Goal: Task Accomplishment & Management: Use online tool/utility

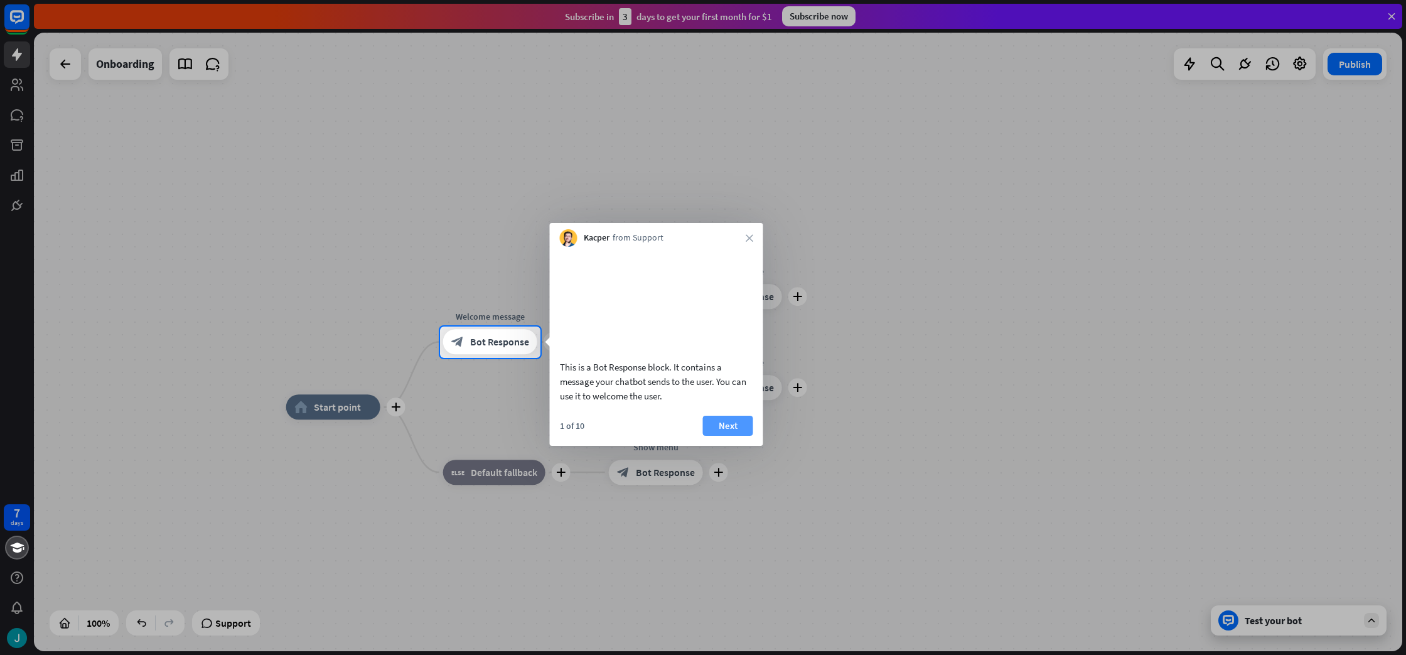
click at [731, 436] on button "Next" at bounding box center [728, 426] width 50 height 20
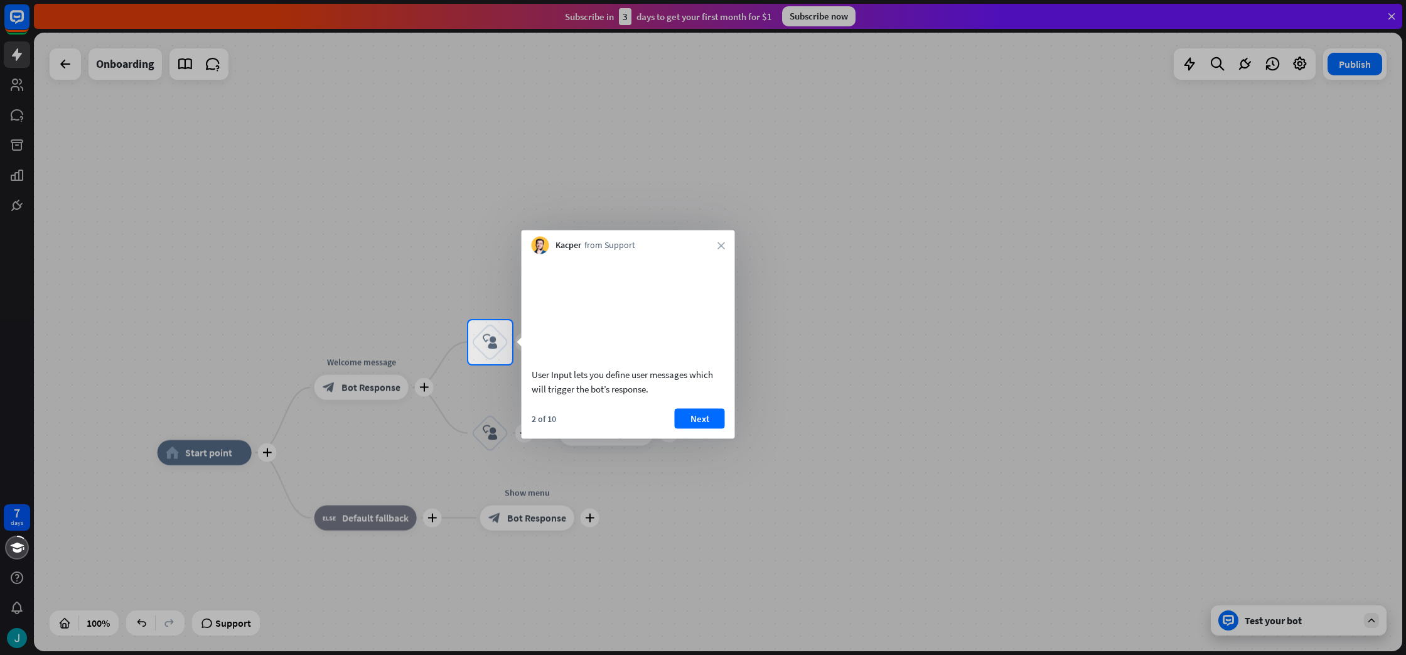
click at [368, 382] on div at bounding box center [703, 509] width 1406 height 291
click at [374, 390] on div at bounding box center [703, 509] width 1406 height 291
click at [704, 428] on button "Next" at bounding box center [700, 418] width 50 height 20
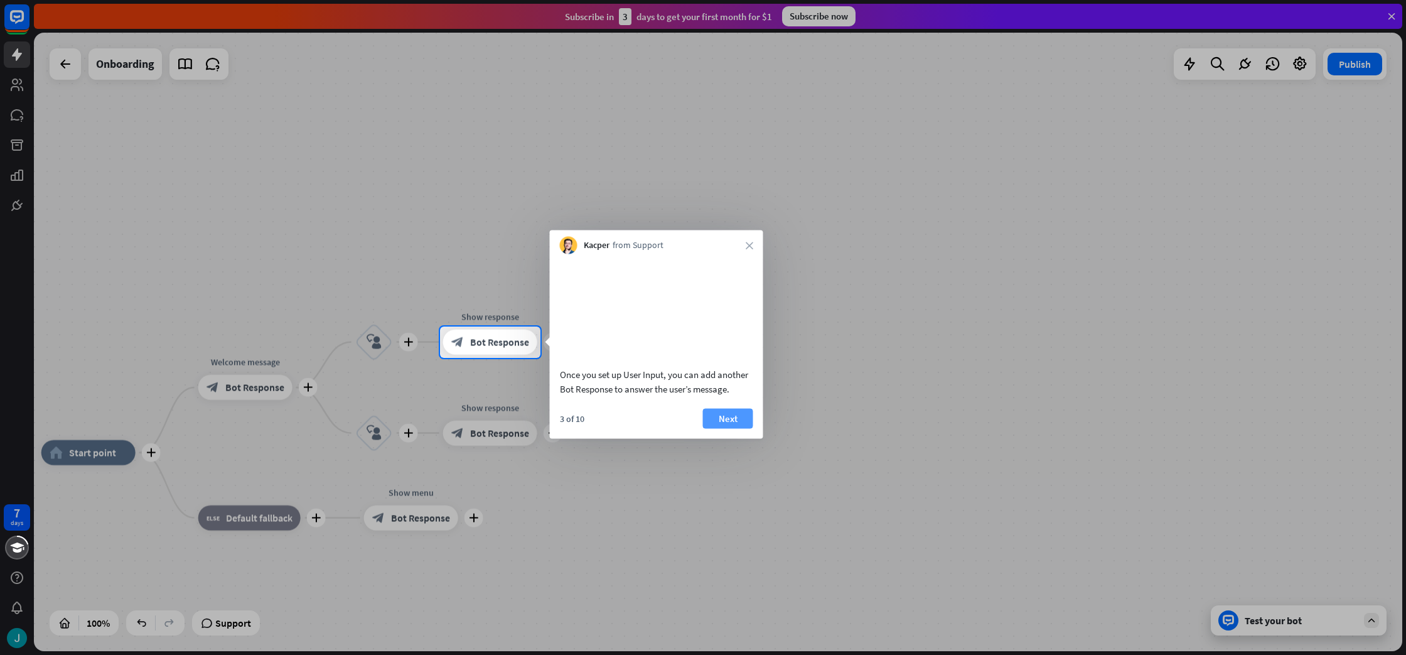
click at [733, 428] on button "Next" at bounding box center [728, 418] width 50 height 20
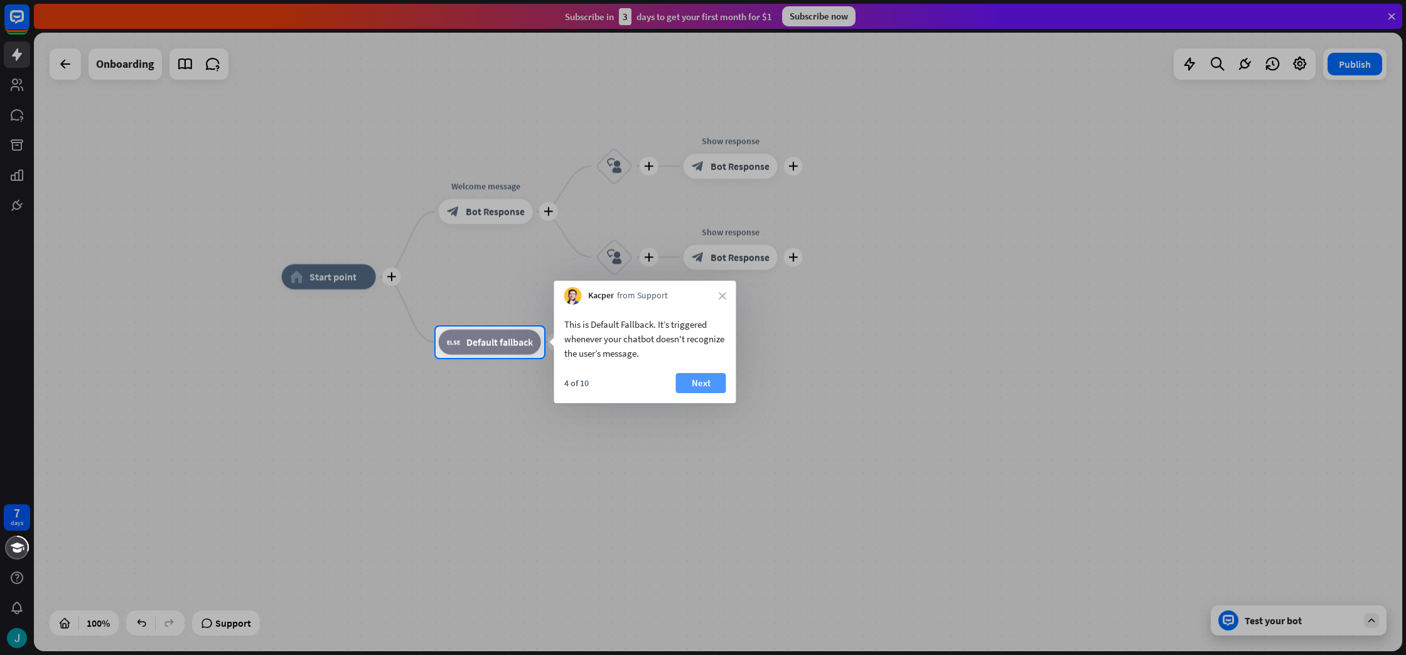
click at [704, 379] on button "Next" at bounding box center [701, 383] width 50 height 20
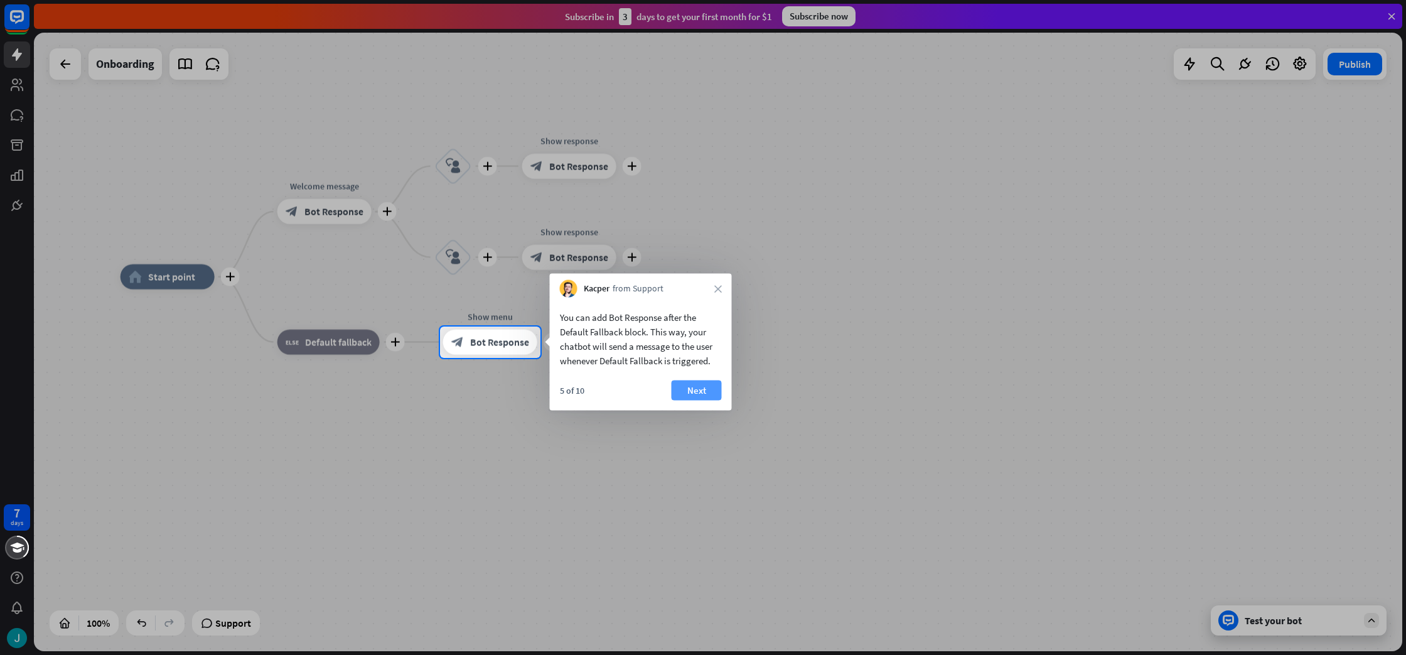
click at [678, 390] on button "Next" at bounding box center [697, 390] width 50 height 20
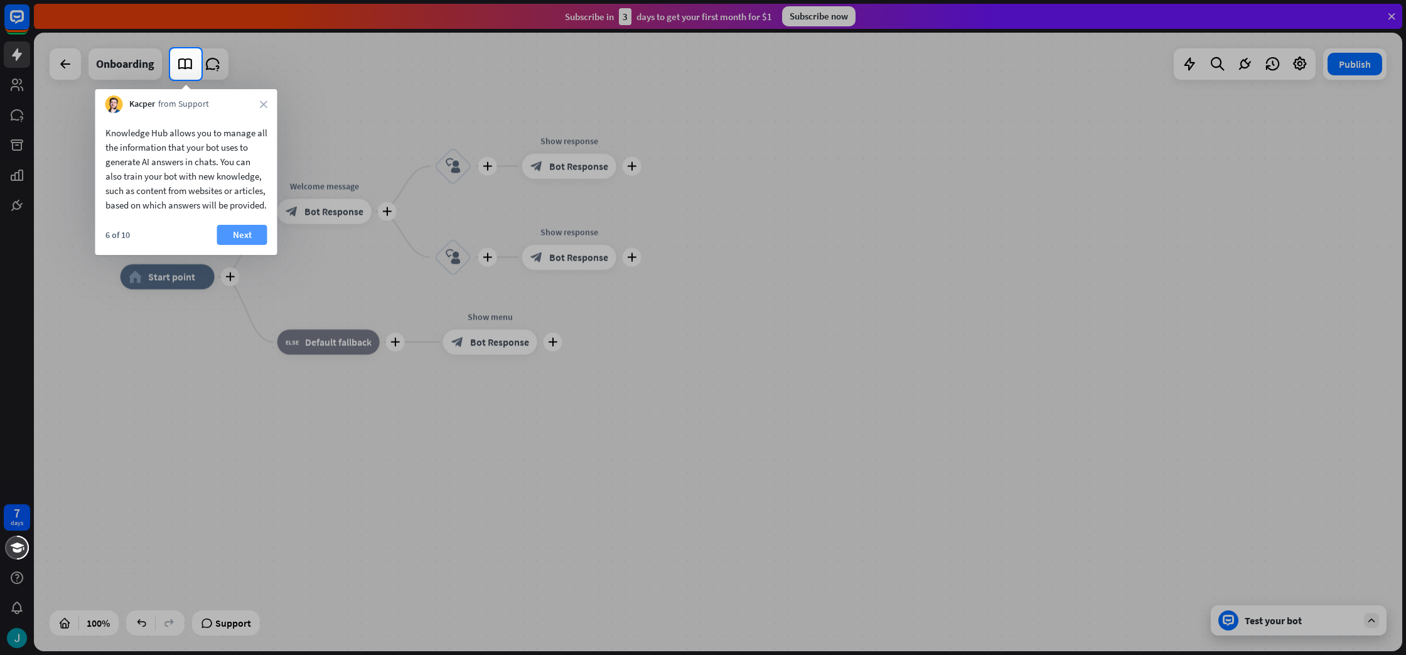
click at [252, 245] on button "Next" at bounding box center [242, 235] width 50 height 20
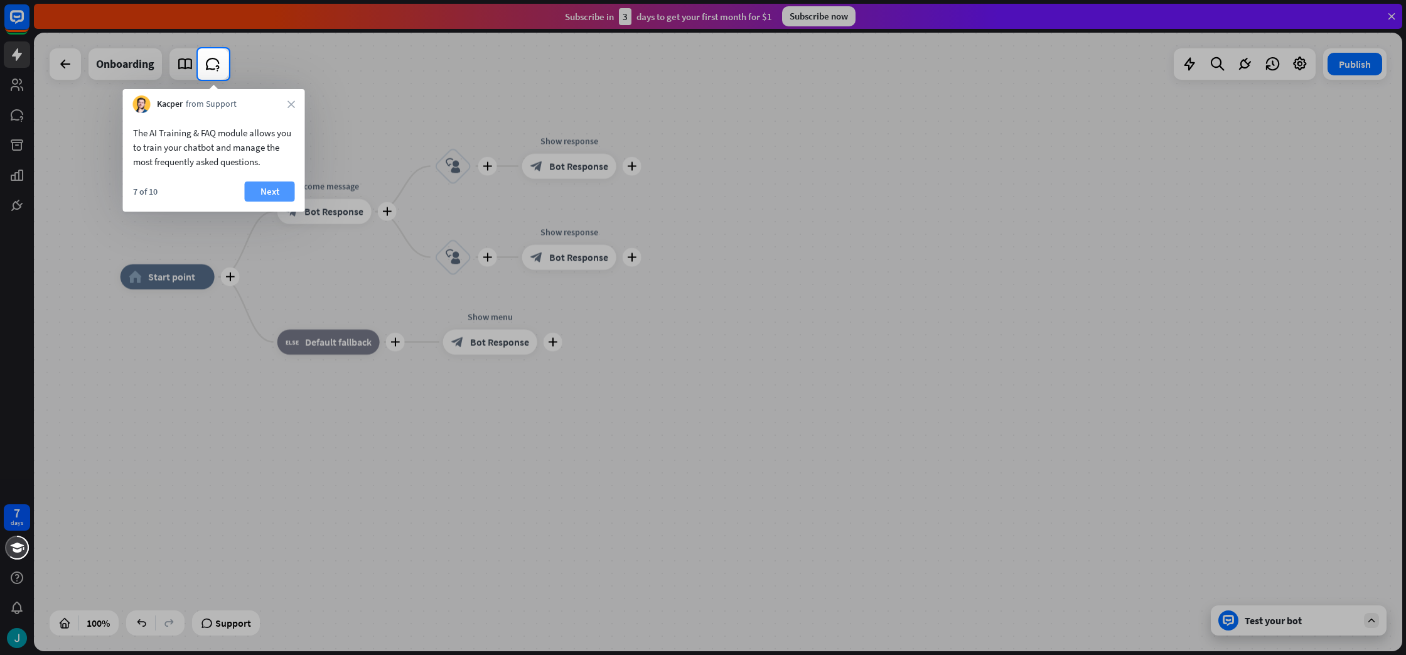
click at [269, 191] on button "Next" at bounding box center [270, 191] width 50 height 20
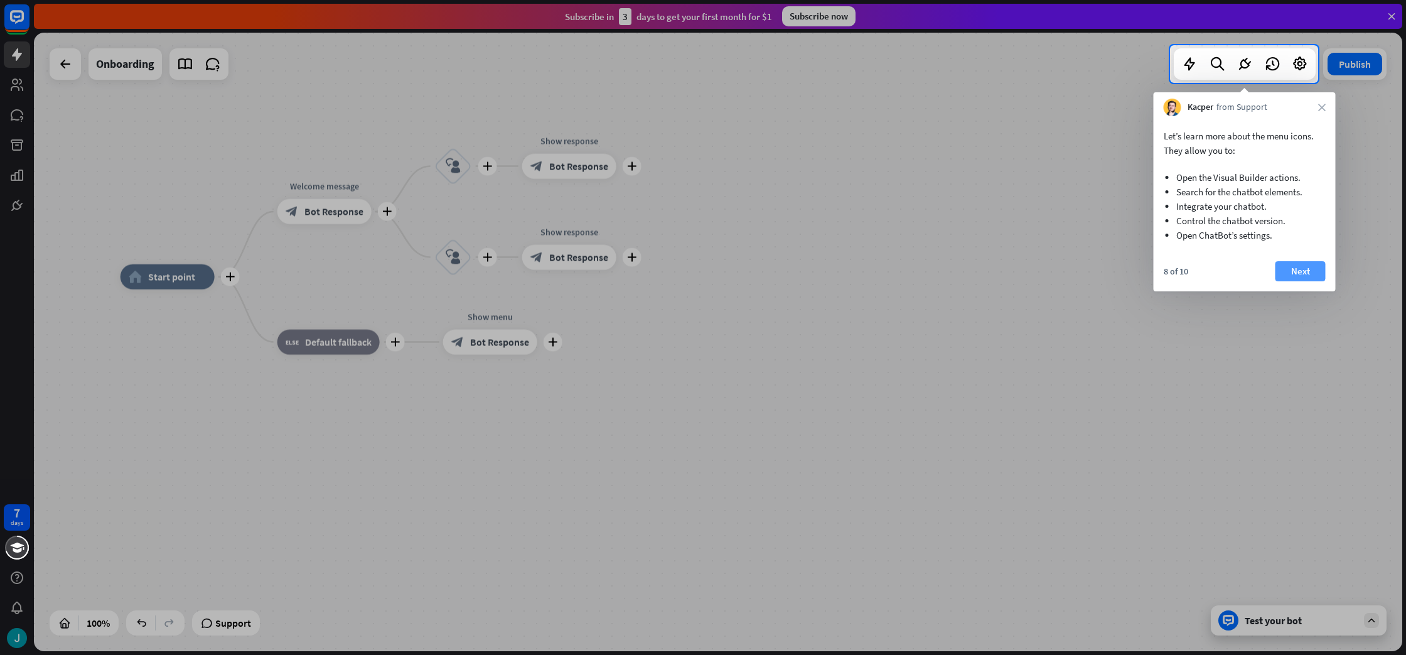
click at [1303, 269] on button "Next" at bounding box center [1301, 271] width 50 height 20
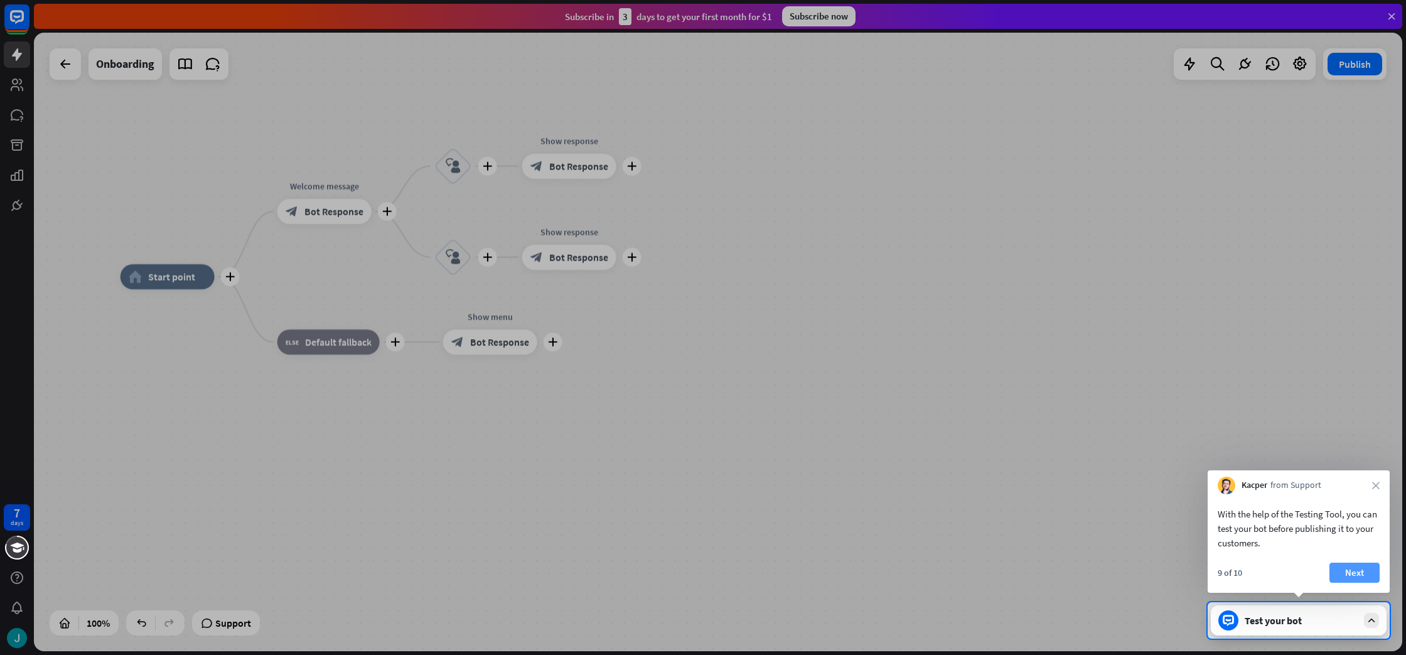
click at [1368, 572] on button "Next" at bounding box center [1355, 572] width 50 height 20
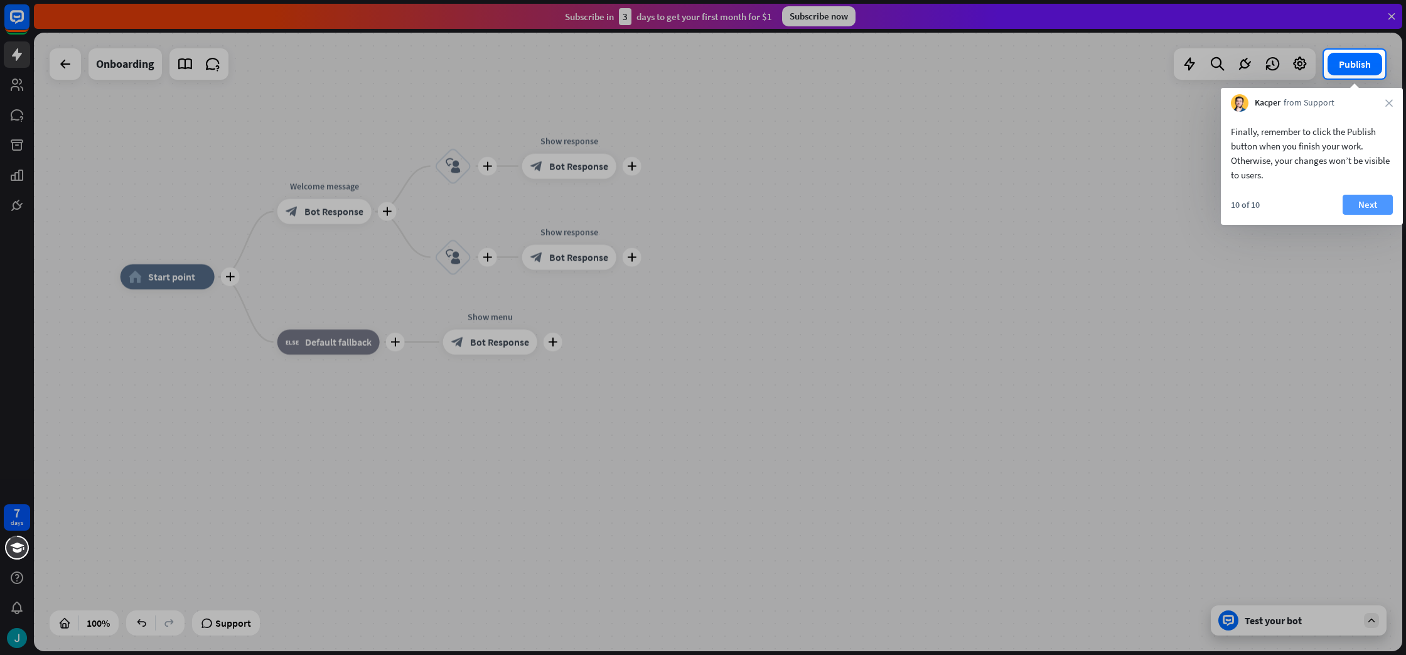
click at [1371, 199] on button "Next" at bounding box center [1368, 205] width 50 height 20
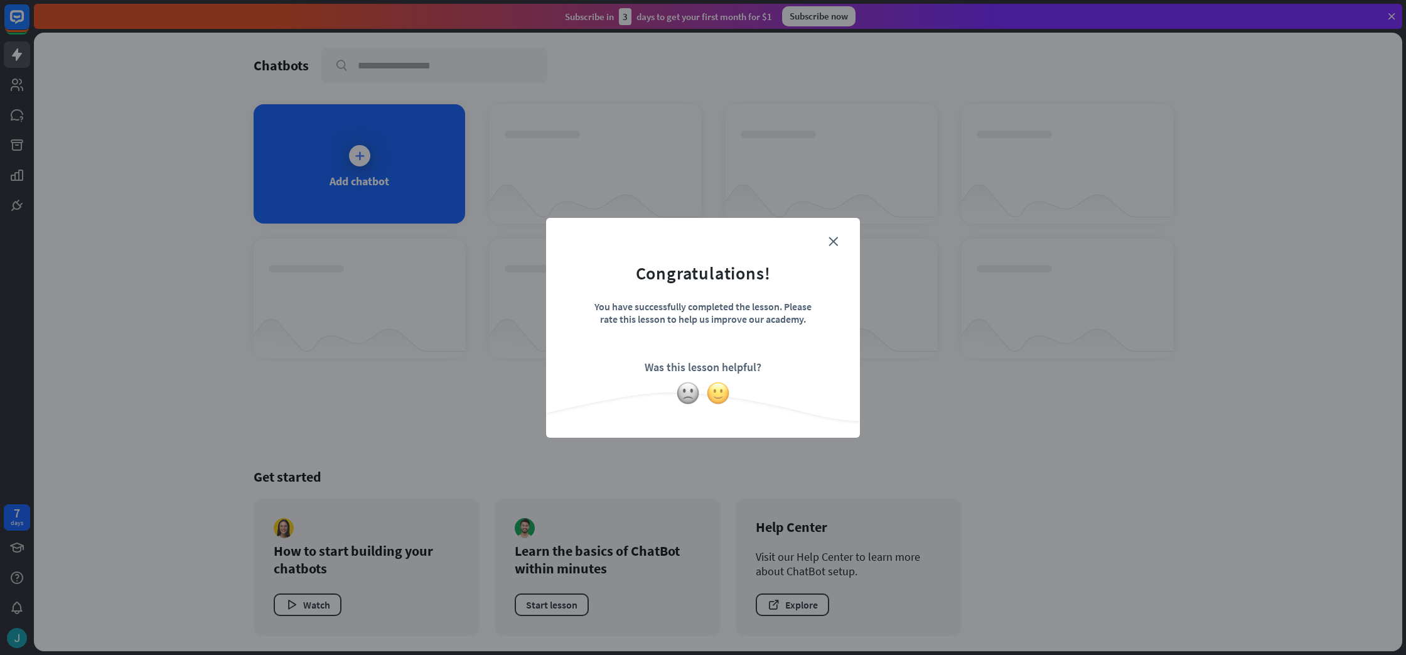
click at [719, 396] on img at bounding box center [718, 393] width 24 height 24
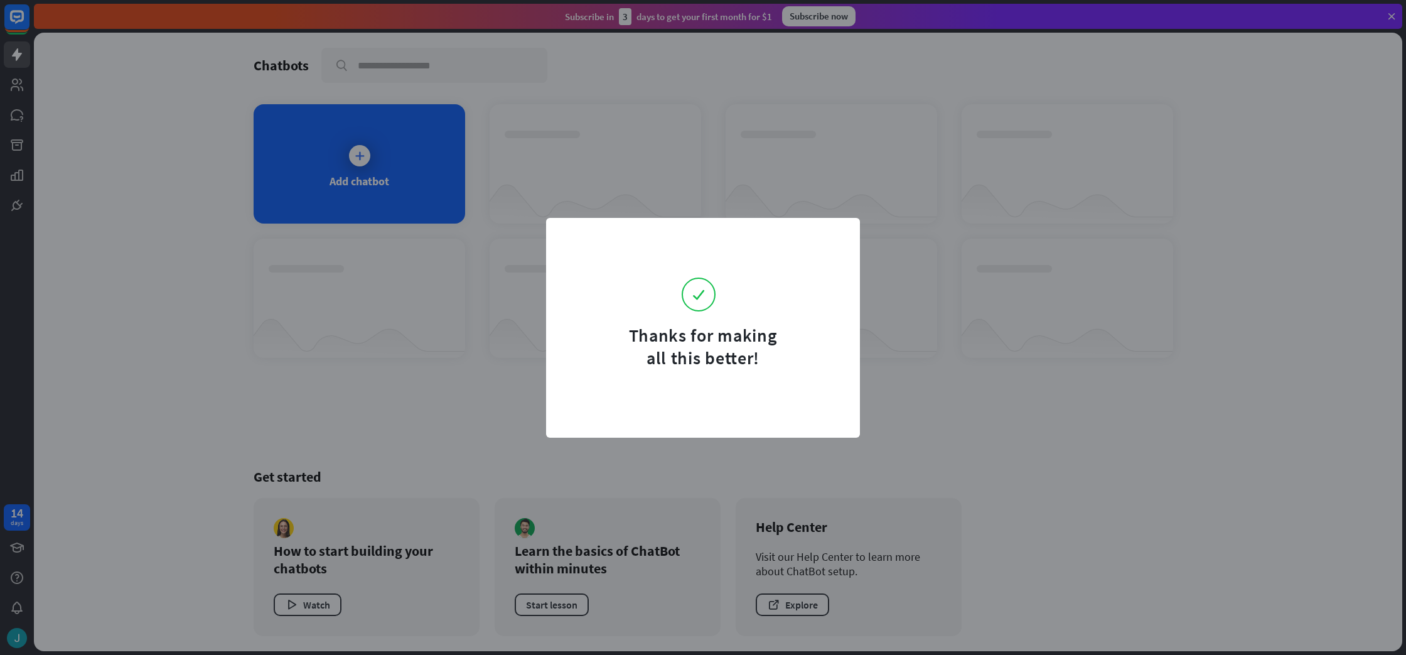
click at [972, 244] on div "Thanks for making all this better!" at bounding box center [703, 327] width 1406 height 655
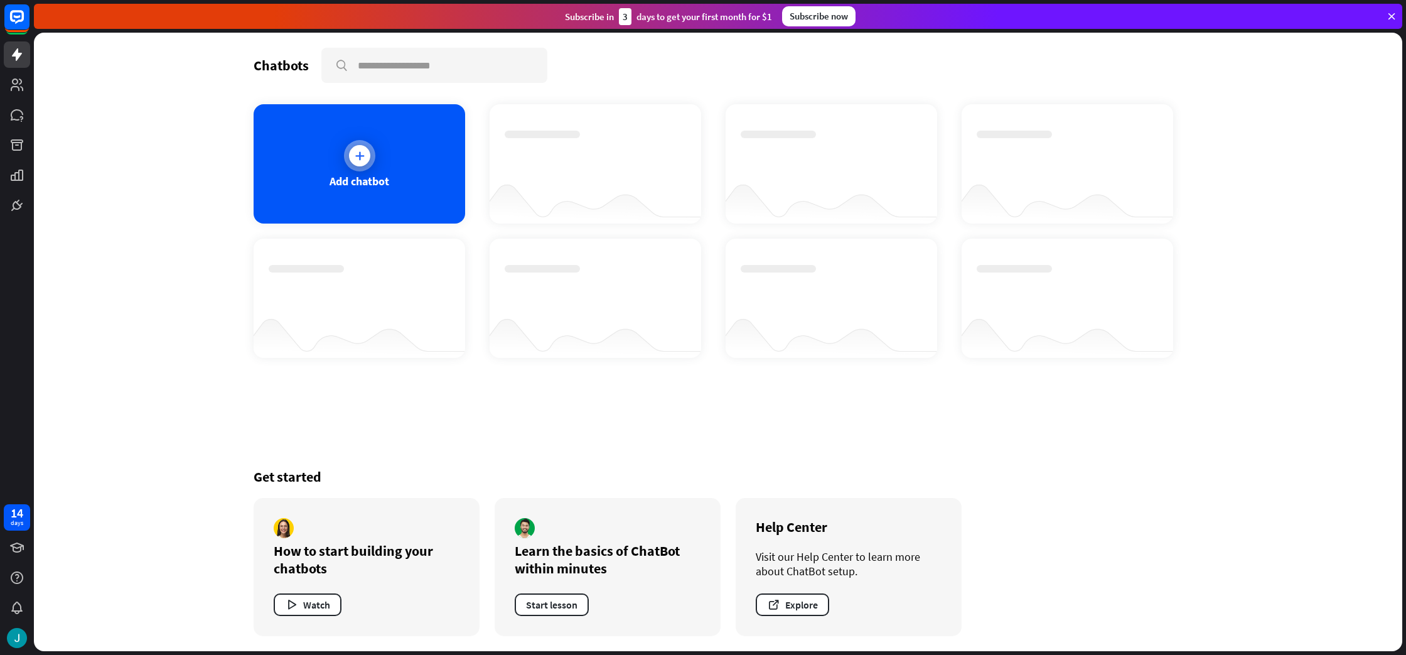
click at [389, 191] on div "Add chatbot" at bounding box center [360, 163] width 212 height 119
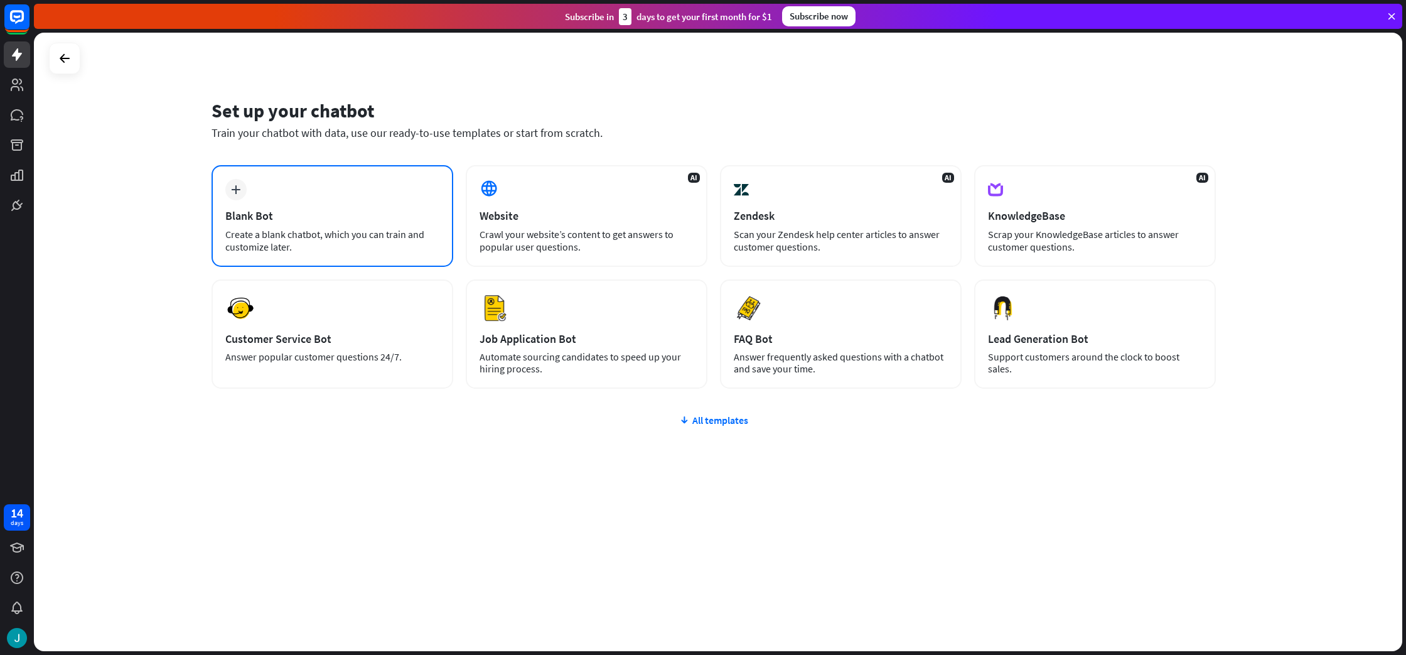
click at [234, 165] on div "plus Blank Bot Create a blank chatbot, which you can train and customize later." at bounding box center [333, 216] width 242 height 102
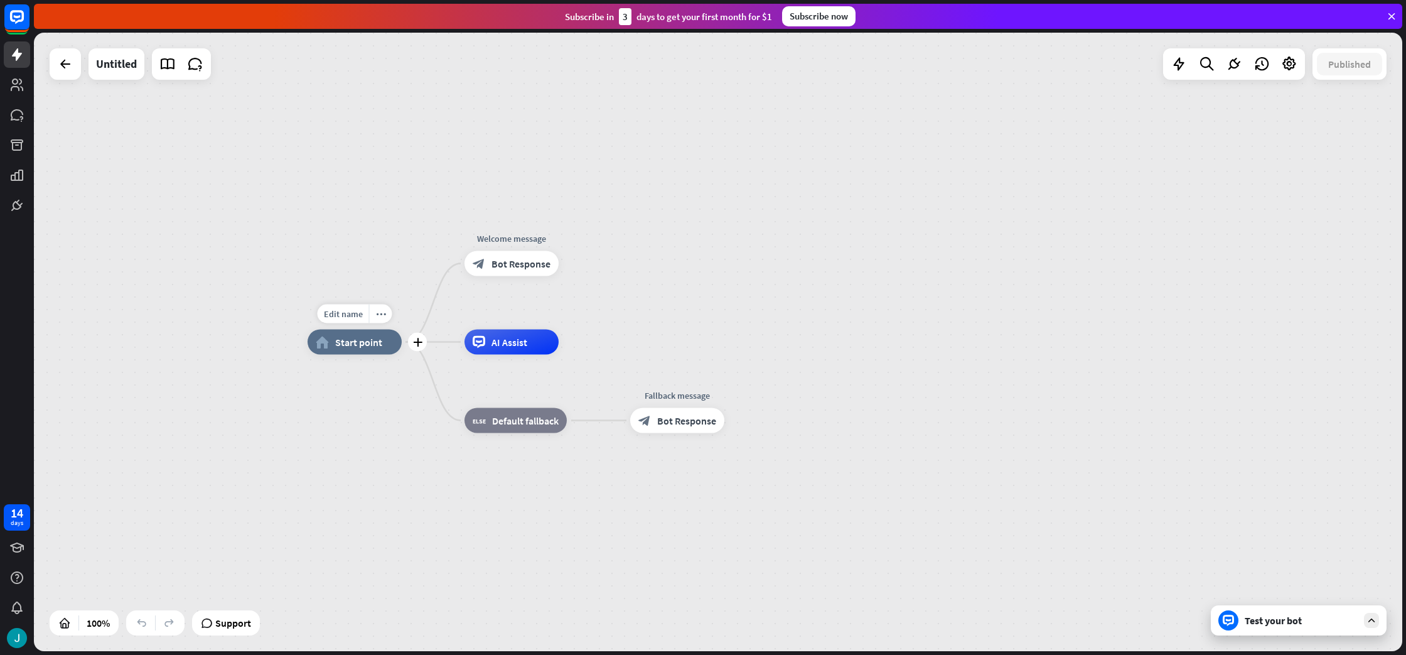
click at [370, 337] on span "Start point" at bounding box center [358, 342] width 47 height 13
click at [354, 439] on div "home_2 Start point Welcome message block_bot_response Bot Response AI Assist bl…" at bounding box center [992, 651] width 1369 height 618
click at [578, 265] on icon "plus" at bounding box center [574, 263] width 9 height 9
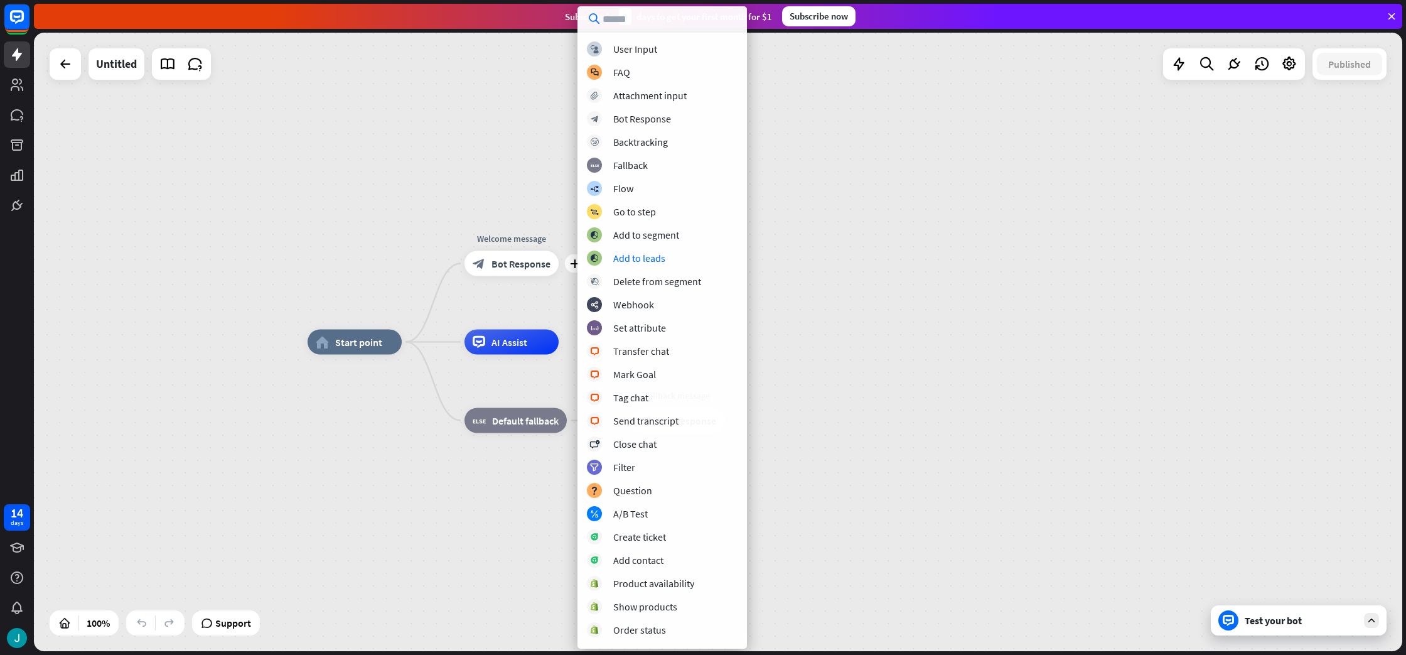
click at [1090, 294] on div "home_2 Start point plus Welcome message block_bot_response Bot Response AI Assi…" at bounding box center [718, 342] width 1369 height 618
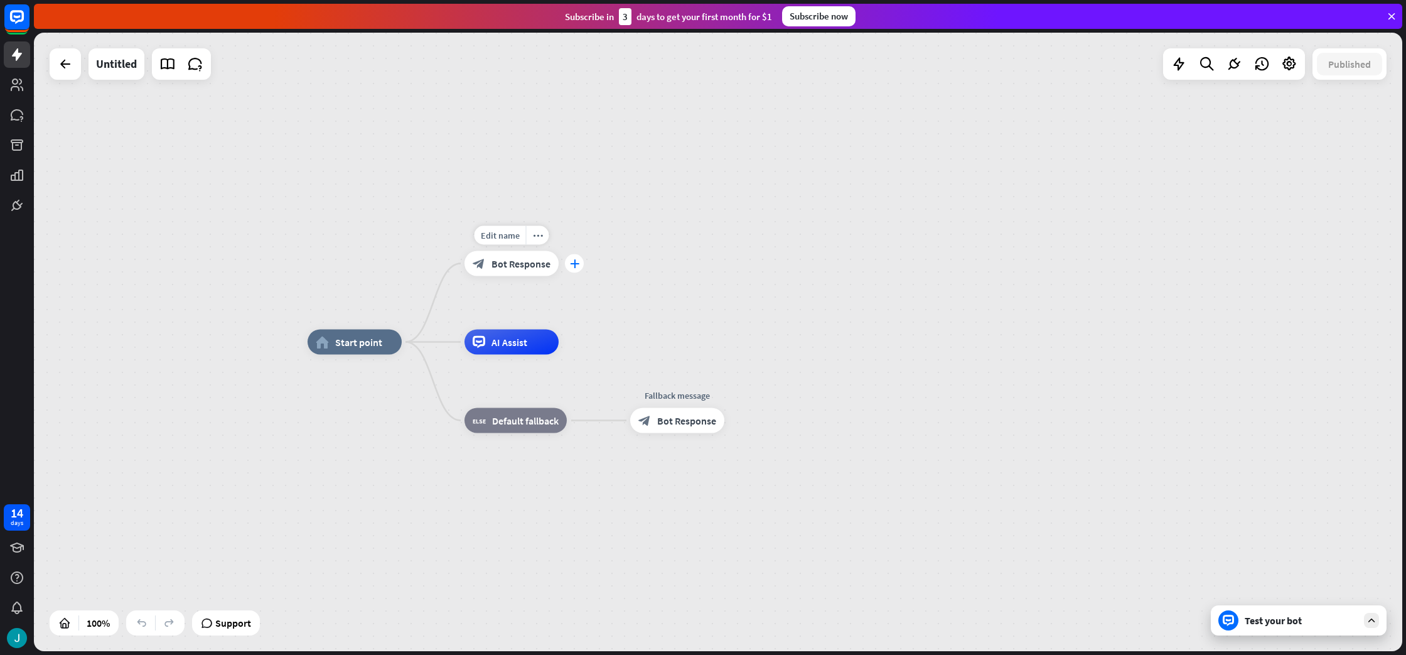
click at [580, 264] on div "plus" at bounding box center [574, 263] width 19 height 19
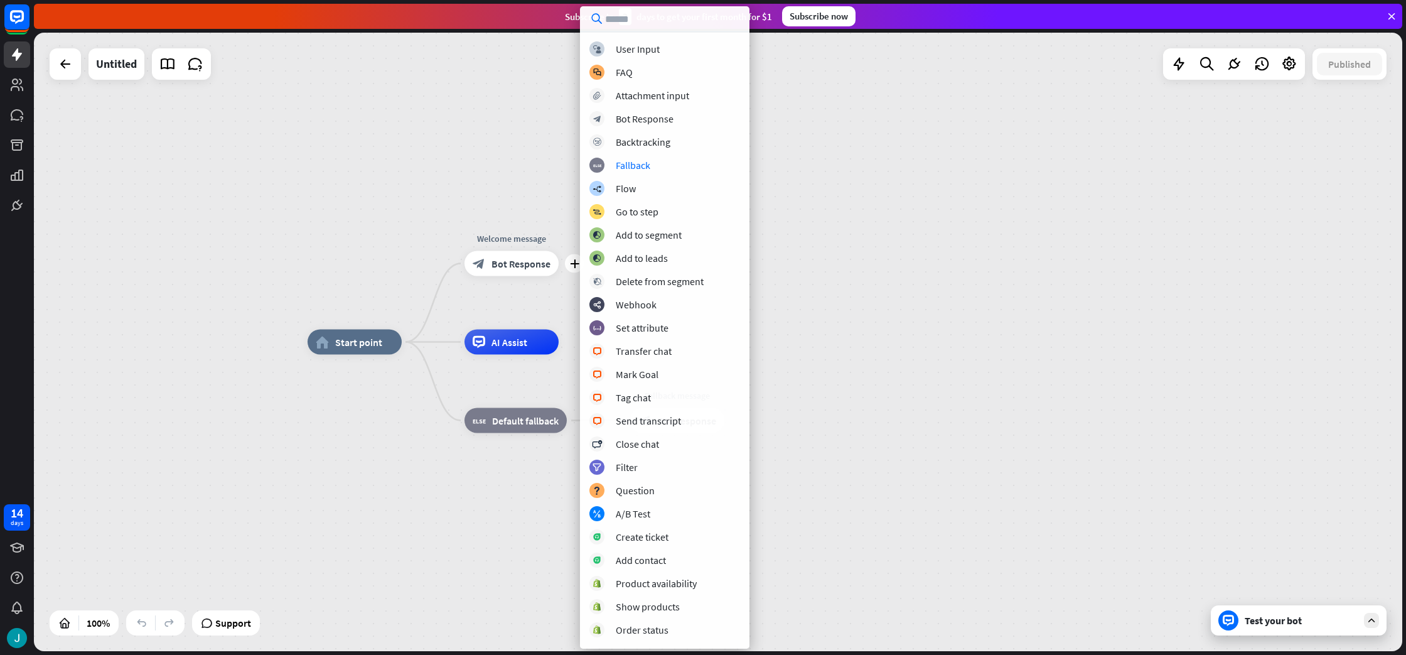
click at [1091, 180] on div "home_2 Start point plus Welcome message block_bot_response Bot Response AI Assi…" at bounding box center [718, 342] width 1369 height 618
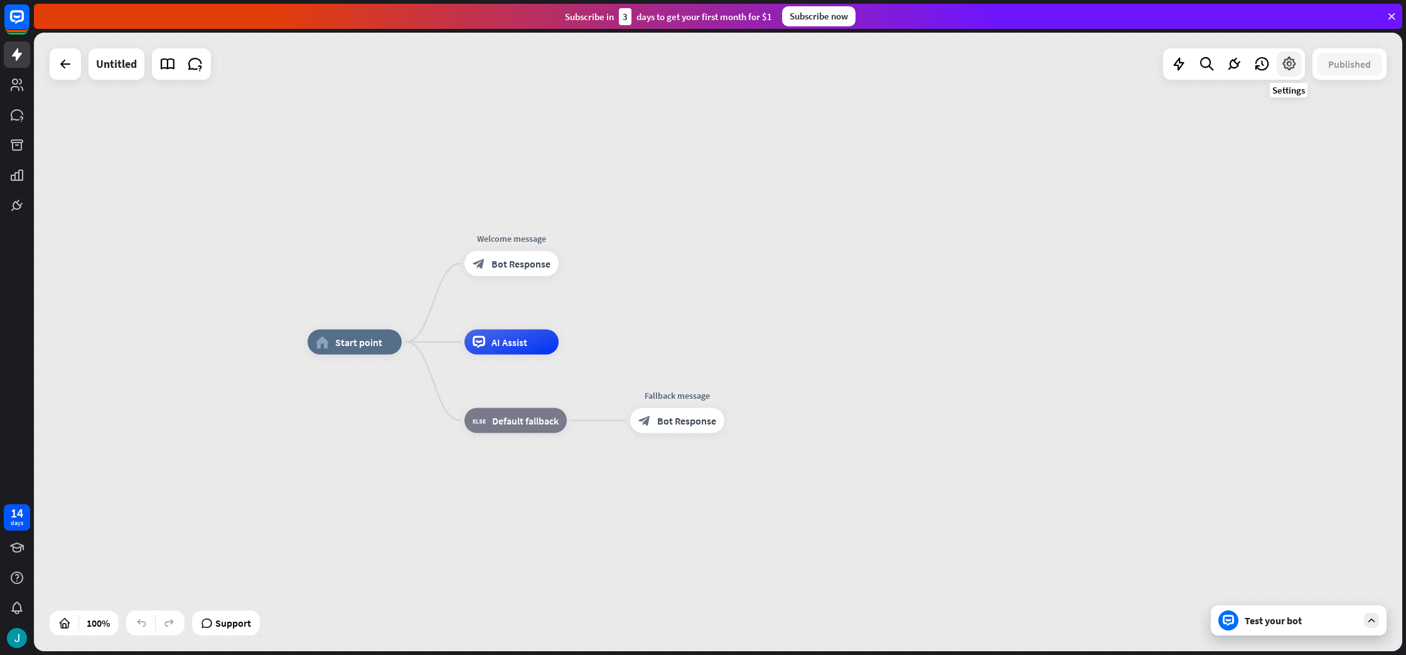
click at [1293, 72] on div at bounding box center [1289, 63] width 25 height 25
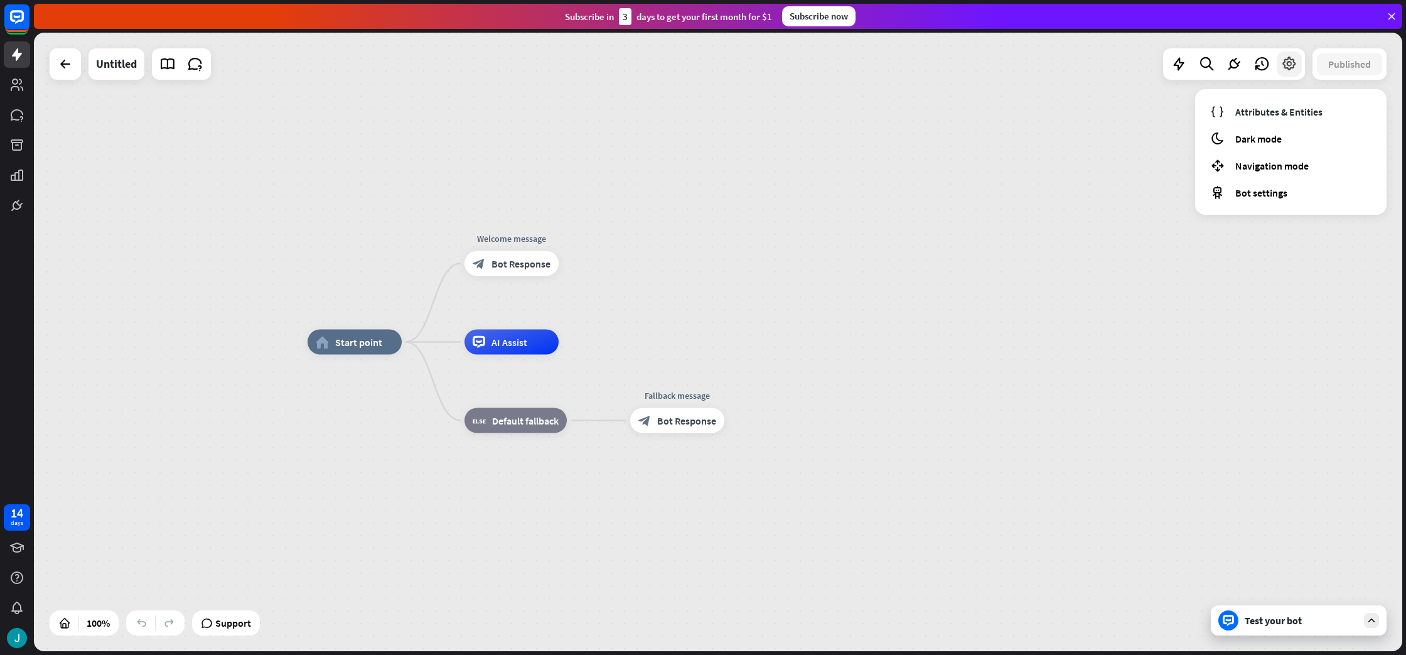
click at [1293, 72] on div at bounding box center [1289, 63] width 25 height 25
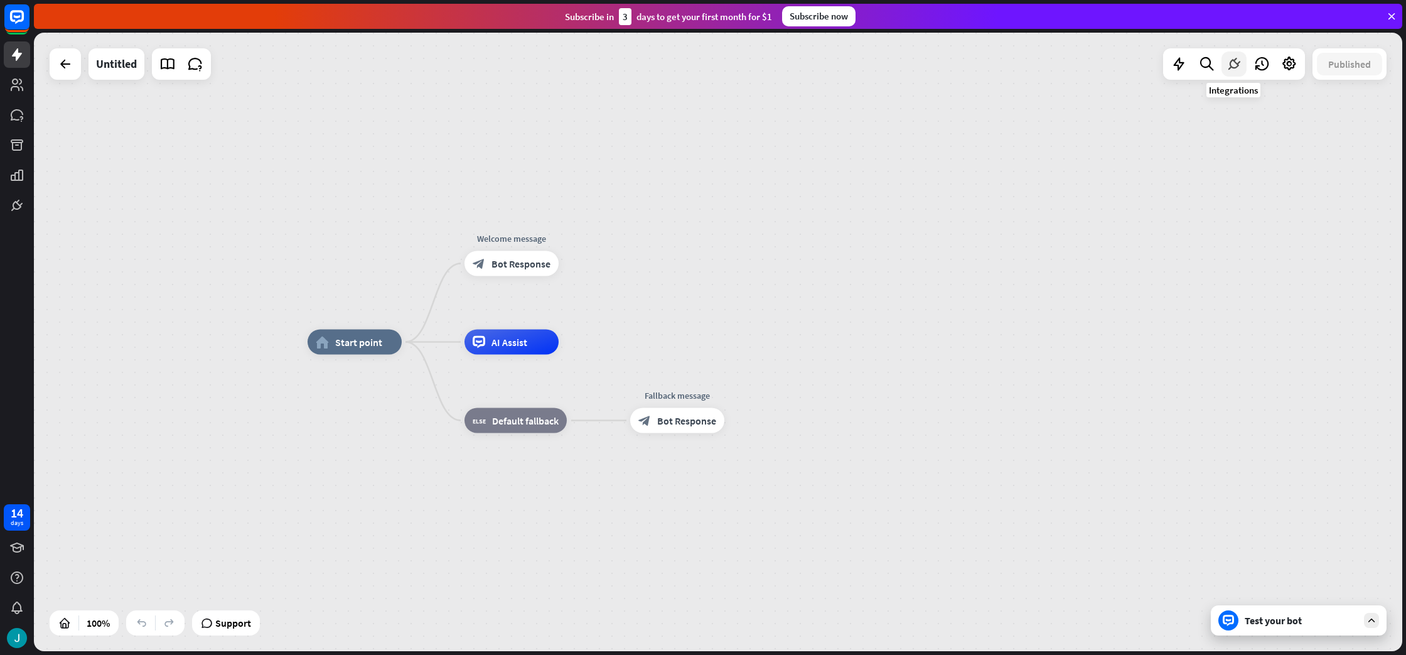
click at [1234, 66] on icon at bounding box center [1234, 64] width 16 height 16
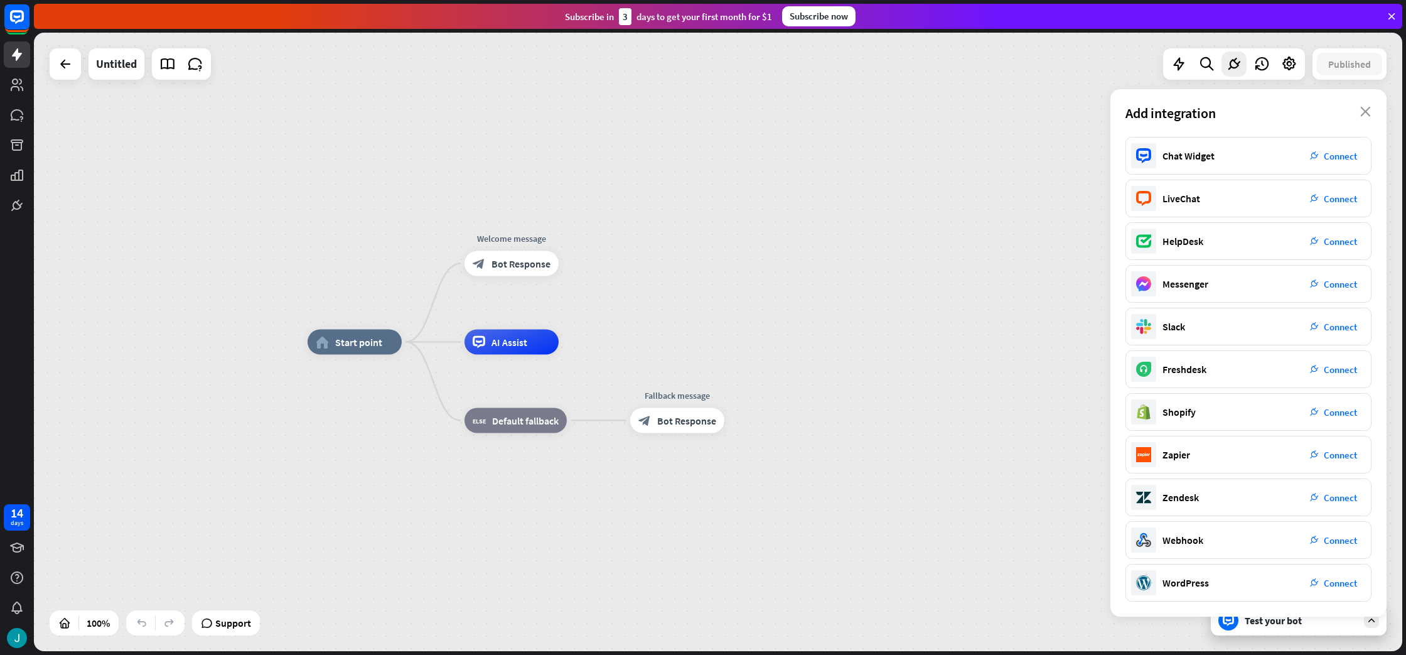
click at [1029, 65] on div "home_2 Start point Welcome message block_bot_response Bot Response AI Assist bl…" at bounding box center [718, 342] width 1369 height 618
click at [1365, 106] on div "Add integration close" at bounding box center [1249, 113] width 276 height 48
click at [1365, 109] on icon "close" at bounding box center [1365, 112] width 11 height 10
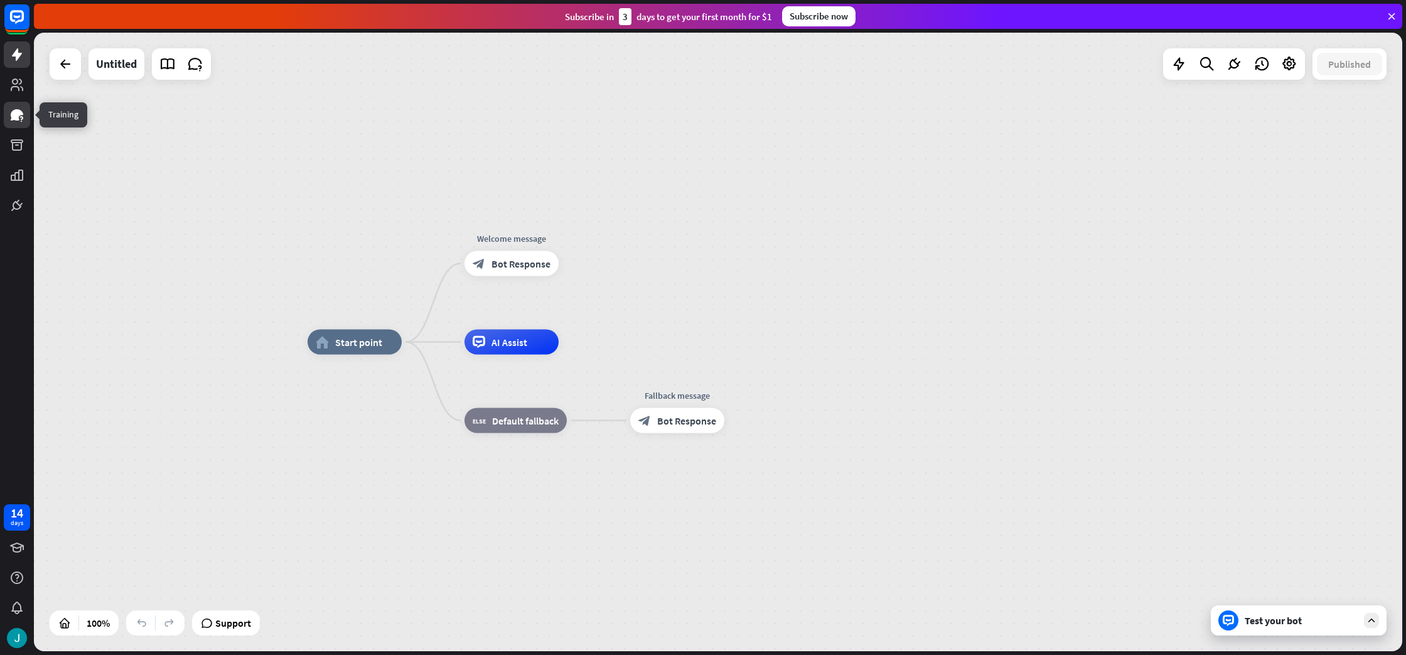
click at [13, 114] on icon at bounding box center [17, 114] width 13 height 11
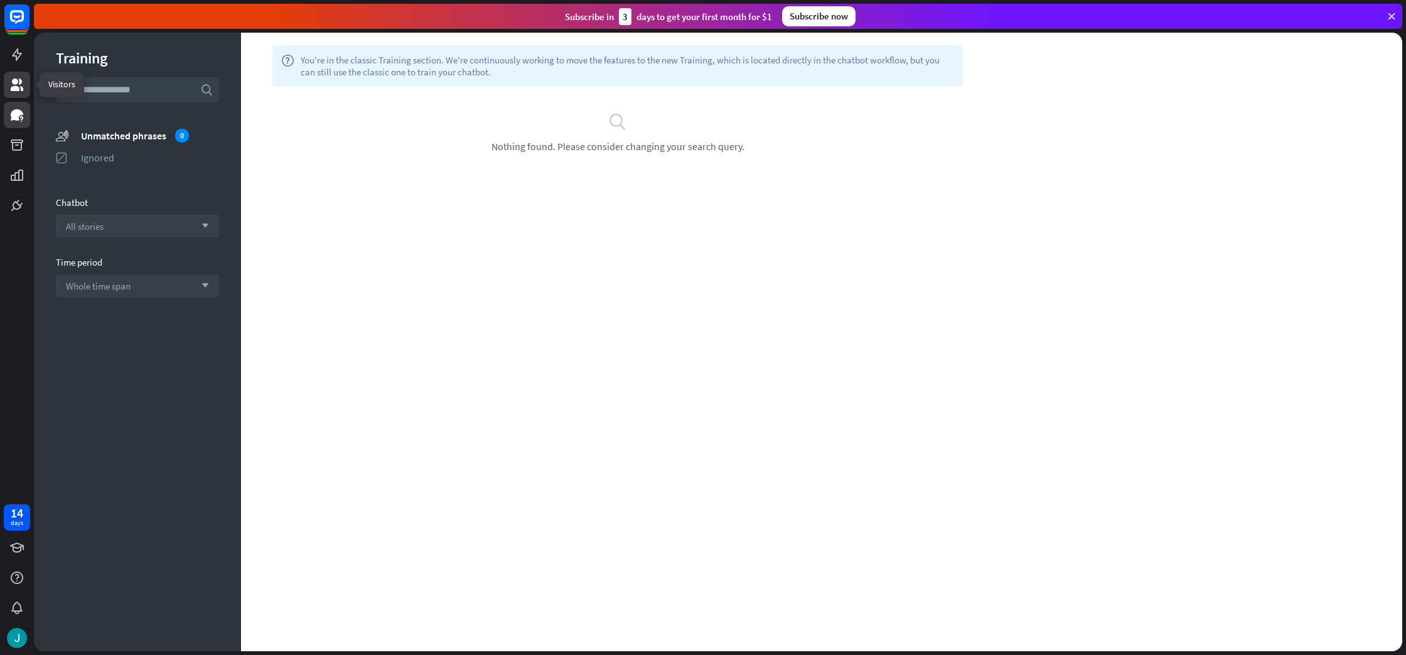
click at [8, 81] on link at bounding box center [17, 85] width 26 height 26
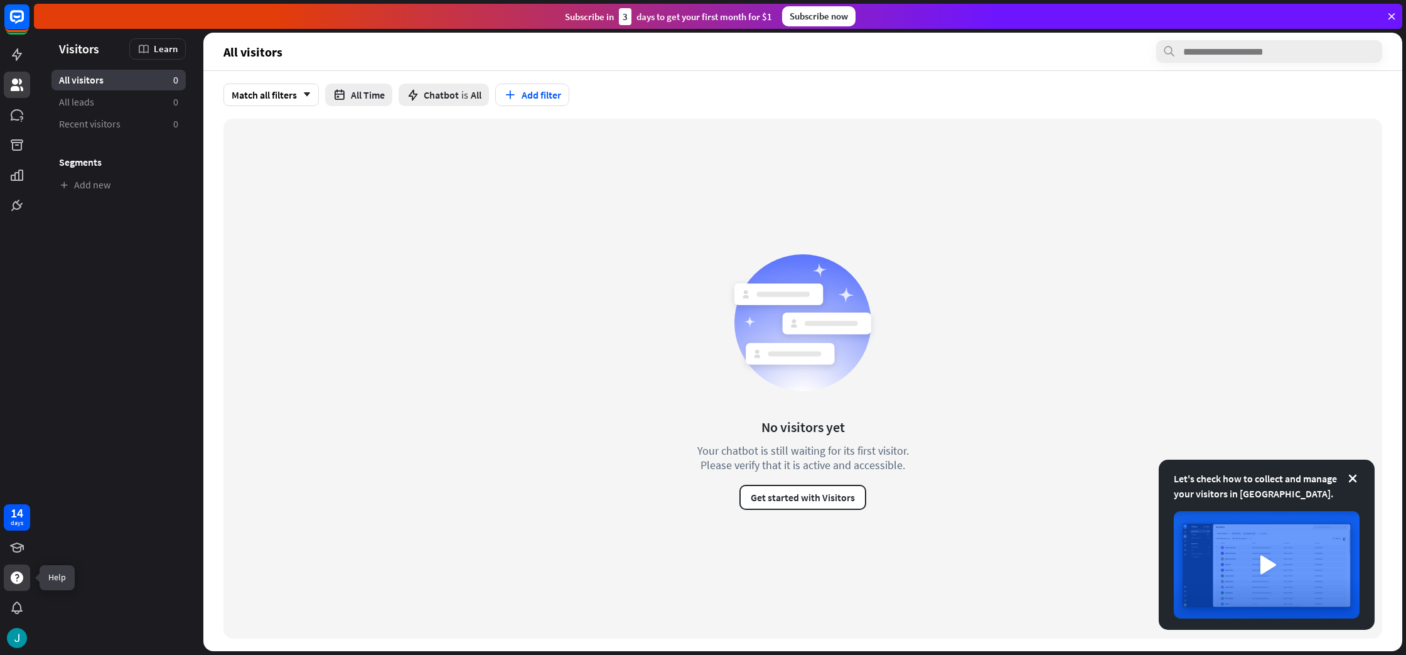
click at [17, 569] on div at bounding box center [17, 577] width 26 height 26
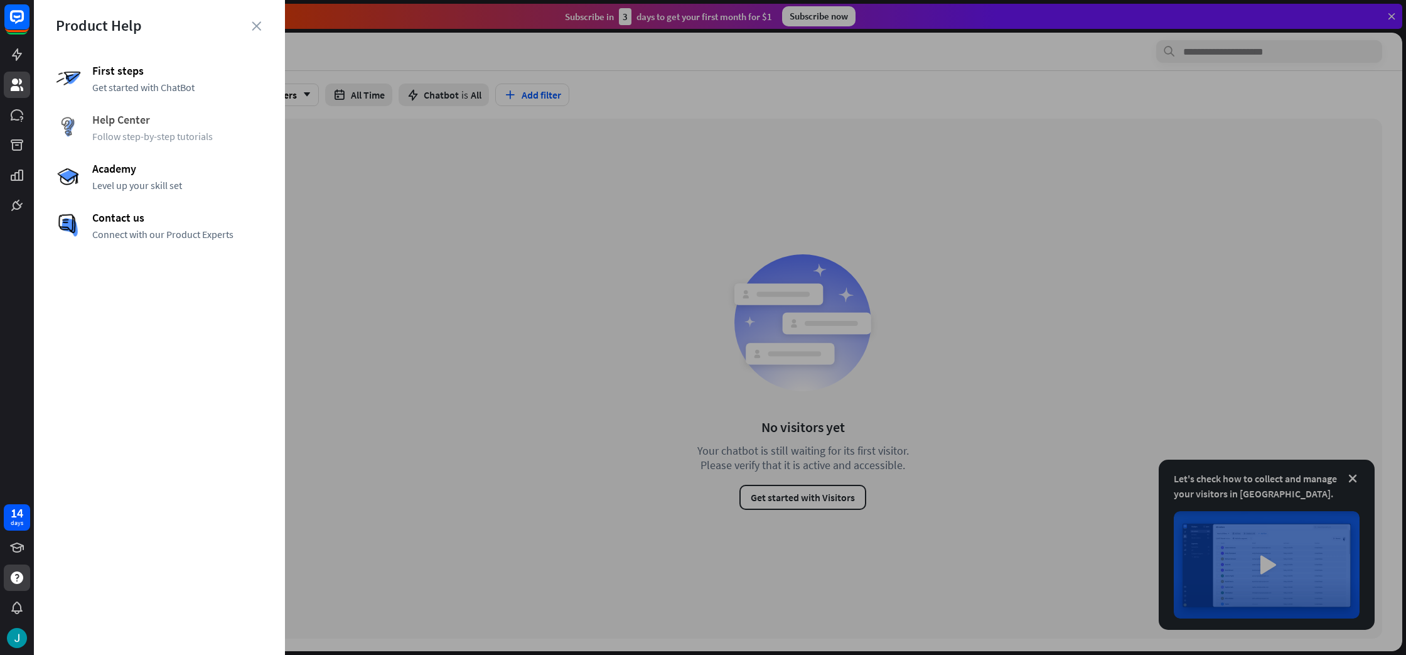
click at [162, 136] on span "Follow step-by-step tutorials" at bounding box center [177, 136] width 171 height 13
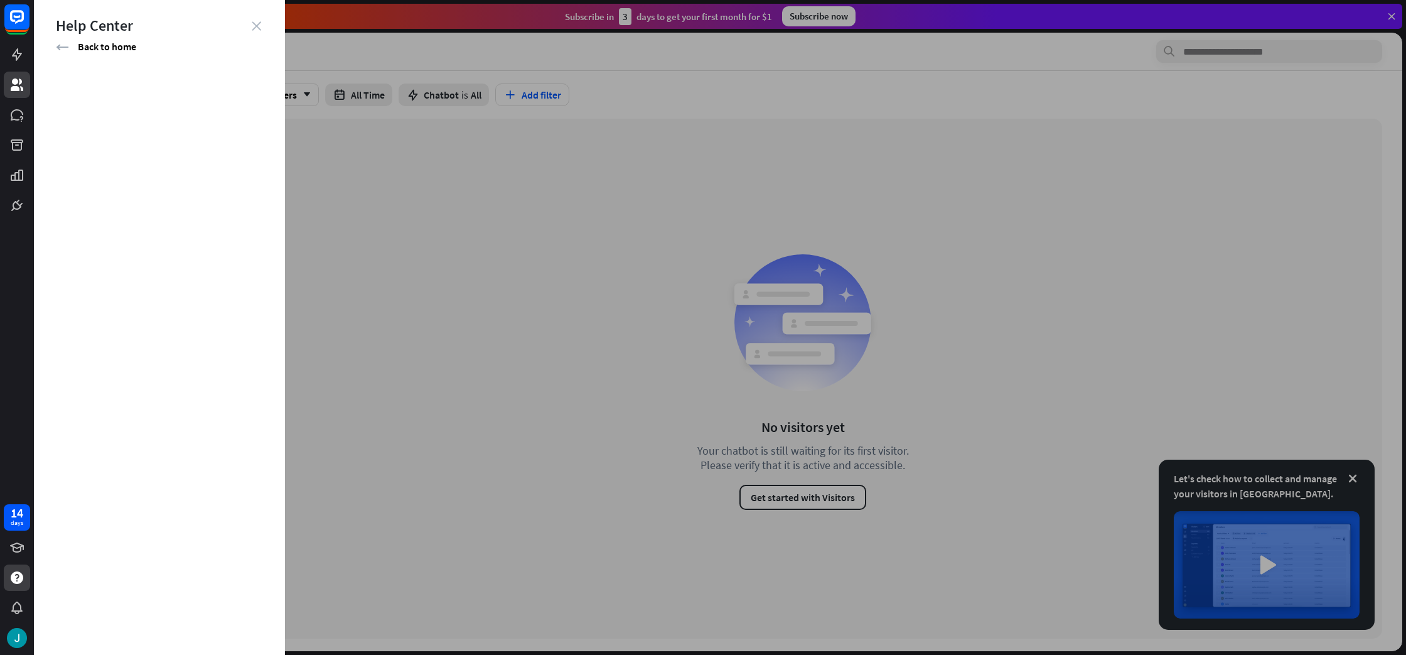
click at [261, 26] on icon "close" at bounding box center [256, 25] width 9 height 9
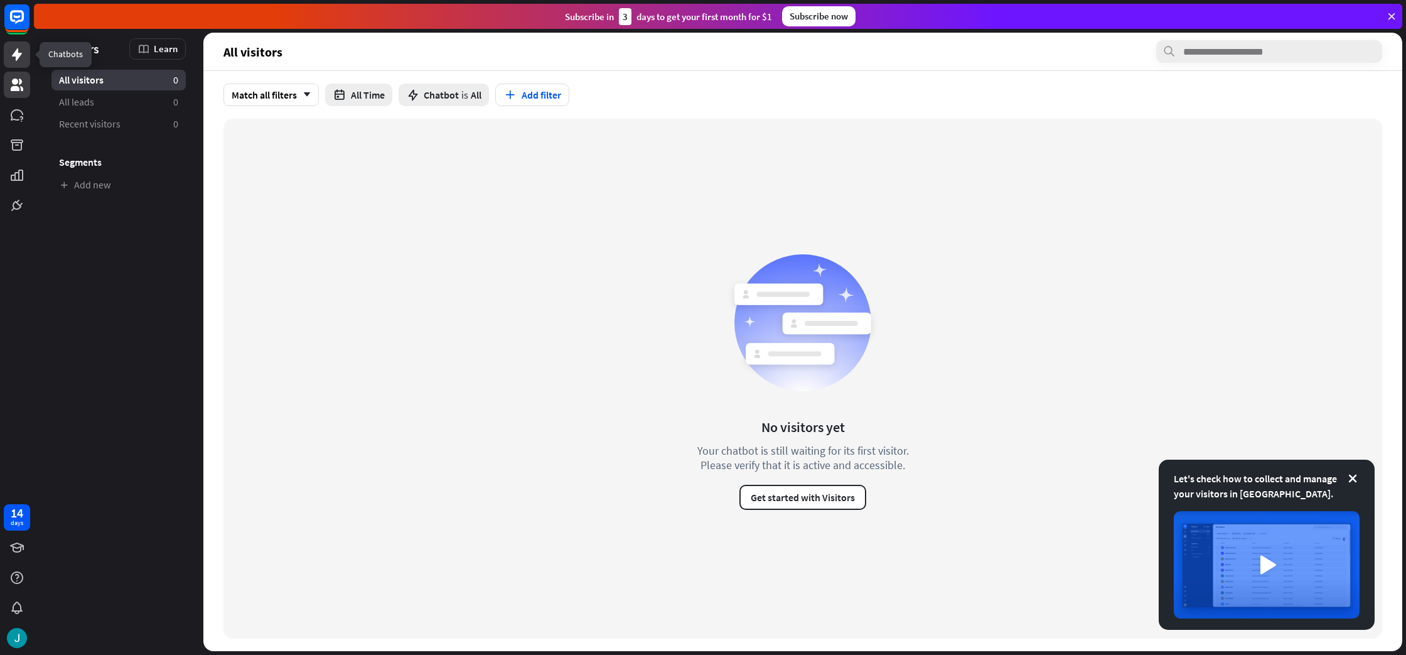
click at [20, 56] on icon at bounding box center [16, 54] width 15 height 15
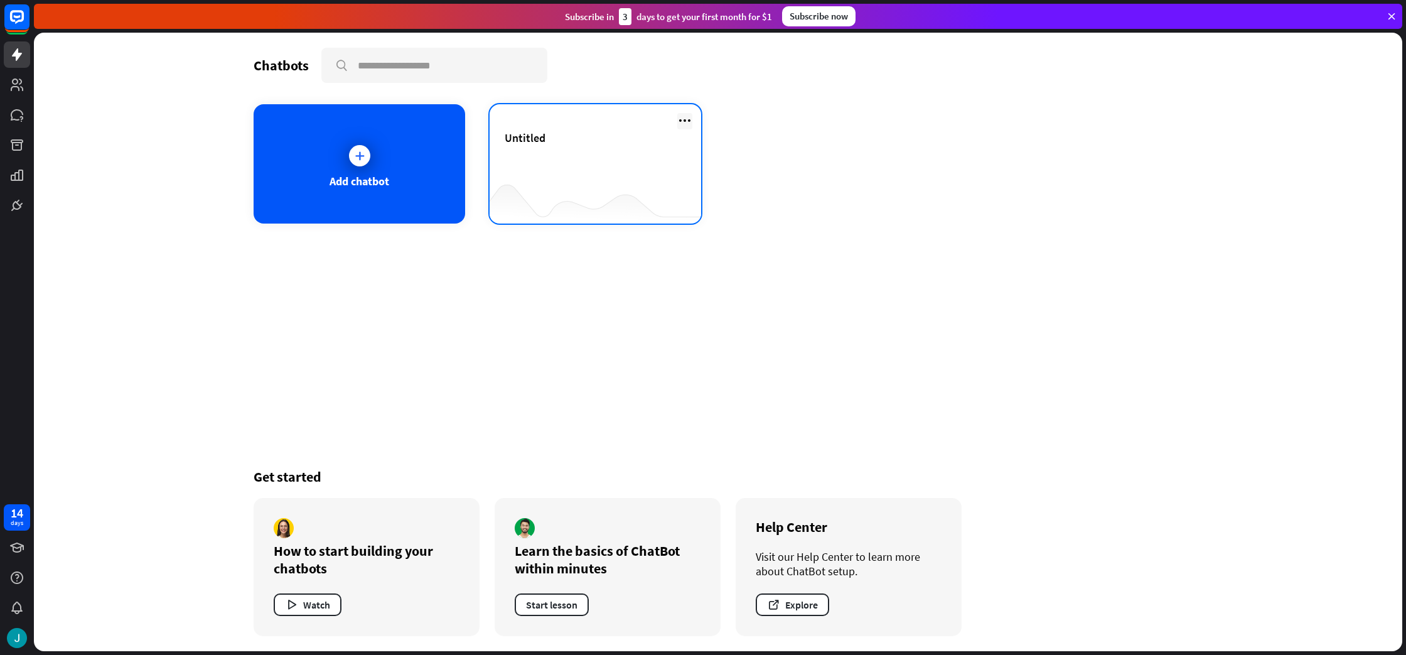
click at [687, 124] on icon at bounding box center [684, 120] width 15 height 15
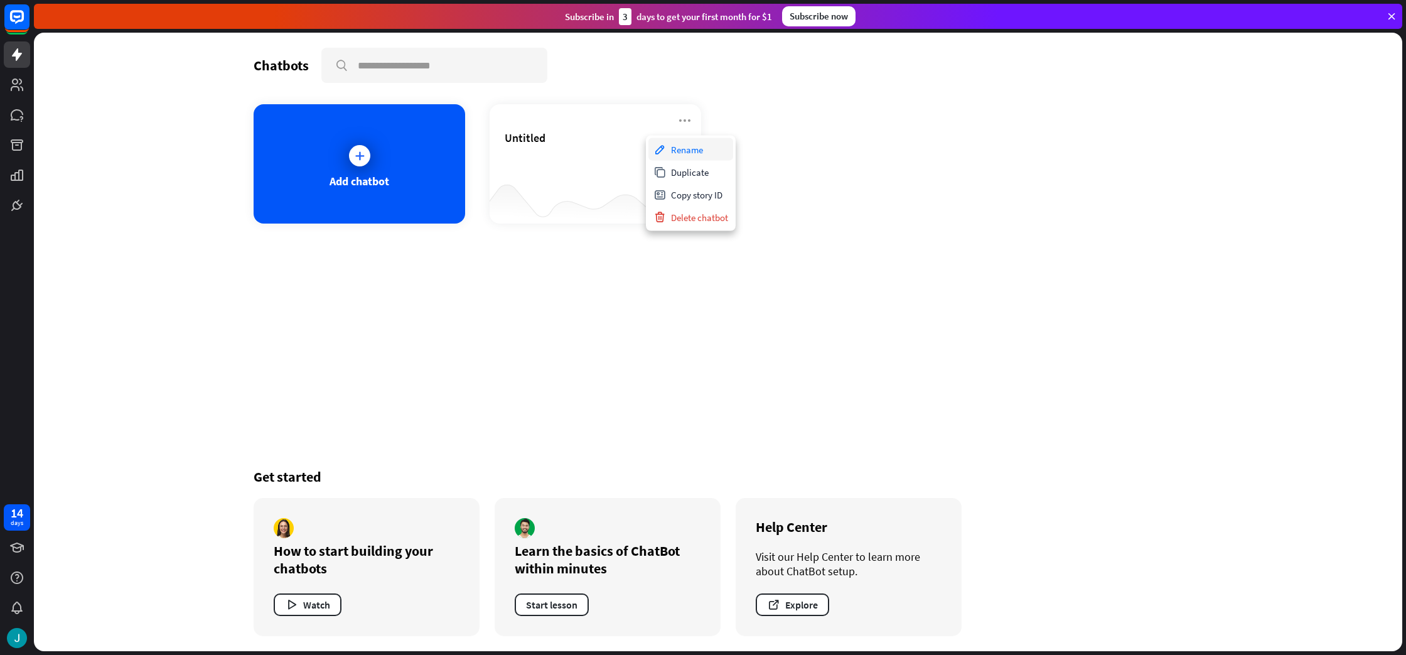
click at [706, 153] on div "Rename" at bounding box center [690, 149] width 85 height 23
type input "****"
click at [419, 141] on div "Add chatbot" at bounding box center [360, 163] width 212 height 119
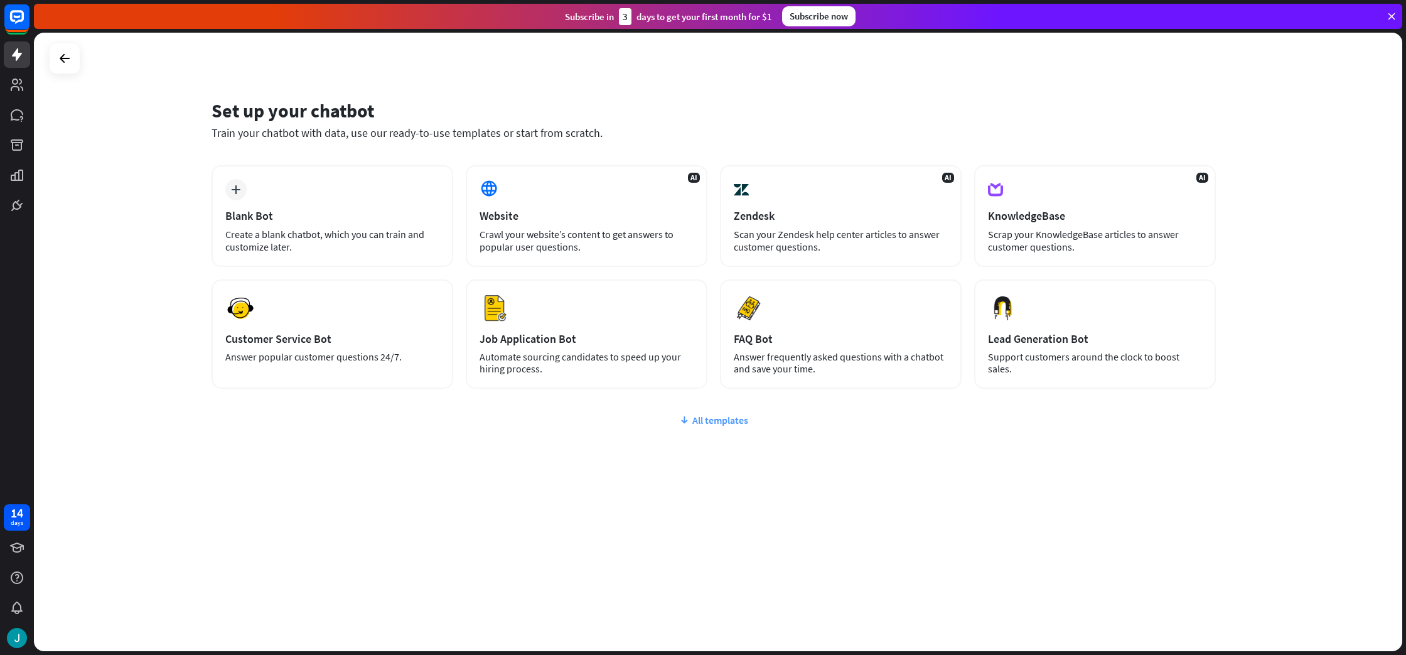
click at [724, 421] on div "All templates" at bounding box center [714, 420] width 1004 height 13
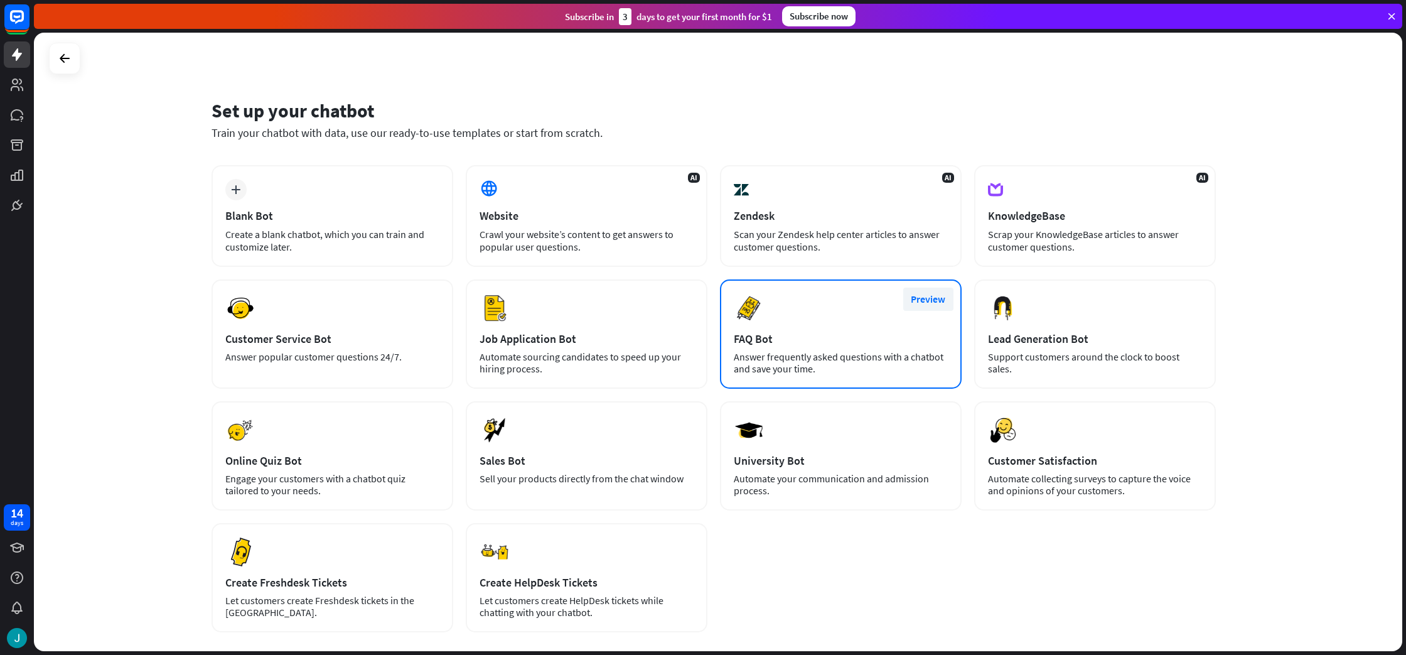
click at [927, 300] on button "Preview" at bounding box center [928, 299] width 50 height 23
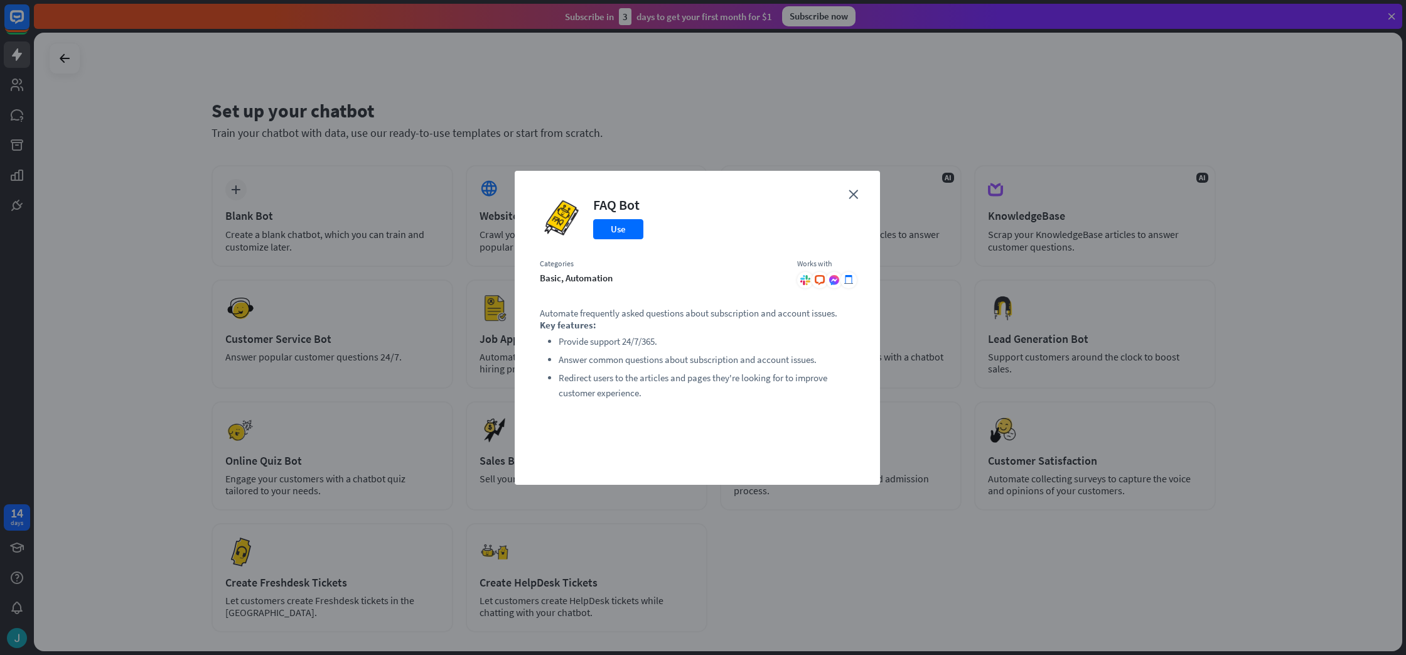
click at [199, 332] on div "close FAQ Bot Use Categories basic, automation Works with .cls-1{fill:url(#radi…" at bounding box center [703, 327] width 1406 height 655
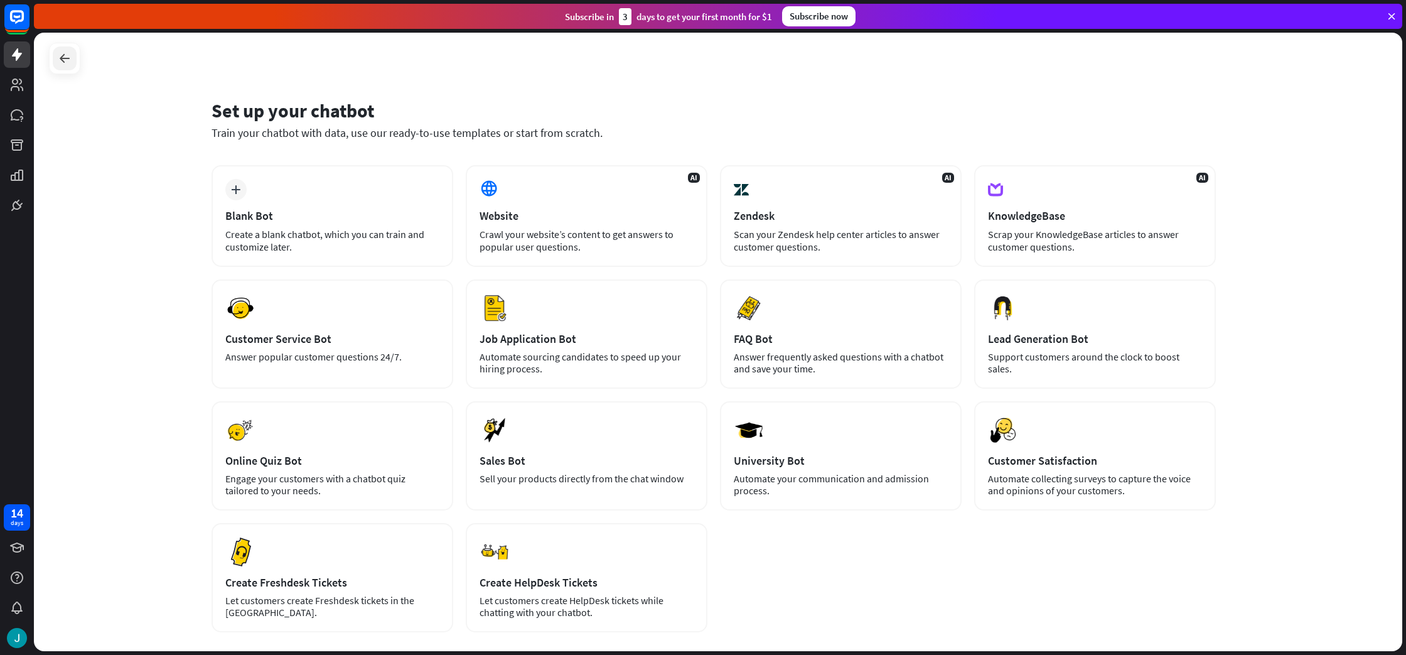
click at [65, 56] on icon at bounding box center [64, 58] width 15 height 15
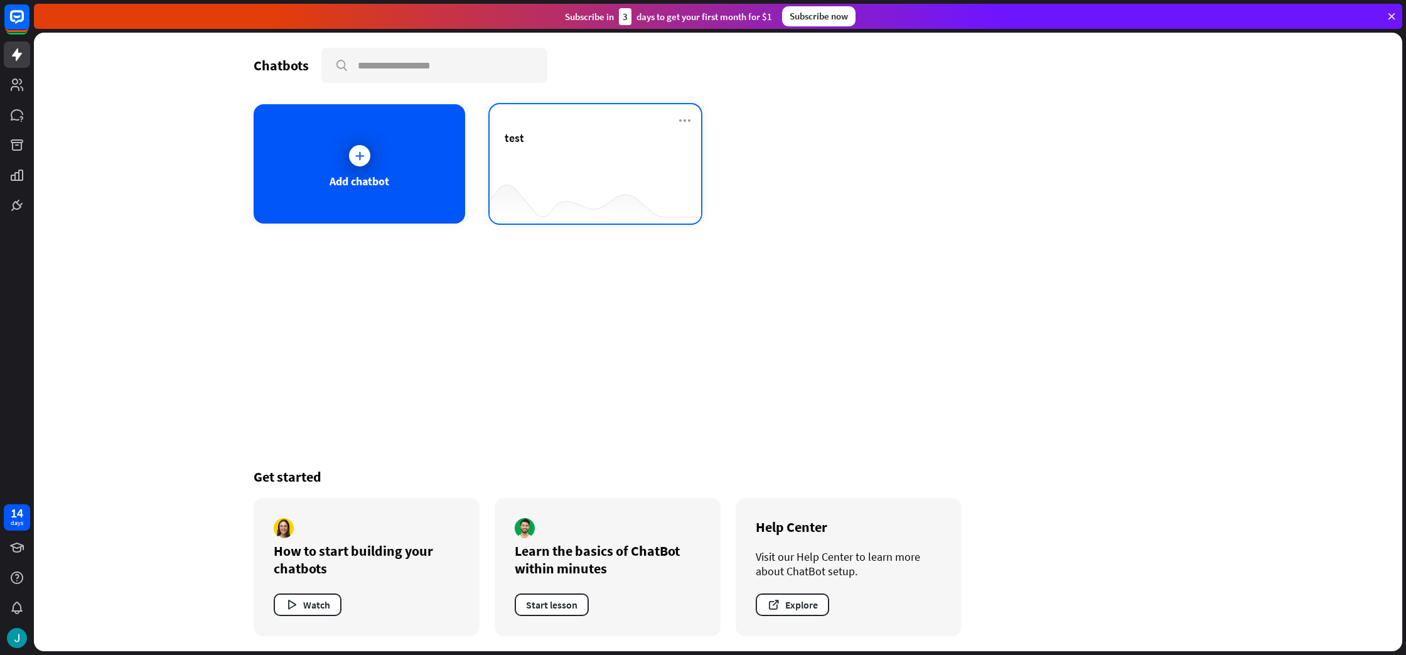
click at [497, 131] on div "test" at bounding box center [596, 163] width 212 height 119
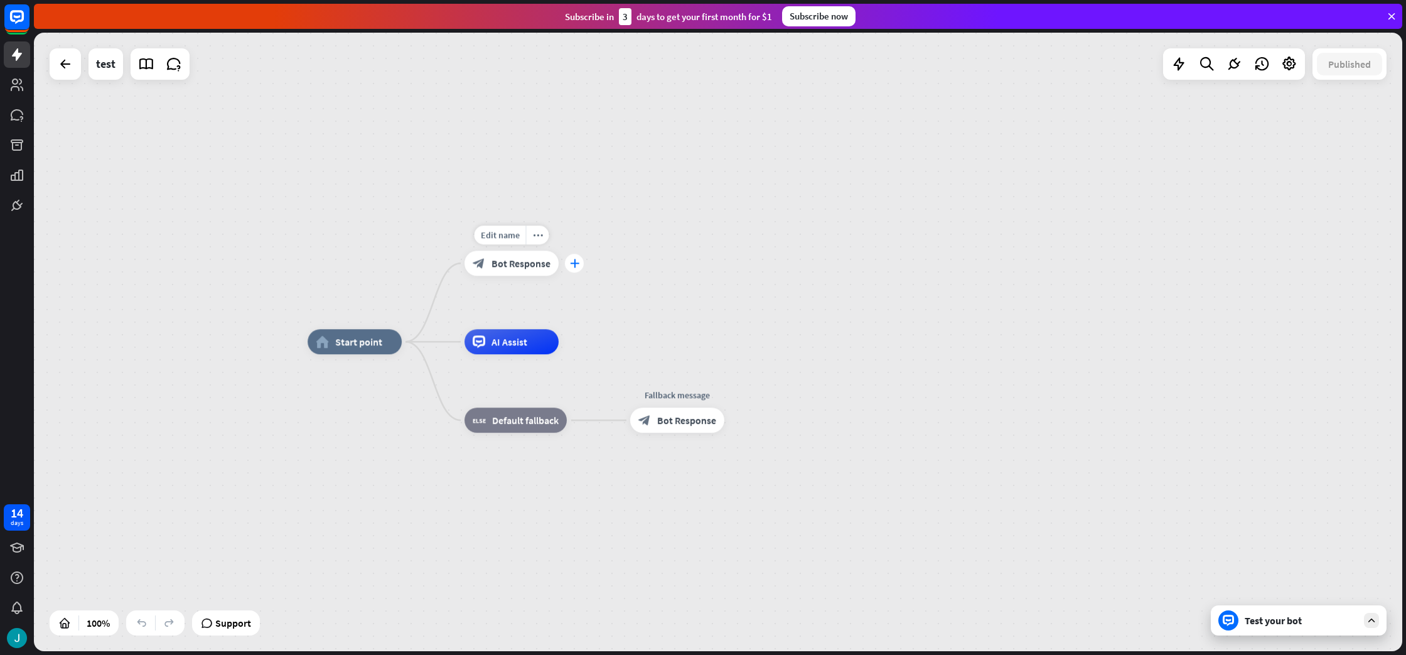
click at [571, 267] on icon "plus" at bounding box center [573, 263] width 9 height 9
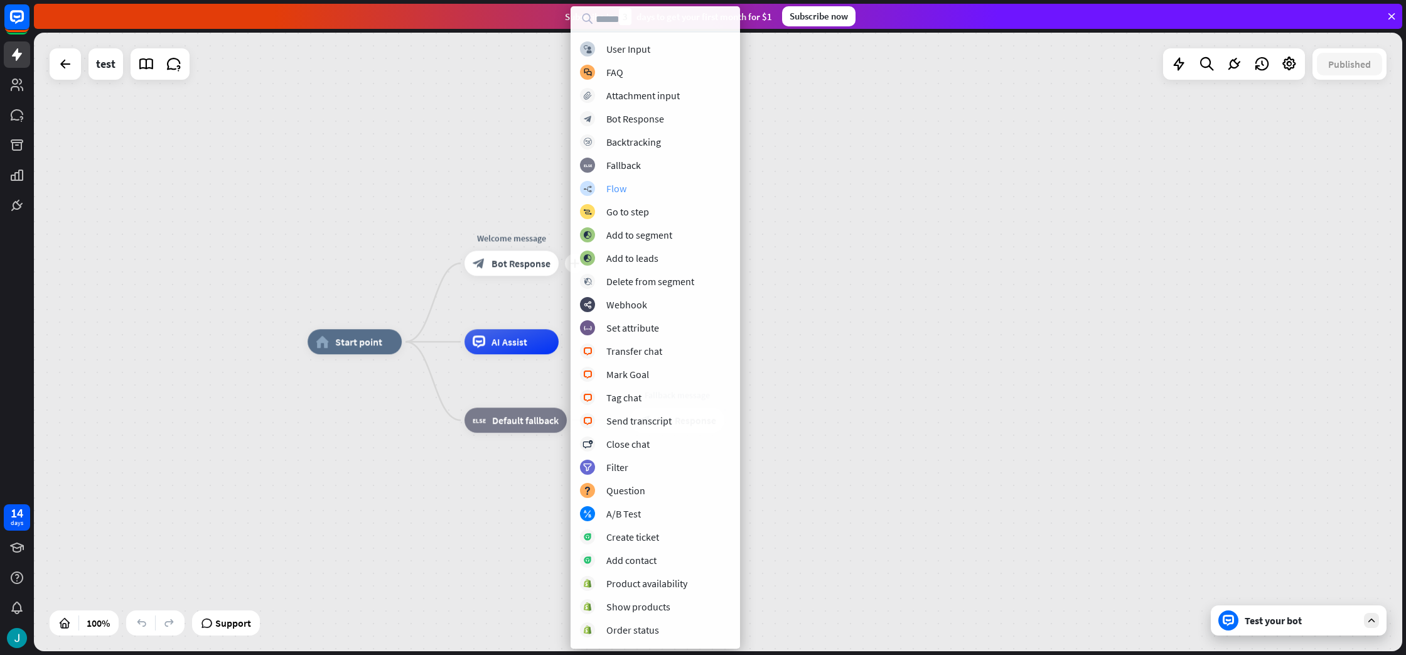
click at [612, 192] on div "Flow" at bounding box center [616, 188] width 20 height 13
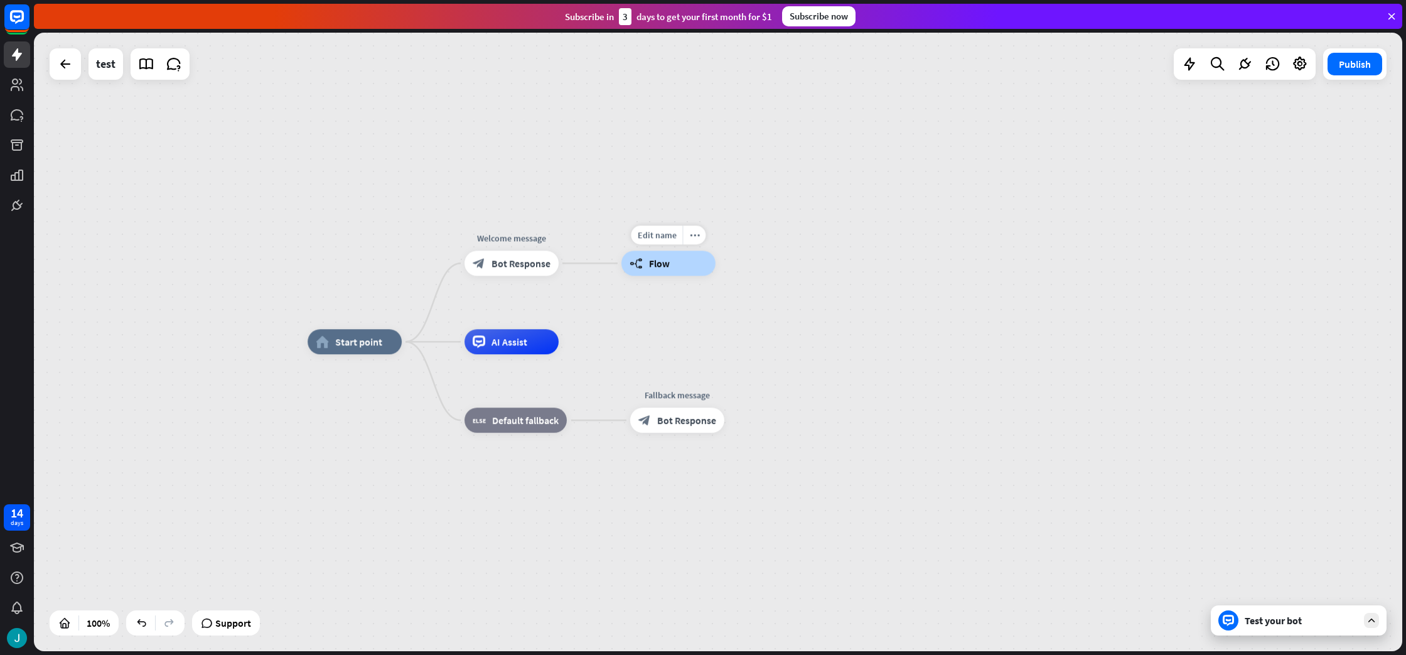
click at [679, 271] on div "builder_tree Flow" at bounding box center [668, 262] width 94 height 25
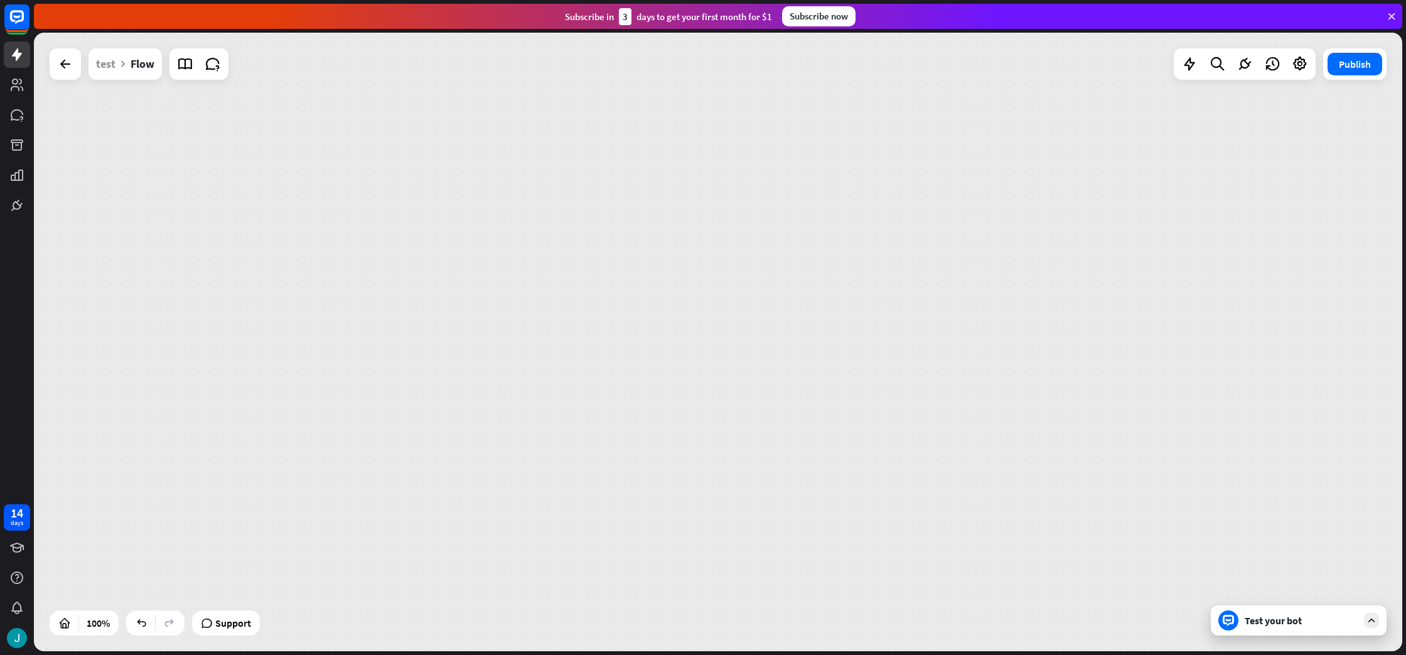
click at [679, 271] on div "home_2 Start point Welcome message block_bot_response Bot Response Edit name mo…" at bounding box center [718, 342] width 1369 height 618
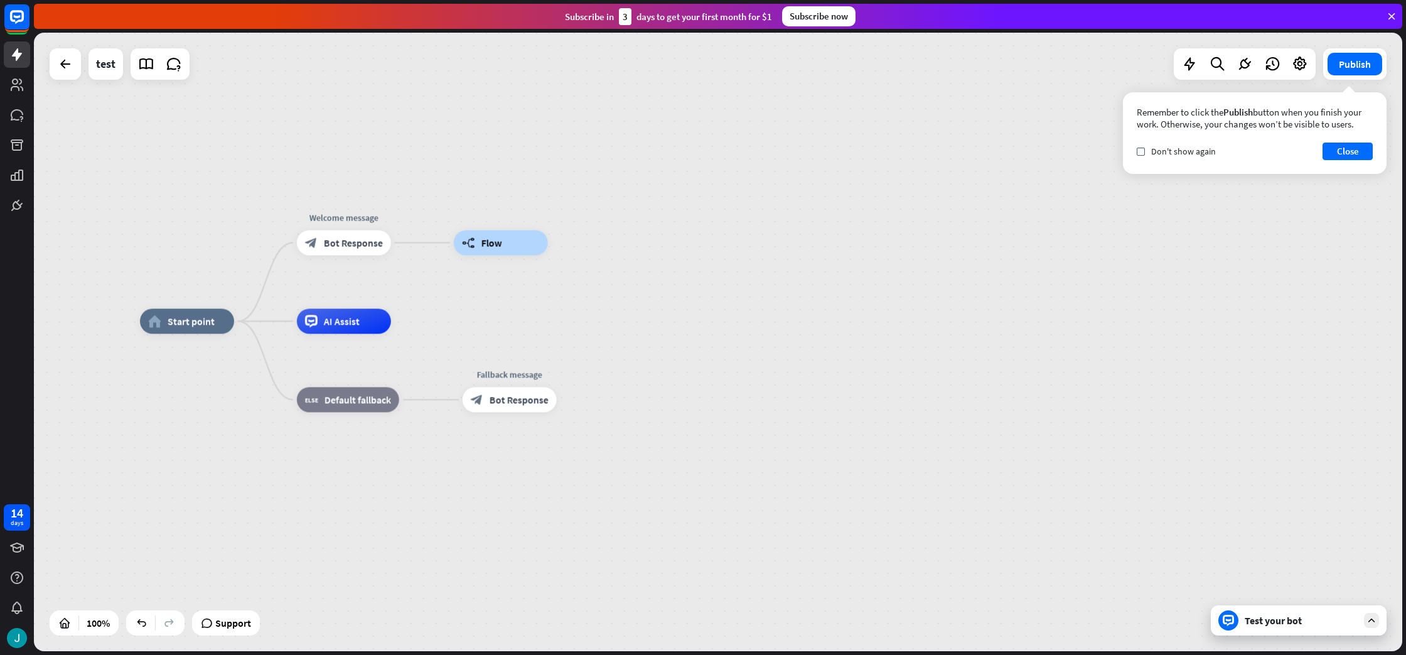
click at [1299, 616] on div "Test your bot" at bounding box center [1301, 620] width 113 height 13
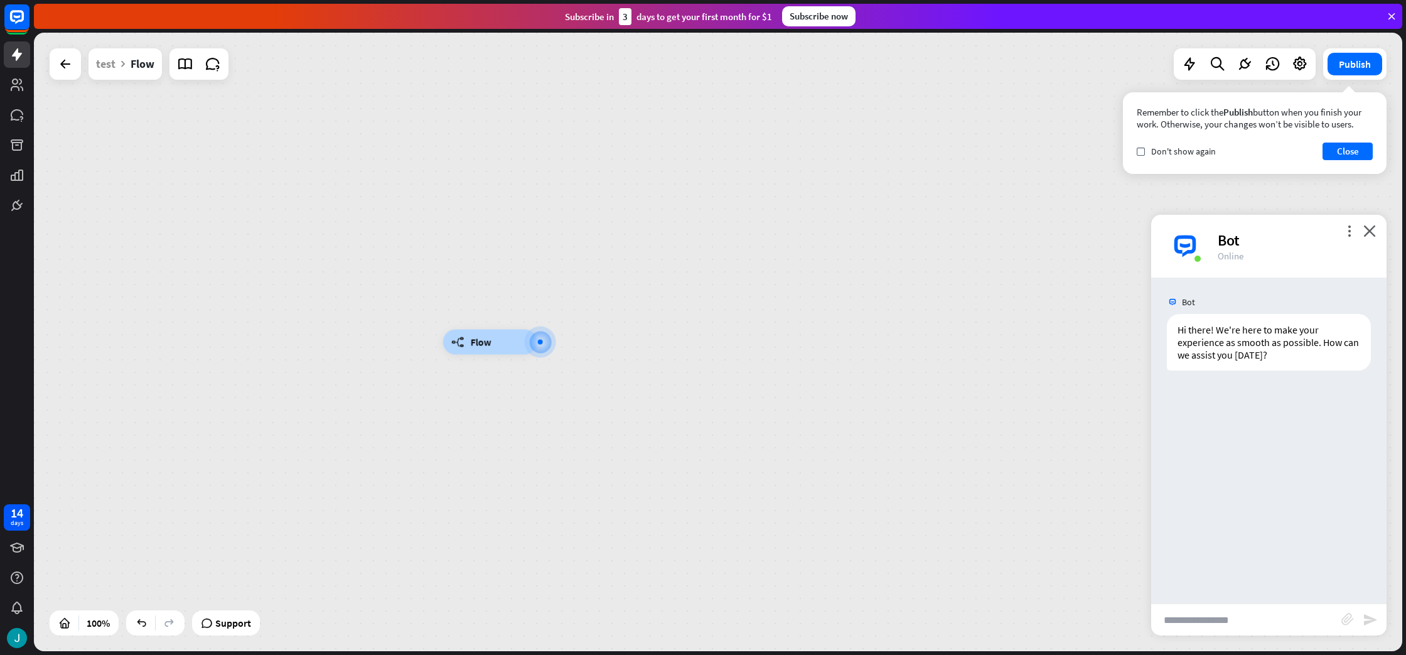
click at [1229, 623] on input "text" at bounding box center [1246, 619] width 190 height 31
type input "****"
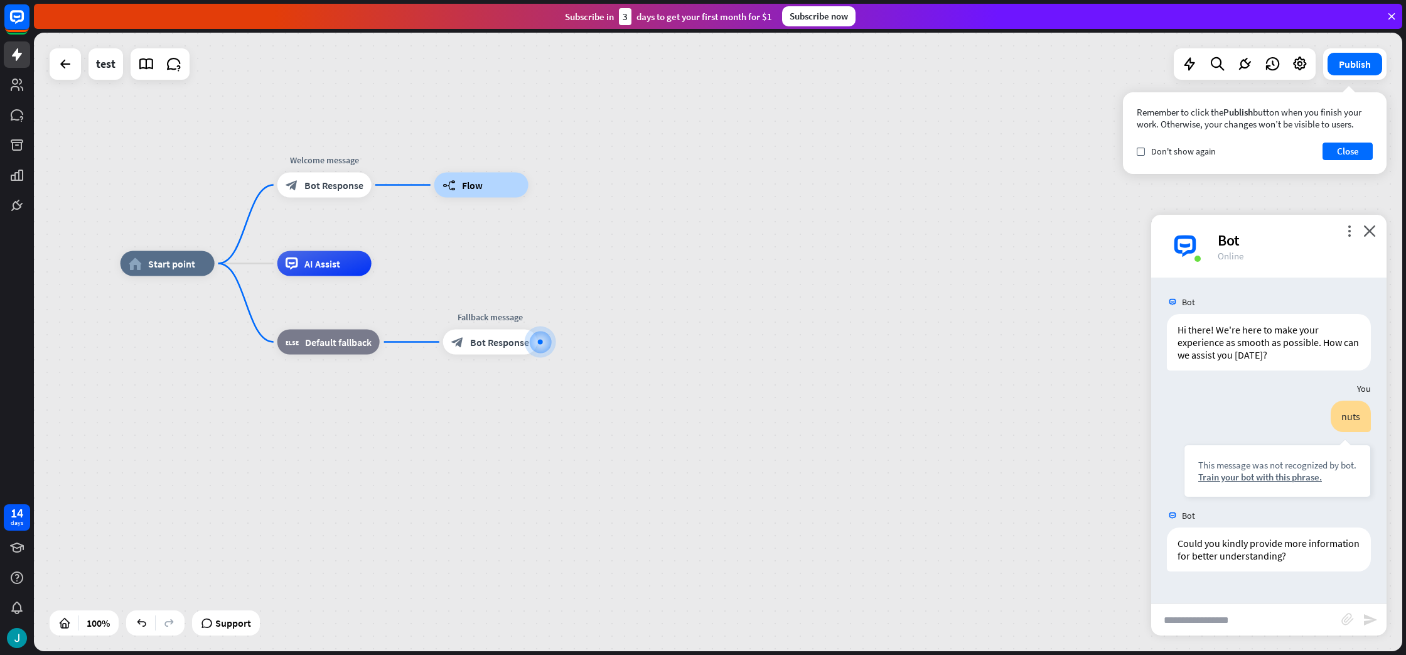
click at [1369, 237] on div "Bot" at bounding box center [1295, 239] width 154 height 19
click at [1374, 231] on icon "close" at bounding box center [1370, 231] width 13 height 12
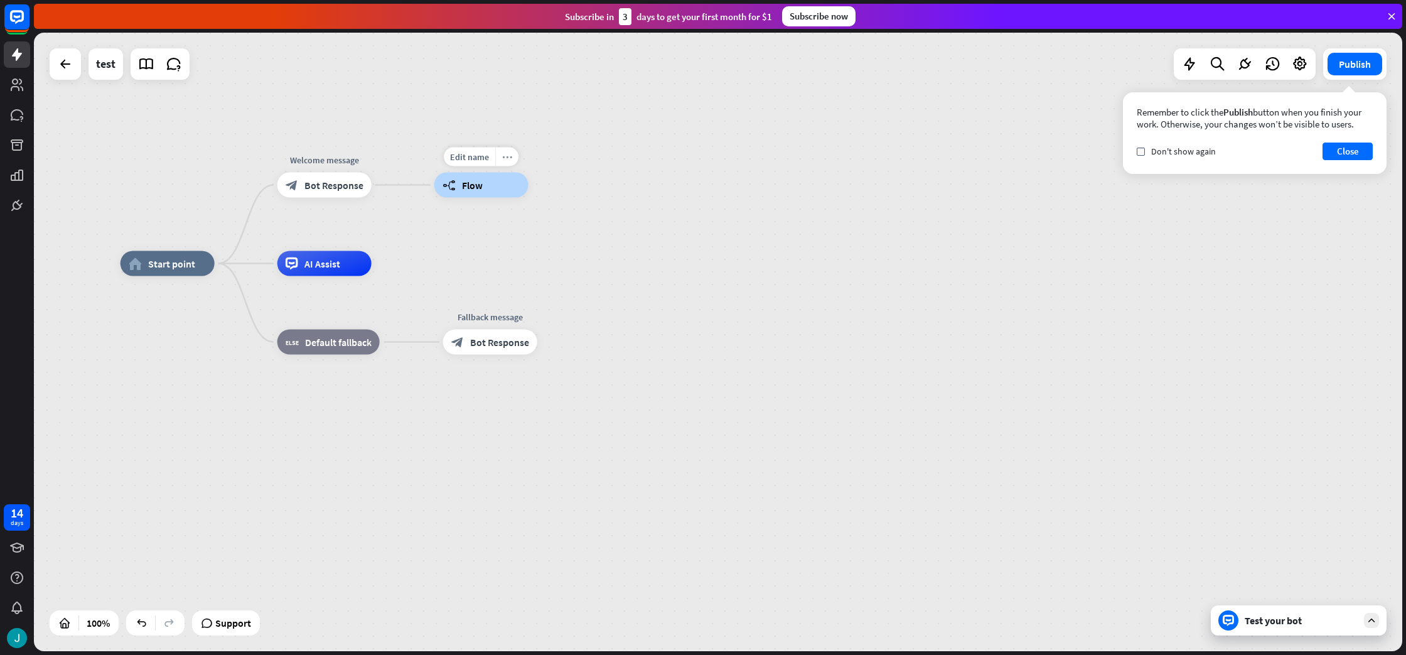
click at [502, 158] on div "more_horiz" at bounding box center [506, 157] width 23 height 19
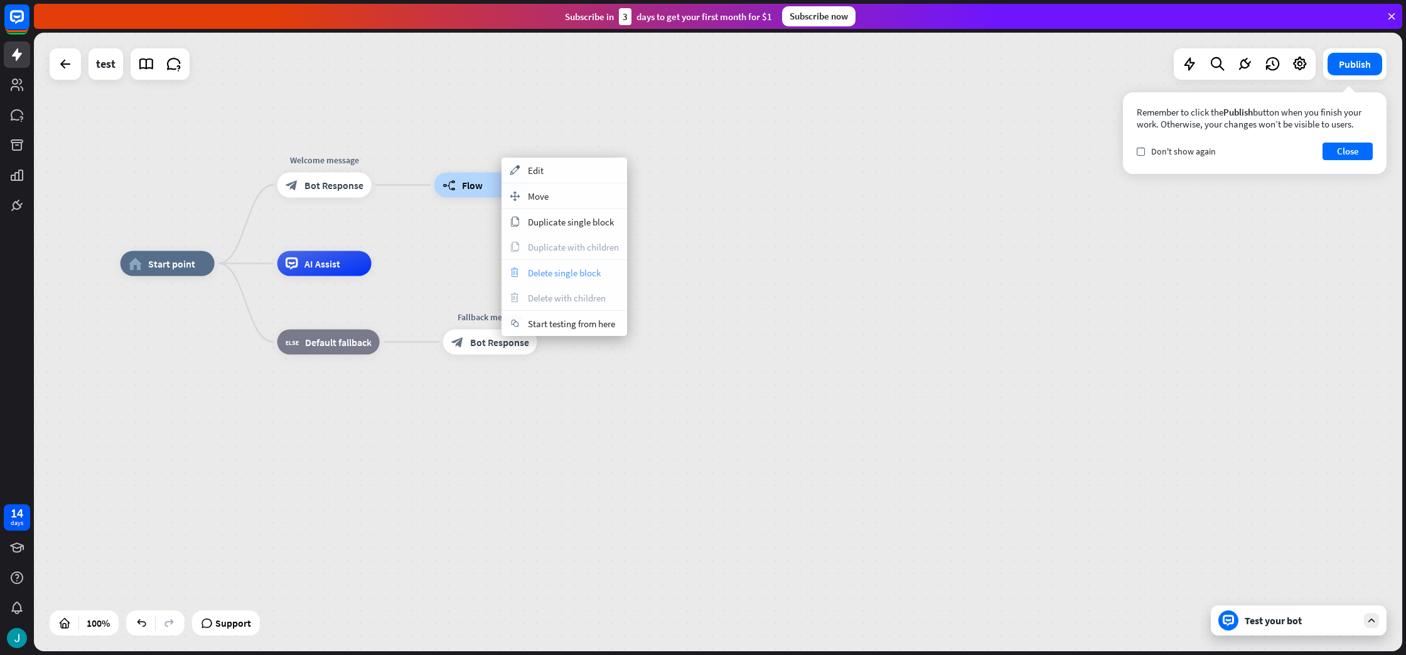
click at [562, 264] on div "trash Delete single block" at bounding box center [565, 272] width 126 height 25
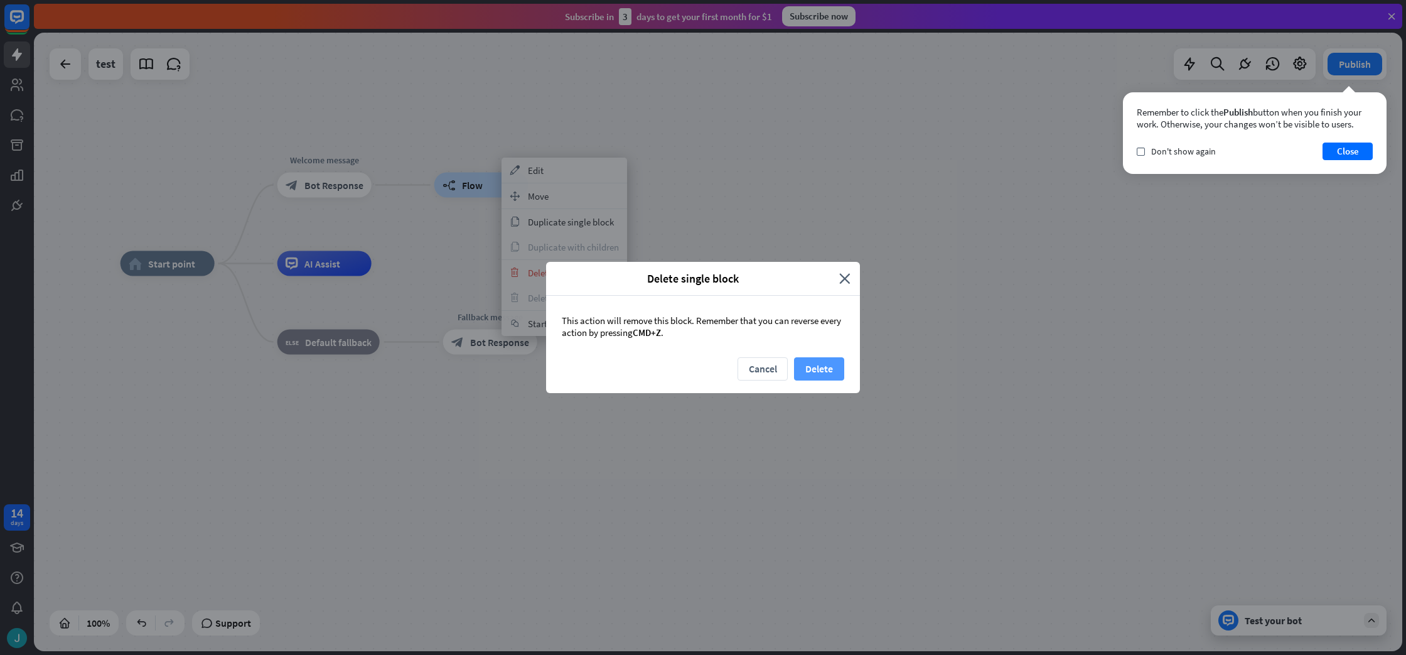
click at [799, 369] on button "Delete" at bounding box center [819, 368] width 50 height 23
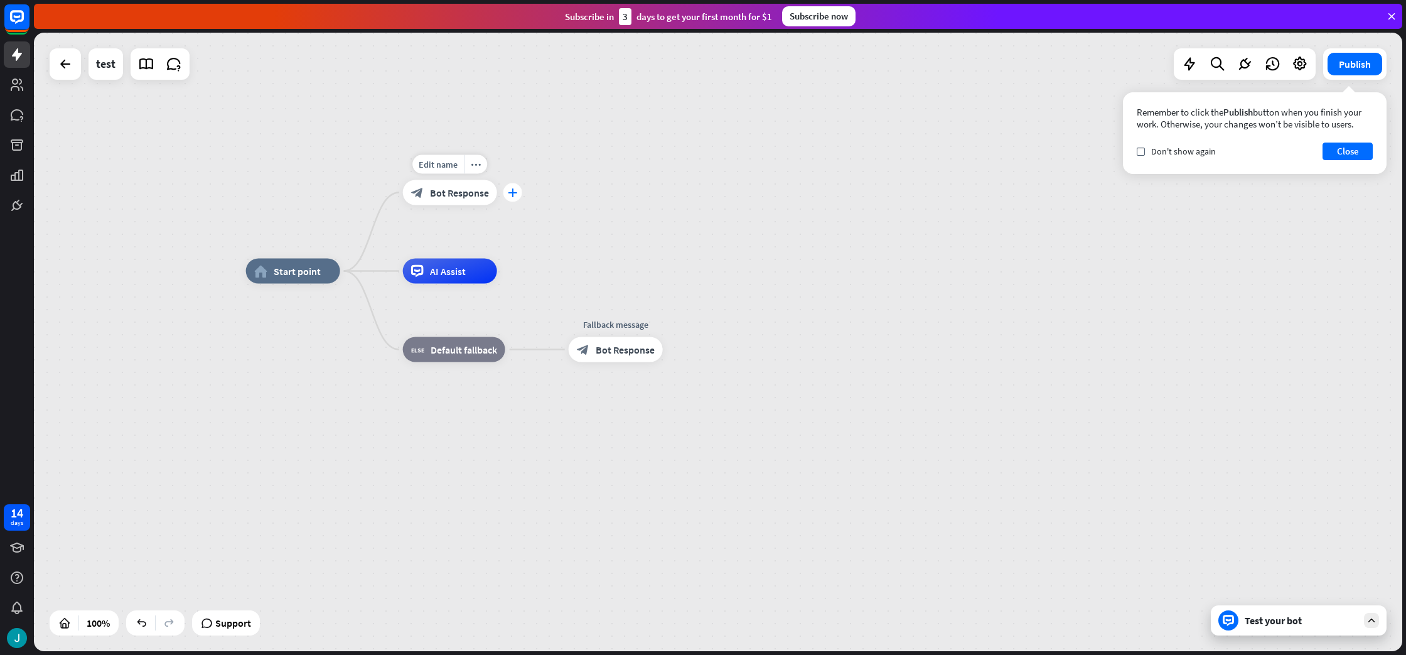
click at [510, 191] on icon "plus" at bounding box center [512, 192] width 9 height 9
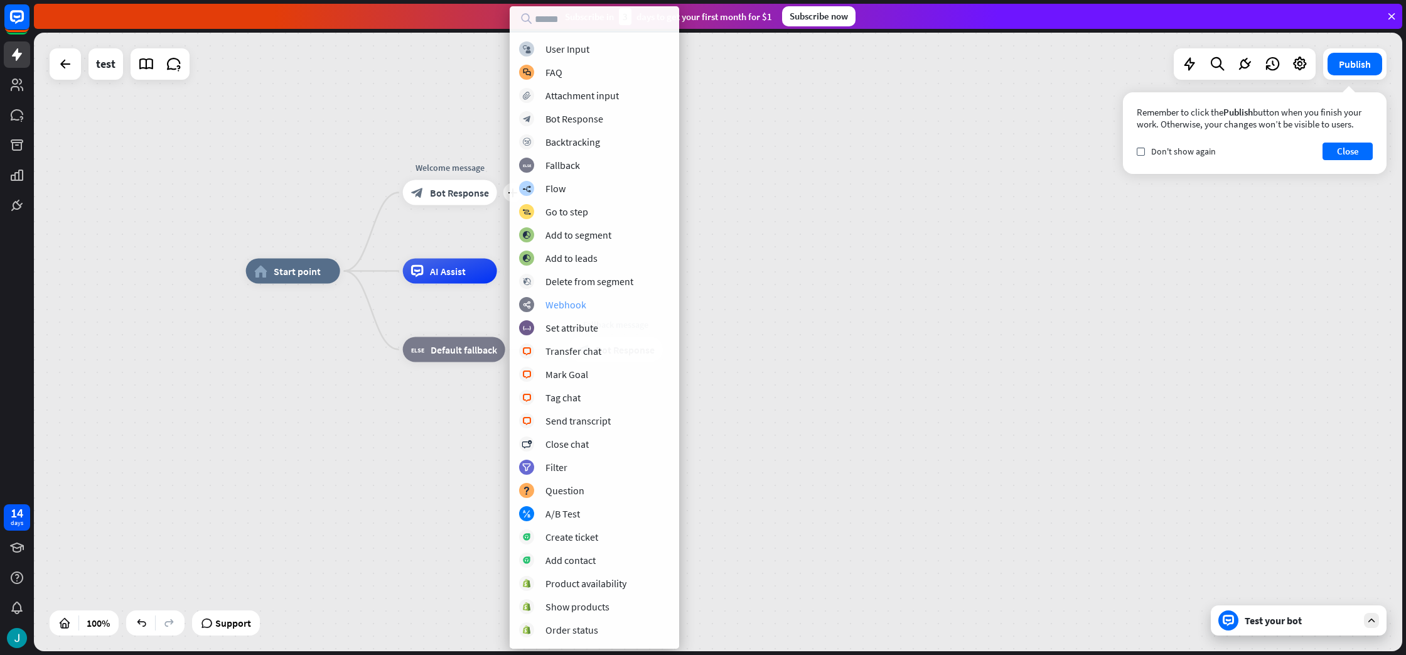
click at [553, 302] on div "Webhook" at bounding box center [566, 304] width 41 height 13
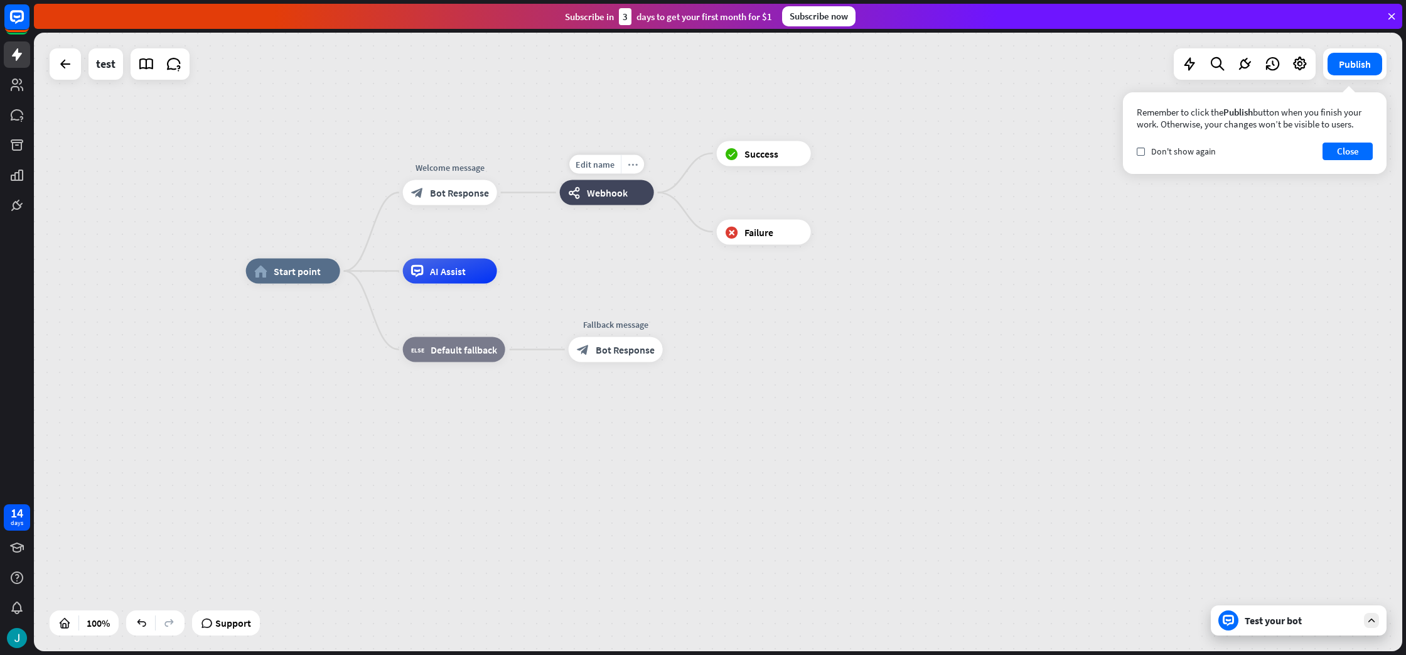
click at [633, 171] on div "more_horiz" at bounding box center [632, 164] width 23 height 19
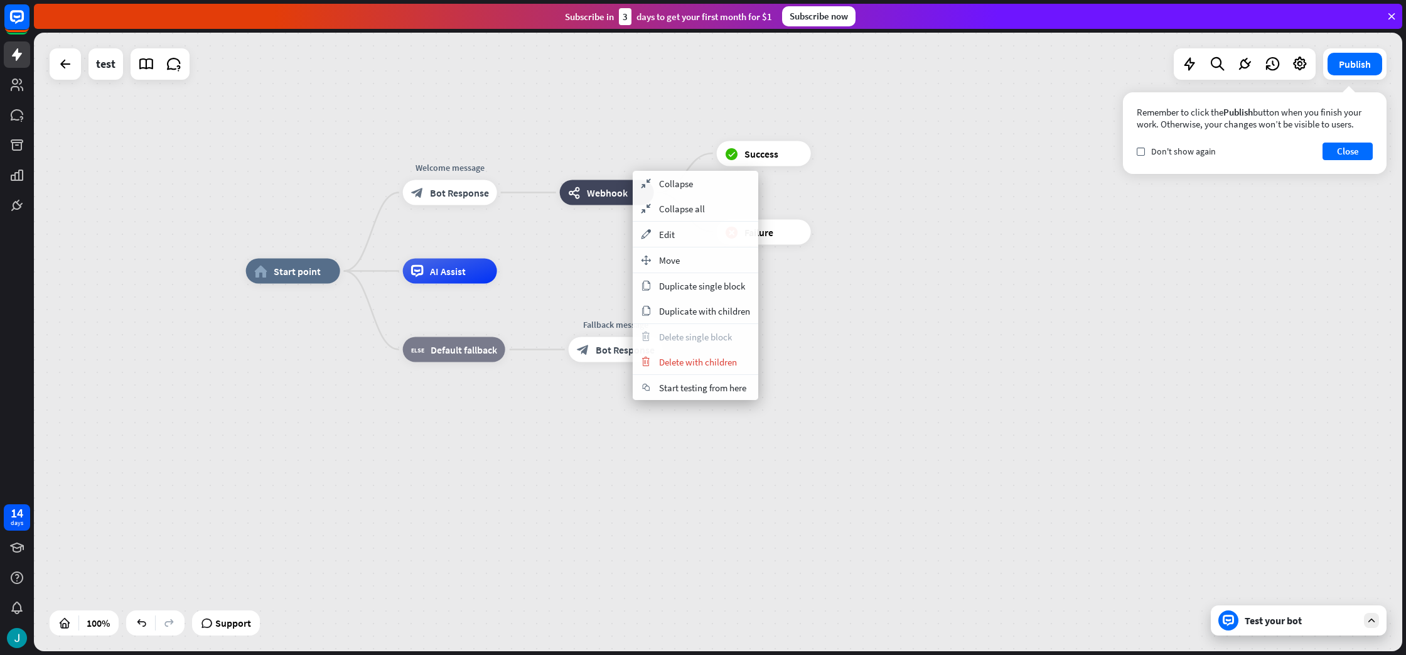
drag, startPoint x: 1171, startPoint y: 493, endPoint x: 1158, endPoint y: 479, distance: 19.1
click at [1171, 493] on div "home_2 Start point Welcome message block_bot_response Bot Response webhooks Web…" at bounding box center [930, 580] width 1369 height 618
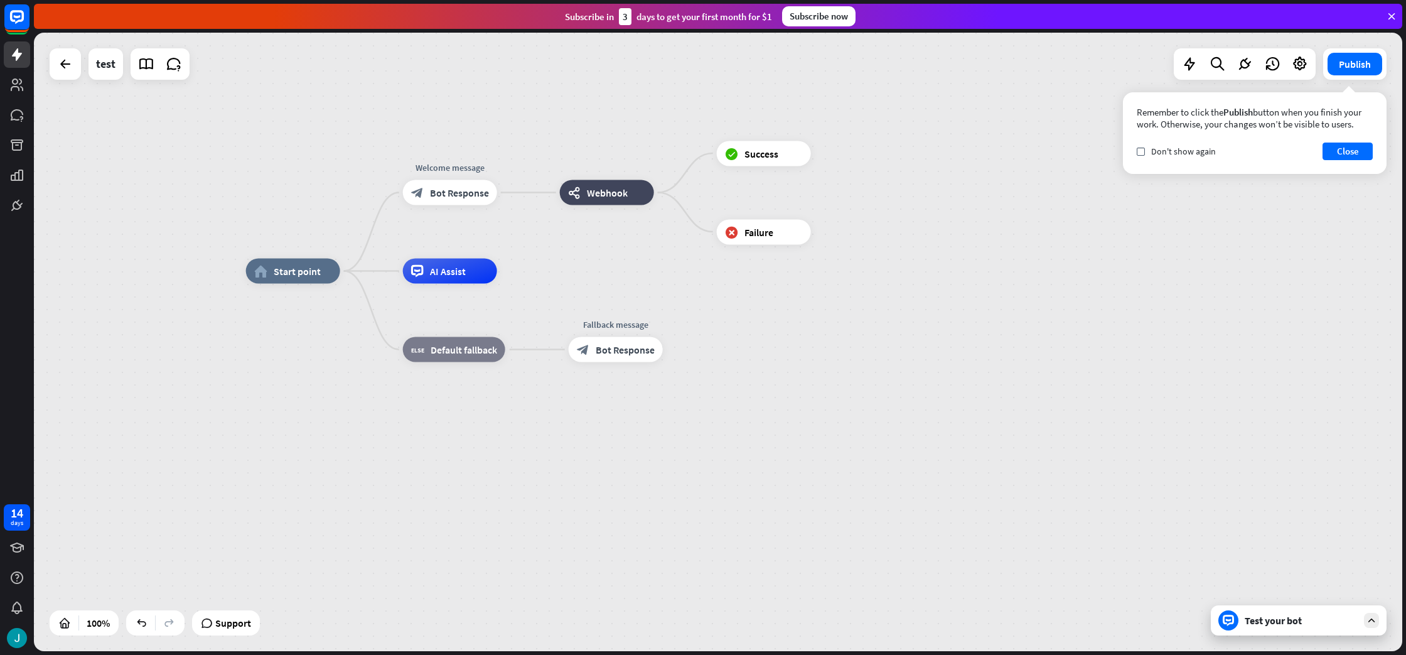
click at [1338, 623] on div "Test your bot" at bounding box center [1301, 620] width 113 height 13
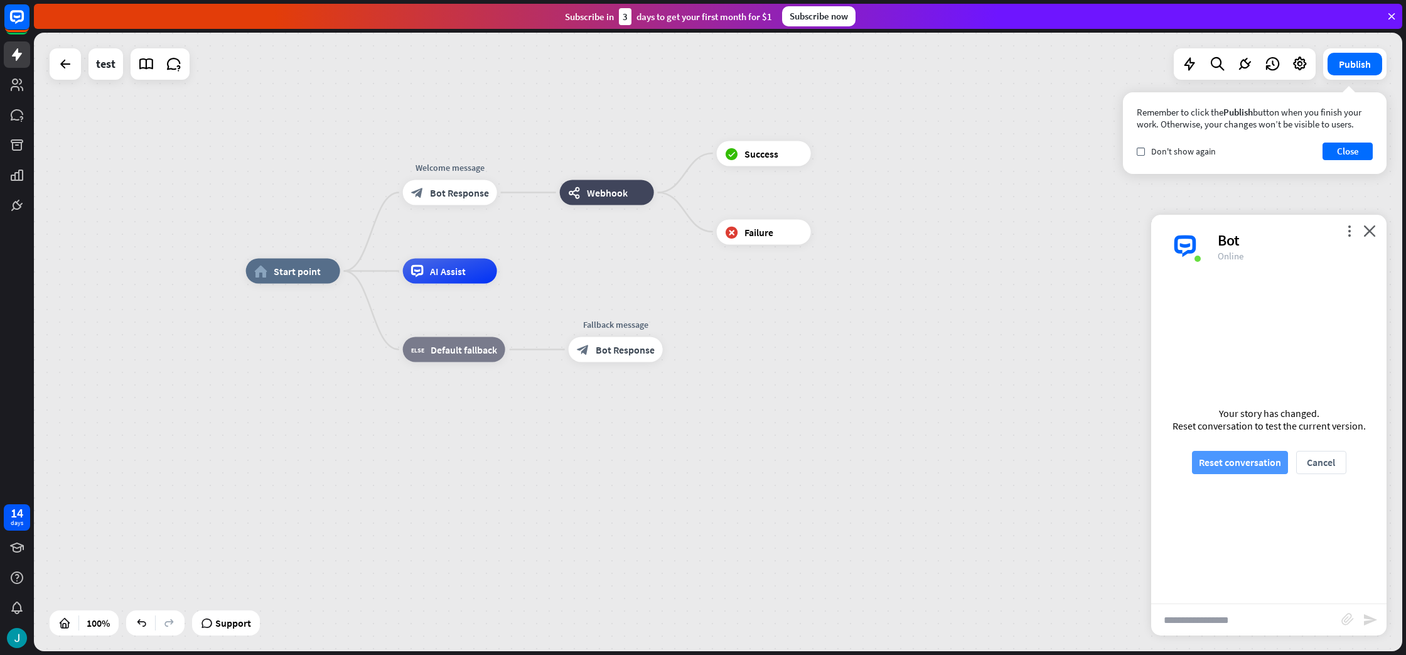
click at [1256, 460] on button "Reset conversation" at bounding box center [1240, 462] width 96 height 23
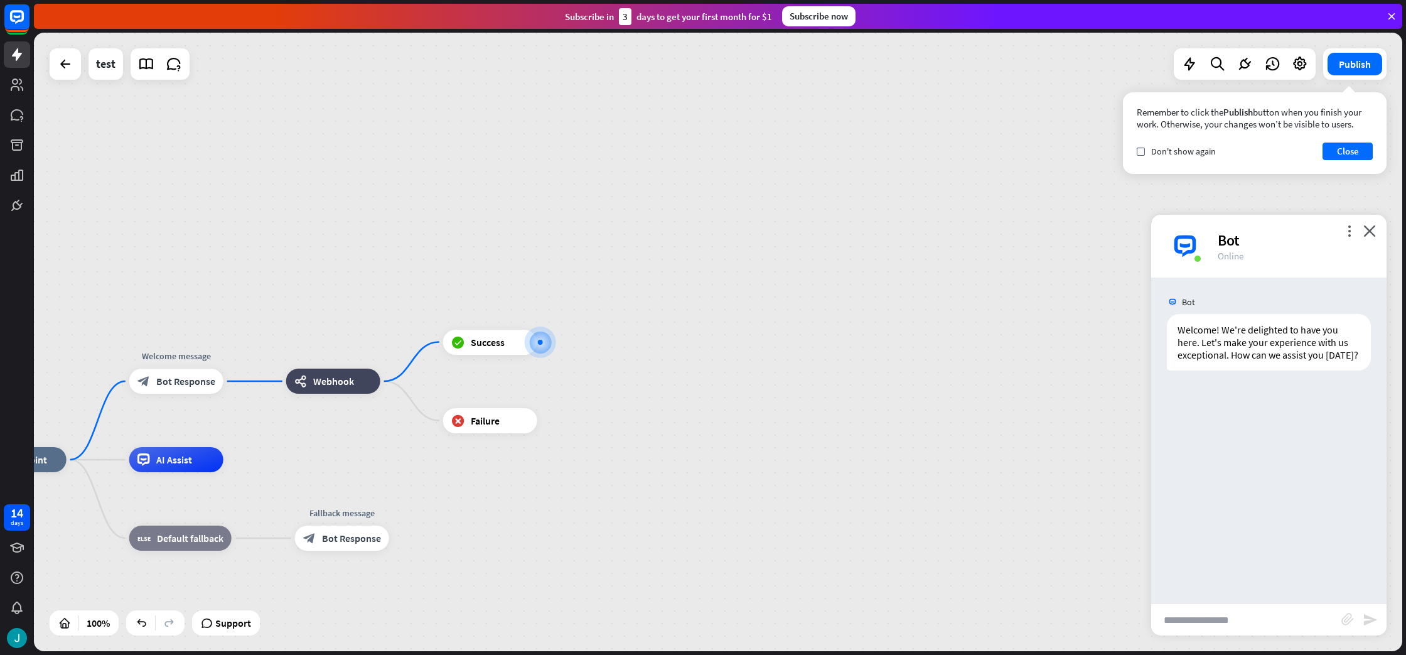
click at [1200, 619] on input "text" at bounding box center [1246, 619] width 190 height 31
type input "**"
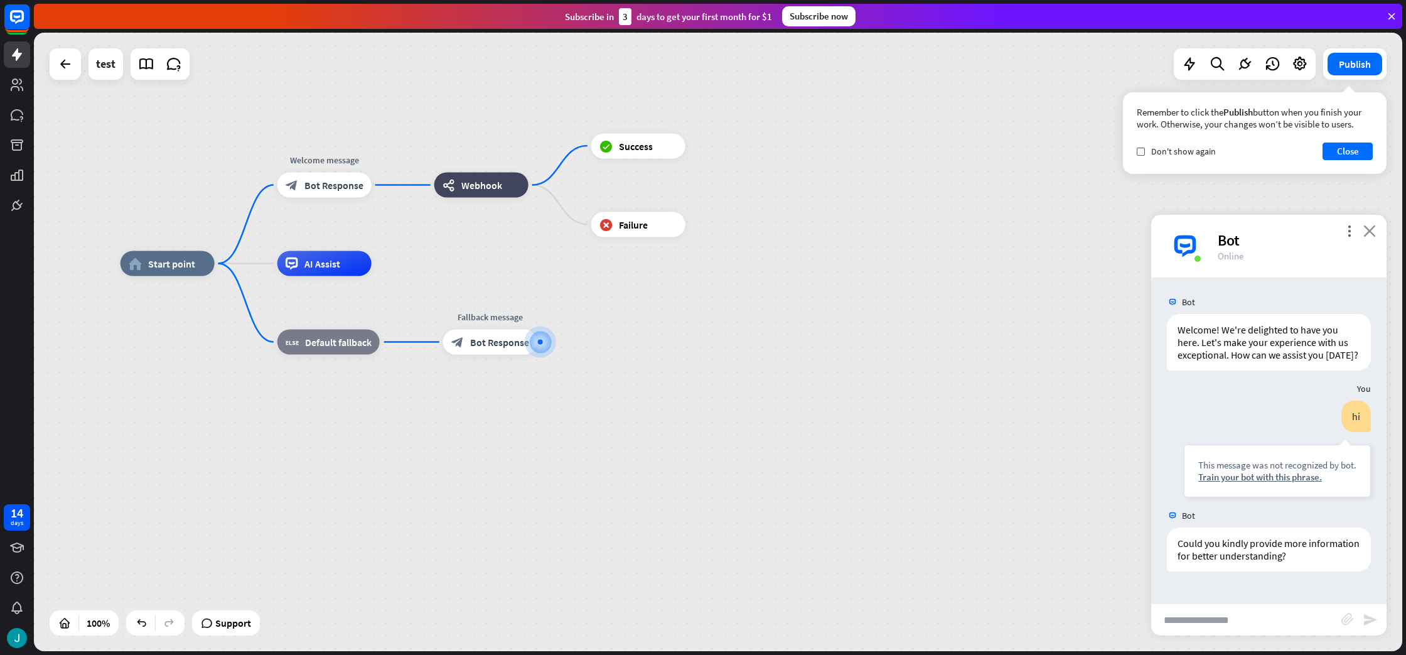
click at [1375, 234] on icon "close" at bounding box center [1370, 231] width 13 height 12
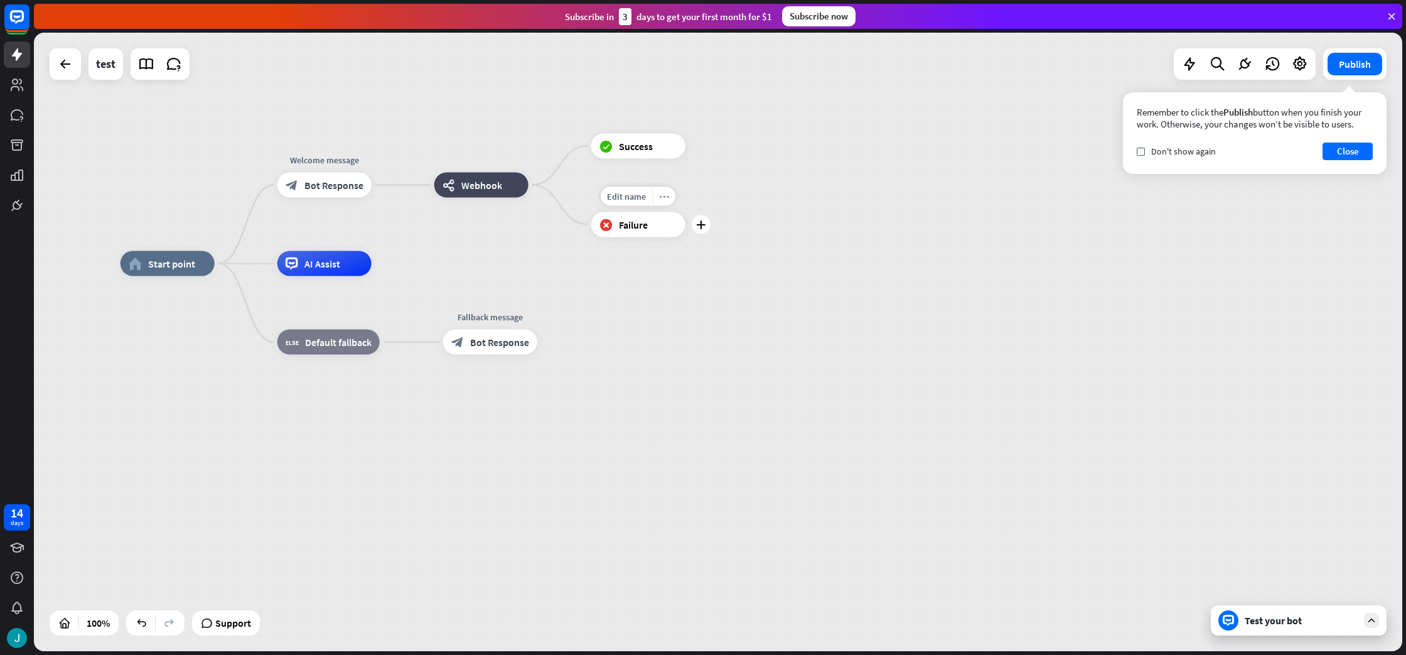
click at [665, 197] on icon "more_horiz" at bounding box center [664, 195] width 10 height 9
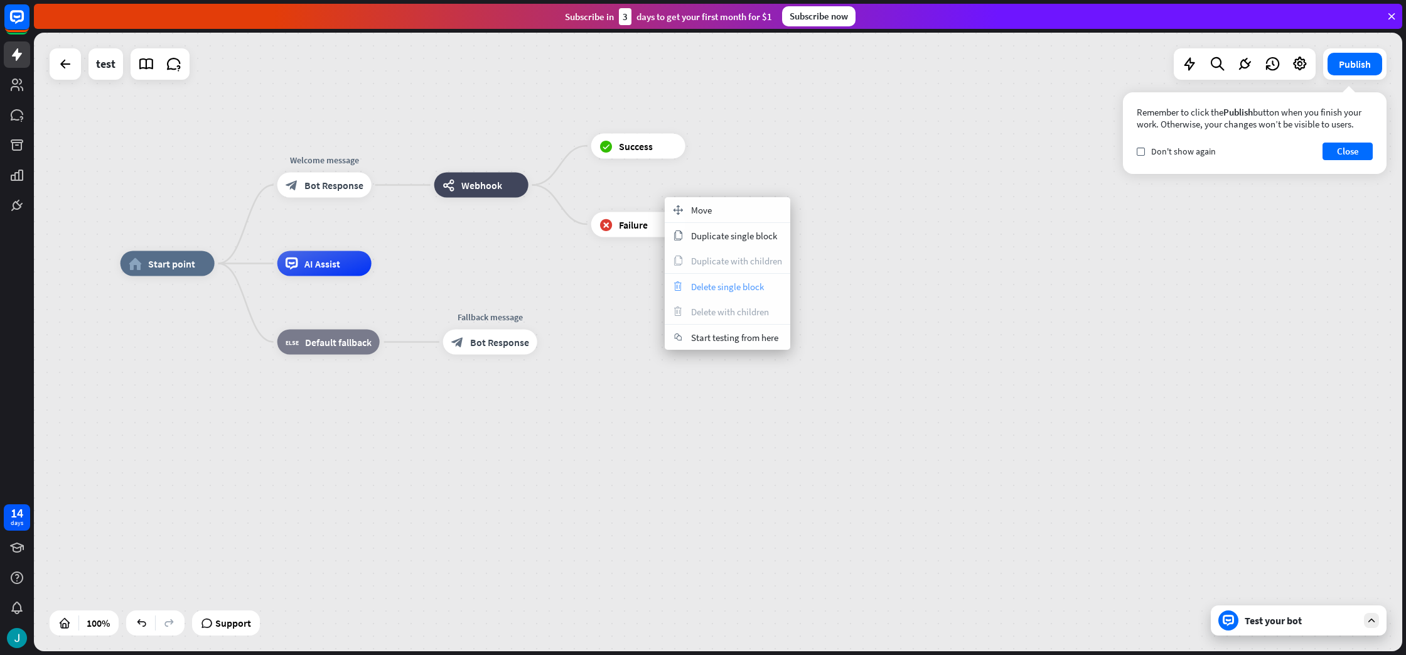
click at [699, 290] on span "Delete single block" at bounding box center [727, 287] width 73 height 12
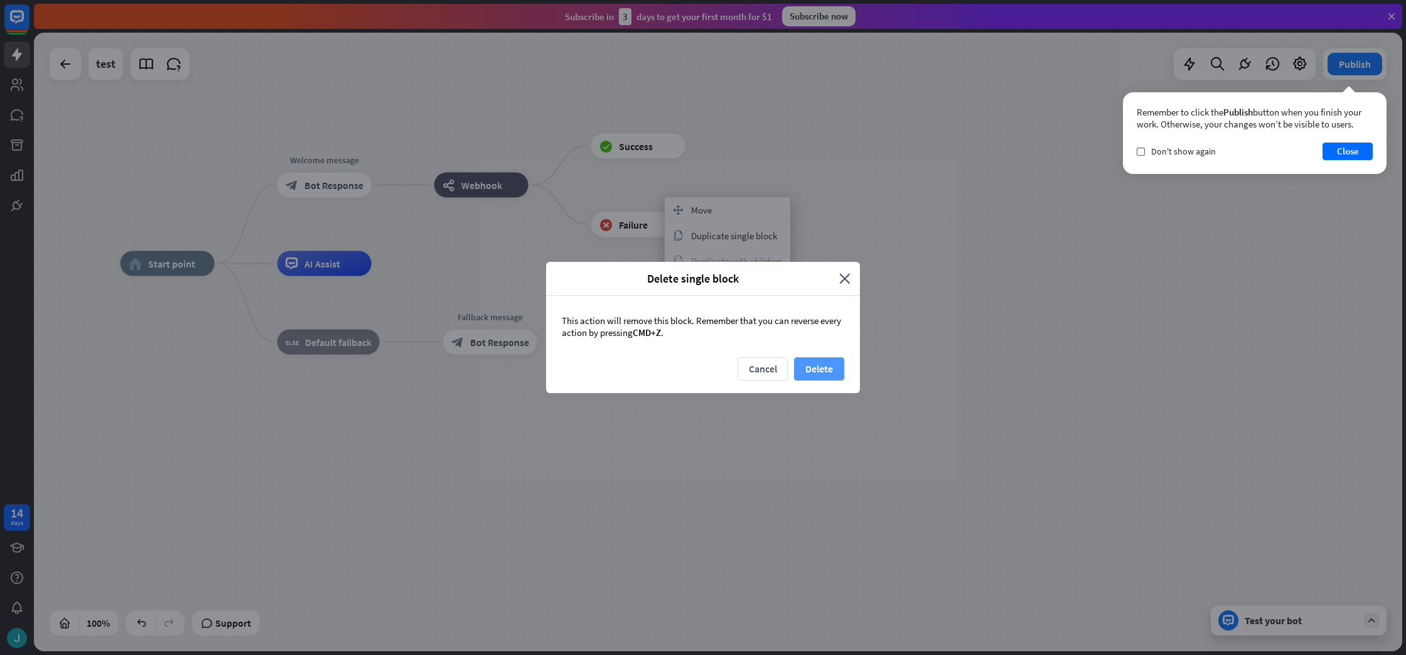
click at [839, 371] on button "Delete" at bounding box center [819, 368] width 50 height 23
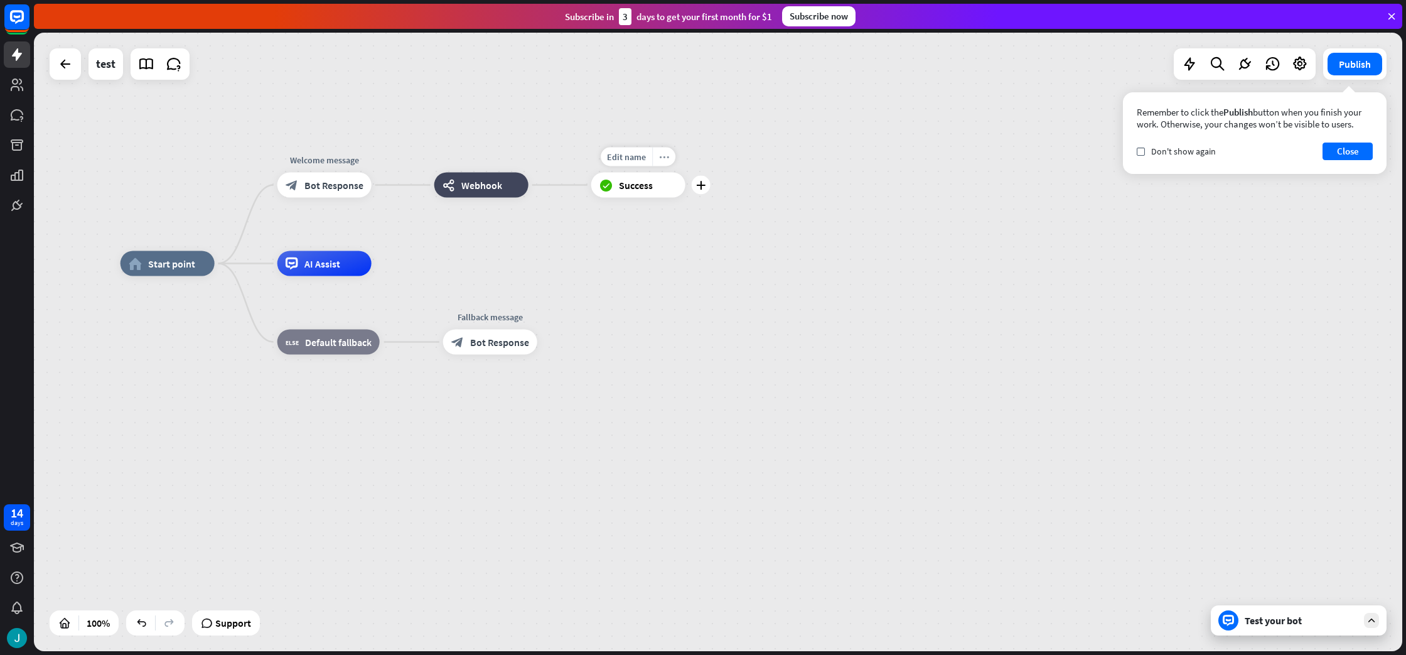
click at [674, 161] on div "more_horiz" at bounding box center [663, 157] width 23 height 19
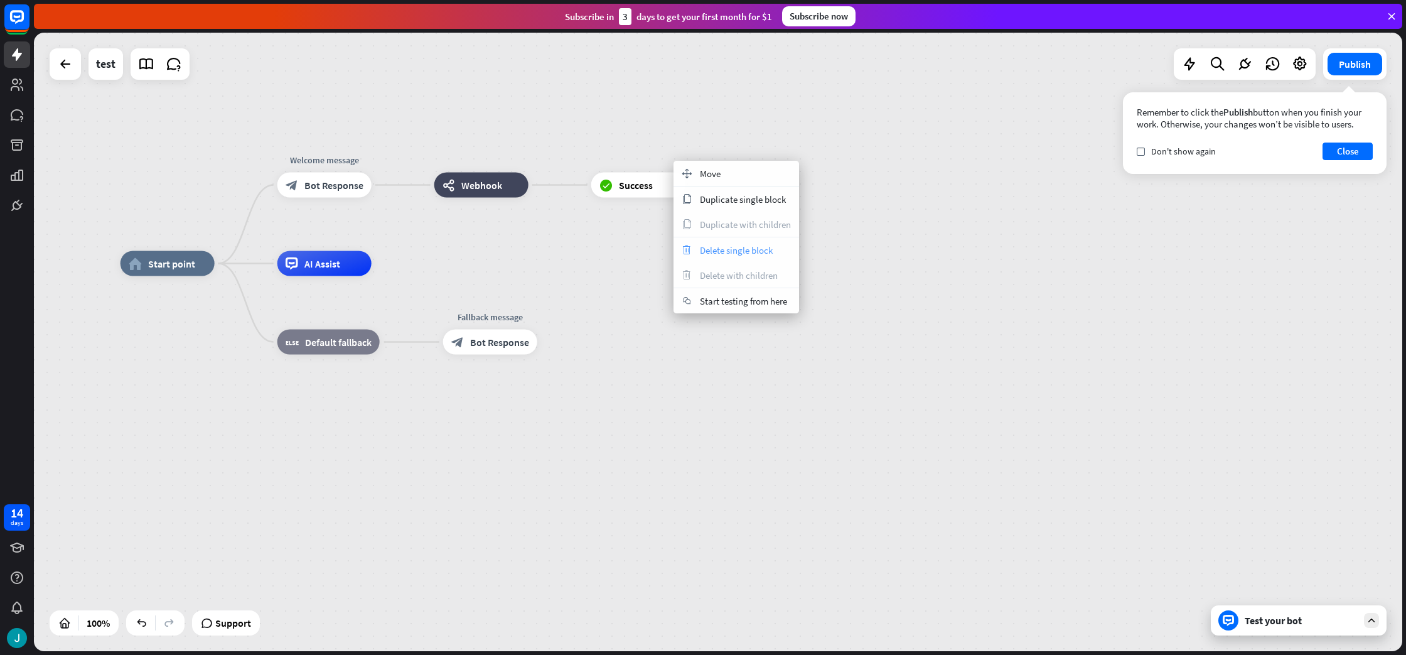
click at [708, 249] on span "Delete single block" at bounding box center [736, 250] width 73 height 12
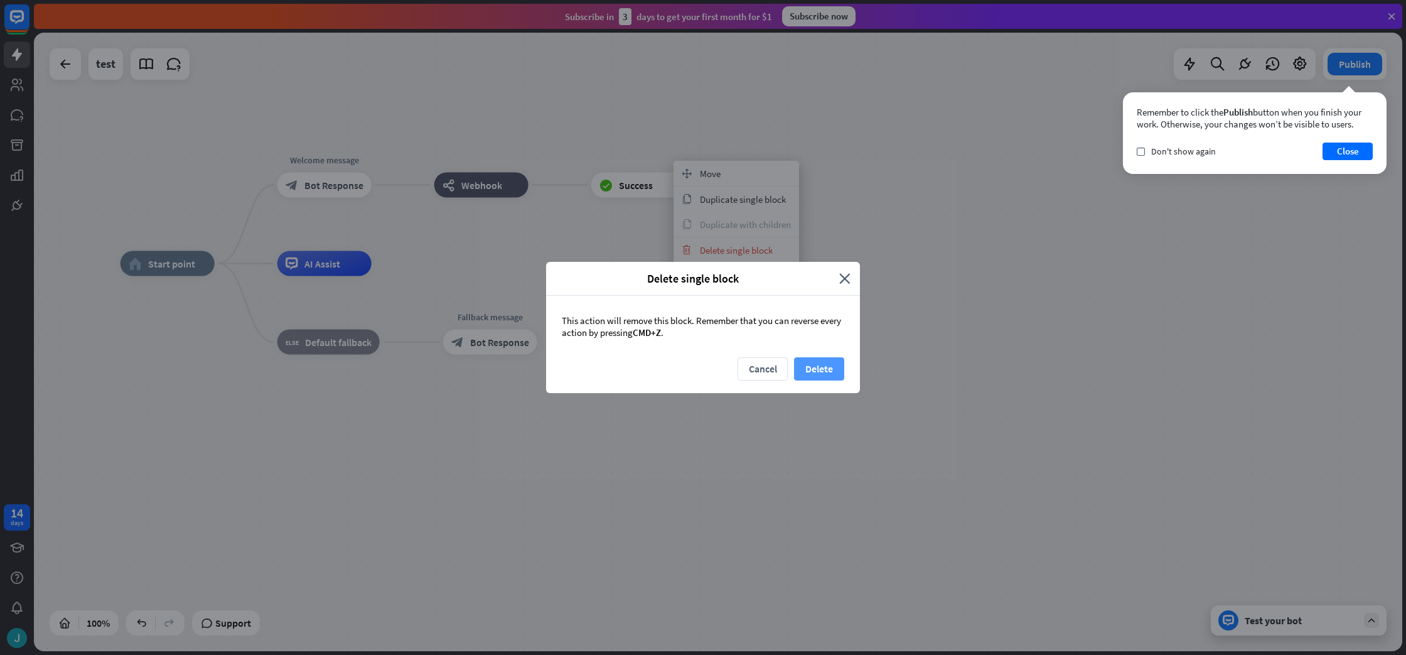
click at [836, 369] on button "Delete" at bounding box center [819, 368] width 50 height 23
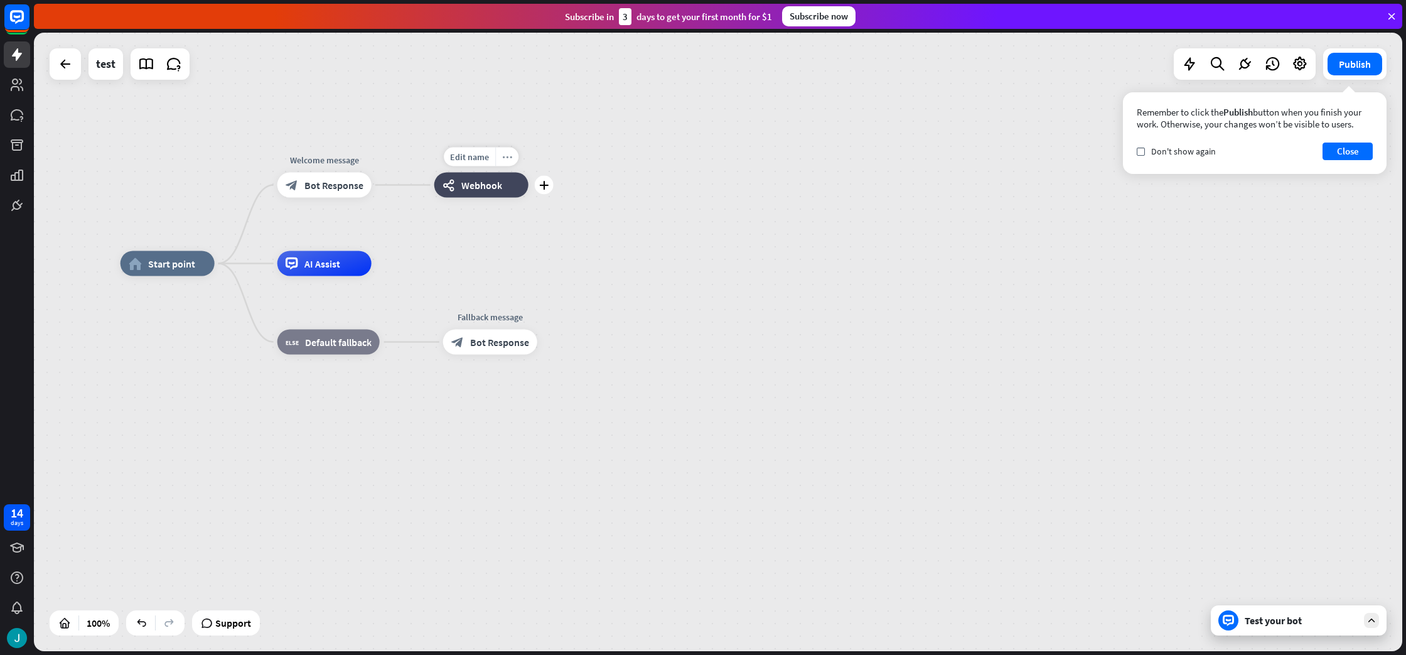
click at [512, 159] on div "more_horiz" at bounding box center [506, 157] width 23 height 19
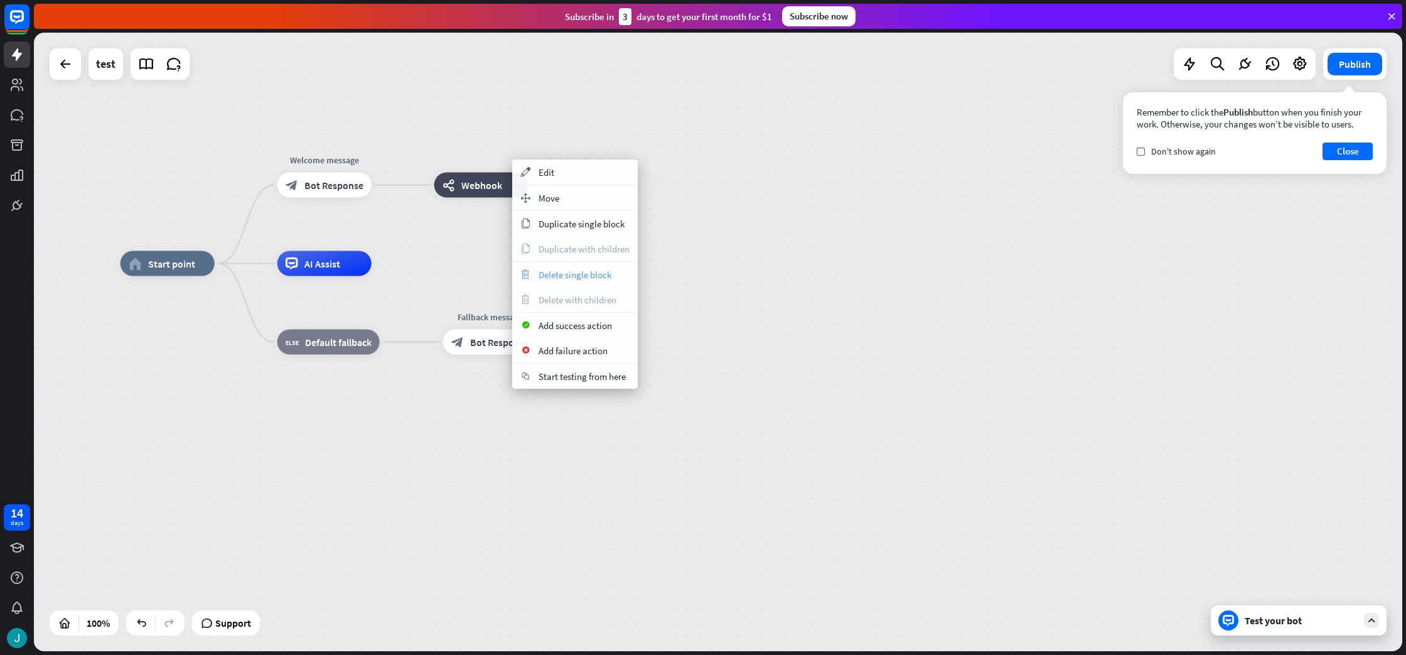
click at [544, 262] on div "trash Delete single block" at bounding box center [575, 274] width 126 height 25
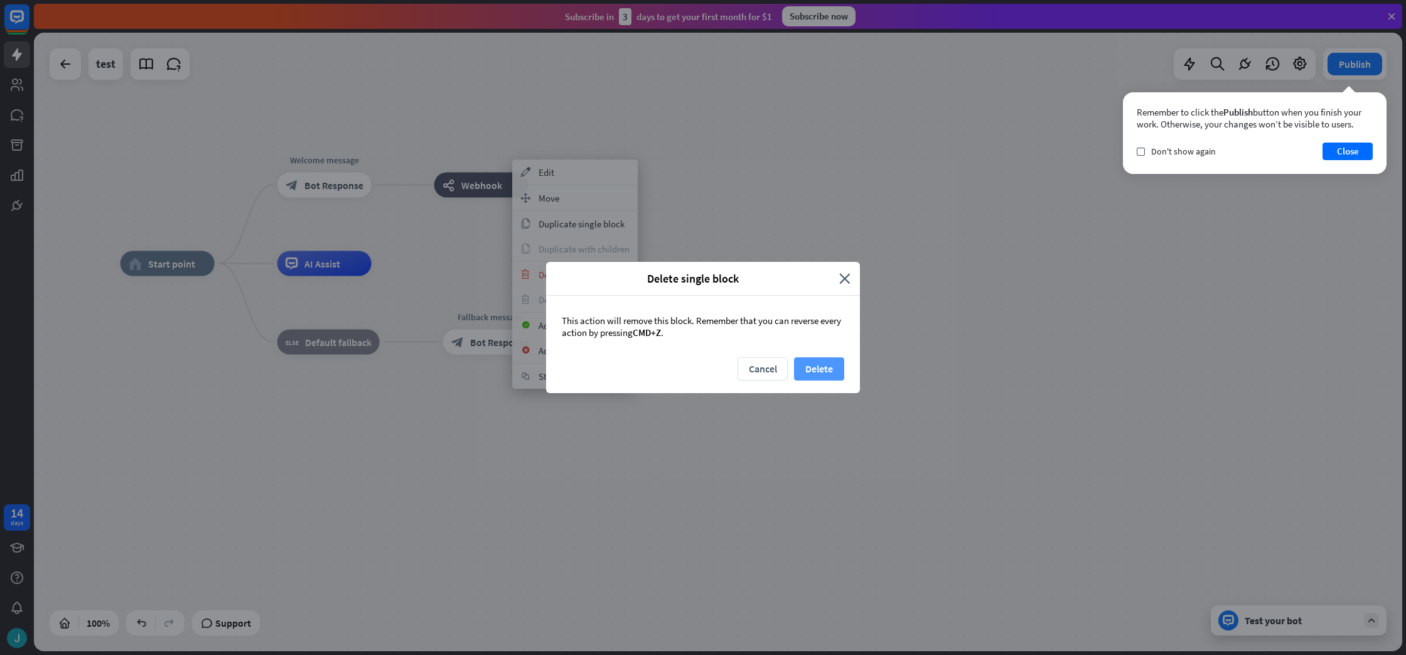
click at [823, 378] on button "Delete" at bounding box center [819, 368] width 50 height 23
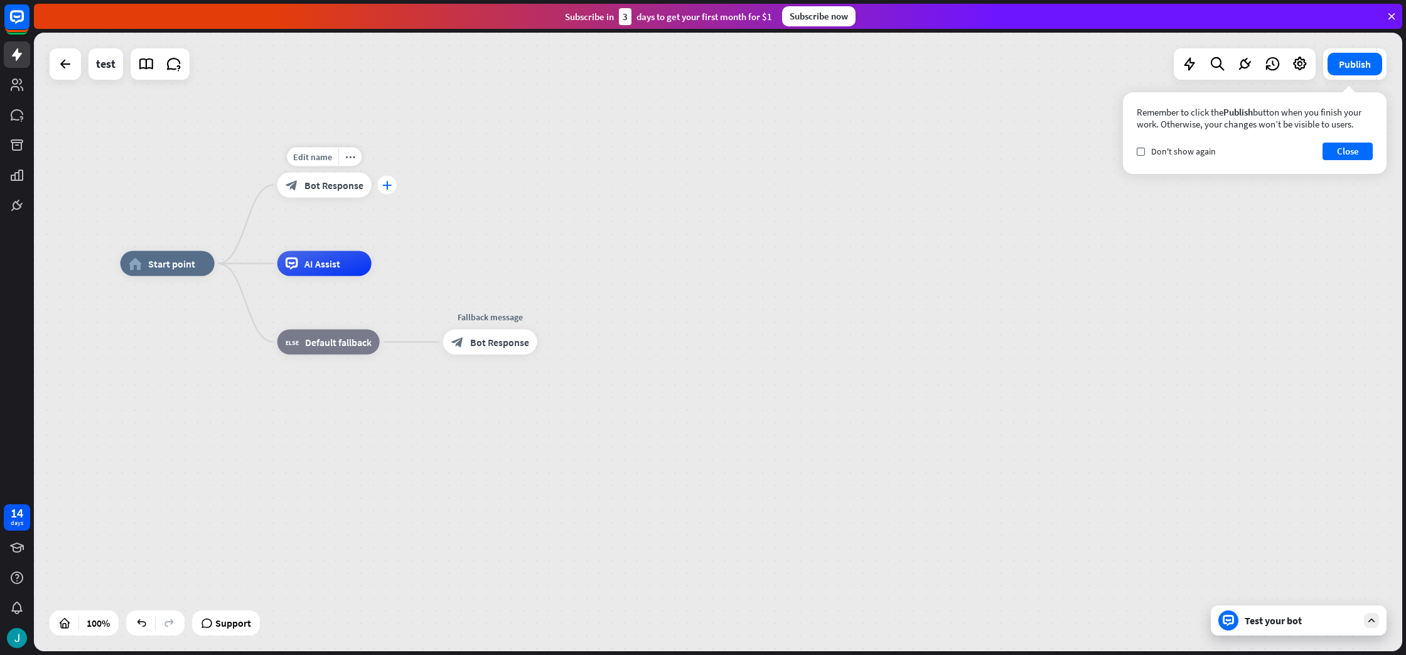
click at [382, 185] on div "plus" at bounding box center [387, 185] width 19 height 19
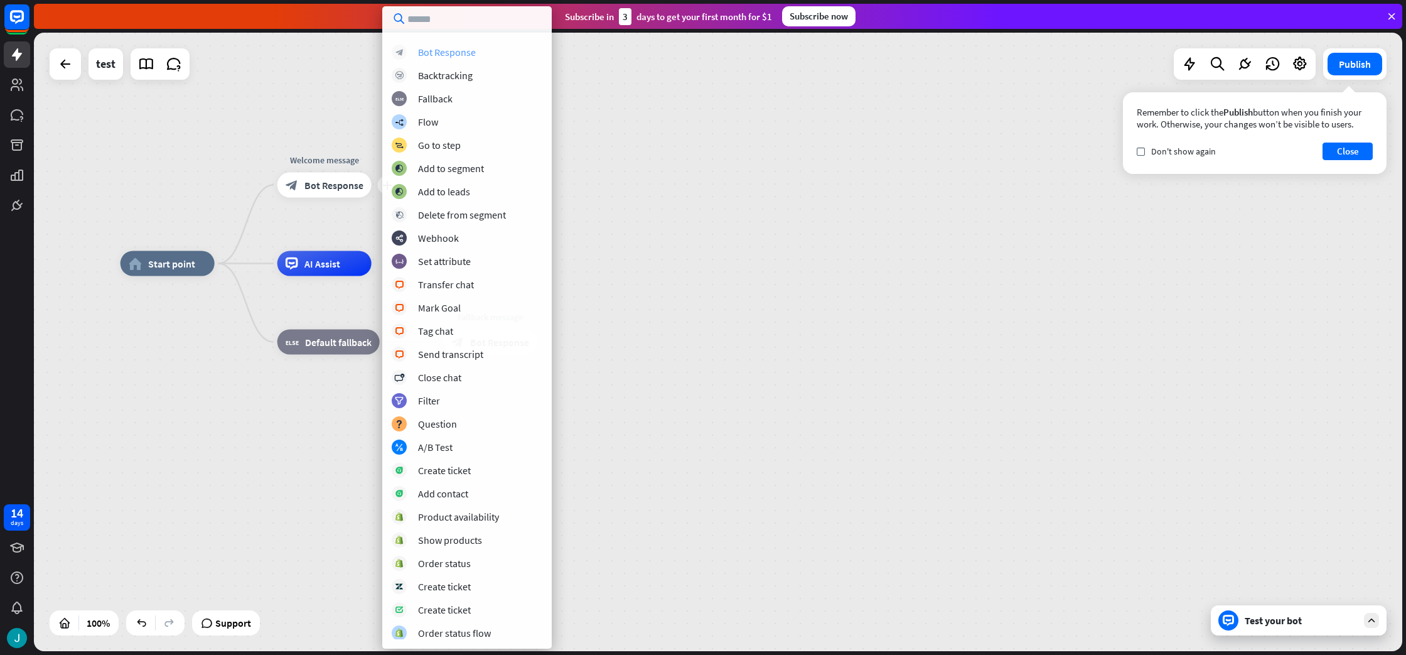
scroll to position [91, 0]
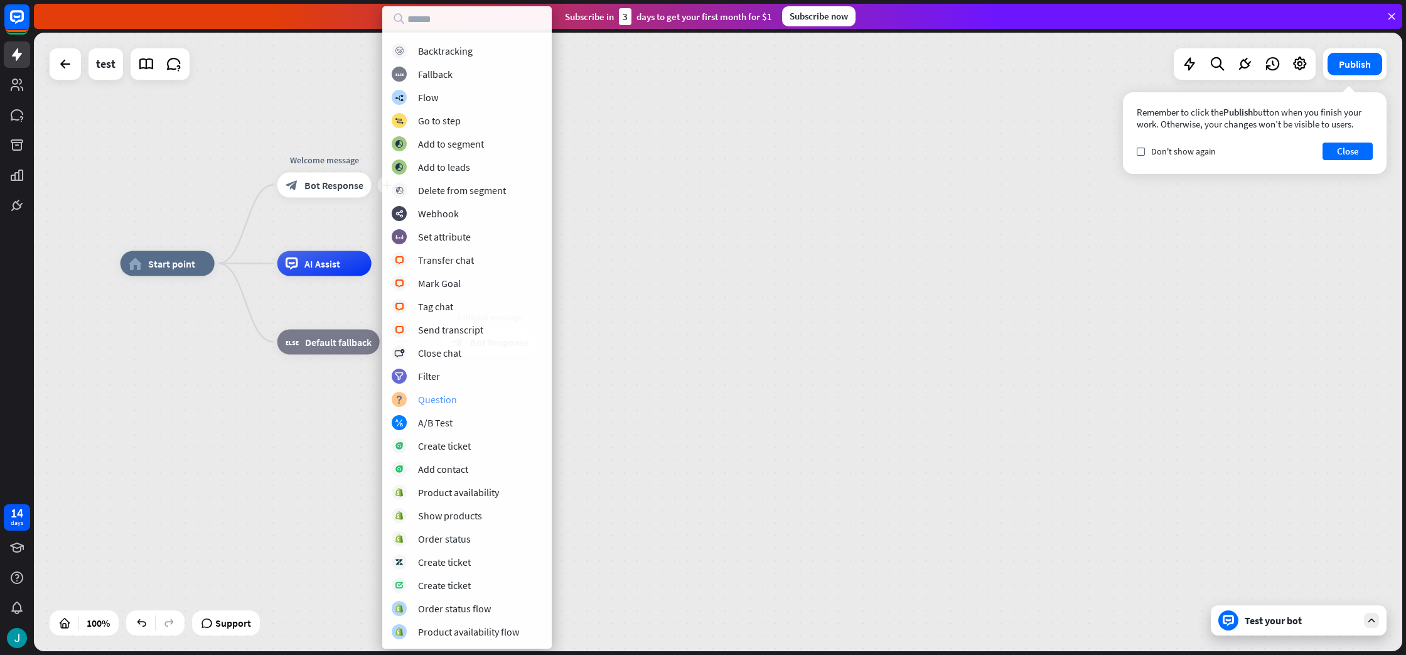
click at [454, 402] on div "Question" at bounding box center [437, 399] width 39 height 13
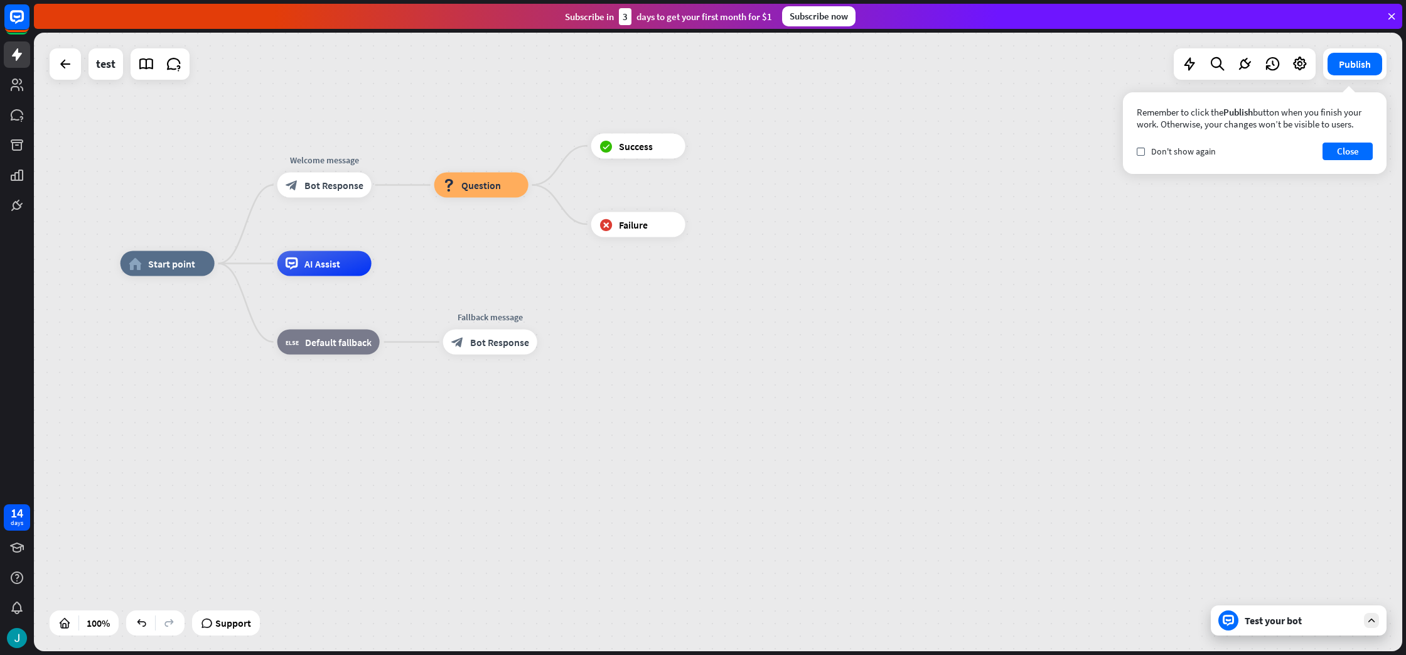
click at [1273, 618] on div "Test your bot" at bounding box center [1301, 620] width 113 height 13
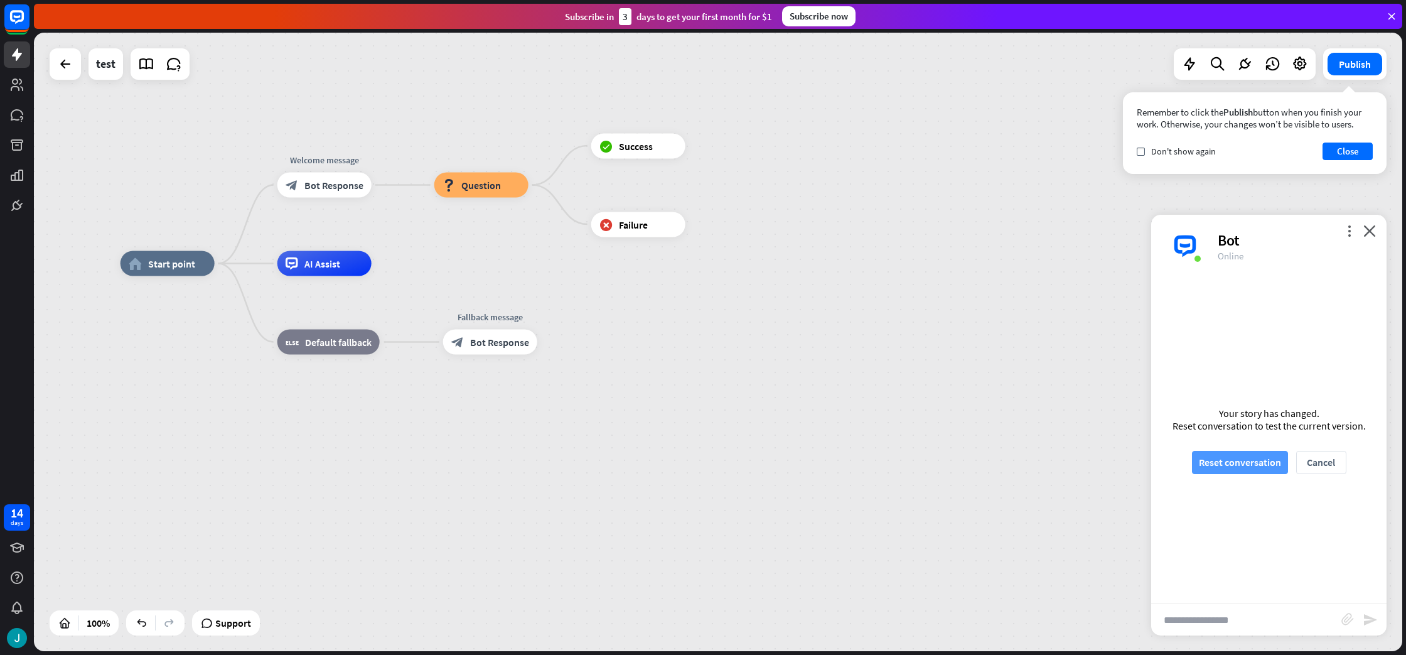
click at [1252, 464] on button "Reset conversation" at bounding box center [1240, 462] width 96 height 23
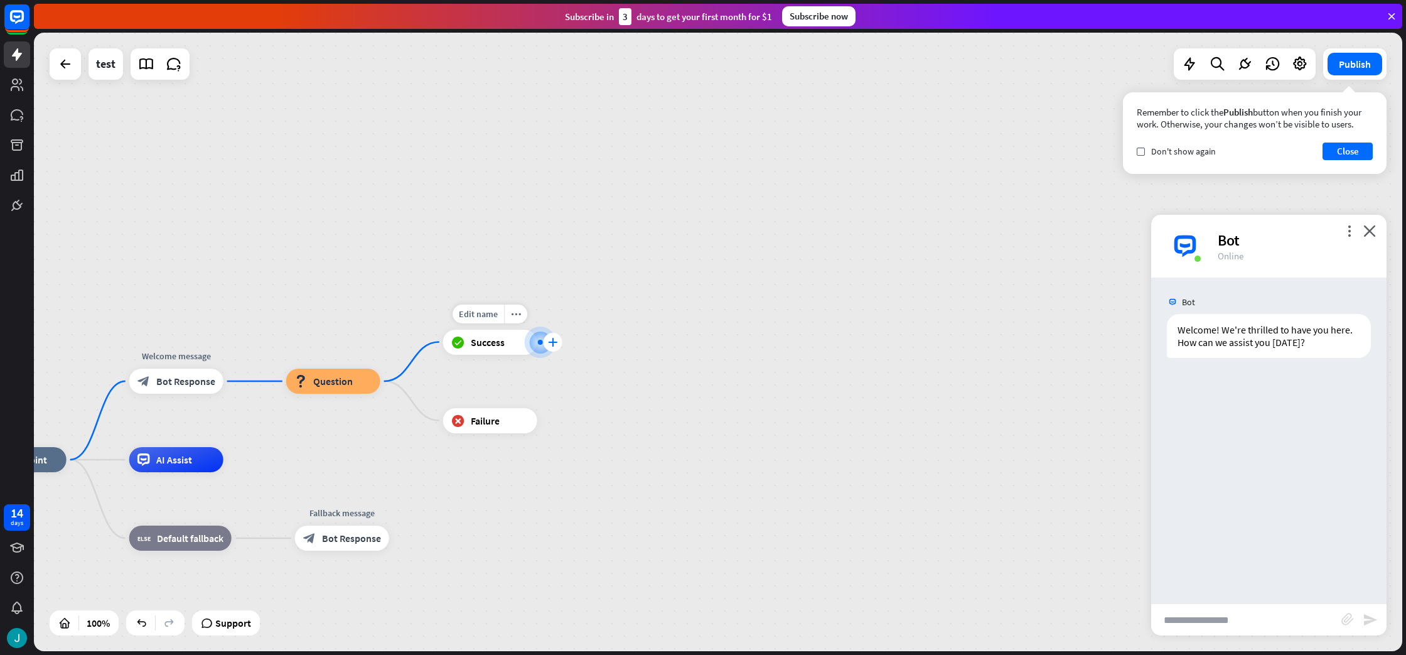
click at [555, 343] on icon "plus" at bounding box center [552, 342] width 9 height 9
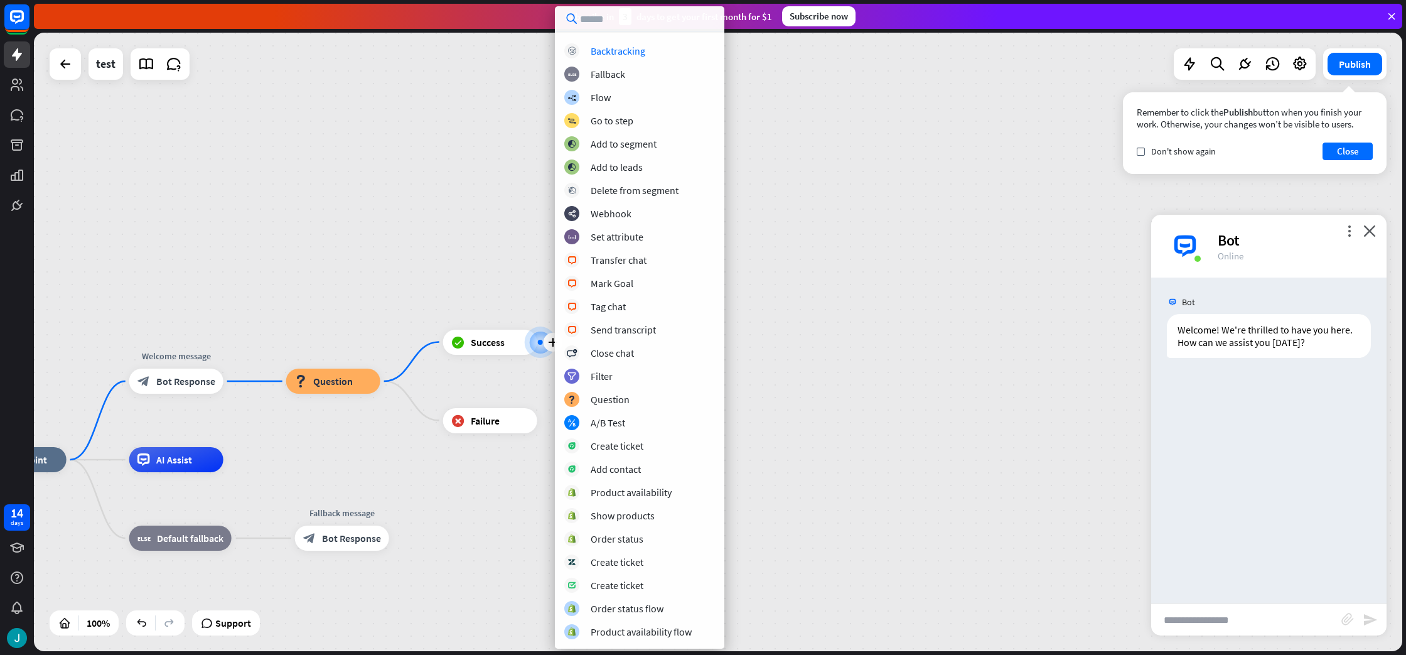
scroll to position [0, 0]
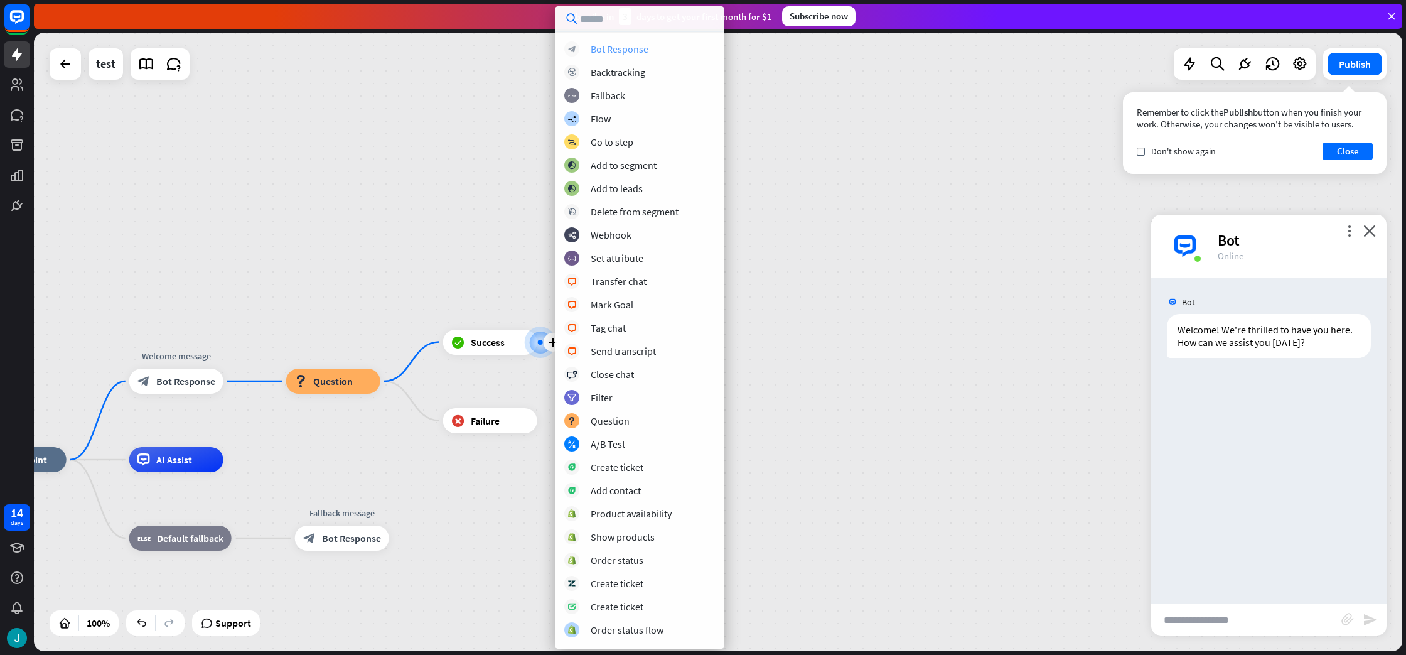
click at [630, 55] on div "block_bot_response Bot Response" at bounding box center [639, 48] width 151 height 15
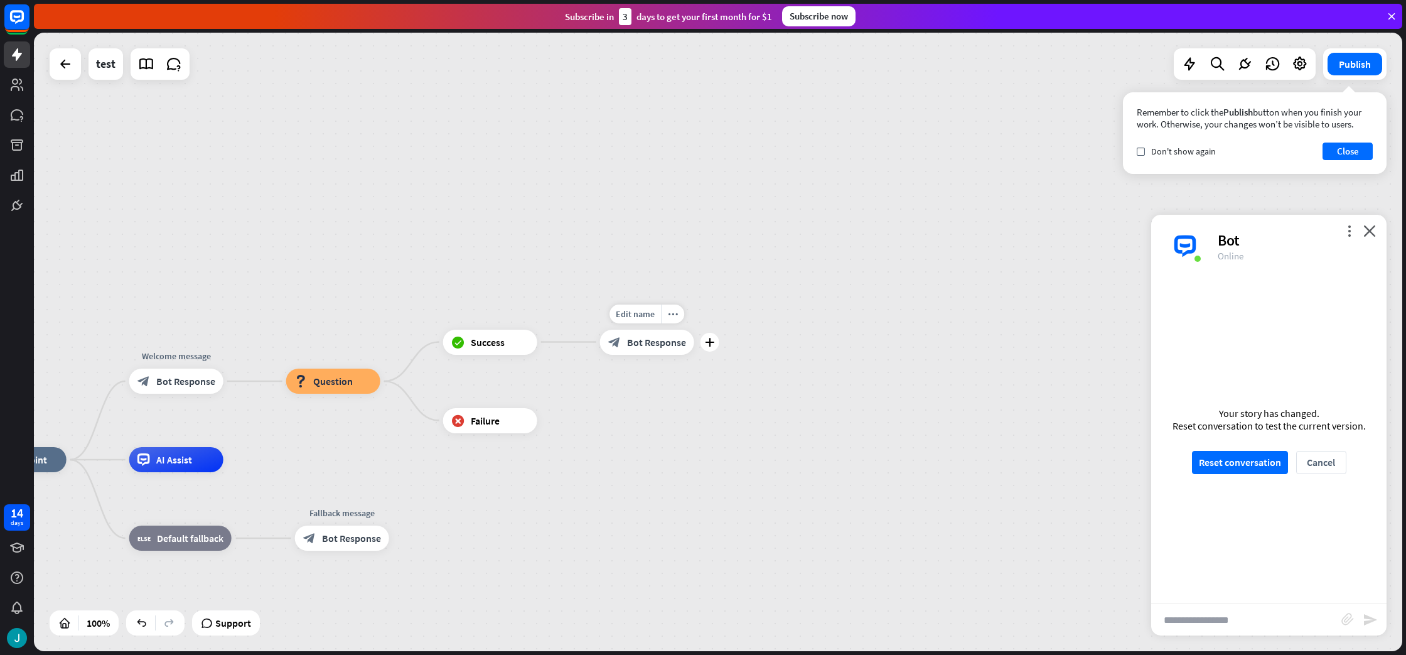
click at [671, 353] on div "block_bot_response Bot Response" at bounding box center [647, 342] width 94 height 25
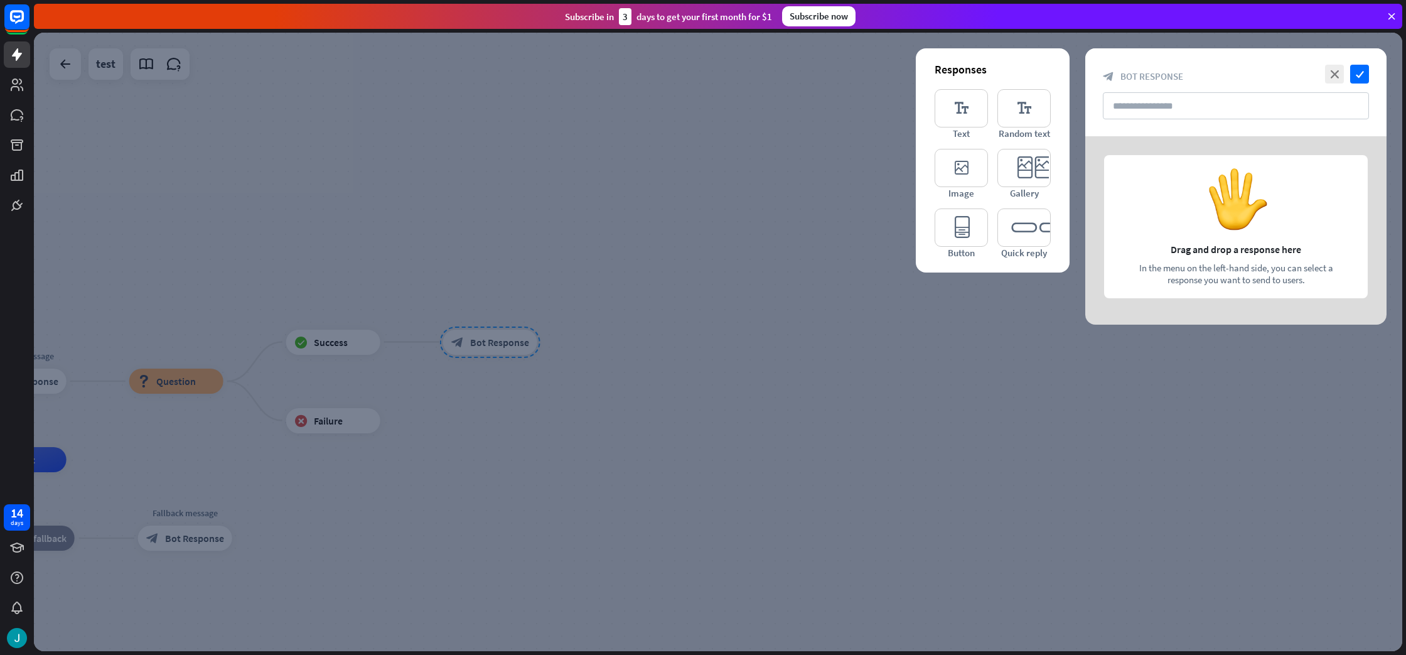
click at [933, 315] on div at bounding box center [718, 342] width 1369 height 618
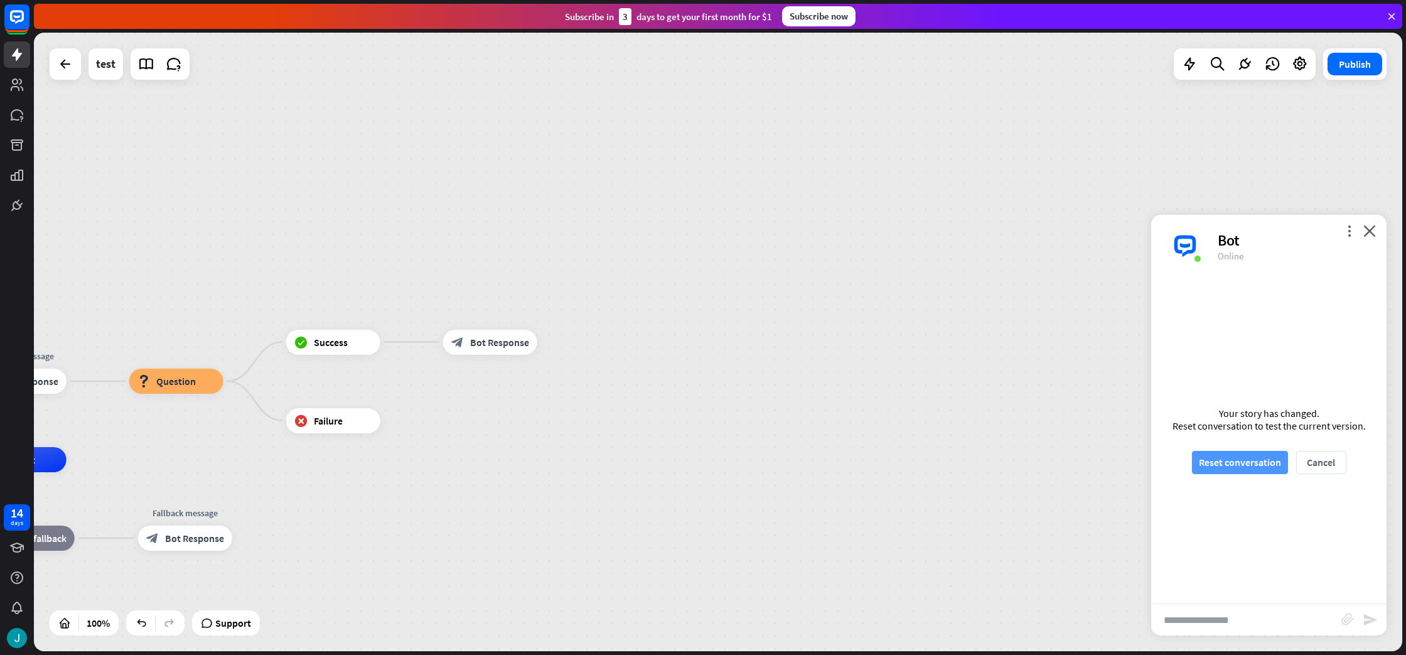
click at [1237, 465] on button "Reset conversation" at bounding box center [1240, 462] width 96 height 23
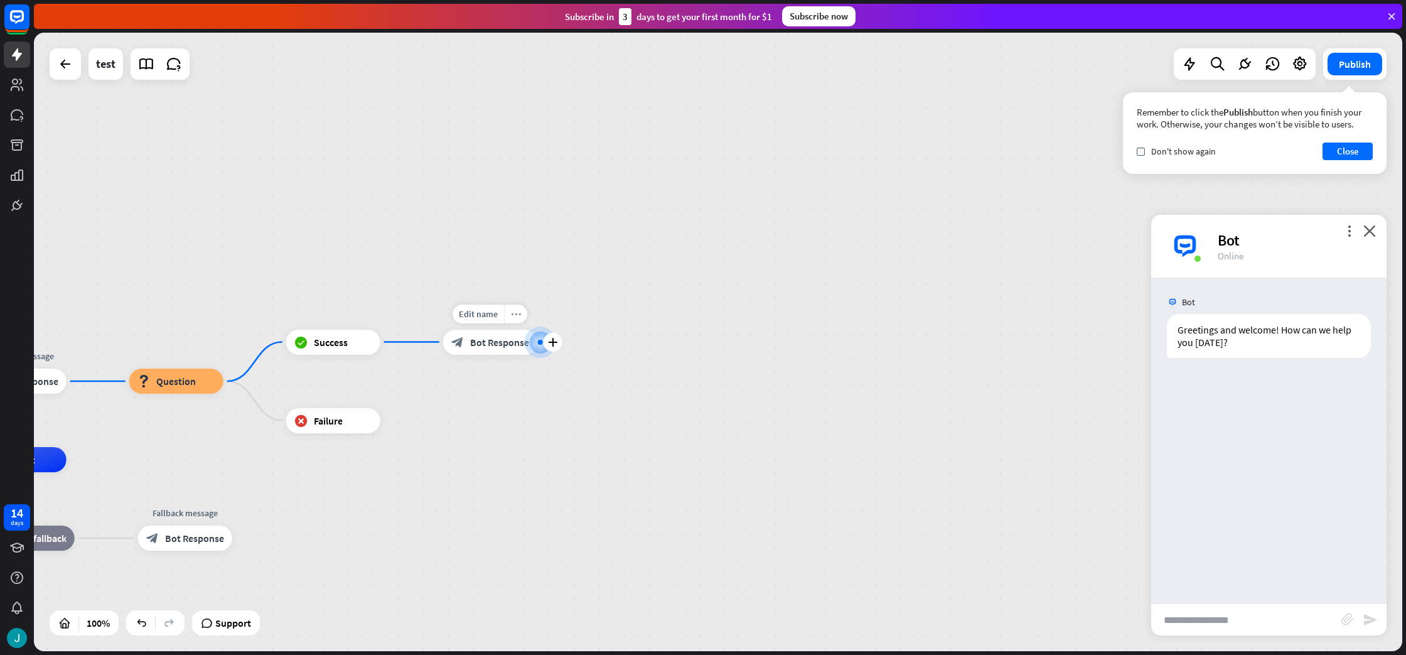
click at [523, 314] on div "more_horiz" at bounding box center [515, 313] width 23 height 19
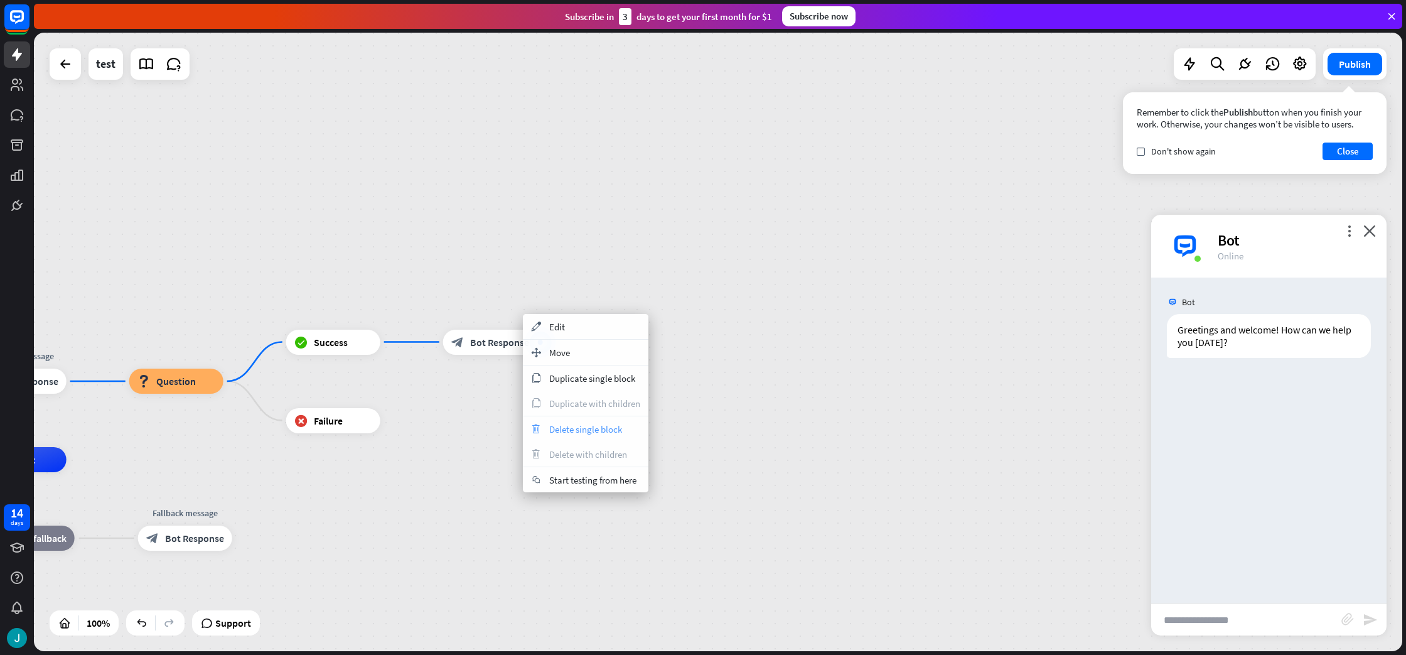
click at [549, 418] on div "trash Delete single block" at bounding box center [586, 428] width 126 height 25
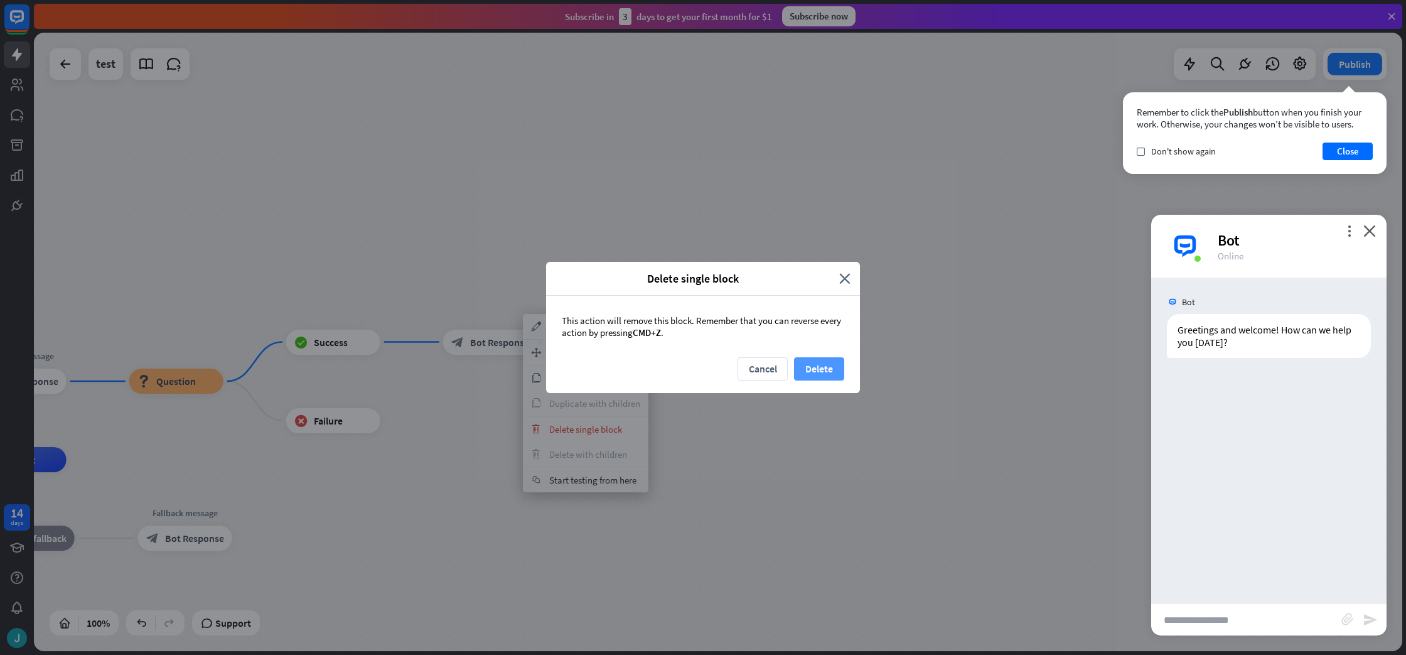
click at [822, 369] on button "Delete" at bounding box center [819, 368] width 50 height 23
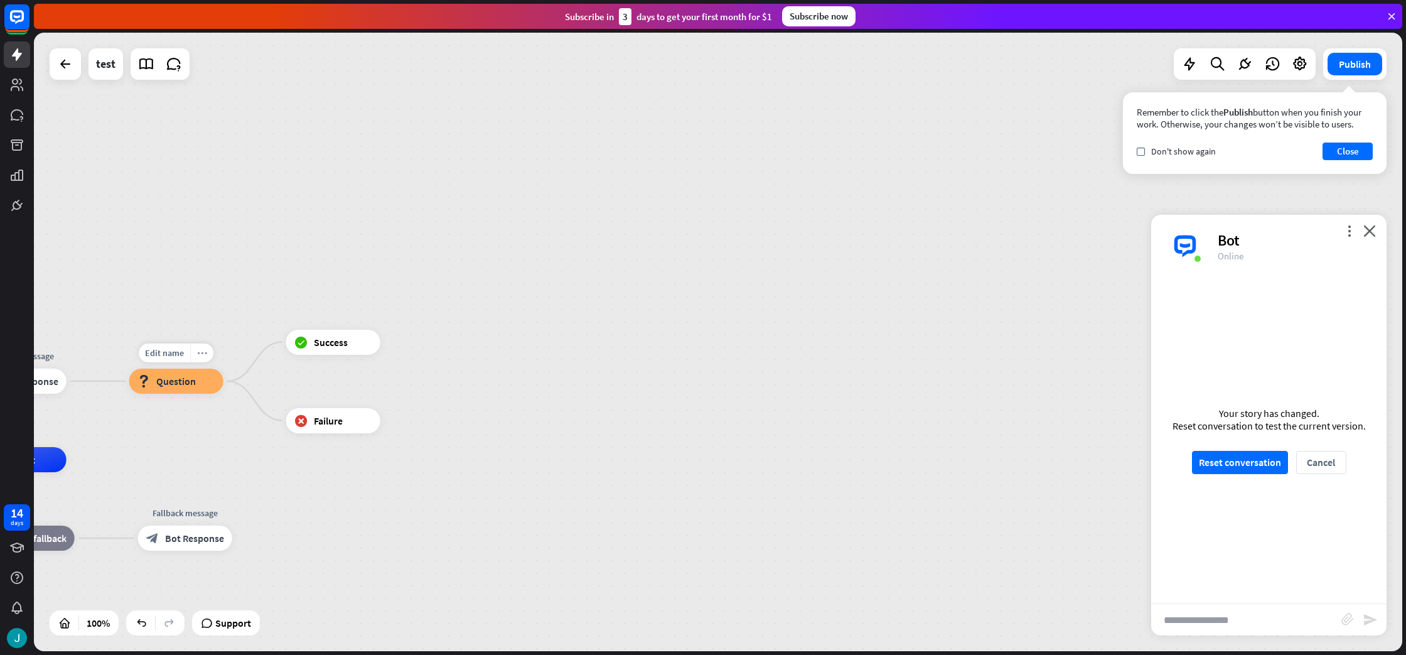
click at [199, 353] on icon "more_horiz" at bounding box center [202, 352] width 10 height 9
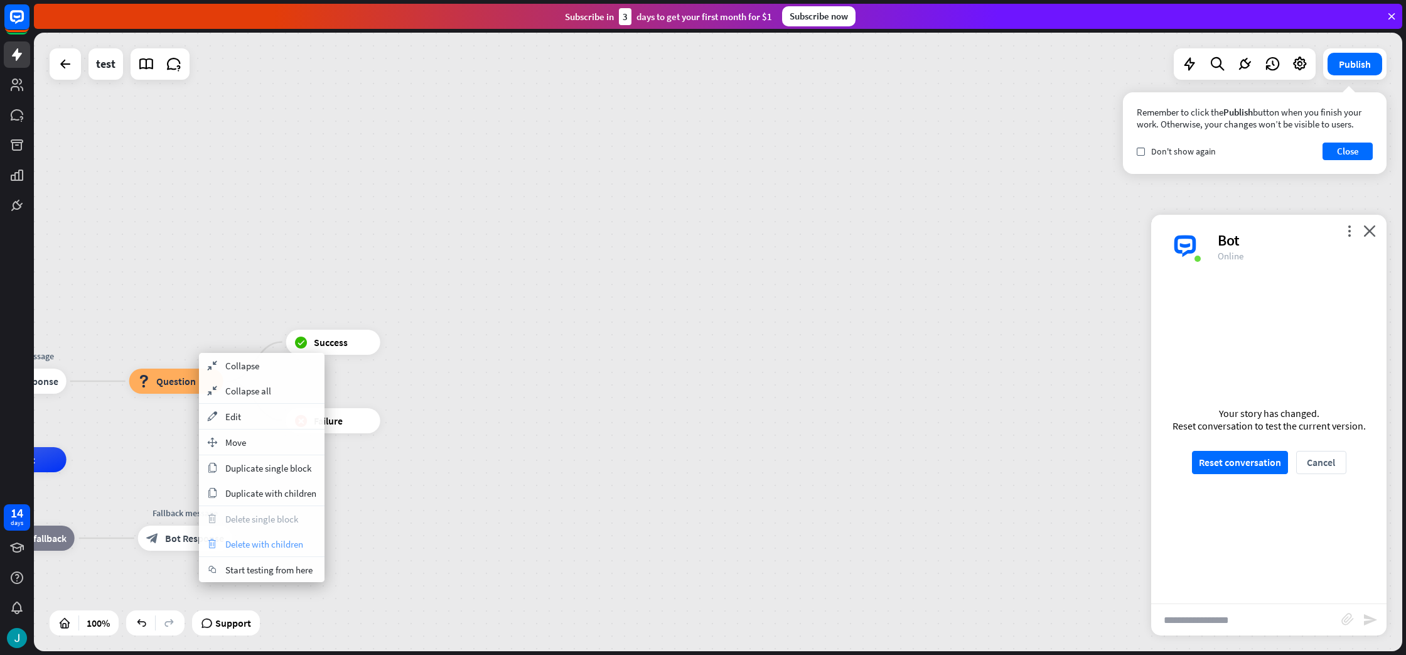
click at [265, 548] on span "Delete with children" at bounding box center [264, 544] width 78 height 12
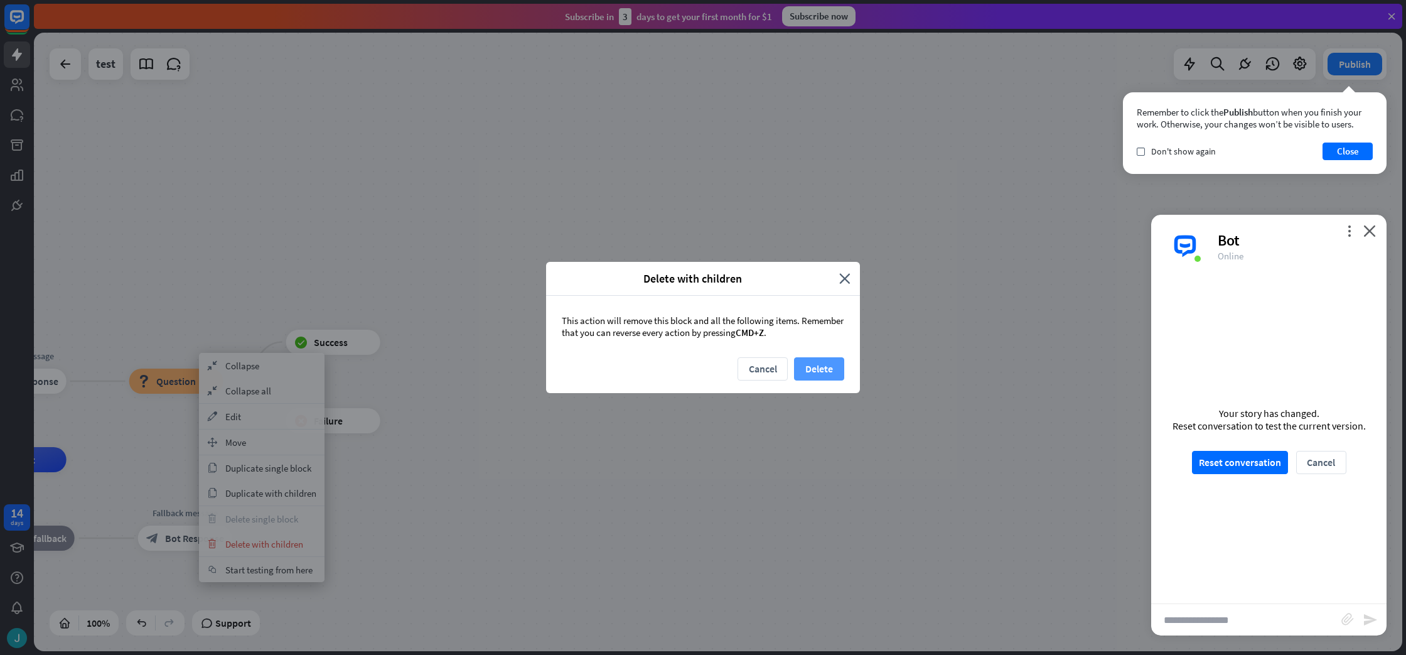
click at [829, 366] on button "Delete" at bounding box center [819, 368] width 50 height 23
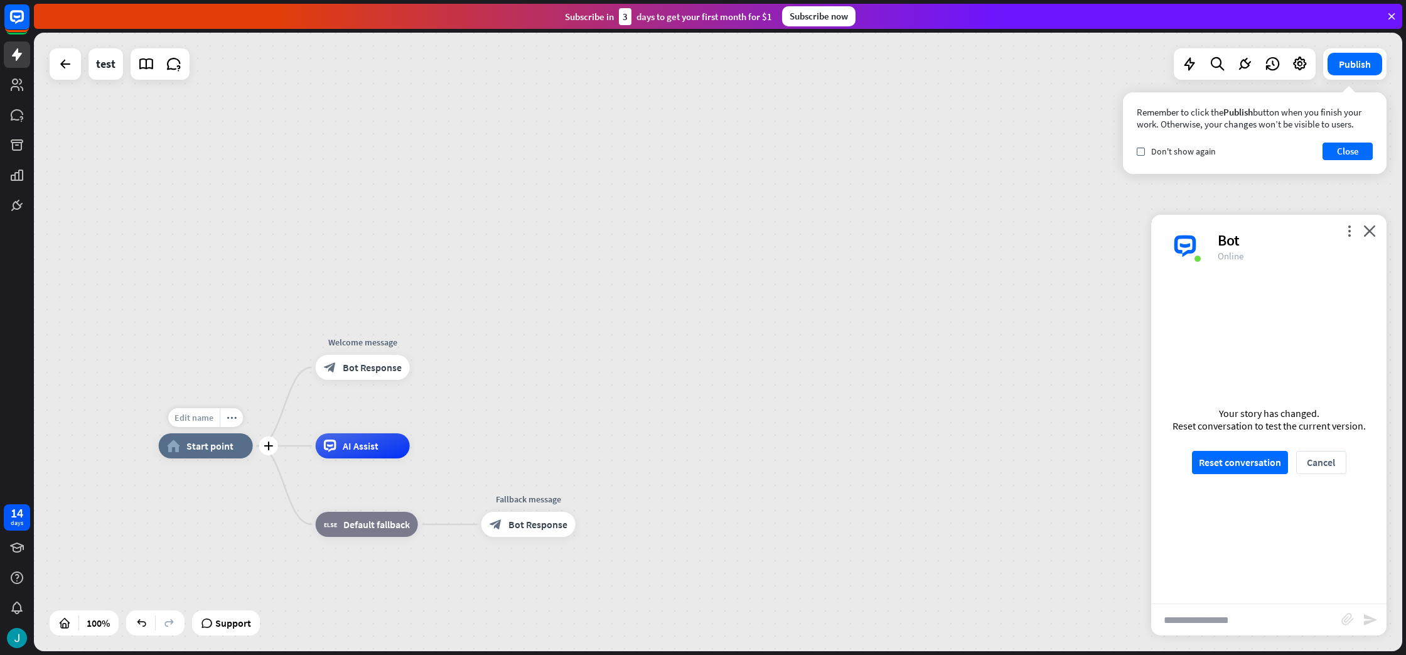
click at [213, 412] on span "Edit name" at bounding box center [194, 417] width 39 height 11
type input "*******"
click at [907, 381] on div "Mustard home_2 Start point Welcome message block_bot_response Bot Response AI A…" at bounding box center [718, 342] width 1369 height 618
click at [1204, 467] on button "Reset conversation" at bounding box center [1240, 462] width 96 height 23
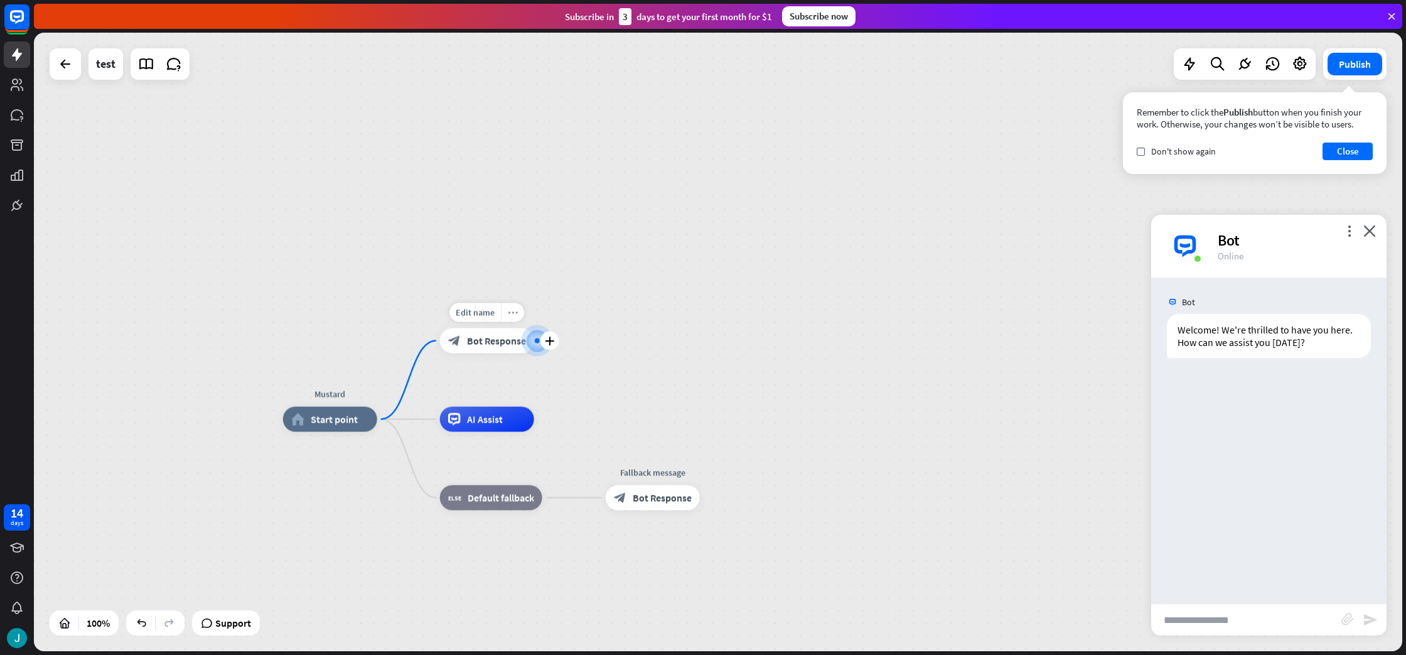
click at [514, 316] on icon "more_horiz" at bounding box center [513, 312] width 10 height 9
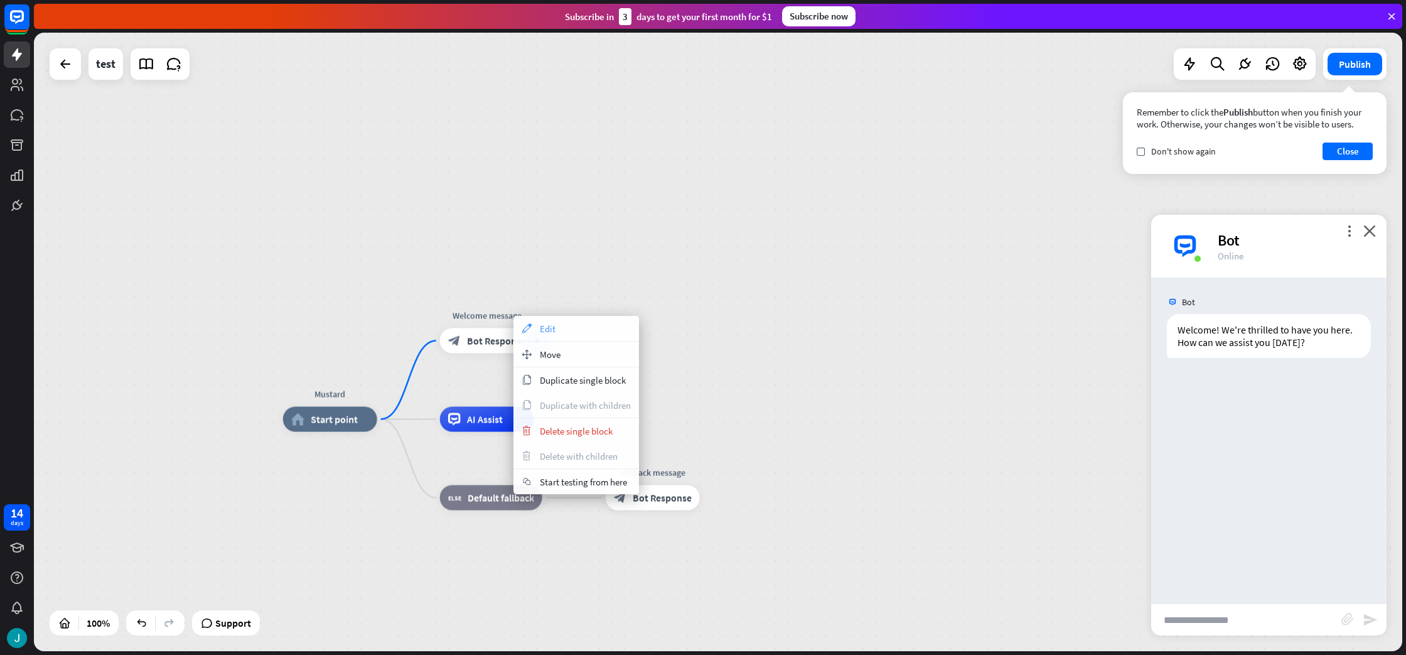
click at [553, 325] on span "Edit" at bounding box center [548, 329] width 16 height 12
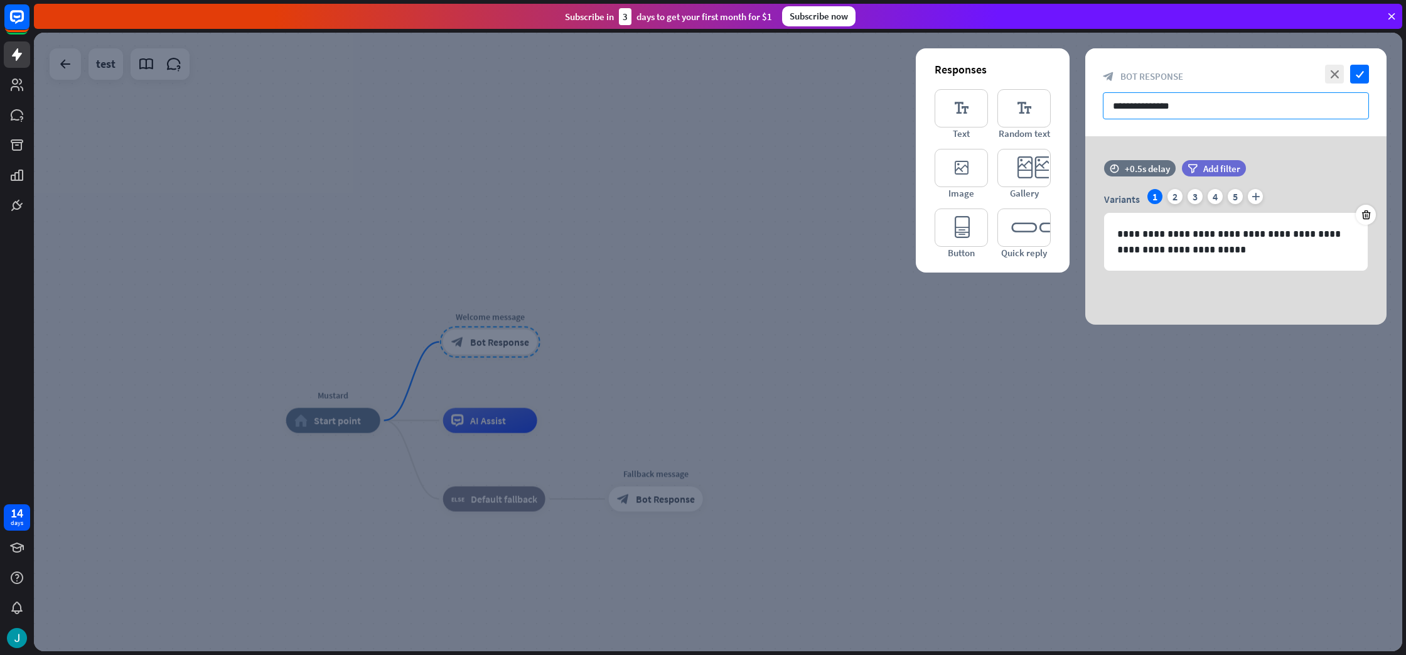
drag, startPoint x: 1225, startPoint y: 102, endPoint x: 1098, endPoint y: 105, distance: 126.8
click at [1098, 105] on div "**********" at bounding box center [1235, 92] width 301 height 88
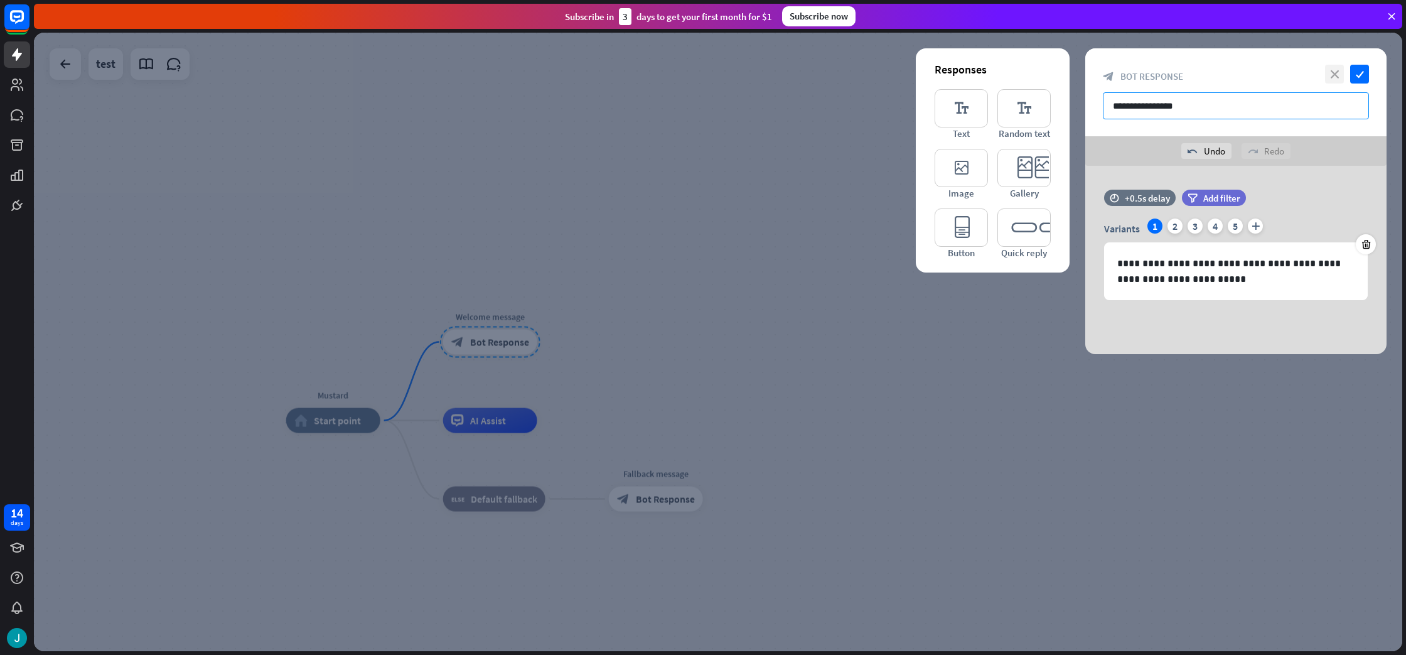
type input "**********"
click at [1330, 70] on icon "close" at bounding box center [1334, 74] width 19 height 19
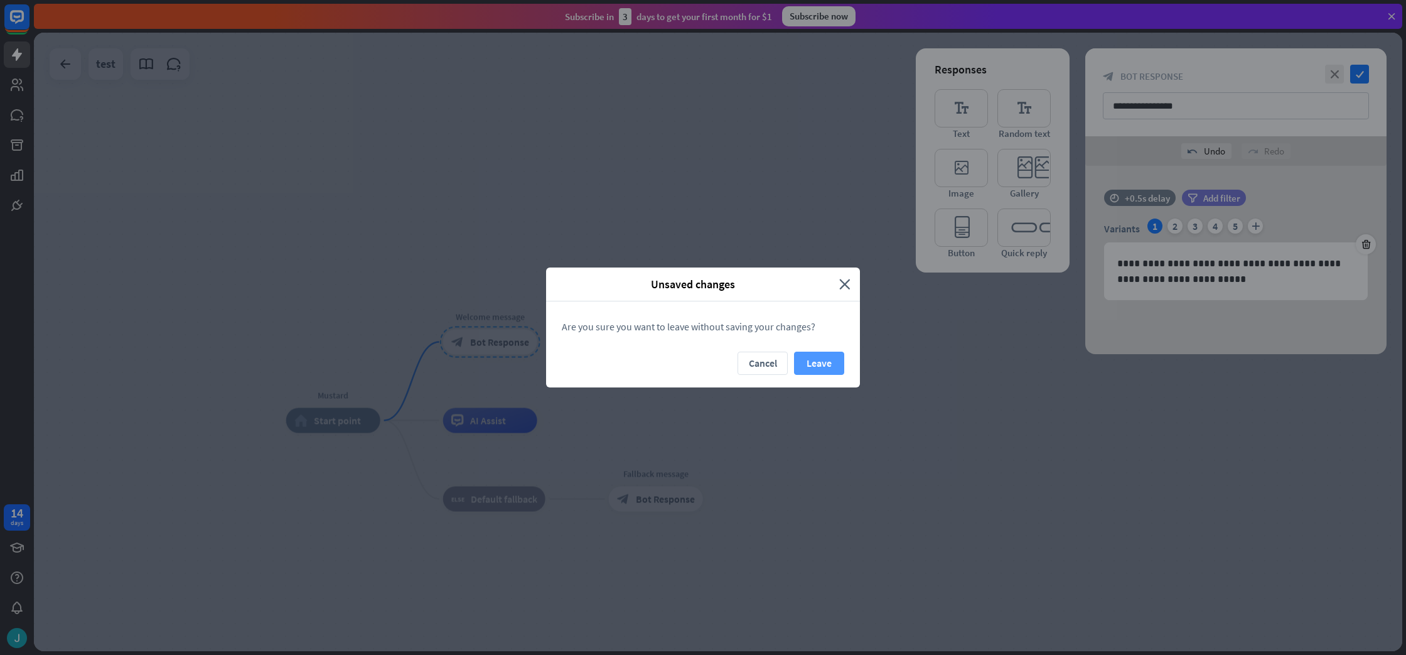
click at [817, 358] on button "Leave" at bounding box center [819, 363] width 50 height 23
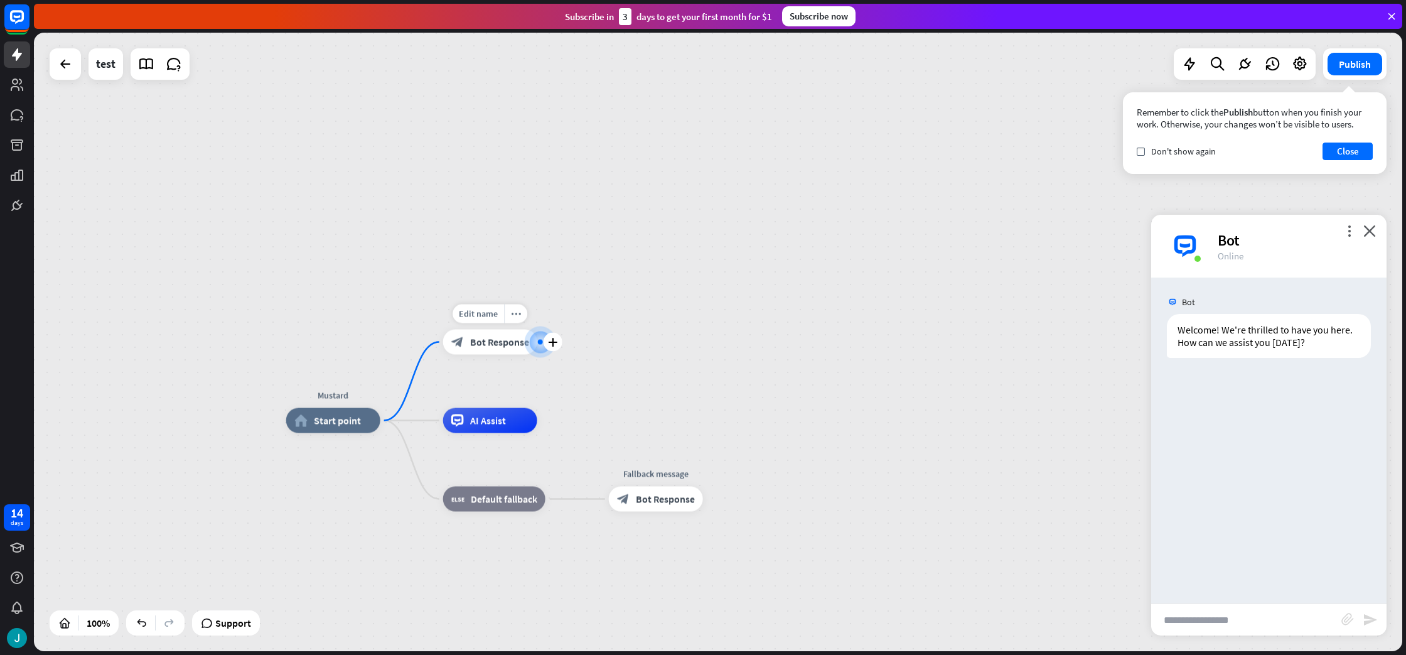
click at [497, 347] on span "Bot Response" at bounding box center [499, 342] width 59 height 13
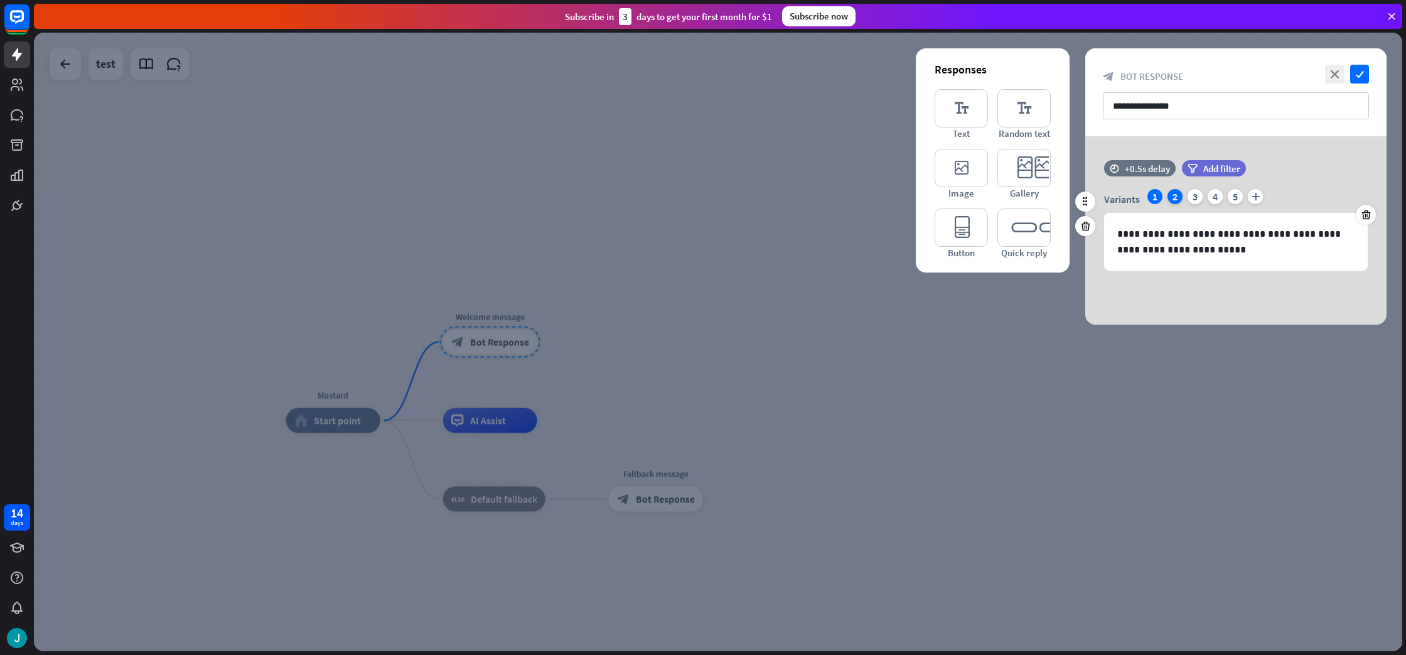
click at [1170, 194] on div "2" at bounding box center [1175, 196] width 15 height 15
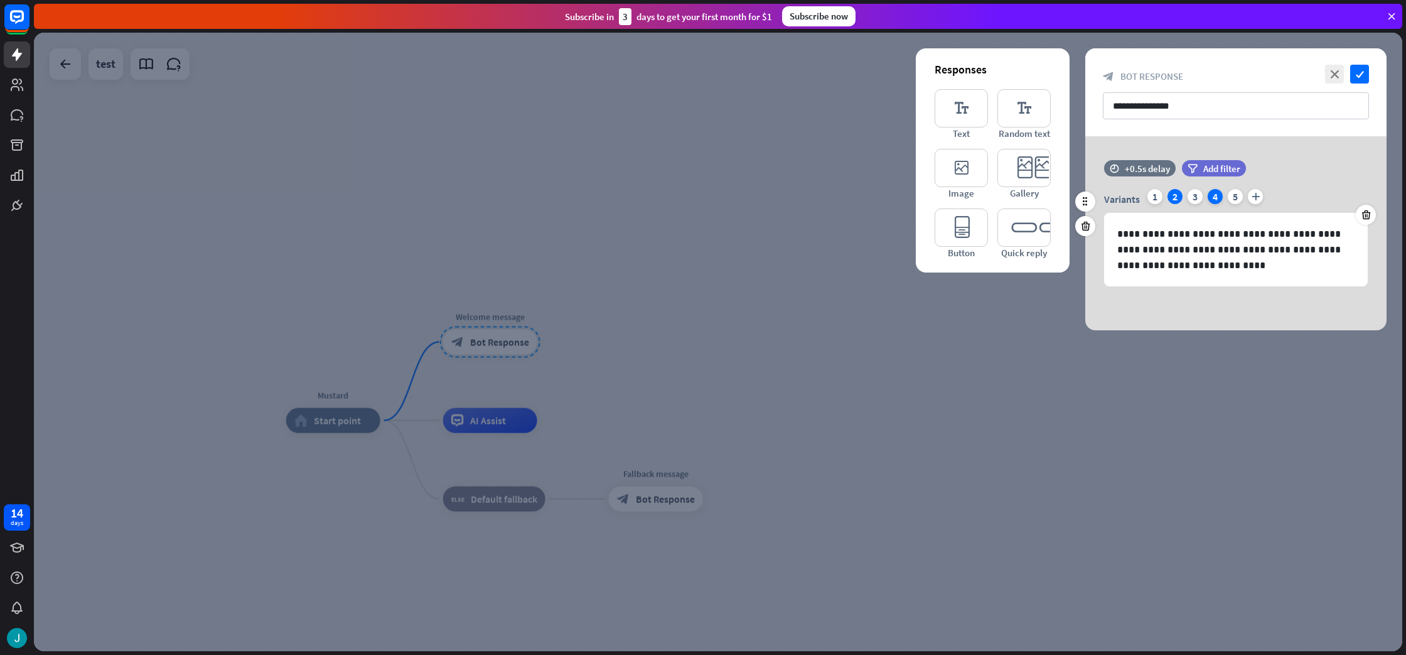
drag, startPoint x: 1199, startPoint y: 198, endPoint x: 1215, endPoint y: 199, distance: 16.3
click at [1203, 199] on div "Variants 1 2 3 4 5 plus" at bounding box center [1236, 199] width 264 height 20
drag, startPoint x: 1227, startPoint y: 197, endPoint x: 1235, endPoint y: 198, distance: 8.2
click at [1228, 197] on div "5" at bounding box center [1235, 196] width 15 height 15
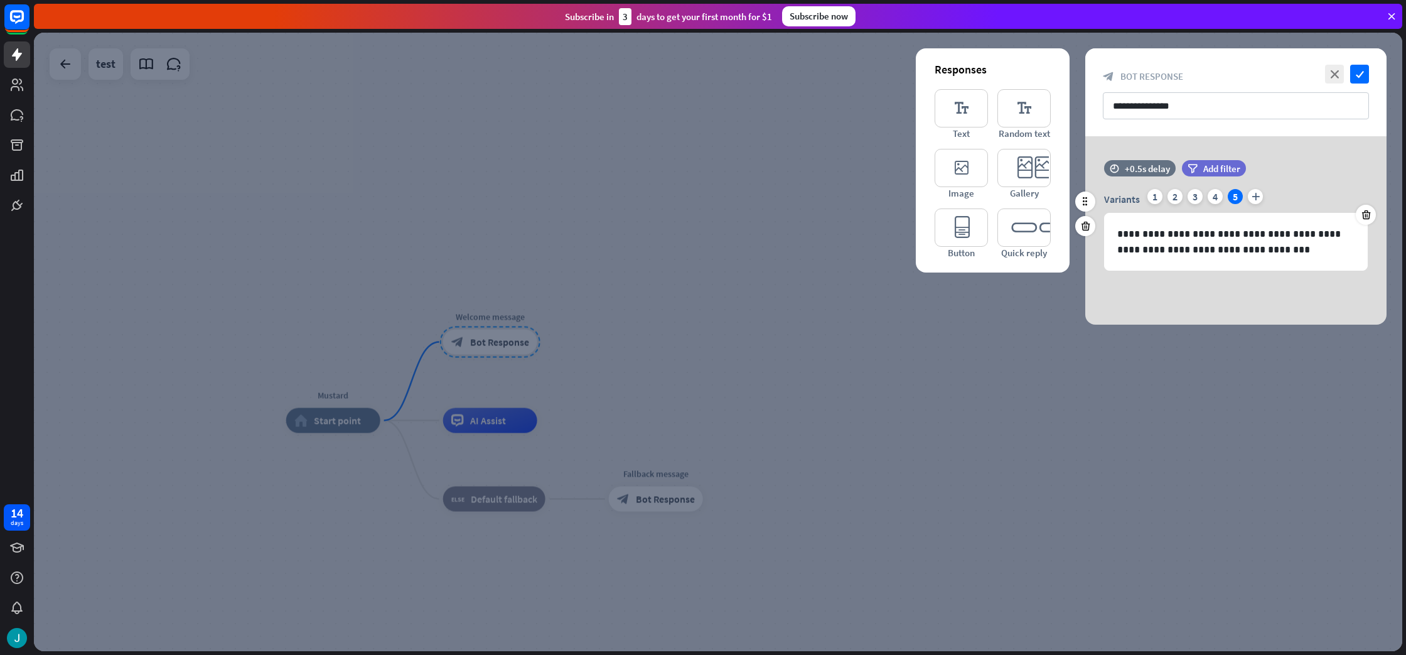
click at [1205, 199] on div "Variants 1 2 3 4 5 plus" at bounding box center [1236, 199] width 264 height 20
click at [1207, 200] on div "Variants 1 2 3 4 5 plus" at bounding box center [1236, 199] width 264 height 20
click at [1213, 198] on div "4" at bounding box center [1215, 196] width 15 height 15
click at [1236, 194] on div "5" at bounding box center [1235, 196] width 15 height 15
click at [1197, 197] on div "3" at bounding box center [1195, 196] width 15 height 15
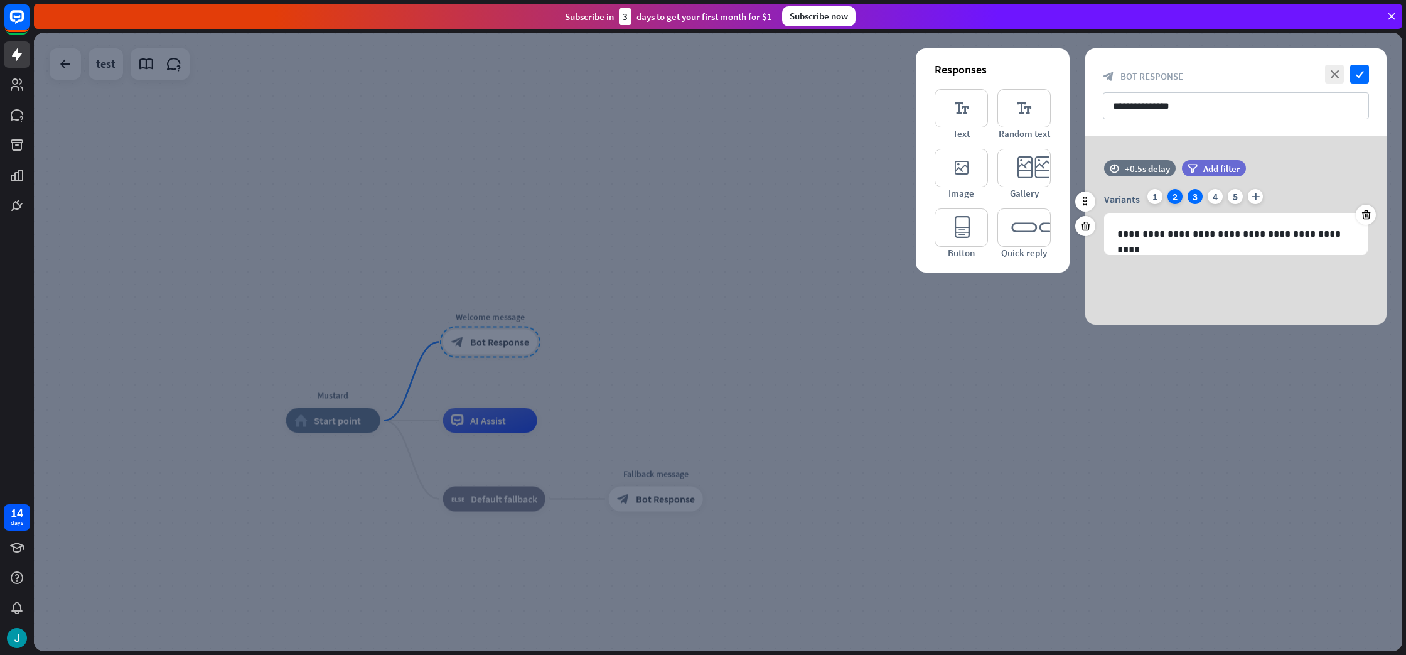
click at [1177, 198] on div "2" at bounding box center [1175, 196] width 15 height 15
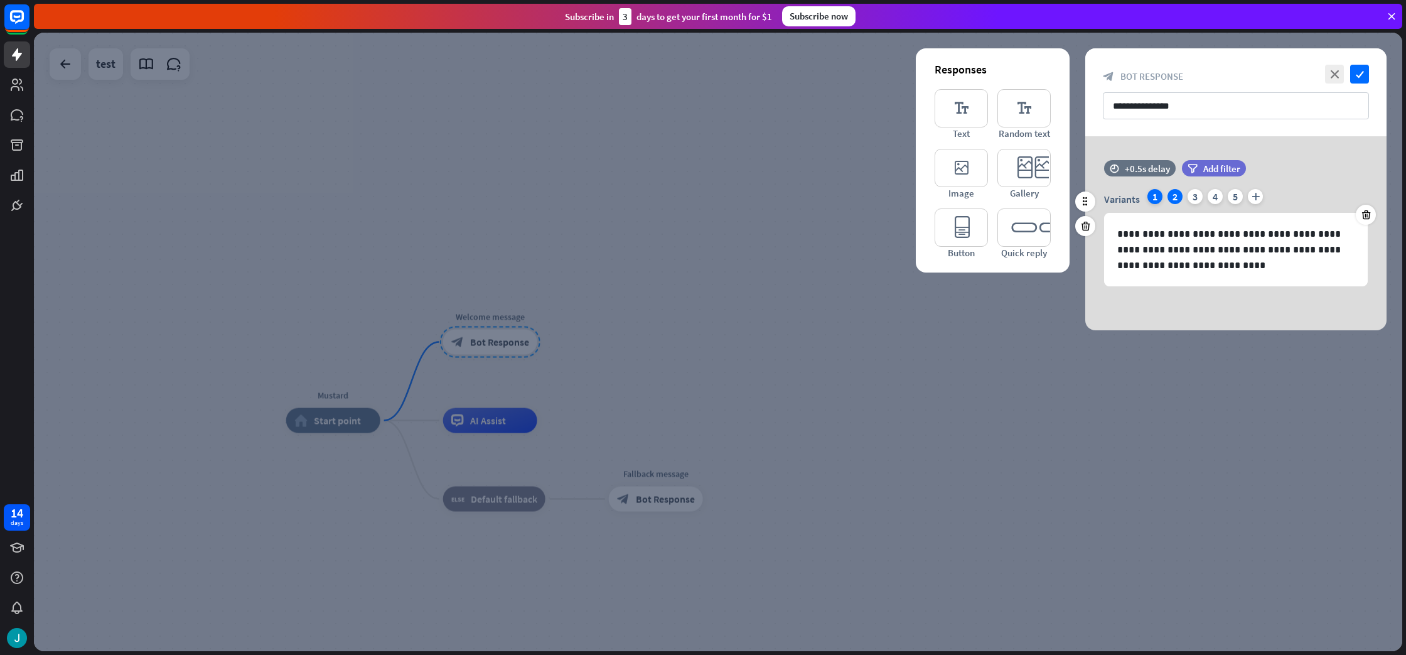
click at [1153, 199] on div "1" at bounding box center [1155, 196] width 15 height 15
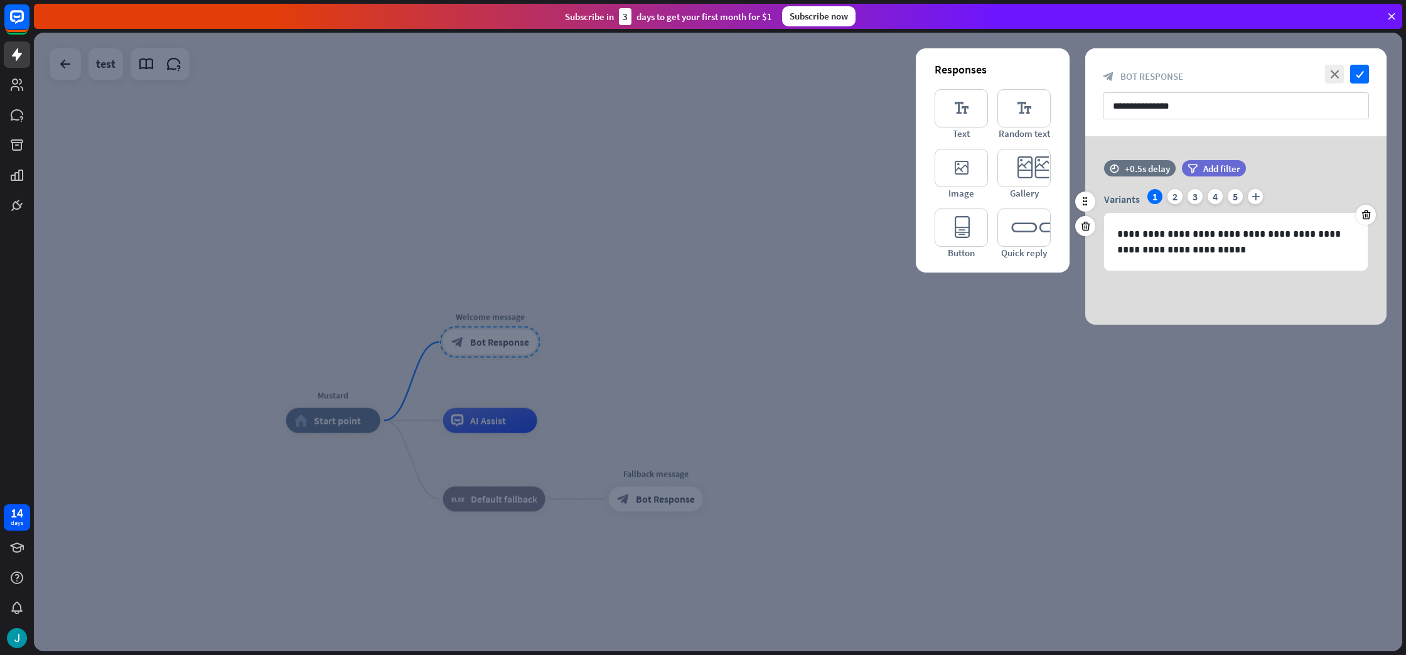
click at [1154, 198] on div "1" at bounding box center [1155, 196] width 15 height 15
click at [1234, 195] on div "5" at bounding box center [1235, 196] width 15 height 15
click at [1137, 237] on p "**********" at bounding box center [1235, 241] width 237 height 31
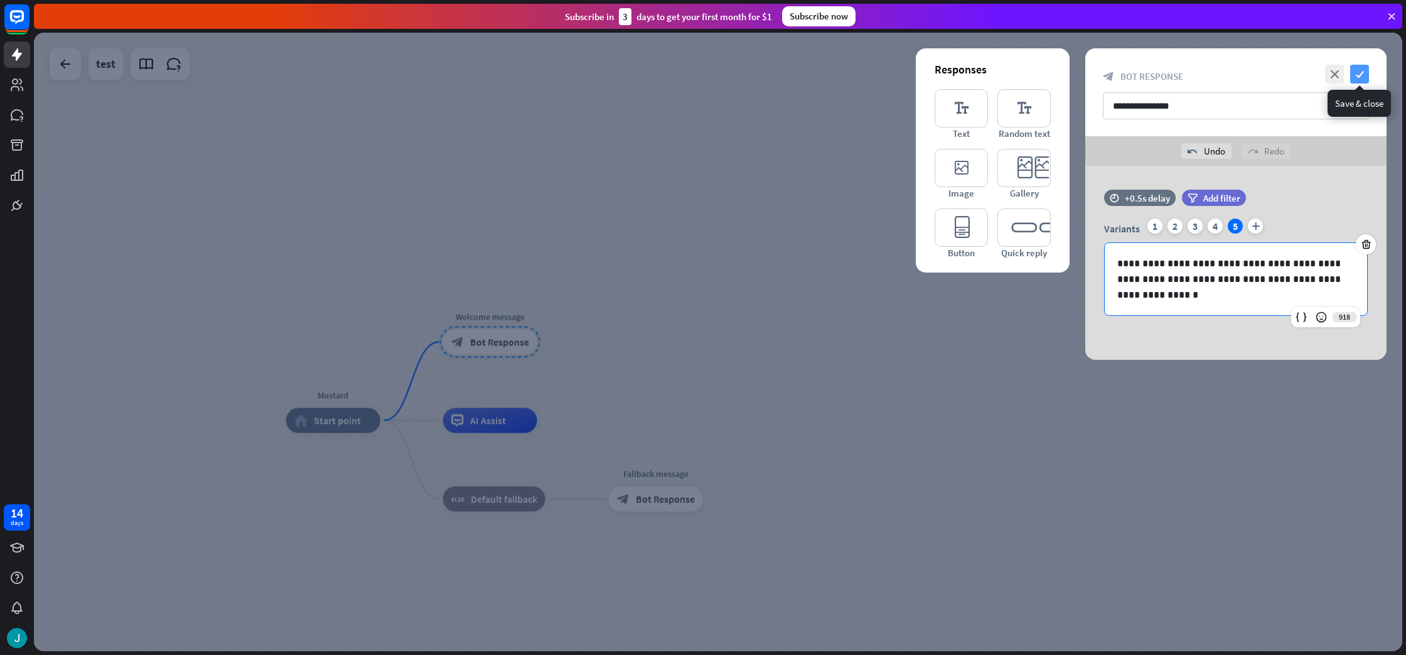
click at [1362, 75] on icon "check" at bounding box center [1359, 74] width 19 height 19
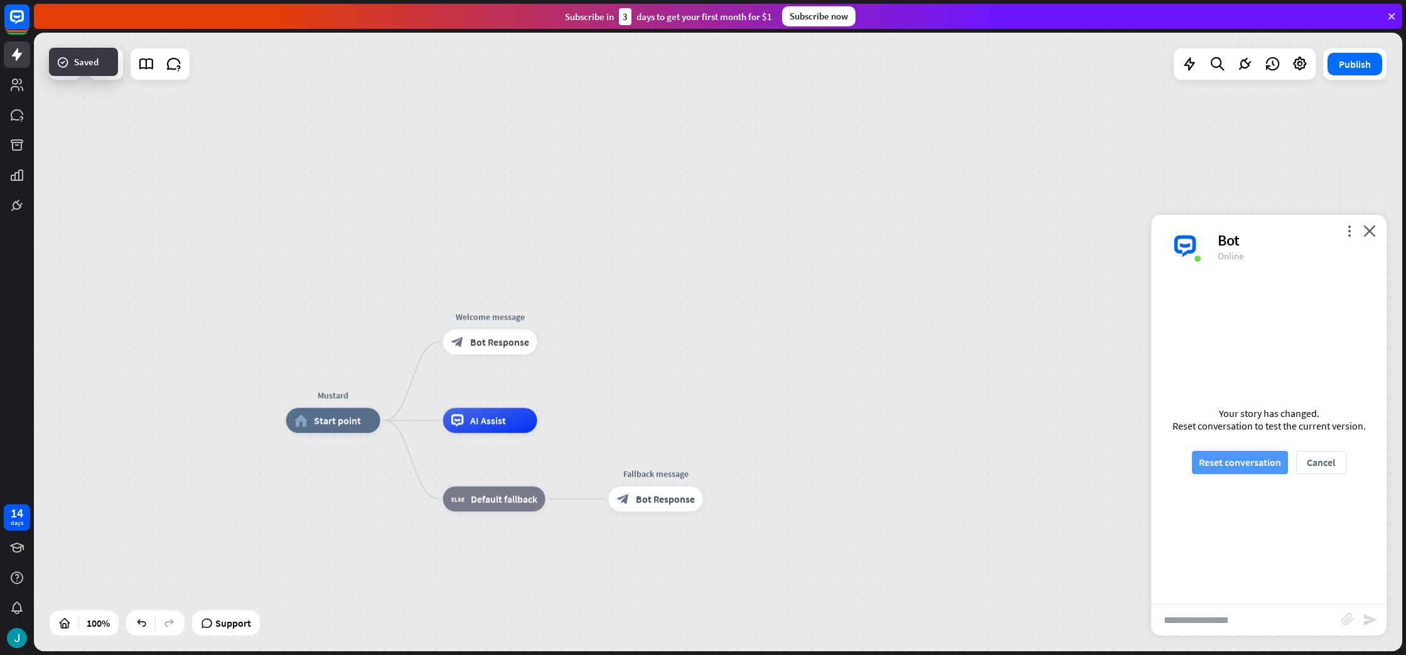
click at [1197, 462] on button "Reset conversation" at bounding box center [1240, 462] width 96 height 23
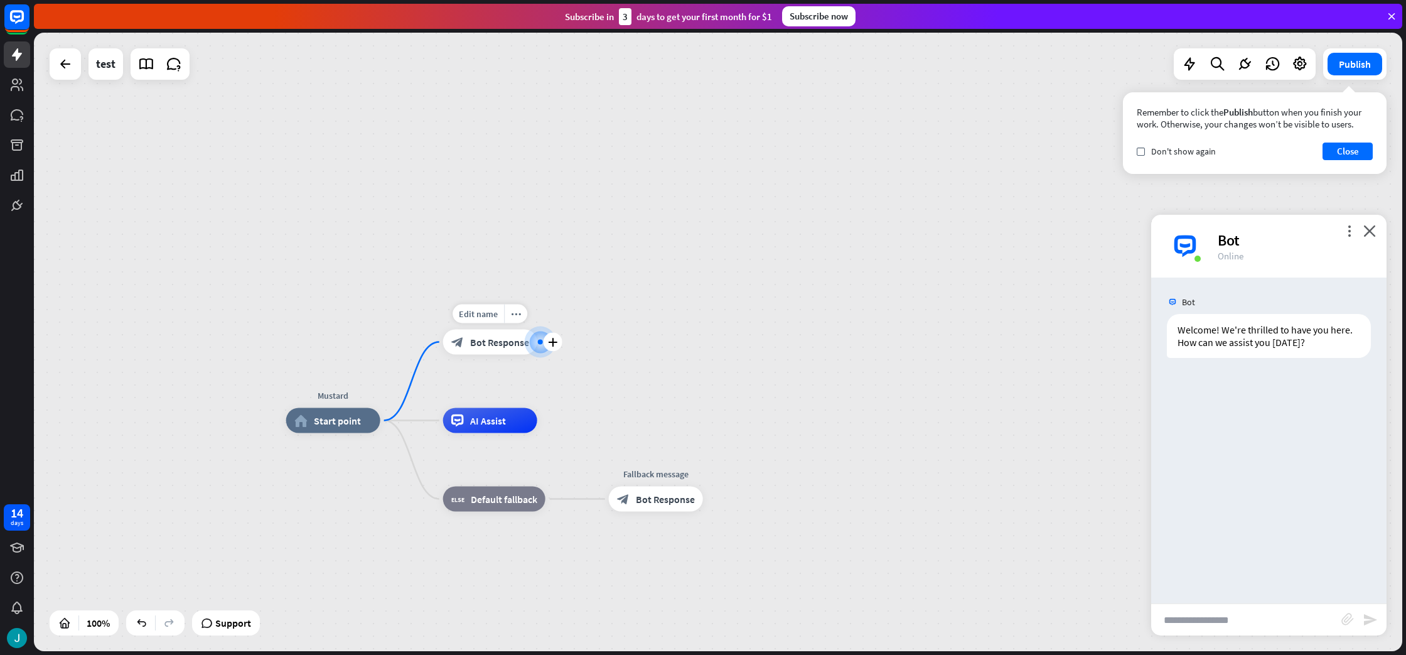
click at [490, 345] on span "Bot Response" at bounding box center [499, 342] width 59 height 13
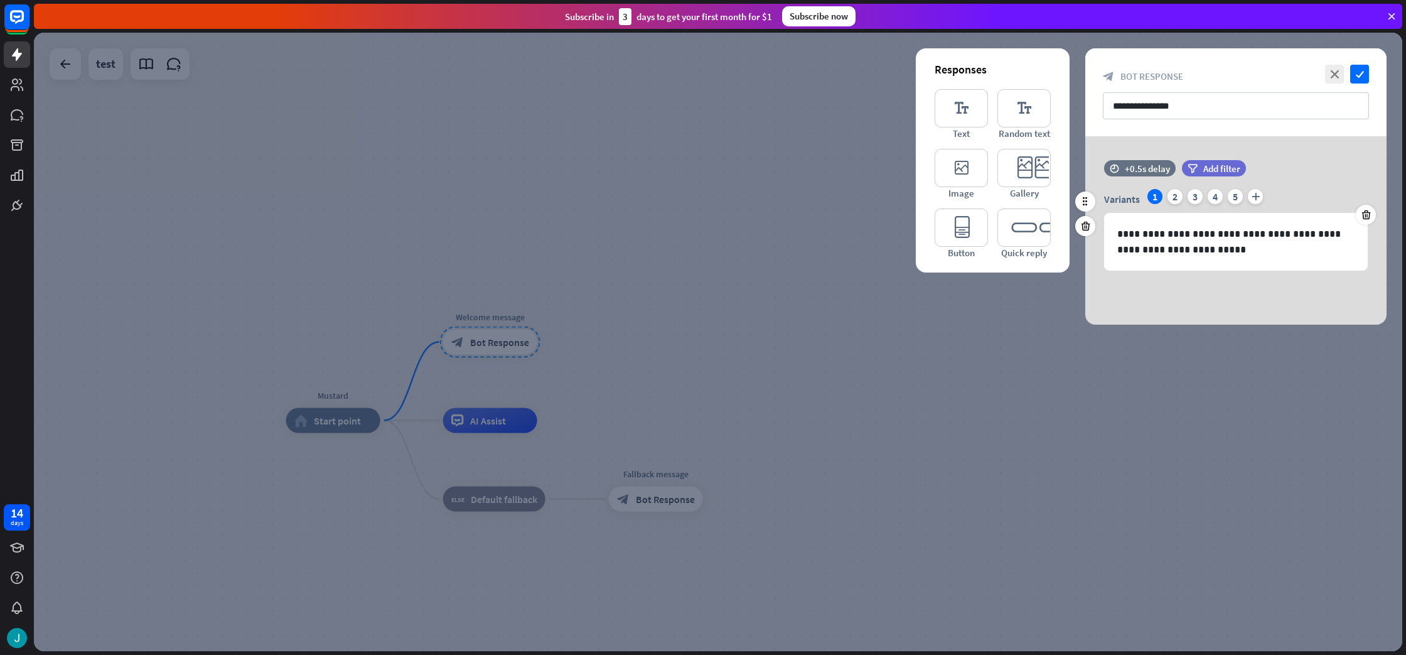
click at [1159, 193] on div "1" at bounding box center [1155, 196] width 15 height 15
click at [1163, 193] on div "Variants 1 2 3 4 5 plus" at bounding box center [1236, 199] width 264 height 20
click at [1168, 193] on div "2" at bounding box center [1175, 196] width 15 height 15
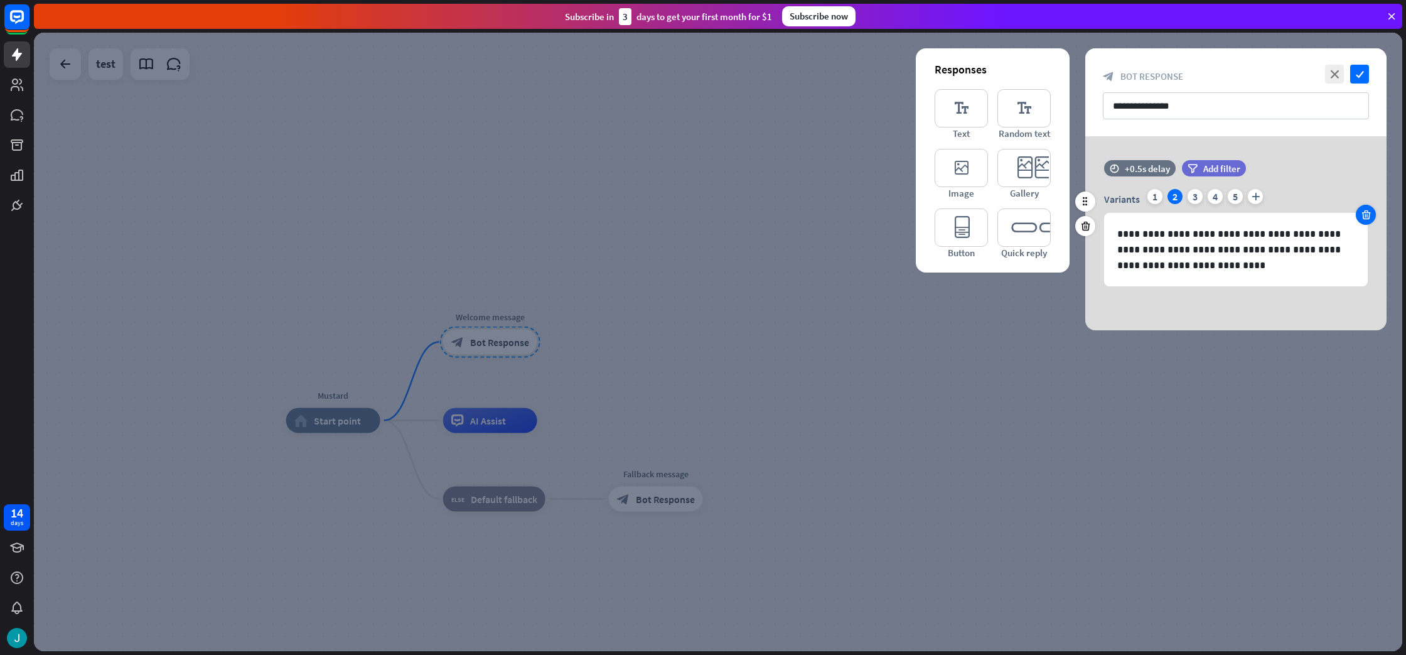
click at [1365, 215] on icon at bounding box center [1366, 214] width 12 height 11
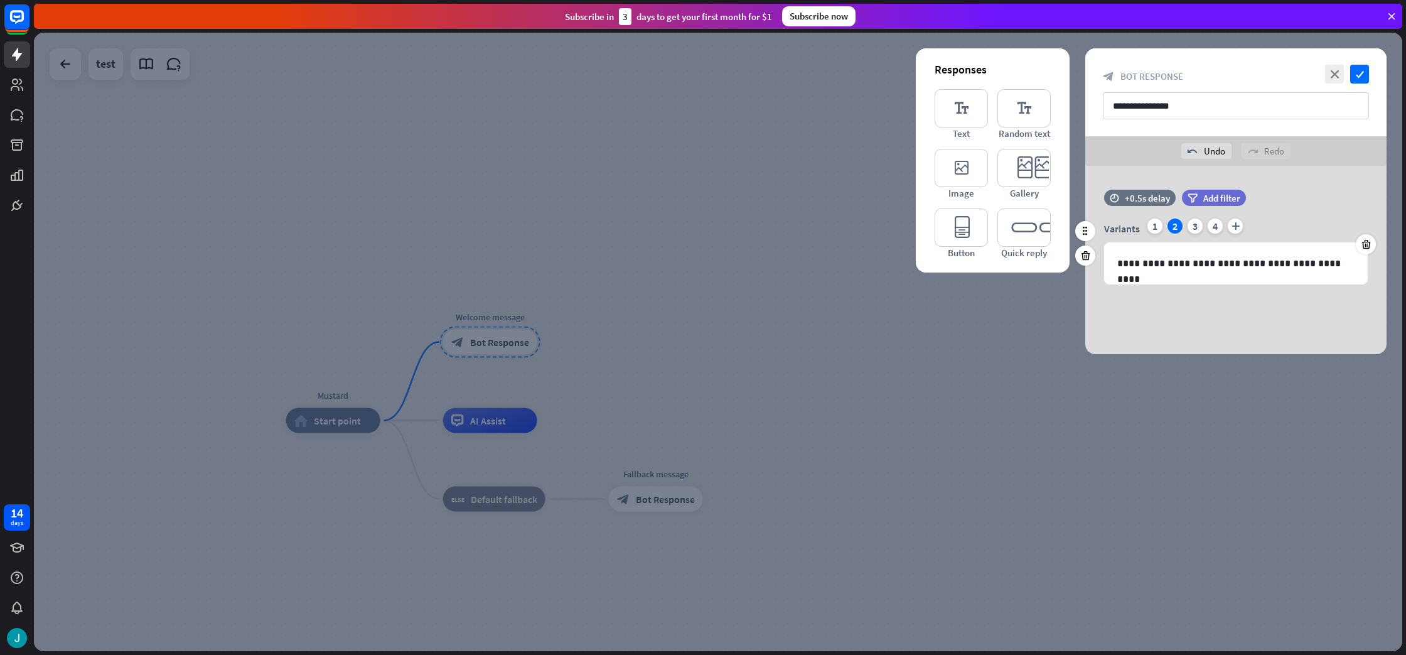
click at [1365, 215] on div "time +0.5s delay filter Add filter" at bounding box center [1235, 204] width 301 height 29
click at [1364, 235] on div at bounding box center [1366, 244] width 20 height 20
click at [1364, 236] on div at bounding box center [1366, 244] width 20 height 20
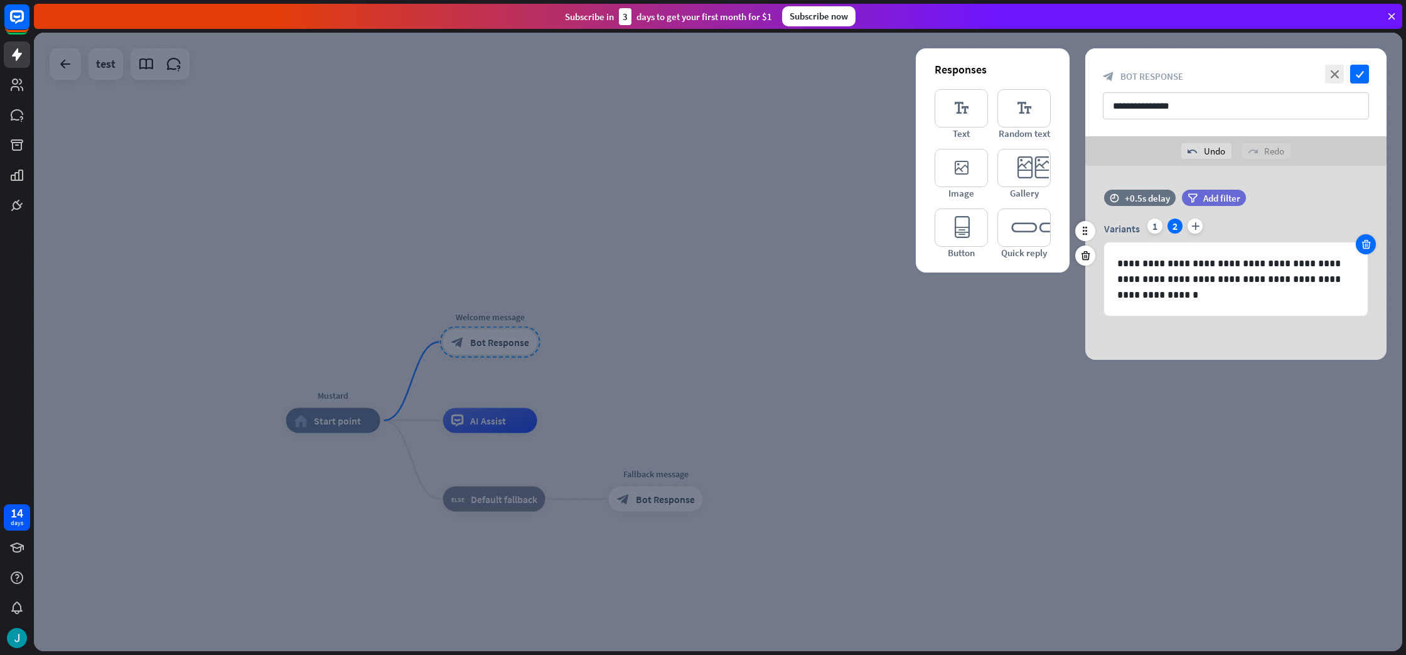
click at [1364, 236] on div at bounding box center [1366, 244] width 20 height 20
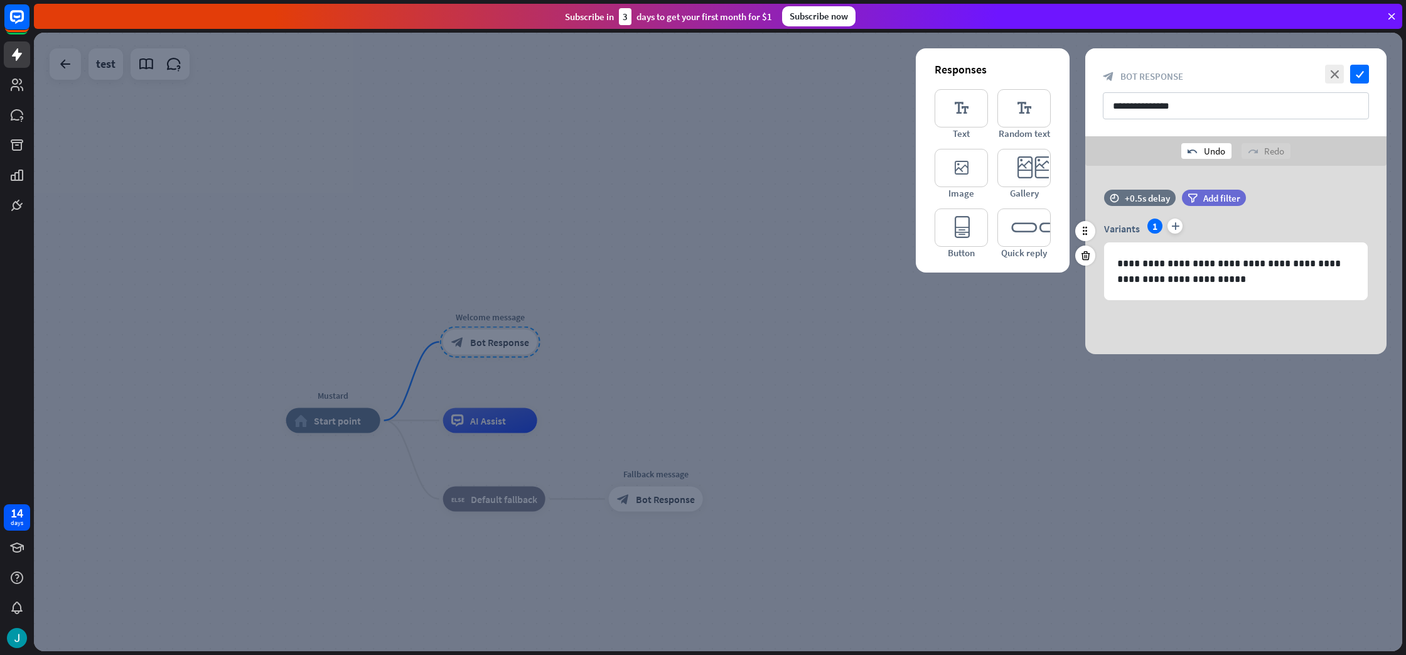
click at [1198, 146] on div "undo Undo" at bounding box center [1206, 151] width 50 height 16
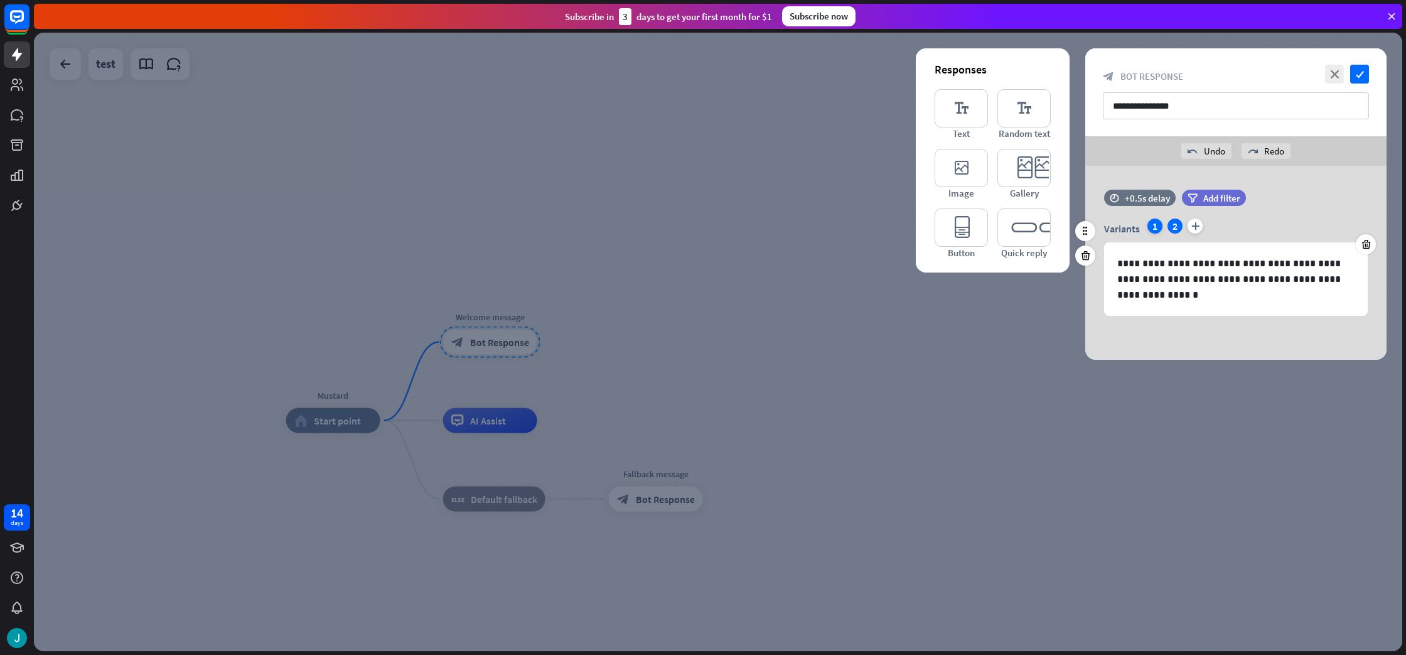
click at [1158, 220] on div "Variants 1 2 plus" at bounding box center [1236, 228] width 264 height 20
click at [1158, 220] on div "1" at bounding box center [1155, 225] width 15 height 15
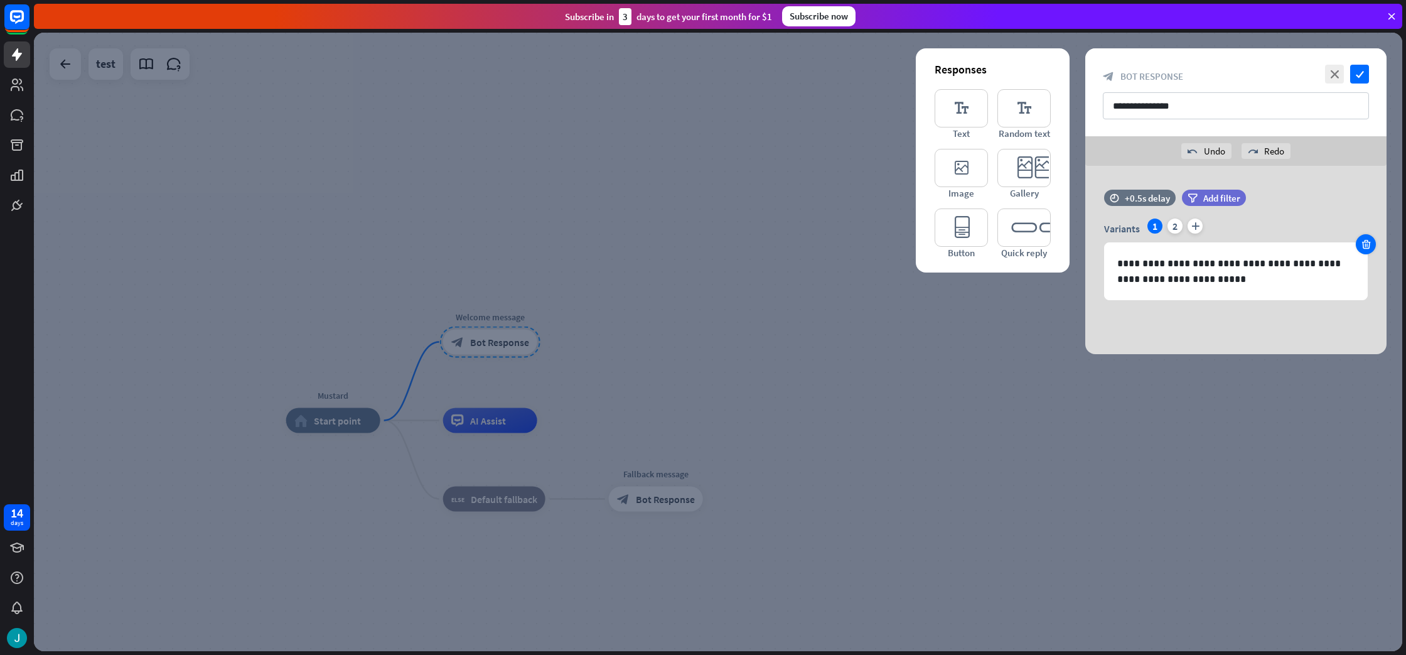
click at [1359, 239] on div at bounding box center [1366, 244] width 20 height 20
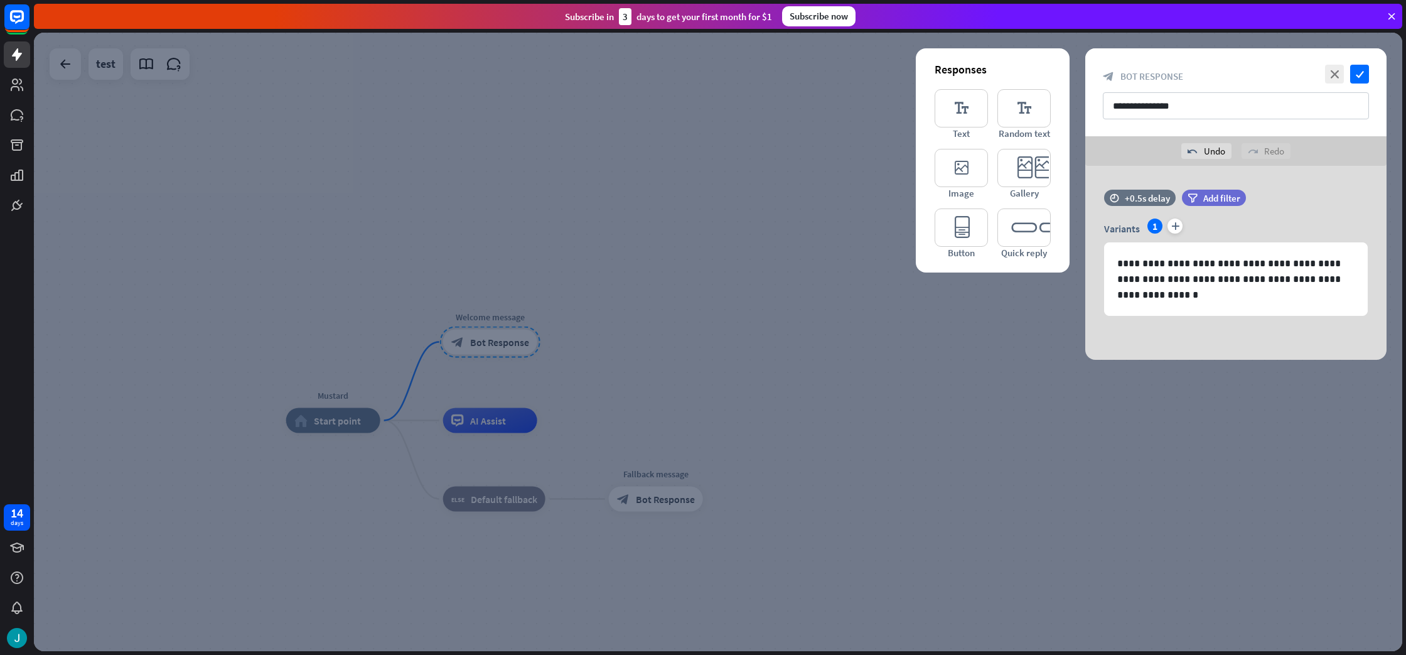
click at [790, 214] on div at bounding box center [718, 342] width 1369 height 618
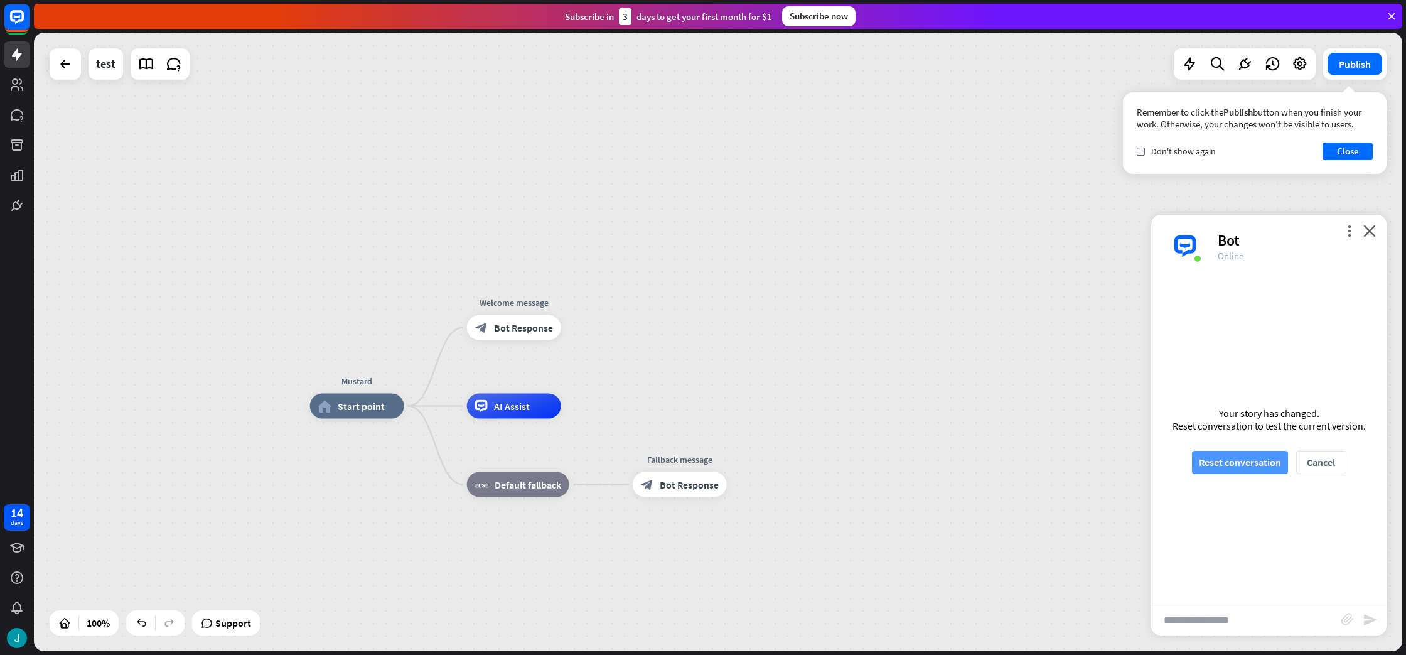
click at [1262, 460] on button "Reset conversation" at bounding box center [1240, 462] width 96 height 23
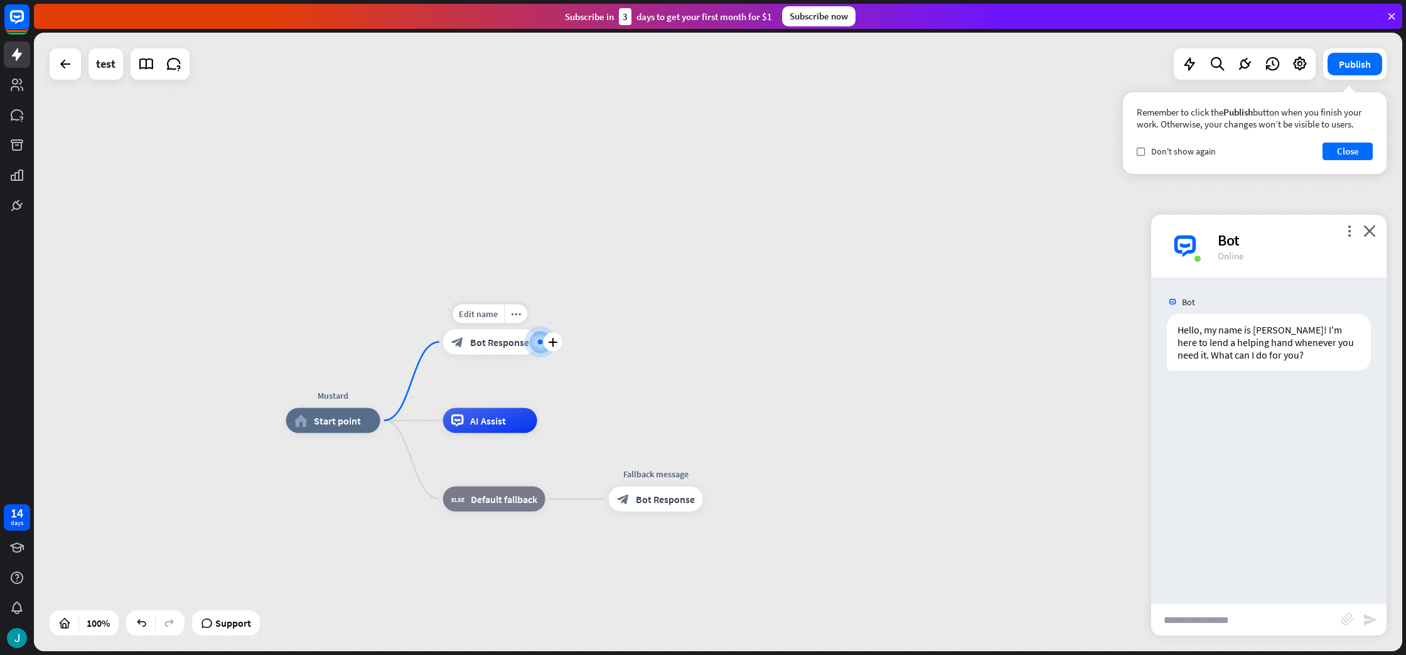
click at [494, 344] on span "Bot Response" at bounding box center [499, 342] width 59 height 13
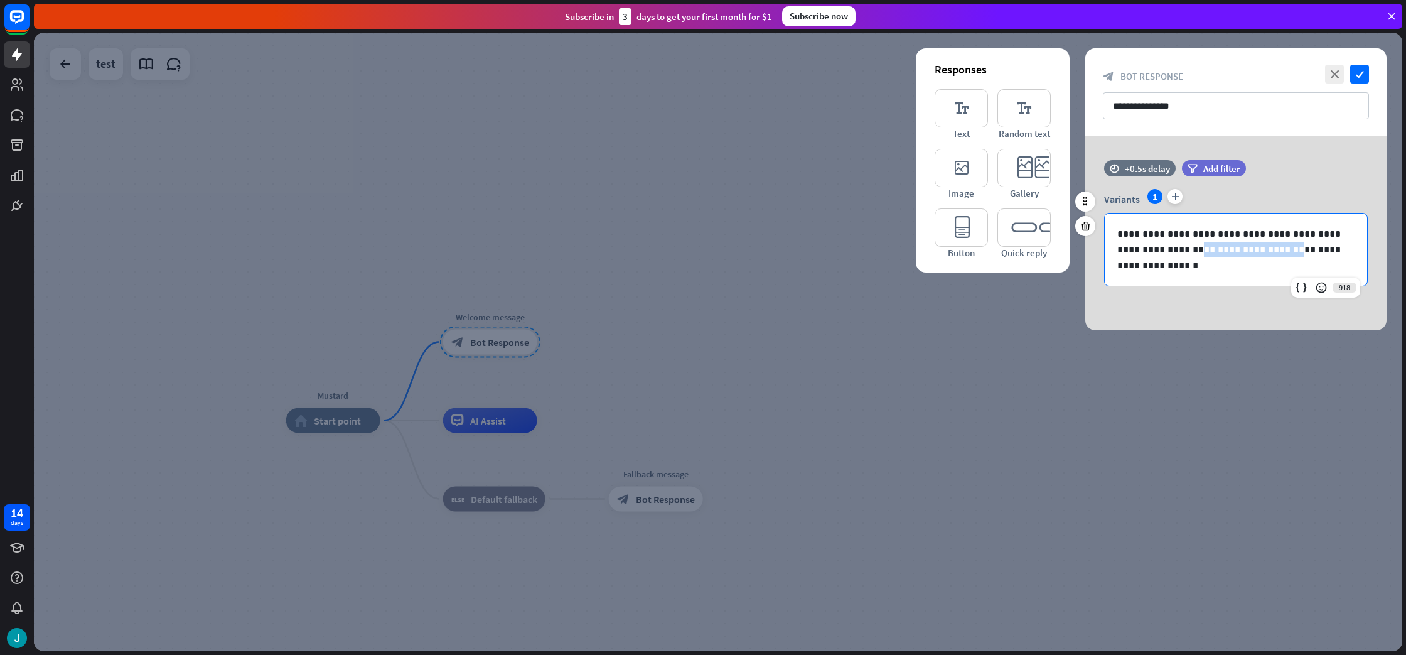
drag, startPoint x: 1263, startPoint y: 252, endPoint x: 1176, endPoint y: 252, distance: 86.6
click at [1176, 252] on p "**********" at bounding box center [1235, 249] width 237 height 47
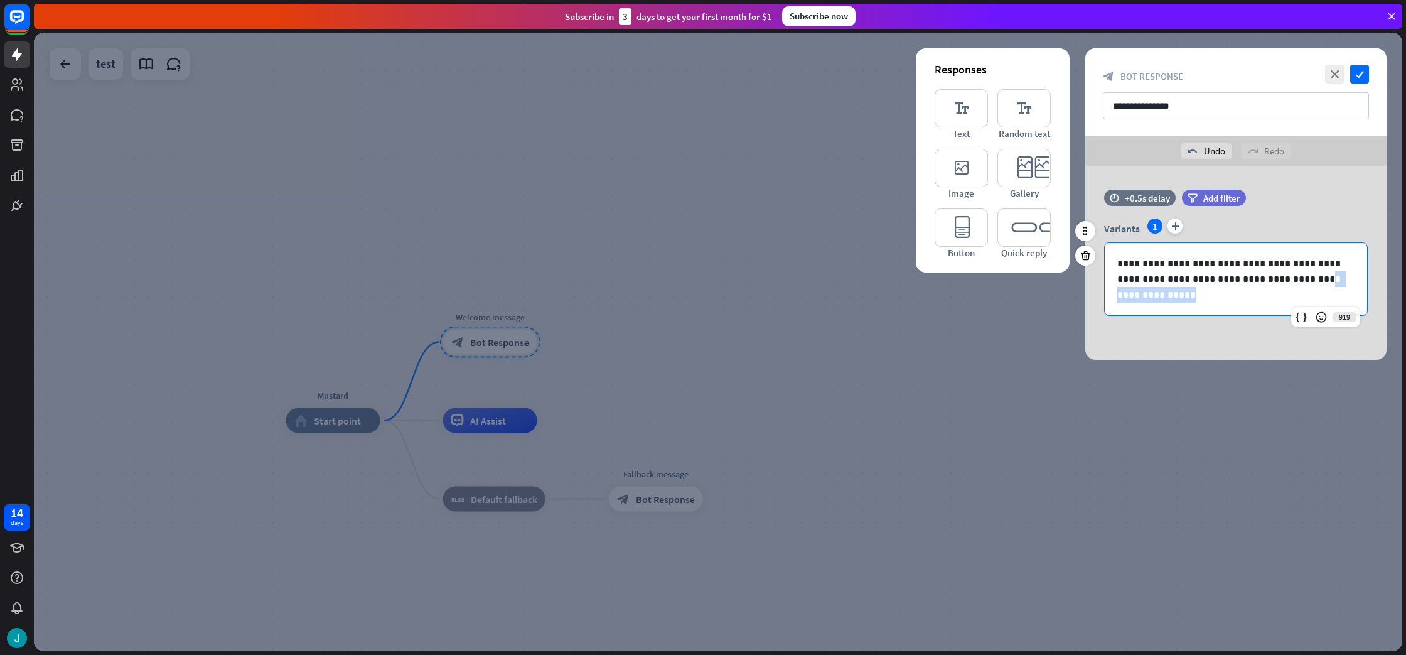
drag, startPoint x: 1288, startPoint y: 281, endPoint x: 1305, endPoint y: 292, distance: 20.4
click at [1305, 292] on p "**********" at bounding box center [1235, 279] width 237 height 47
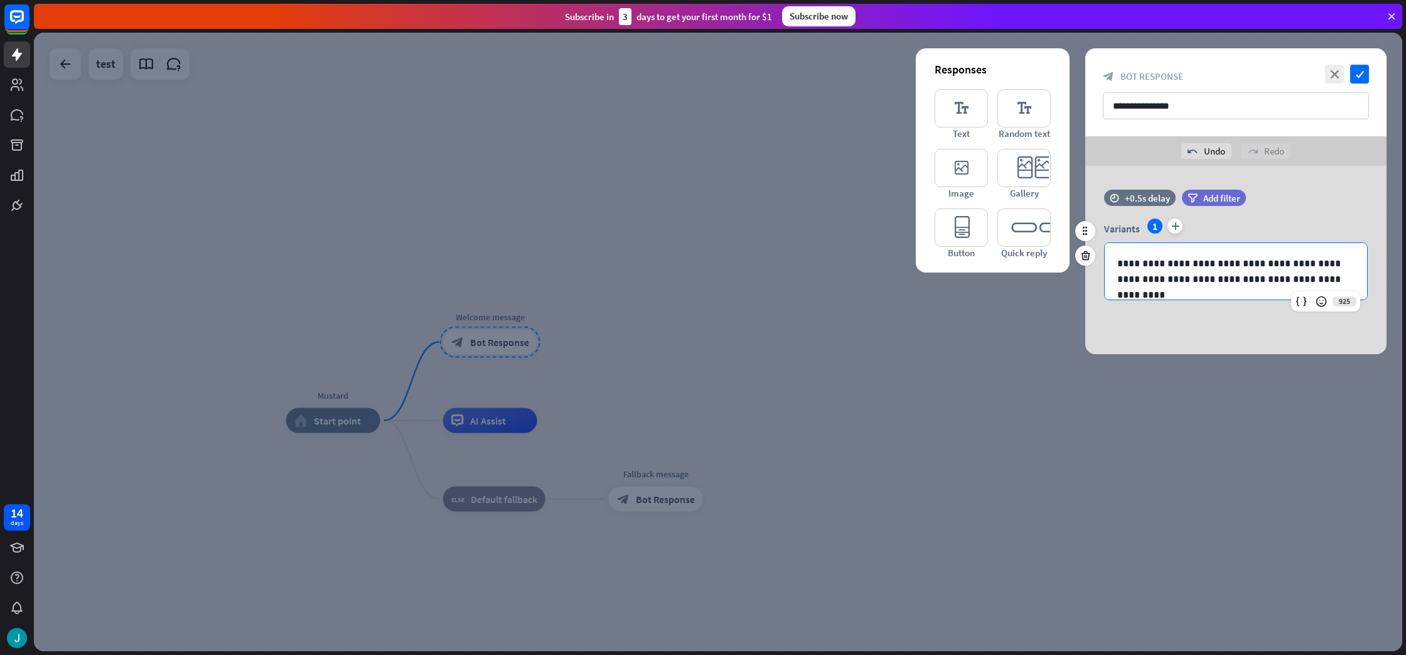
click at [1284, 280] on p "**********" at bounding box center [1235, 271] width 237 height 31
click at [1364, 71] on icon "check" at bounding box center [1359, 74] width 19 height 19
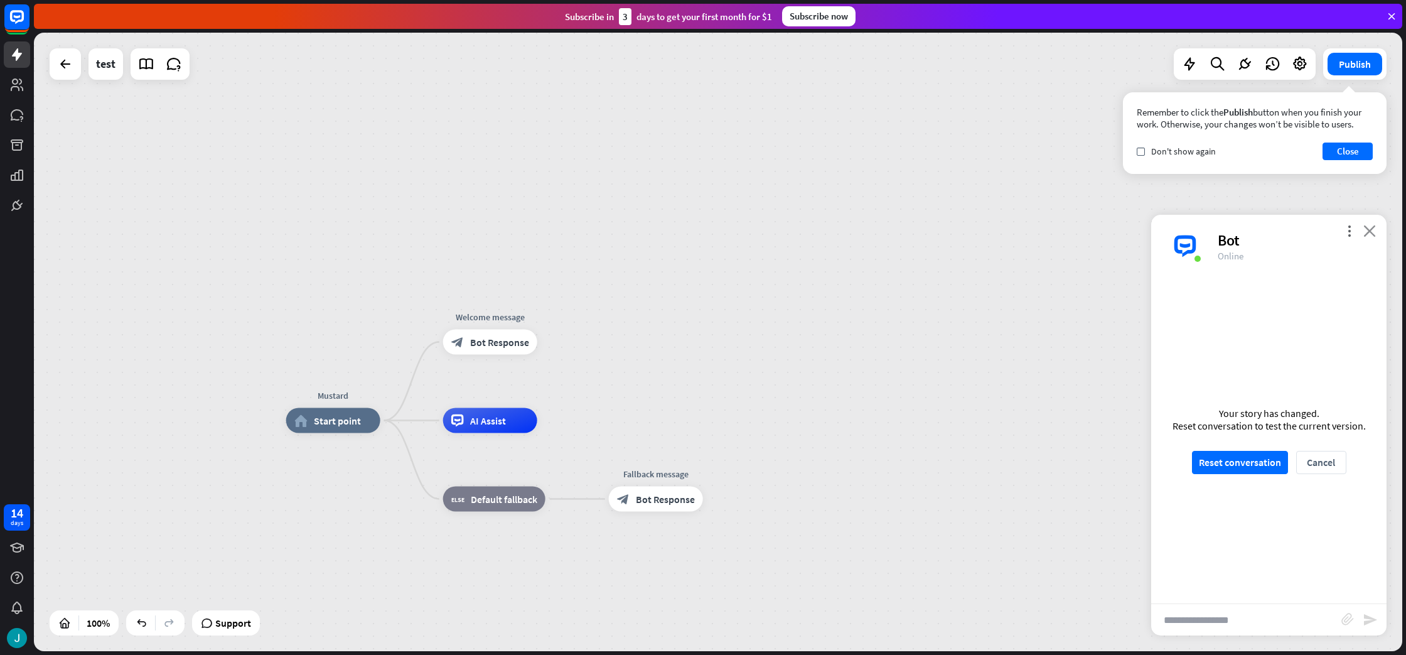
click at [1370, 231] on icon "close" at bounding box center [1370, 231] width 13 height 12
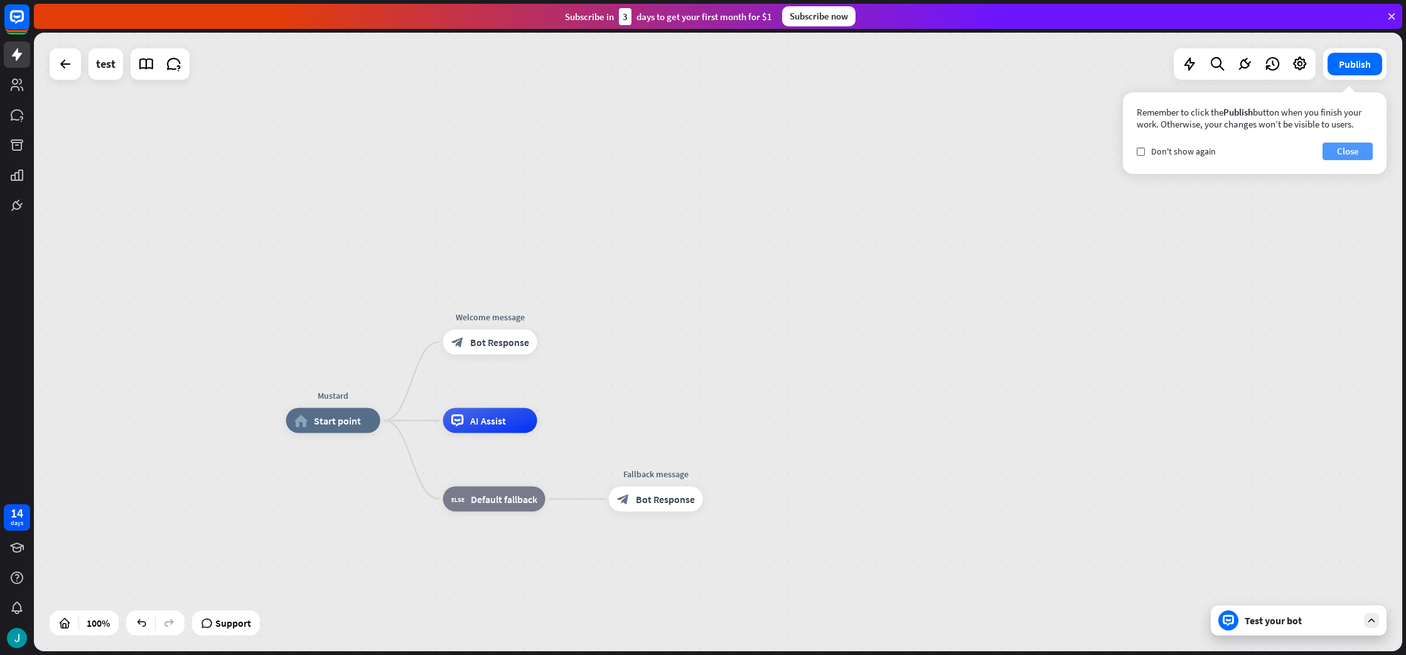
click at [1333, 154] on button "Close" at bounding box center [1348, 152] width 50 height 18
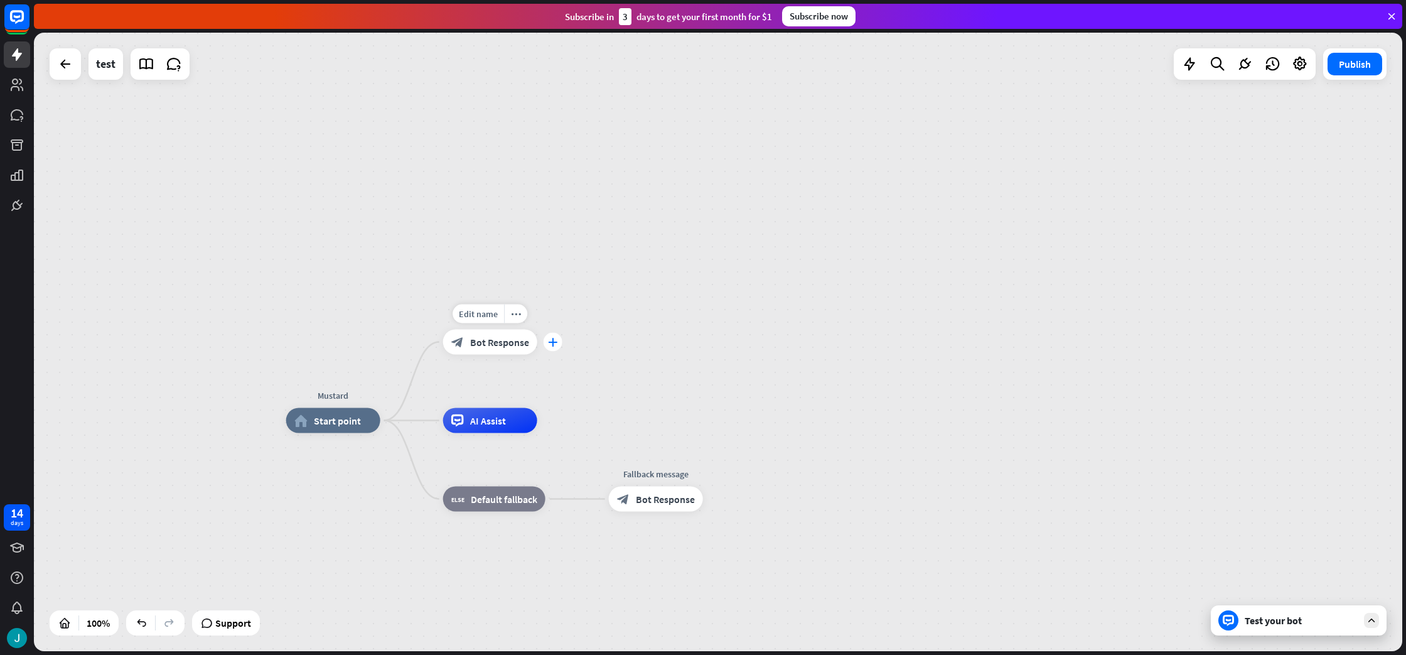
click at [553, 348] on div "plus" at bounding box center [553, 342] width 19 height 19
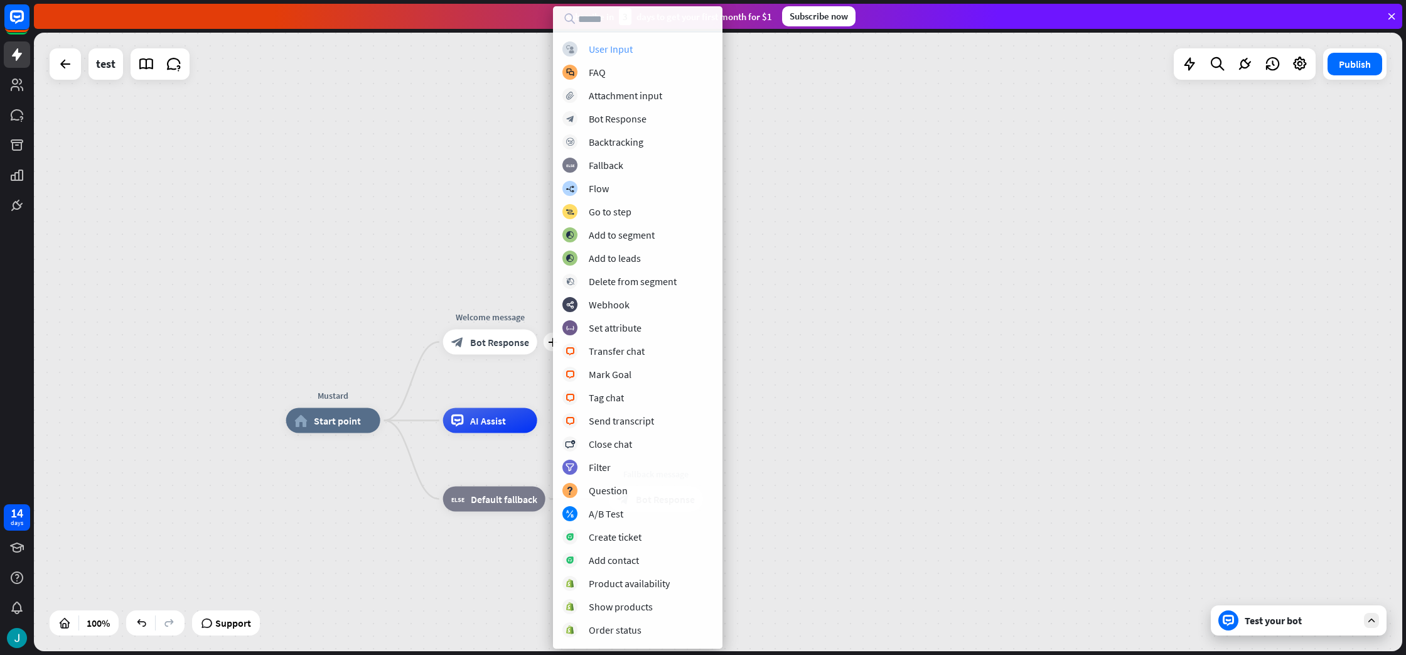
click at [580, 44] on div "block_user_input User Input" at bounding box center [637, 48] width 151 height 15
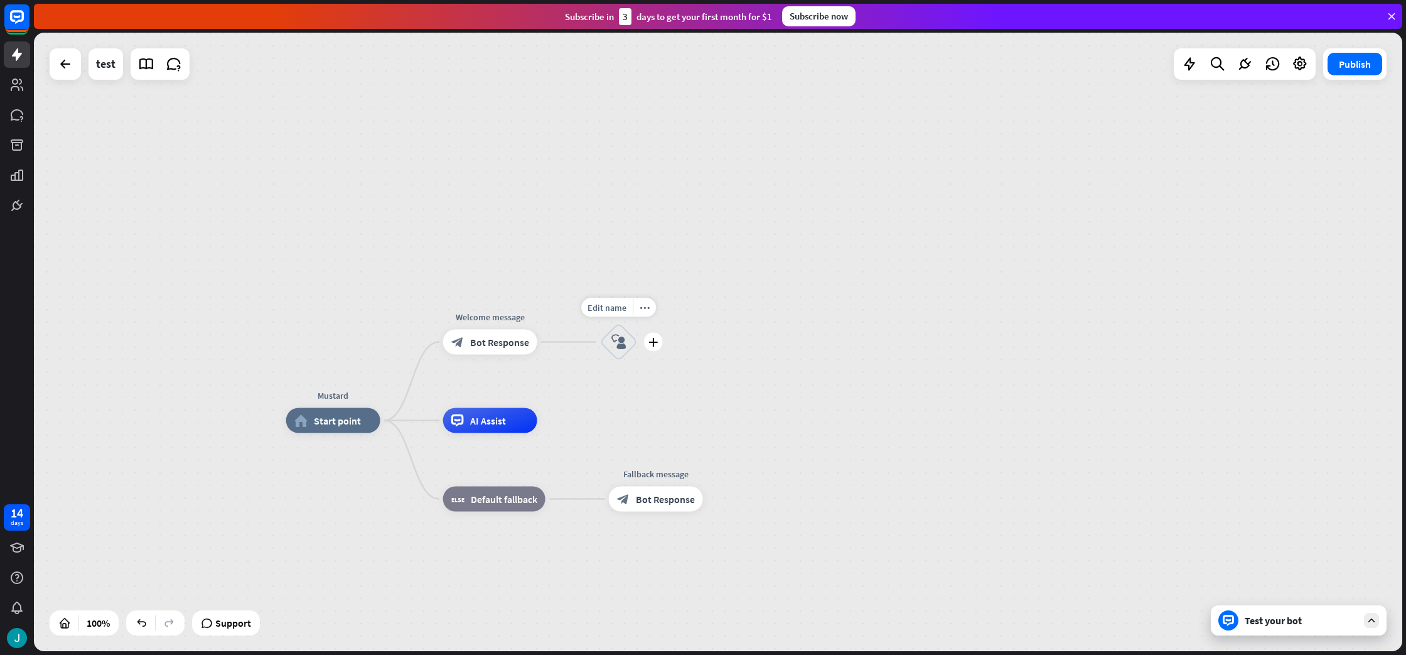
click at [621, 345] on icon "block_user_input" at bounding box center [618, 342] width 15 height 15
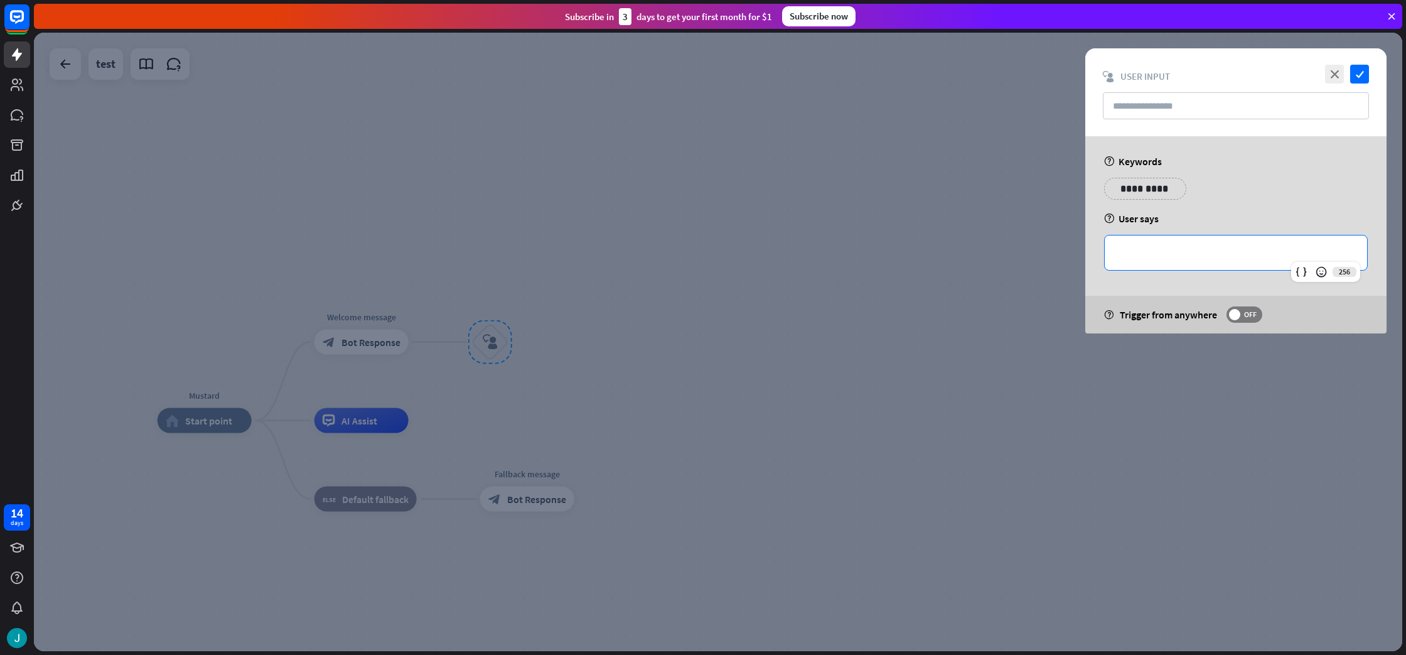
click at [1148, 251] on p "**********" at bounding box center [1235, 253] width 237 height 16
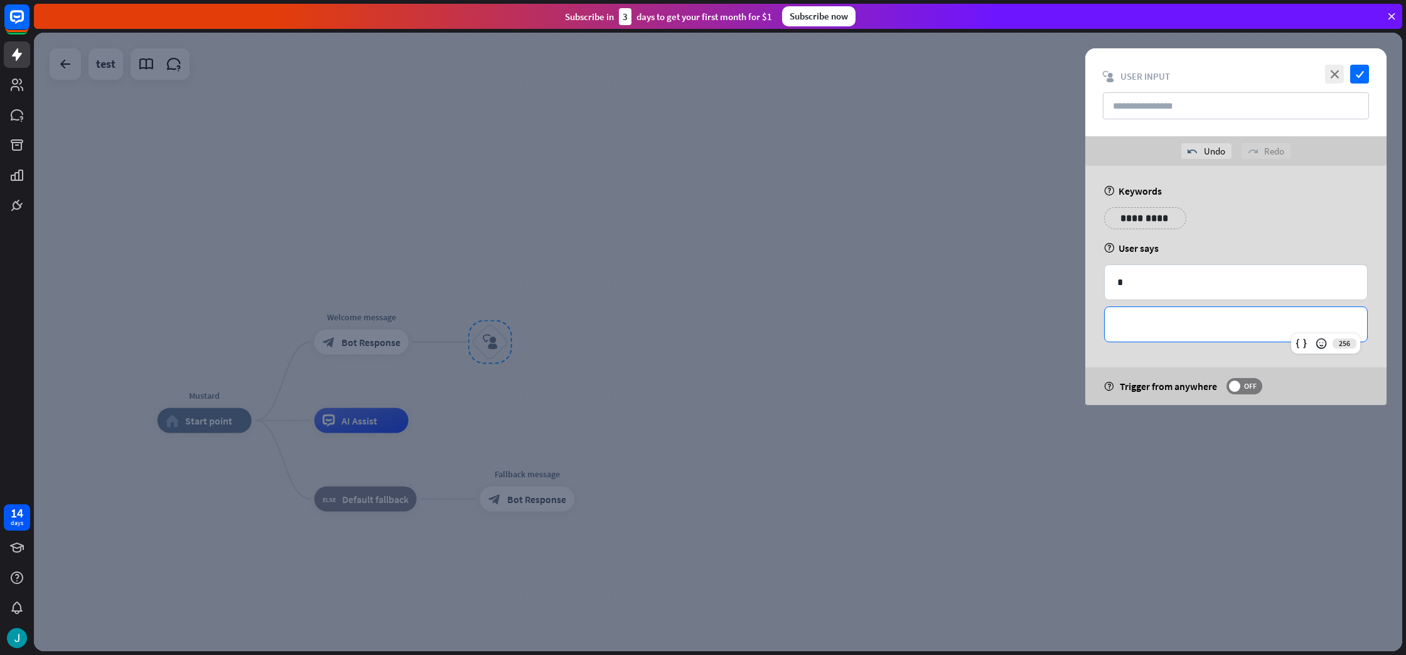
click at [1160, 313] on div "**********" at bounding box center [1236, 324] width 262 height 35
click at [374, 121] on div at bounding box center [718, 342] width 1369 height 618
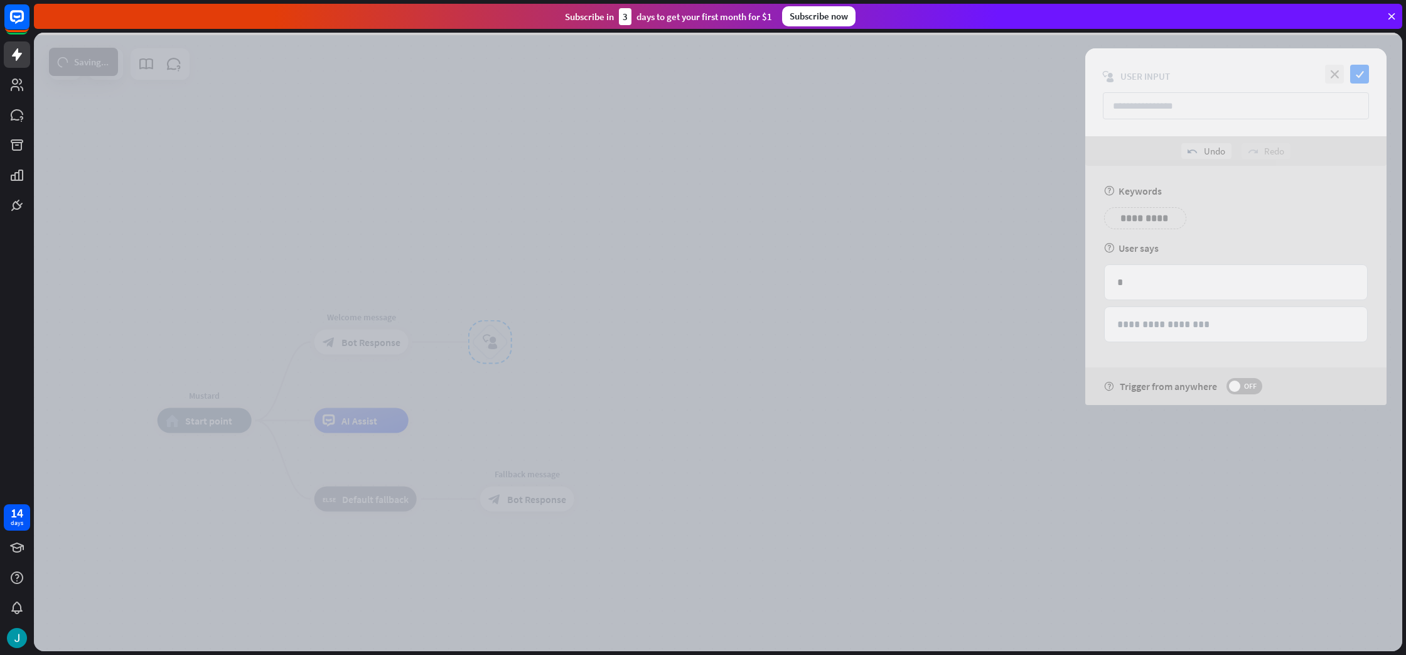
click at [454, 250] on div at bounding box center [718, 342] width 1369 height 618
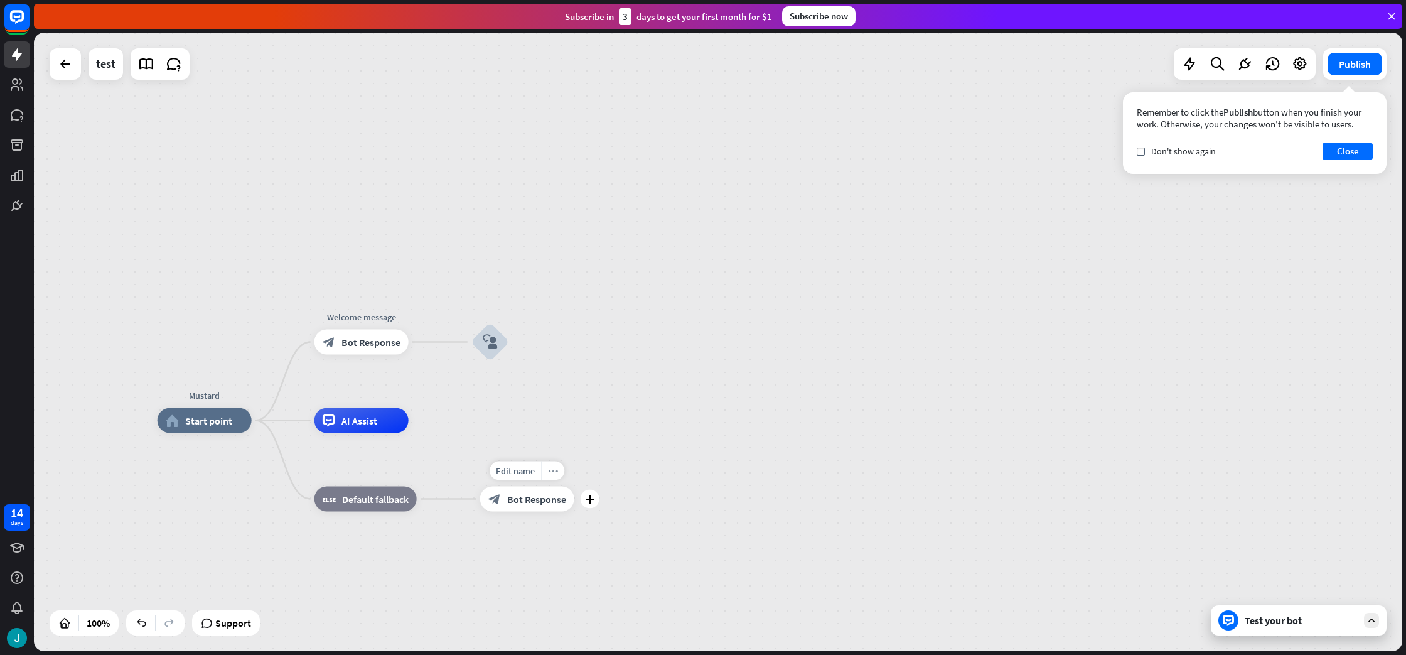
click at [553, 478] on div "more_horiz" at bounding box center [552, 470] width 23 height 19
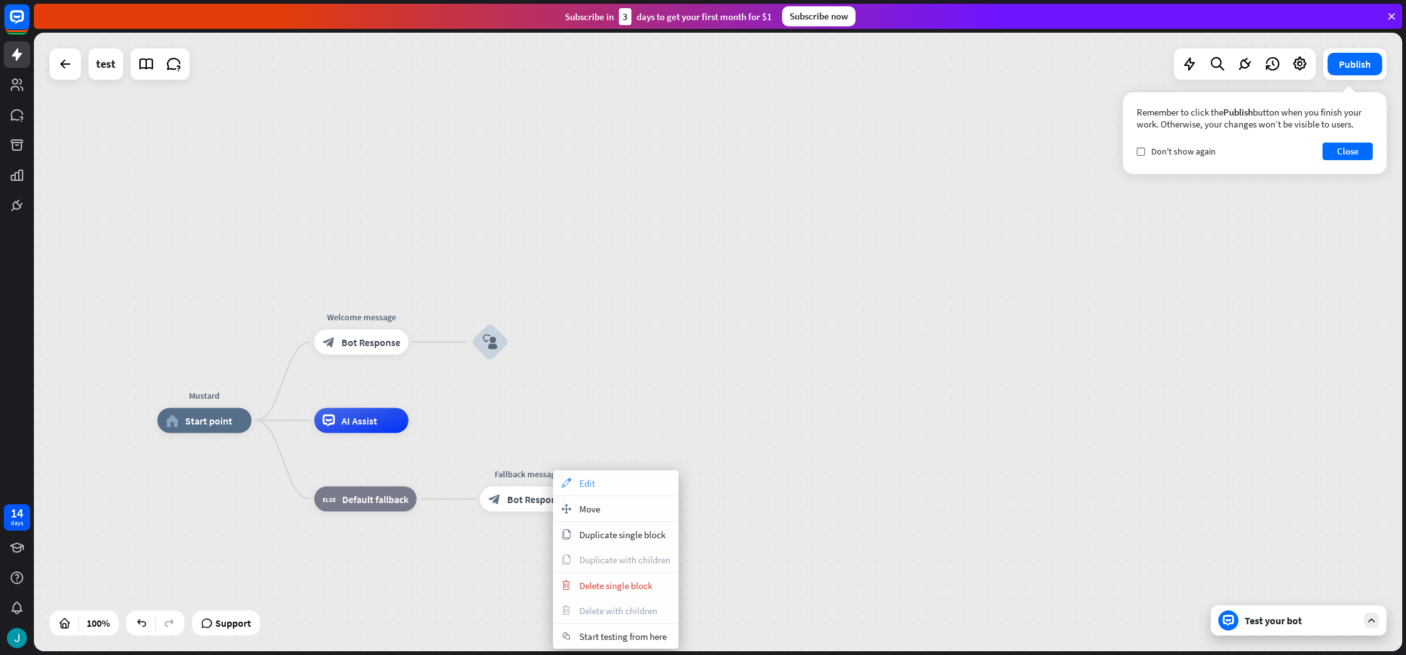
click at [603, 483] on div "appearance Edit" at bounding box center [616, 482] width 126 height 25
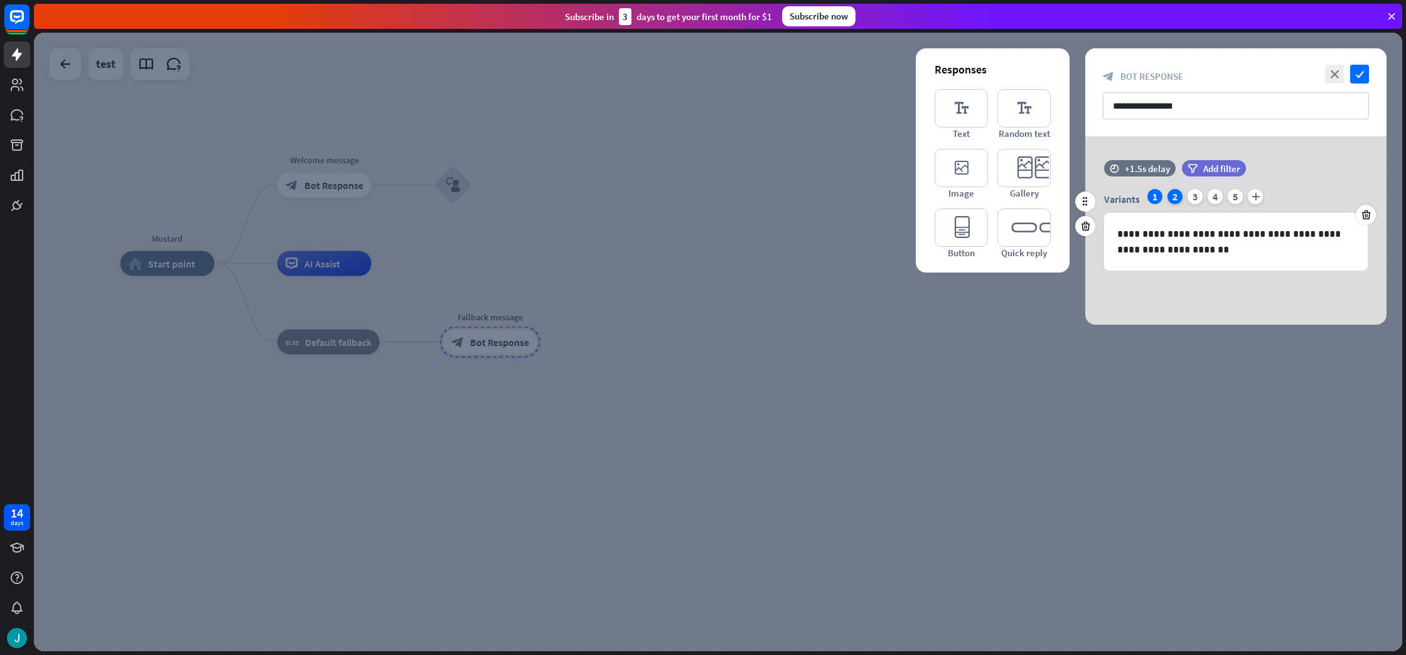
click at [1171, 198] on div "2" at bounding box center [1175, 196] width 15 height 15
click at [1197, 198] on div "3" at bounding box center [1195, 196] width 15 height 15
click at [1225, 198] on div "Variants 1 2 3 4 5 plus" at bounding box center [1236, 199] width 264 height 20
click at [1220, 196] on div "4" at bounding box center [1215, 196] width 15 height 15
click at [1235, 196] on div "5" at bounding box center [1235, 196] width 15 height 15
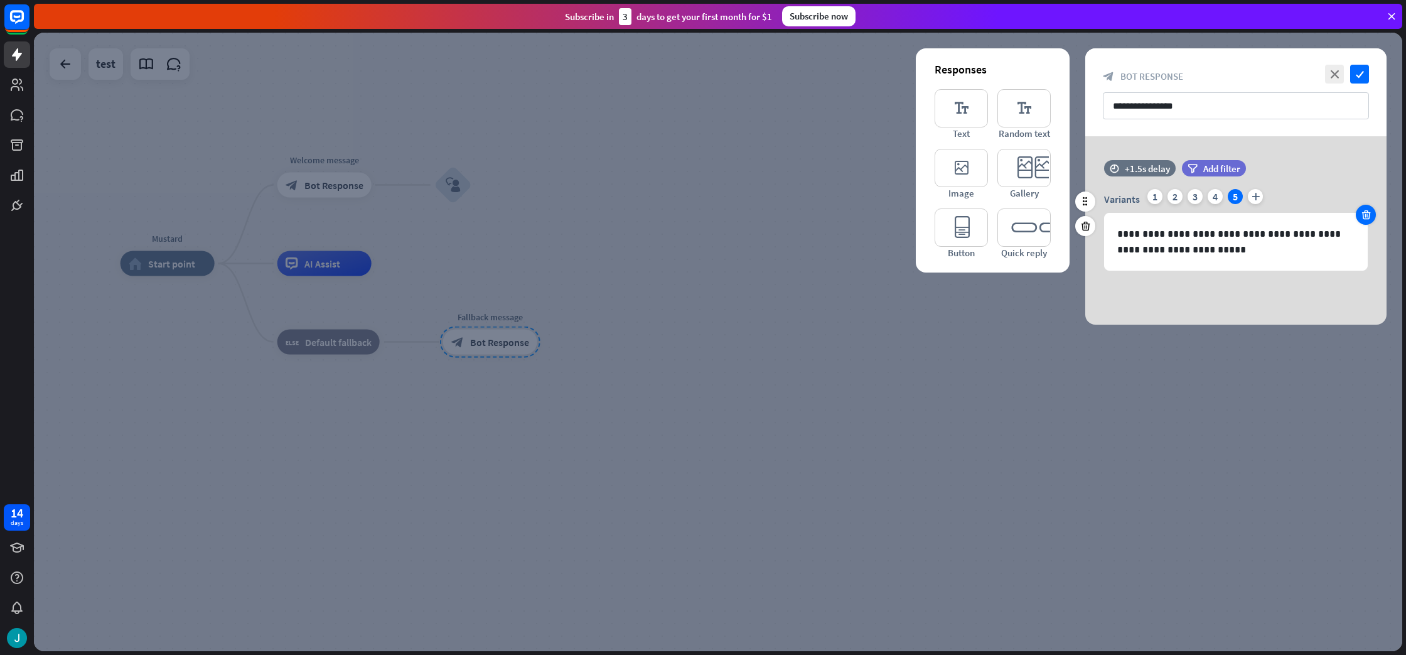
click at [1365, 215] on icon at bounding box center [1366, 214] width 12 height 11
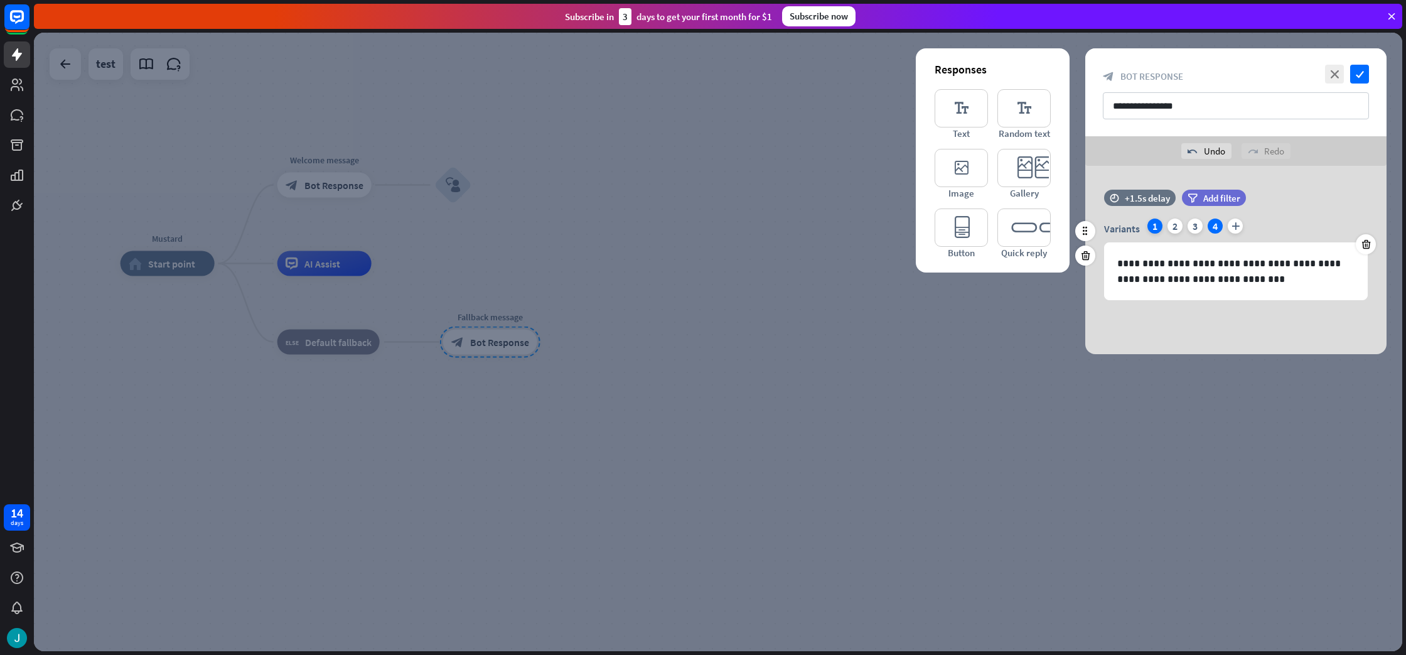
click at [1154, 225] on div "1" at bounding box center [1155, 225] width 15 height 15
click at [1364, 249] on icon at bounding box center [1366, 244] width 12 height 11
click at [1362, 249] on icon at bounding box center [1366, 244] width 12 height 11
click at [1178, 226] on div "2" at bounding box center [1175, 225] width 15 height 15
drag, startPoint x: 1149, startPoint y: 226, endPoint x: 1165, endPoint y: 229, distance: 16.5
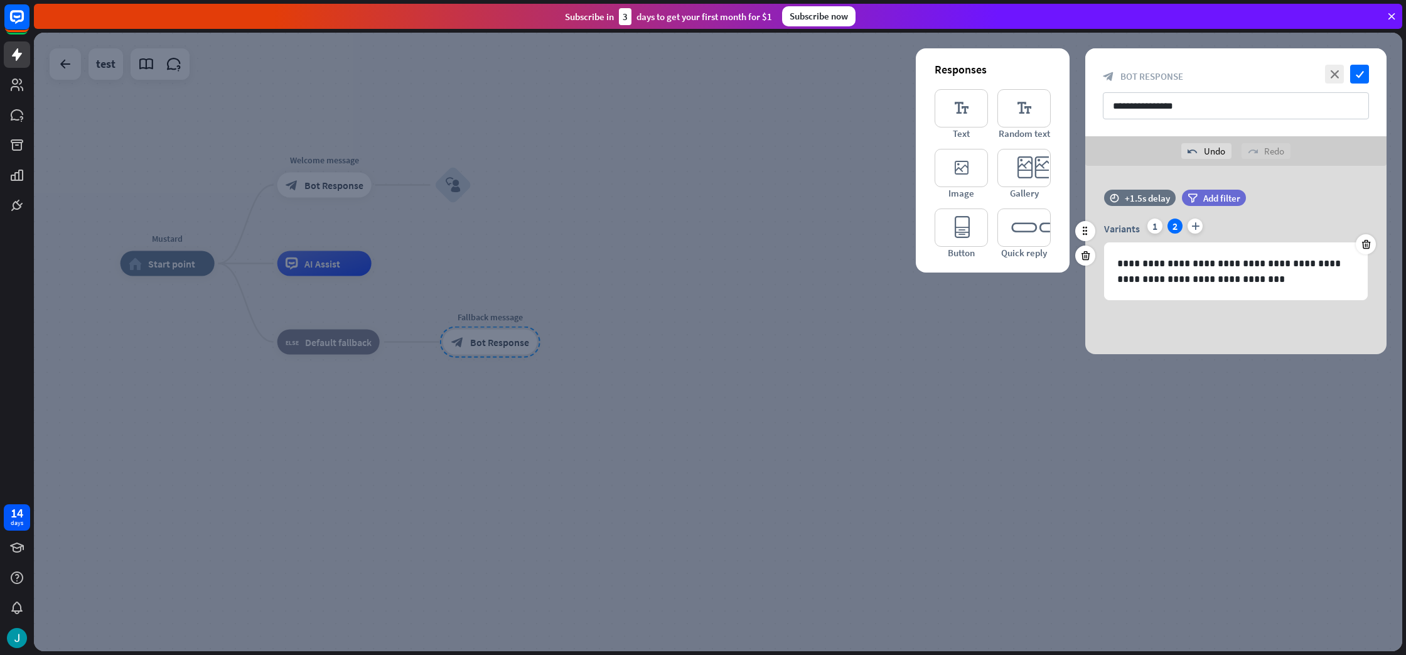
click at [1149, 227] on div "1" at bounding box center [1155, 225] width 15 height 15
click at [1366, 240] on icon at bounding box center [1366, 244] width 12 height 11
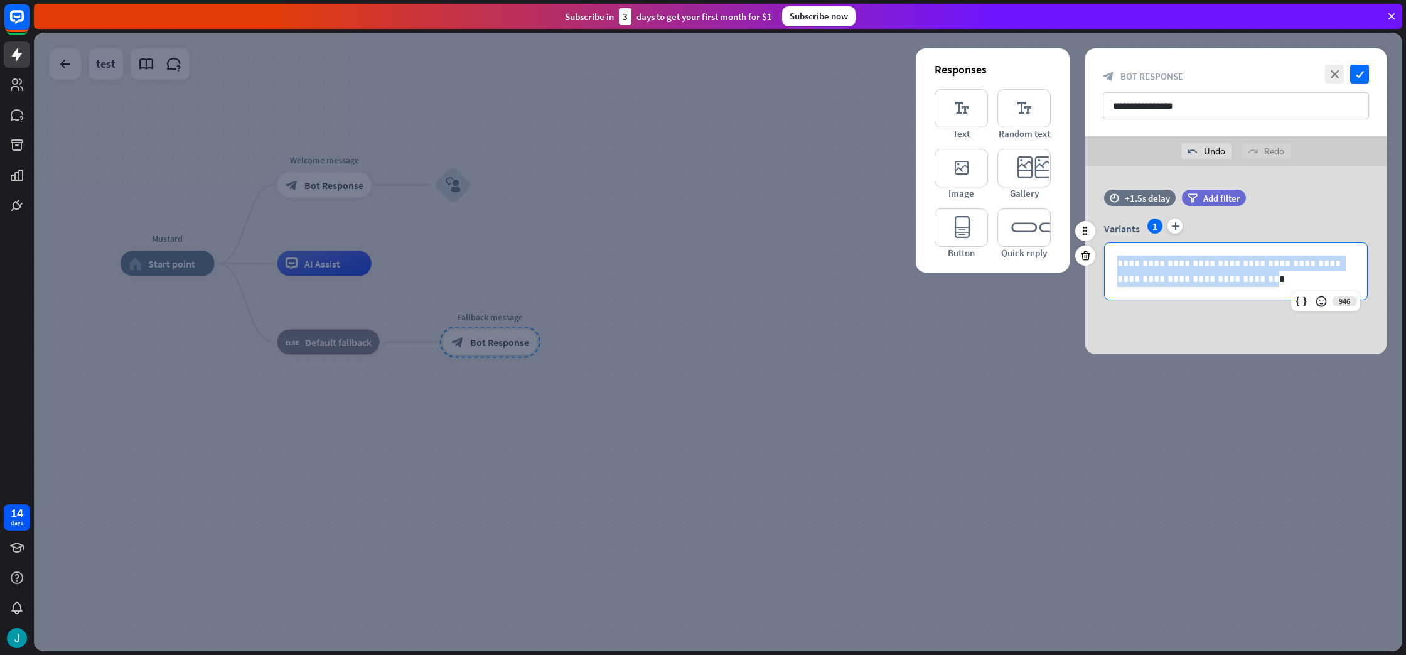
drag, startPoint x: 1225, startPoint y: 281, endPoint x: 1111, endPoint y: 257, distance: 117.2
click at [1111, 257] on div "**********" at bounding box center [1236, 271] width 262 height 56
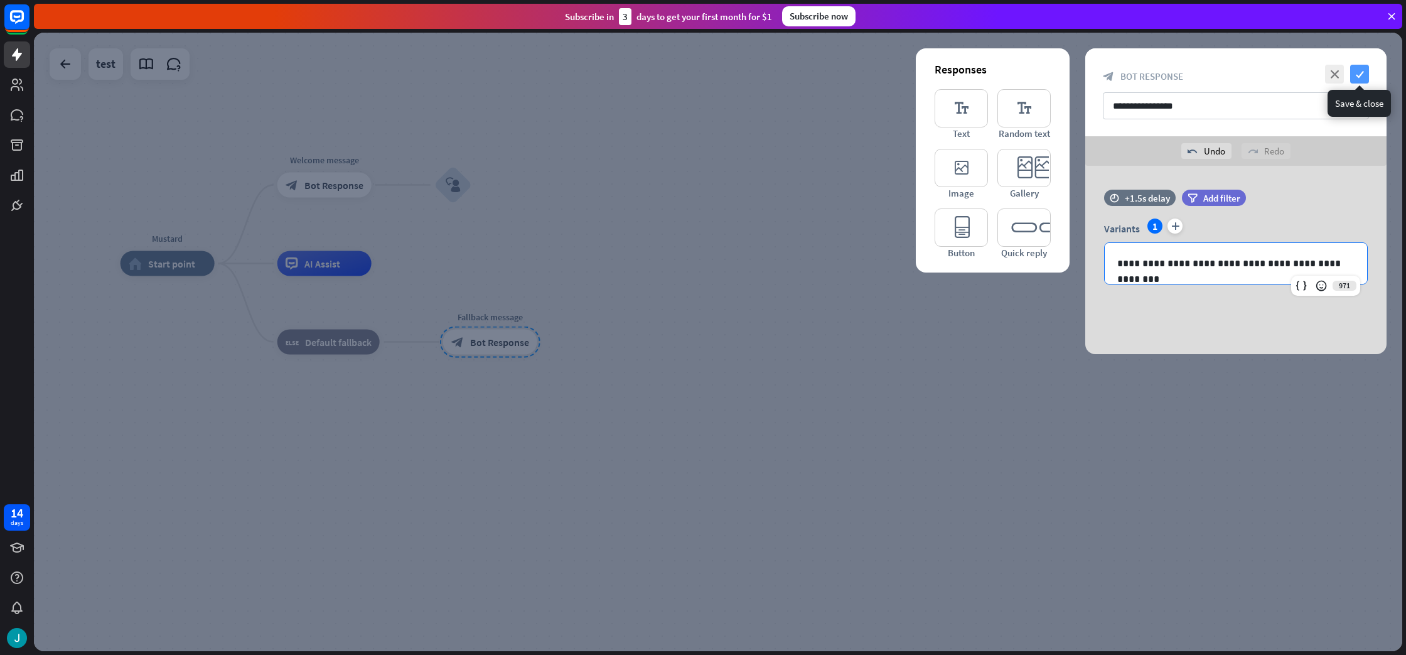
click at [1362, 76] on icon "check" at bounding box center [1359, 74] width 19 height 19
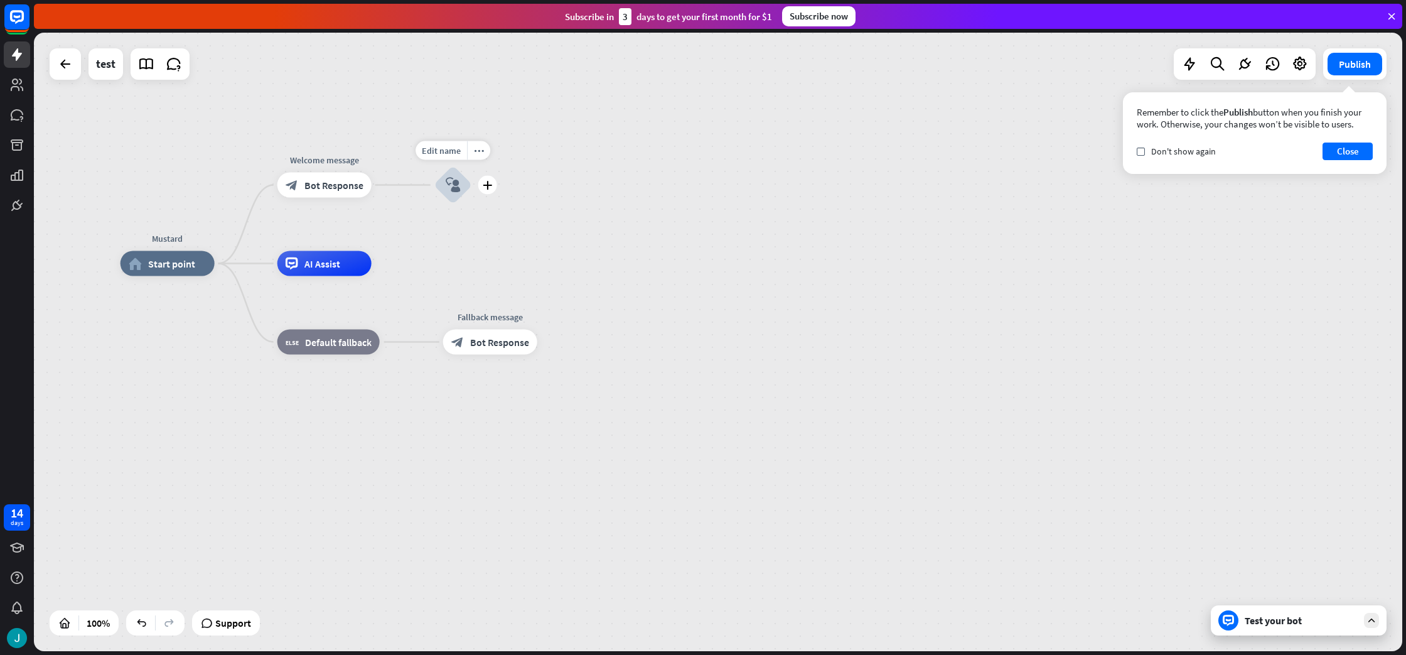
click at [461, 188] on div "block_user_input" at bounding box center [453, 185] width 38 height 38
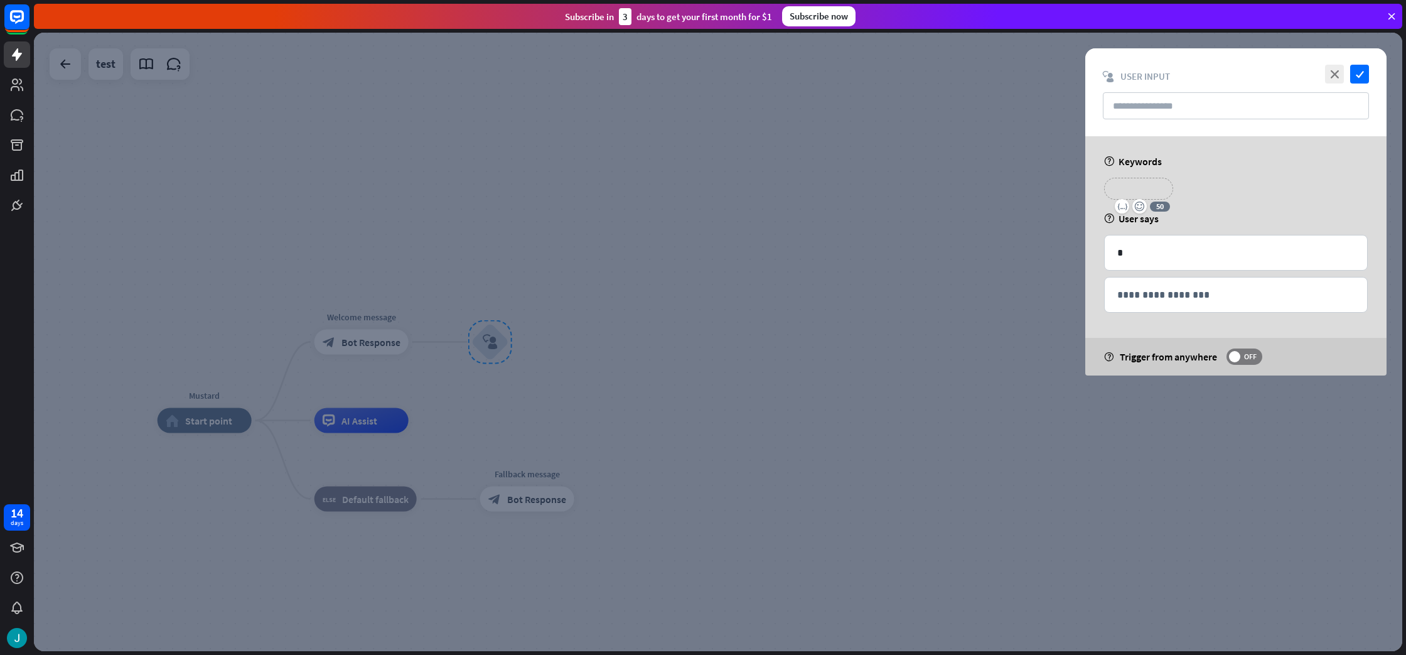
drag, startPoint x: 1116, startPoint y: 182, endPoint x: 1125, endPoint y: 188, distance: 11.0
click at [1118, 184] on p "**********" at bounding box center [1139, 189] width 50 height 16
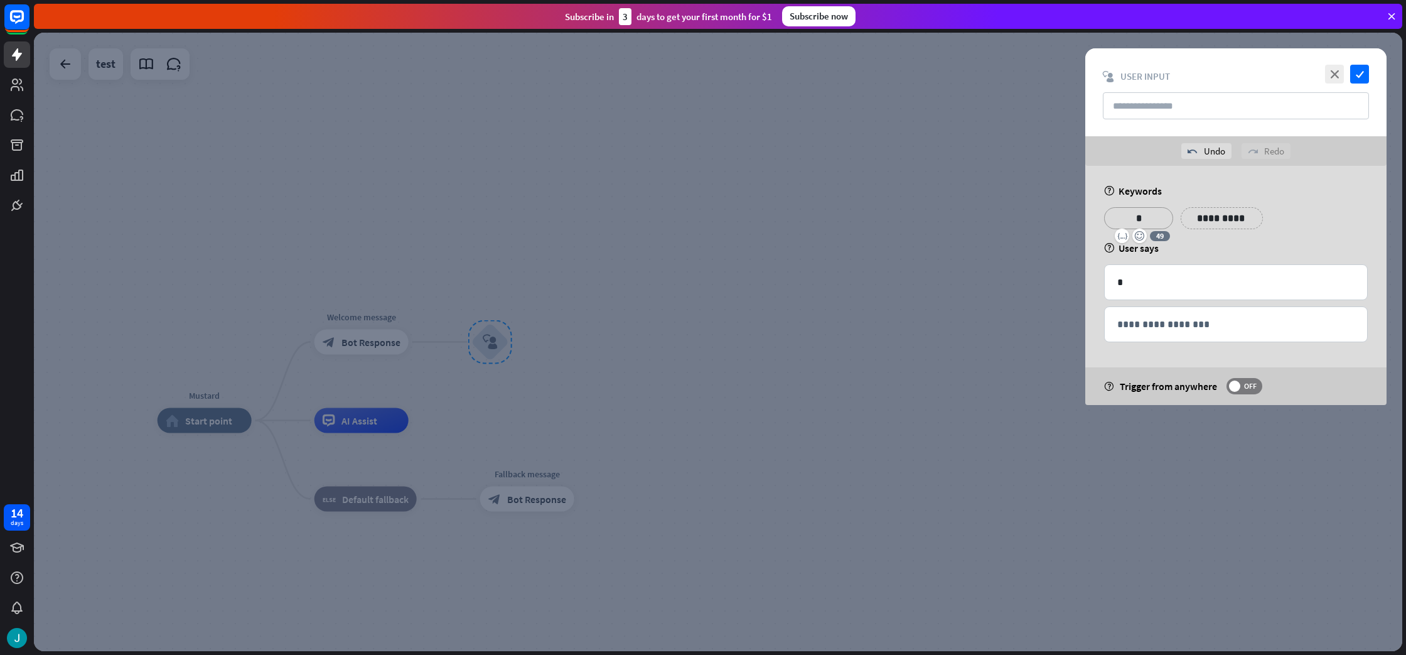
click at [1218, 217] on p "**********" at bounding box center [1221, 218] width 63 height 16
click at [1281, 219] on p "**********" at bounding box center [1298, 218] width 63 height 16
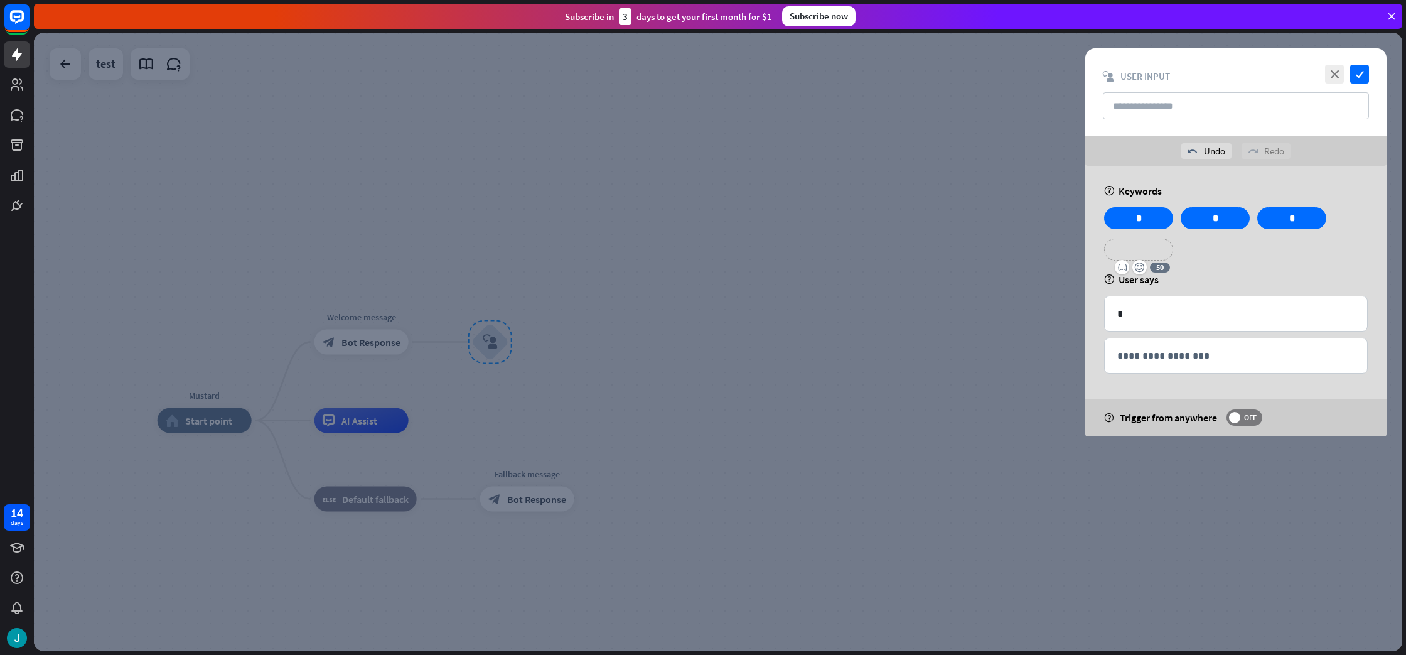
click at [1161, 250] on p "**********" at bounding box center [1139, 250] width 50 height 16
click at [1207, 250] on p "**********" at bounding box center [1221, 250] width 63 height 16
click at [1298, 268] on div "**********" at bounding box center [1235, 238] width 271 height 63
drag, startPoint x: 1199, startPoint y: 318, endPoint x: 1100, endPoint y: 314, distance: 98.6
click at [1100, 314] on div "**********" at bounding box center [1235, 301] width 301 height 271
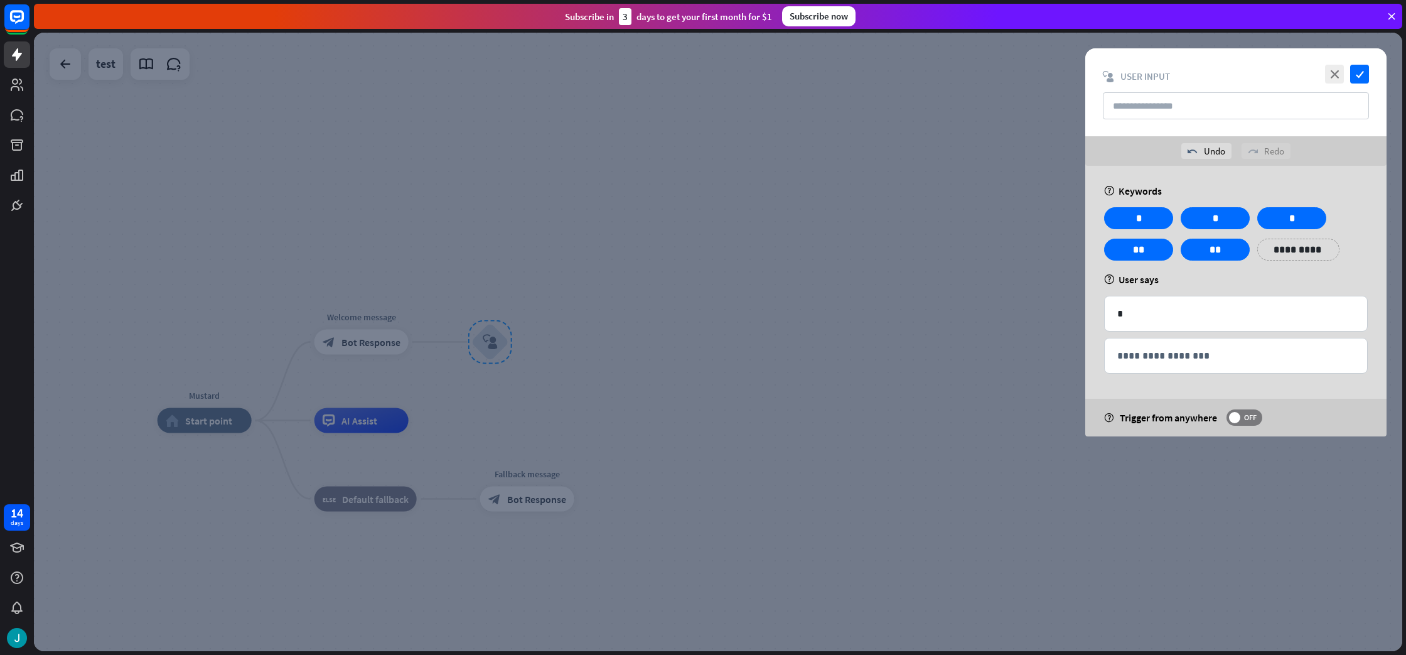
drag, startPoint x: 1254, startPoint y: 269, endPoint x: 1269, endPoint y: 255, distance: 21.3
click at [1258, 266] on div "**********" at bounding box center [1235, 238] width 271 height 63
click at [1275, 249] on p "**********" at bounding box center [1292, 250] width 50 height 16
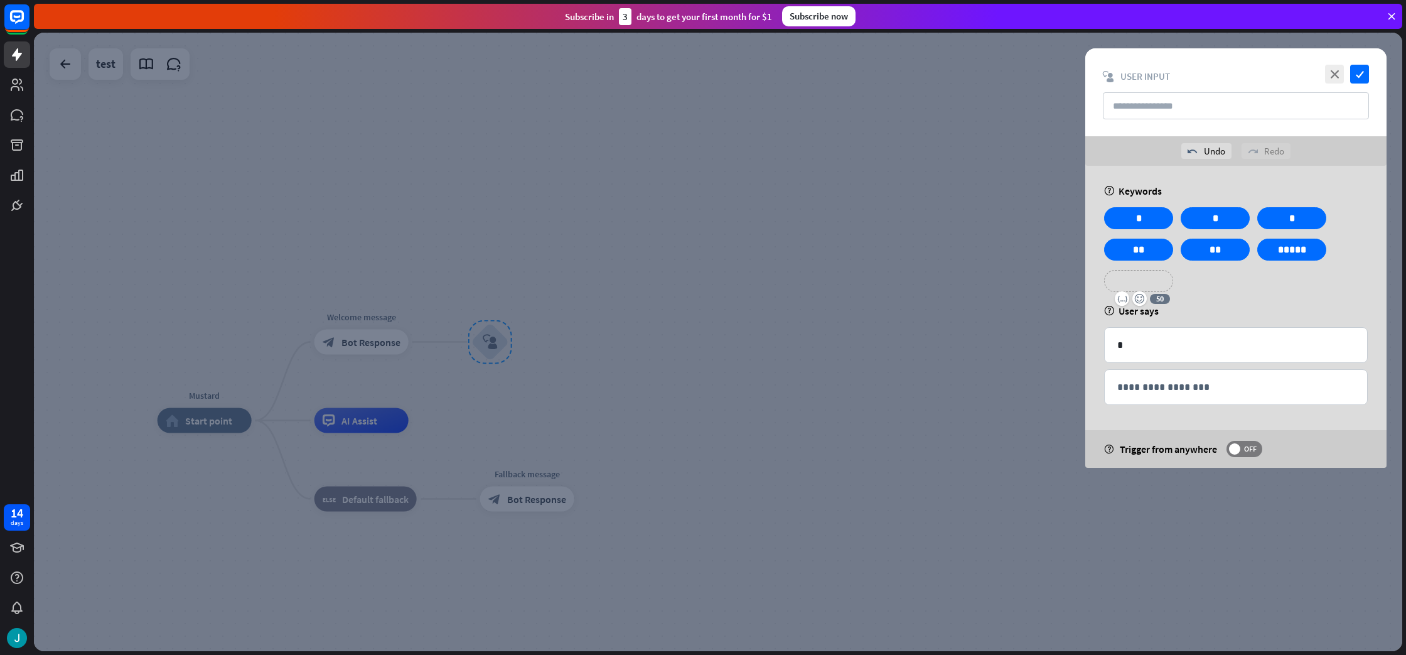
click at [1114, 280] on p "**********" at bounding box center [1139, 281] width 50 height 16
click at [1228, 278] on p "**********" at bounding box center [1215, 281] width 50 height 16
click at [1282, 282] on p "**********" at bounding box center [1298, 281] width 63 height 16
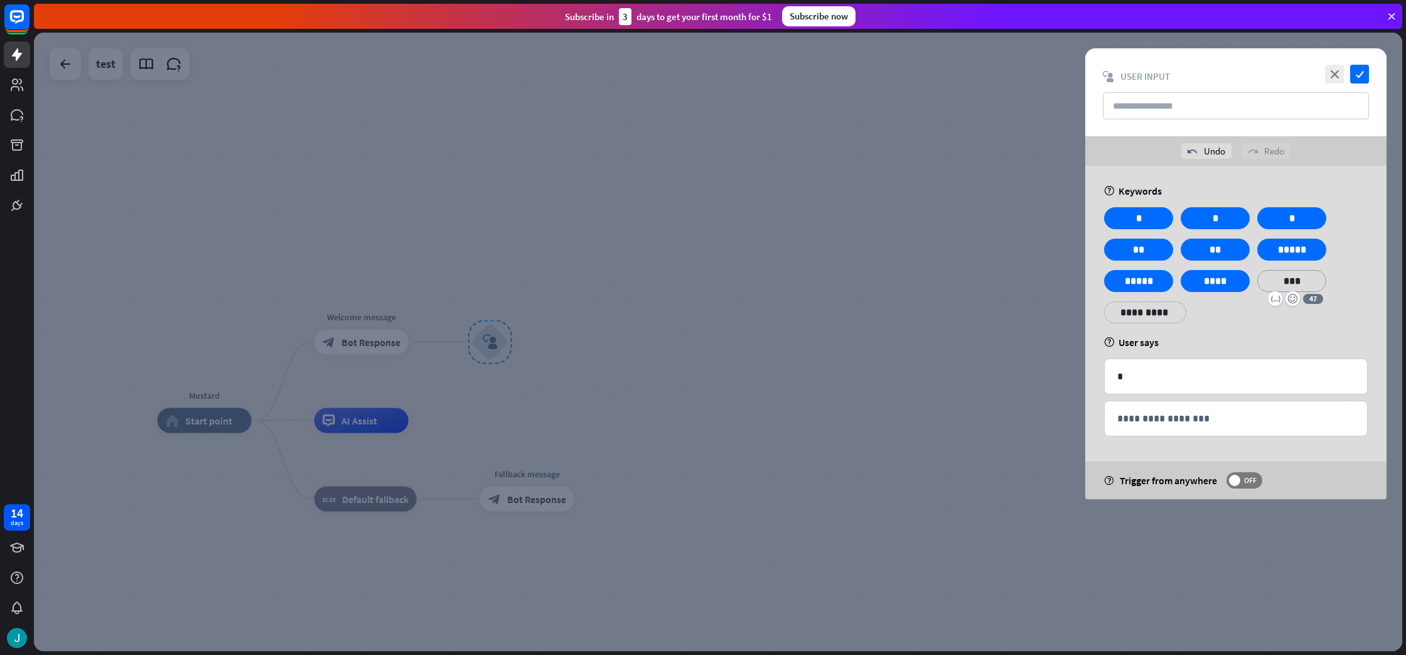
click at [1128, 320] on p "**********" at bounding box center [1145, 312] width 63 height 16
click at [1194, 309] on p "**********" at bounding box center [1221, 312] width 63 height 16
click at [1267, 306] on p "**********" at bounding box center [1292, 312] width 50 height 16
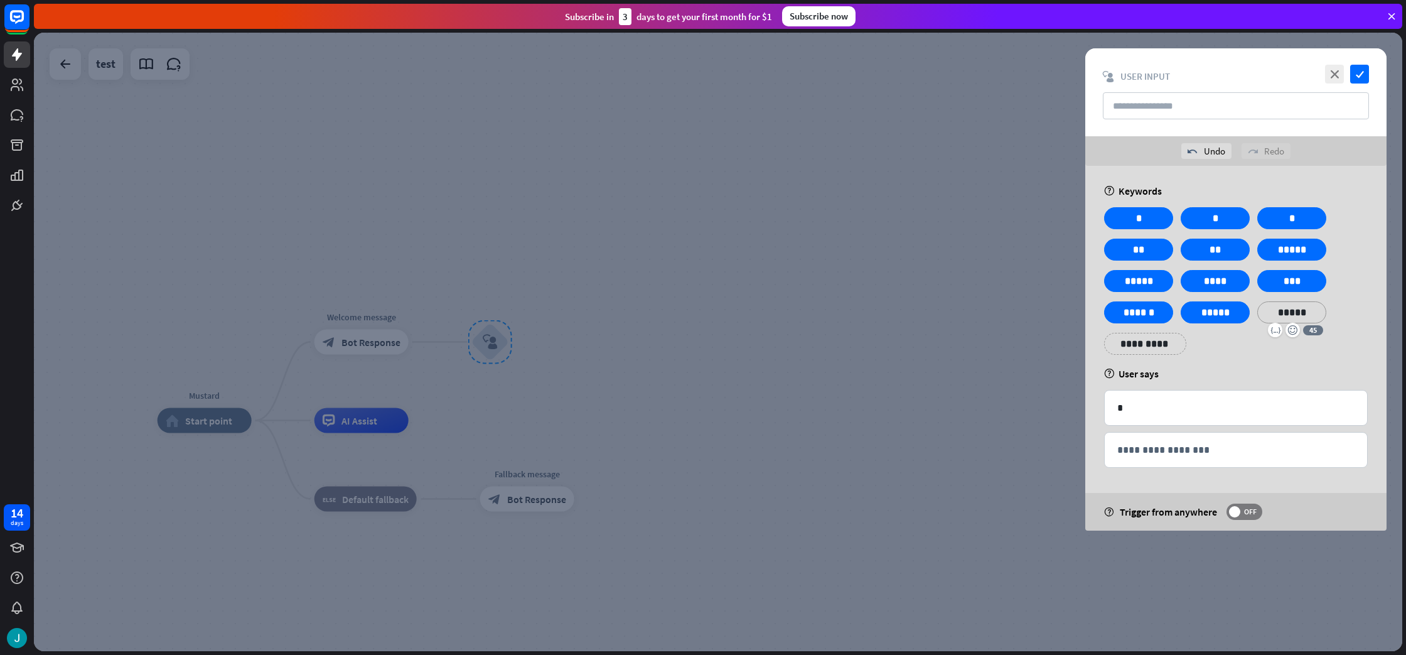
click at [1115, 343] on p "**********" at bounding box center [1145, 344] width 63 height 16
click at [1214, 345] on p "**********" at bounding box center [1221, 344] width 63 height 16
click at [1278, 339] on p "**********" at bounding box center [1292, 344] width 50 height 16
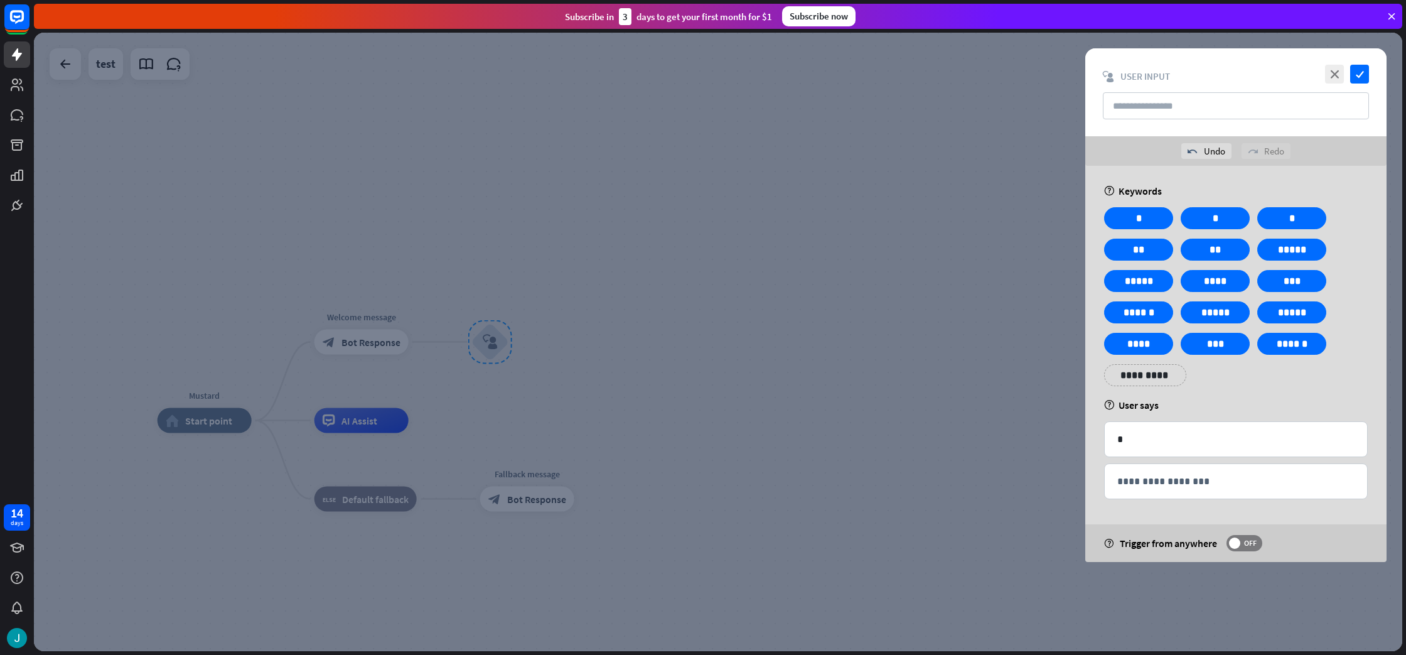
click at [742, 239] on div at bounding box center [718, 342] width 1369 height 618
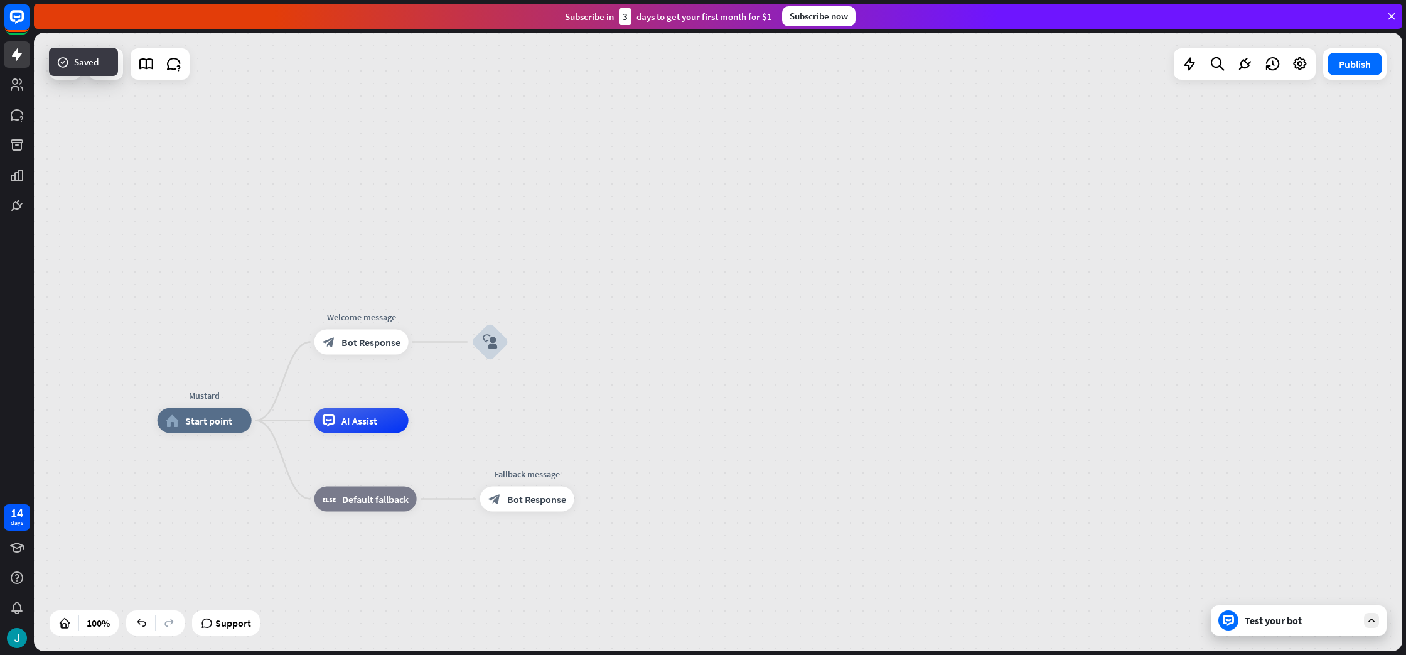
click at [487, 346] on icon "block_user_input" at bounding box center [490, 342] width 15 height 15
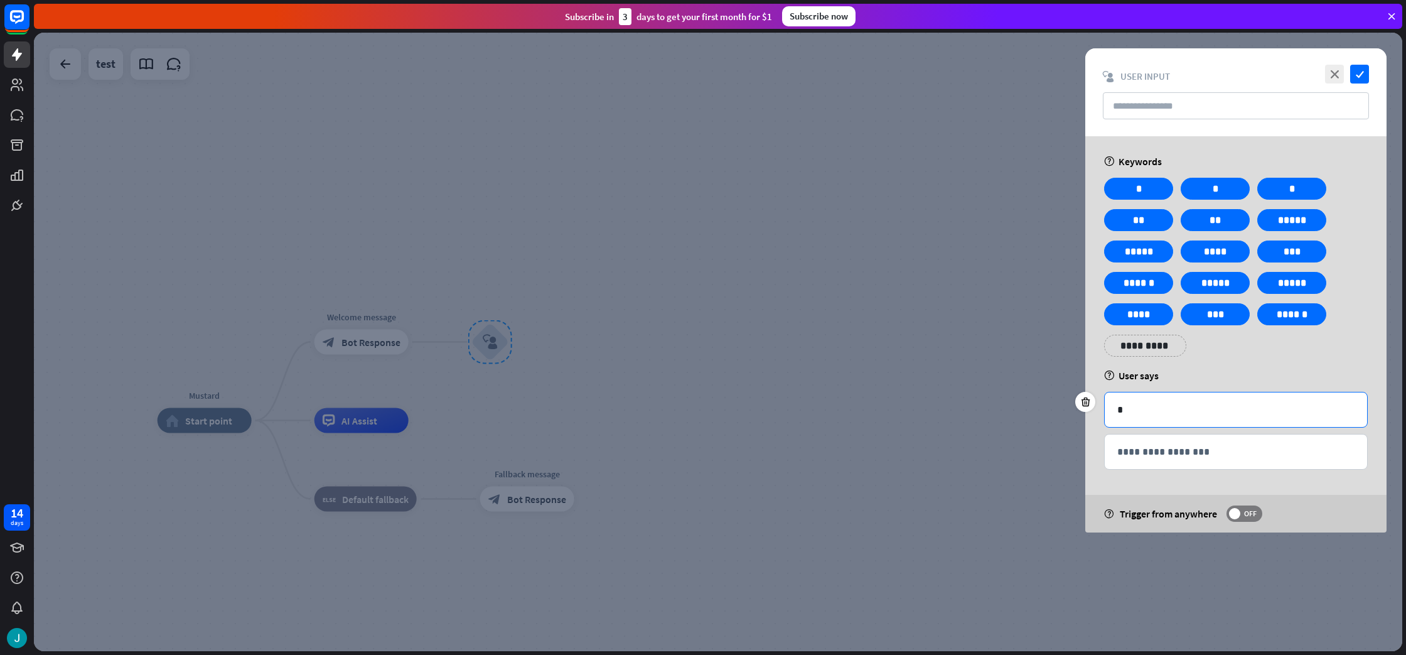
click at [1190, 424] on div "*" at bounding box center [1236, 409] width 262 height 35
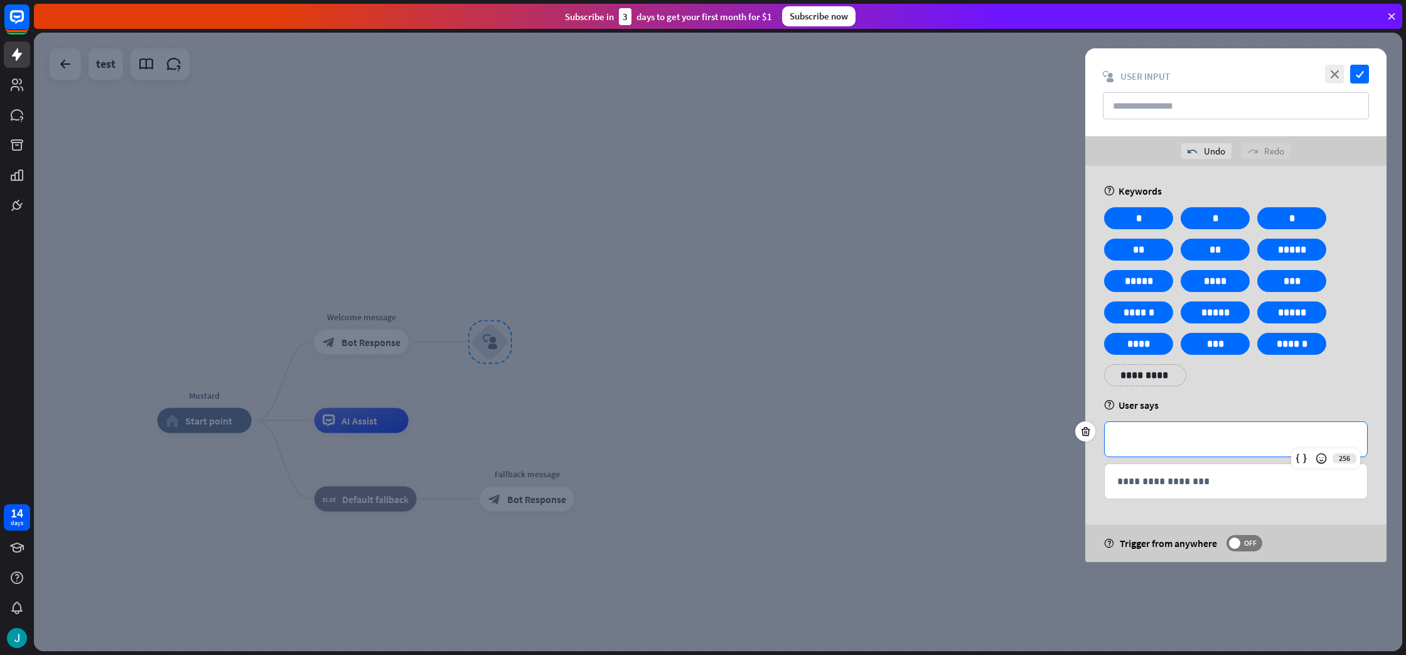
click at [967, 413] on div at bounding box center [718, 342] width 1369 height 618
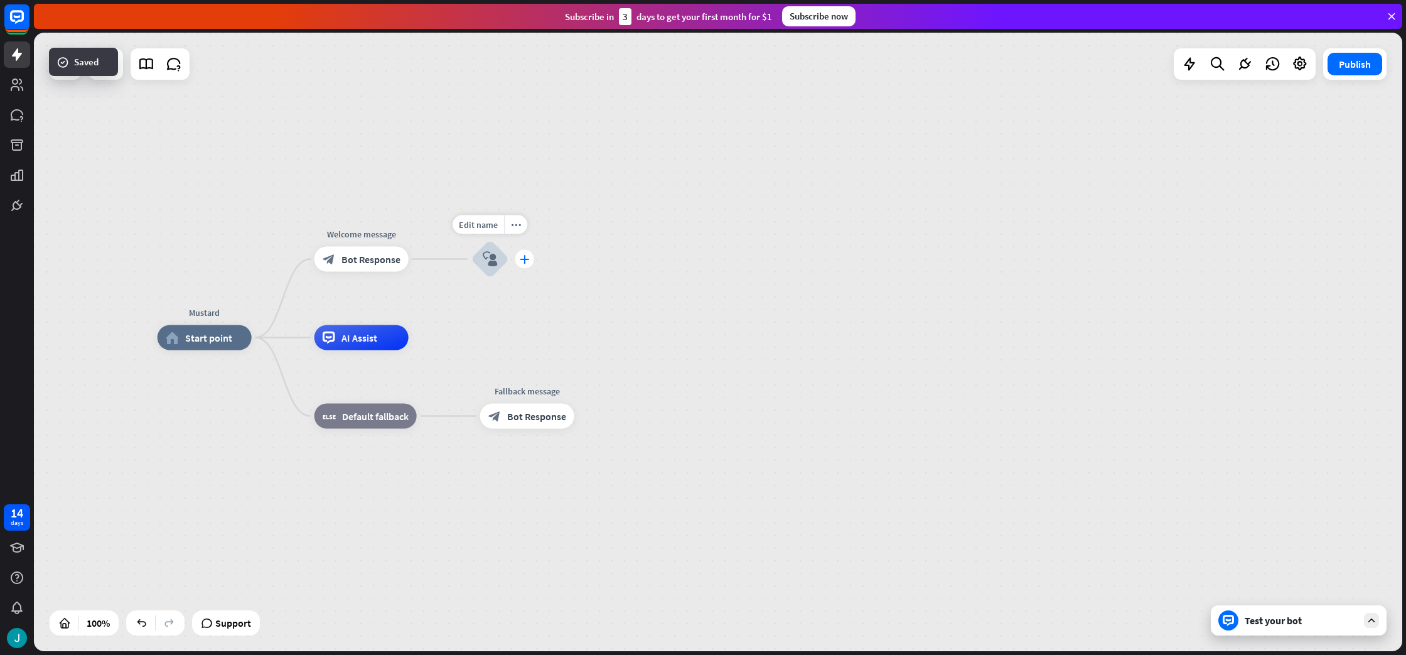
click at [524, 267] on div "plus" at bounding box center [524, 259] width 19 height 19
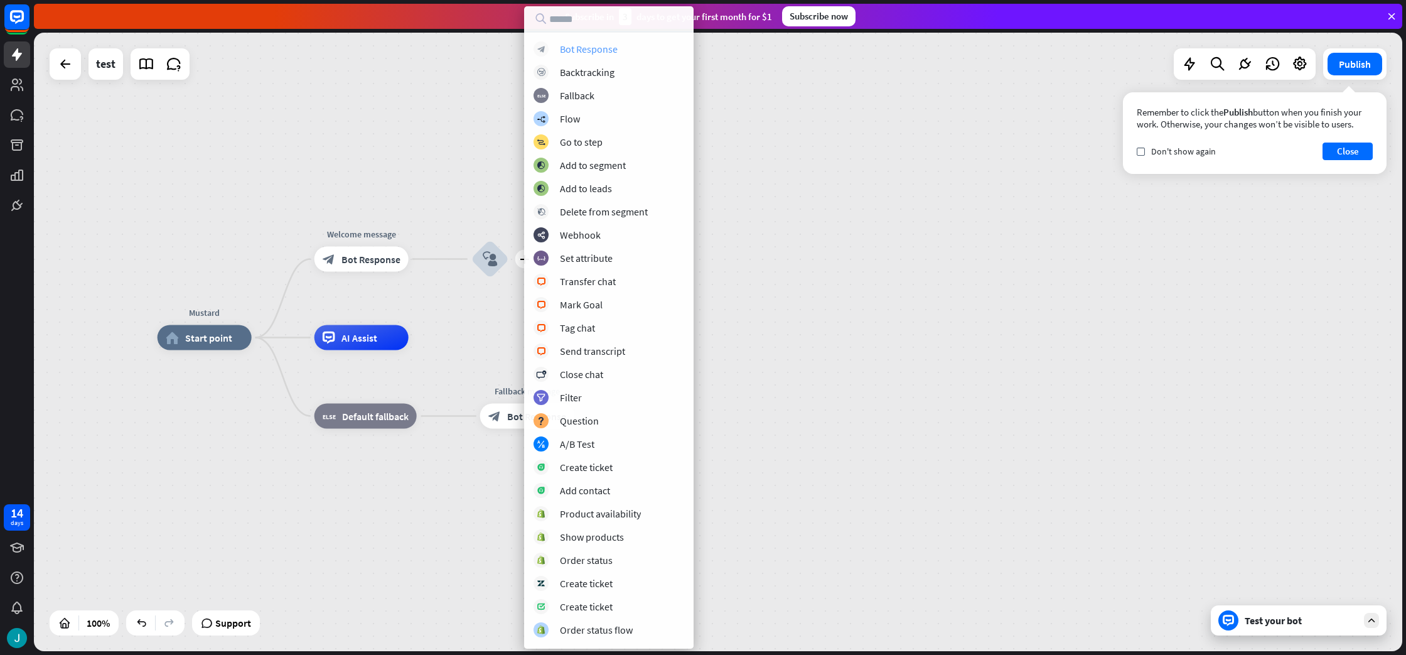
click at [578, 53] on div "Bot Response" at bounding box center [589, 49] width 58 height 13
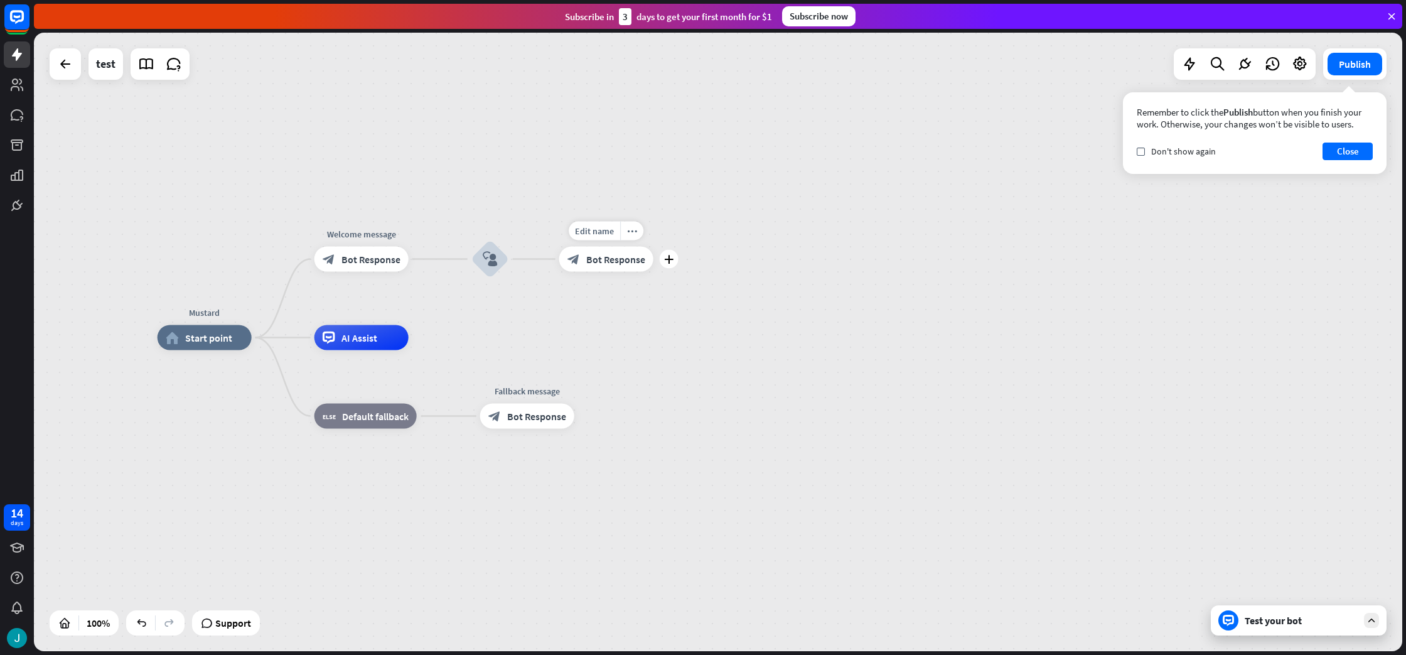
click at [629, 261] on span "Bot Response" at bounding box center [615, 259] width 59 height 13
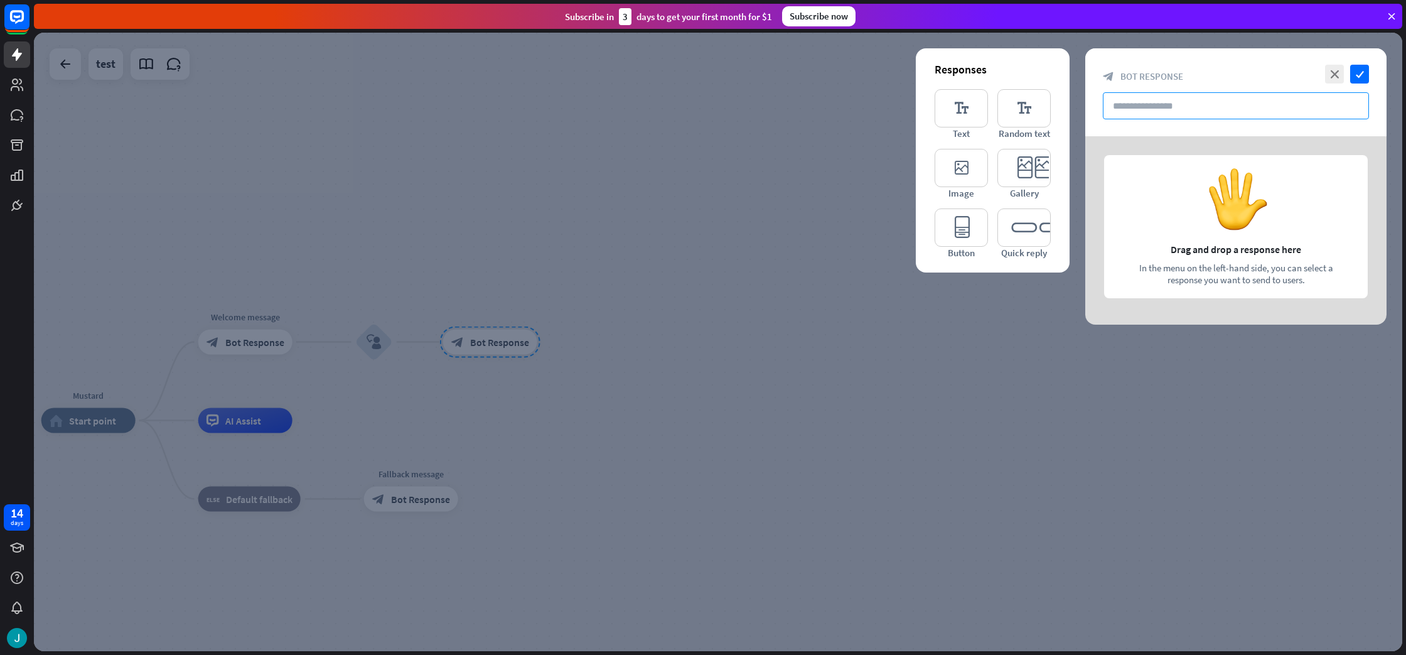
click at [1203, 96] on input "text" at bounding box center [1236, 105] width 266 height 27
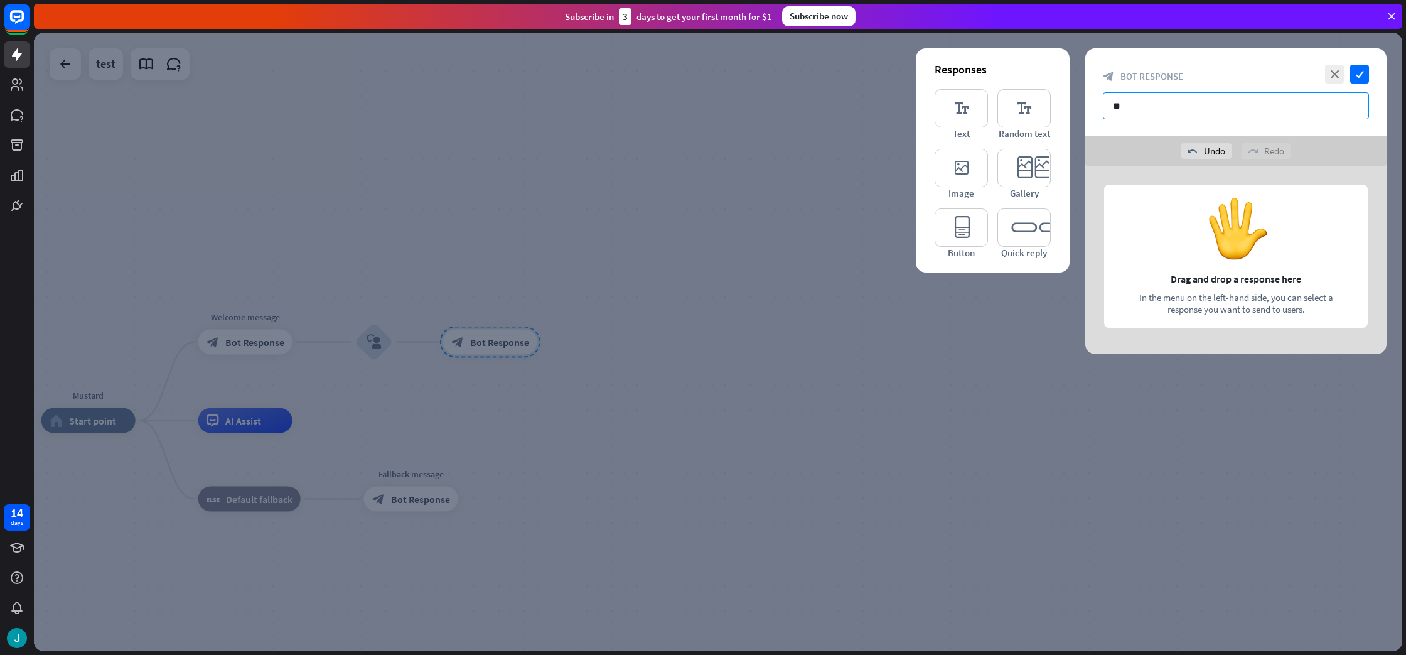
type input "*"
click at [760, 429] on div at bounding box center [718, 342] width 1369 height 618
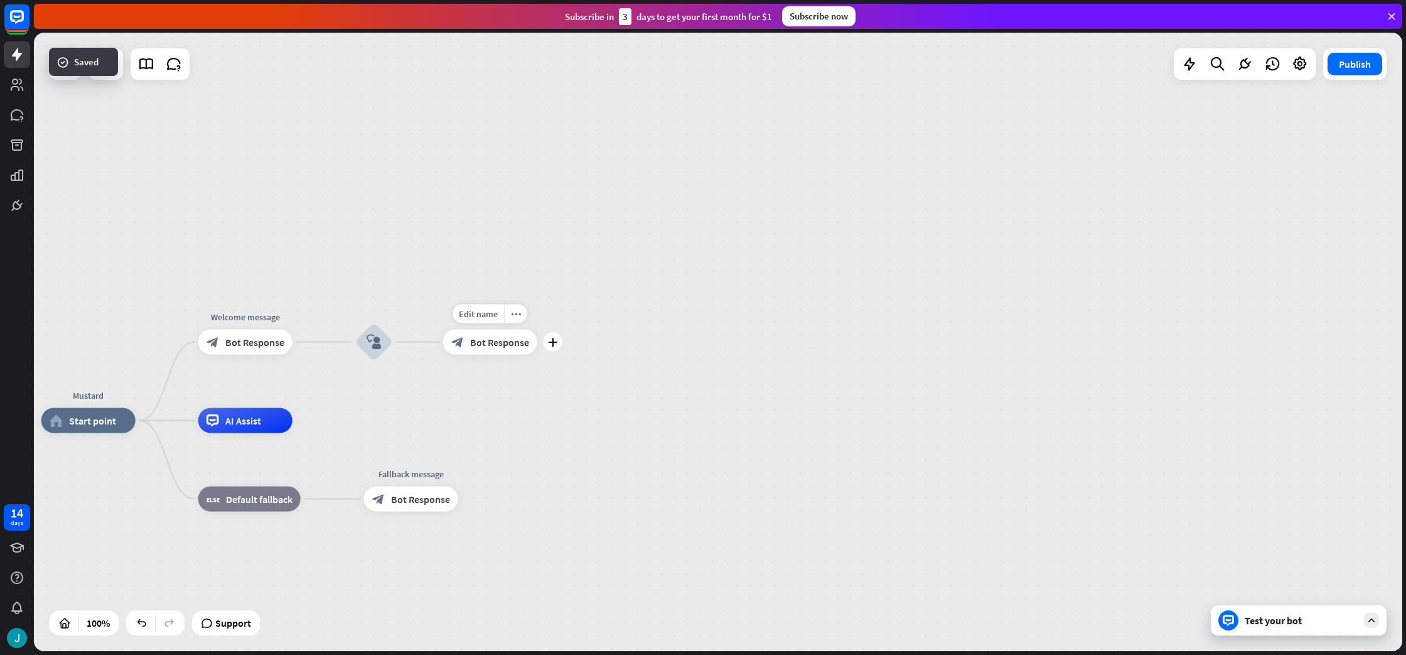
click at [503, 336] on span "Bot Response" at bounding box center [499, 342] width 59 height 13
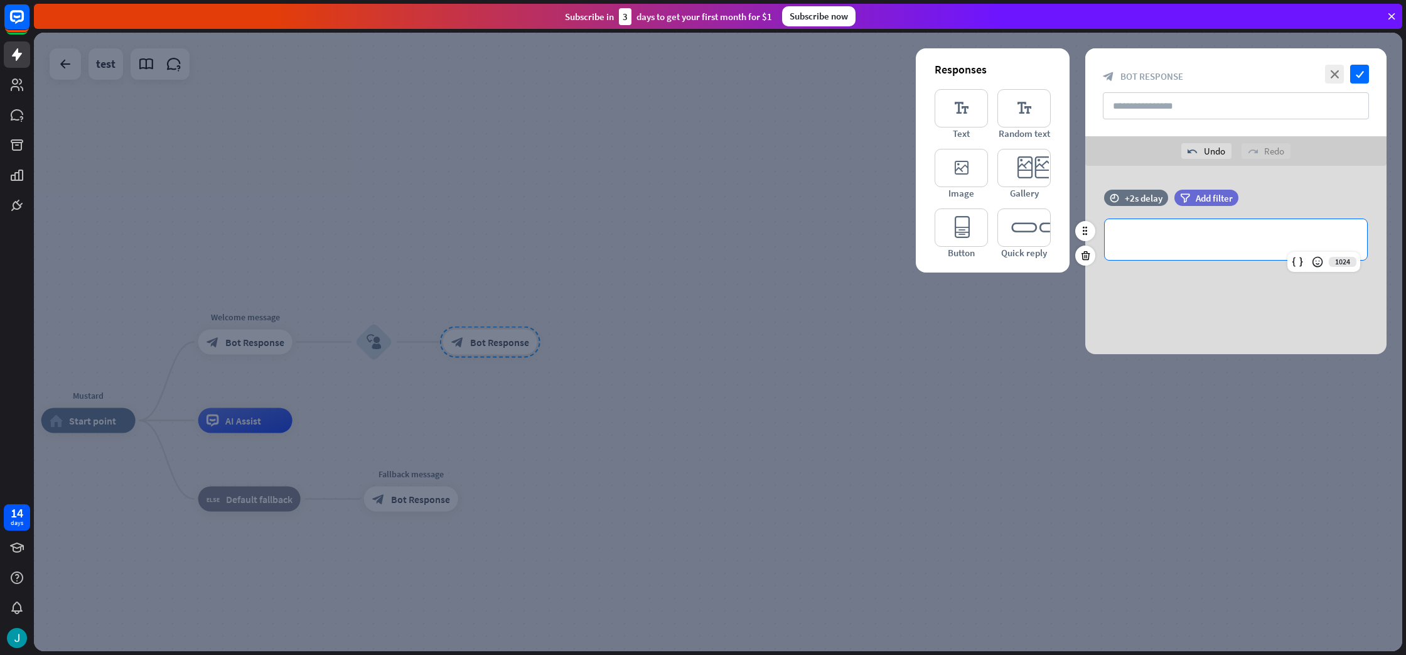
click at [1196, 242] on p "**********" at bounding box center [1235, 240] width 237 height 16
click at [1356, 74] on icon "check" at bounding box center [1359, 74] width 19 height 19
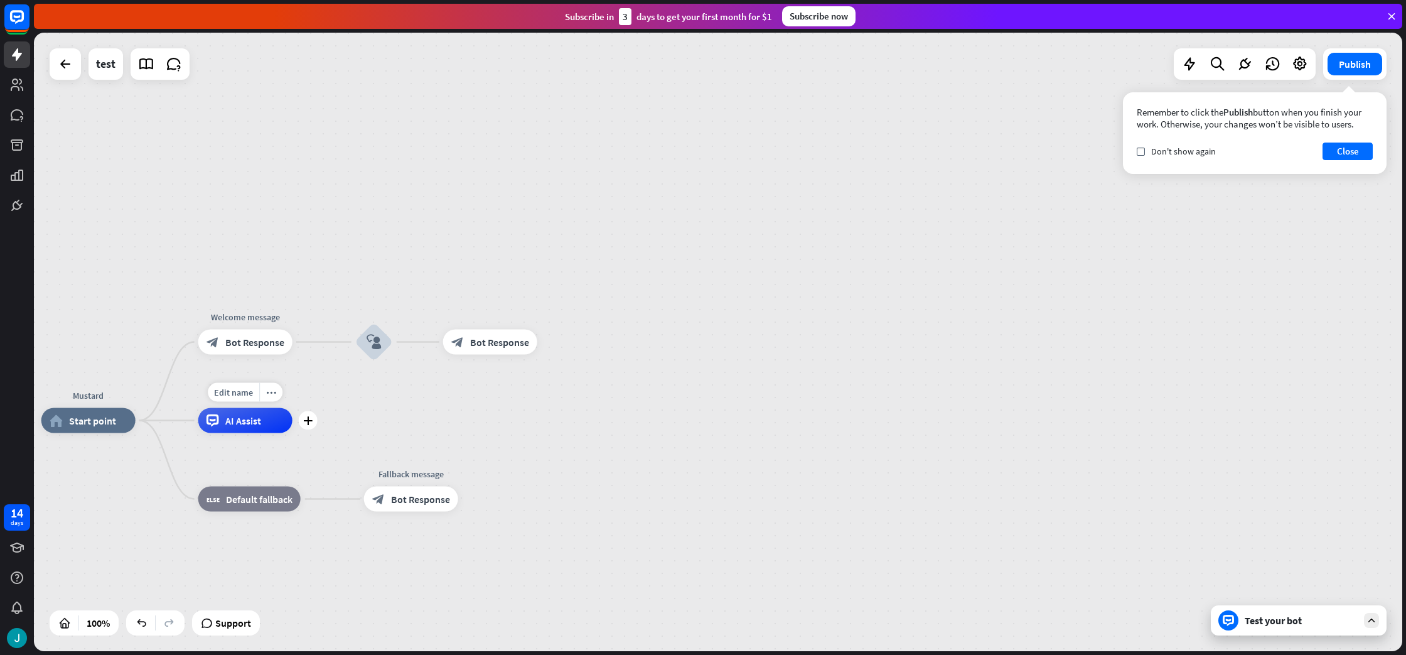
click at [224, 424] on div "AI Assist" at bounding box center [245, 420] width 94 height 25
click at [145, 58] on icon at bounding box center [146, 64] width 16 height 16
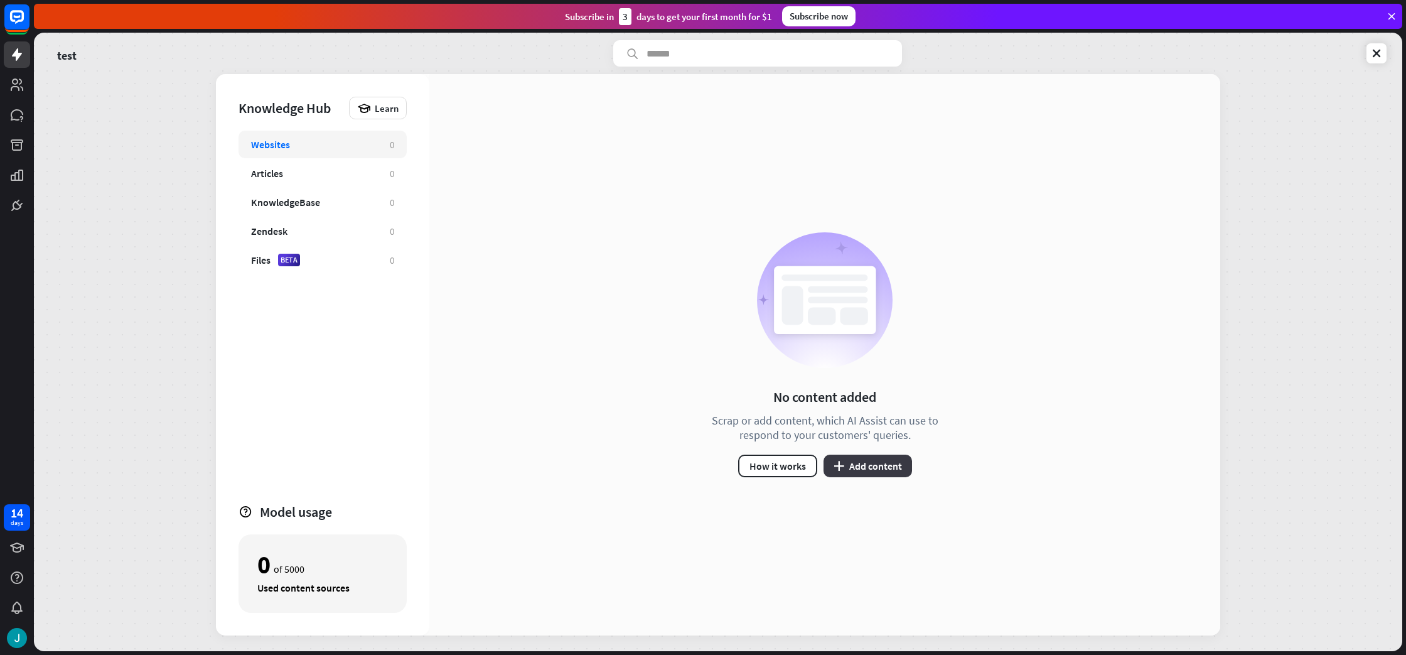
click at [867, 466] on button "plus Add content" at bounding box center [868, 466] width 89 height 23
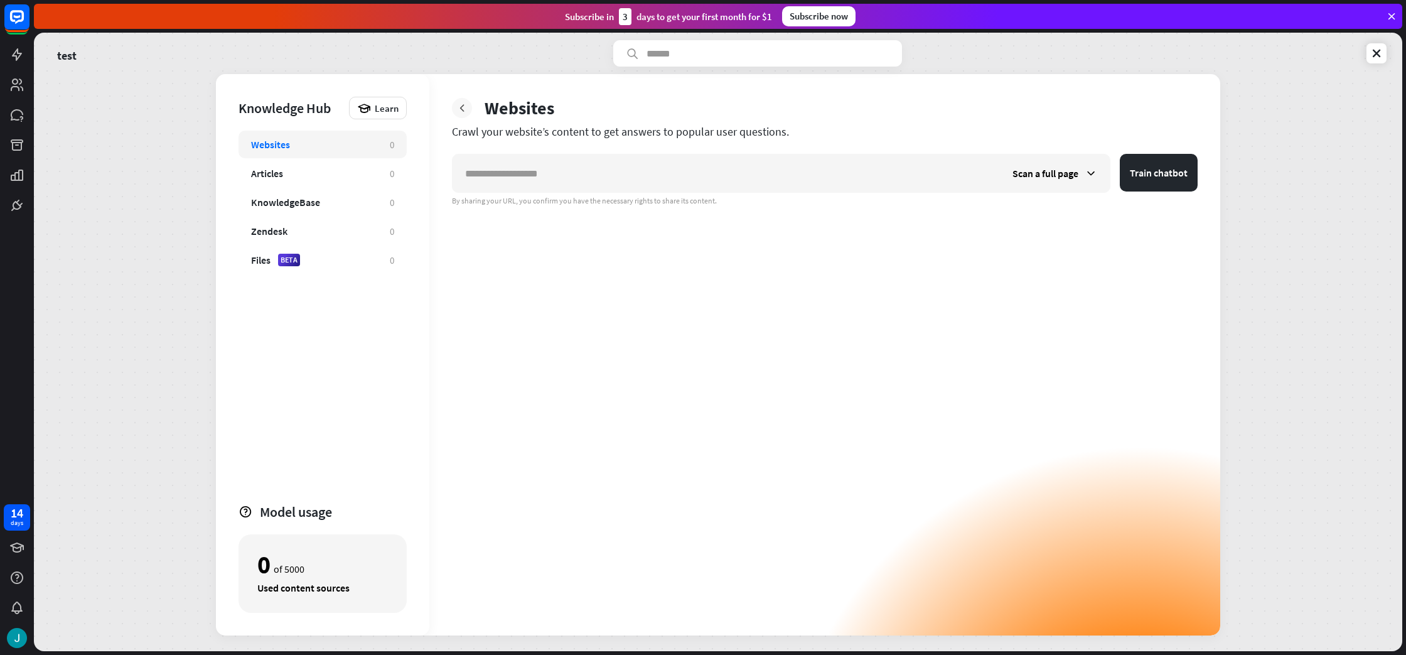
click at [461, 104] on icon at bounding box center [462, 108] width 13 height 13
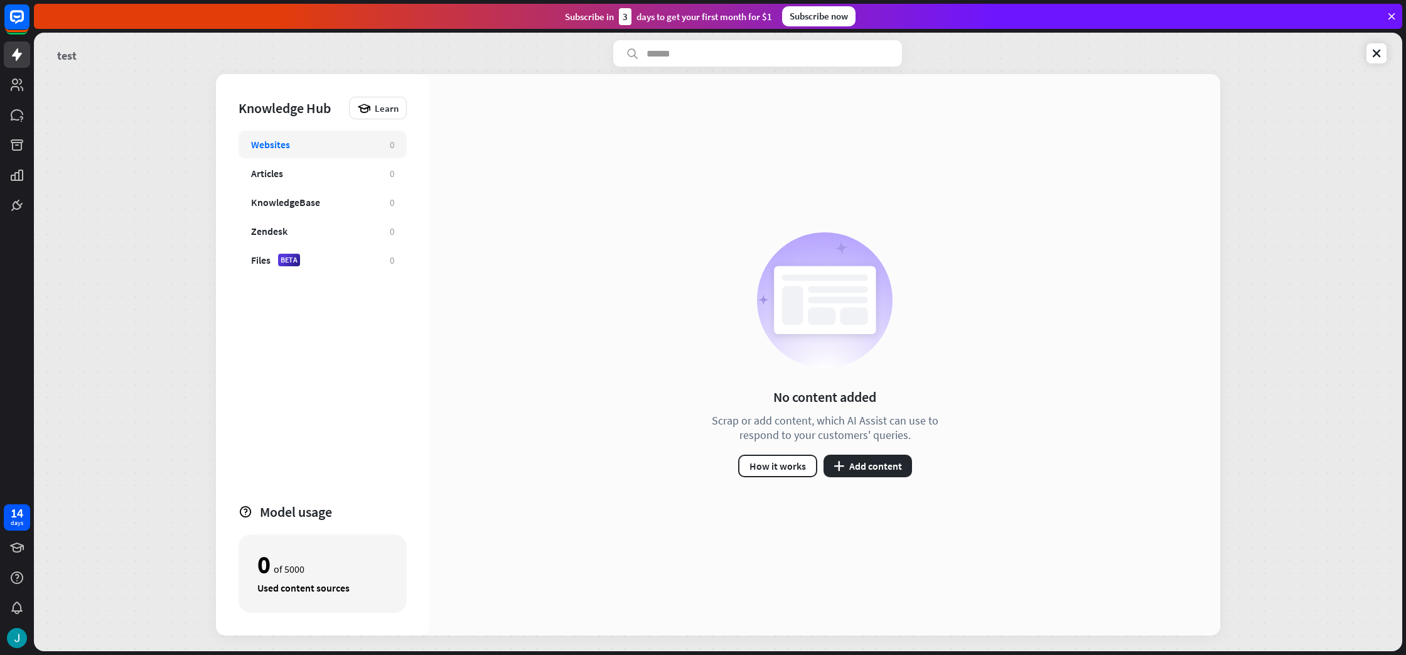
click at [66, 58] on link "test" at bounding box center [66, 53] width 19 height 26
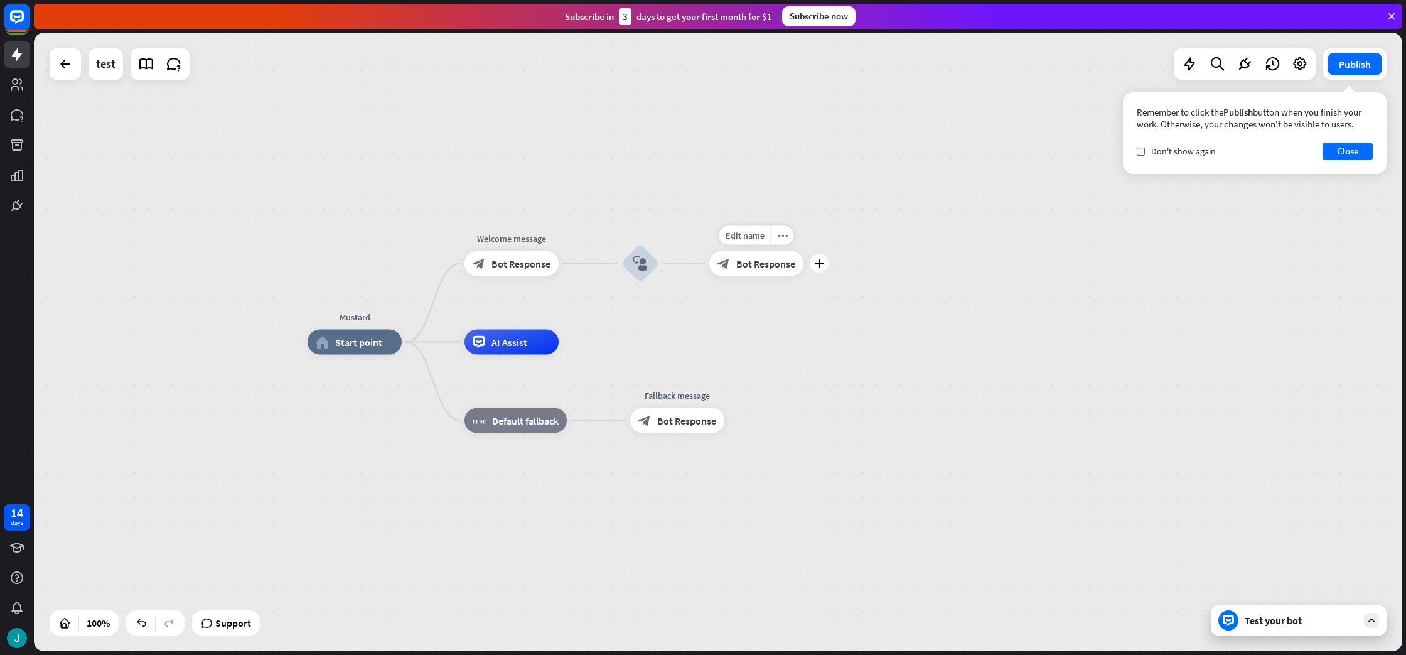
click at [758, 269] on span "Bot Response" at bounding box center [765, 263] width 59 height 13
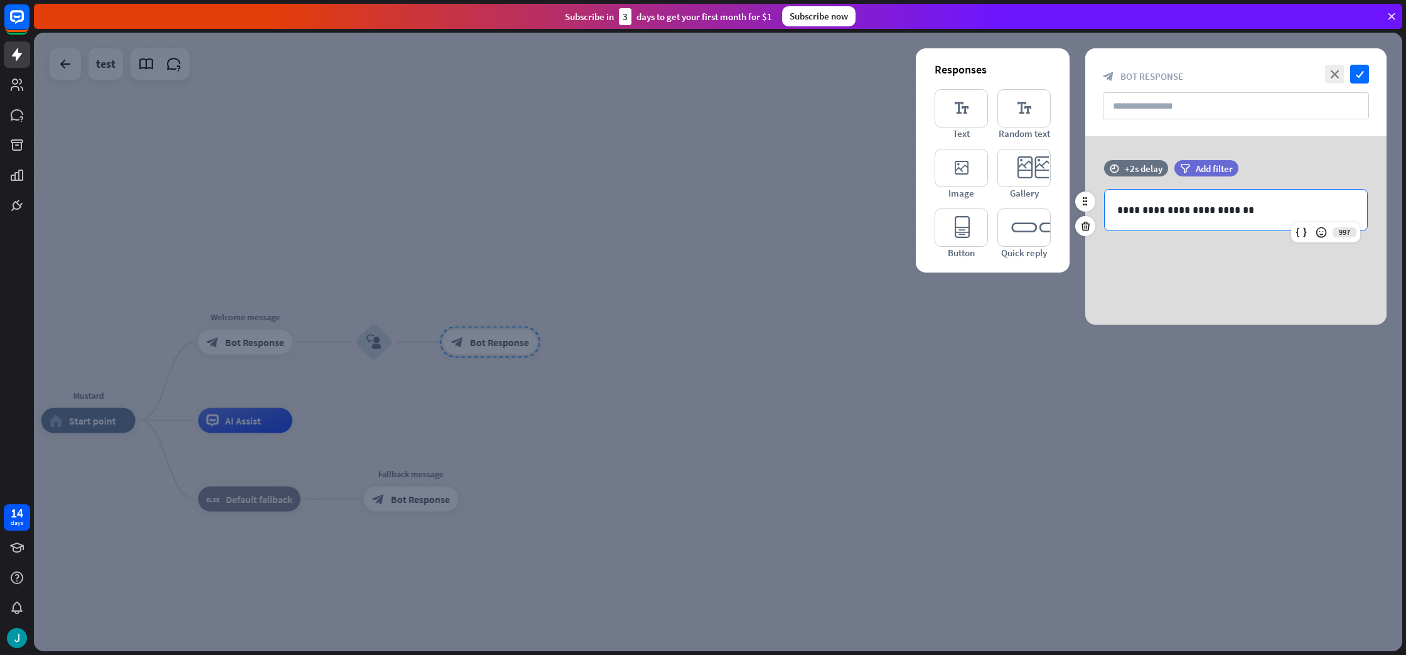
click at [1261, 205] on p "**********" at bounding box center [1235, 210] width 237 height 16
click at [1355, 79] on icon "check" at bounding box center [1359, 74] width 19 height 19
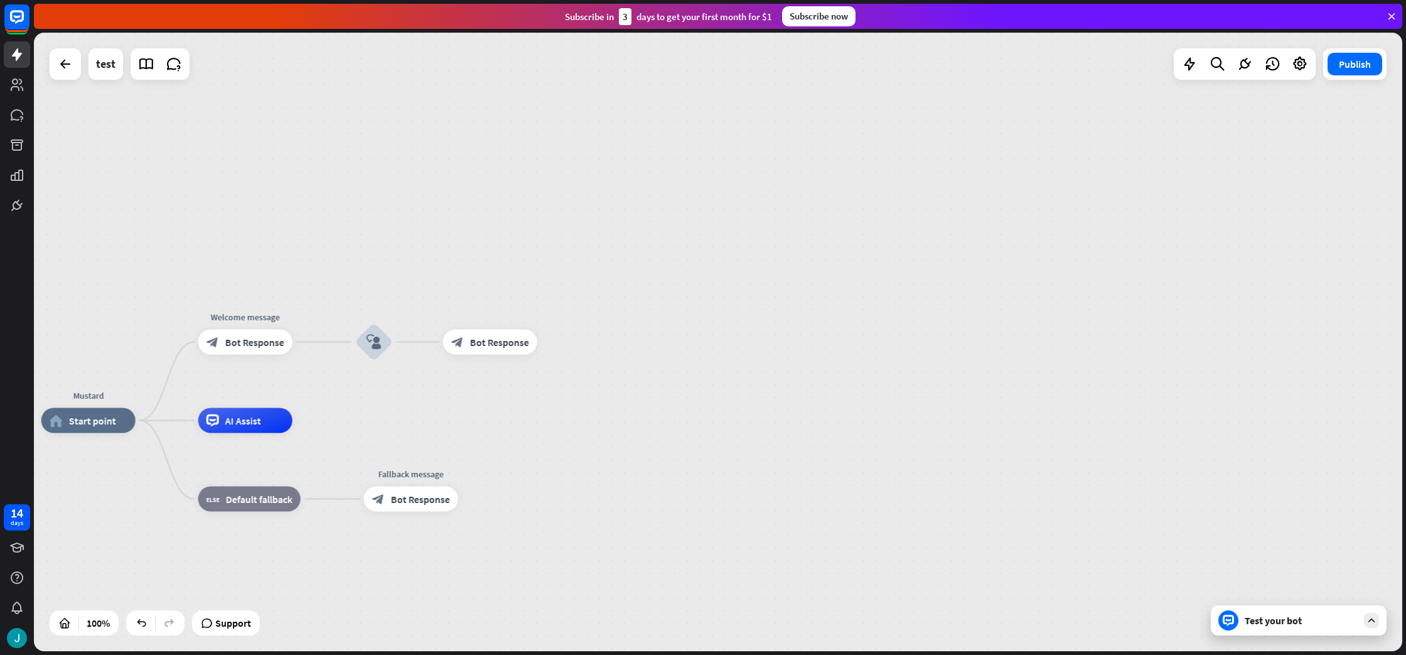
click at [1269, 624] on div "Test your bot" at bounding box center [1301, 620] width 113 height 13
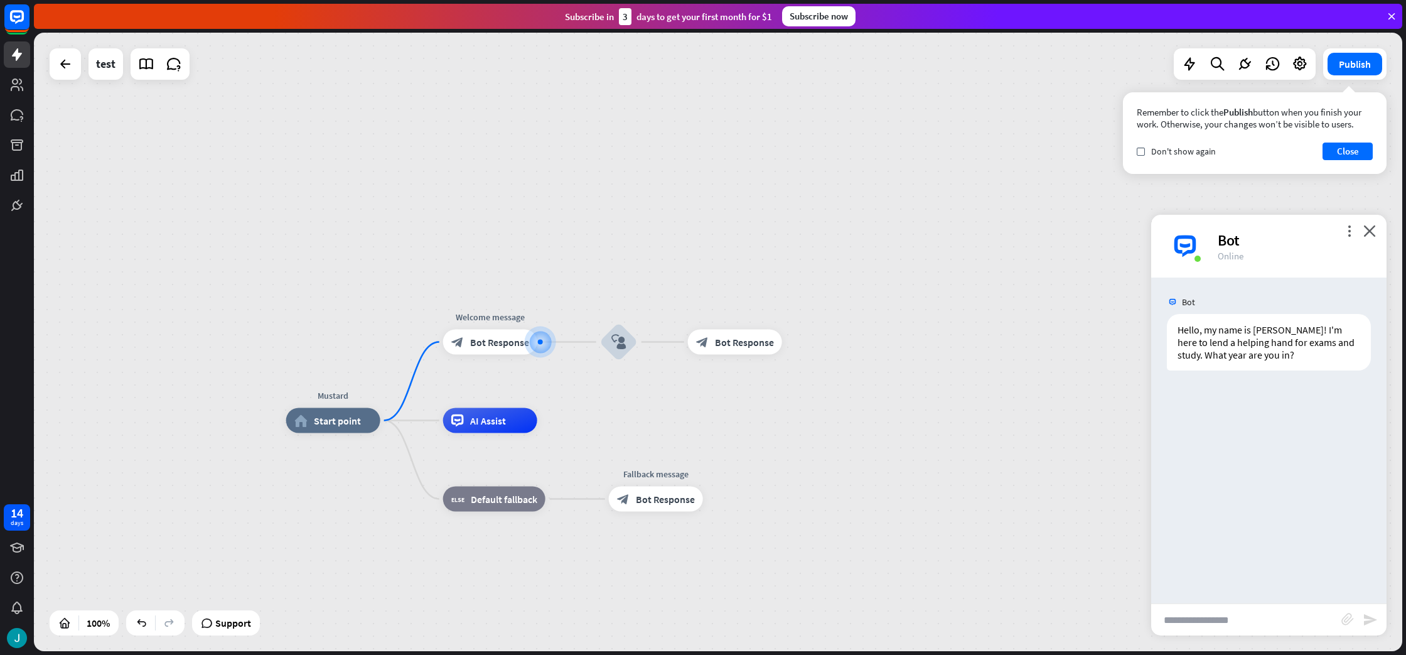
click at [1180, 626] on input "text" at bounding box center [1246, 619] width 190 height 31
type input "*****"
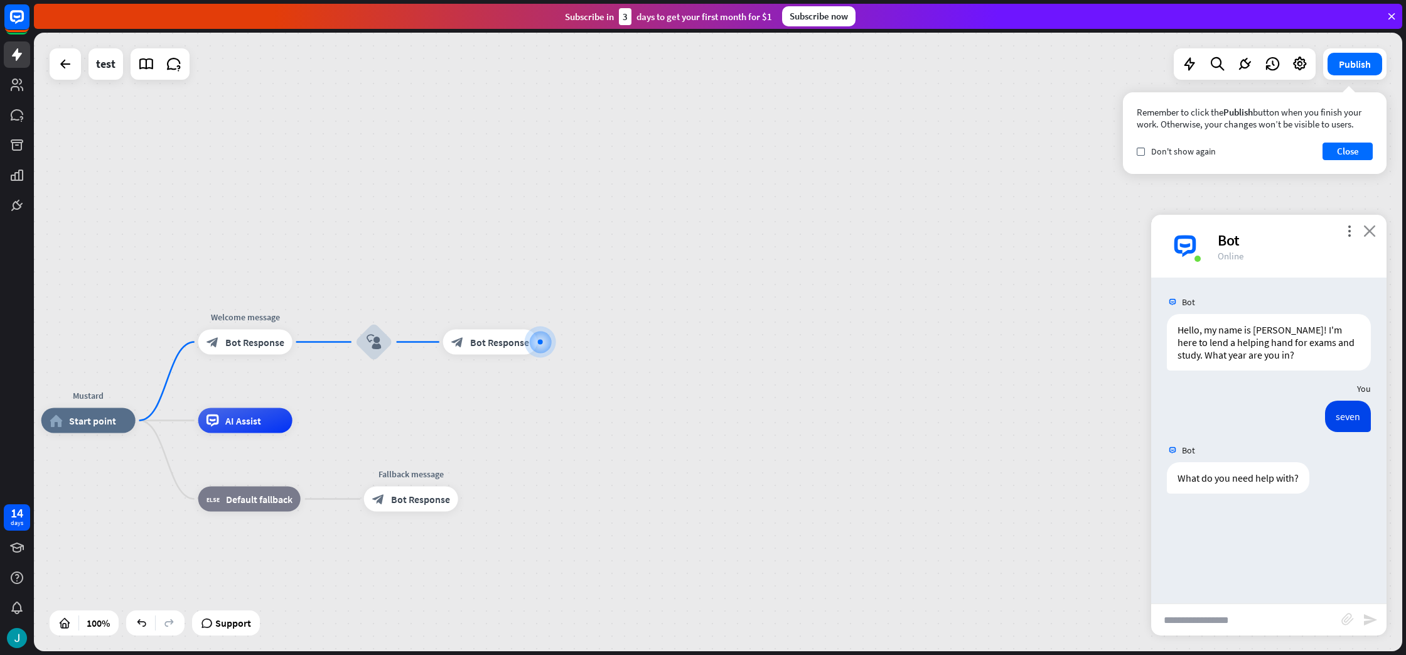
click at [1367, 231] on icon "close" at bounding box center [1370, 231] width 13 height 12
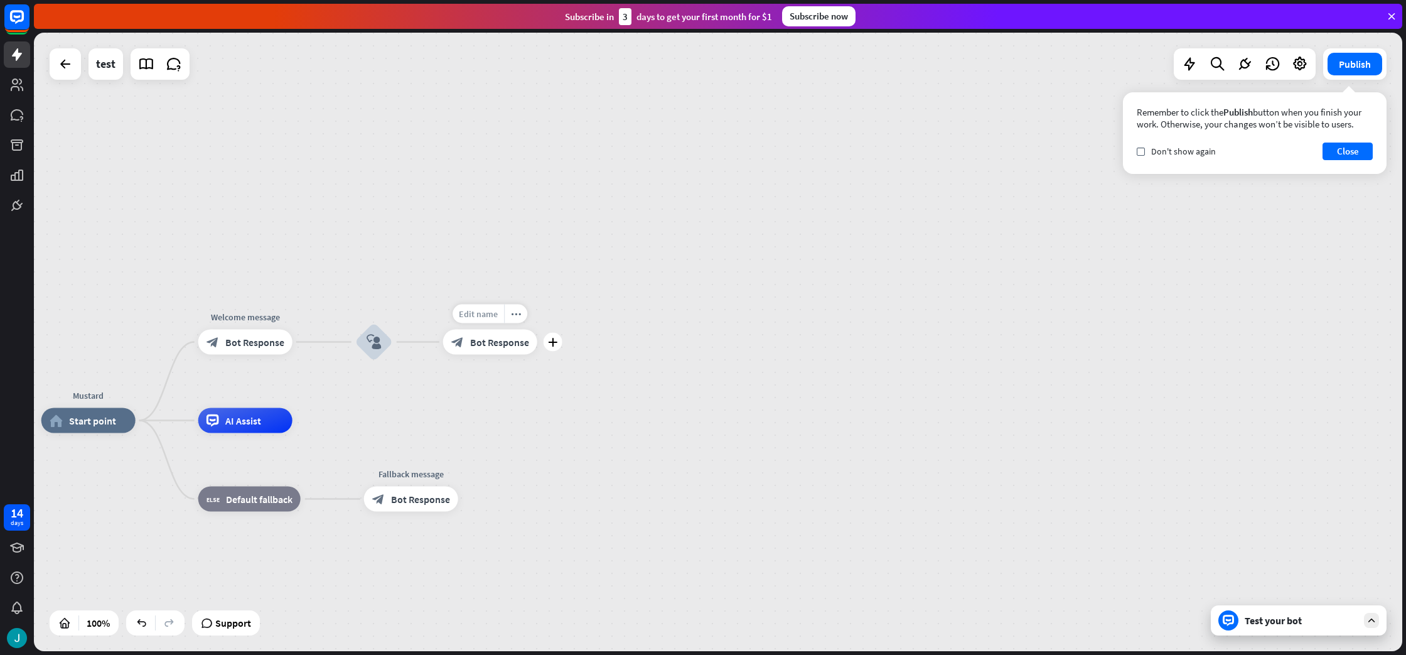
click at [473, 315] on span "Edit name" at bounding box center [478, 313] width 39 height 11
type input "******"
click at [944, 336] on div "Mustard home_2 Start point Welcome message block_bot_response Bot Response bloc…" at bounding box center [718, 342] width 1369 height 618
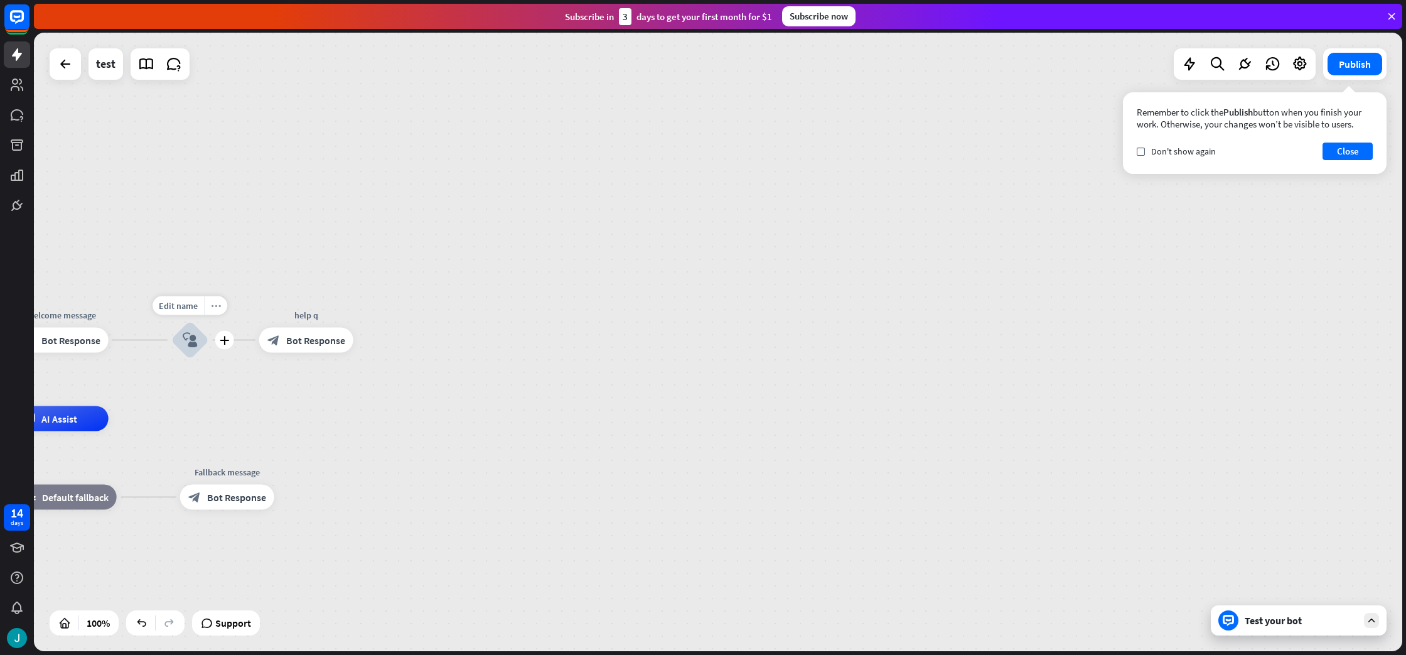
click at [215, 303] on icon "more_horiz" at bounding box center [216, 305] width 10 height 9
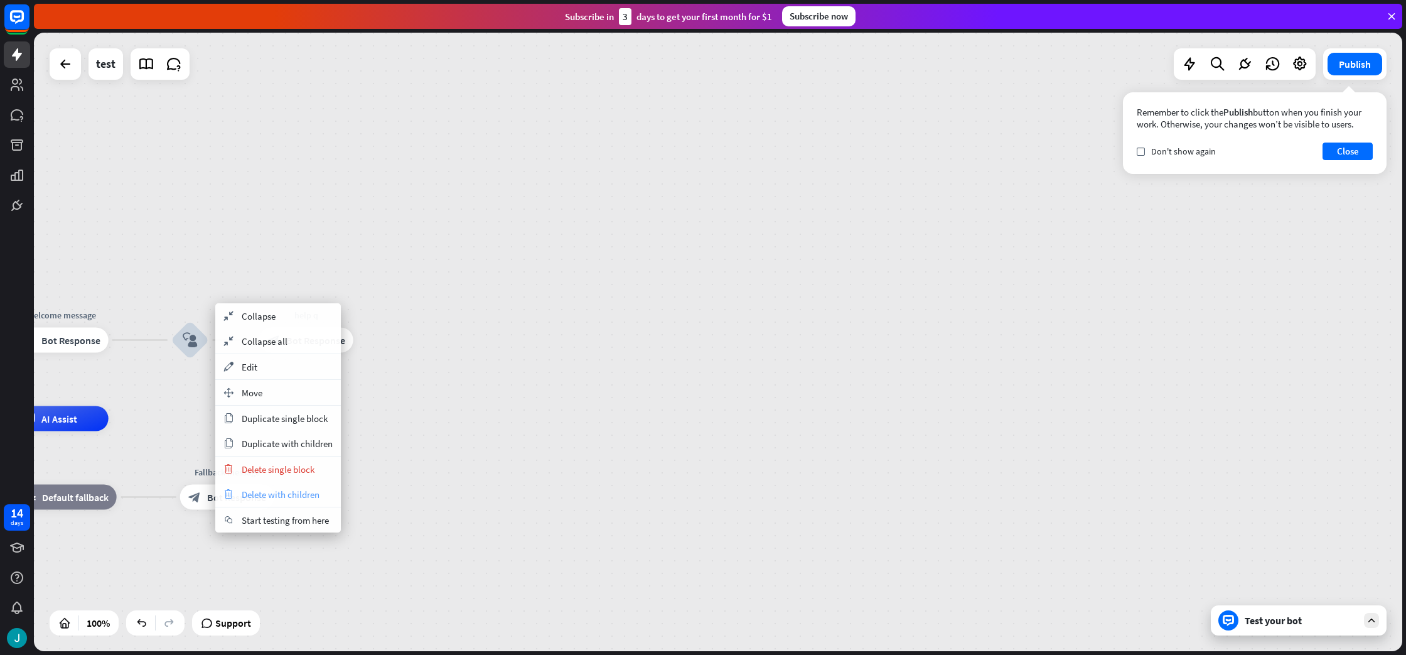
click at [307, 497] on span "Delete with children" at bounding box center [281, 494] width 78 height 12
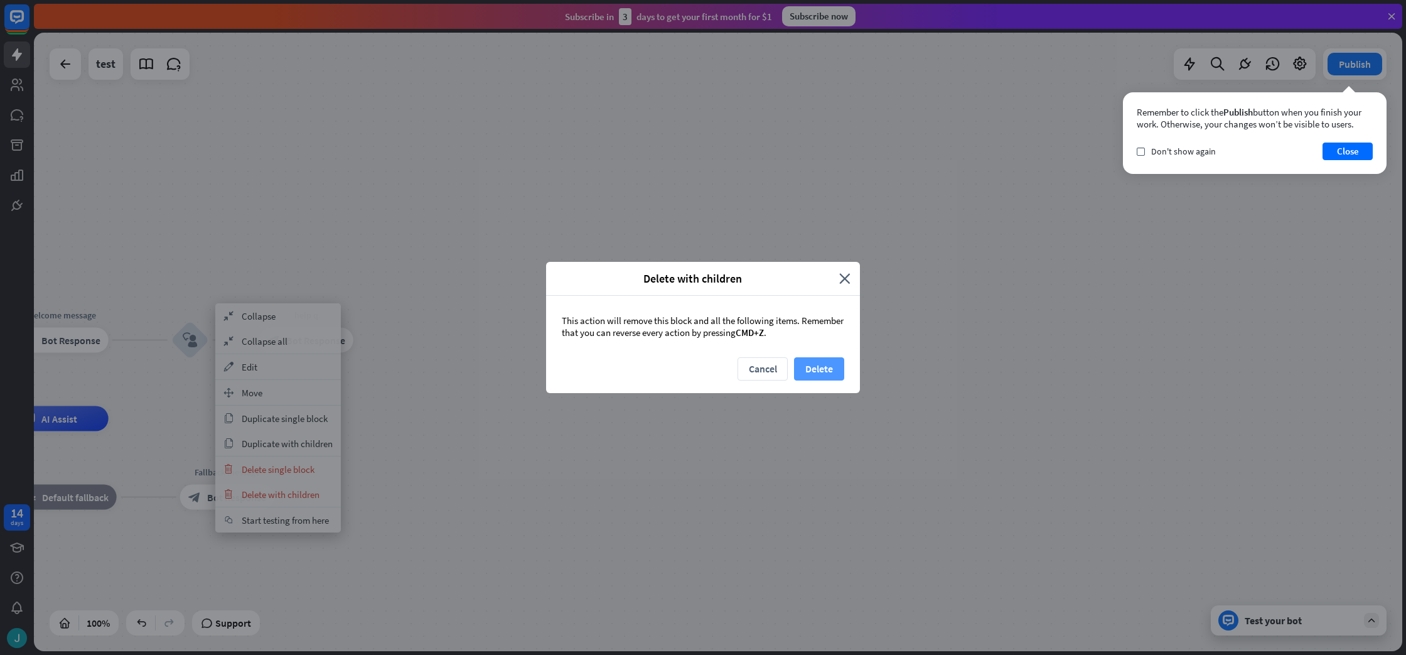
click at [815, 370] on button "Delete" at bounding box center [819, 368] width 50 height 23
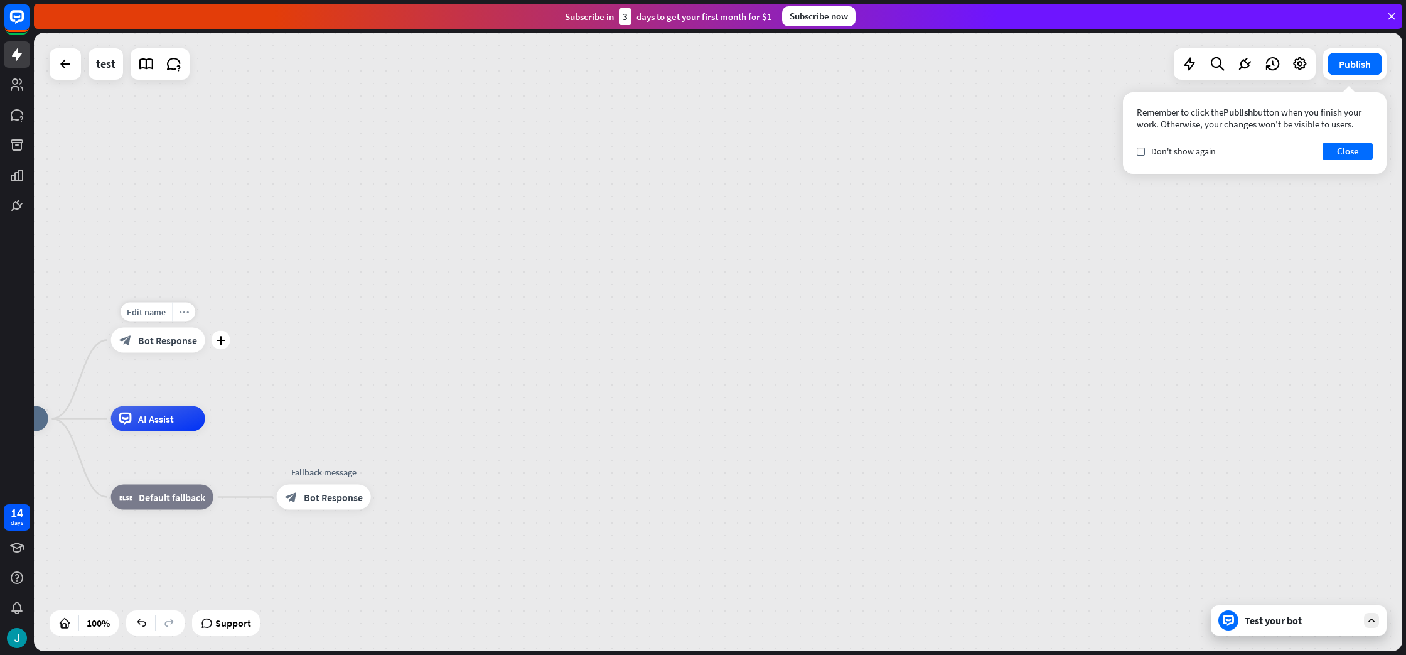
click at [178, 311] on div "more_horiz" at bounding box center [183, 312] width 23 height 19
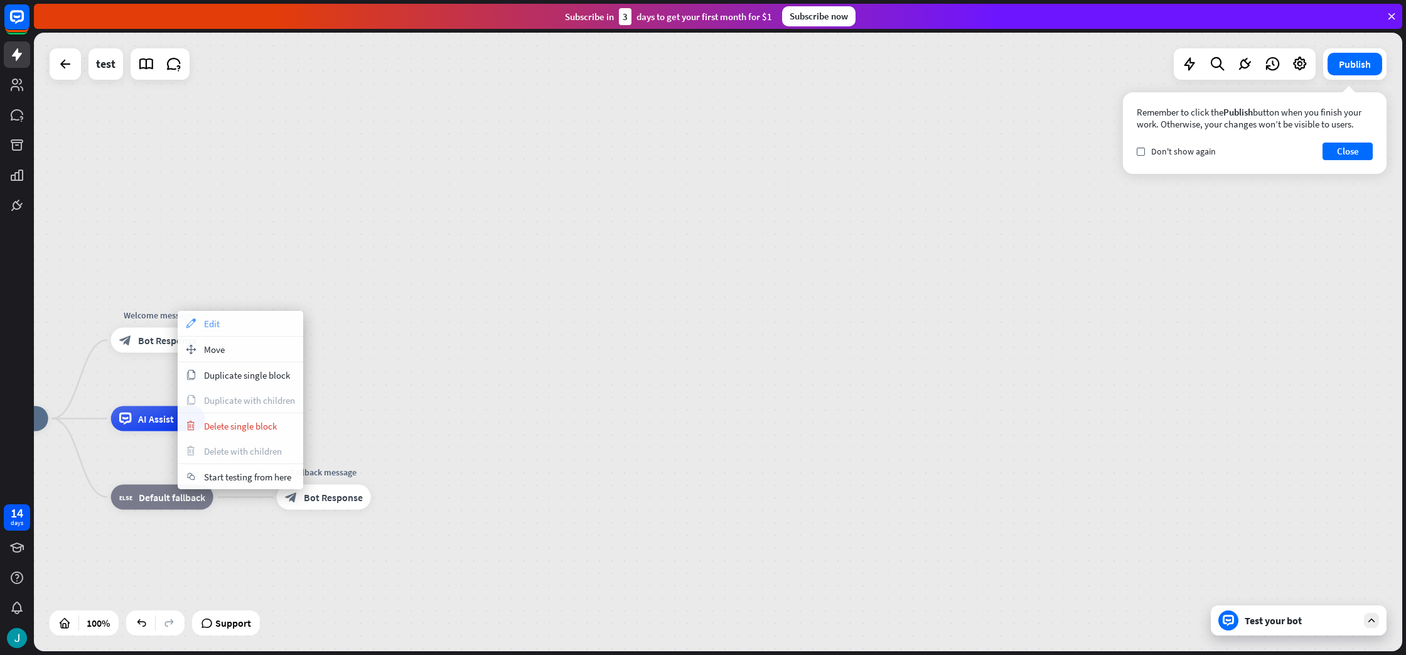
click at [234, 325] on div "appearance Edit" at bounding box center [241, 323] width 126 height 25
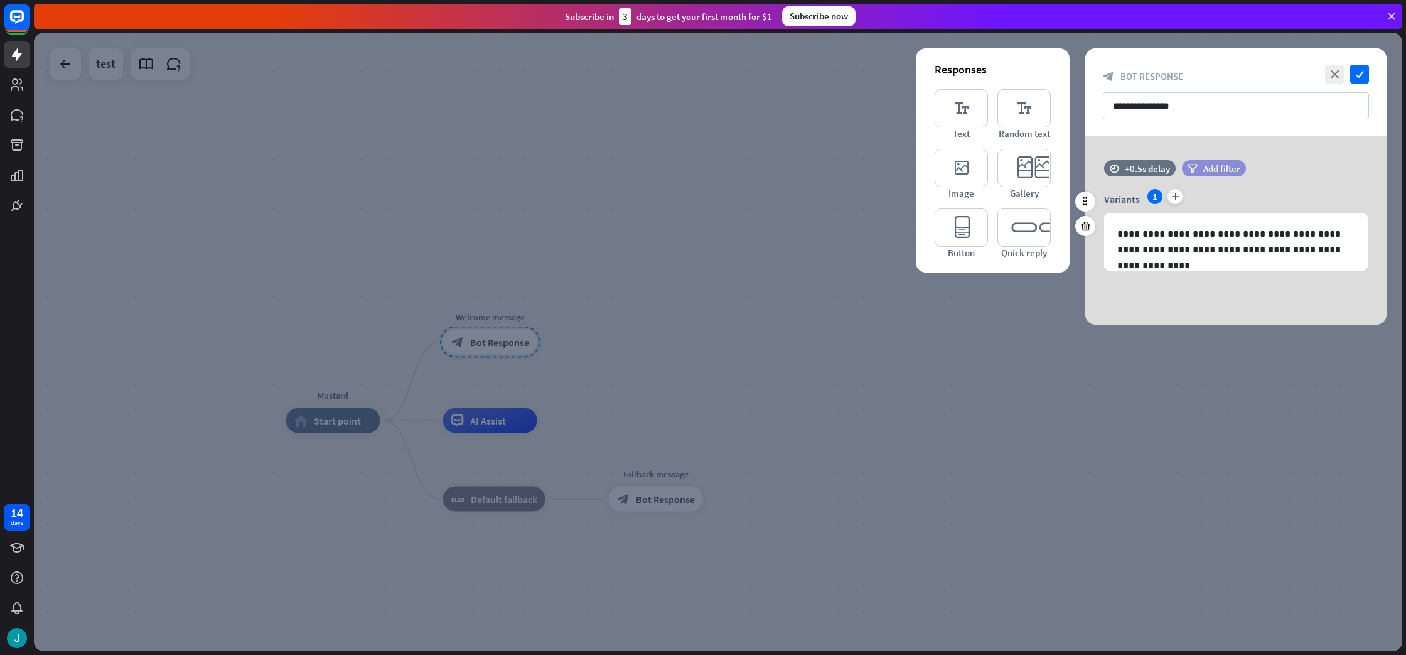
click at [1208, 168] on span "Add filter" at bounding box center [1221, 169] width 37 height 12
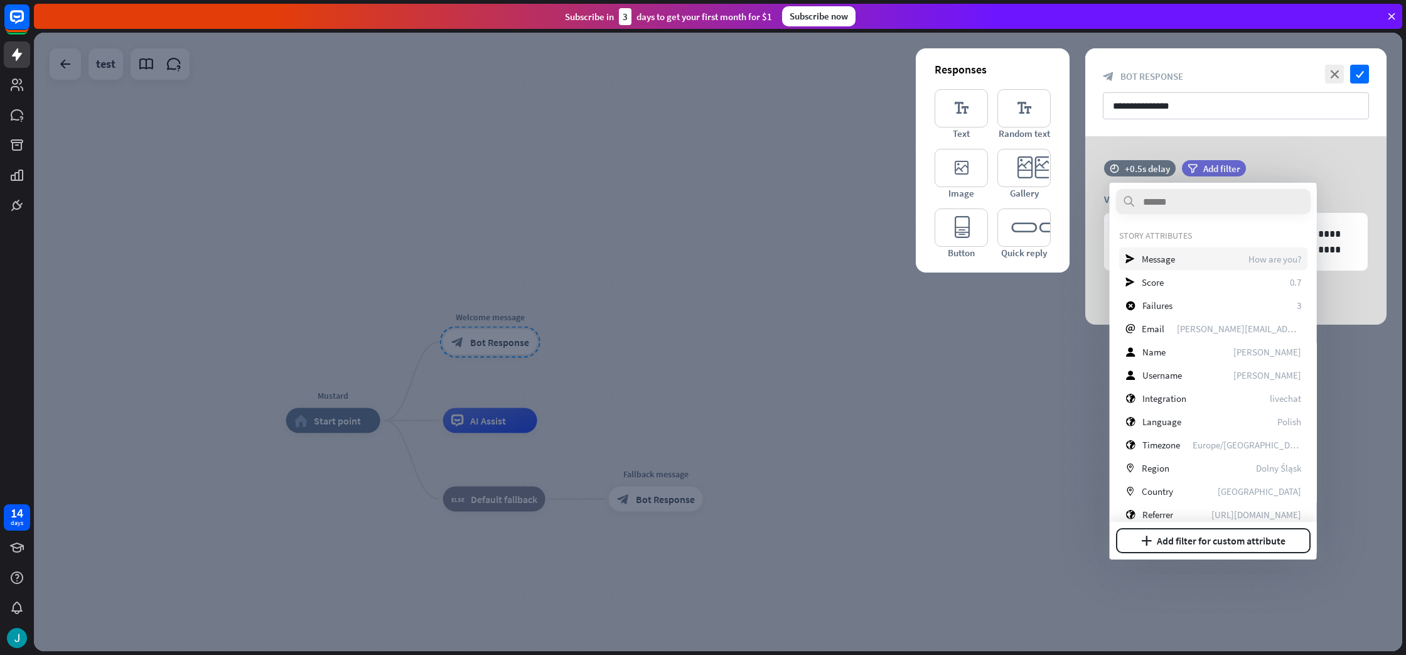
click at [1230, 262] on div "send Message How are you?" at bounding box center [1213, 258] width 188 height 23
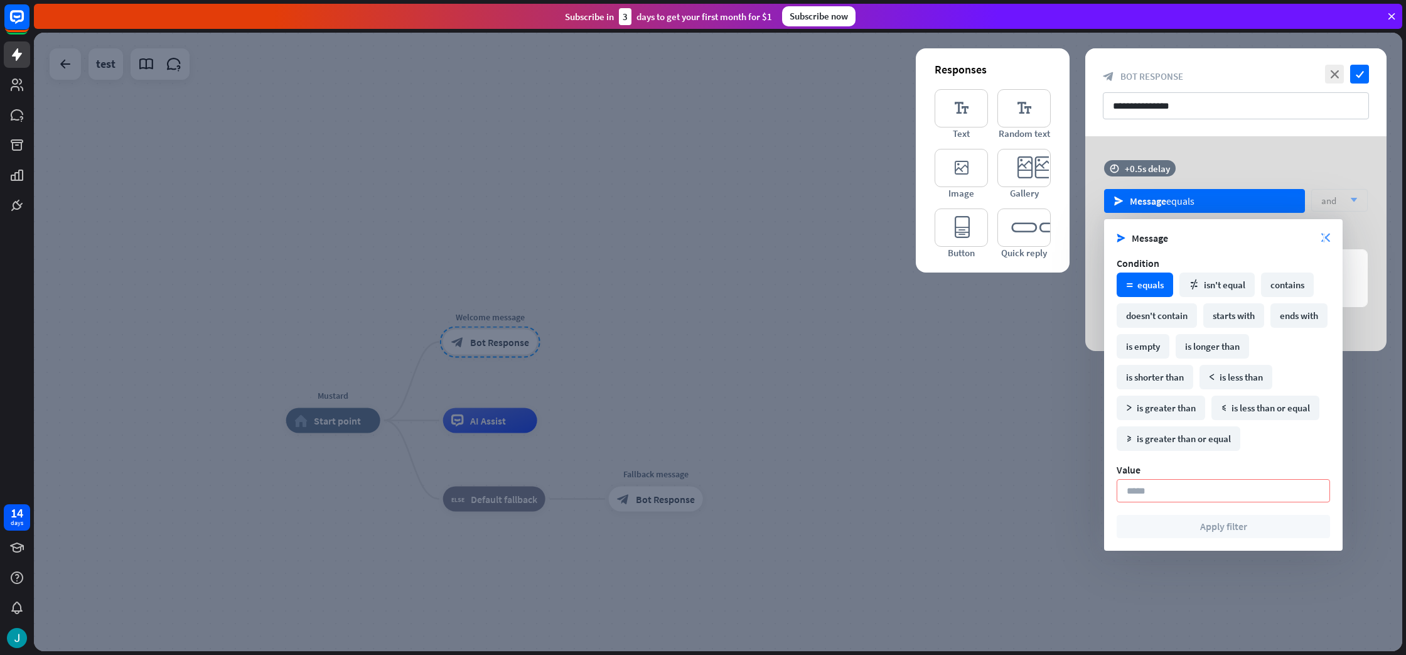
click at [1324, 239] on icon "close" at bounding box center [1325, 238] width 9 height 9
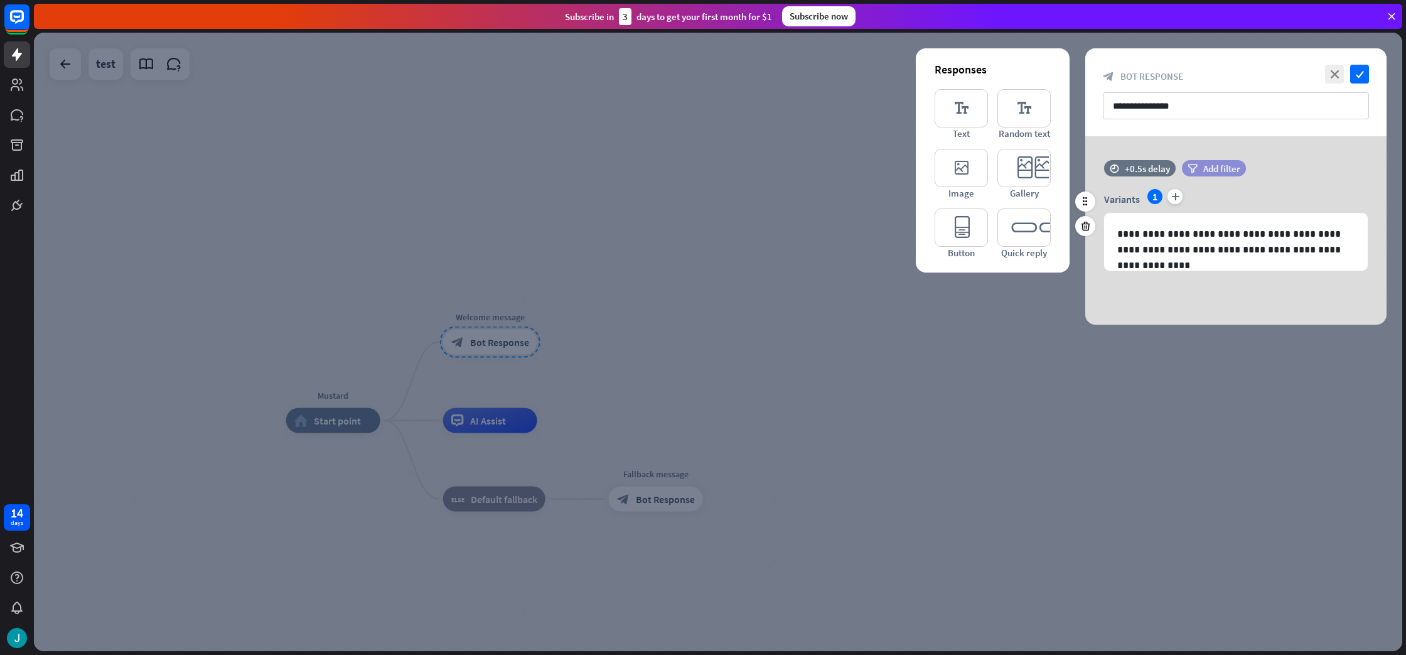
click at [1188, 169] on icon "filter" at bounding box center [1193, 168] width 10 height 9
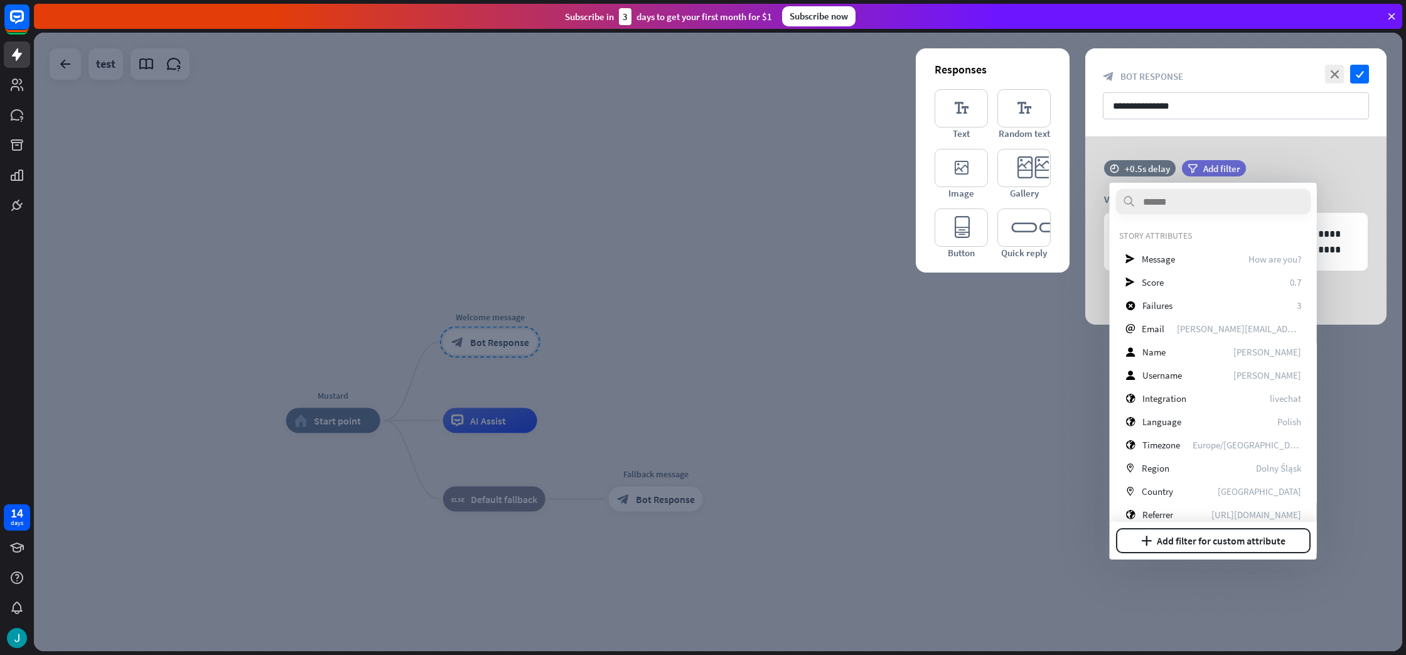
click at [1271, 158] on div "**********" at bounding box center [1235, 230] width 301 height 188
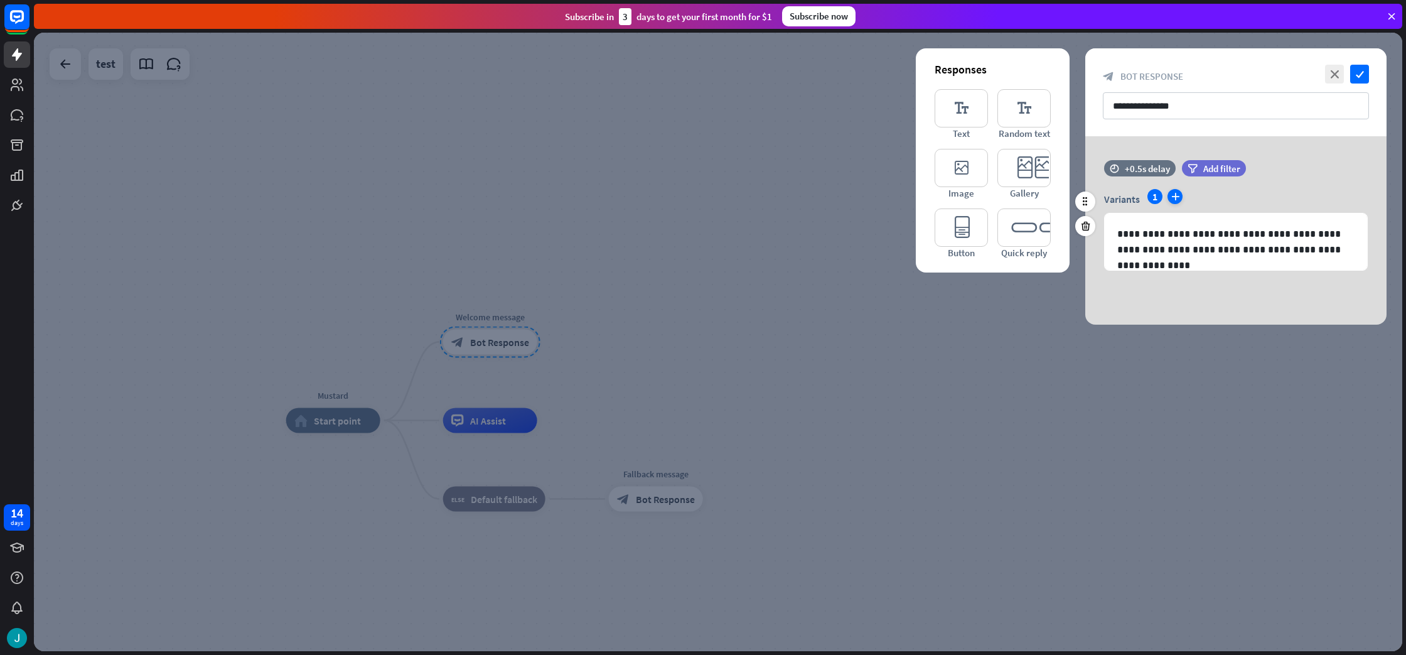
click at [1180, 196] on icon "plus" at bounding box center [1175, 196] width 15 height 15
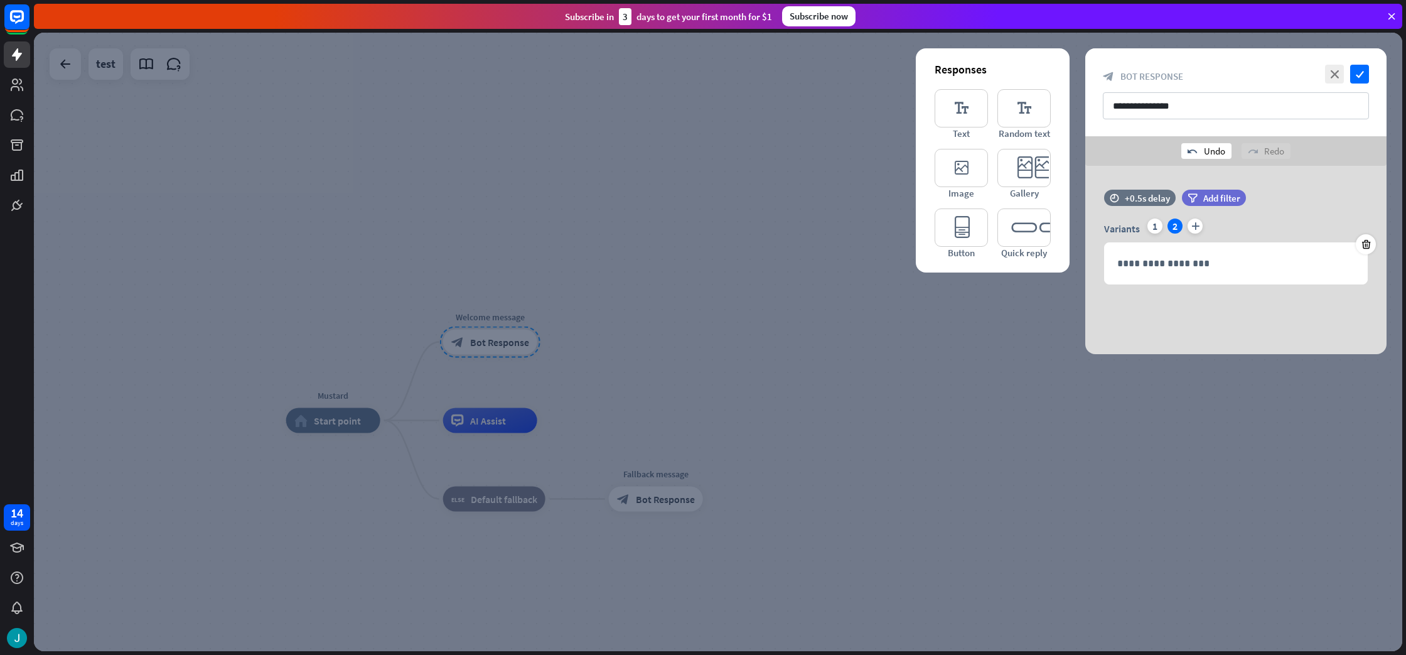
click at [1198, 145] on div "undo Undo" at bounding box center [1206, 151] width 50 height 16
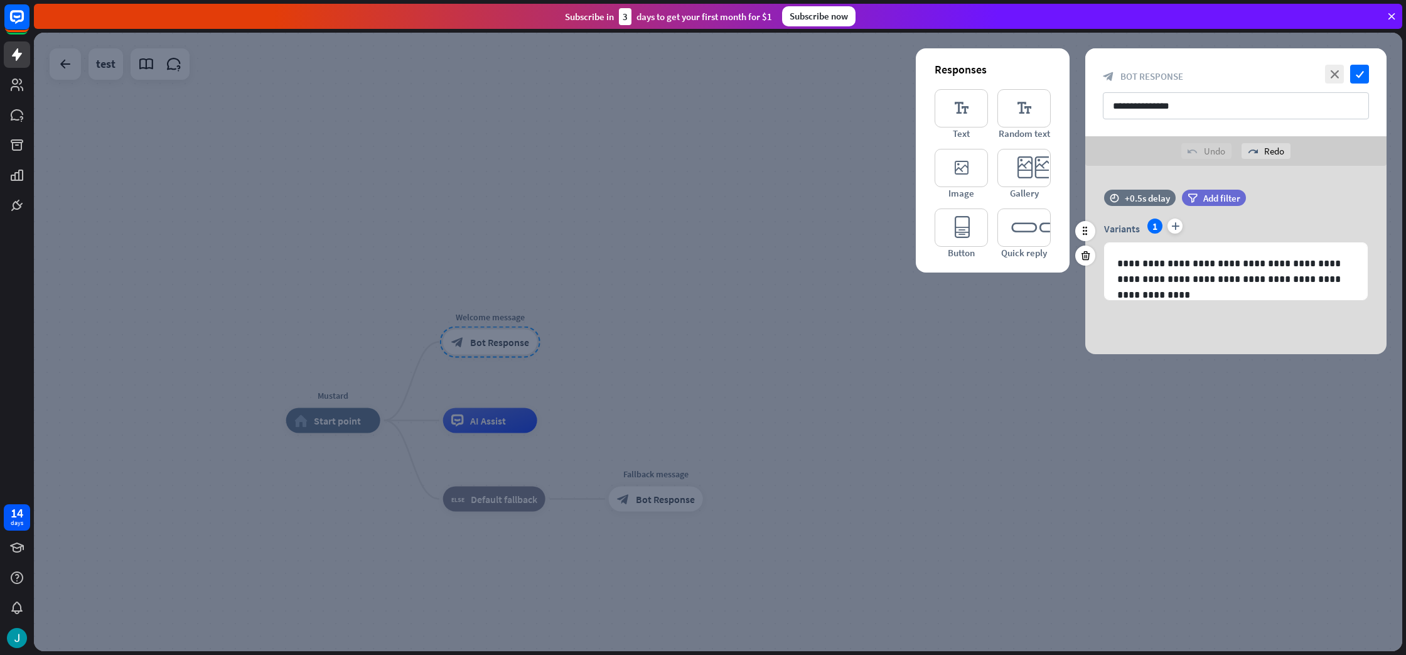
click at [1215, 223] on div "Variants 1 plus" at bounding box center [1236, 228] width 264 height 20
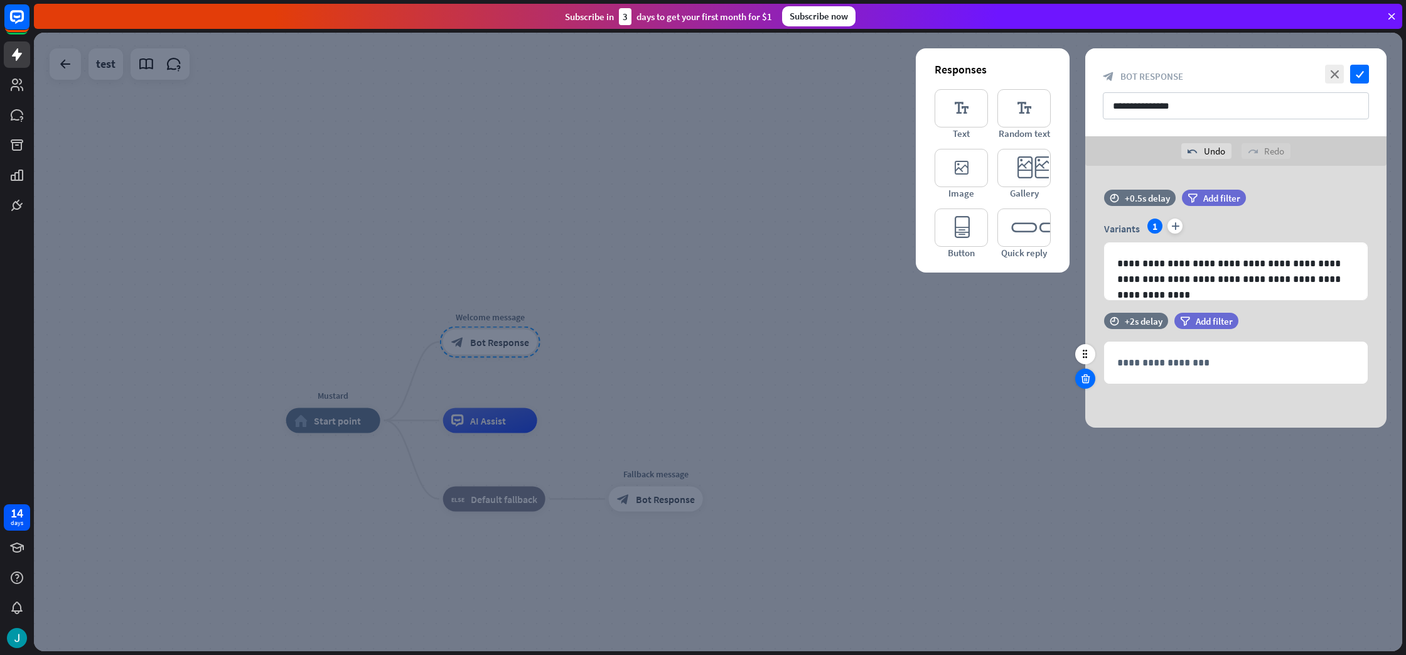
click at [1092, 375] on div at bounding box center [1085, 379] width 20 height 20
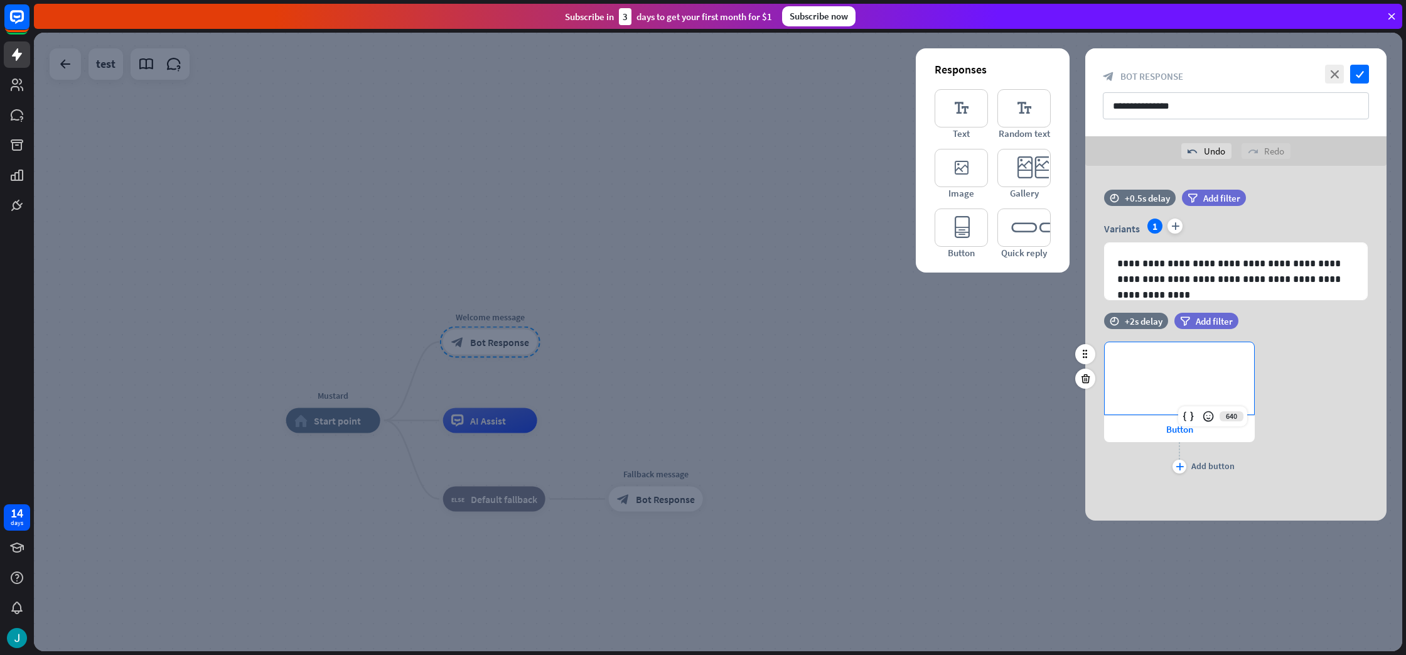
click at [1195, 384] on div "**********" at bounding box center [1179, 378] width 149 height 72
click at [1308, 405] on div "639 * Button plus Add button" at bounding box center [1235, 409] width 301 height 135
click at [1178, 468] on icon "plus" at bounding box center [1180, 467] width 8 height 8
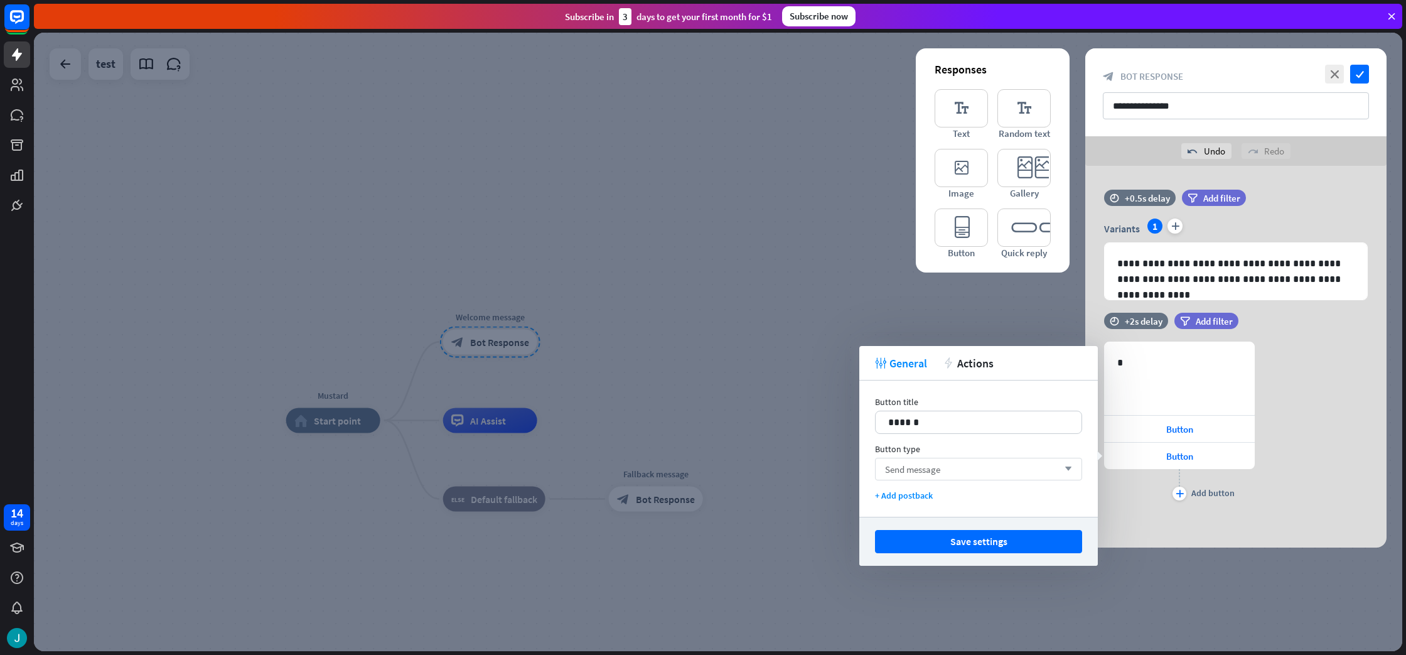
click at [949, 471] on div "Send message arrow_down" at bounding box center [978, 469] width 207 height 23
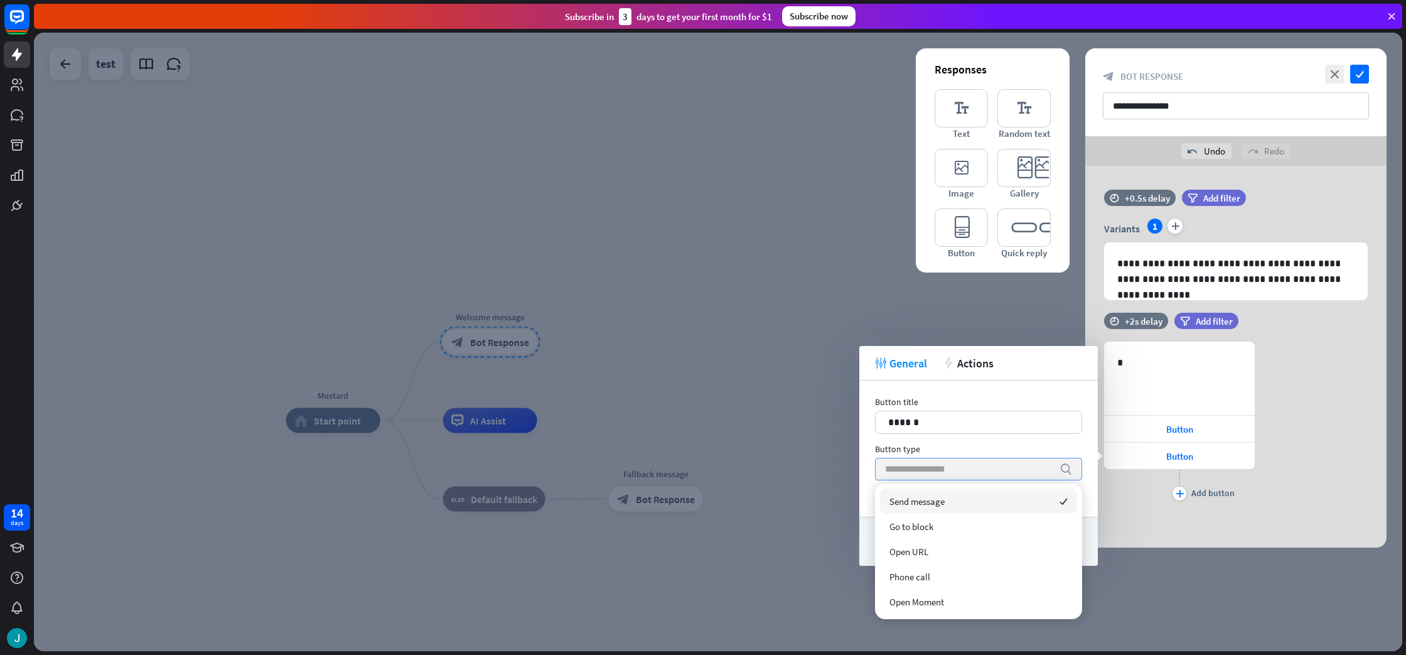
click at [949, 471] on input "search" at bounding box center [969, 468] width 168 height 21
click at [944, 530] on div "Go to block" at bounding box center [978, 526] width 197 height 25
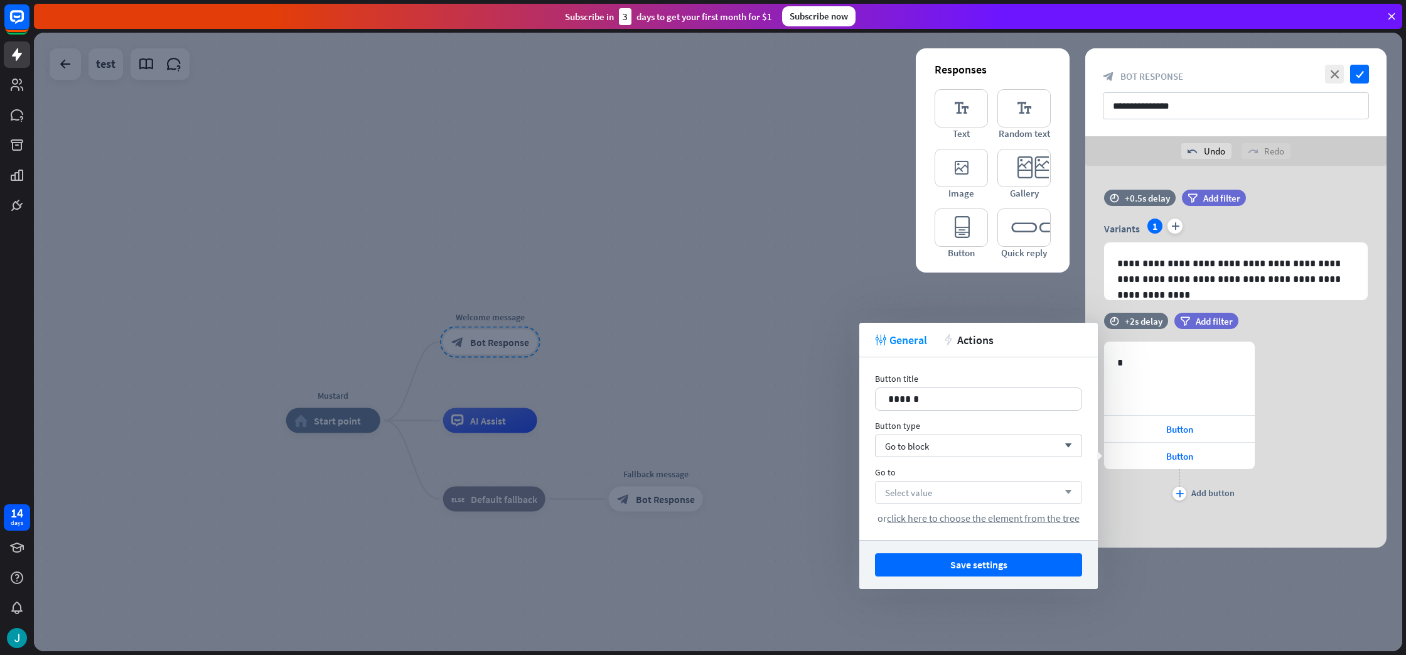
click at [947, 489] on div "Select value arrow_down" at bounding box center [978, 492] width 207 height 23
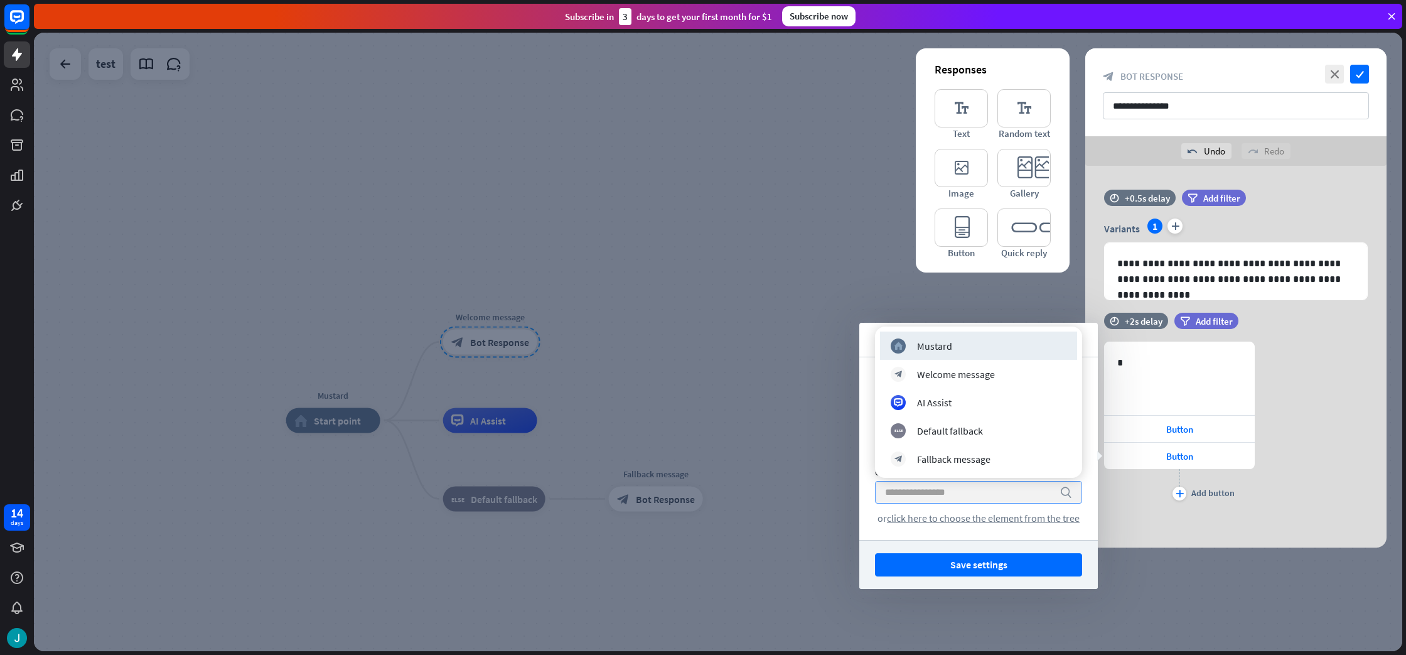
click at [947, 489] on input "search" at bounding box center [969, 492] width 168 height 21
click at [1230, 510] on div "time +2s delay filter Add filter 639 * Button Button plus Add button" at bounding box center [1235, 414] width 301 height 203
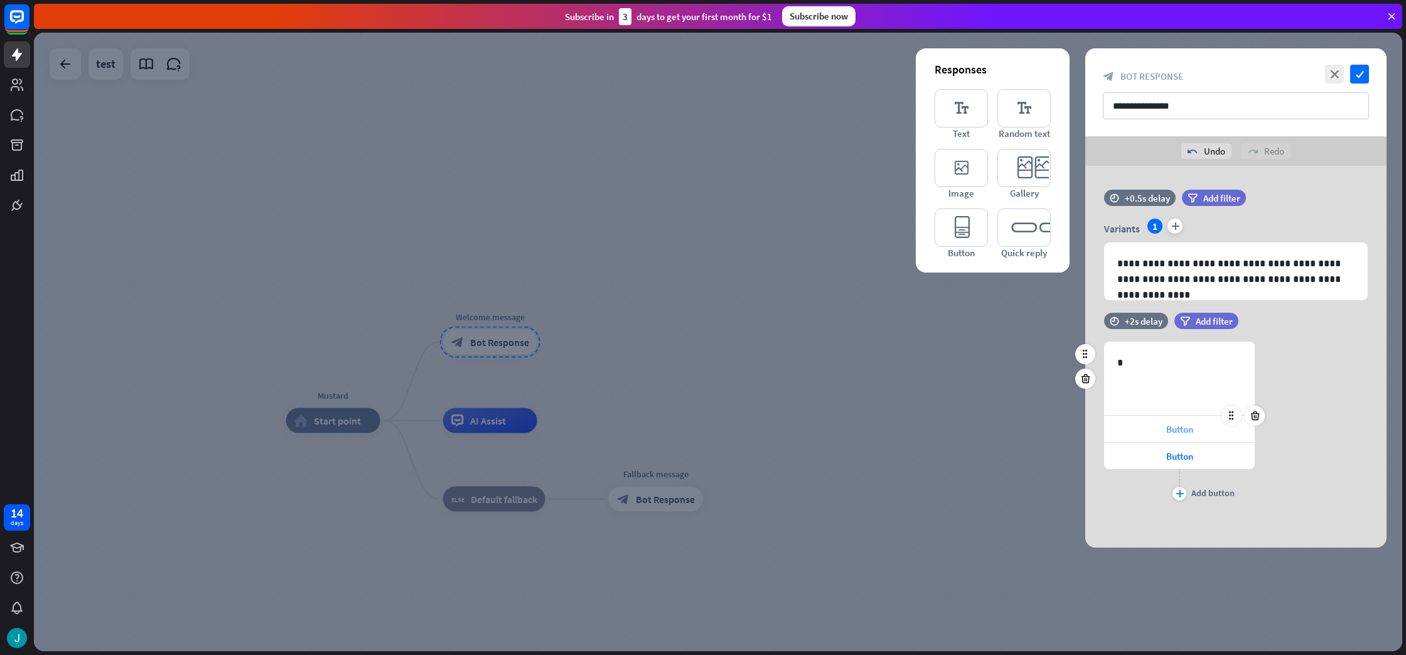
click at [1158, 426] on div "Button" at bounding box center [1179, 429] width 151 height 26
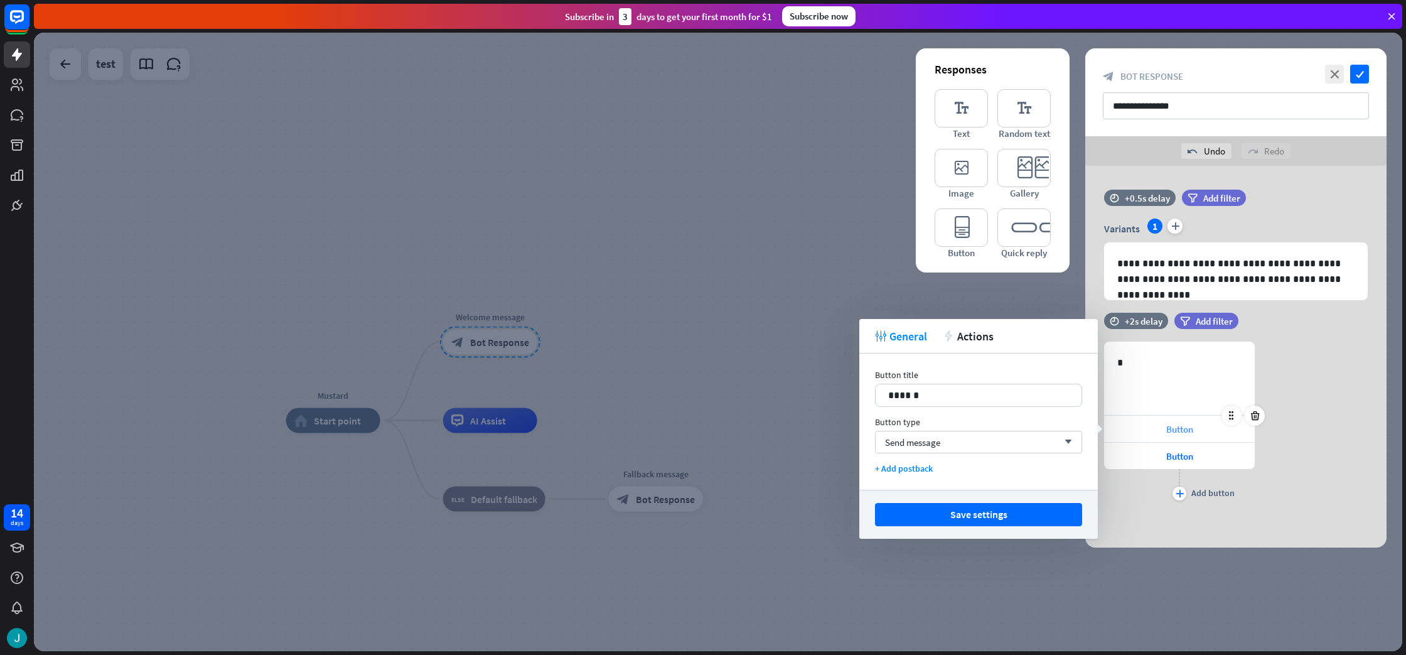
click at [1158, 426] on div "Button" at bounding box center [1179, 429] width 151 height 26
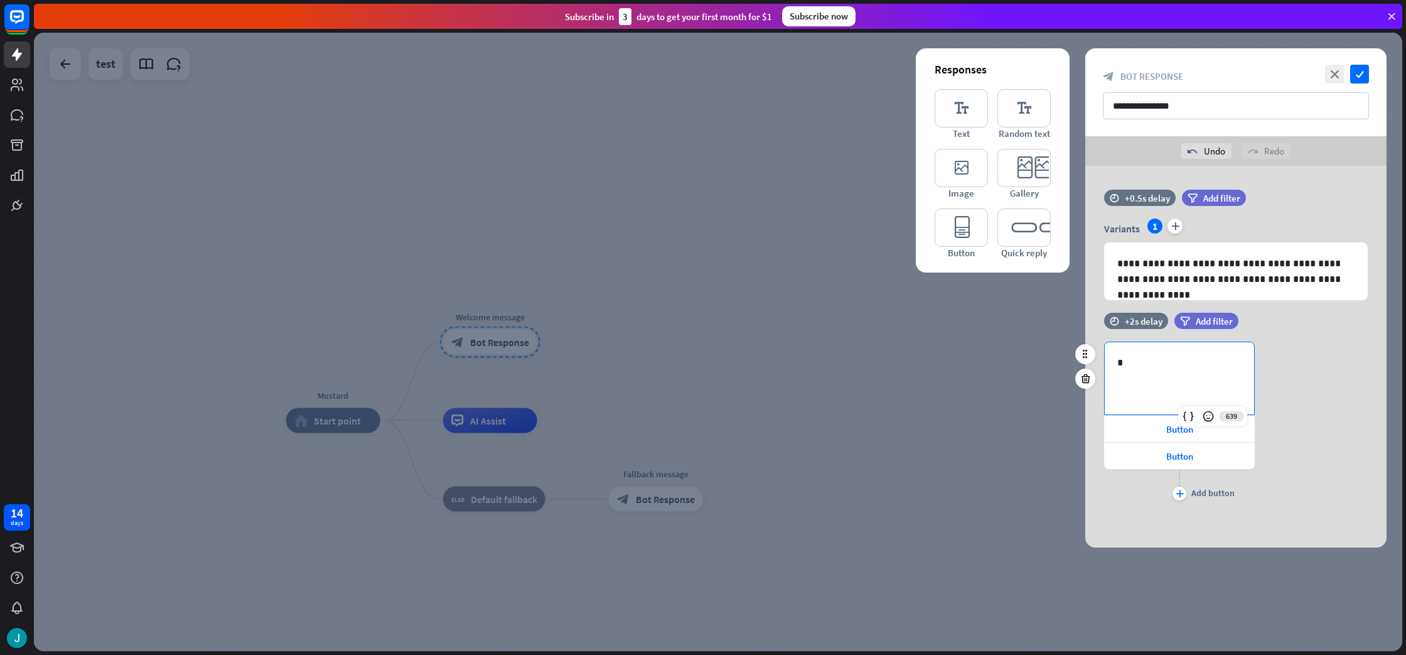
click at [1158, 359] on p "*" at bounding box center [1179, 363] width 124 height 16
click at [1251, 446] on icon at bounding box center [1255, 442] width 12 height 11
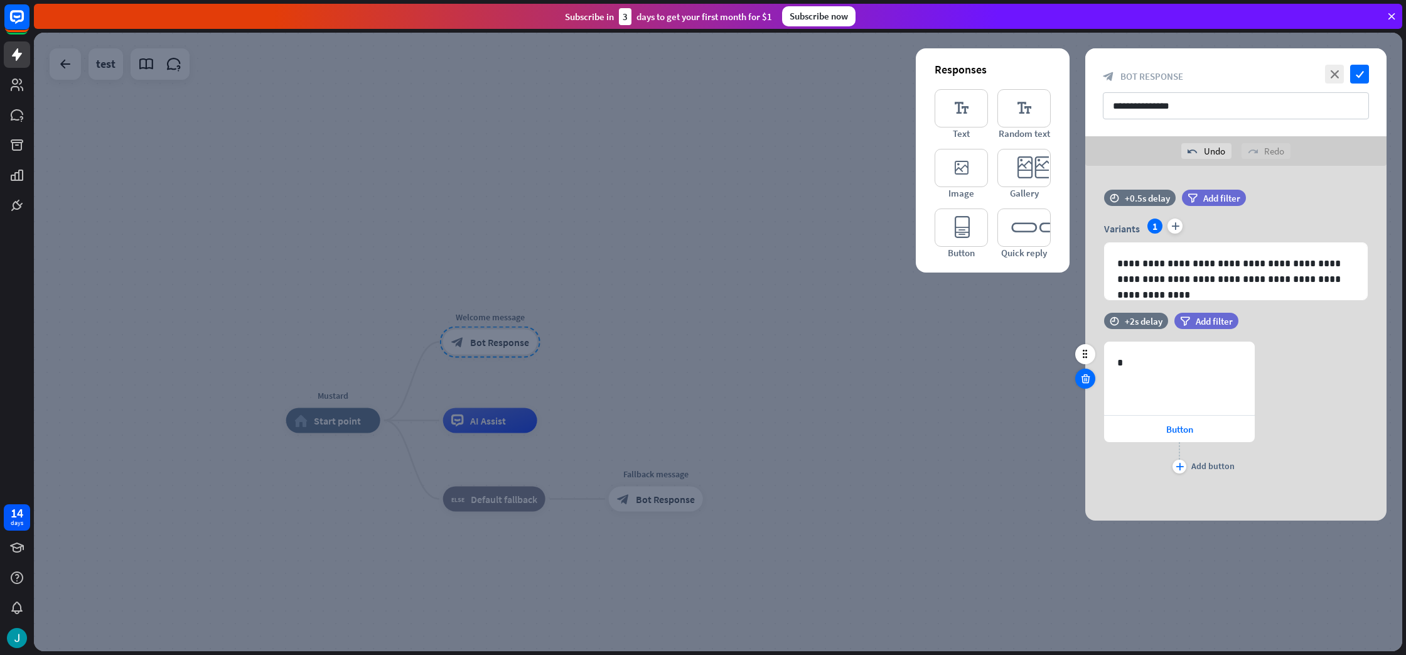
click at [1089, 384] on icon at bounding box center [1086, 378] width 12 height 11
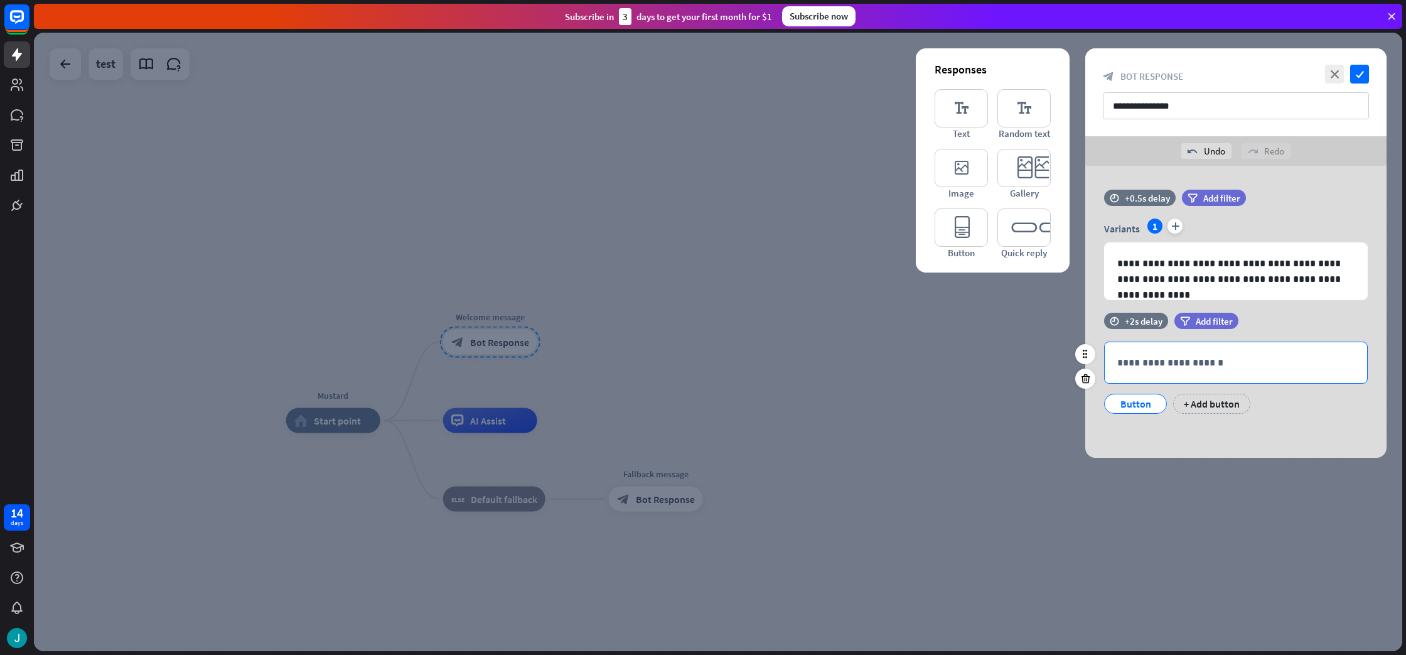
click at [1196, 362] on p "**********" at bounding box center [1235, 363] width 237 height 16
click at [1259, 436] on div "**********" at bounding box center [1235, 312] width 301 height 292
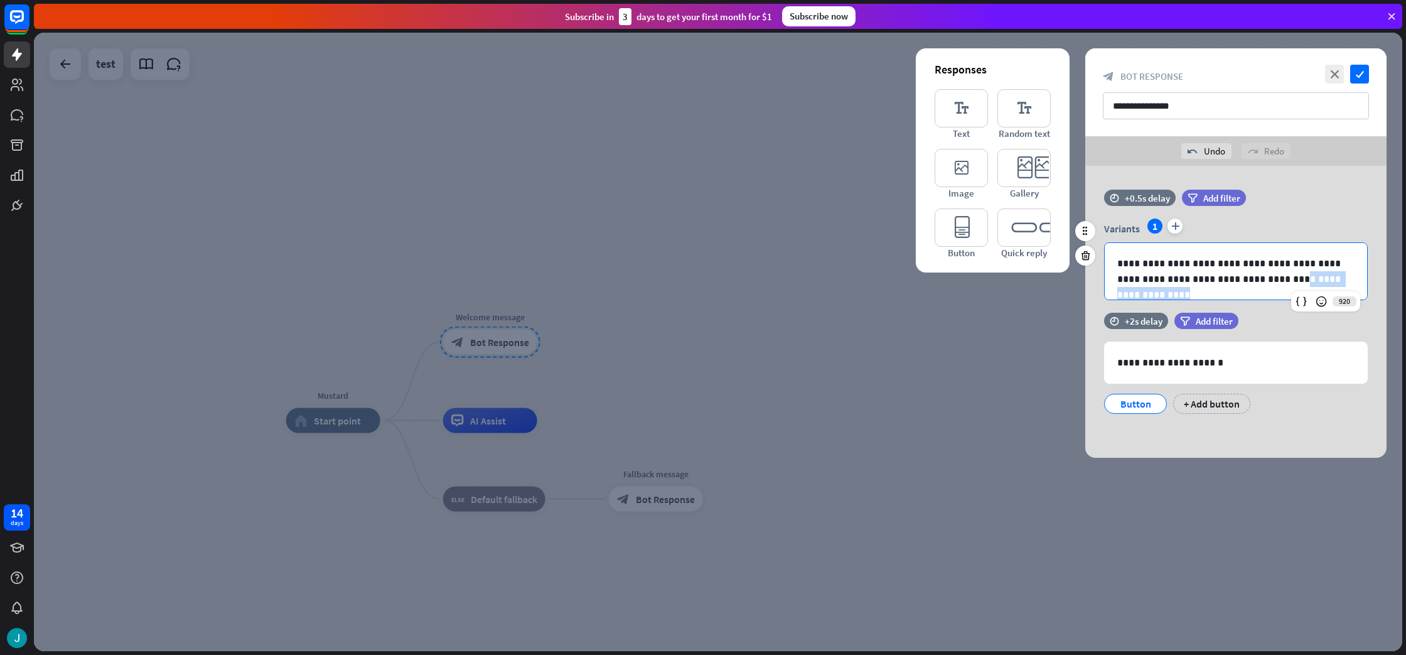
drag, startPoint x: 1354, startPoint y: 281, endPoint x: 1264, endPoint y: 278, distance: 90.5
click at [1264, 278] on p "**********" at bounding box center [1235, 271] width 237 height 31
click at [1143, 399] on div "Button" at bounding box center [1135, 403] width 41 height 19
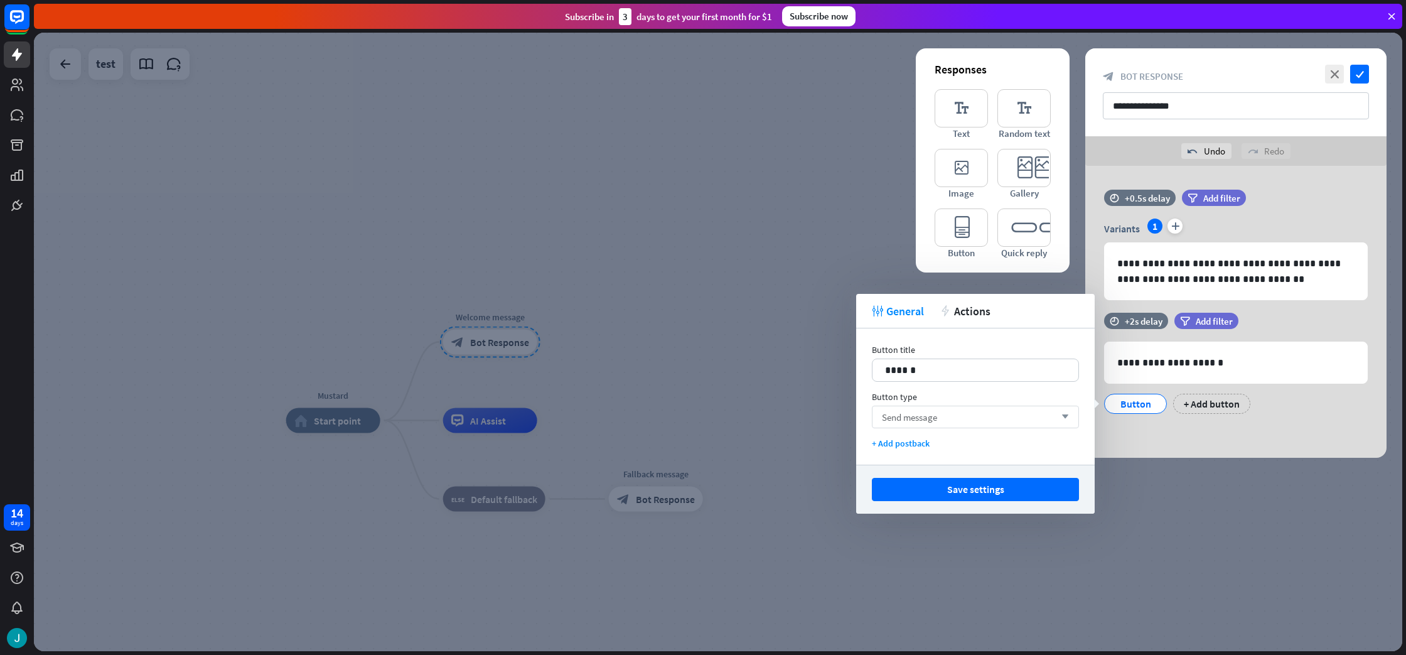
click at [925, 417] on span "Send message" at bounding box center [909, 417] width 55 height 12
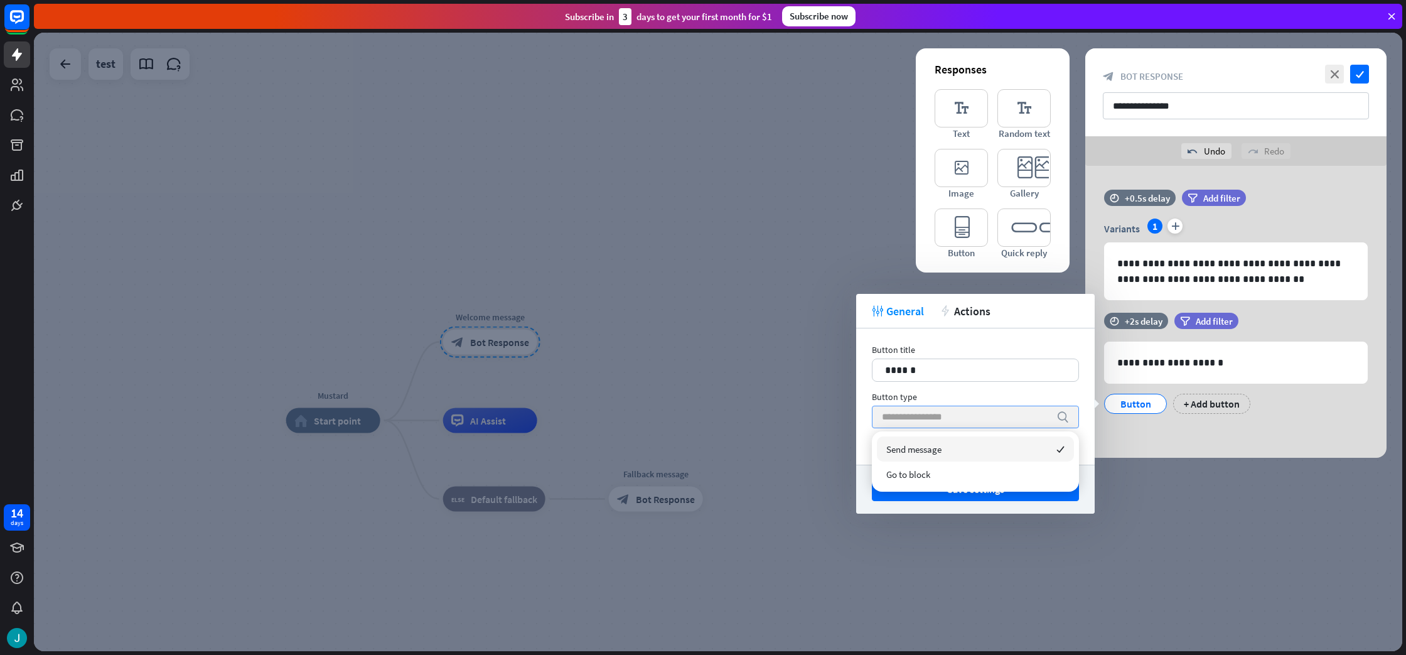
click at [925, 417] on input "search" at bounding box center [966, 416] width 168 height 21
click at [975, 387] on div "Button title 14 ****** Button type search + Add postback" at bounding box center [975, 396] width 239 height 136
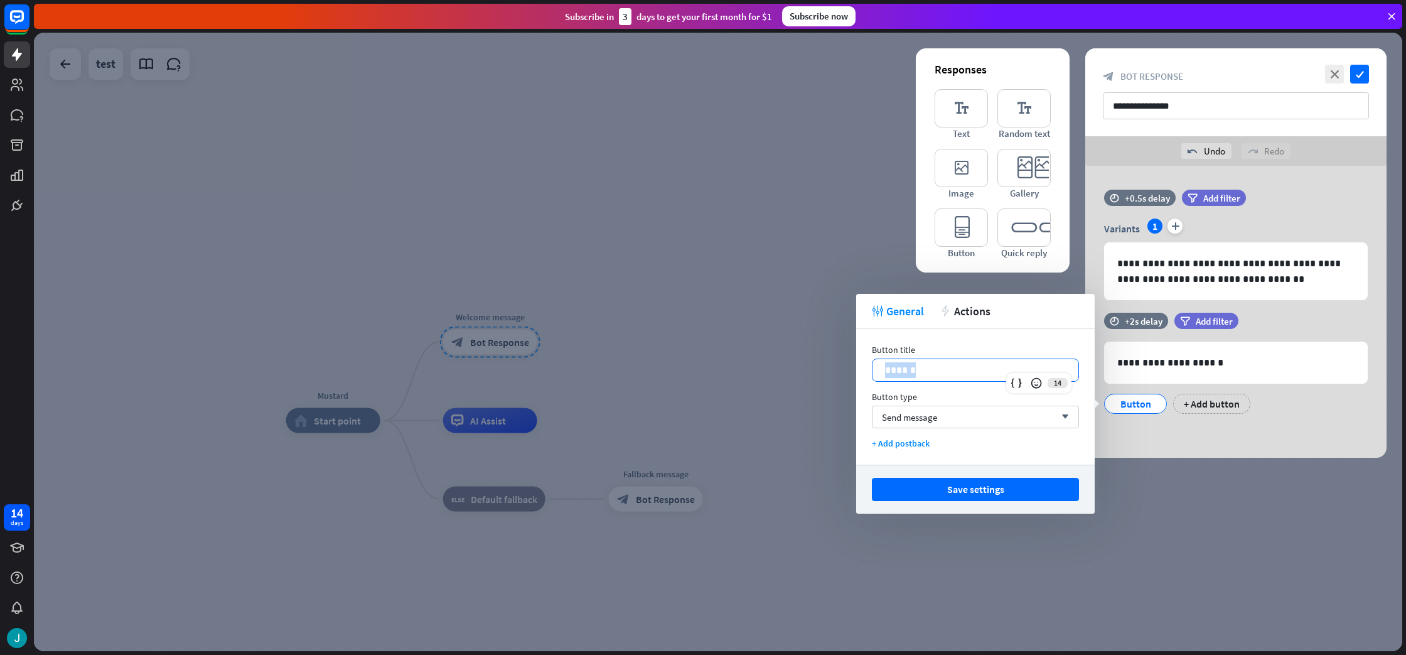
drag, startPoint x: 925, startPoint y: 370, endPoint x: 870, endPoint y: 375, distance: 54.8
click at [871, 377] on div "Button title 14 ****** Button type Send message arrow_down + Add postback" at bounding box center [975, 396] width 239 height 136
click at [1199, 401] on div "+ Add button" at bounding box center [1211, 404] width 77 height 20
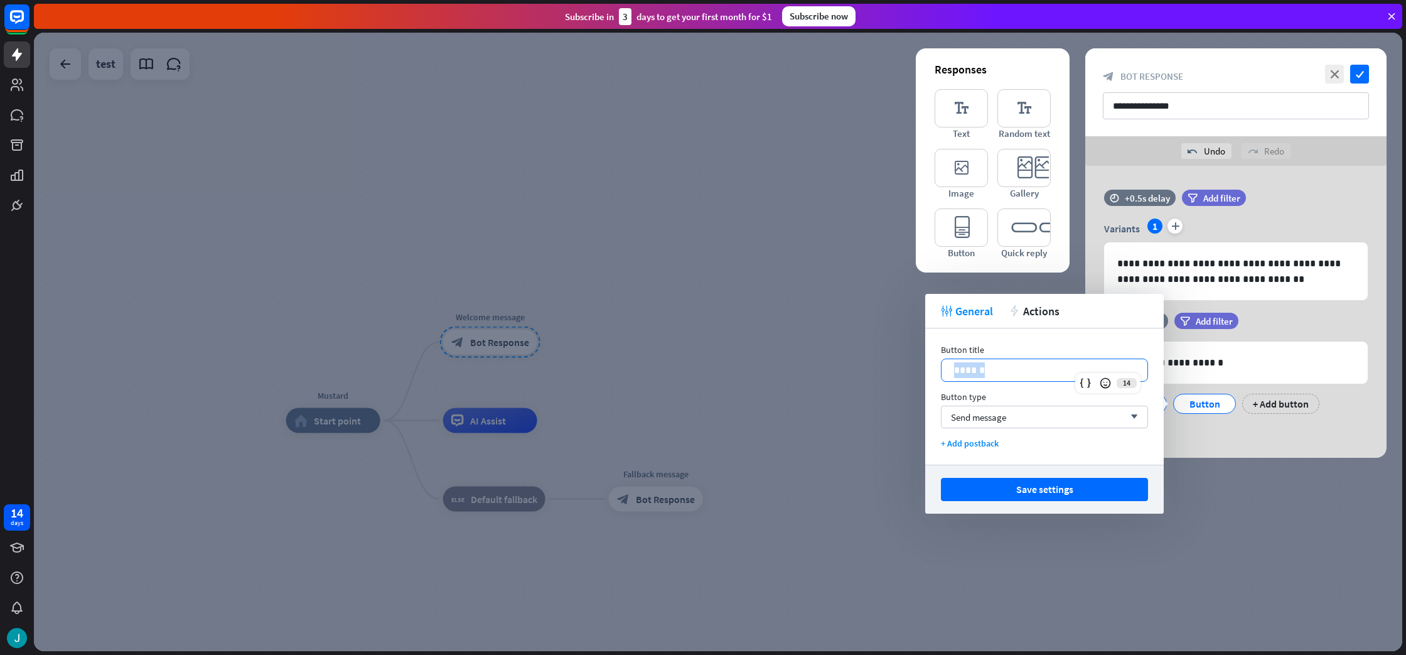
drag, startPoint x: 1026, startPoint y: 376, endPoint x: 940, endPoint y: 367, distance: 87.1
click at [939, 367] on div "Button title 14 ****** Button type Send message arrow_down + Add postback" at bounding box center [1044, 396] width 239 height 136
click at [1269, 406] on div "+ Add button" at bounding box center [1280, 404] width 77 height 20
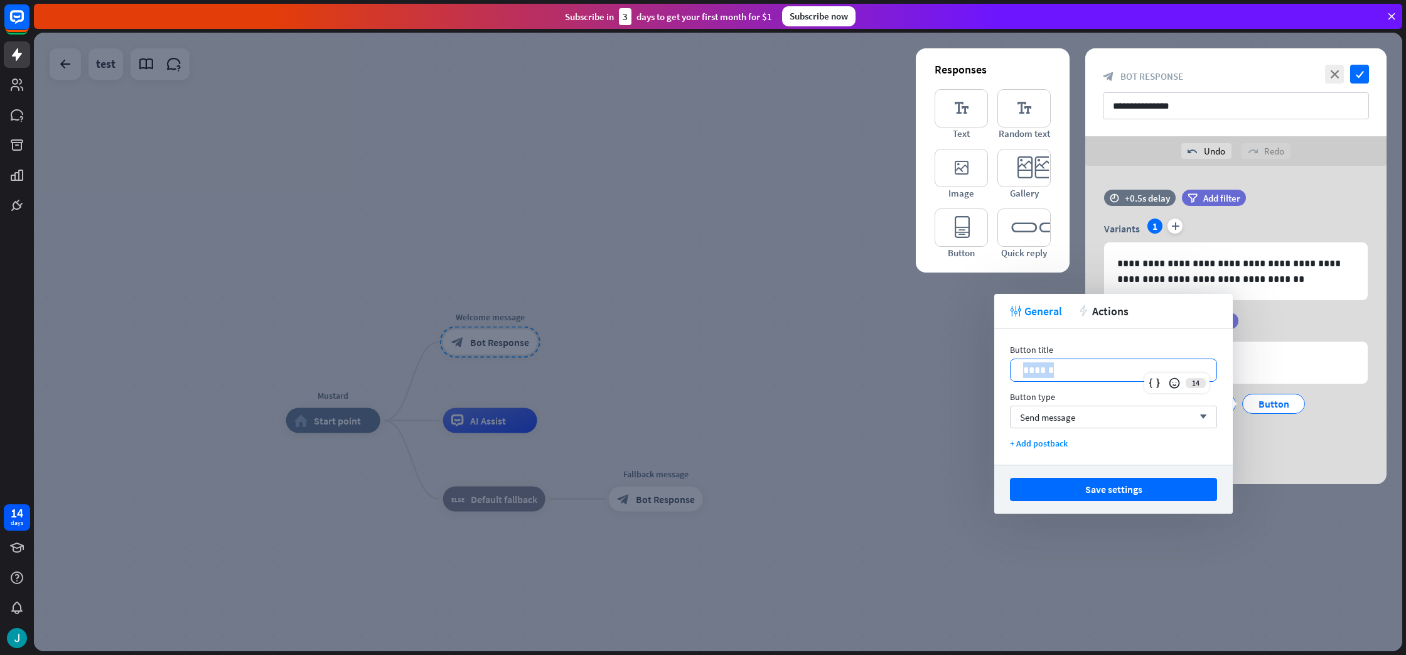
drag, startPoint x: 1129, startPoint y: 370, endPoint x: 1001, endPoint y: 377, distance: 128.3
click at [1001, 377] on div "Button title 14 ****** Button type Send message arrow_down + Add postback" at bounding box center [1113, 396] width 239 height 136
click at [1311, 469] on div "**********" at bounding box center [1235, 325] width 301 height 318
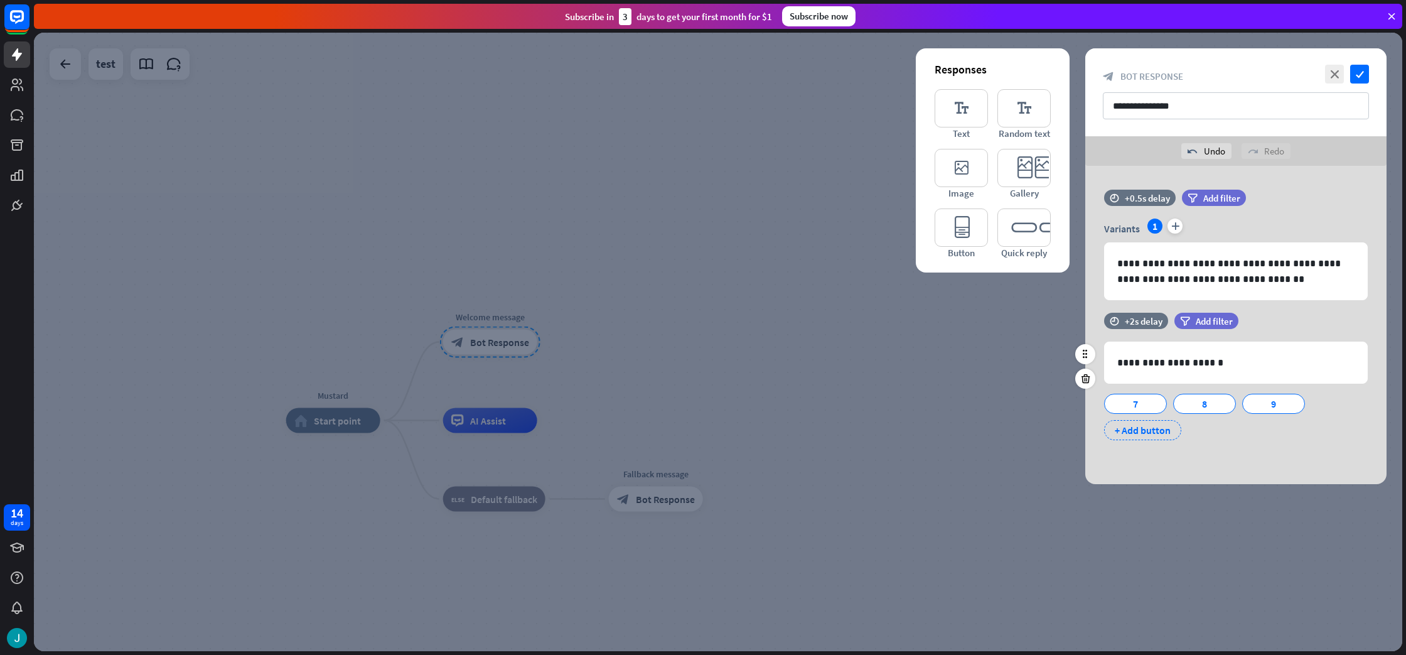
click at [1153, 429] on div "+ Add button" at bounding box center [1142, 430] width 77 height 20
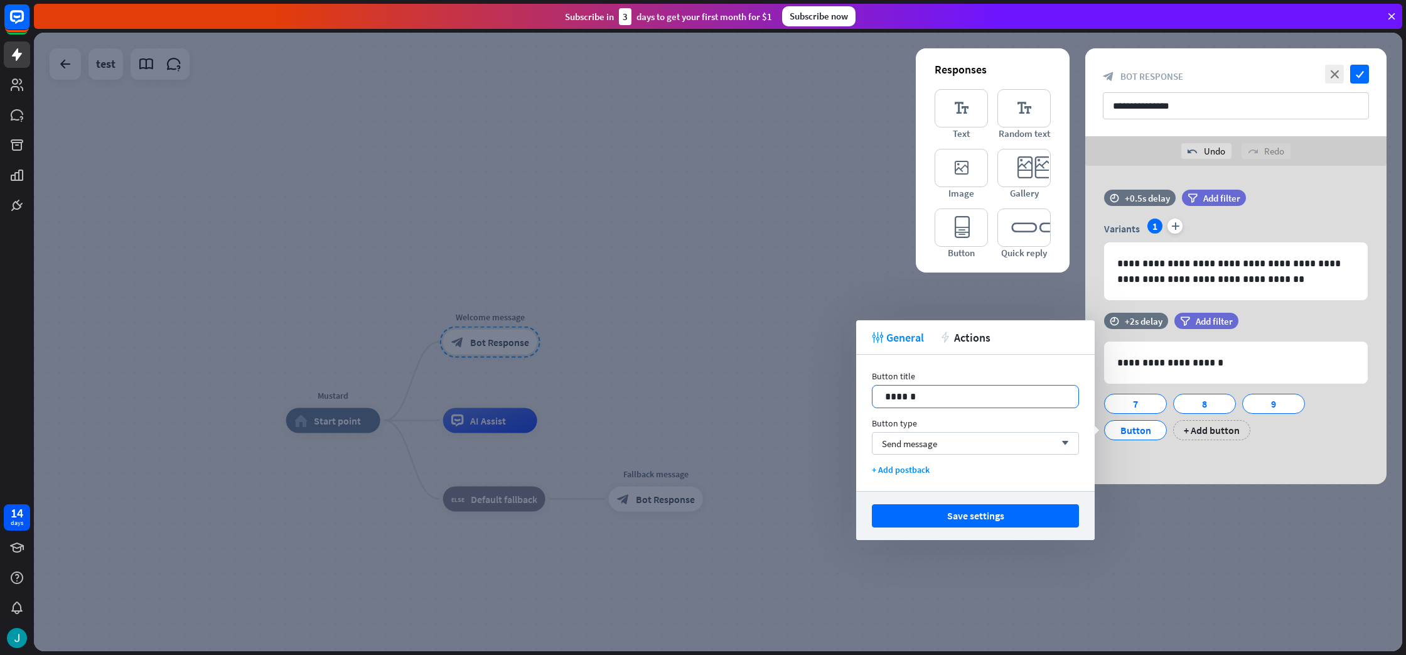
click at [977, 398] on p "******" at bounding box center [975, 397] width 181 height 16
click at [922, 399] on p "******" at bounding box center [975, 397] width 181 height 16
drag, startPoint x: 922, startPoint y: 399, endPoint x: 854, endPoint y: 384, distance: 68.8
click at [854, 384] on body "14 days close Help Center arrow_left Back to home Subscribe [DATE] to get your …" at bounding box center [703, 327] width 1406 height 655
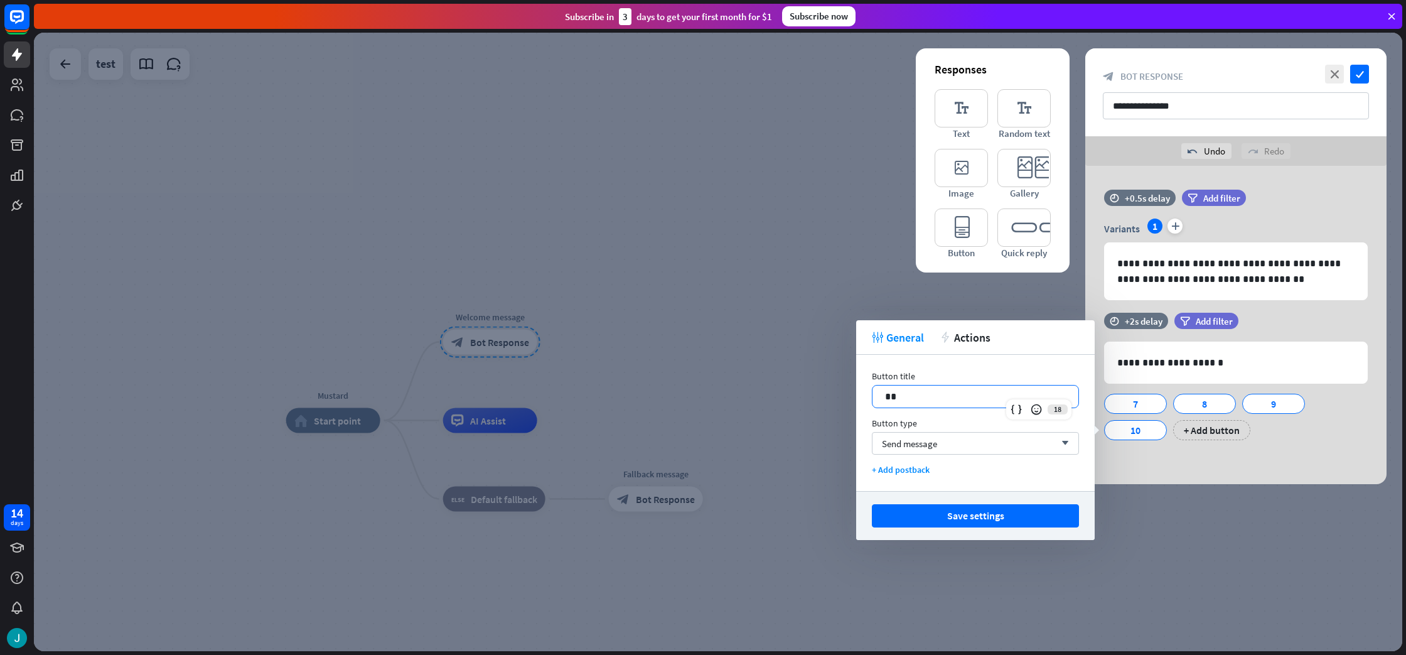
click at [1132, 473] on div "**********" at bounding box center [1235, 325] width 301 height 318
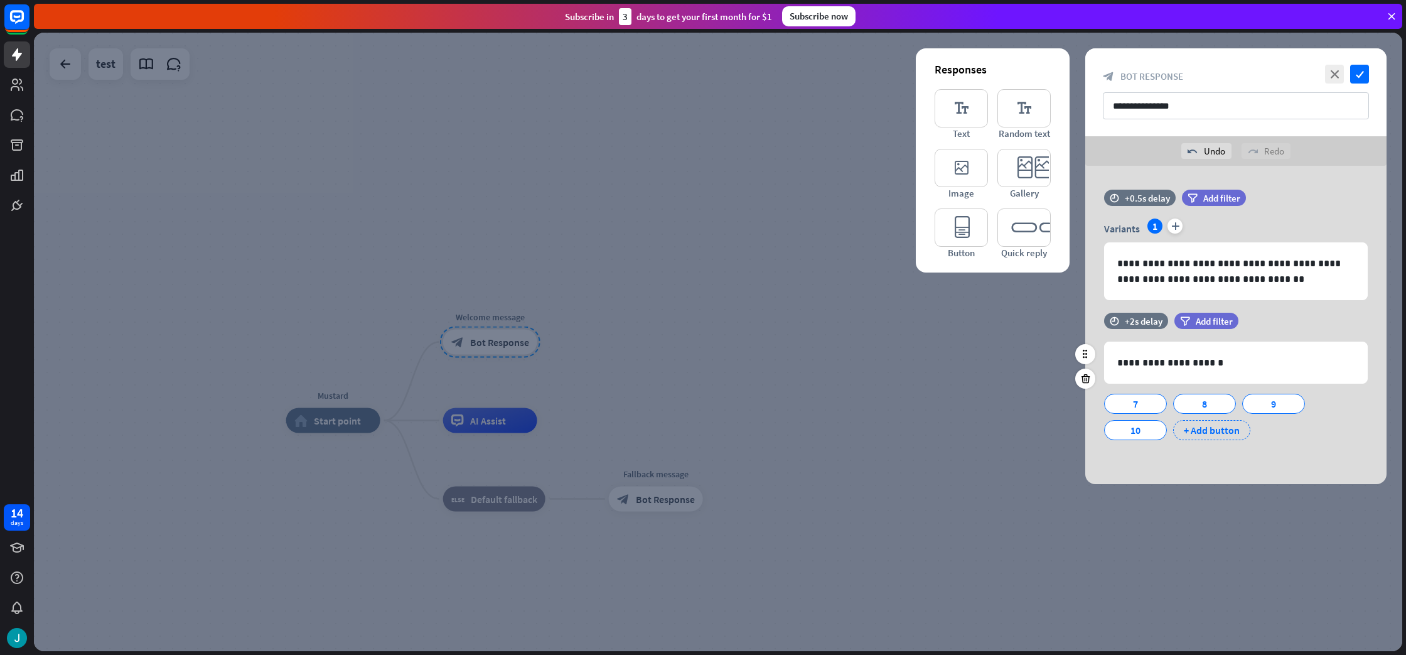
click at [1198, 430] on div "+ Add button" at bounding box center [1211, 430] width 77 height 20
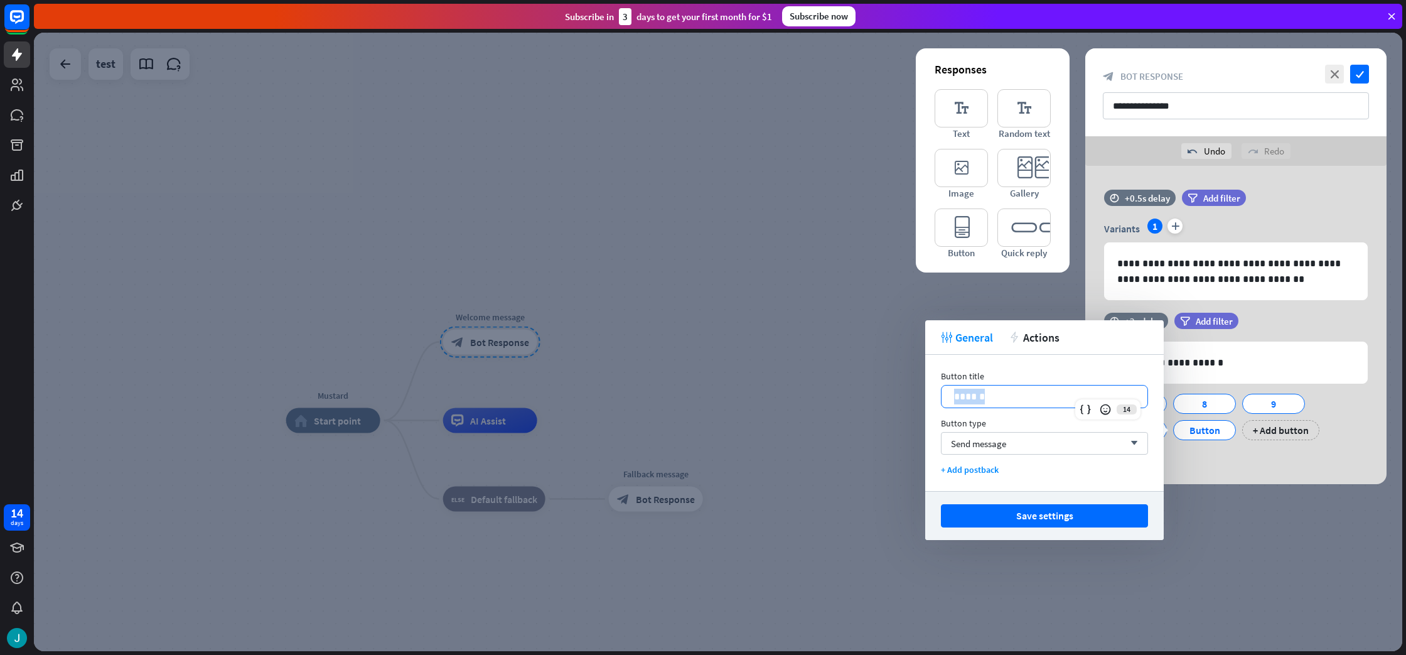
drag, startPoint x: 996, startPoint y: 395, endPoint x: 942, endPoint y: 402, distance: 53.8
click at [942, 402] on div "******" at bounding box center [1045, 396] width 206 height 22
click at [1072, 518] on button "Save settings" at bounding box center [1044, 515] width 207 height 23
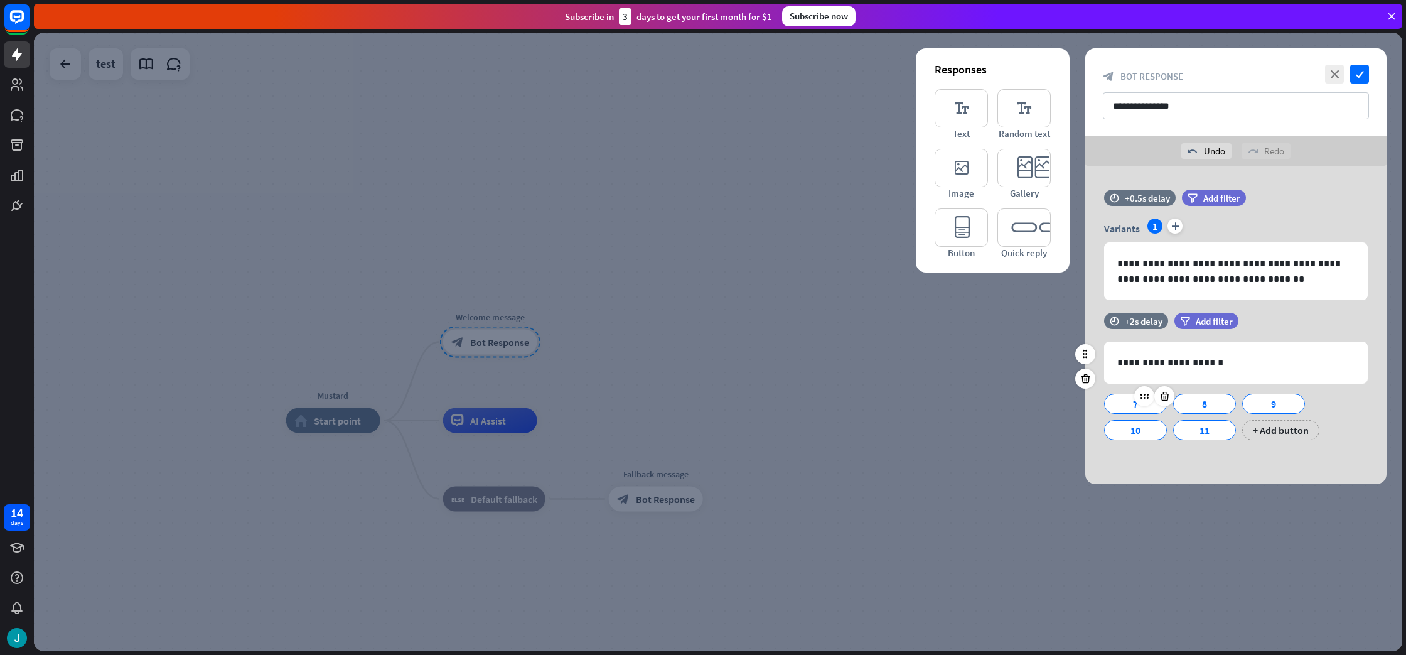
click at [1132, 411] on div "7" at bounding box center [1135, 403] width 41 height 19
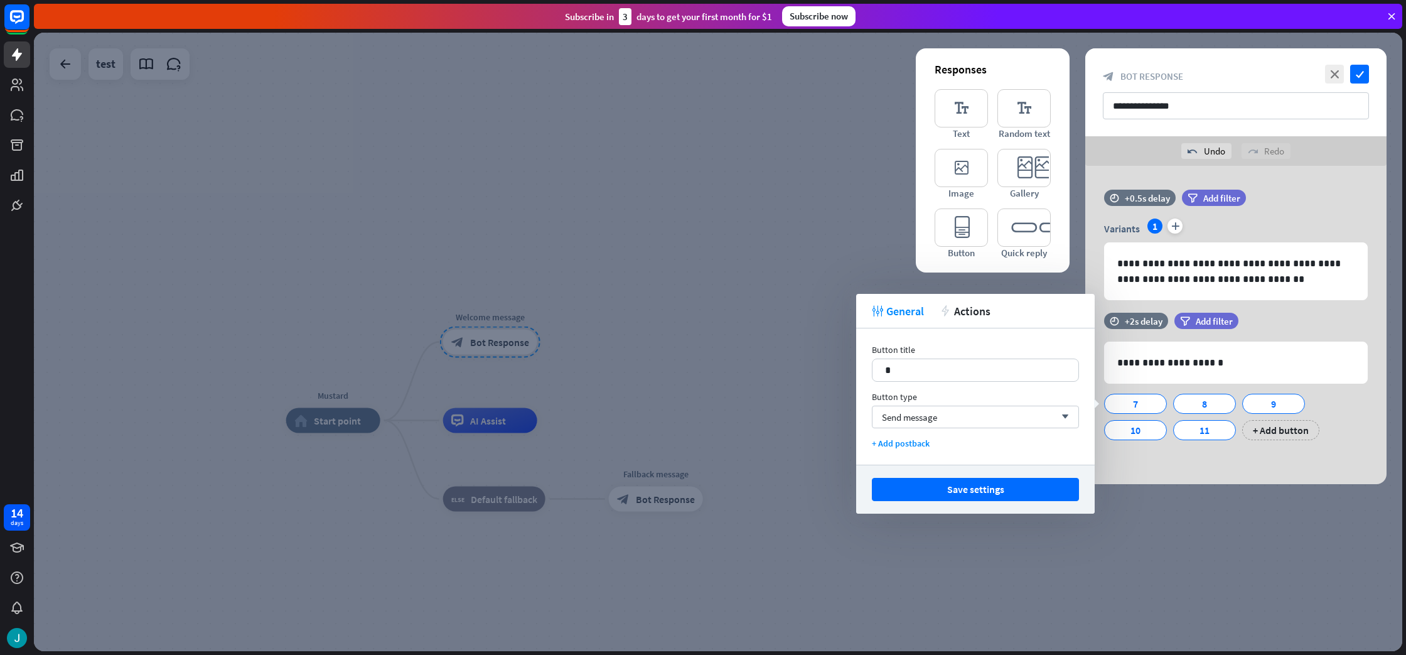
click at [1179, 505] on div at bounding box center [718, 342] width 1369 height 618
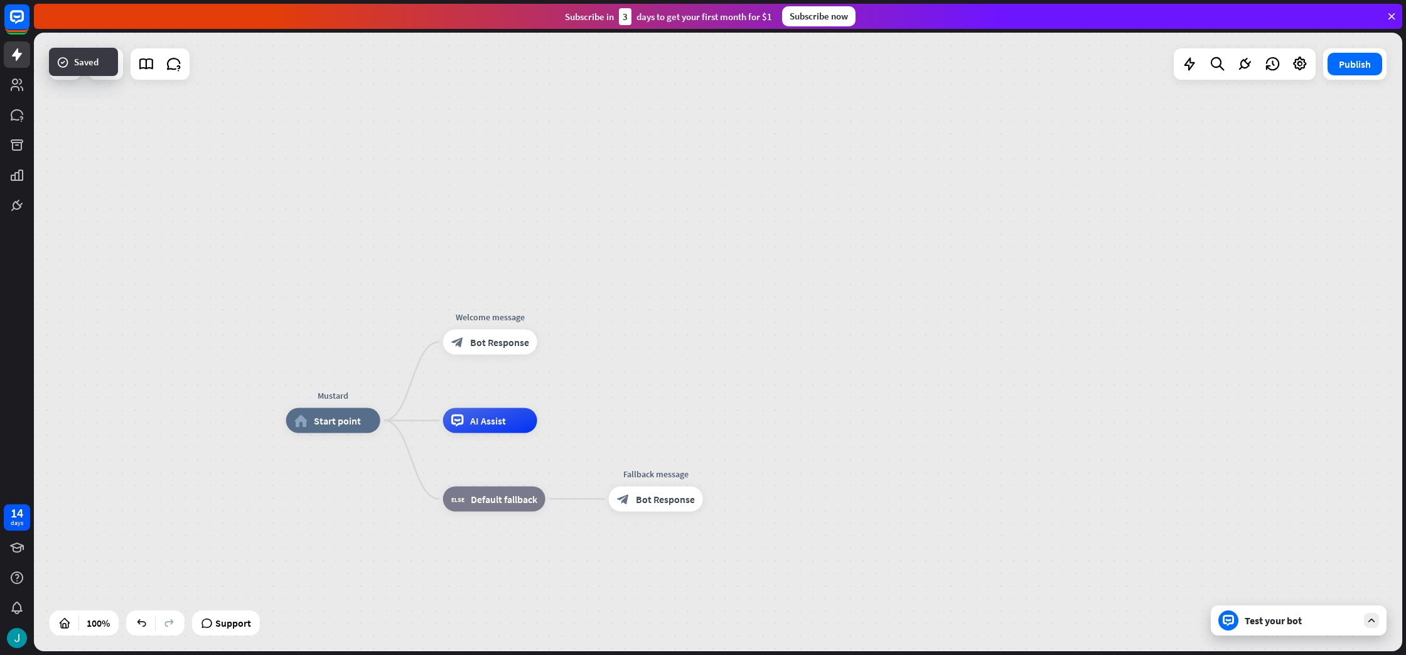
click at [1281, 623] on div "Test your bot" at bounding box center [1301, 620] width 113 height 13
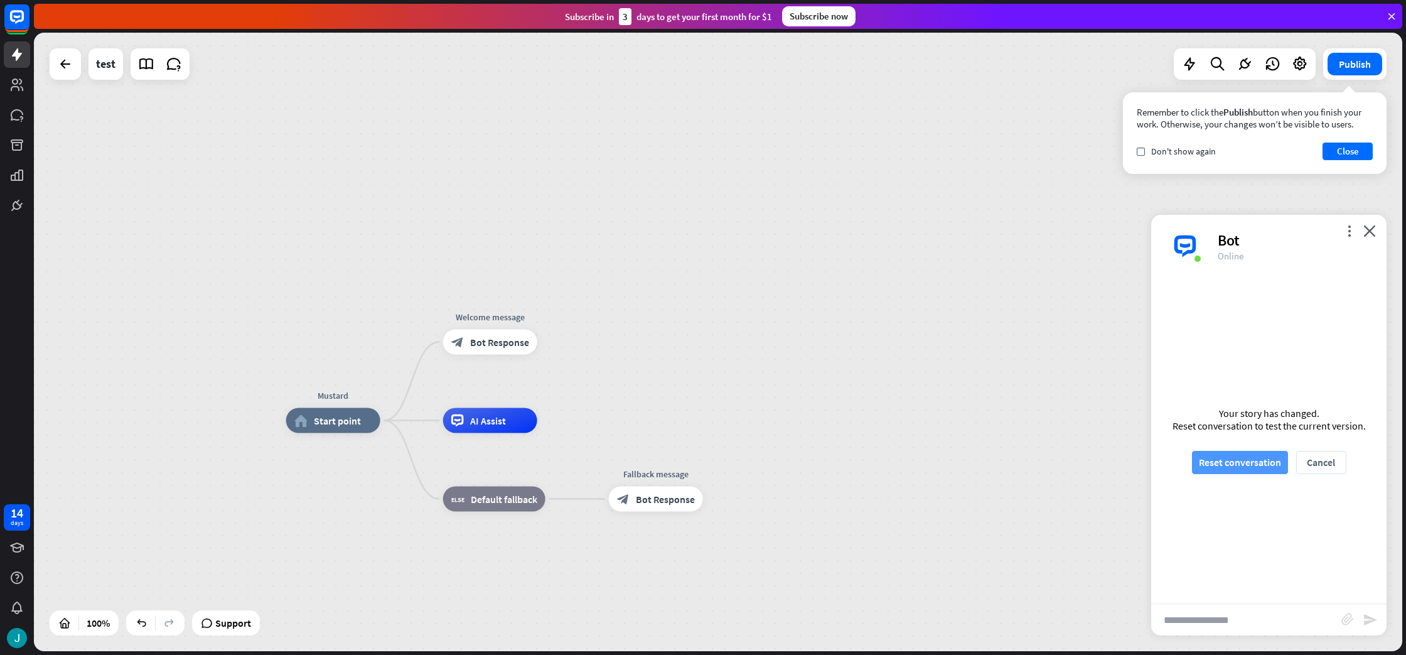
click at [1239, 465] on button "Reset conversation" at bounding box center [1240, 462] width 96 height 23
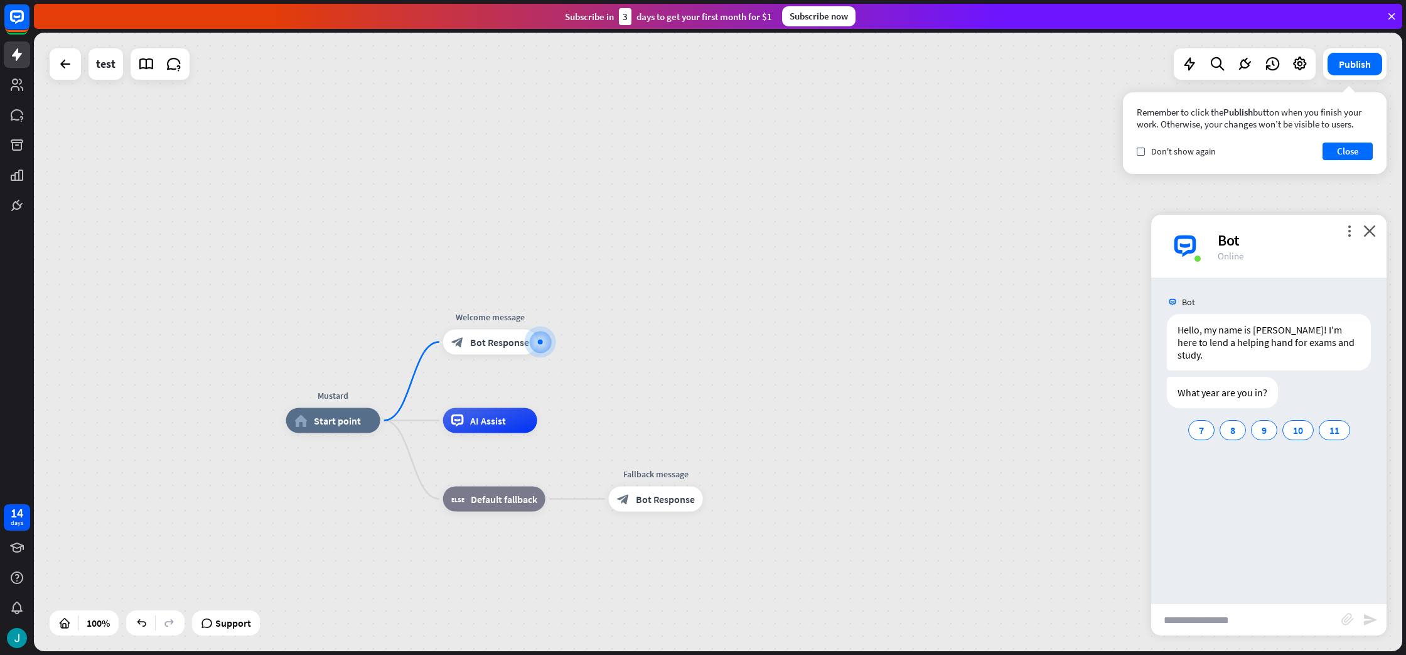
click at [1084, 372] on div "Mustard home_2 Start point Welcome message block_bot_response Bot Response AI A…" at bounding box center [718, 342] width 1369 height 618
click at [514, 316] on icon "more_horiz" at bounding box center [516, 313] width 10 height 9
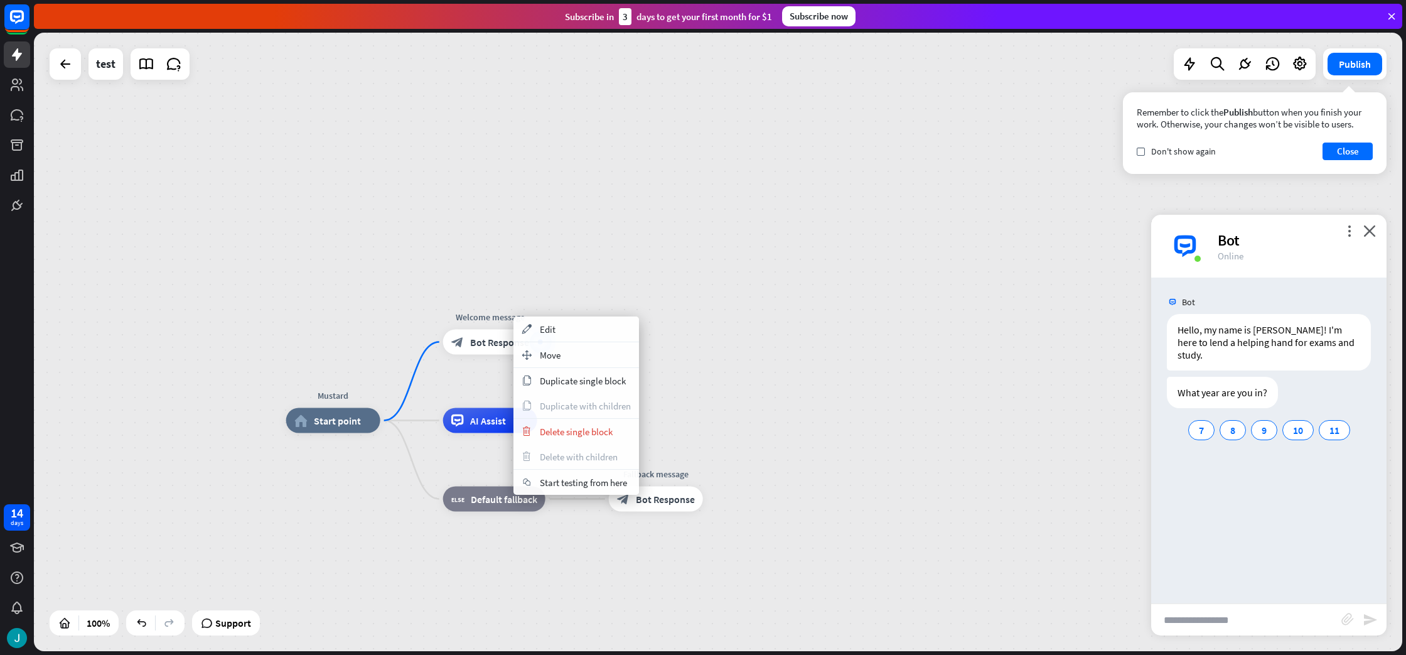
drag, startPoint x: 714, startPoint y: 373, endPoint x: 669, endPoint y: 367, distance: 45.6
click at [697, 370] on div "Mustard home_2 Start point Welcome message block_bot_response Bot Response AI A…" at bounding box center [718, 342] width 1369 height 618
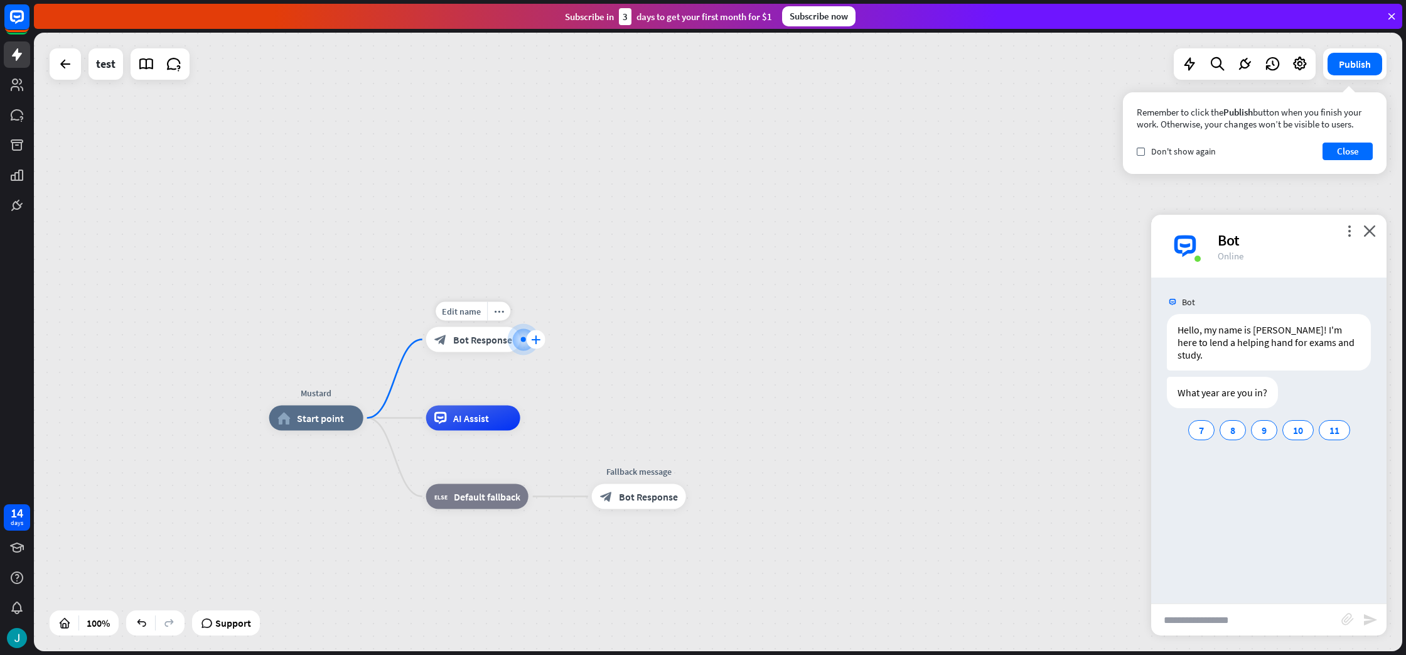
click at [537, 340] on icon "plus" at bounding box center [535, 339] width 9 height 9
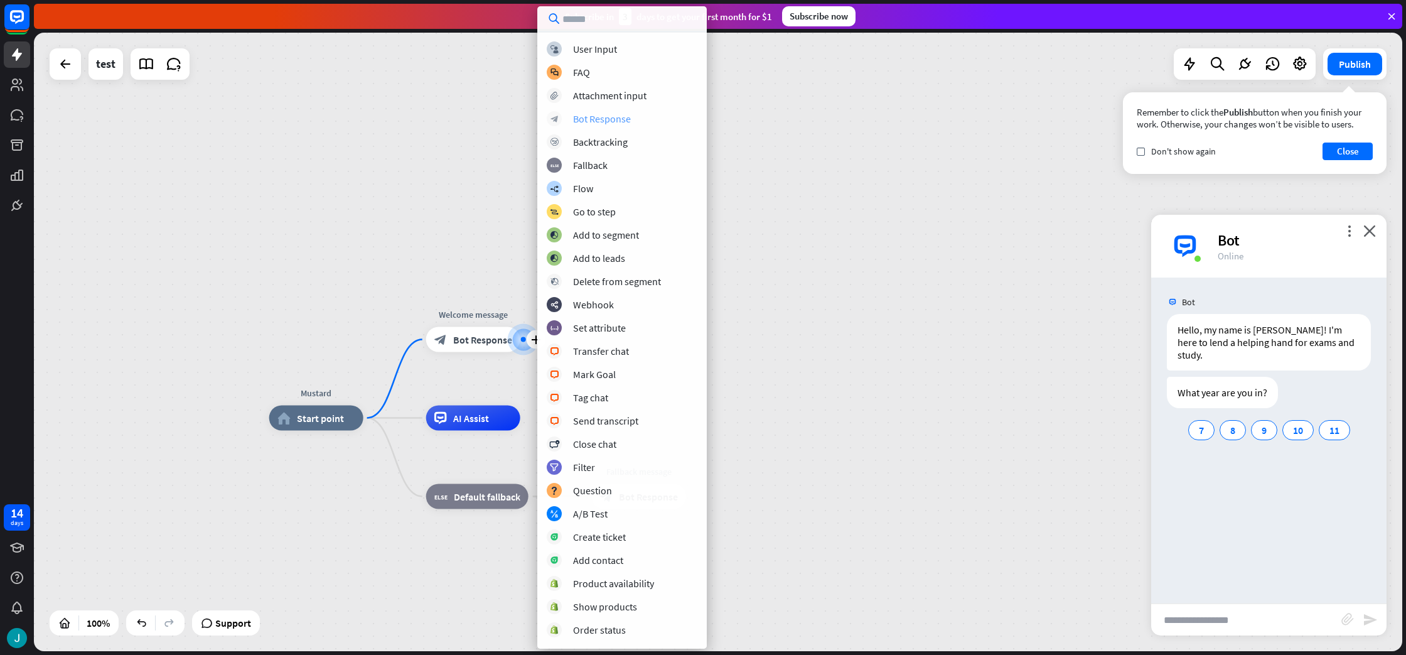
click at [599, 117] on div "Bot Response" at bounding box center [602, 118] width 58 height 13
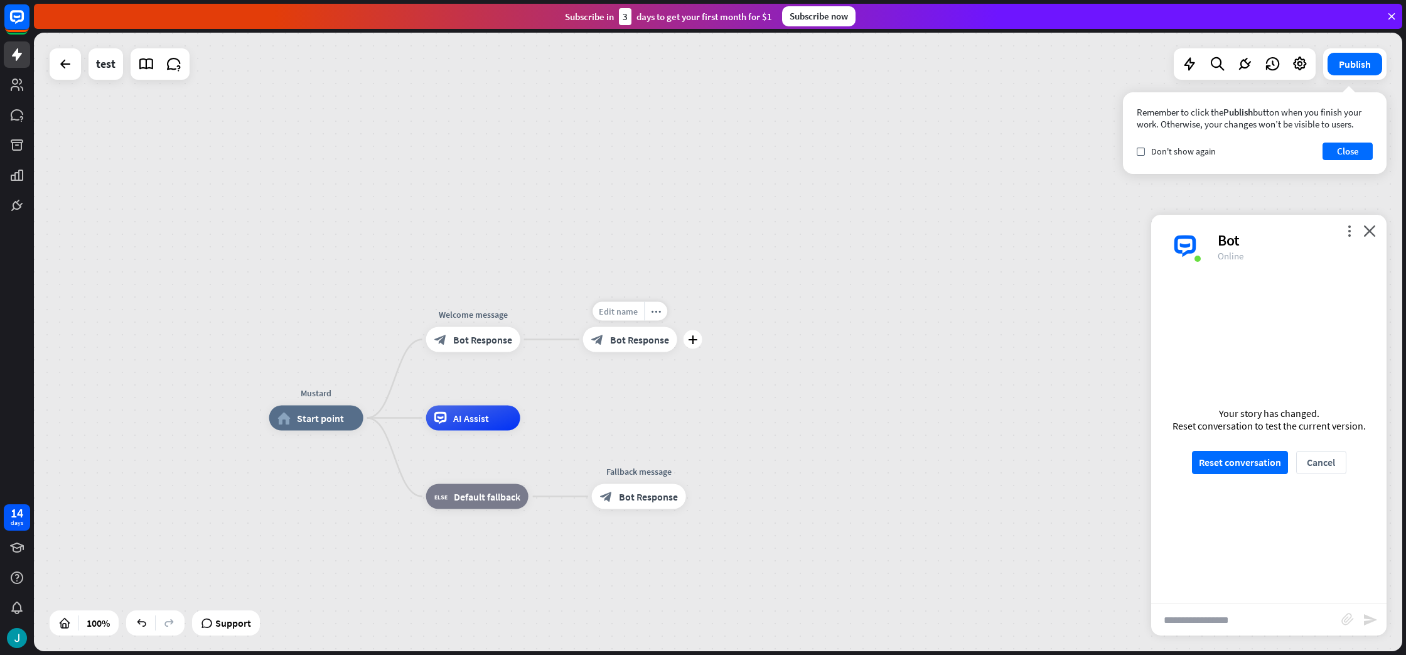
click at [637, 309] on span "Edit name" at bounding box center [618, 311] width 39 height 11
type input "***"
click at [726, 292] on div "Mustard home_2 Start point Welcome message block_bot_response Bot Response *** …" at bounding box center [718, 342] width 1369 height 618
click at [651, 312] on icon "more_horiz" at bounding box center [655, 310] width 10 height 9
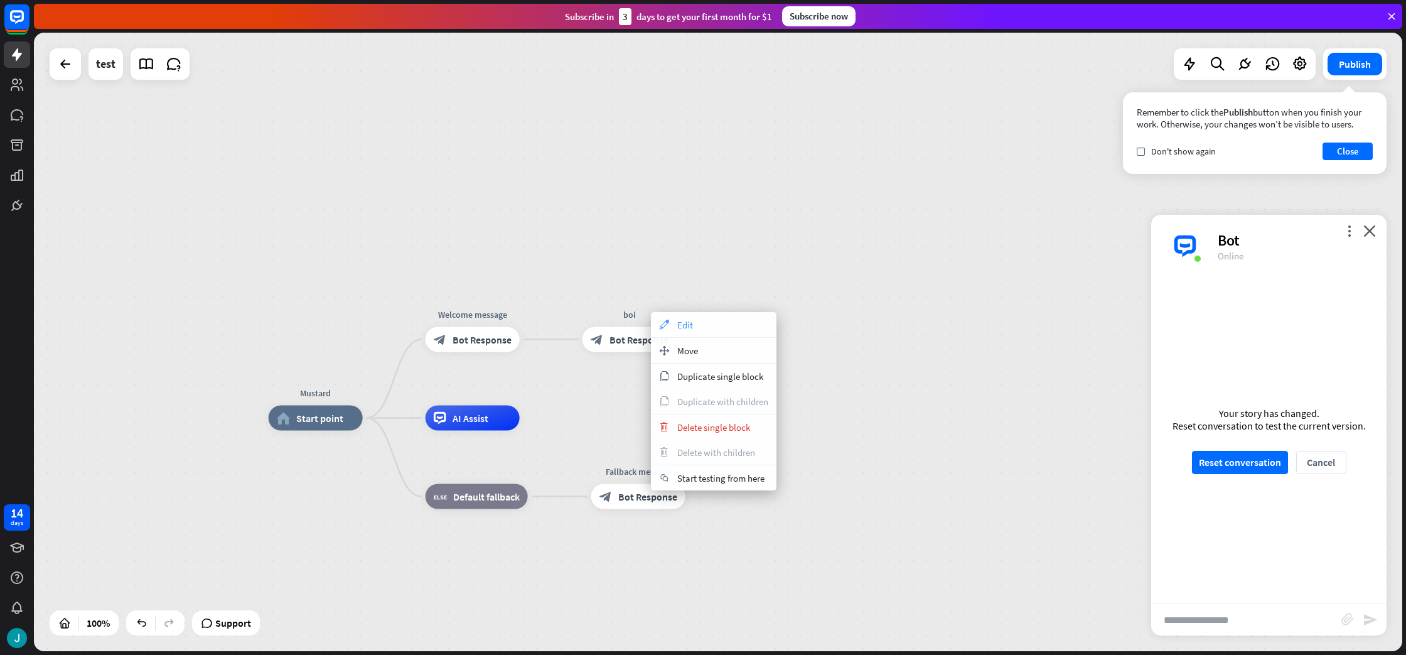
click at [681, 320] on span "Edit" at bounding box center [685, 325] width 16 height 12
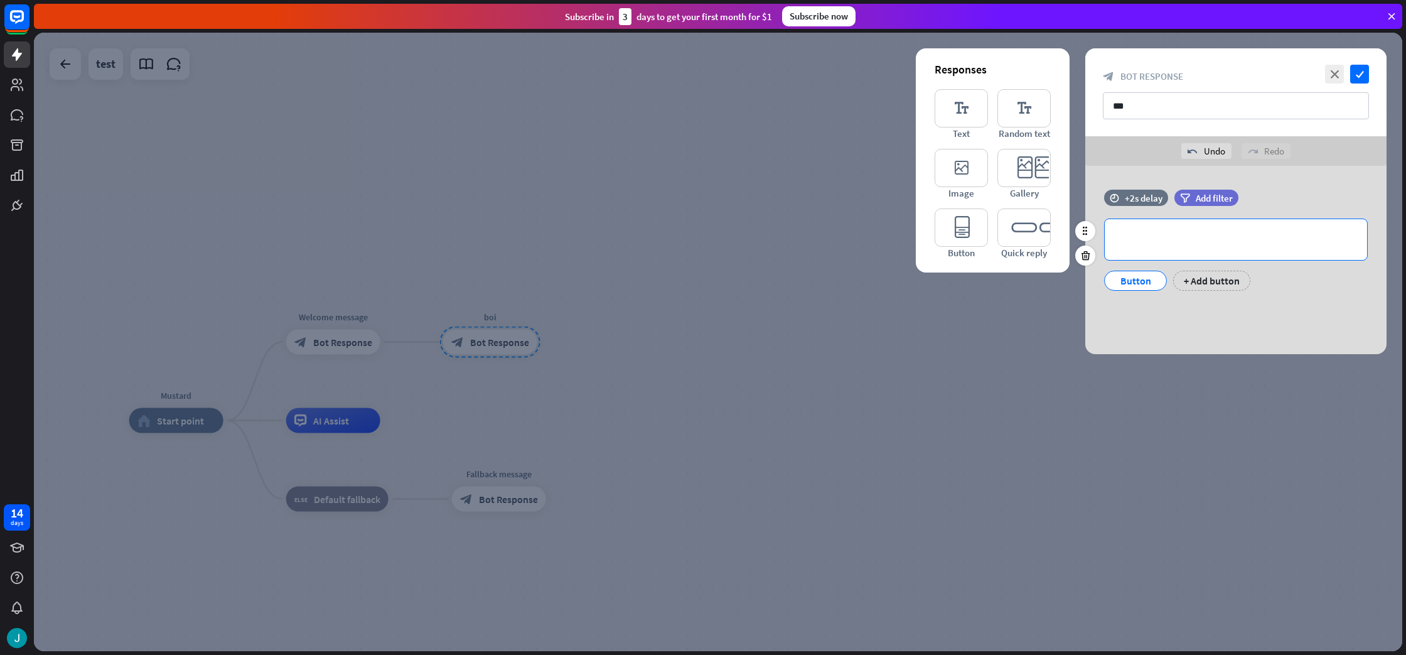
click at [1195, 247] on div "**********" at bounding box center [1236, 239] width 262 height 41
click at [1154, 289] on div "Button" at bounding box center [1135, 280] width 41 height 19
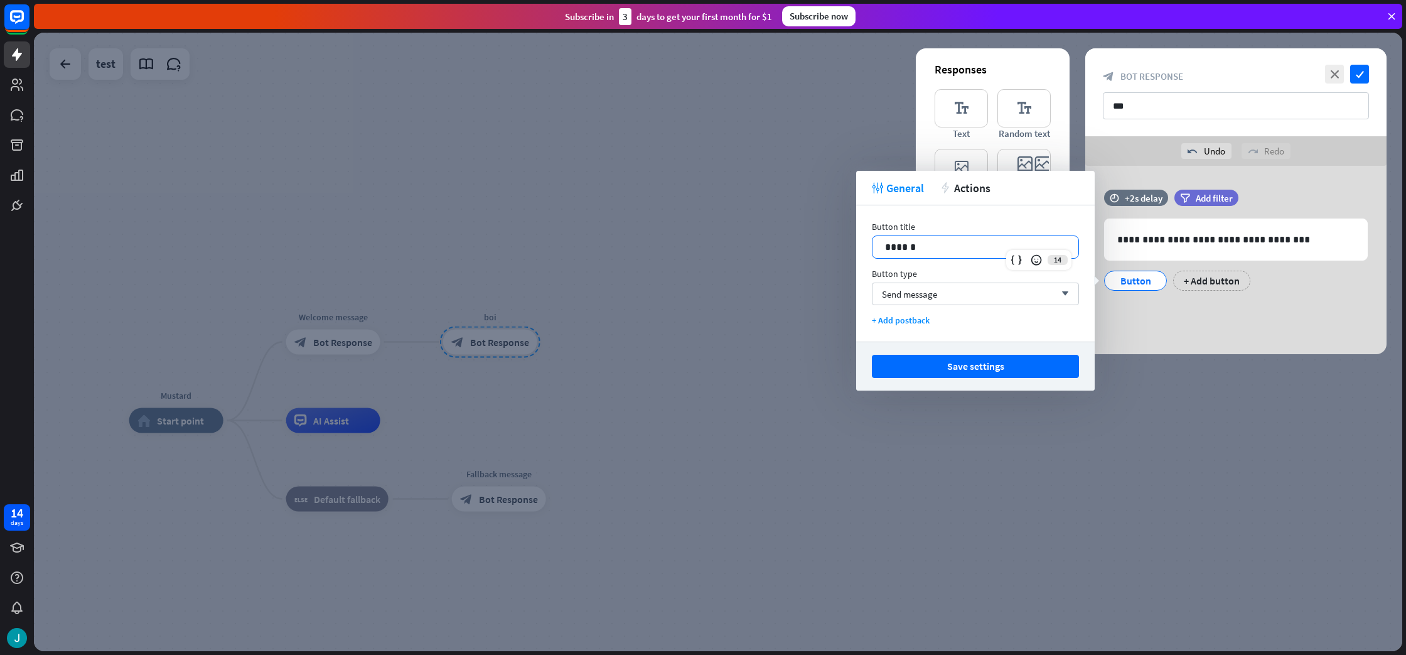
click at [849, 249] on body "14 days close Help Center arrow_left Back to home Subscribe [DATE] to get your …" at bounding box center [703, 327] width 1406 height 655
drag, startPoint x: 1187, startPoint y: 299, endPoint x: 1191, endPoint y: 287, distance: 12.5
click at [1186, 299] on div "**********" at bounding box center [1235, 247] width 301 height 114
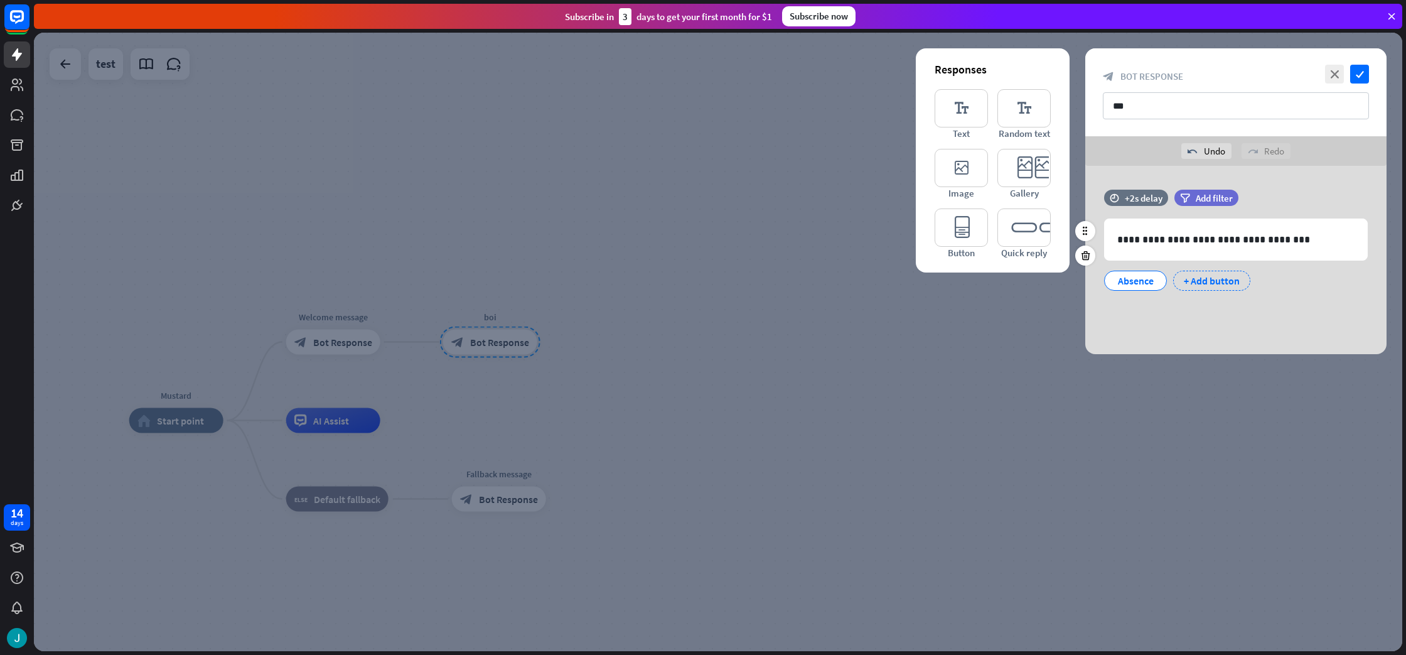
click at [1193, 282] on div "+ Add button" at bounding box center [1211, 281] width 77 height 20
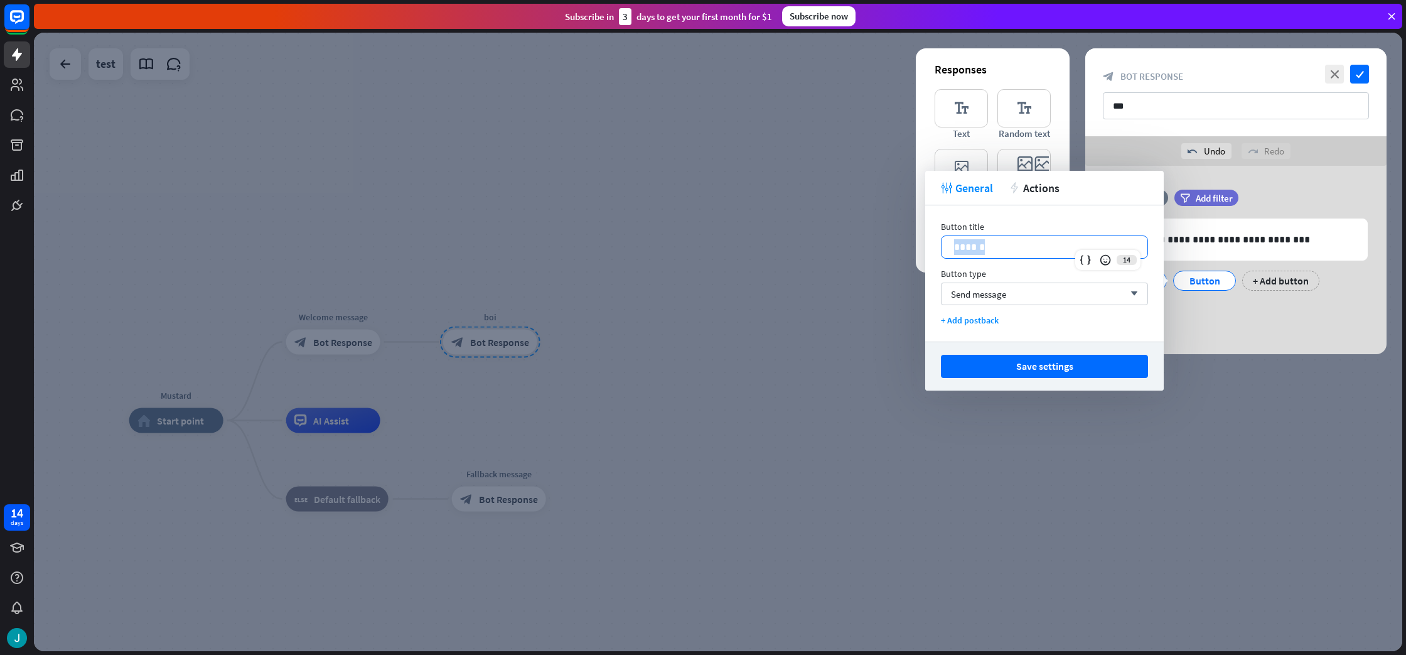
drag, startPoint x: 1072, startPoint y: 250, endPoint x: 955, endPoint y: 252, distance: 116.1
click at [955, 252] on p "******" at bounding box center [1044, 247] width 181 height 16
click at [1033, 364] on button "Save settings" at bounding box center [1044, 366] width 207 height 23
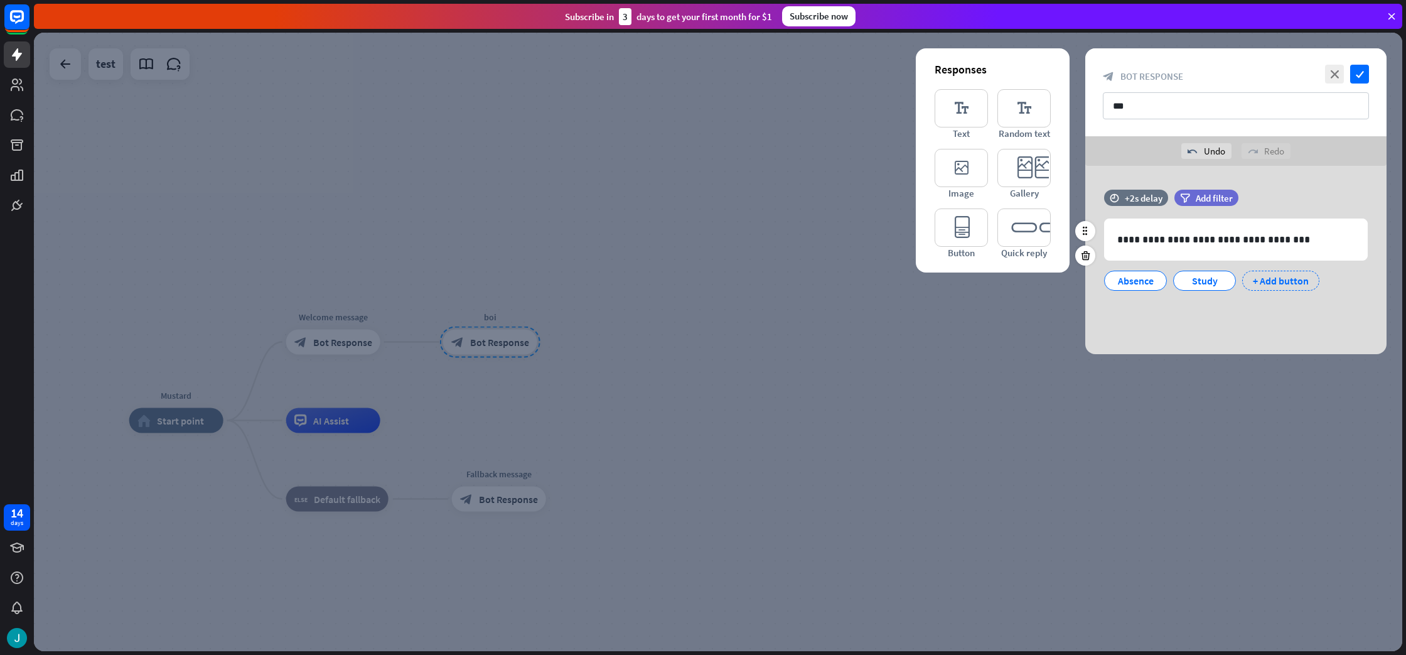
click at [1270, 274] on div "+ Add button" at bounding box center [1280, 281] width 77 height 20
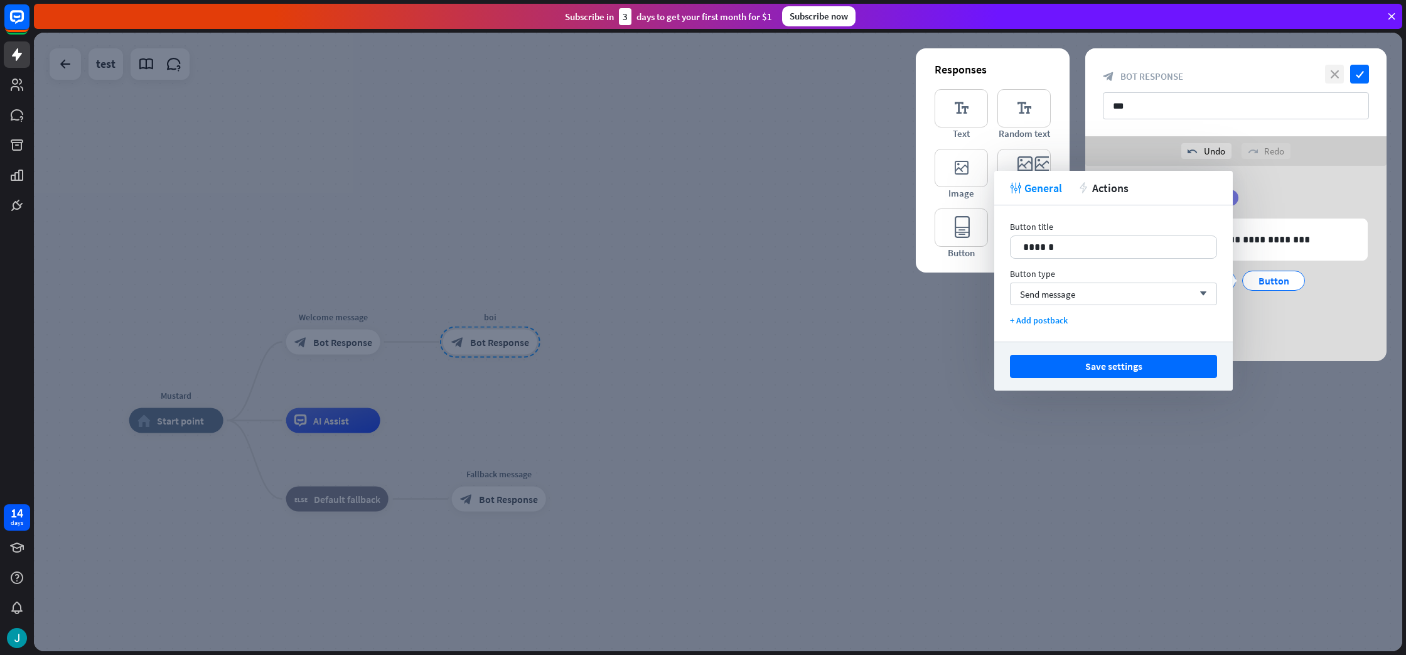
click at [1338, 80] on icon "close" at bounding box center [1334, 74] width 19 height 19
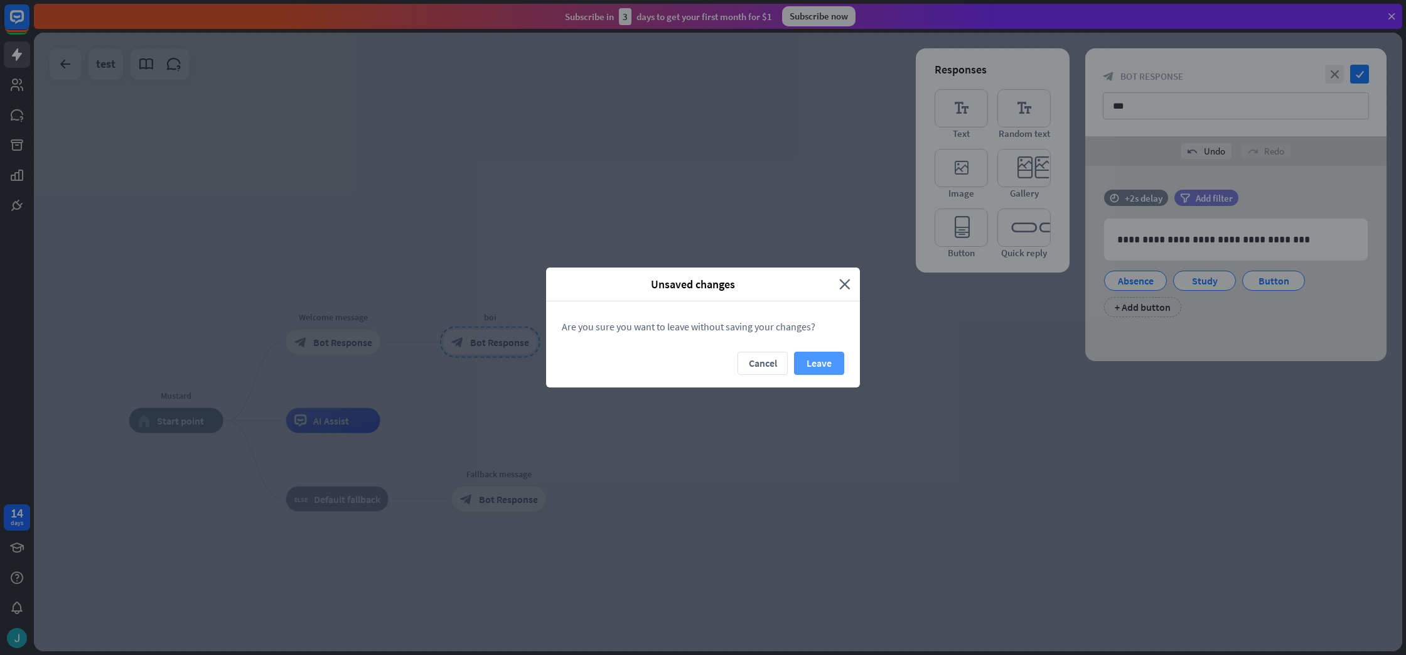
click at [819, 355] on button "Leave" at bounding box center [819, 363] width 50 height 23
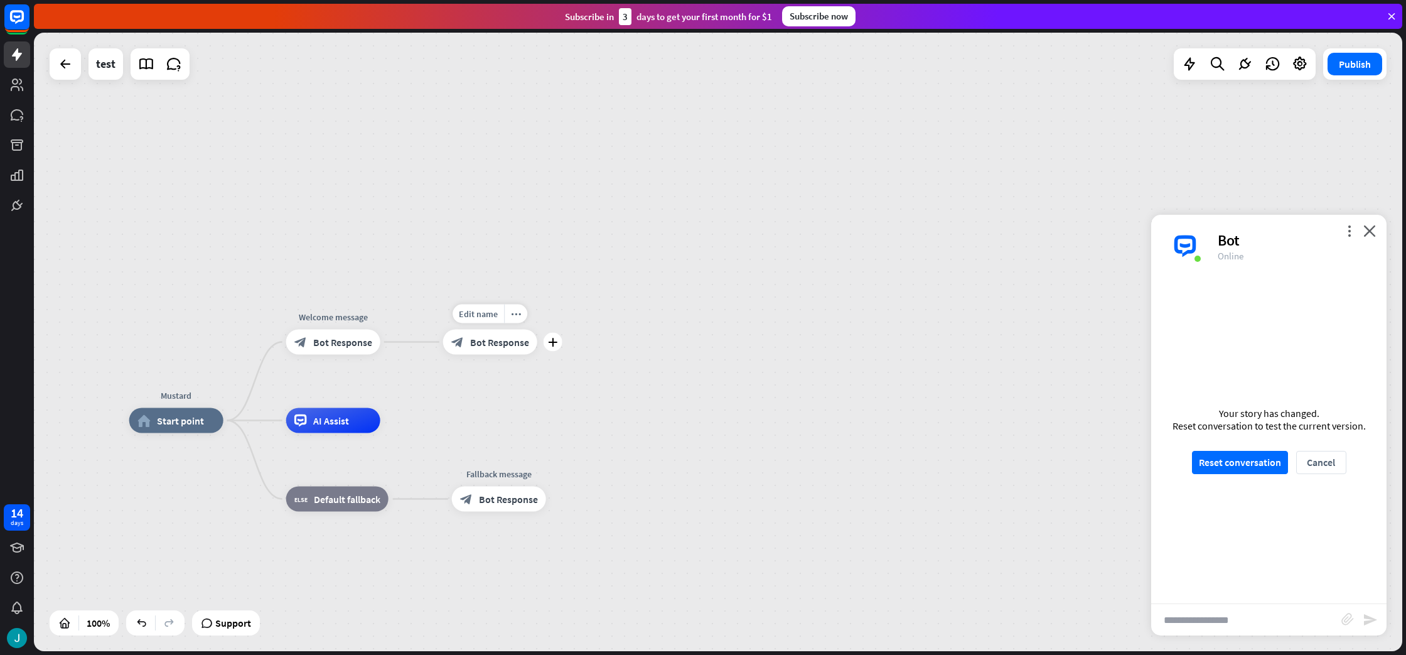
click at [500, 337] on span "Bot Response" at bounding box center [499, 342] width 59 height 13
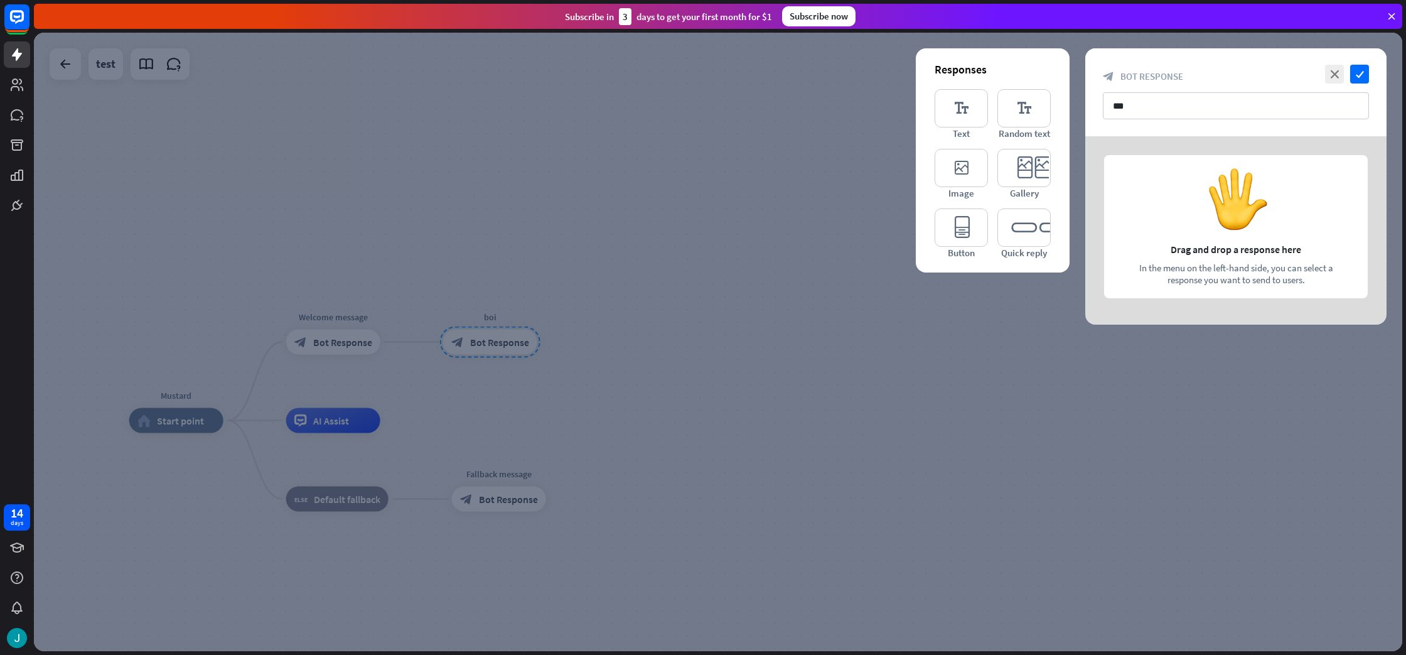
click at [908, 365] on div at bounding box center [718, 342] width 1369 height 618
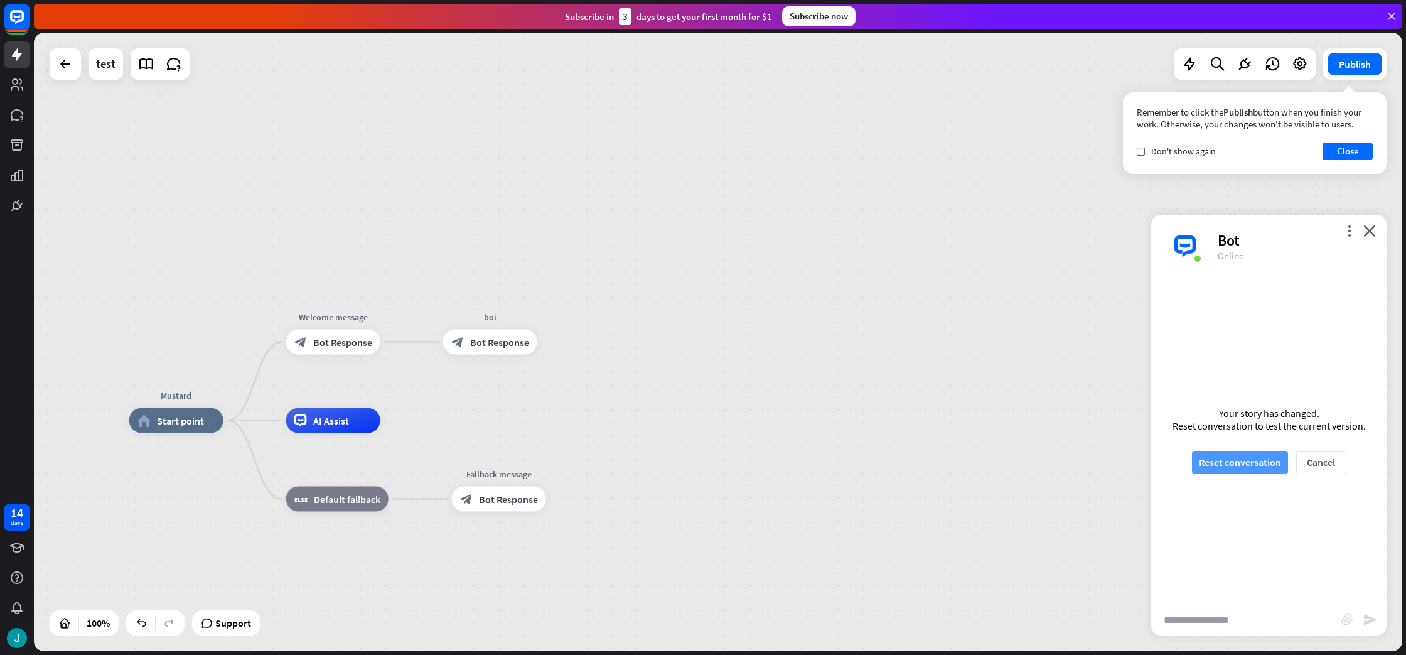
click at [1222, 452] on button "Reset conversation" at bounding box center [1240, 462] width 96 height 23
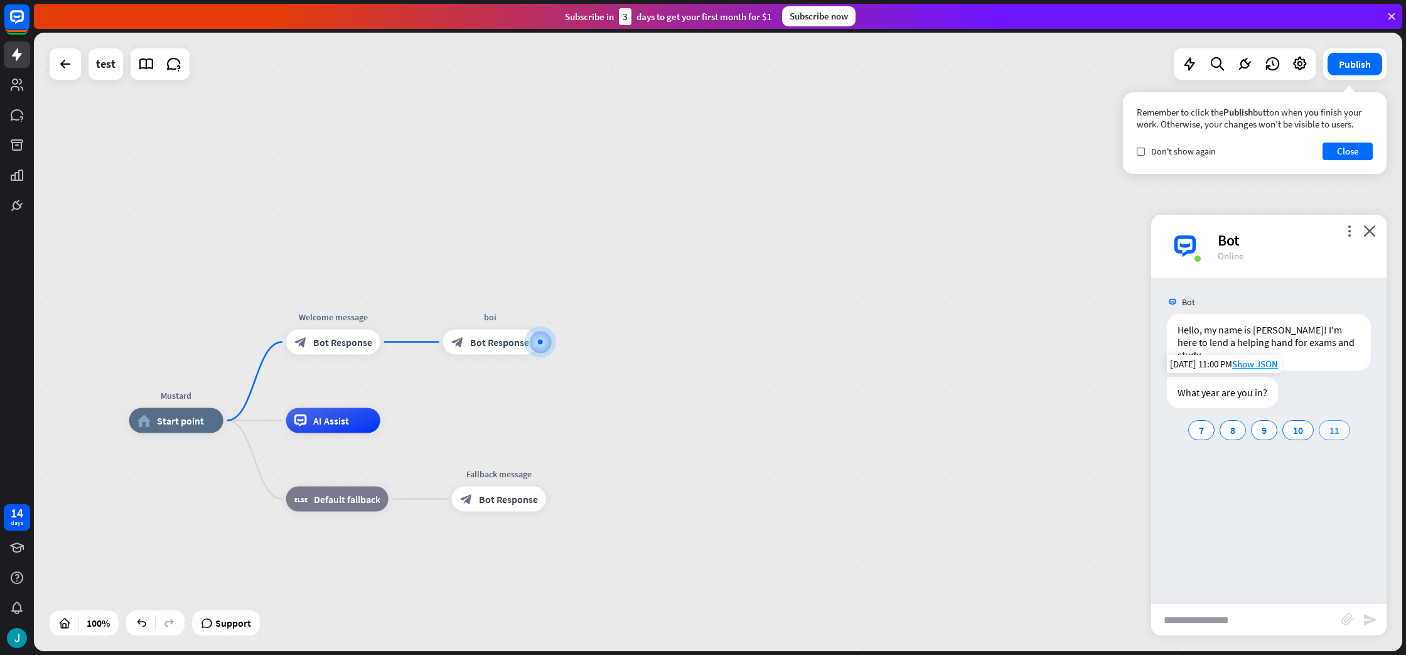
click at [1340, 421] on div "11" at bounding box center [1334, 430] width 31 height 20
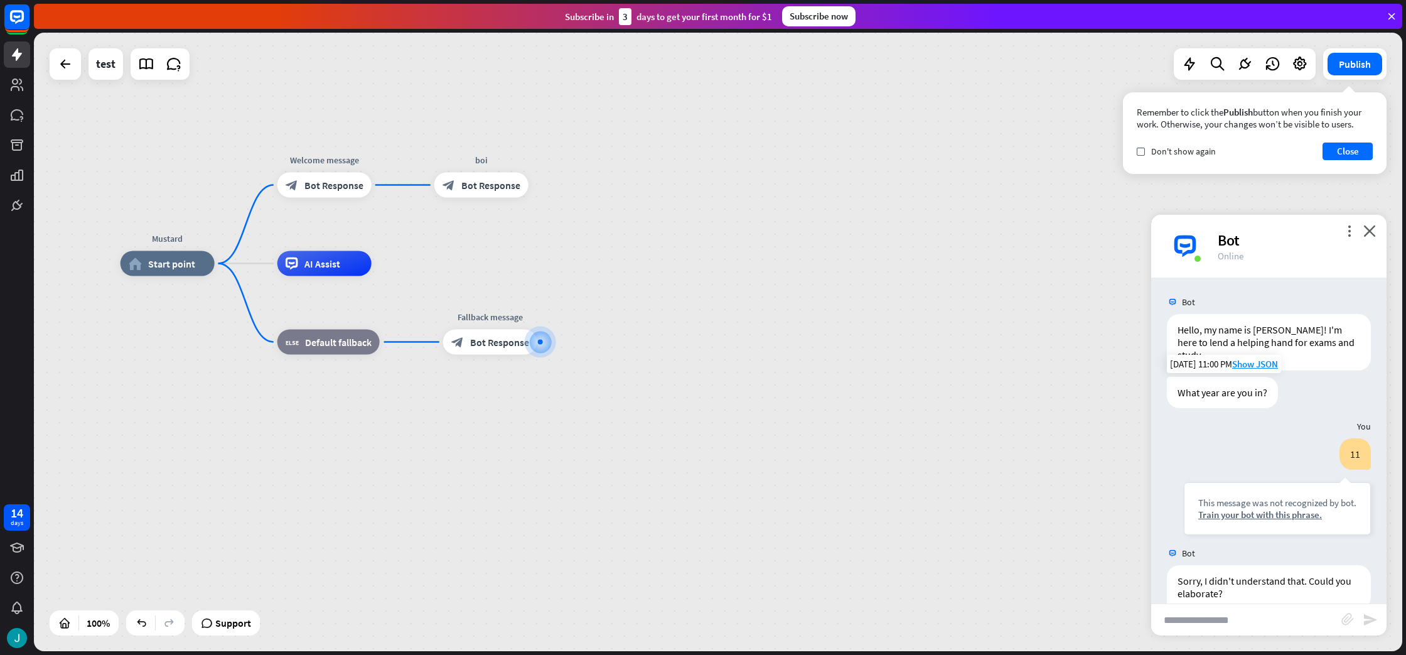
scroll to position [12, 0]
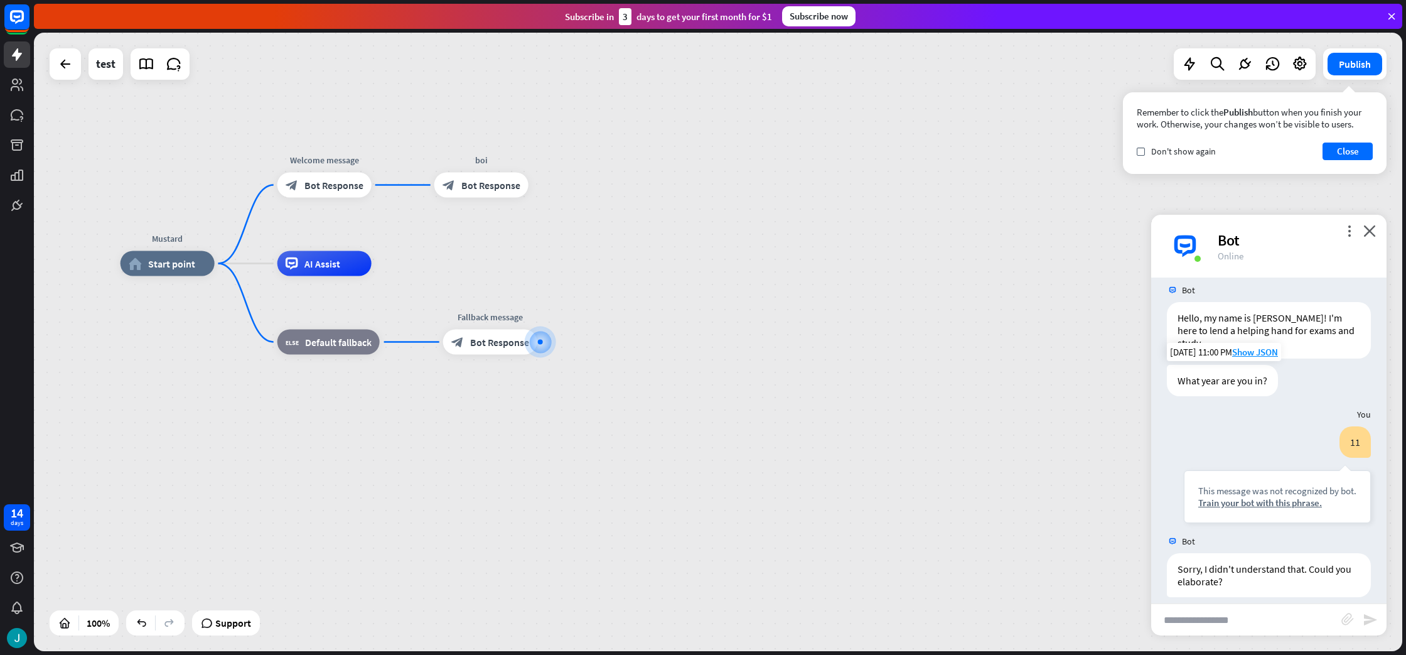
click at [1376, 232] on div "more_vert close Bot Online" at bounding box center [1268, 246] width 235 height 63
click at [505, 156] on icon "more_horiz" at bounding box center [507, 156] width 10 height 9
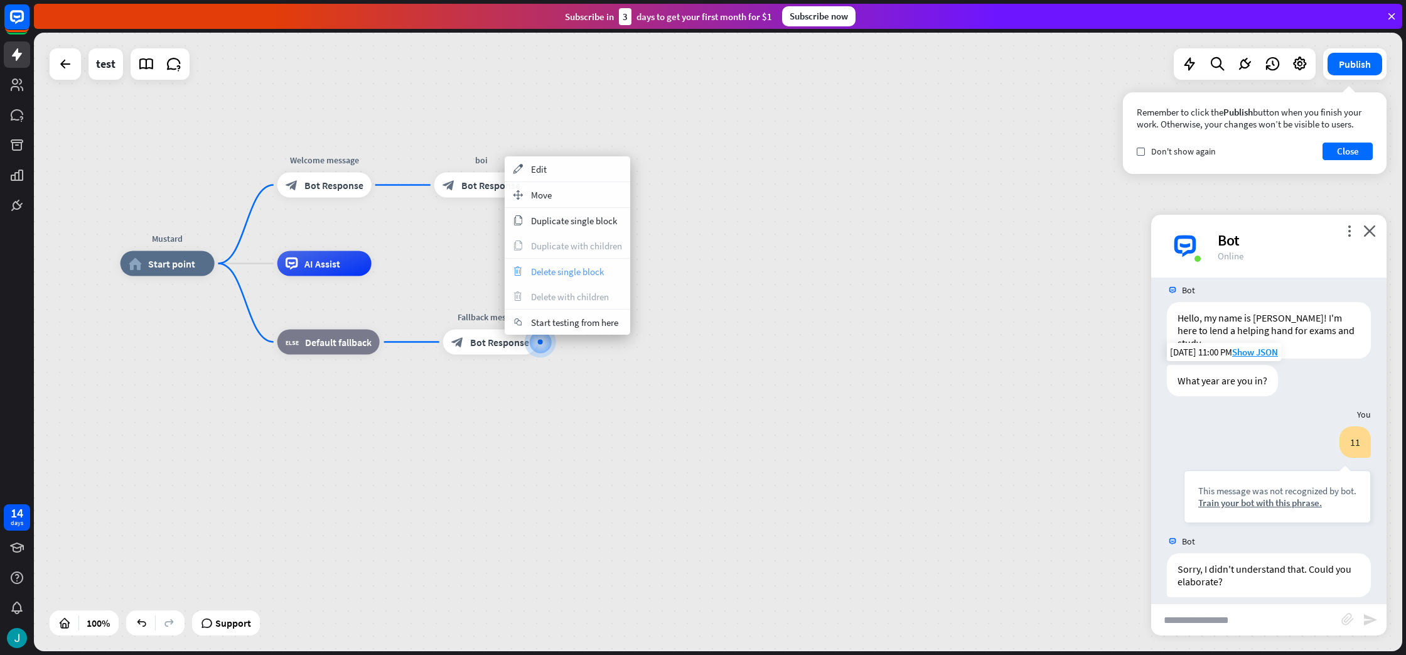
click at [540, 277] on div "trash Delete single block" at bounding box center [568, 271] width 126 height 25
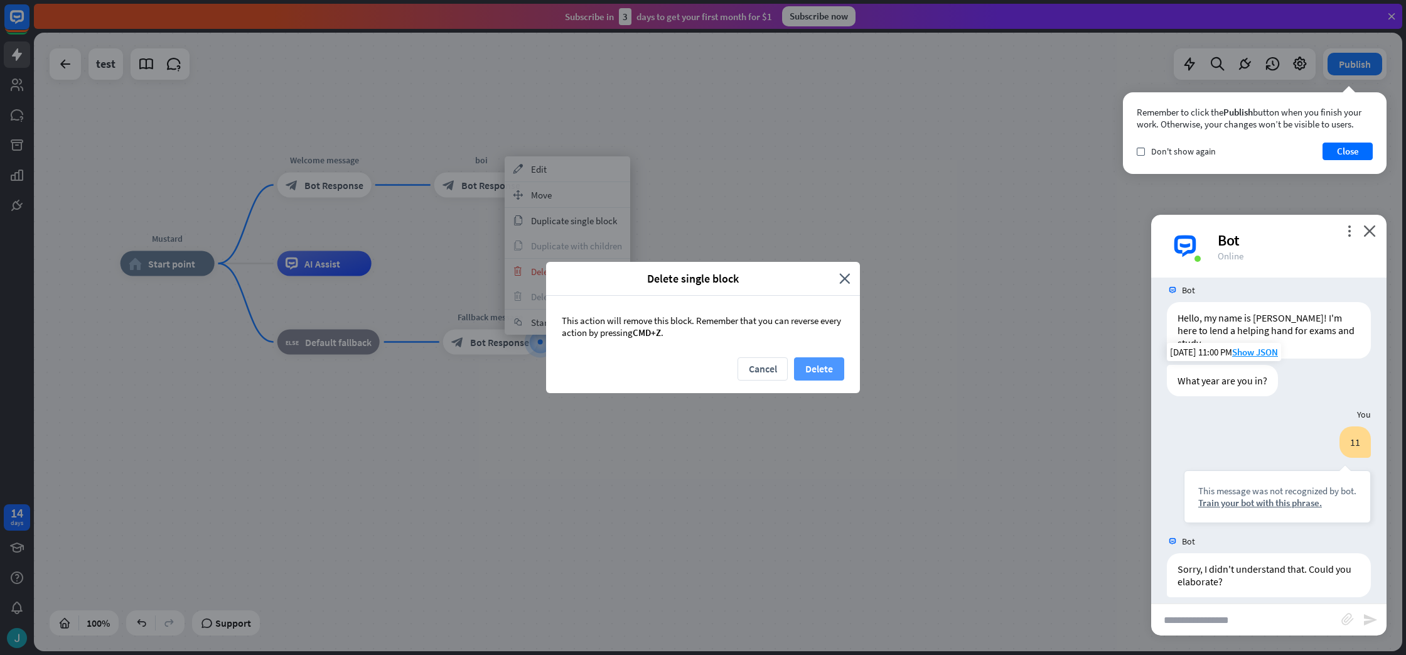
click at [821, 365] on button "Delete" at bounding box center [819, 368] width 50 height 23
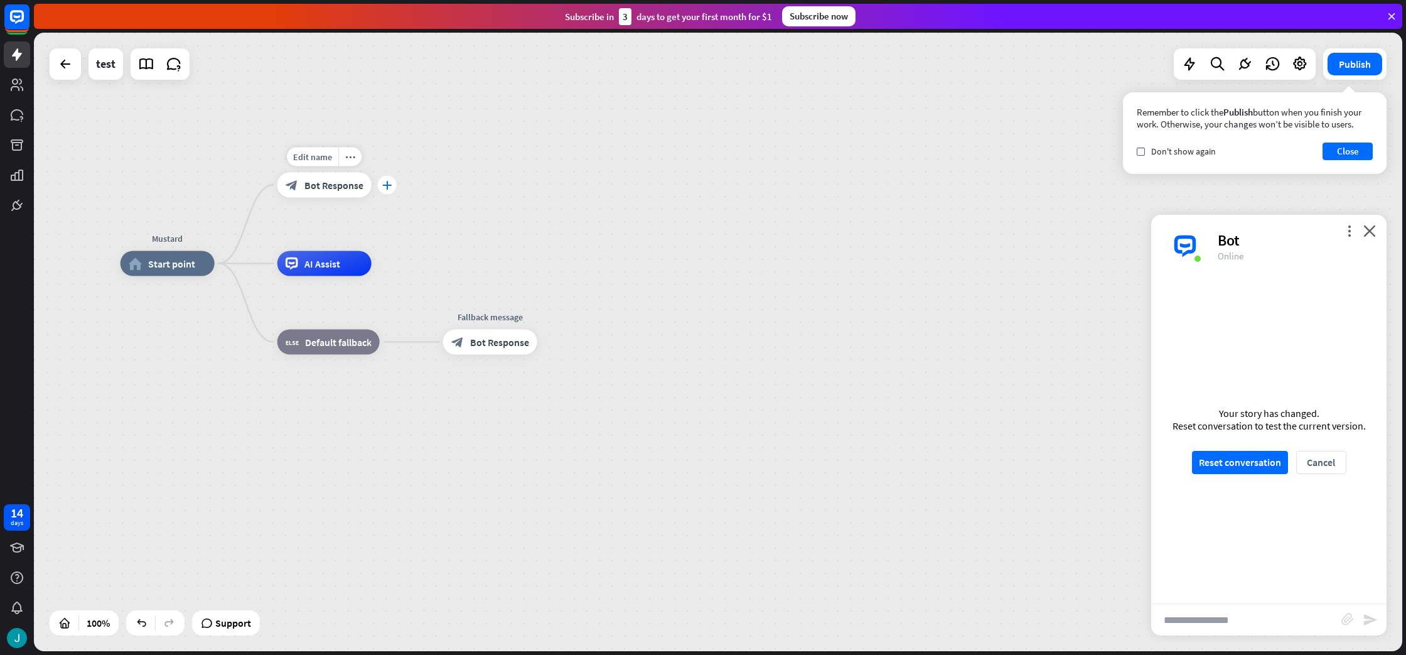
click at [385, 189] on icon "plus" at bounding box center [386, 185] width 9 height 9
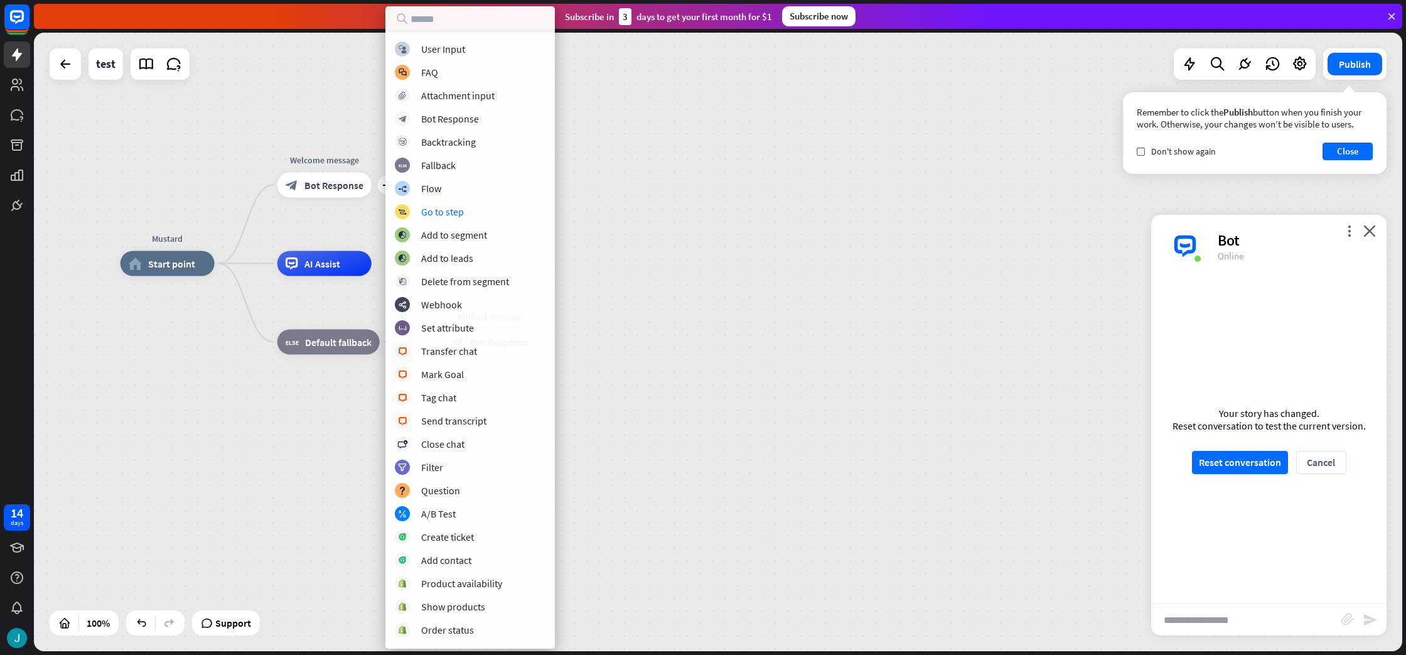
drag, startPoint x: 719, startPoint y: 267, endPoint x: 526, endPoint y: 215, distance: 200.3
click at [719, 267] on div "Mustard home_2 Start point plus Welcome message block_bot_response Bot Response…" at bounding box center [805, 573] width 1369 height 618
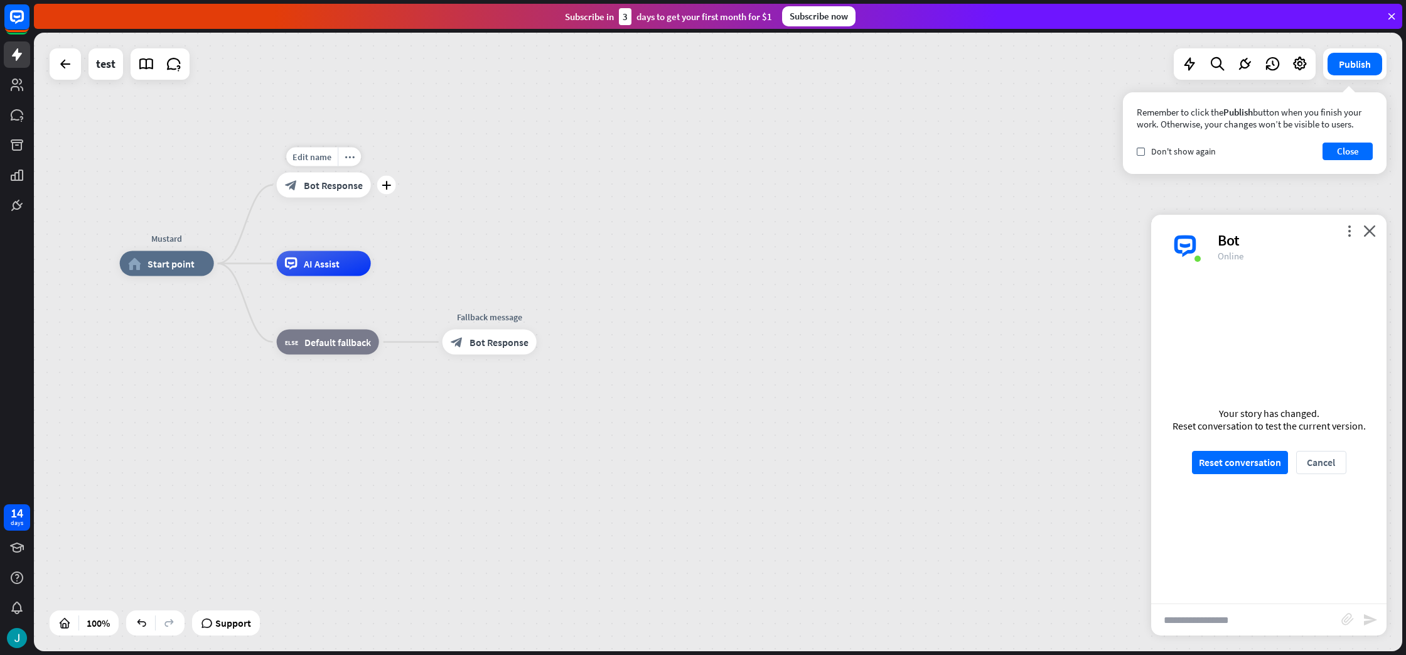
click at [382, 191] on div "plus" at bounding box center [386, 185] width 19 height 19
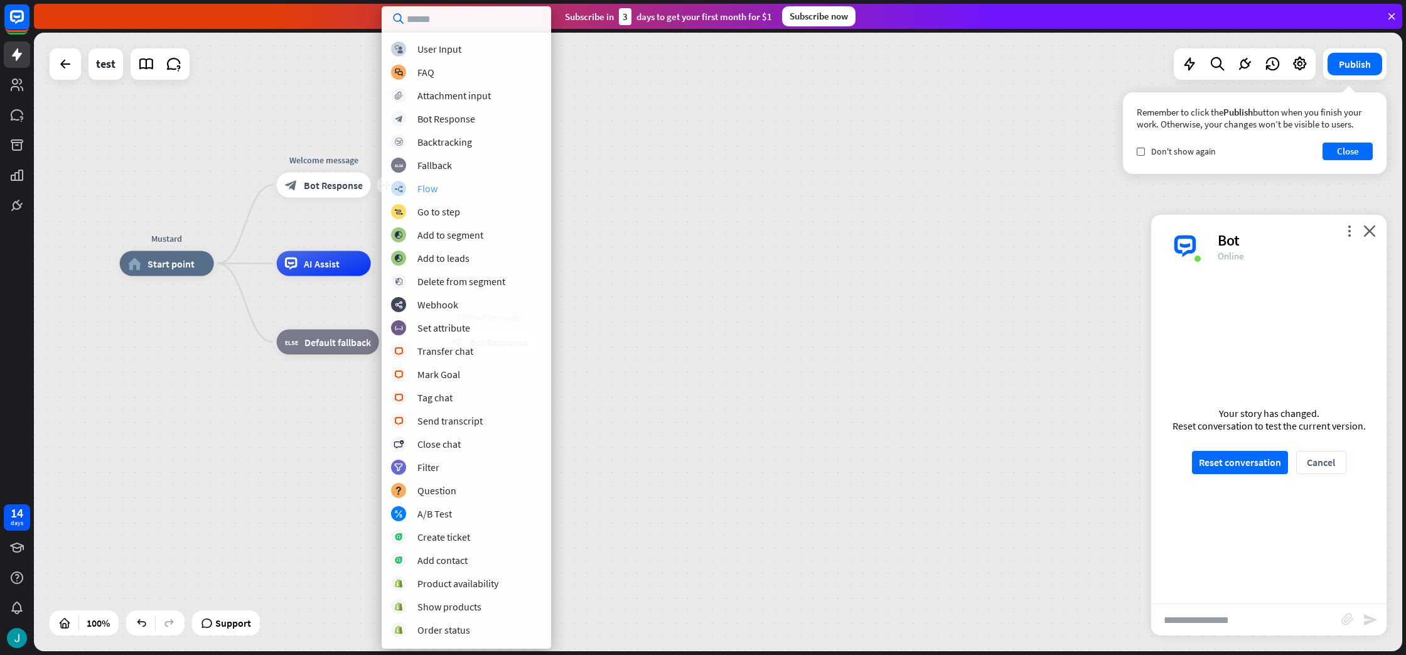
click at [436, 191] on div "Flow" at bounding box center [427, 188] width 20 height 13
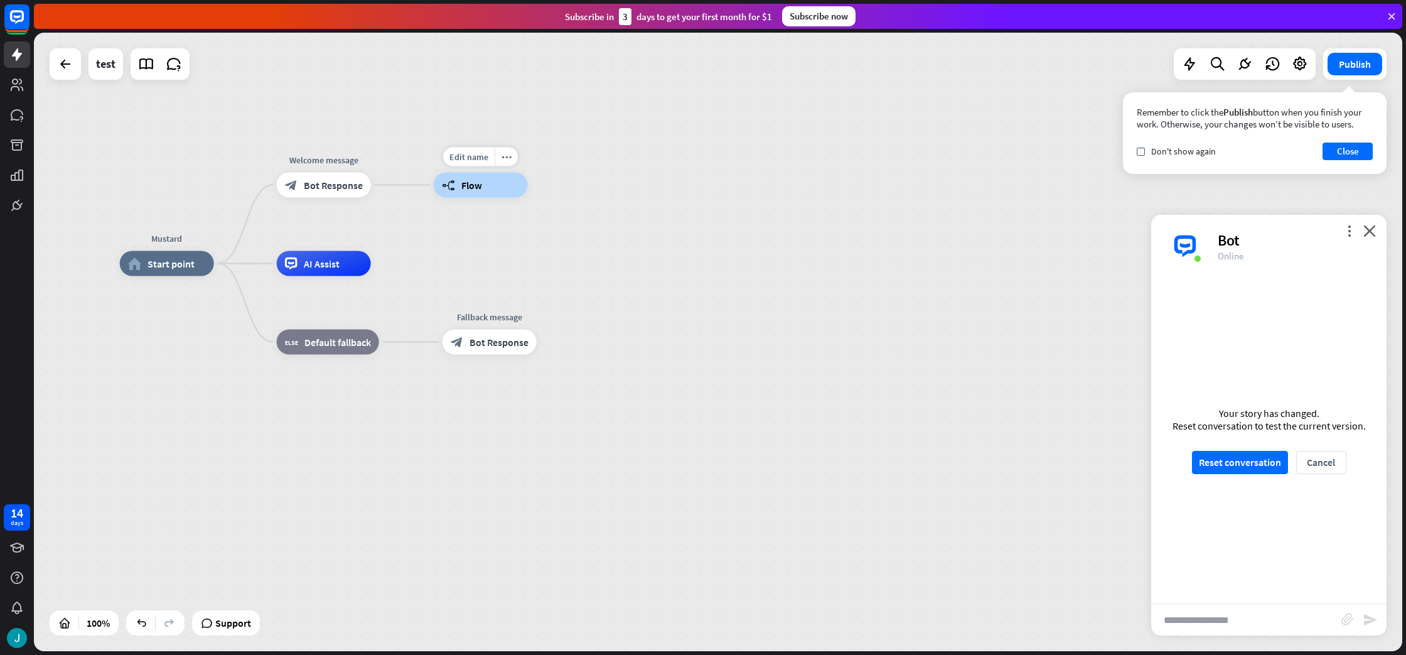
click at [468, 185] on span "Flow" at bounding box center [471, 185] width 21 height 13
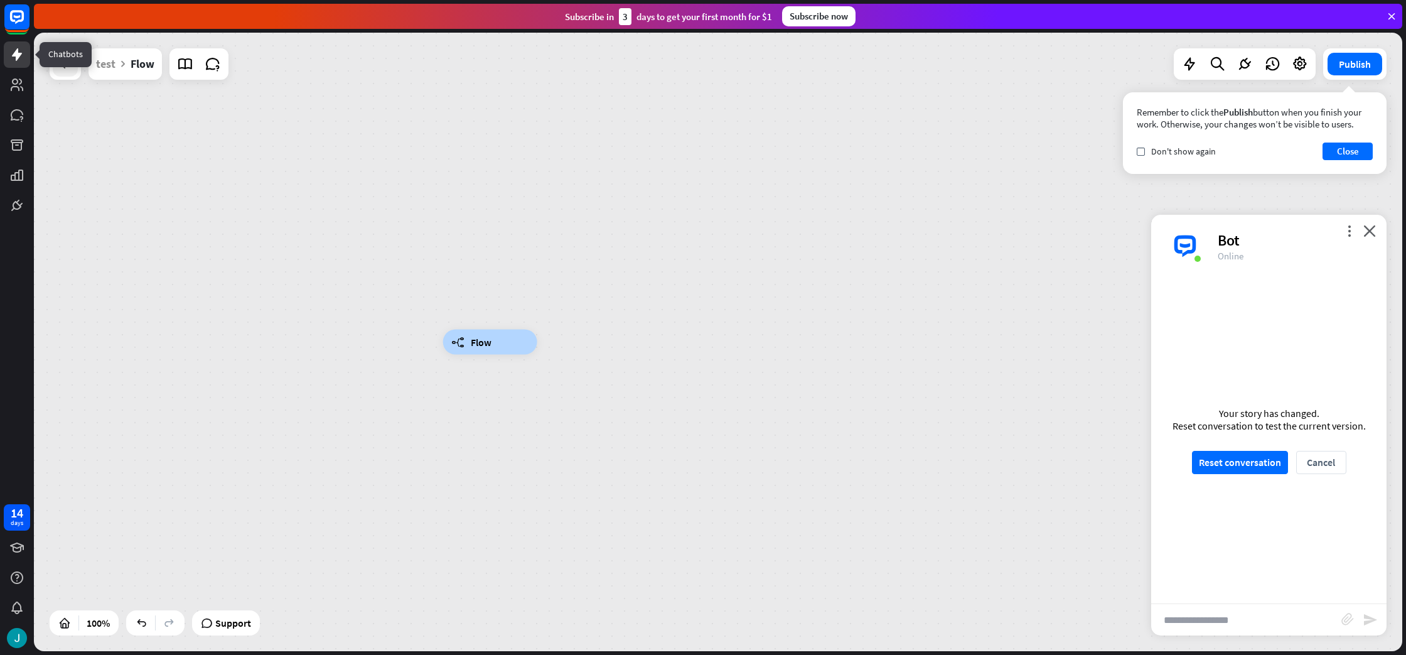
click at [67, 65] on icon at bounding box center [65, 63] width 15 height 15
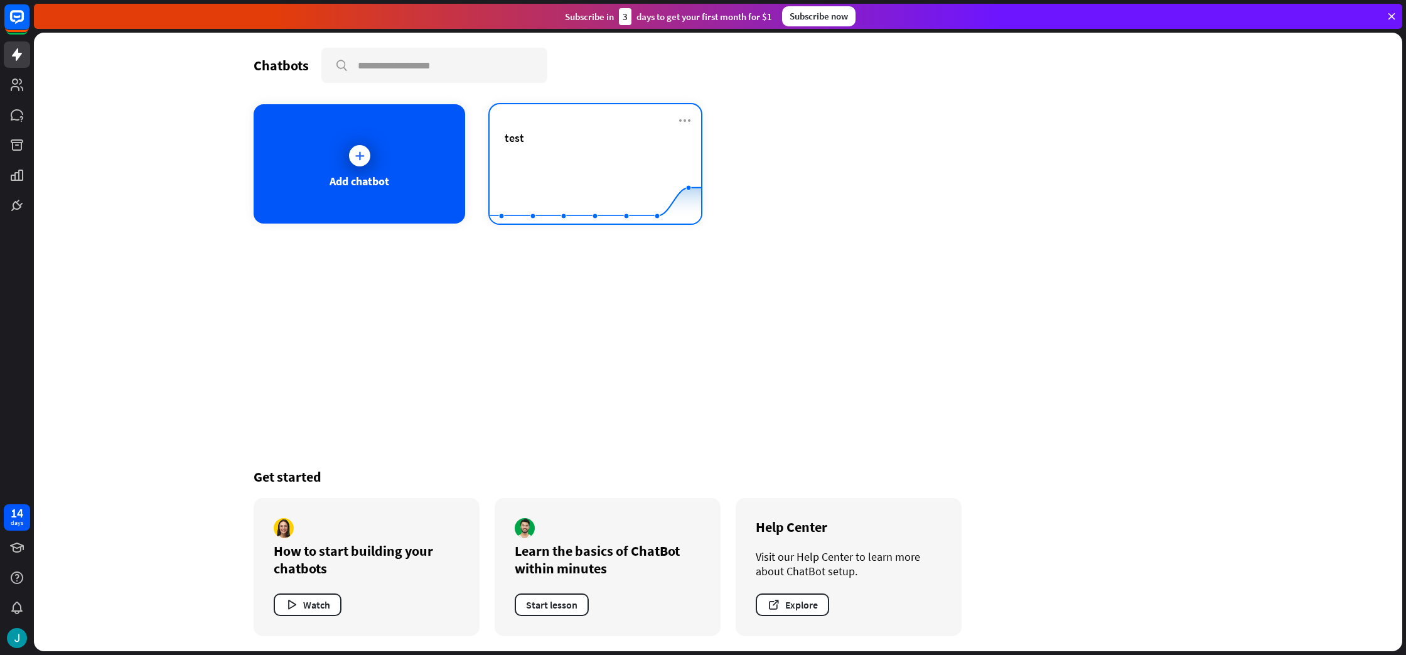
click at [573, 148] on div "test" at bounding box center [595, 153] width 181 height 44
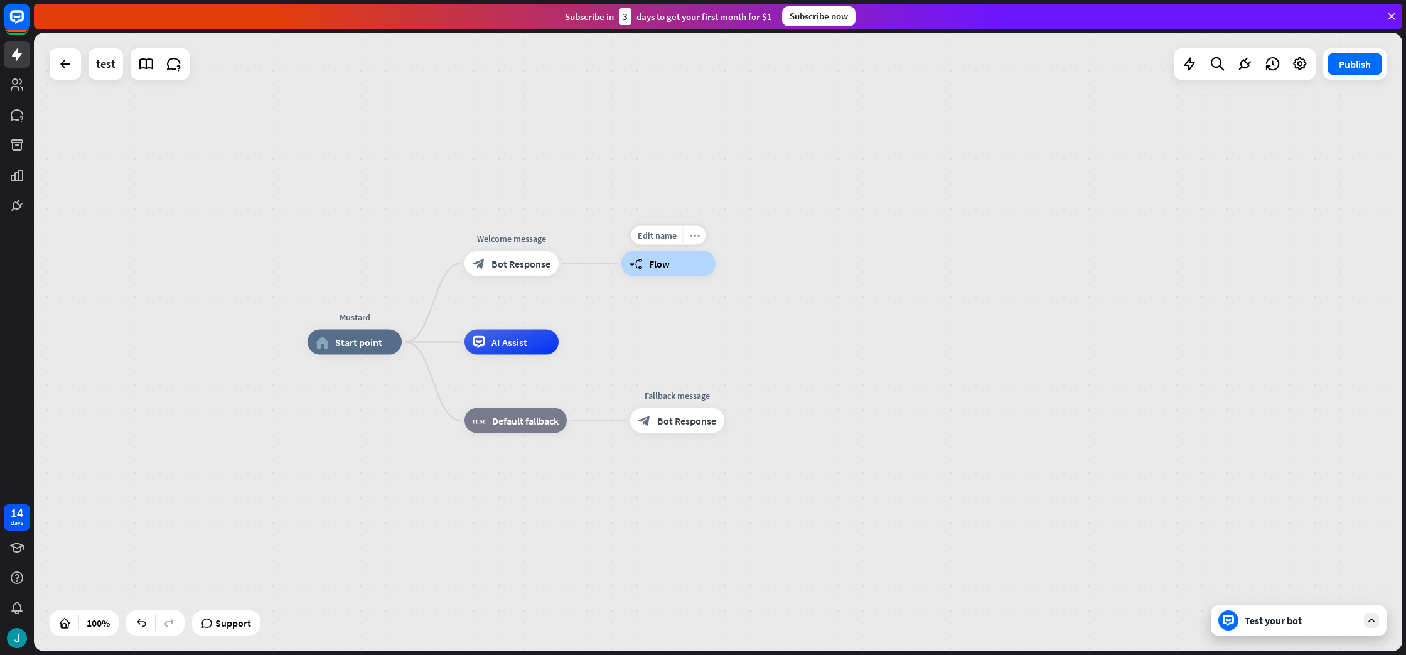
click at [696, 234] on icon "more_horiz" at bounding box center [695, 234] width 10 height 9
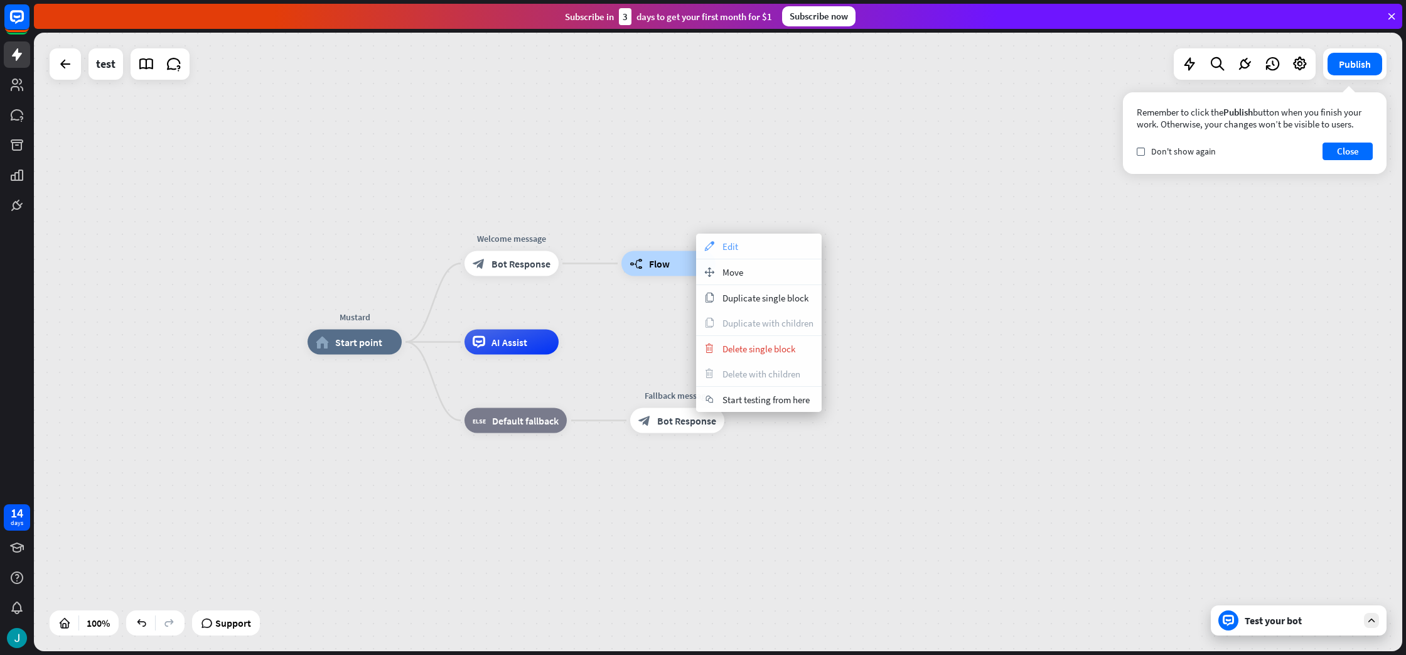
click at [718, 252] on div "appearance Edit" at bounding box center [759, 246] width 126 height 25
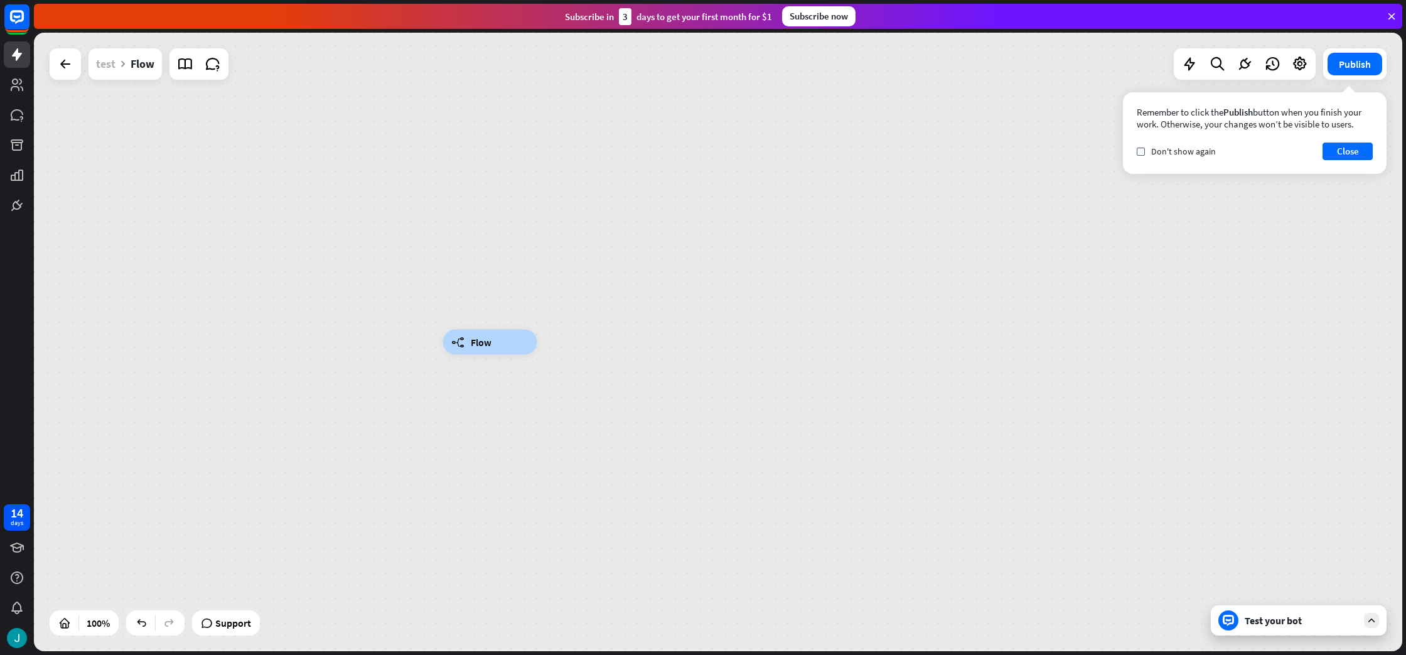
click at [112, 67] on div "test" at bounding box center [105, 63] width 19 height 31
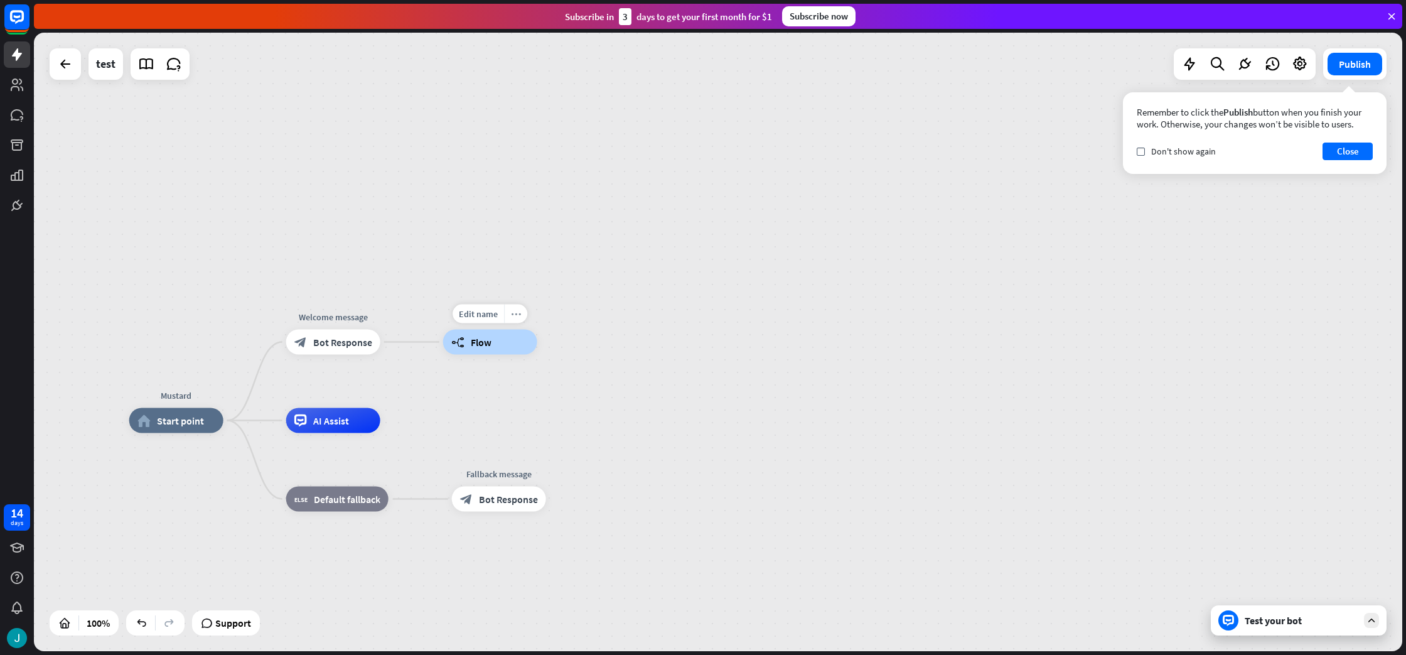
click at [508, 307] on div "more_horiz" at bounding box center [515, 313] width 23 height 19
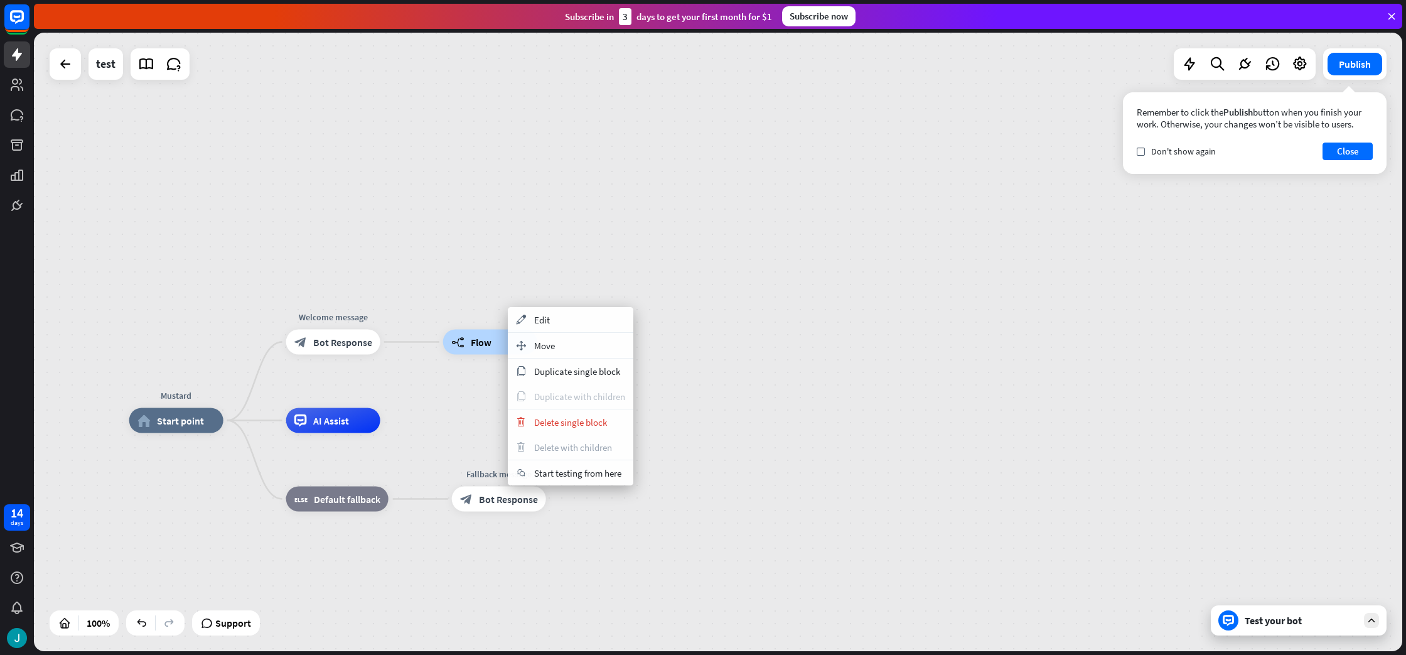
click at [560, 409] on section "copy Duplicate single block copy Duplicate with children" at bounding box center [571, 383] width 126 height 51
click at [561, 414] on div "trash Delete single block" at bounding box center [571, 421] width 126 height 25
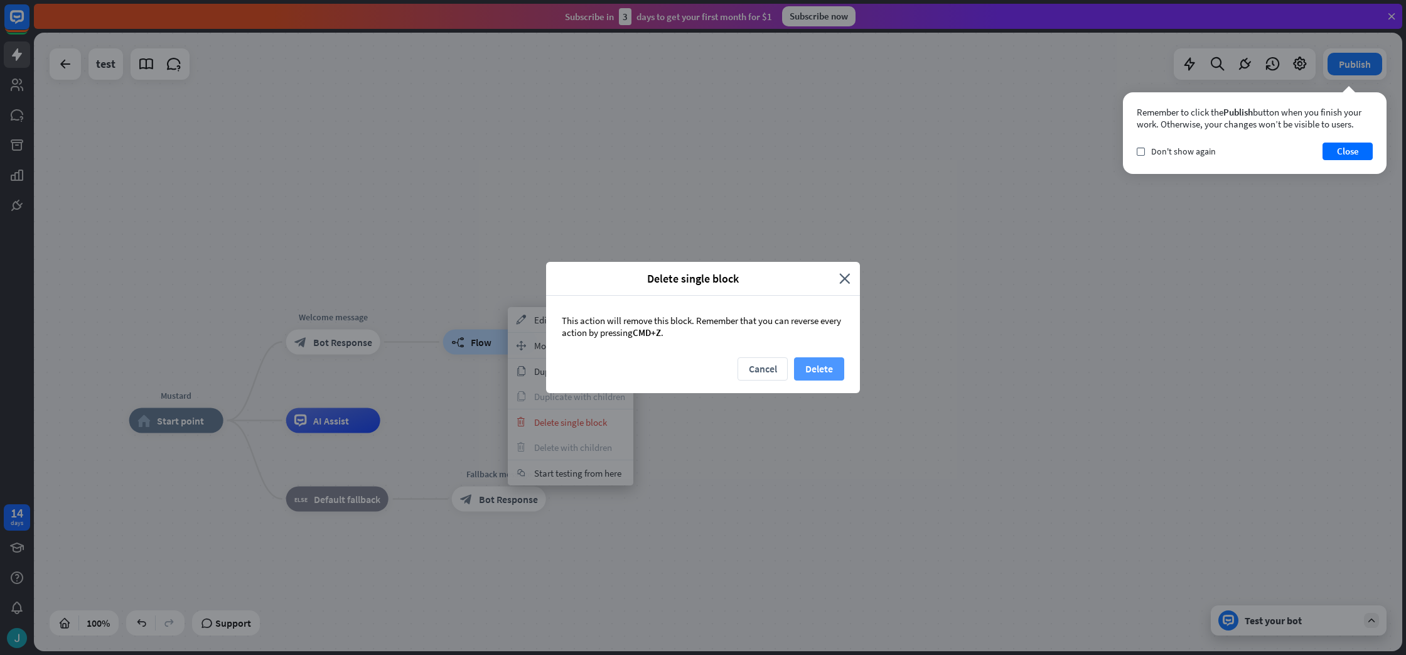
click at [805, 376] on button "Delete" at bounding box center [819, 368] width 50 height 23
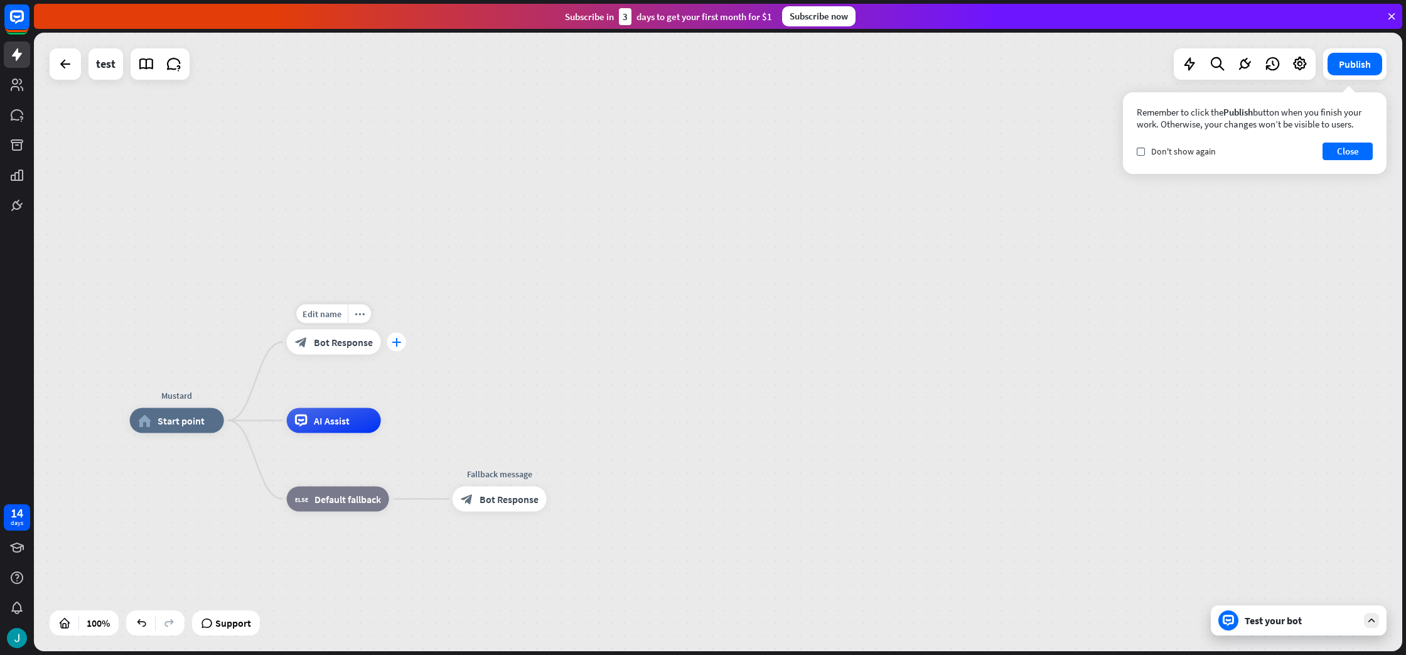
click at [392, 340] on icon "plus" at bounding box center [396, 342] width 9 height 9
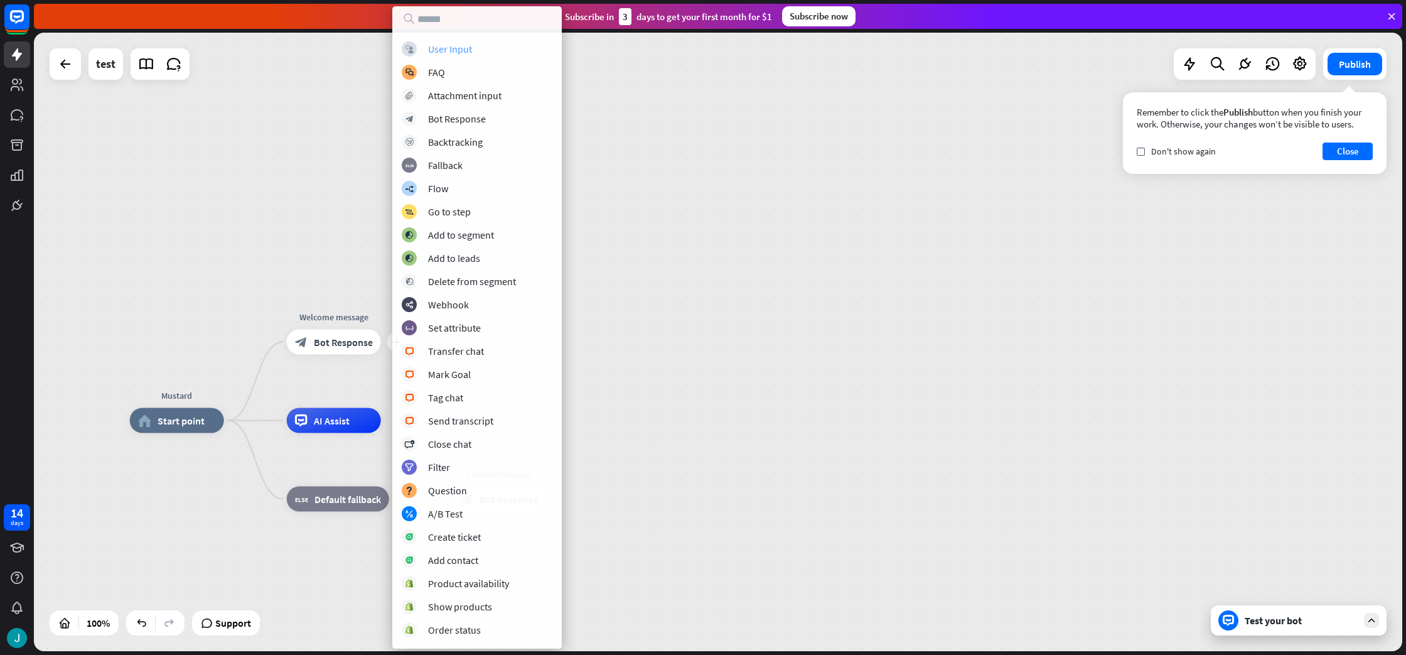
click at [429, 45] on div "block_user_input User Input" at bounding box center [477, 48] width 151 height 15
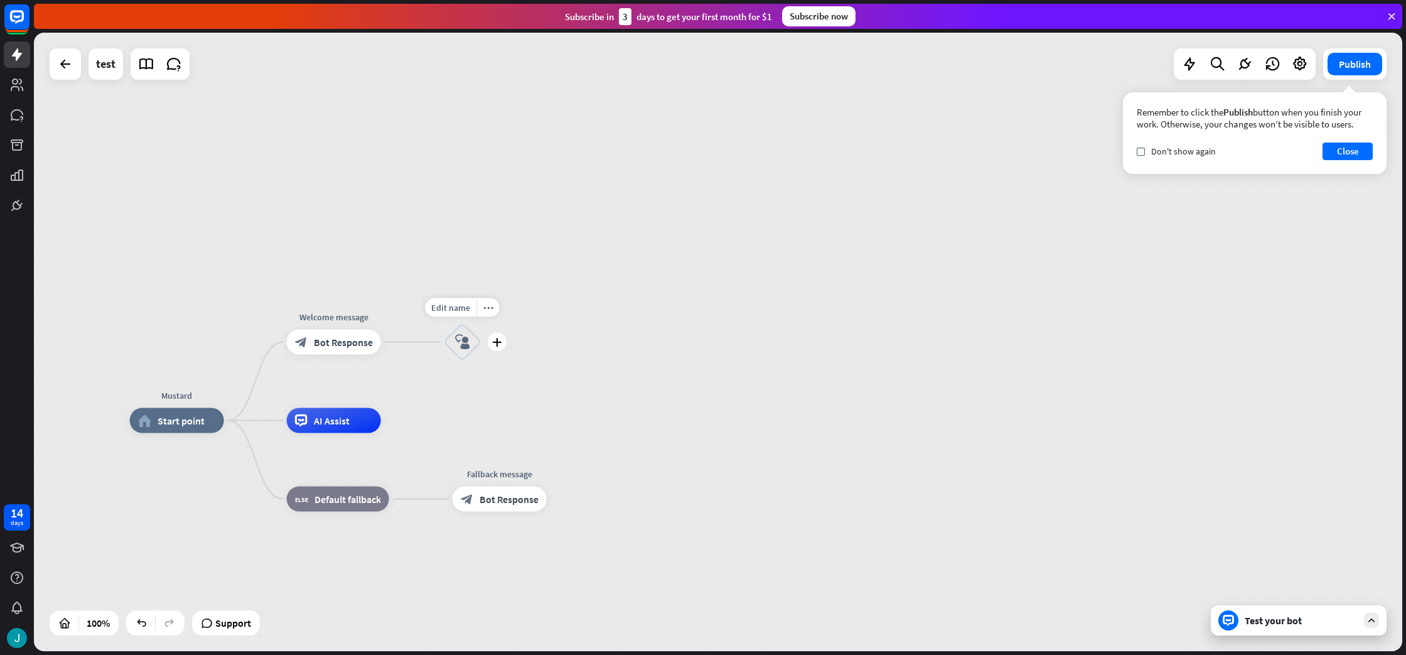
click at [456, 352] on div "block_user_input" at bounding box center [463, 342] width 38 height 38
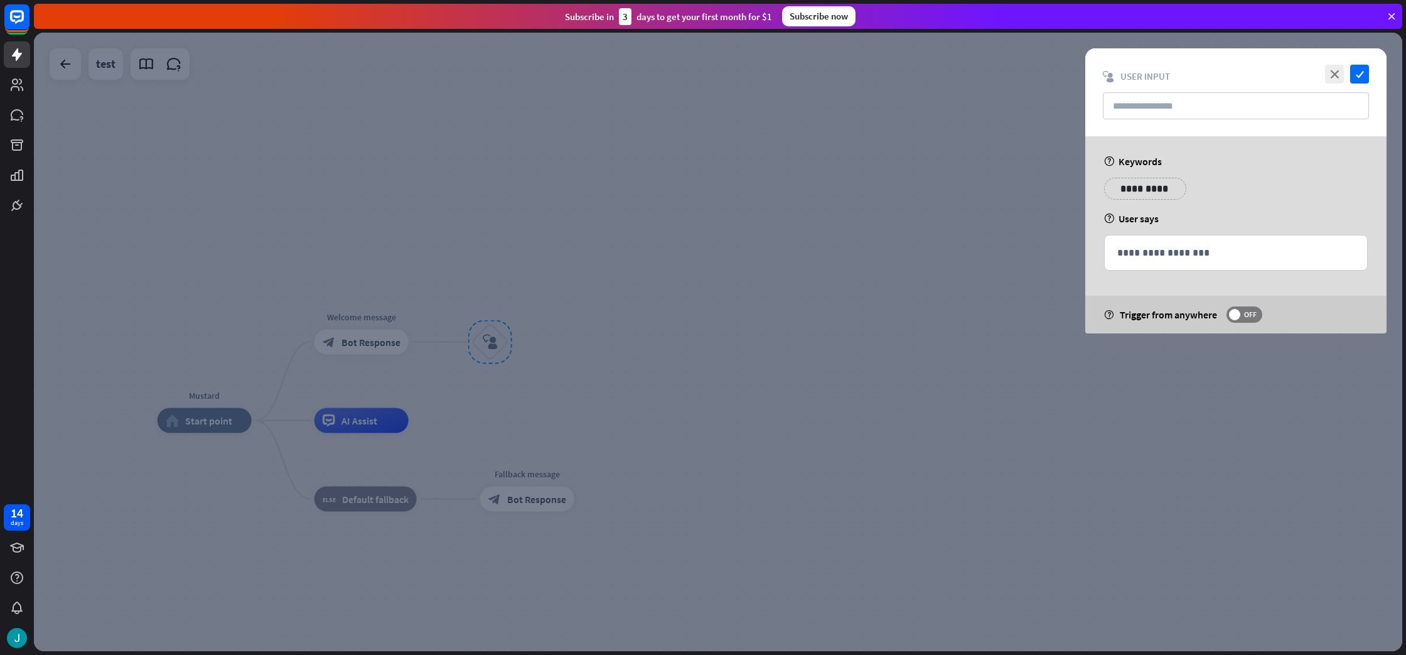
click at [1181, 191] on div "**********" at bounding box center [1145, 189] width 82 height 22
click at [1148, 186] on p "**********" at bounding box center [1145, 189] width 63 height 16
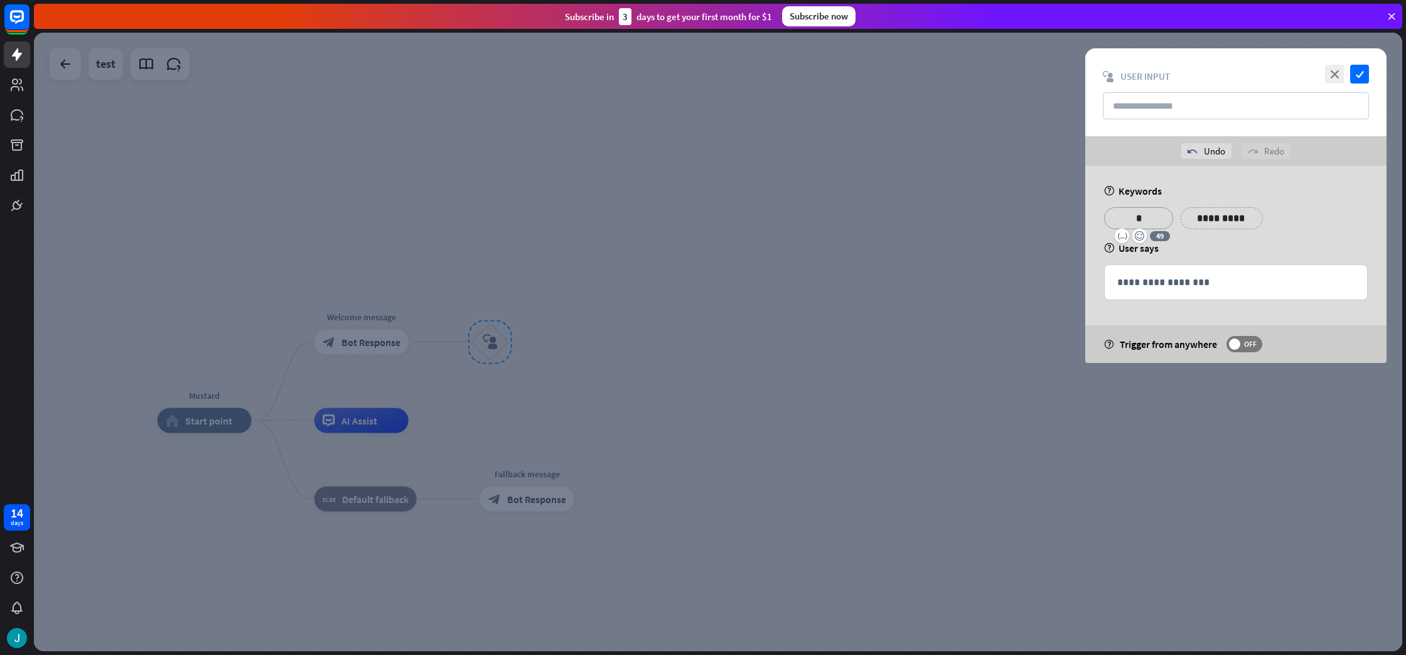
click at [1214, 211] on p "**********" at bounding box center [1221, 218] width 63 height 16
click at [1275, 218] on p "**********" at bounding box center [1292, 218] width 50 height 16
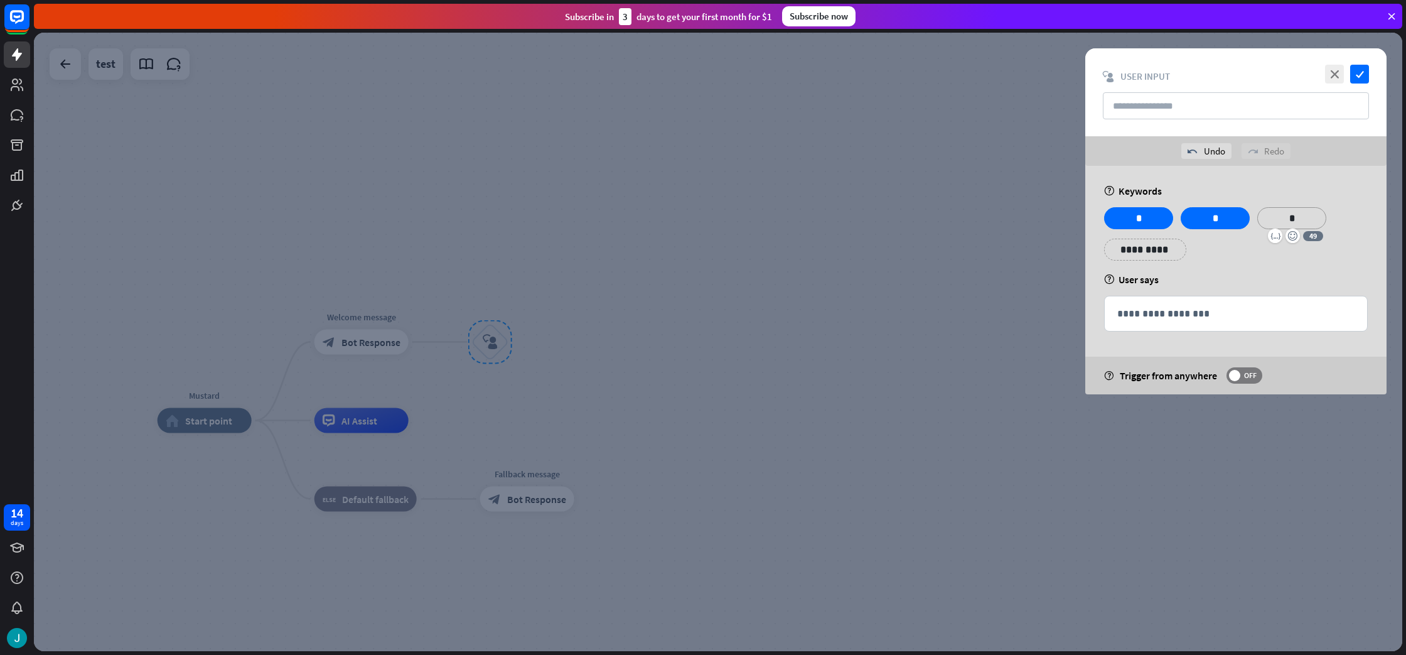
click at [1135, 244] on p "**********" at bounding box center [1145, 250] width 63 height 16
click at [1217, 251] on p "**********" at bounding box center [1221, 250] width 63 height 16
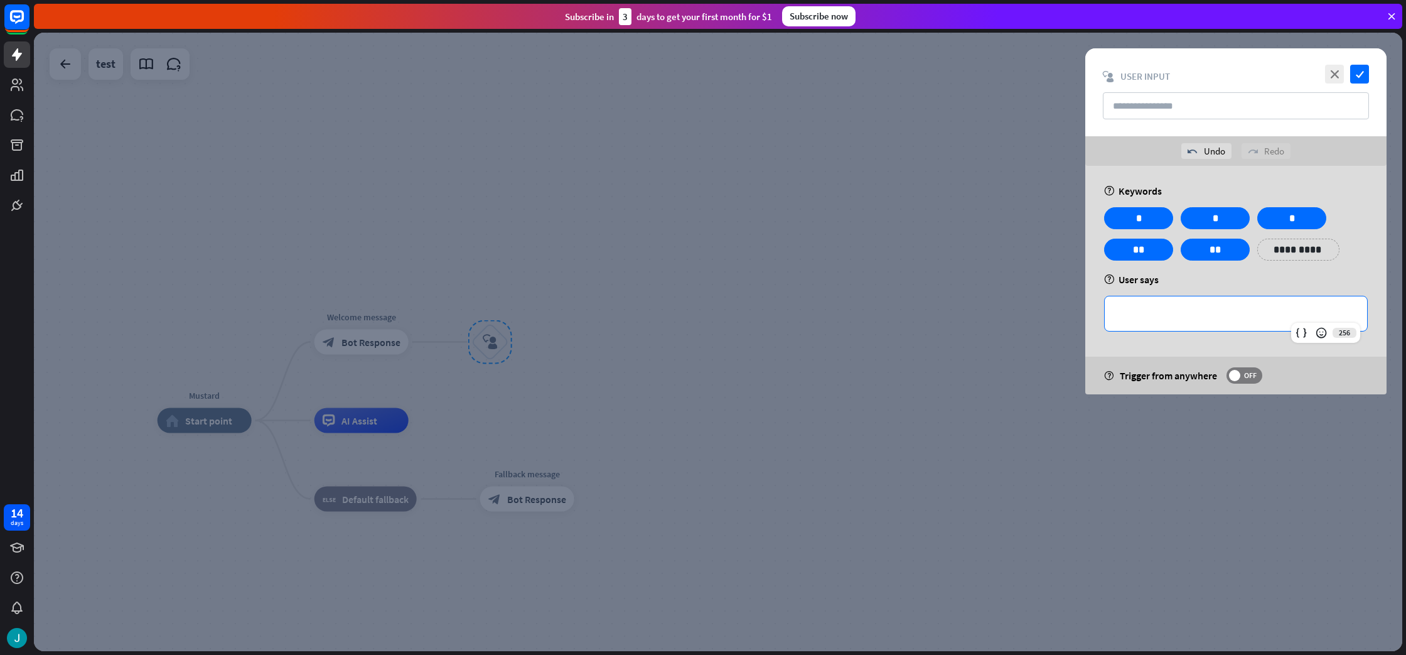
click at [1350, 325] on div "**********" at bounding box center [1236, 314] width 264 height 36
click at [1369, 71] on icon "check" at bounding box center [1359, 74] width 19 height 19
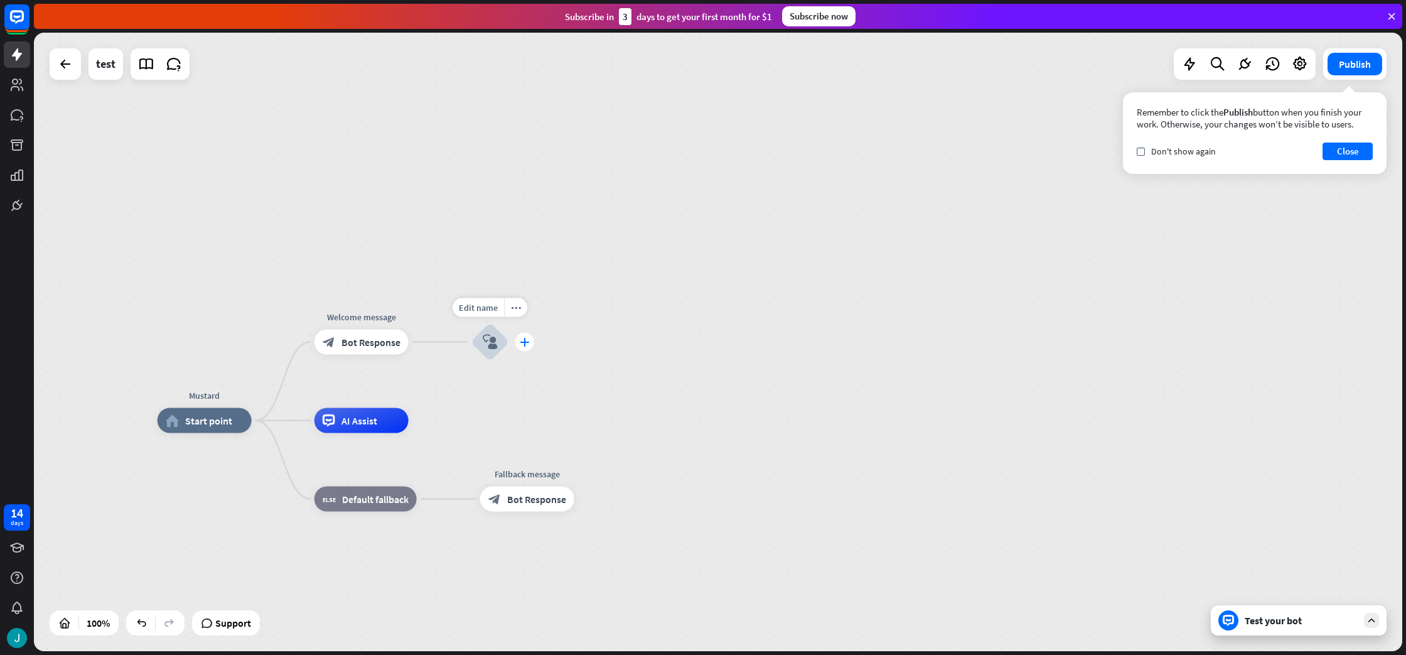
click at [525, 345] on icon "plus" at bounding box center [524, 342] width 9 height 9
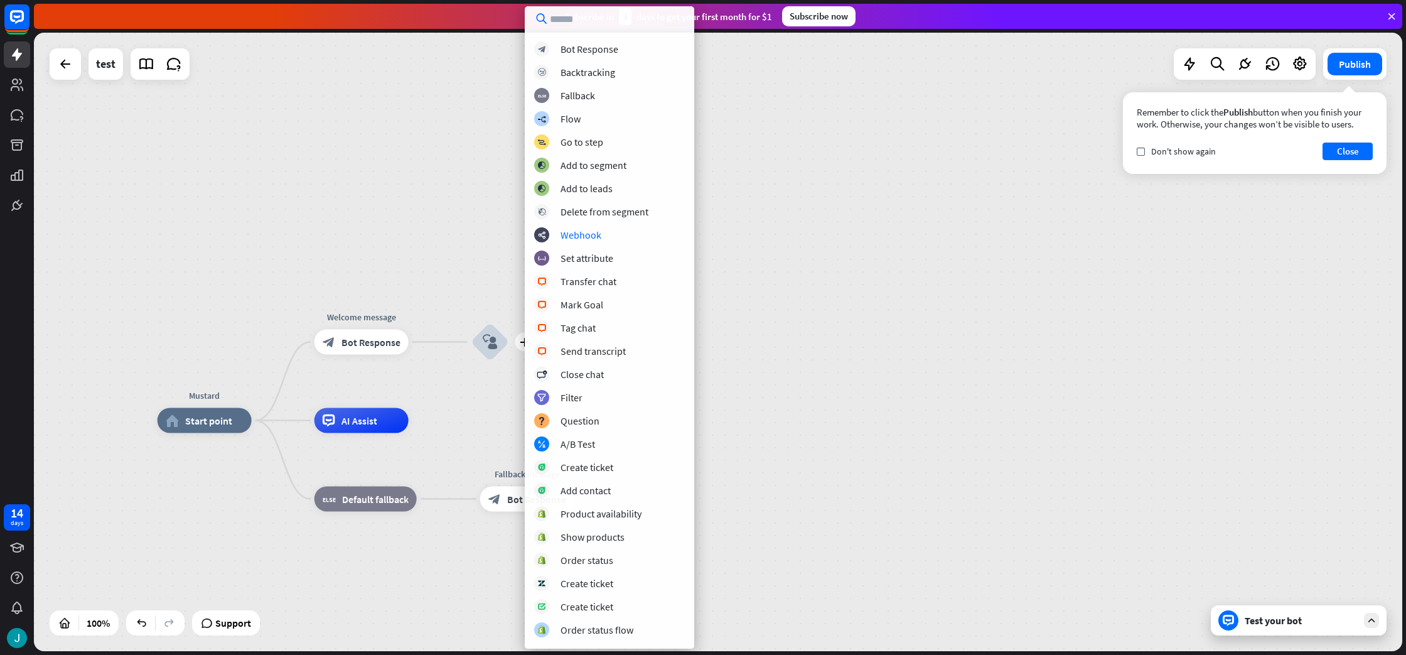
drag, startPoint x: 718, startPoint y: 245, endPoint x: 659, endPoint y: 280, distance: 68.2
click at [718, 245] on div "Mustard home_2 Start point Welcome message block_bot_response Bot Response plus…" at bounding box center [718, 342] width 1369 height 618
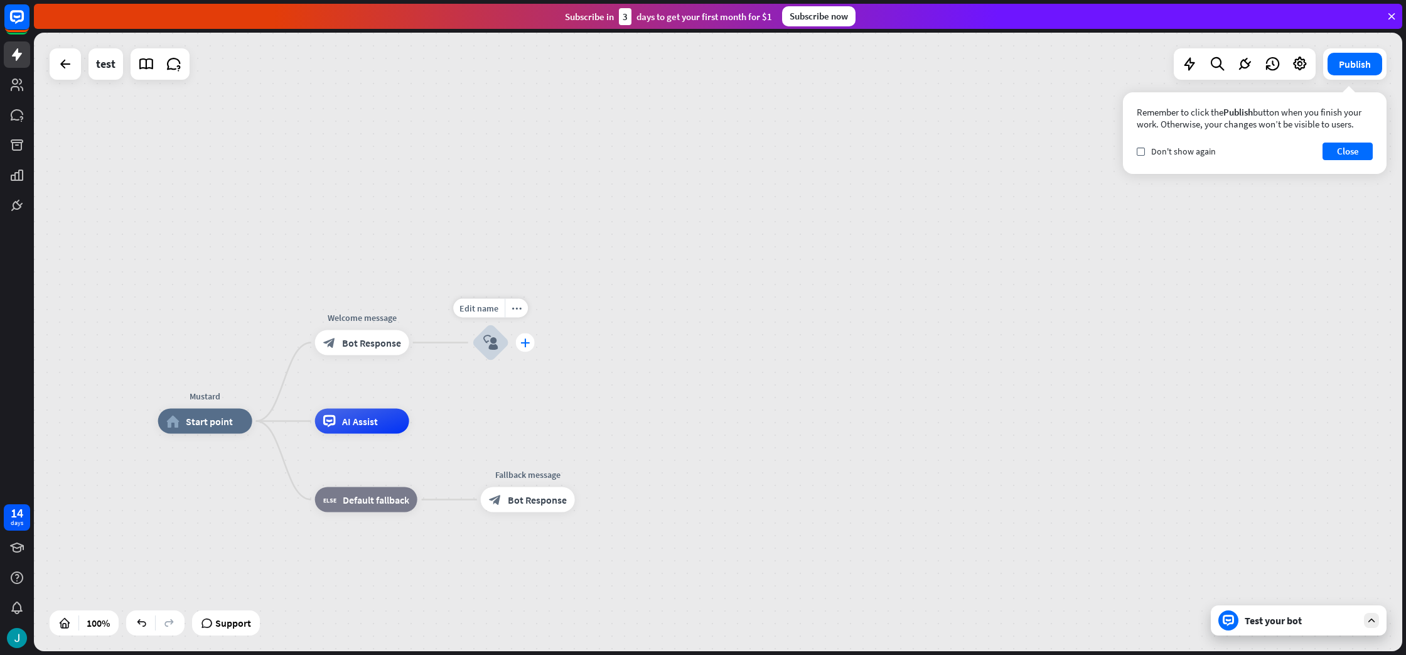
click at [524, 345] on icon "plus" at bounding box center [524, 342] width 9 height 9
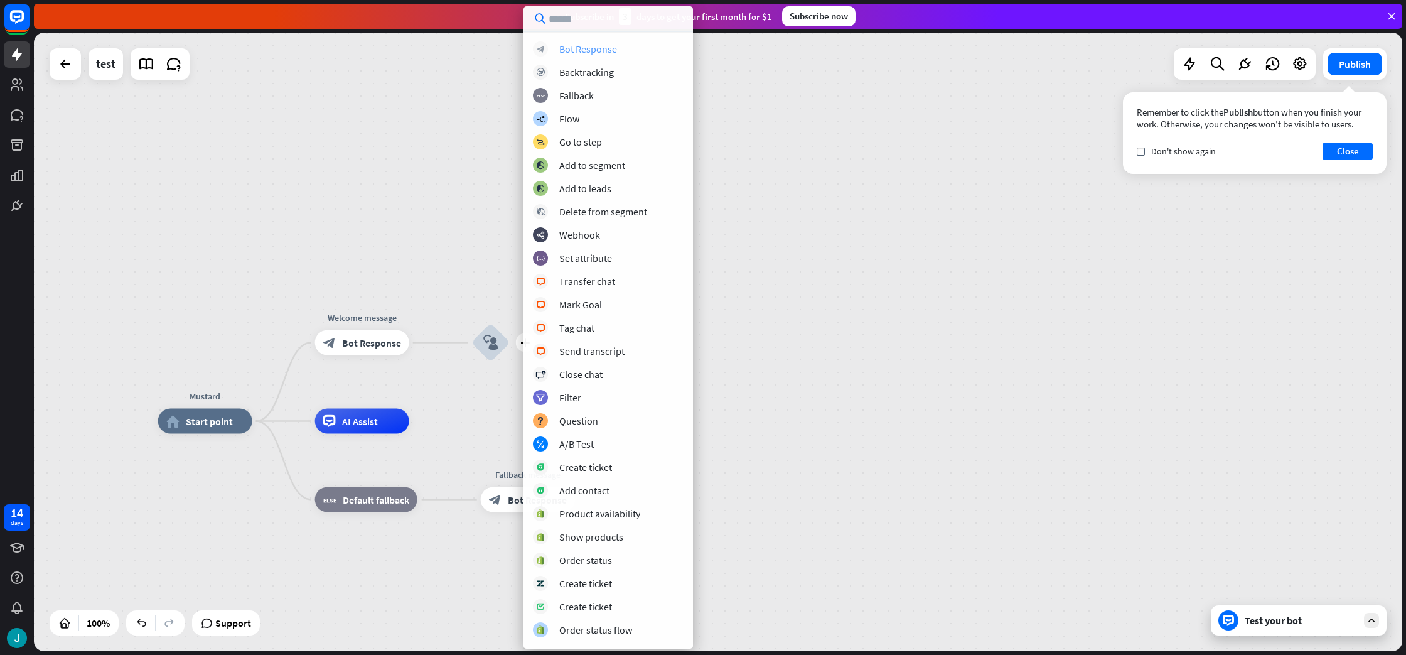
click at [595, 49] on div "Bot Response" at bounding box center [588, 49] width 58 height 13
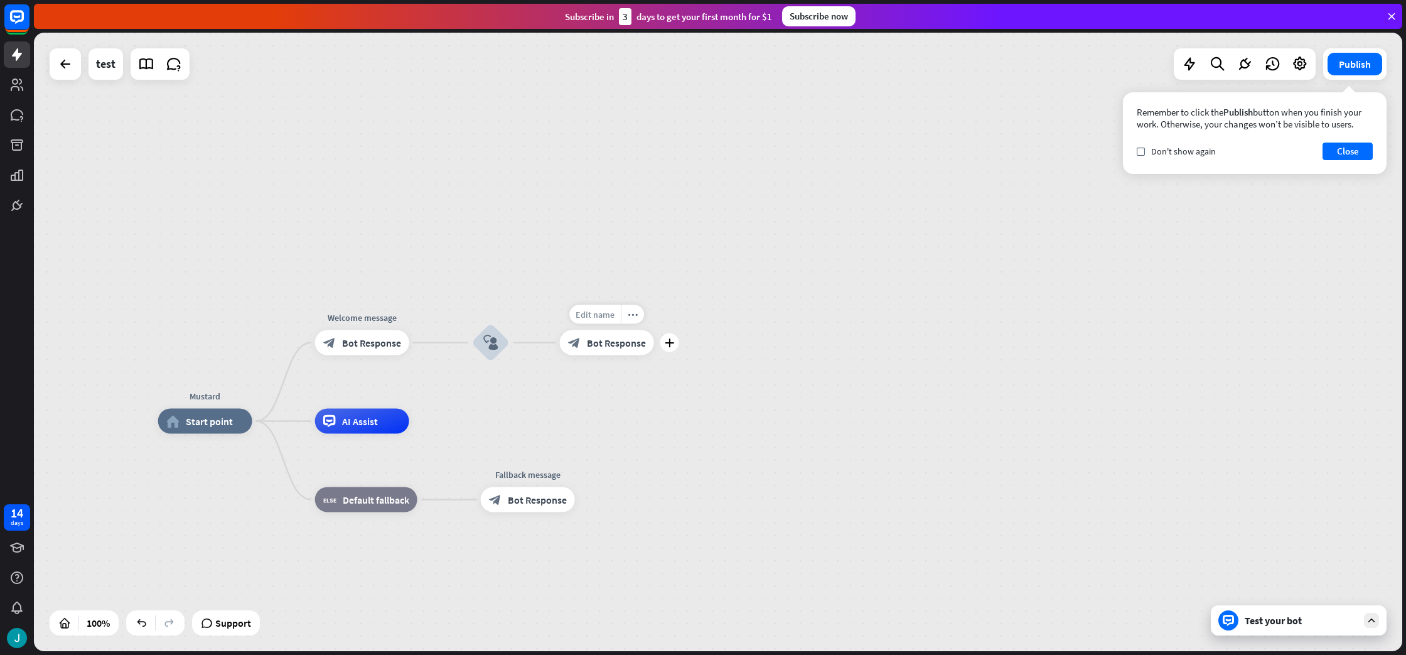
click at [613, 316] on span "Edit name" at bounding box center [595, 314] width 39 height 11
type input "******"
click at [911, 342] on div "Mustard home_2 Start point Welcome message block_bot_response Bot Response bloc…" at bounding box center [718, 342] width 1369 height 618
click at [593, 345] on span "Bot Response" at bounding box center [616, 342] width 59 height 13
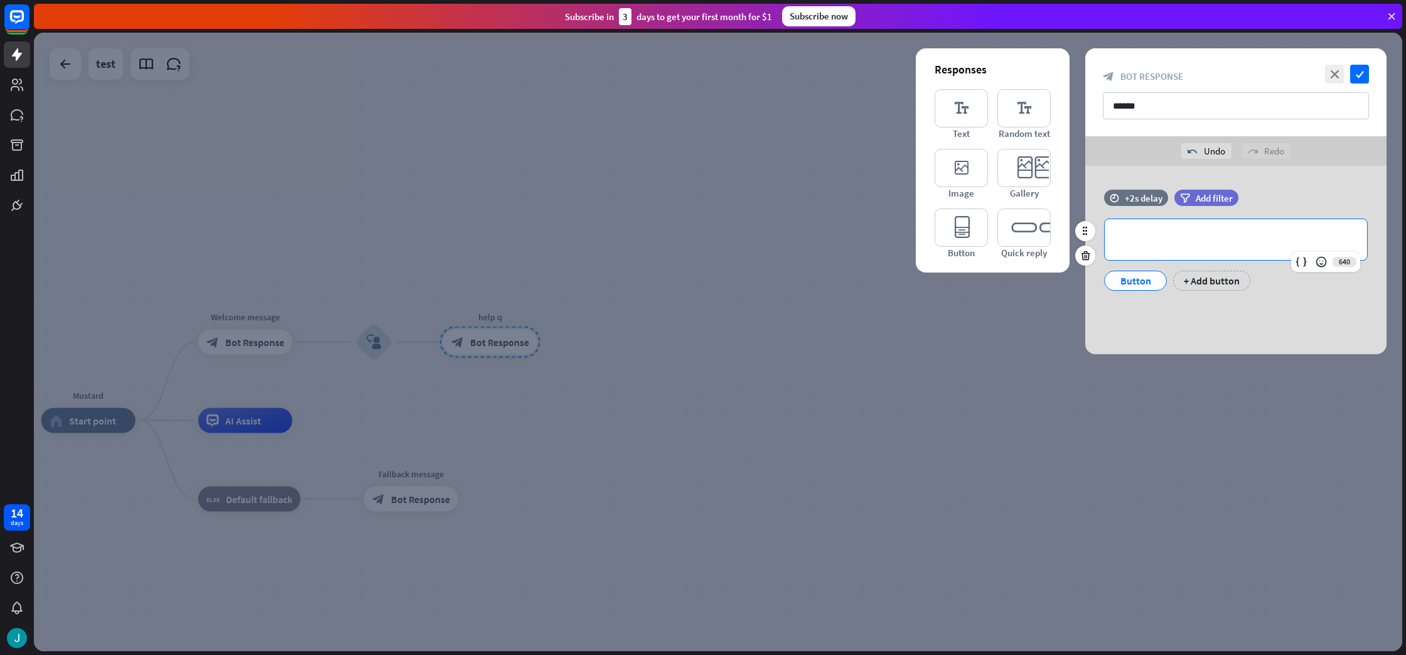
click at [1195, 240] on p "**********" at bounding box center [1235, 240] width 237 height 16
click at [1122, 242] on p "**********" at bounding box center [1235, 240] width 237 height 16
click at [1360, 74] on icon "check" at bounding box center [1359, 74] width 19 height 19
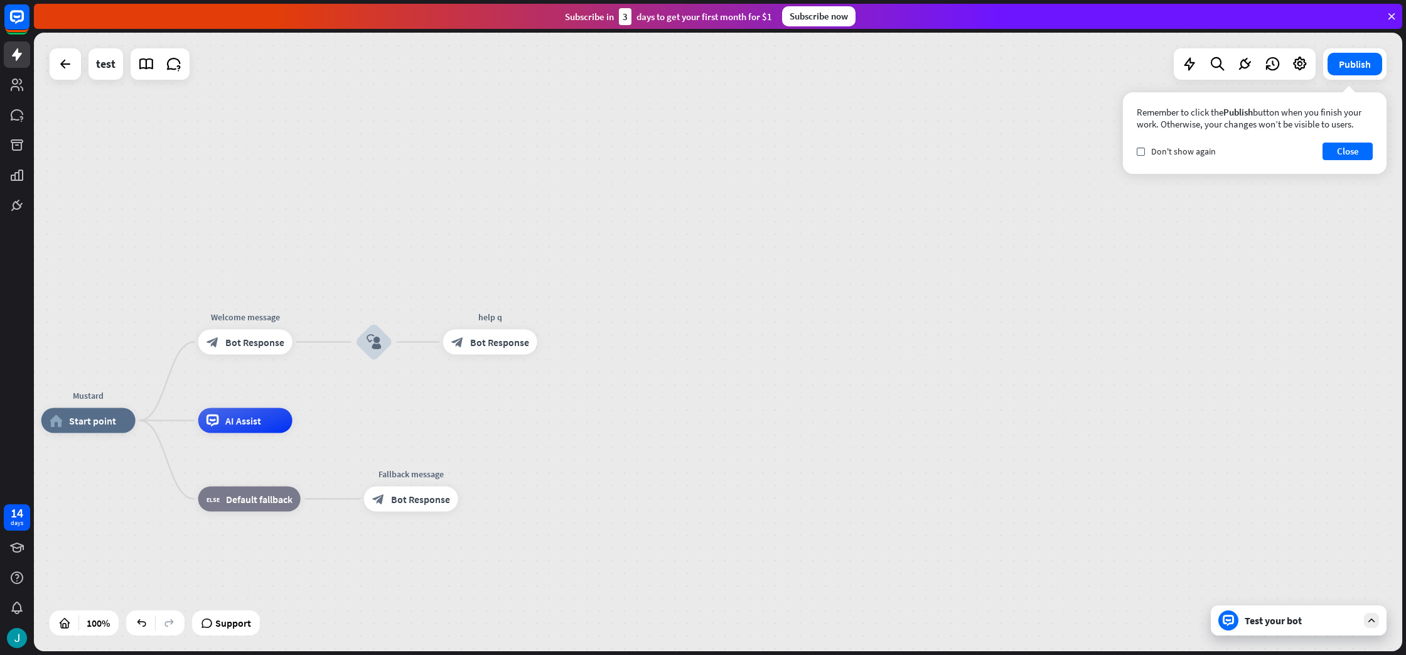
click at [1261, 625] on div "Test your bot" at bounding box center [1301, 620] width 113 height 13
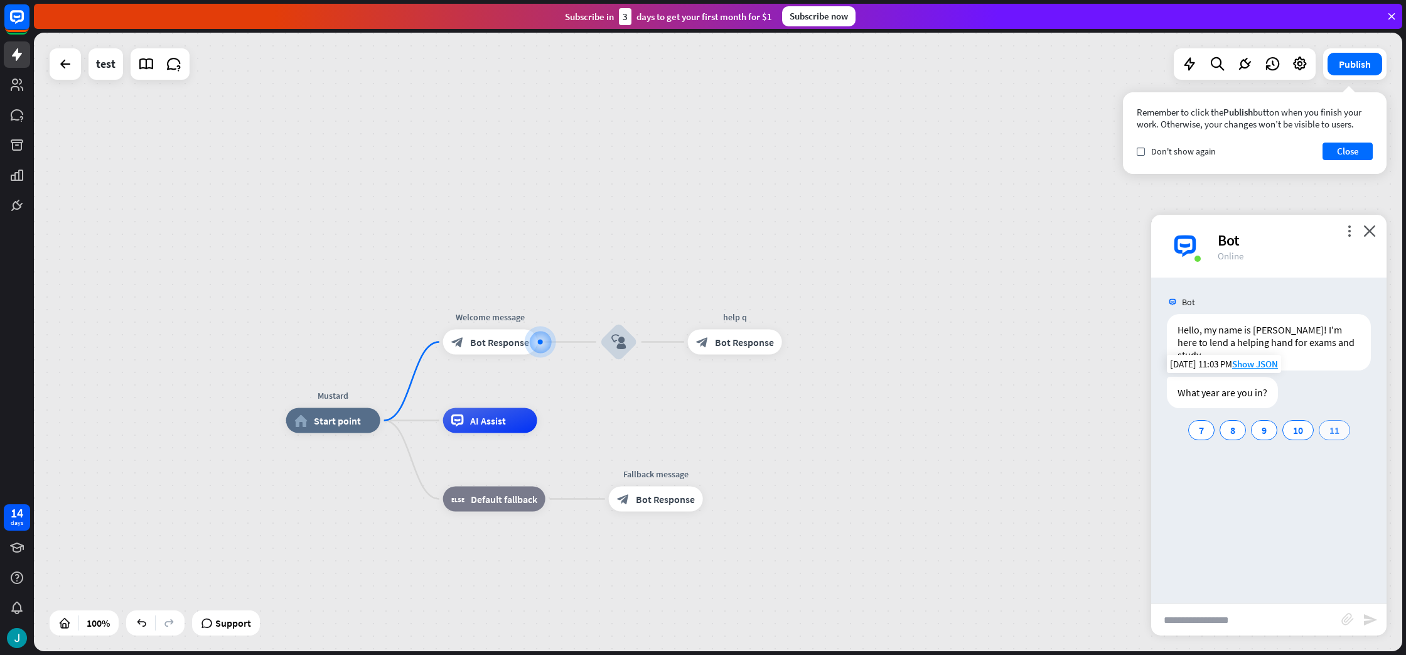
click at [1333, 424] on span "11" at bounding box center [1335, 430] width 10 height 13
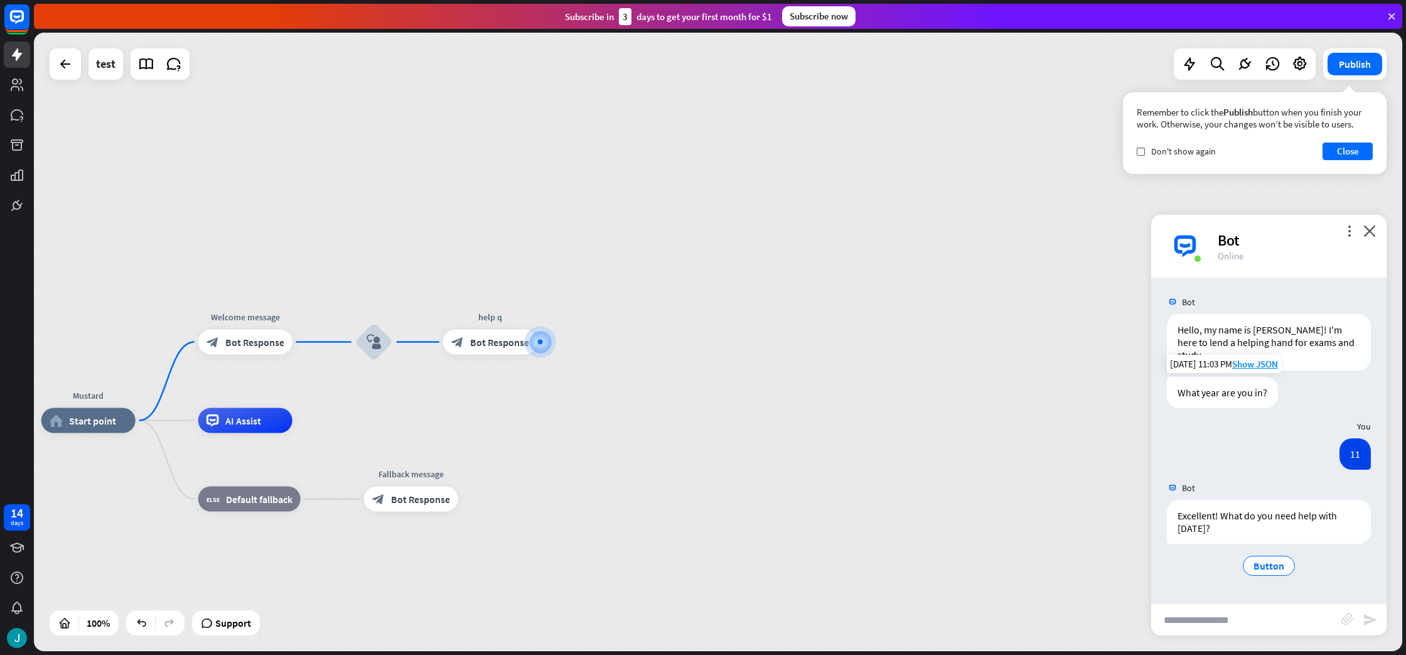
click at [521, 311] on div "more_horiz" at bounding box center [515, 313] width 23 height 19
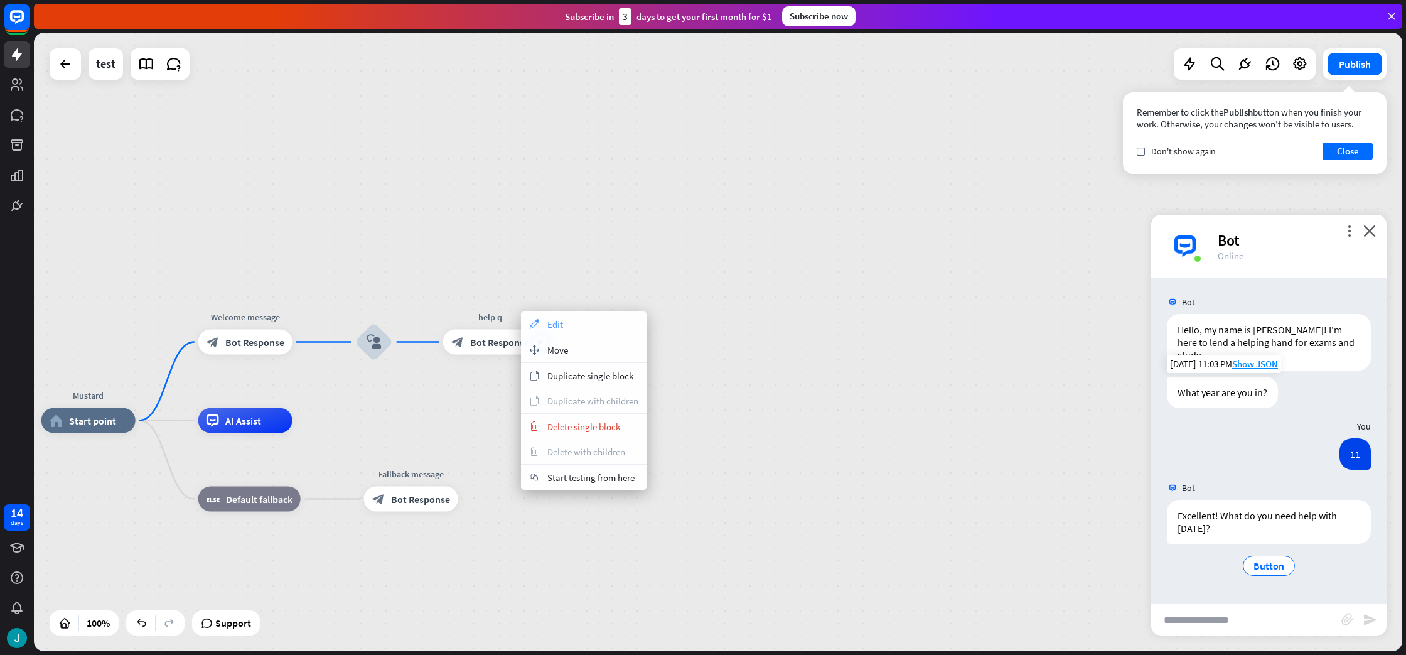
click at [536, 319] on icon "appearance" at bounding box center [534, 324] width 14 height 10
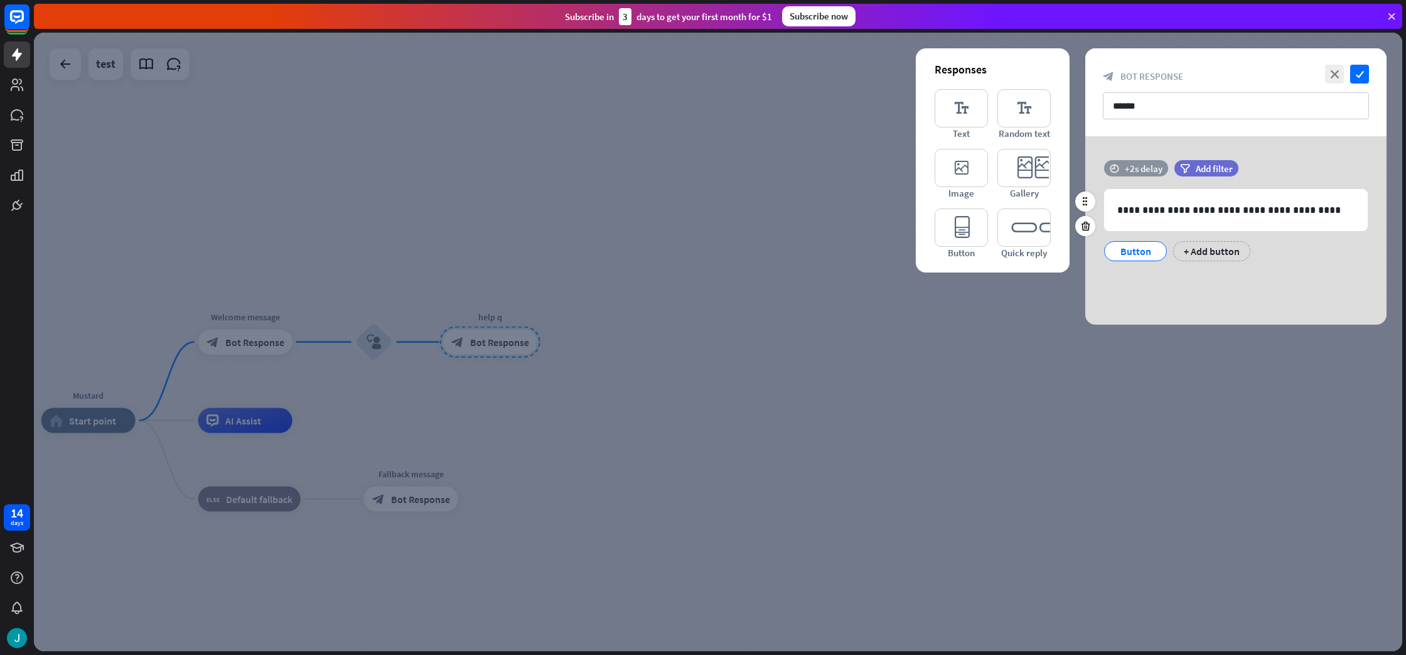
click at [1131, 171] on div "+2s delay" at bounding box center [1144, 169] width 38 height 12
click at [1153, 171] on div "+2s" at bounding box center [1244, 168] width 200 height 13
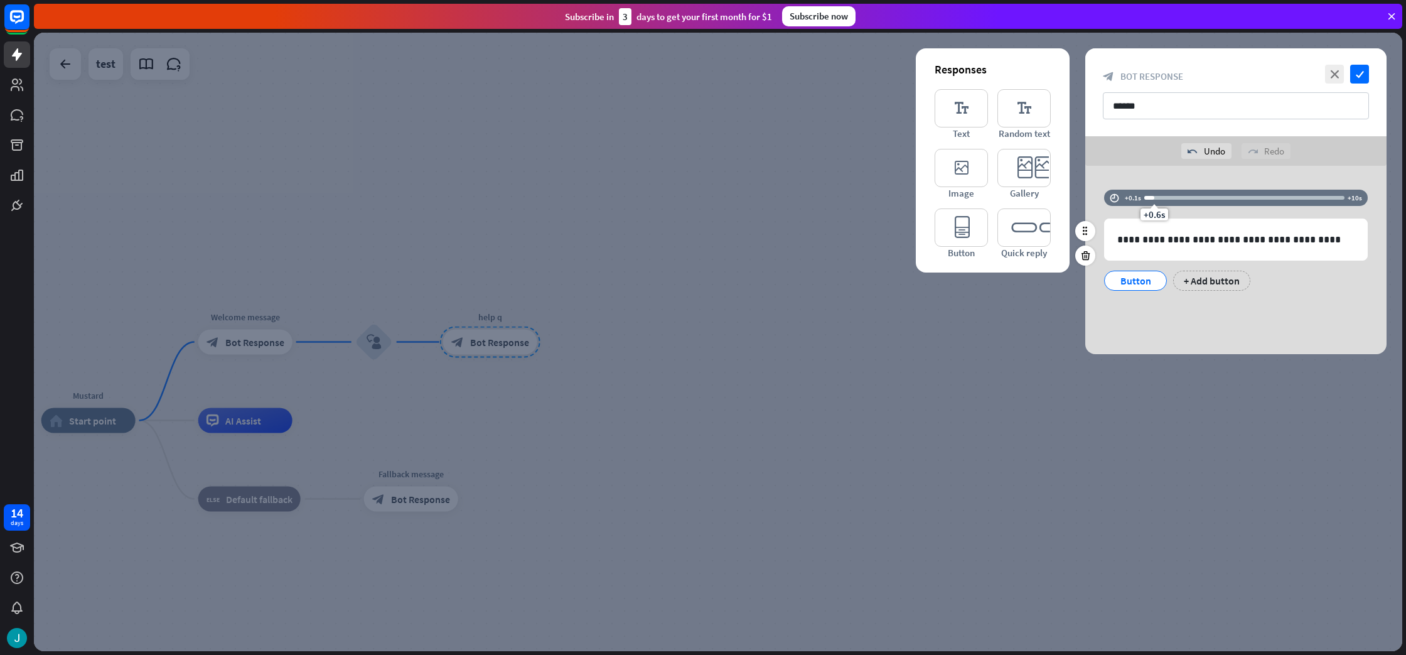
click at [1150, 197] on div "+0.6s" at bounding box center [1154, 197] width 9 height 9
click at [1146, 198] on div at bounding box center [1149, 198] width 10 height 4
click at [1151, 198] on div "+0.5s" at bounding box center [1152, 197] width 9 height 9
click at [1262, 332] on div "**********" at bounding box center [1235, 260] width 301 height 188
click at [1122, 280] on div "Button" at bounding box center [1135, 280] width 41 height 19
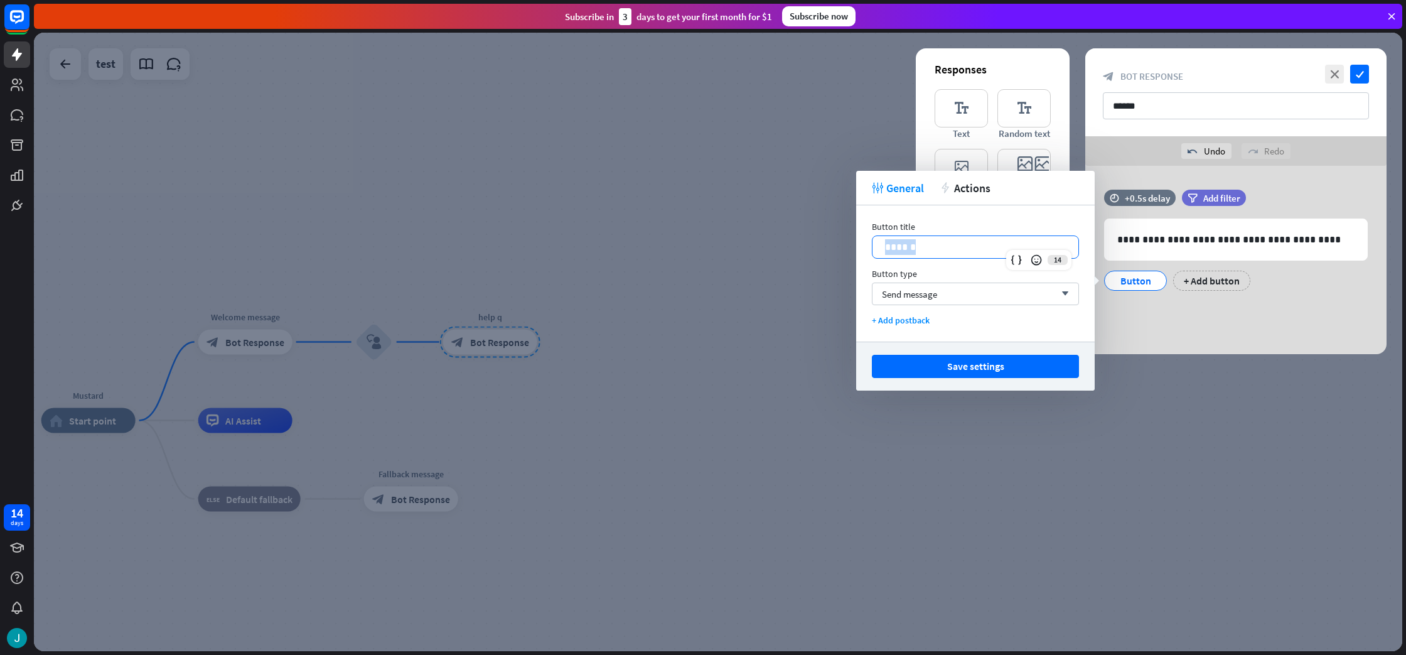
drag, startPoint x: 925, startPoint y: 242, endPoint x: 863, endPoint y: 237, distance: 61.7
click at [863, 237] on div "Button title 14 ****** Button type Send message arrow_down + Add postback" at bounding box center [975, 273] width 239 height 136
click at [1162, 309] on div "**********" at bounding box center [1235, 260] width 301 height 188
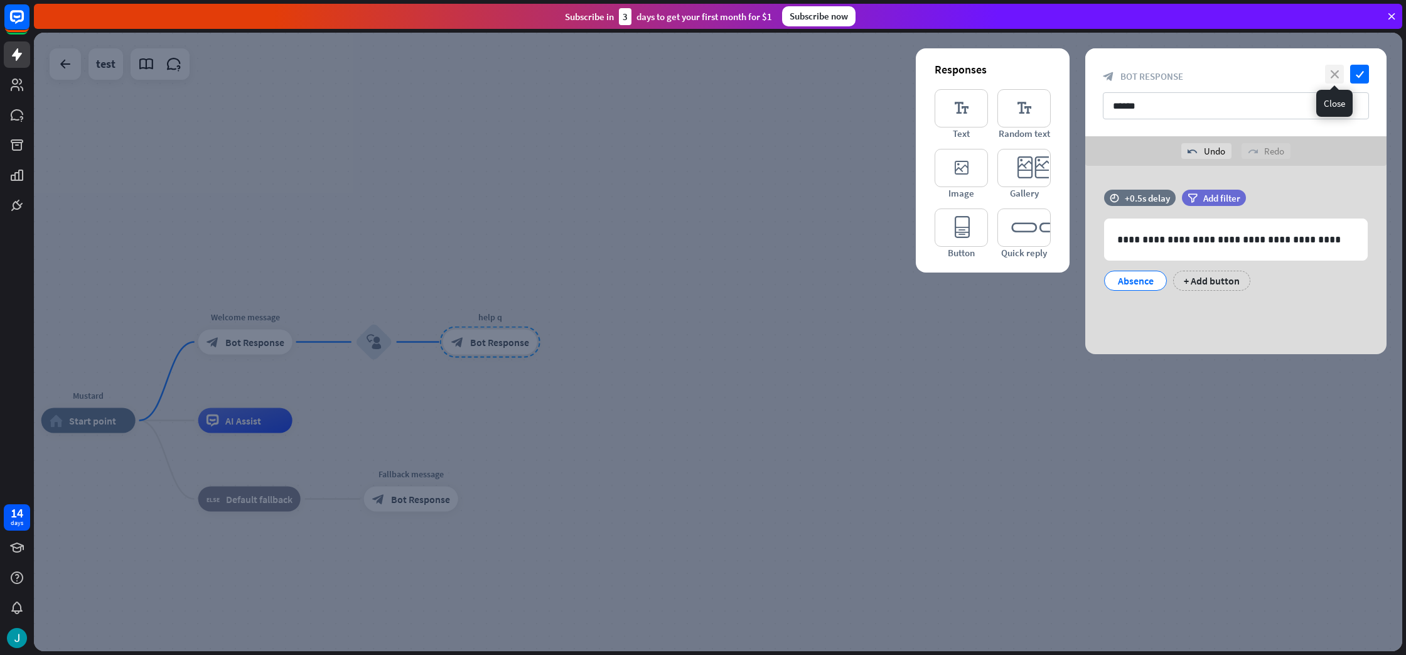
click at [1330, 75] on icon "close" at bounding box center [1334, 74] width 19 height 19
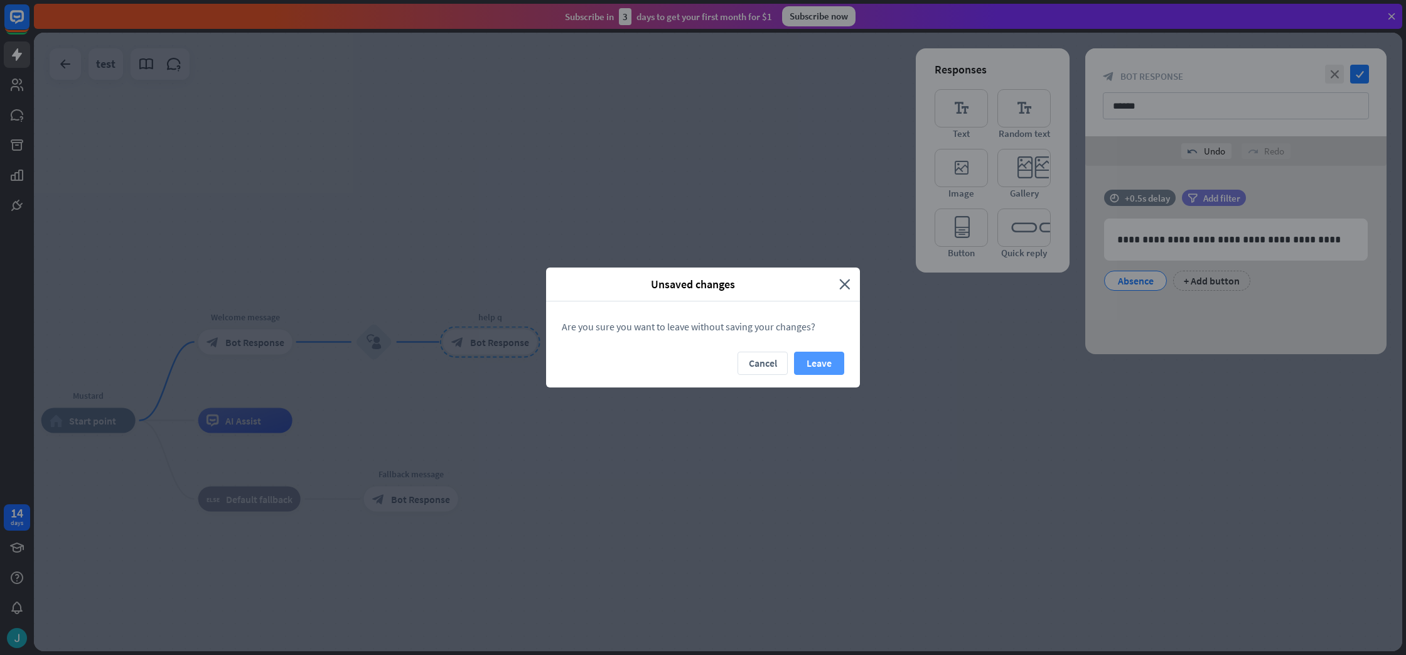
click at [818, 370] on button "Leave" at bounding box center [819, 363] width 50 height 23
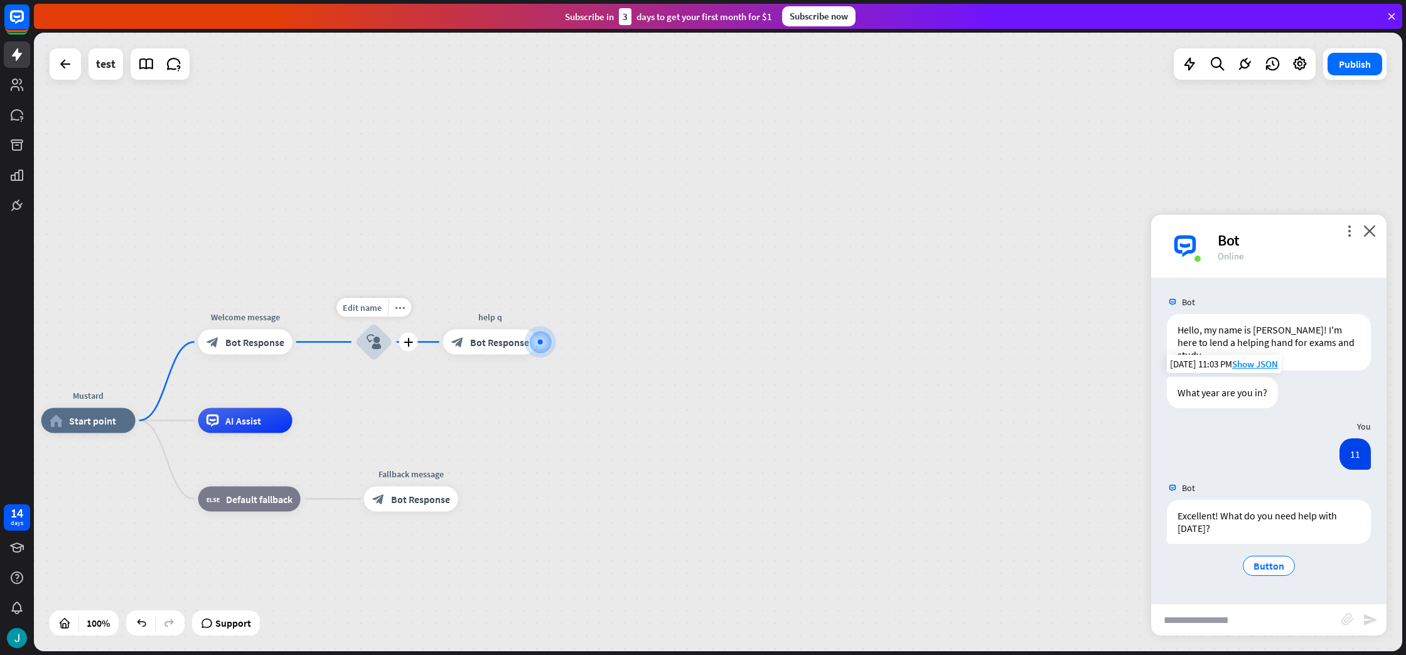
click at [380, 339] on icon "block_user_input" at bounding box center [374, 342] width 15 height 15
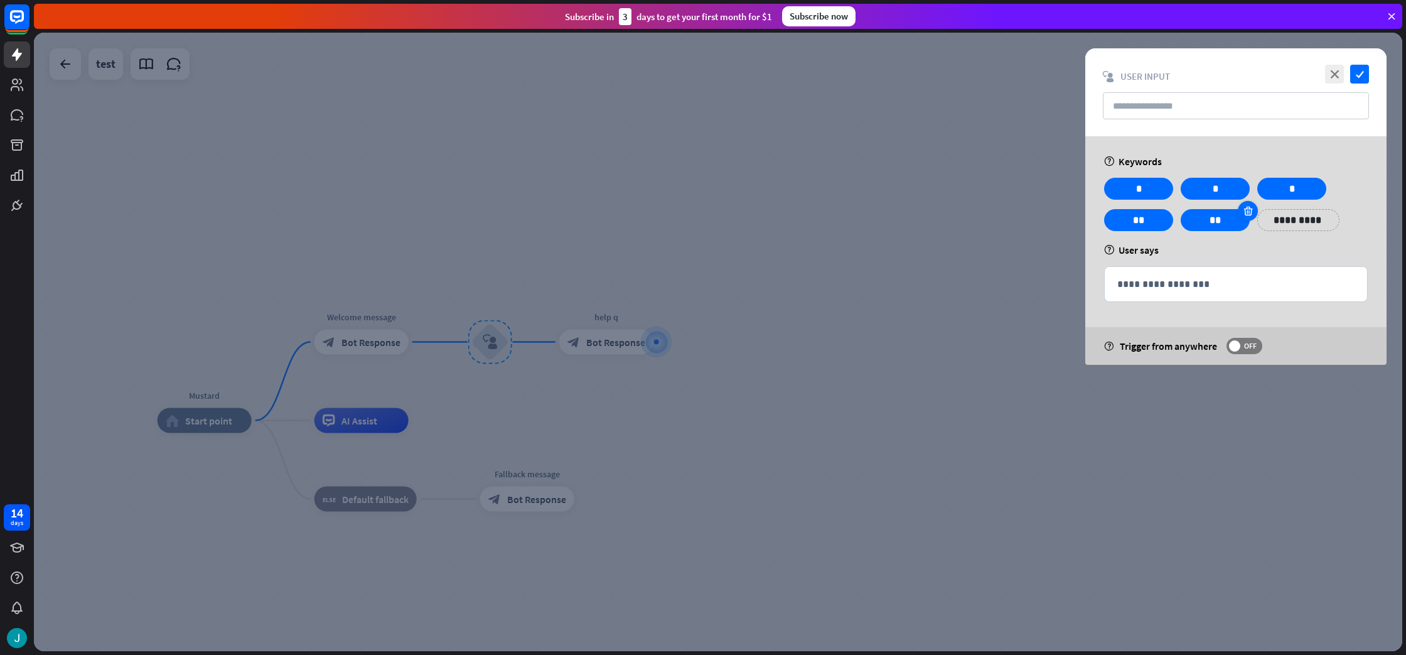
click at [1246, 211] on icon at bounding box center [1248, 210] width 12 height 11
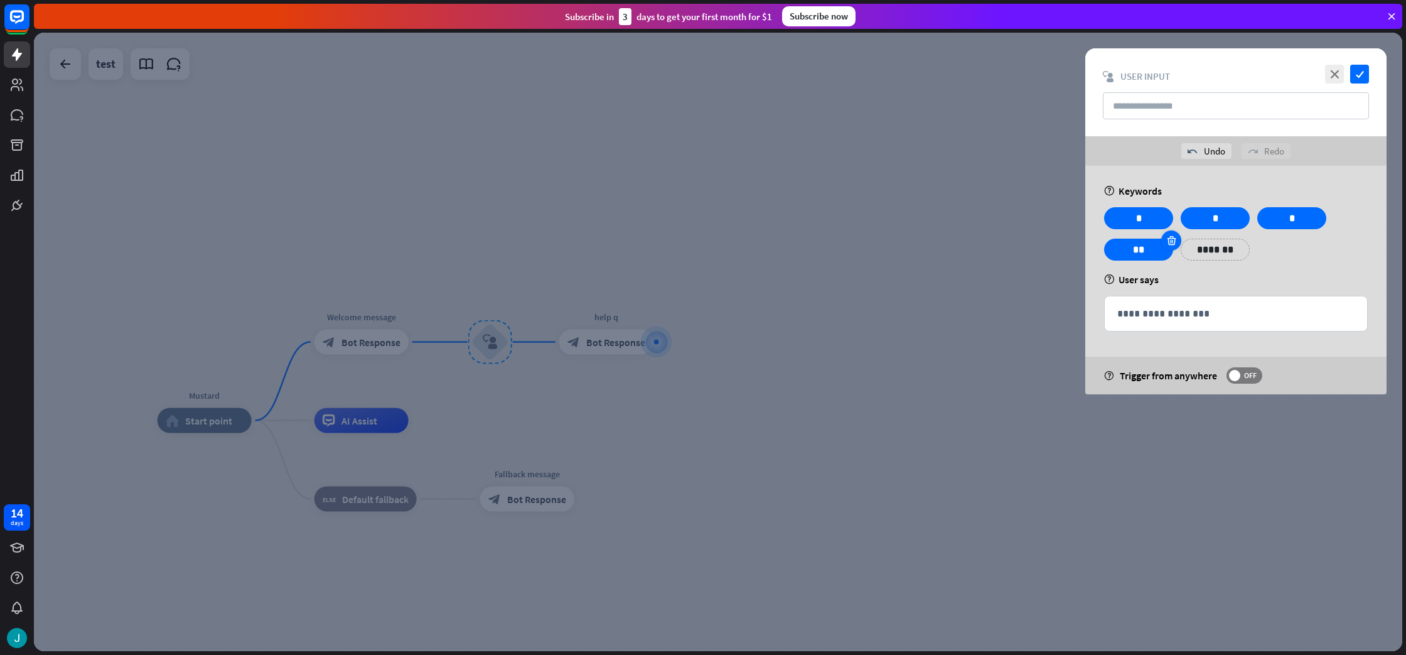
click at [1173, 241] on icon at bounding box center [1172, 240] width 12 height 11
click at [1320, 212] on icon at bounding box center [1325, 208] width 12 height 11
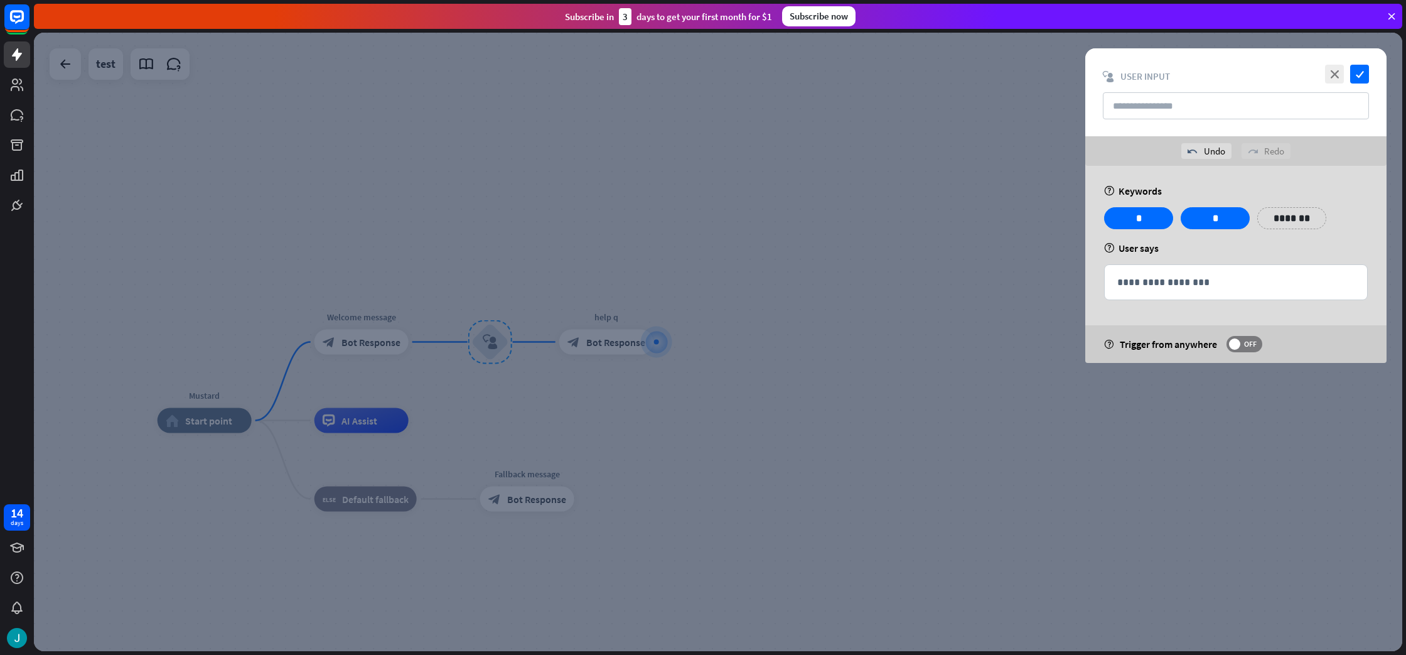
click at [767, 341] on div at bounding box center [718, 342] width 1369 height 618
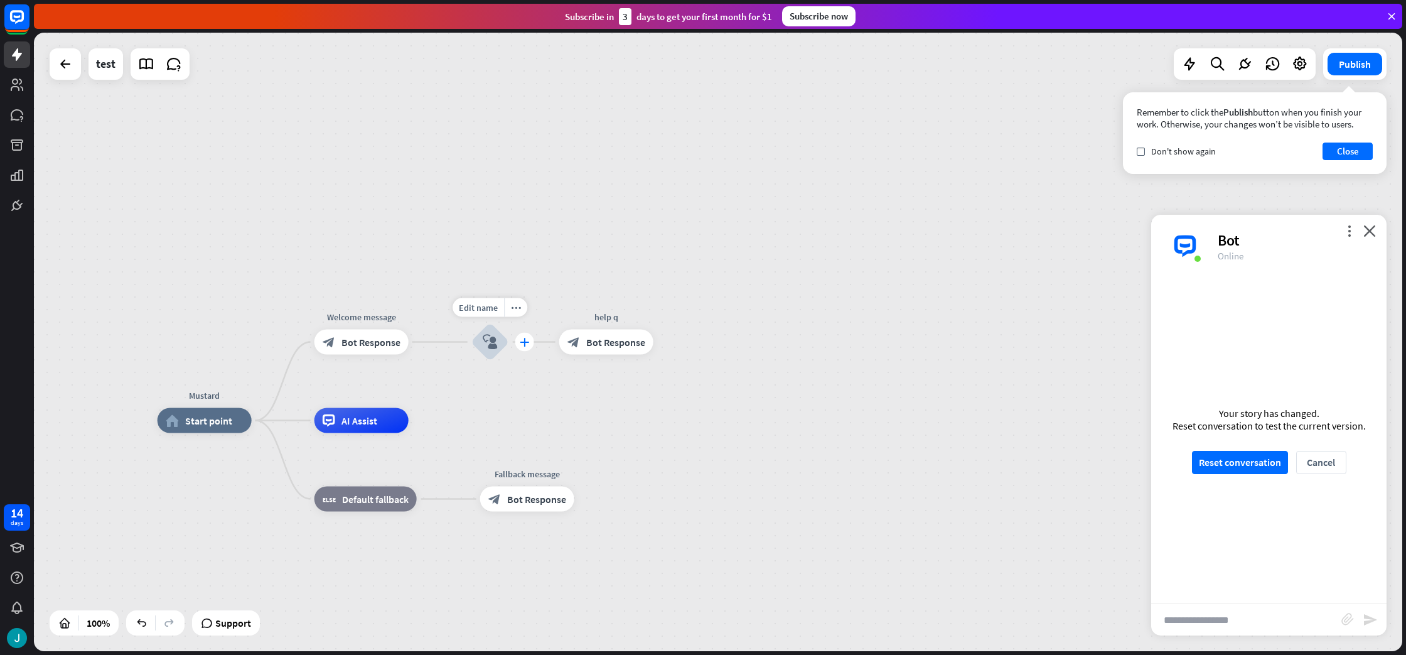
click at [527, 344] on icon "plus" at bounding box center [524, 342] width 9 height 9
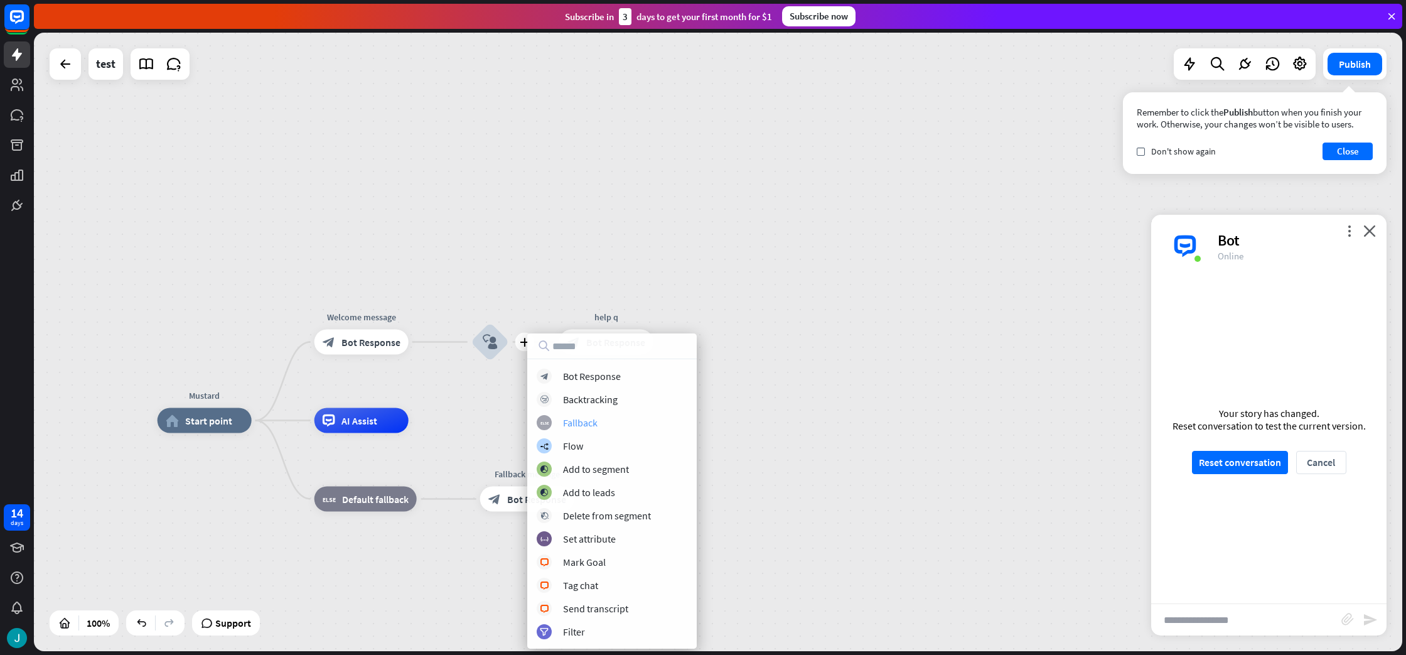
click at [589, 422] on div "Fallback" at bounding box center [580, 422] width 35 height 13
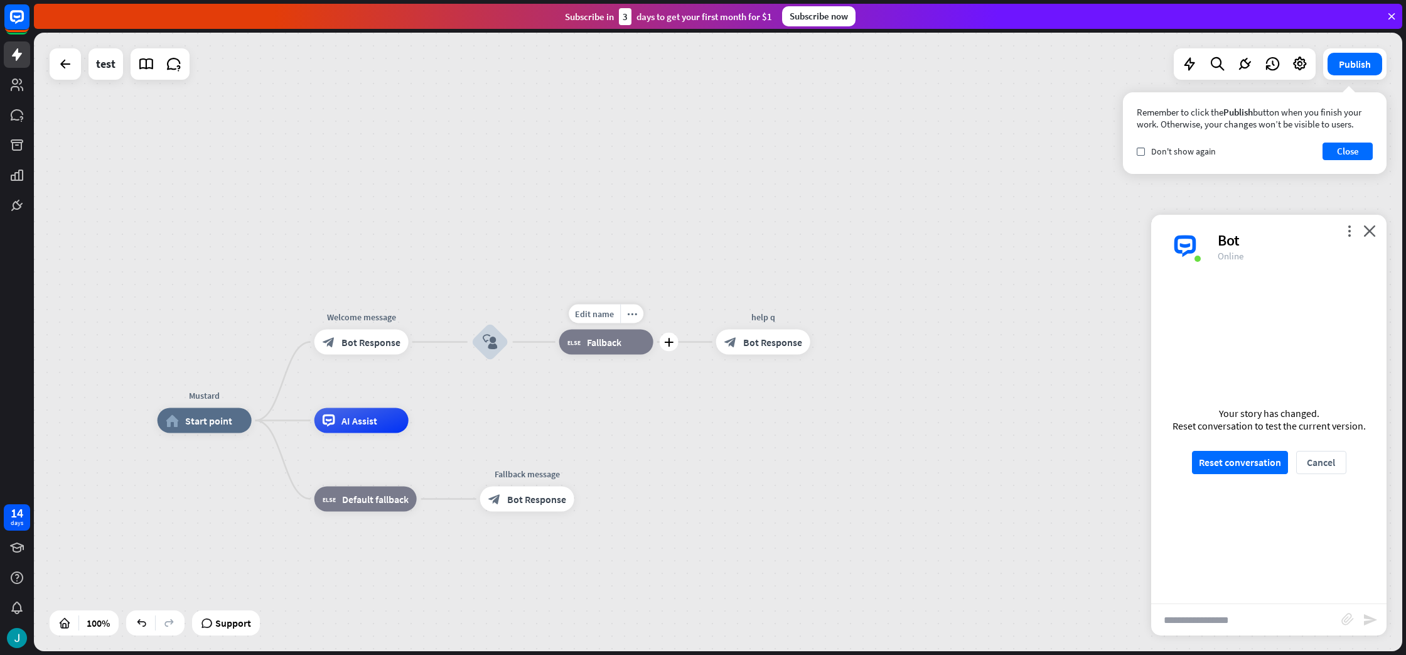
click at [625, 342] on div "block_fallback Fallback" at bounding box center [606, 342] width 94 height 25
click at [604, 410] on div "Mustard home_2 Start point Welcome message block_bot_response Bot Response bloc…" at bounding box center [718, 342] width 1369 height 618
click at [635, 318] on icon "more_horiz" at bounding box center [632, 313] width 10 height 9
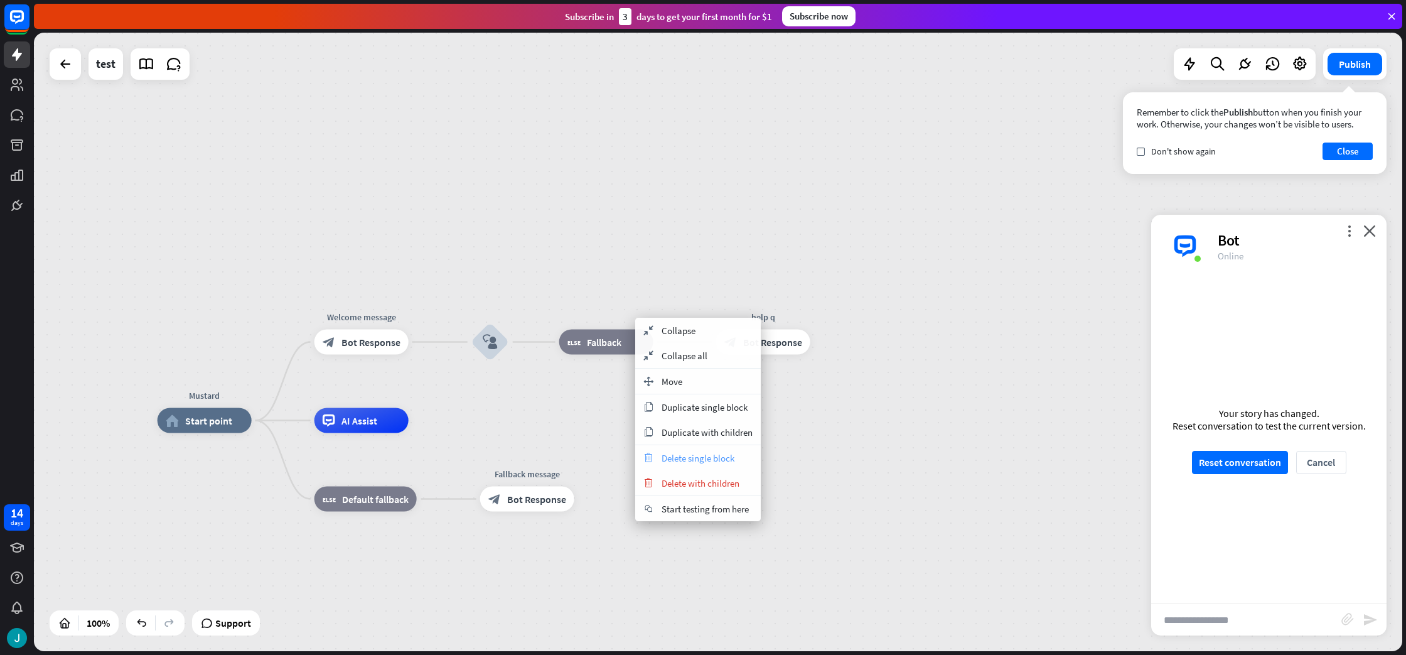
click at [700, 461] on span "Delete single block" at bounding box center [698, 458] width 73 height 12
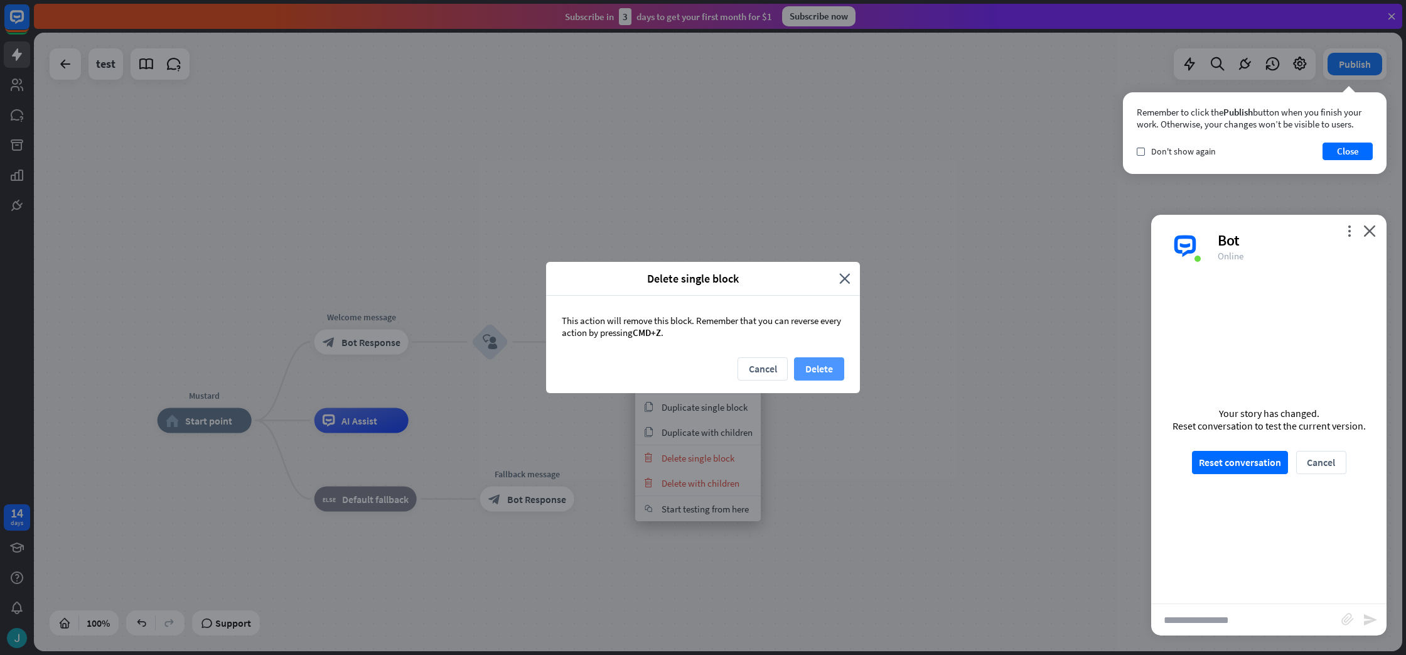
drag, startPoint x: 846, startPoint y: 374, endPoint x: 833, endPoint y: 372, distance: 12.7
click at [844, 374] on div "Cancel Delete" at bounding box center [703, 375] width 314 height 36
click at [833, 372] on button "Delete" at bounding box center [819, 368] width 50 height 23
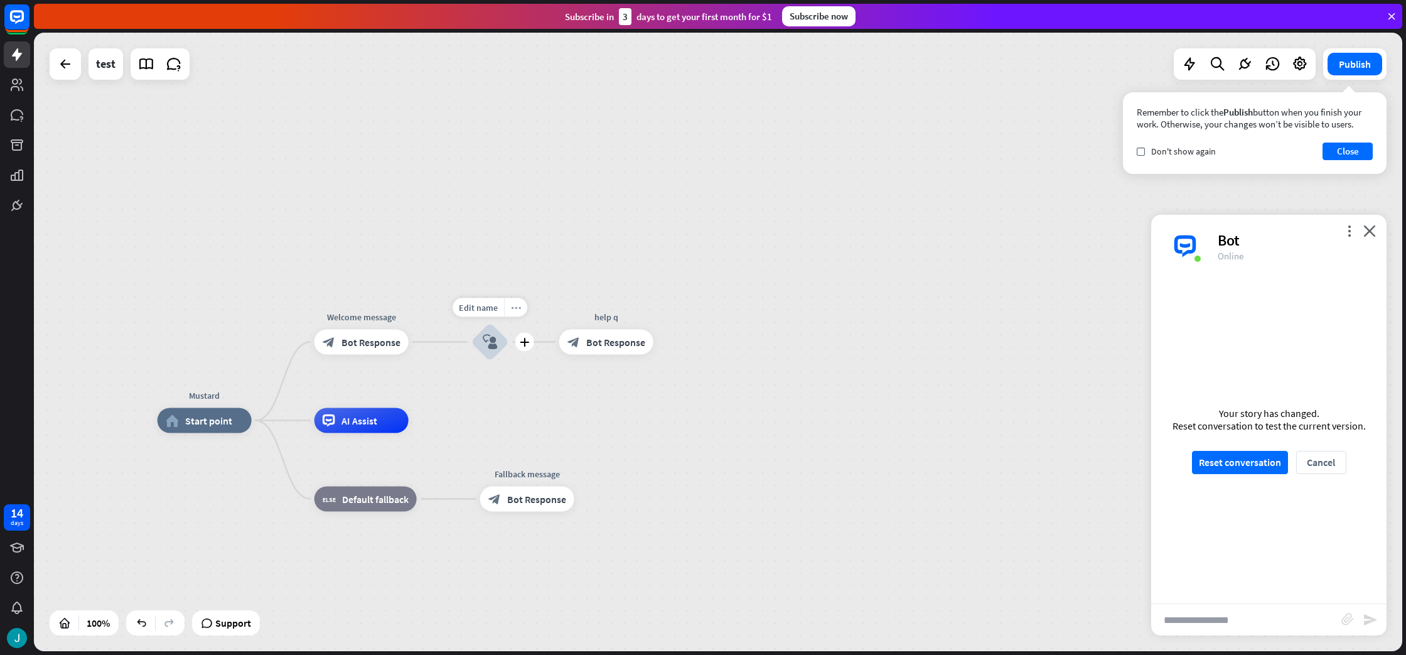
click at [517, 308] on icon "more_horiz" at bounding box center [516, 307] width 10 height 9
click at [517, 310] on icon "more_horiz" at bounding box center [517, 307] width 10 height 9
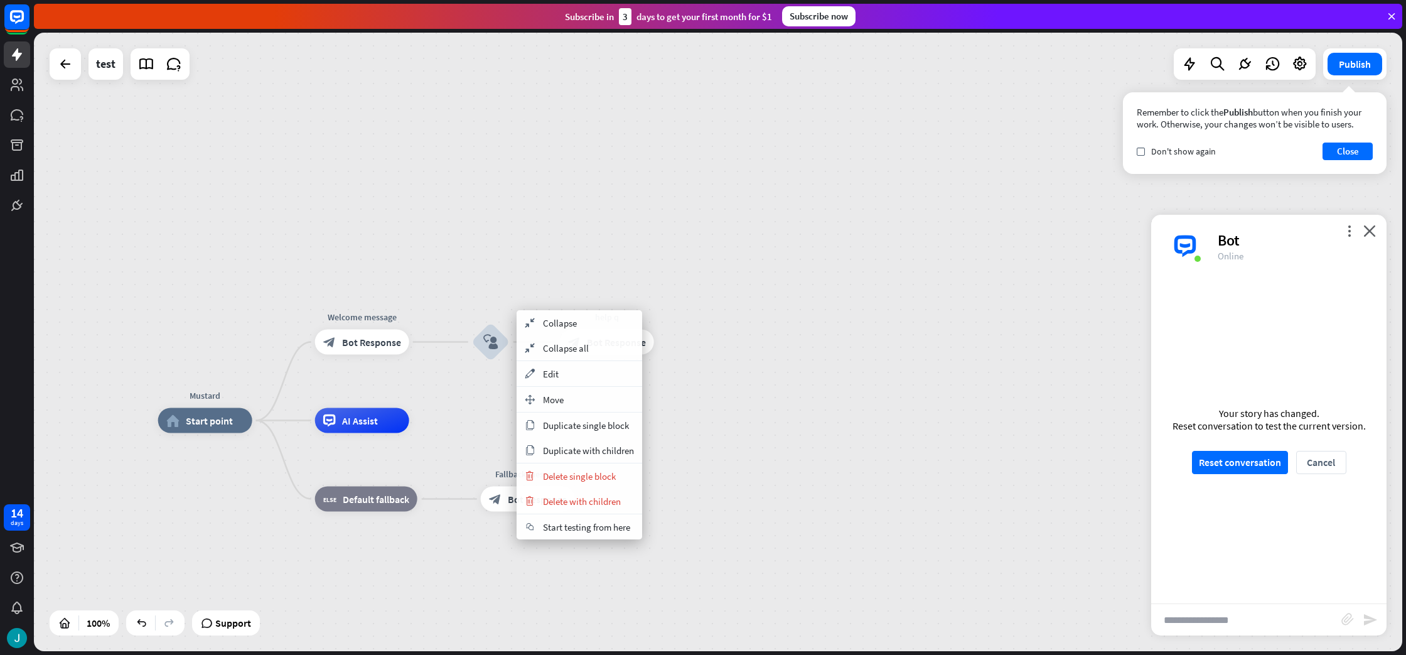
click at [542, 279] on div "Mustard home_2 Start point Welcome message block_bot_response Bot Response bloc…" at bounding box center [718, 342] width 1369 height 618
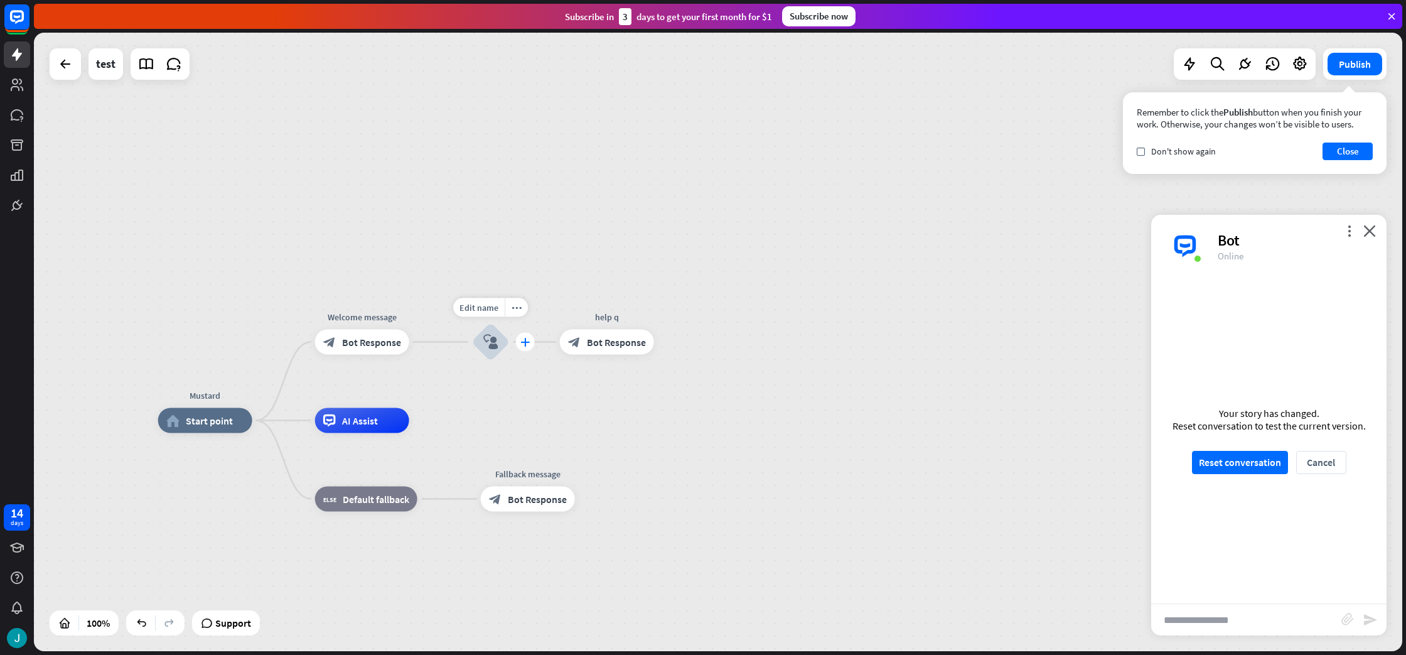
click at [529, 336] on div "plus" at bounding box center [525, 342] width 19 height 19
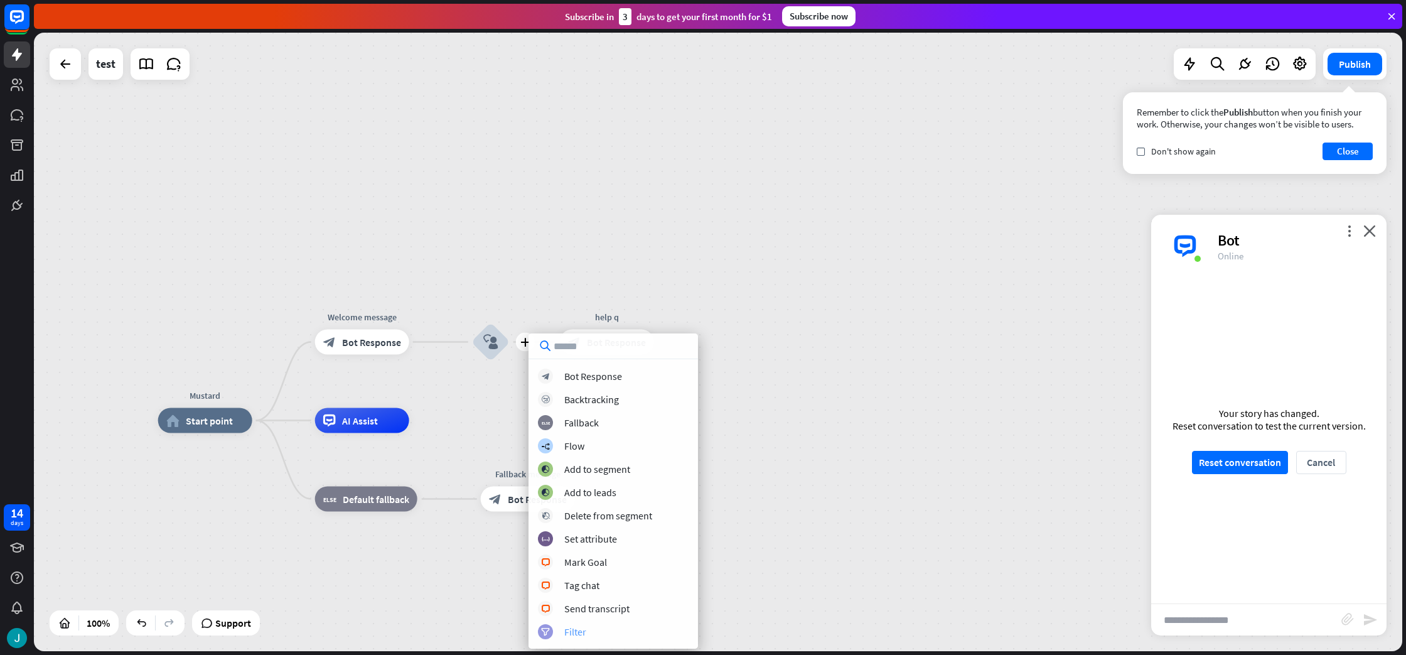
click at [572, 634] on div "Filter" at bounding box center [575, 631] width 22 height 13
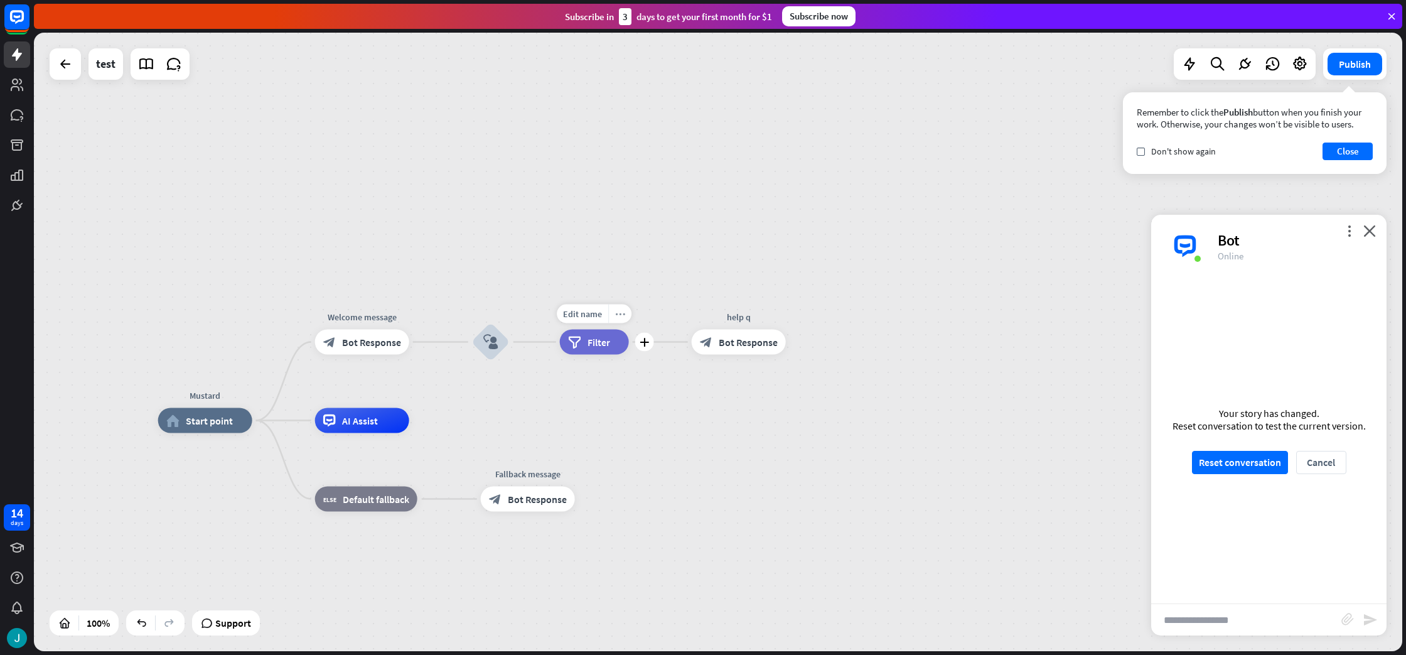
click at [621, 310] on icon "more_horiz" at bounding box center [620, 313] width 10 height 9
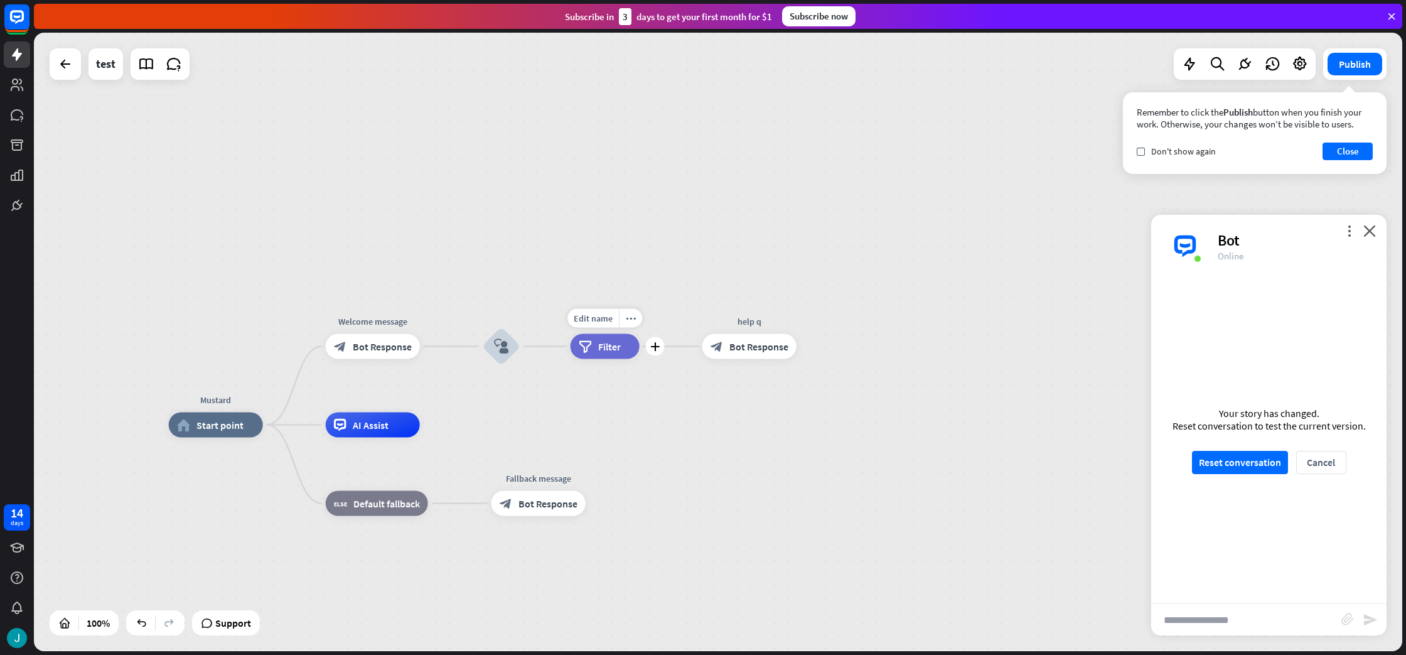
click at [605, 349] on span "Filter" at bounding box center [609, 346] width 23 height 13
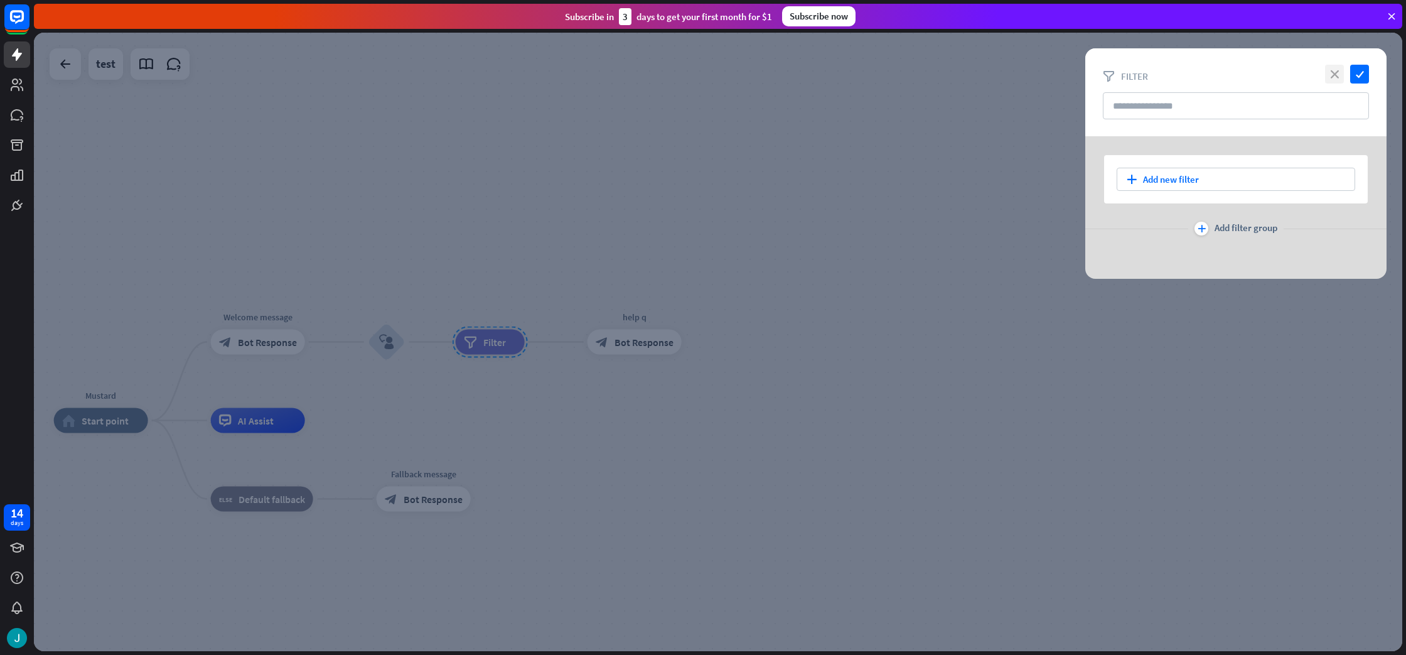
click at [1332, 72] on icon "close" at bounding box center [1334, 74] width 19 height 19
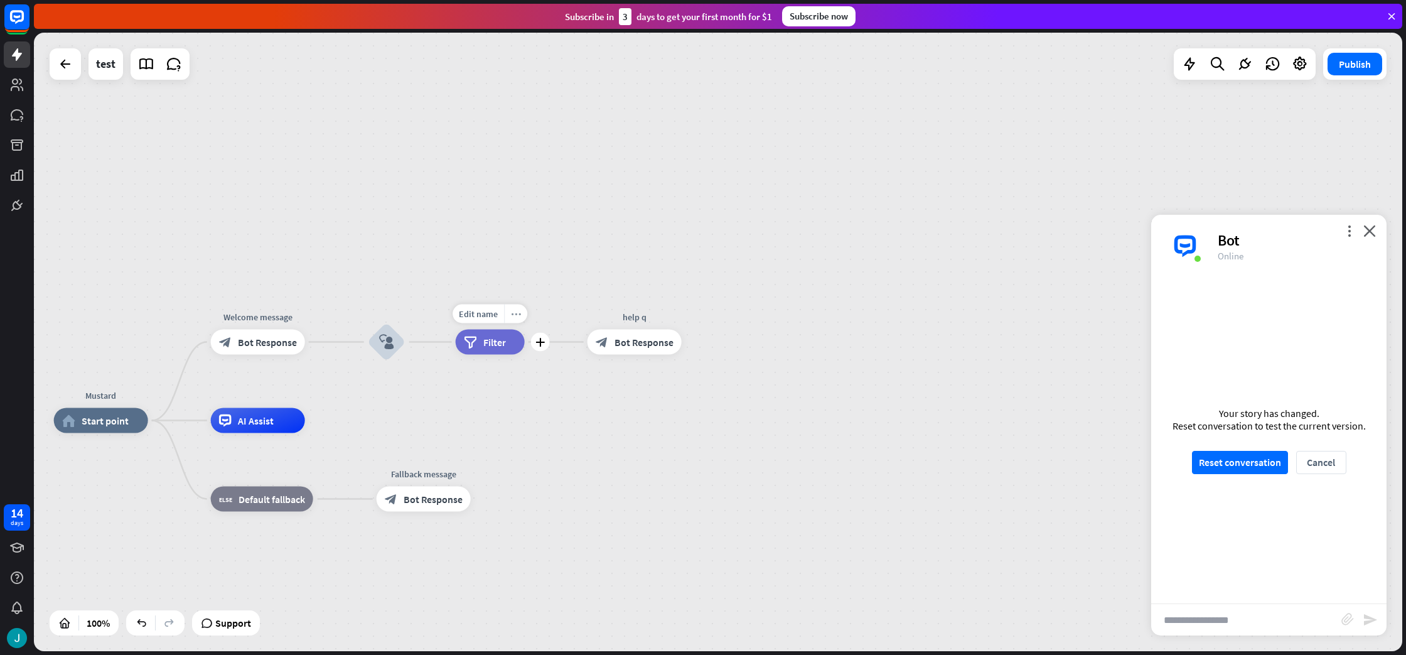
click at [520, 320] on div "more_horiz" at bounding box center [515, 313] width 23 height 19
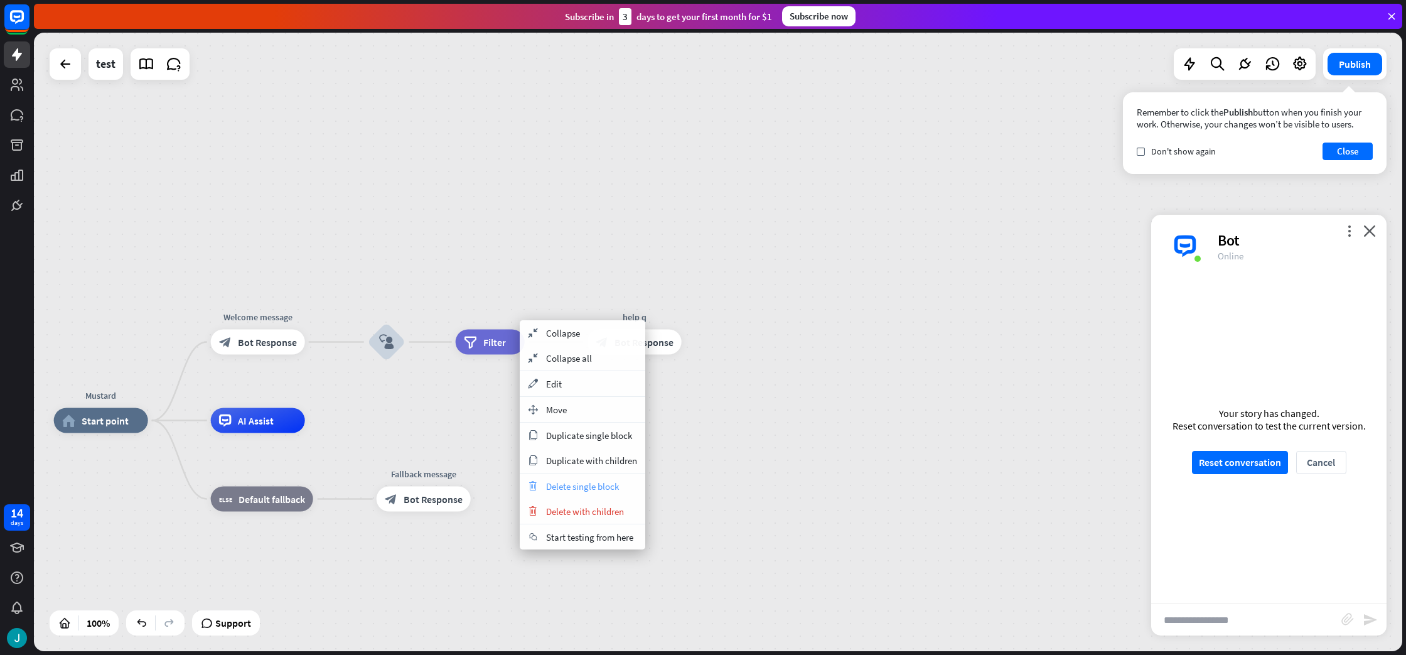
click at [569, 485] on span "Delete single block" at bounding box center [582, 486] width 73 height 12
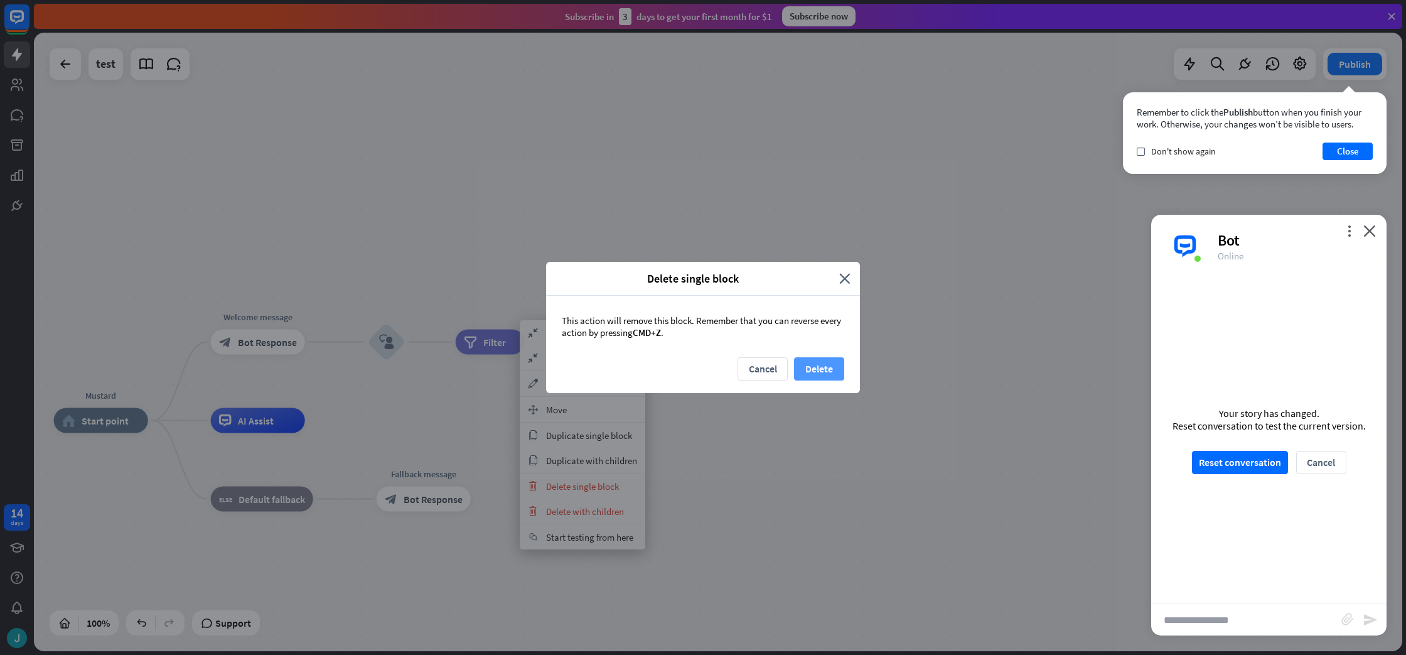
click at [824, 369] on button "Delete" at bounding box center [819, 368] width 50 height 23
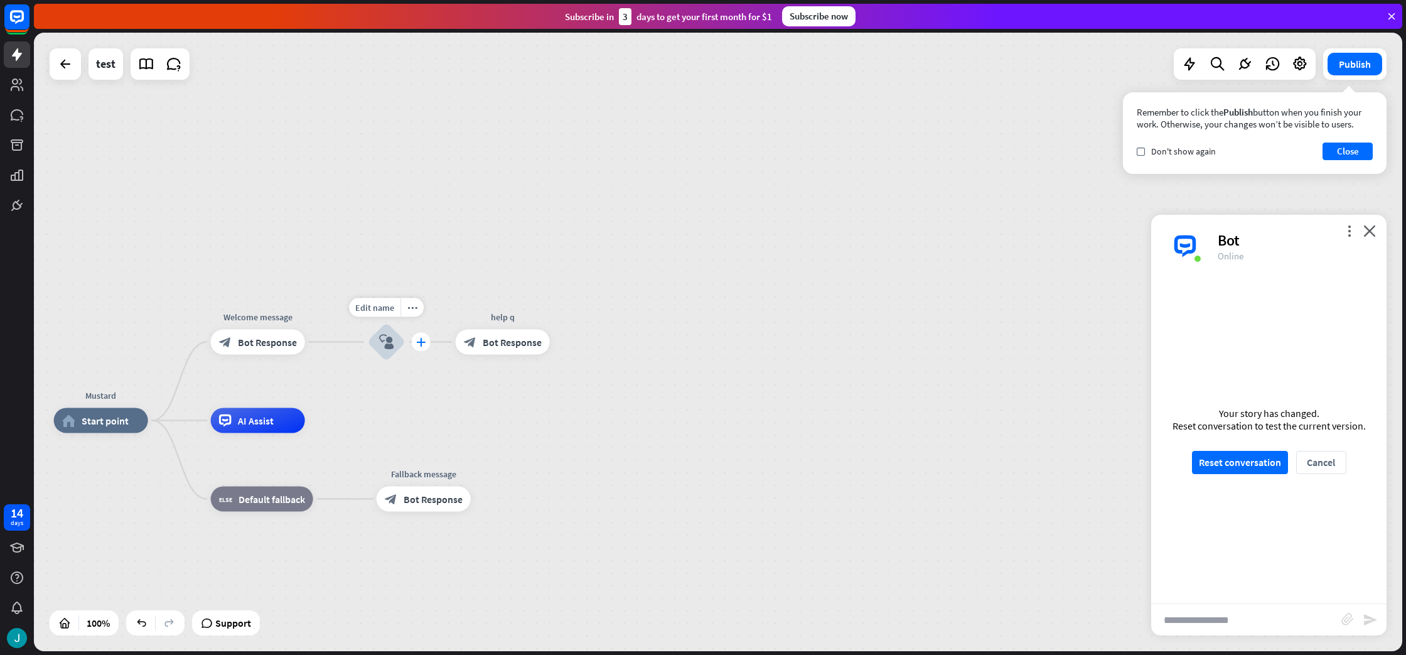
click at [419, 339] on icon "plus" at bounding box center [420, 342] width 9 height 9
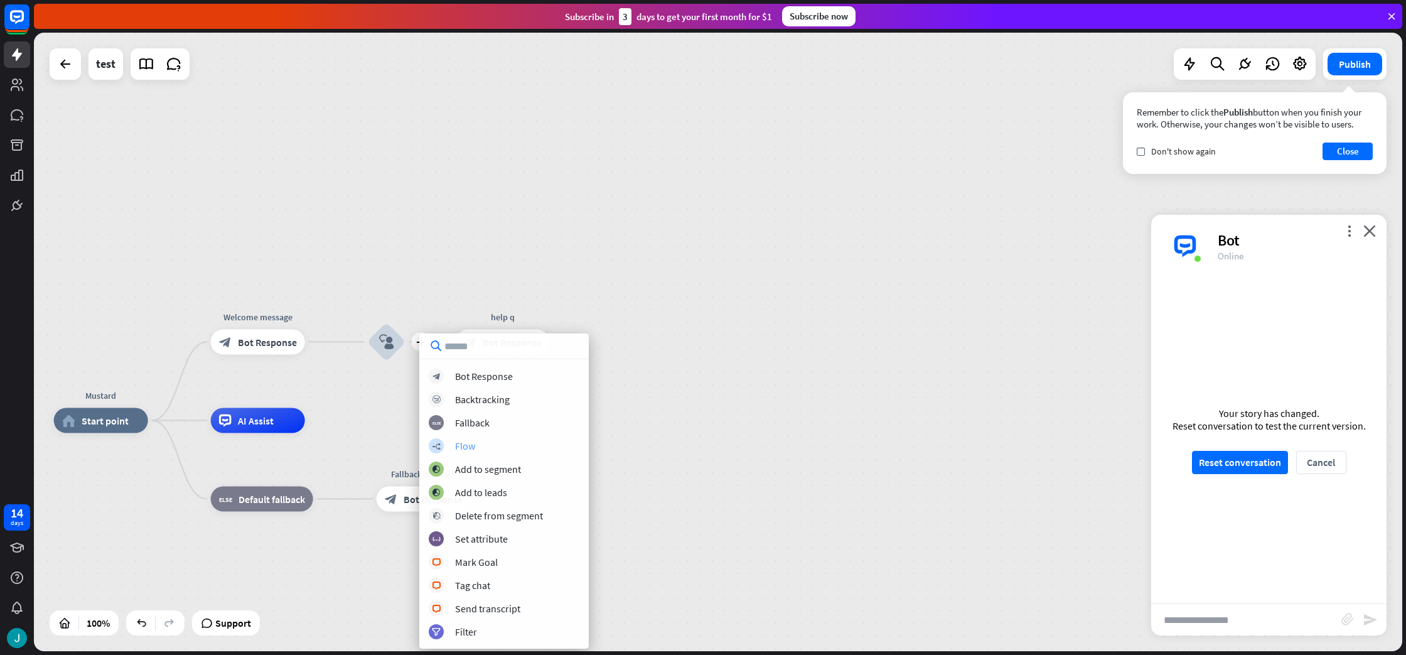
click at [454, 446] on div "builder_tree Flow" at bounding box center [504, 445] width 151 height 15
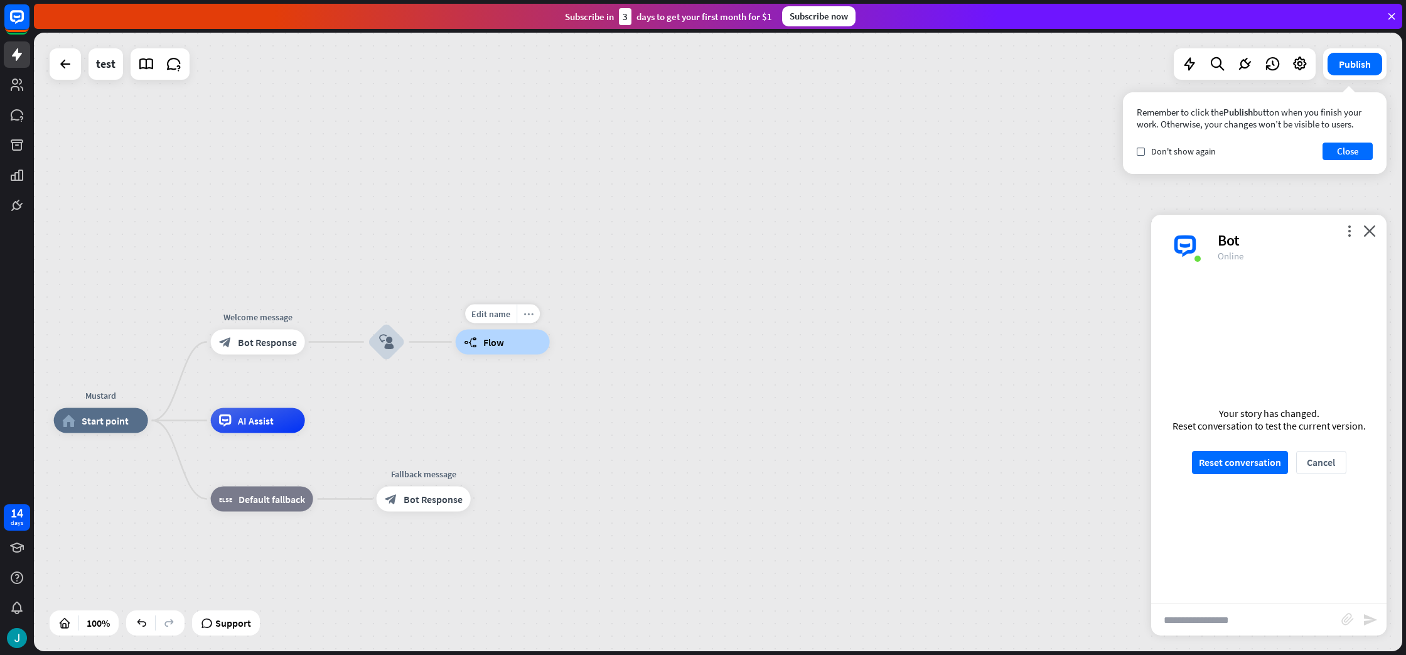
click at [528, 315] on icon "more_horiz" at bounding box center [529, 313] width 10 height 9
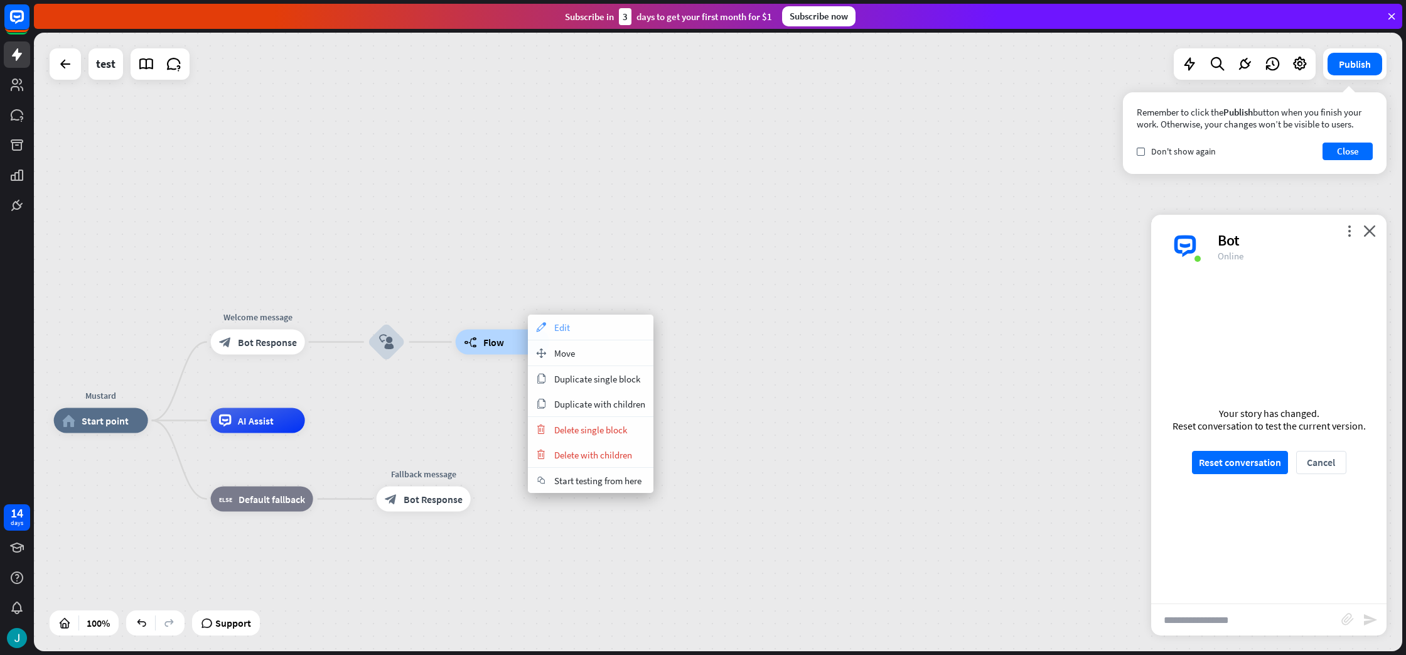
click at [559, 323] on span "Edit" at bounding box center [562, 327] width 16 height 12
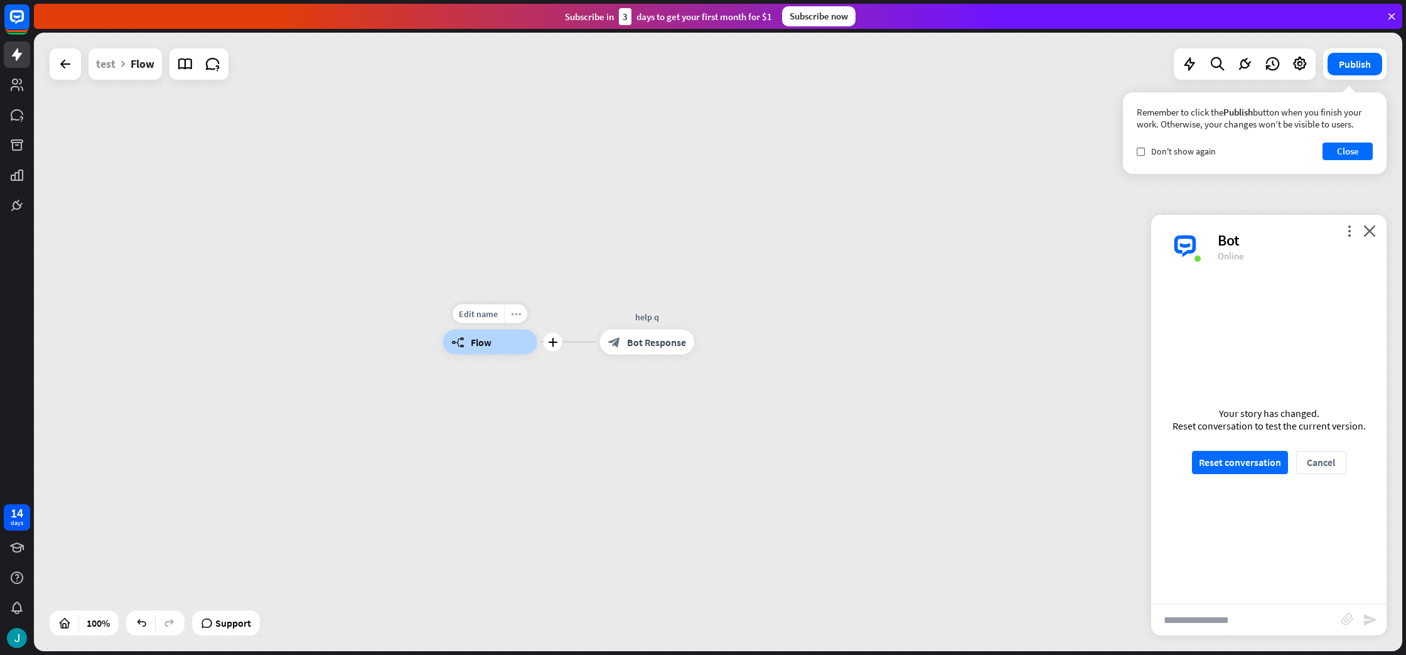
click at [521, 318] on div "more_horiz" at bounding box center [515, 313] width 23 height 19
click at [484, 351] on div "builder_tree Flow" at bounding box center [490, 342] width 94 height 25
click at [491, 339] on div "builder_tree Flow" at bounding box center [490, 342] width 94 height 25
click at [1235, 469] on button "Reset conversation" at bounding box center [1240, 462] width 96 height 23
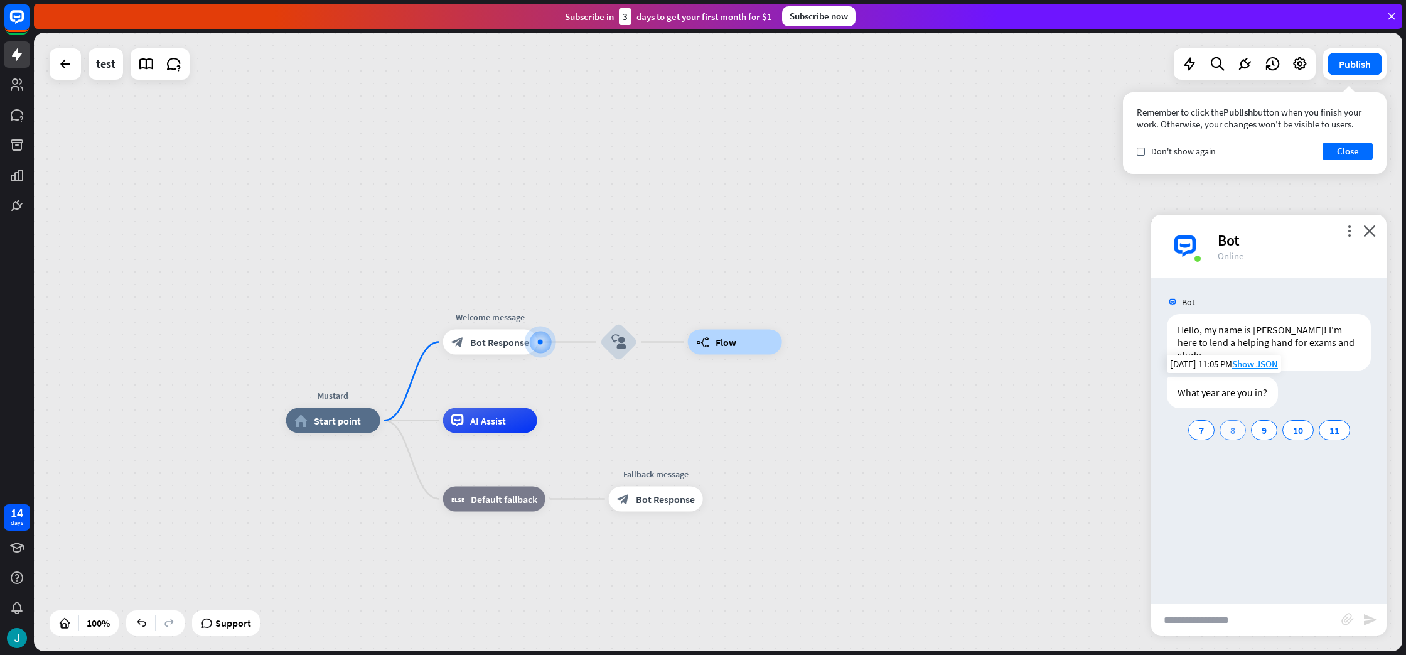
click at [1235, 420] on div "8" at bounding box center [1233, 430] width 26 height 20
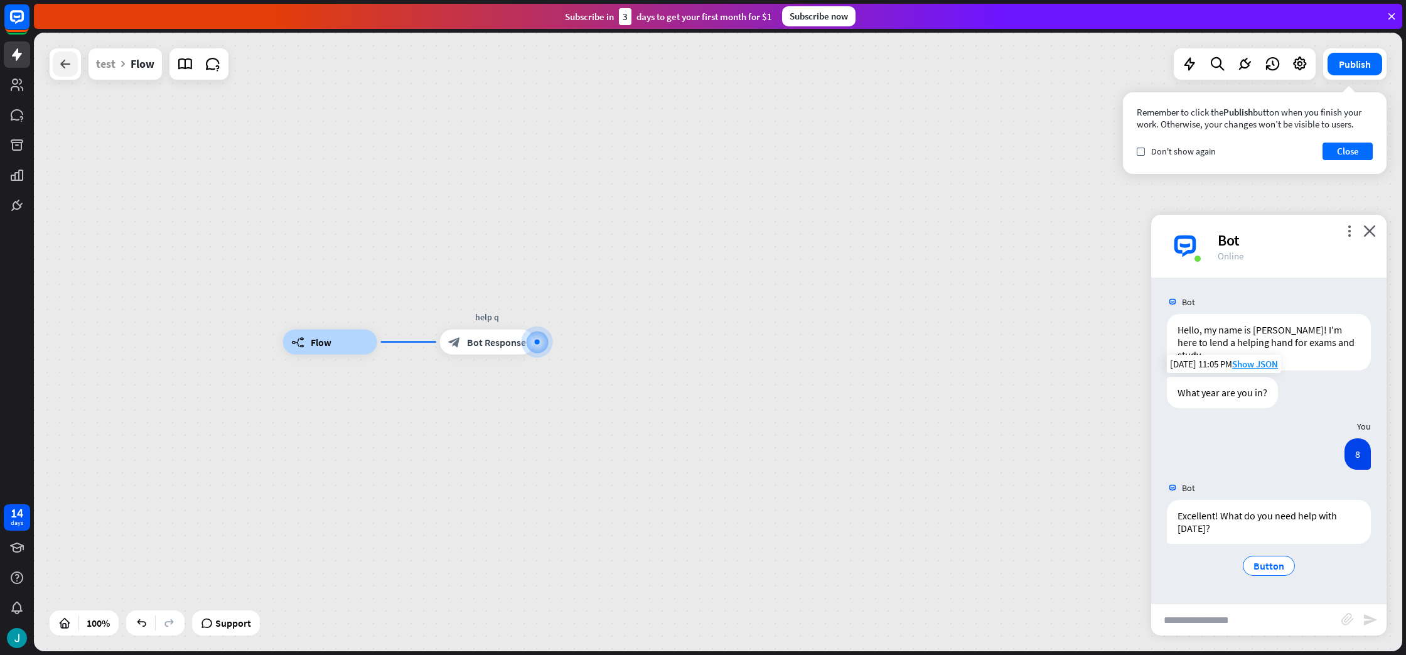
click at [67, 73] on div at bounding box center [65, 63] width 25 height 25
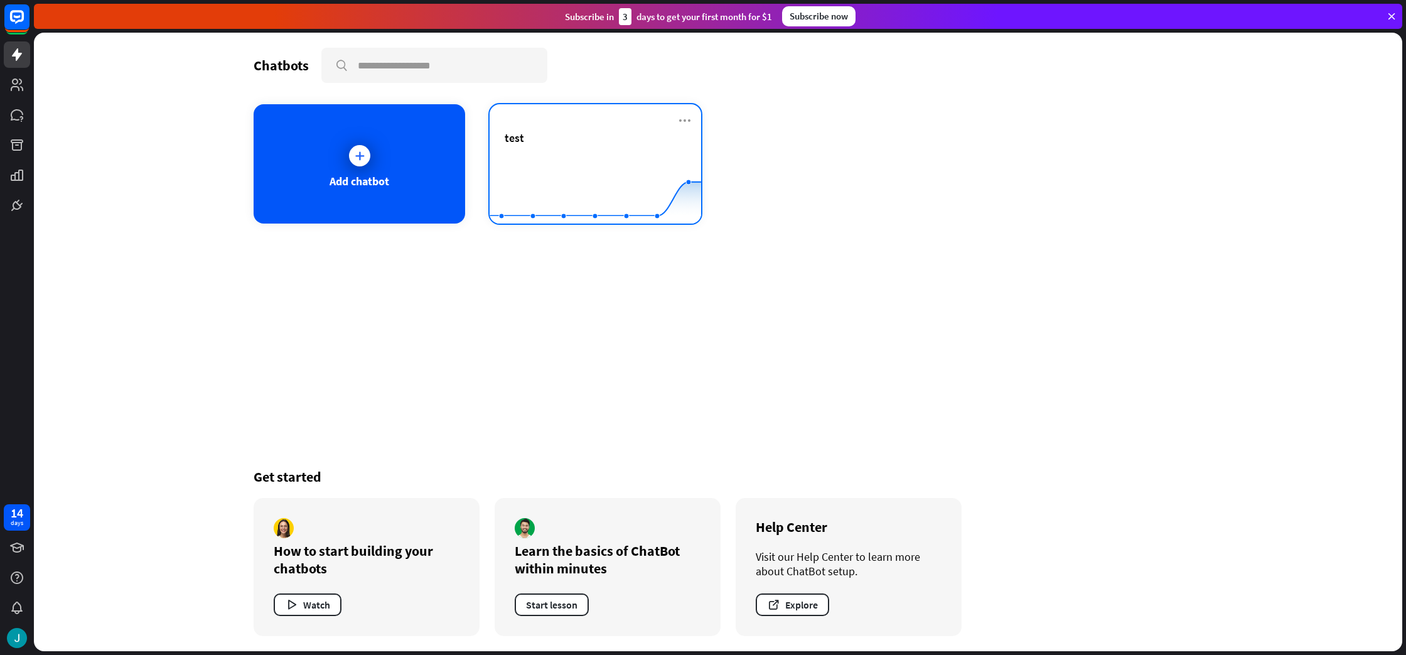
click at [611, 139] on div "test" at bounding box center [595, 138] width 181 height 14
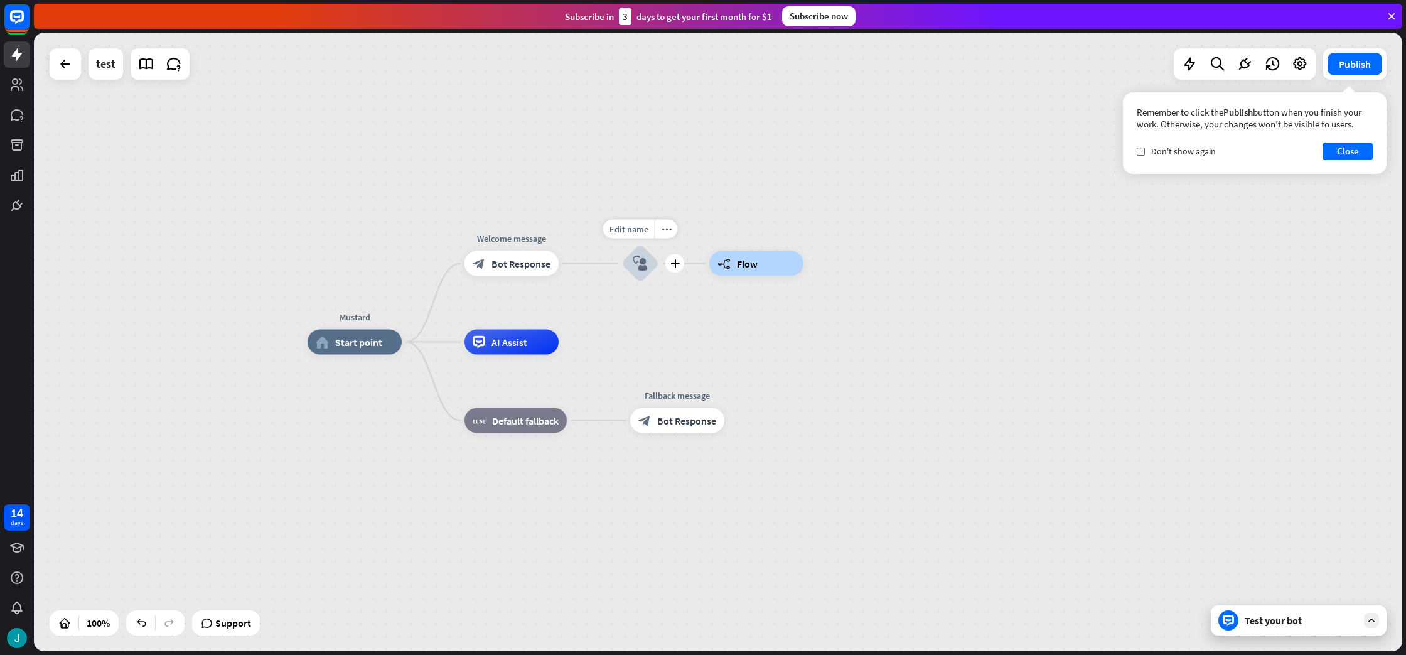
click at [679, 271] on div "plus" at bounding box center [674, 263] width 19 height 19
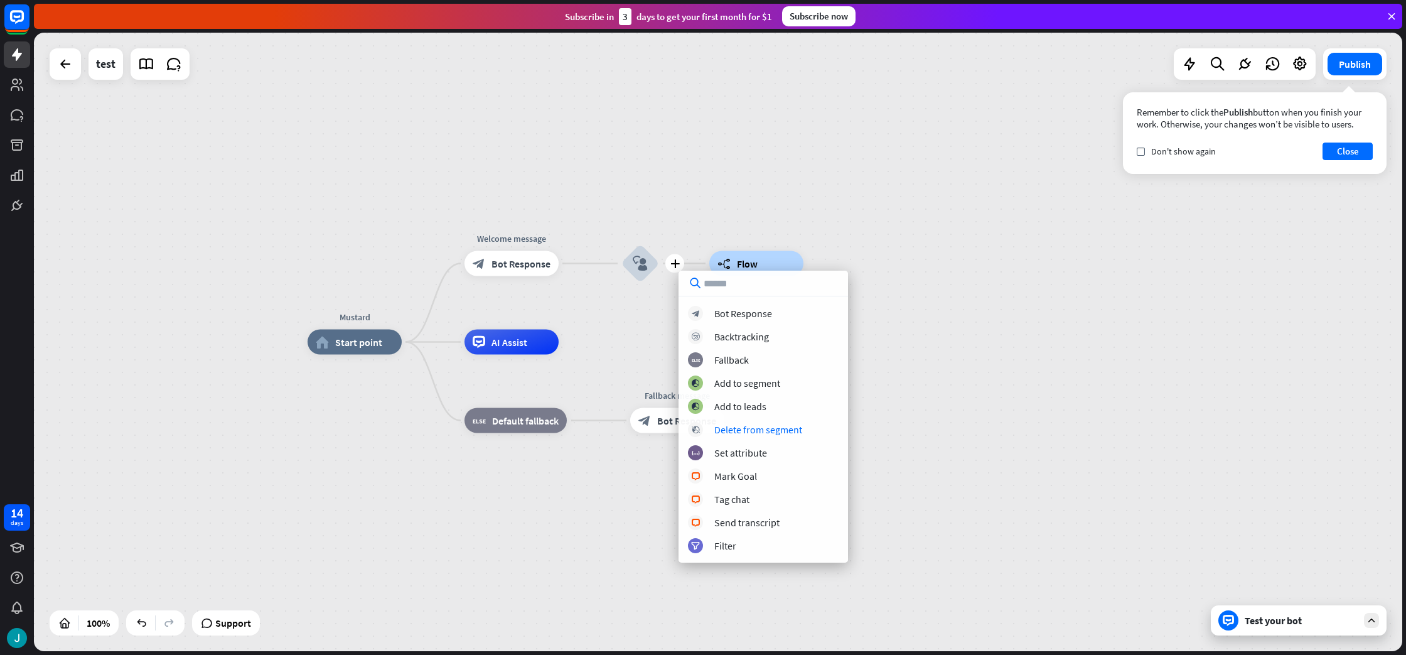
drag, startPoint x: 953, startPoint y: 449, endPoint x: 945, endPoint y: 443, distance: 9.8
click at [953, 449] on div "Mustard home_2 Start point Welcome message block_bot_response Bot Response plus…" at bounding box center [992, 651] width 1369 height 618
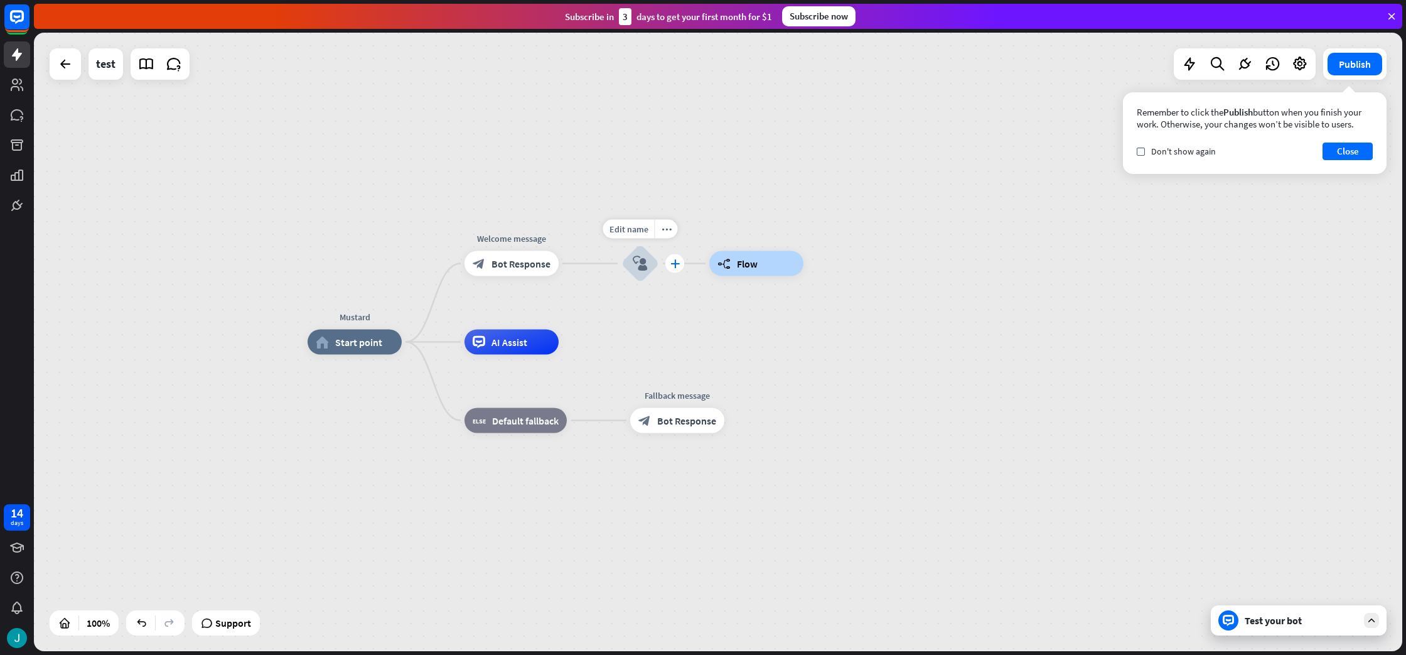
click at [677, 261] on icon "plus" at bounding box center [674, 263] width 9 height 9
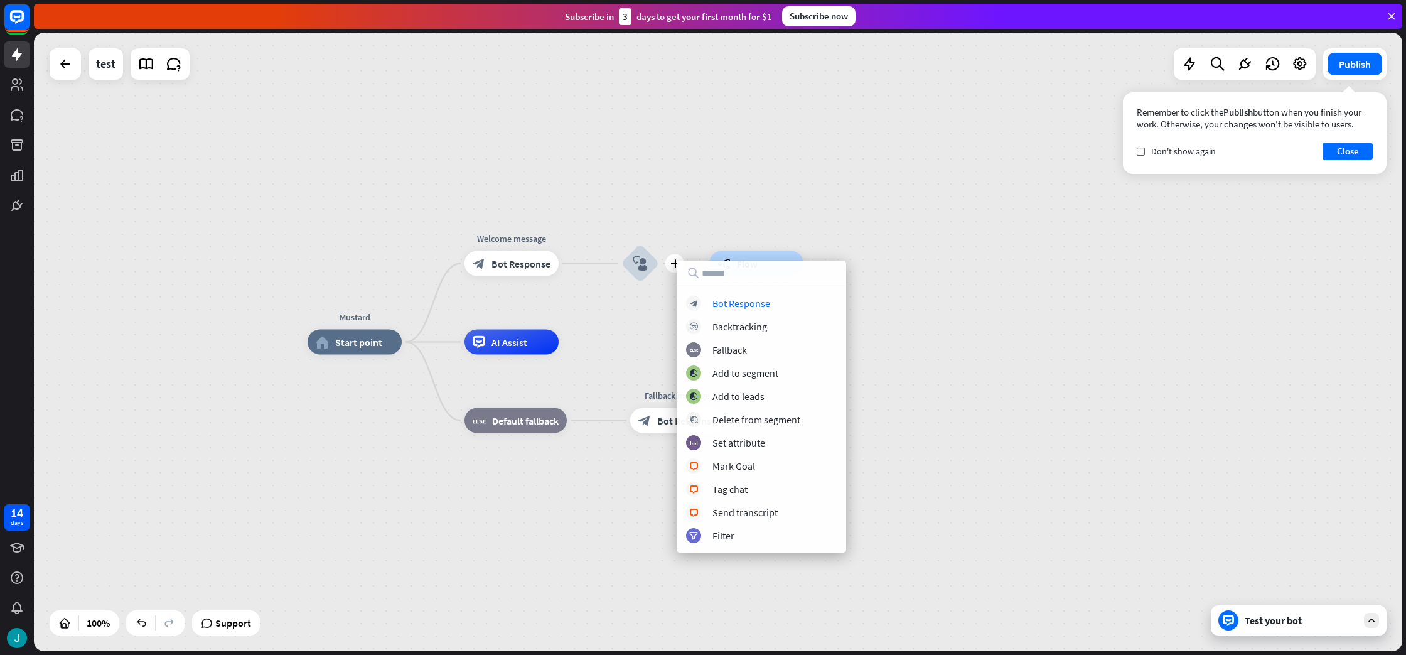
click at [935, 311] on div "Mustard home_2 Start point Welcome message block_bot_response Bot Response plus…" at bounding box center [718, 342] width 1369 height 618
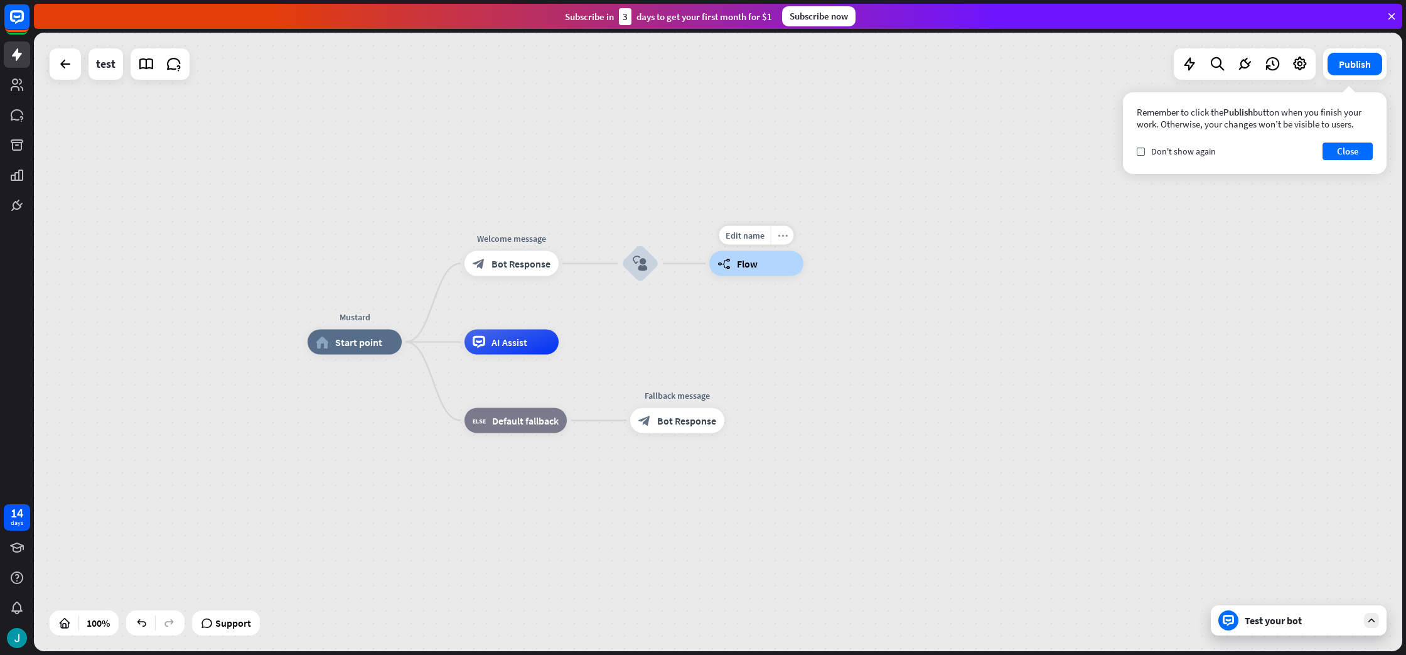
click at [789, 235] on div "more_horiz" at bounding box center [782, 235] width 23 height 19
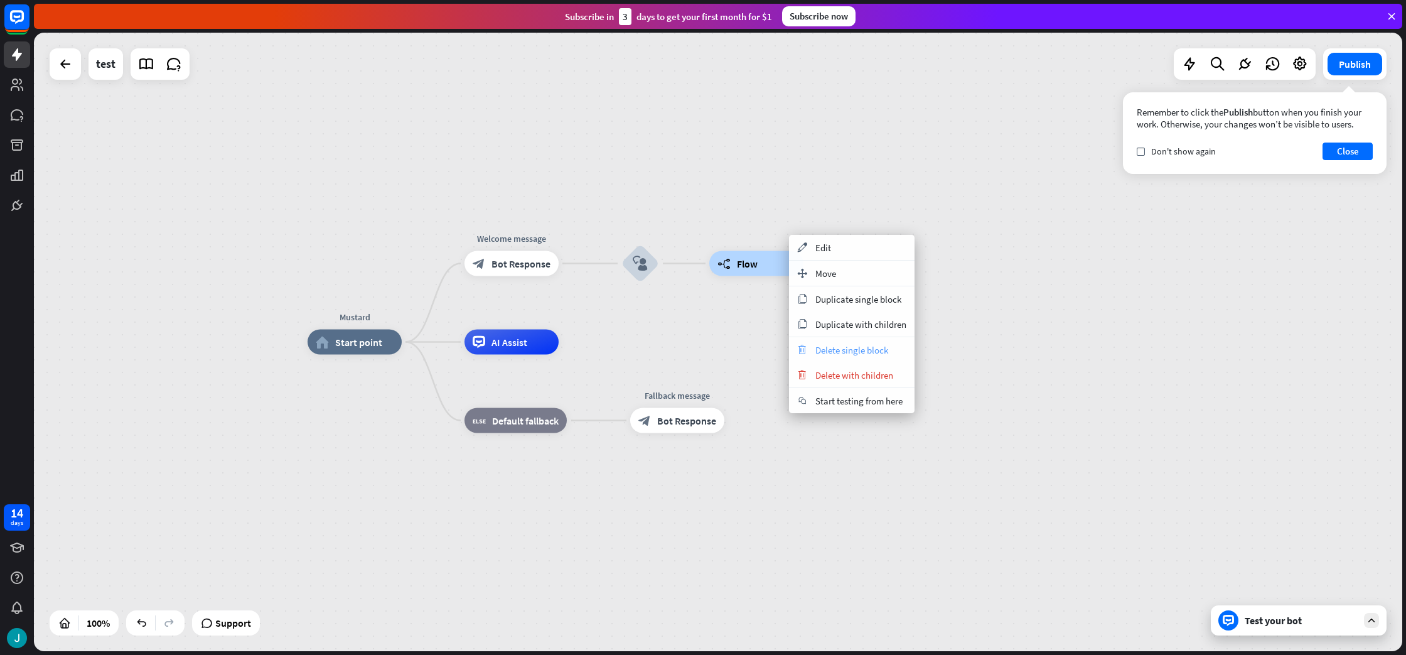
click at [823, 352] on span "Delete single block" at bounding box center [851, 350] width 73 height 12
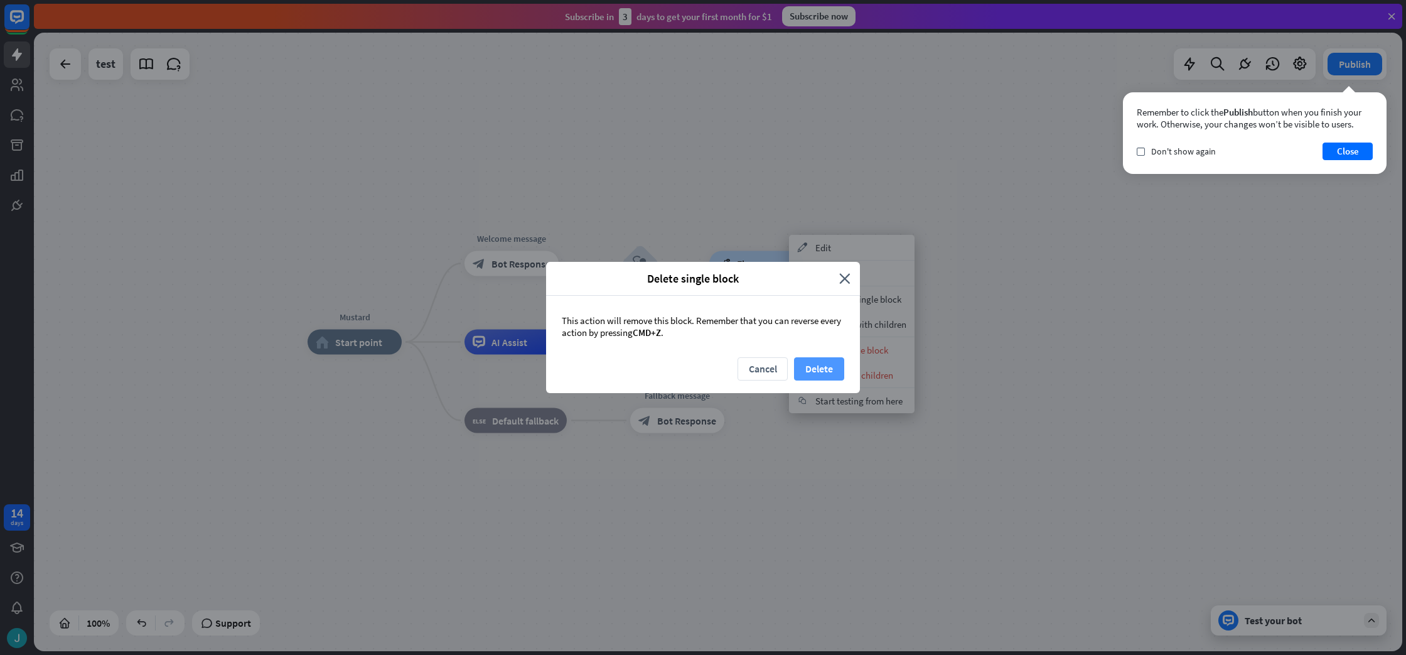
click at [810, 365] on button "Delete" at bounding box center [819, 368] width 50 height 23
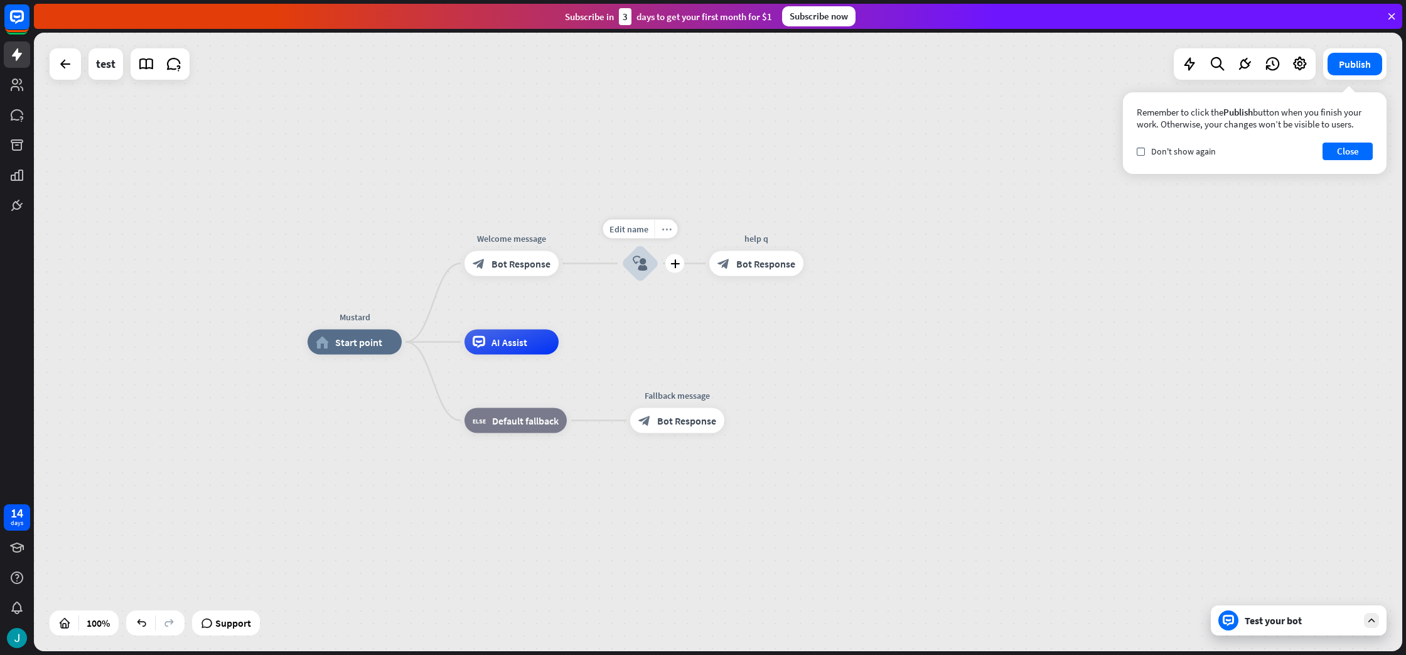
click at [667, 234] on div "more_horiz" at bounding box center [666, 229] width 23 height 19
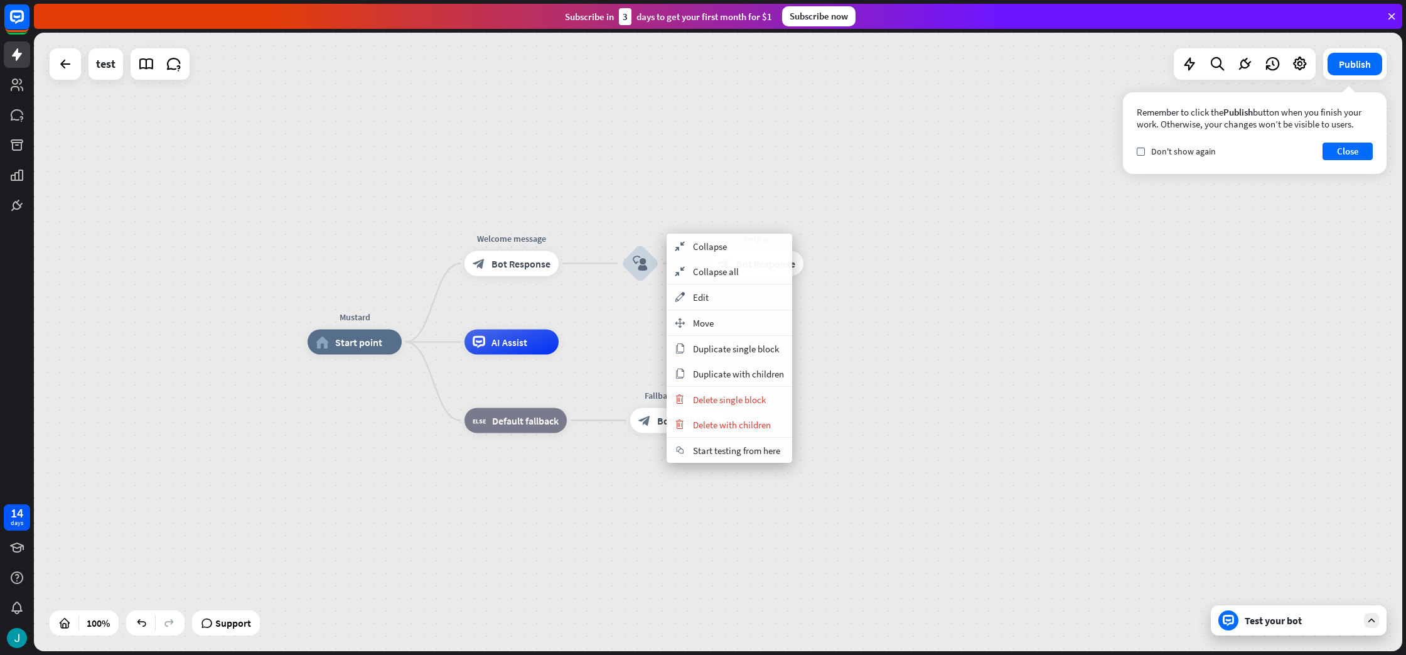
drag, startPoint x: 888, startPoint y: 405, endPoint x: 800, endPoint y: 331, distance: 115.0
click at [859, 379] on div "Mustard home_2 Start point Welcome message block_bot_response Bot Response bloc…" at bounding box center [992, 651] width 1369 height 618
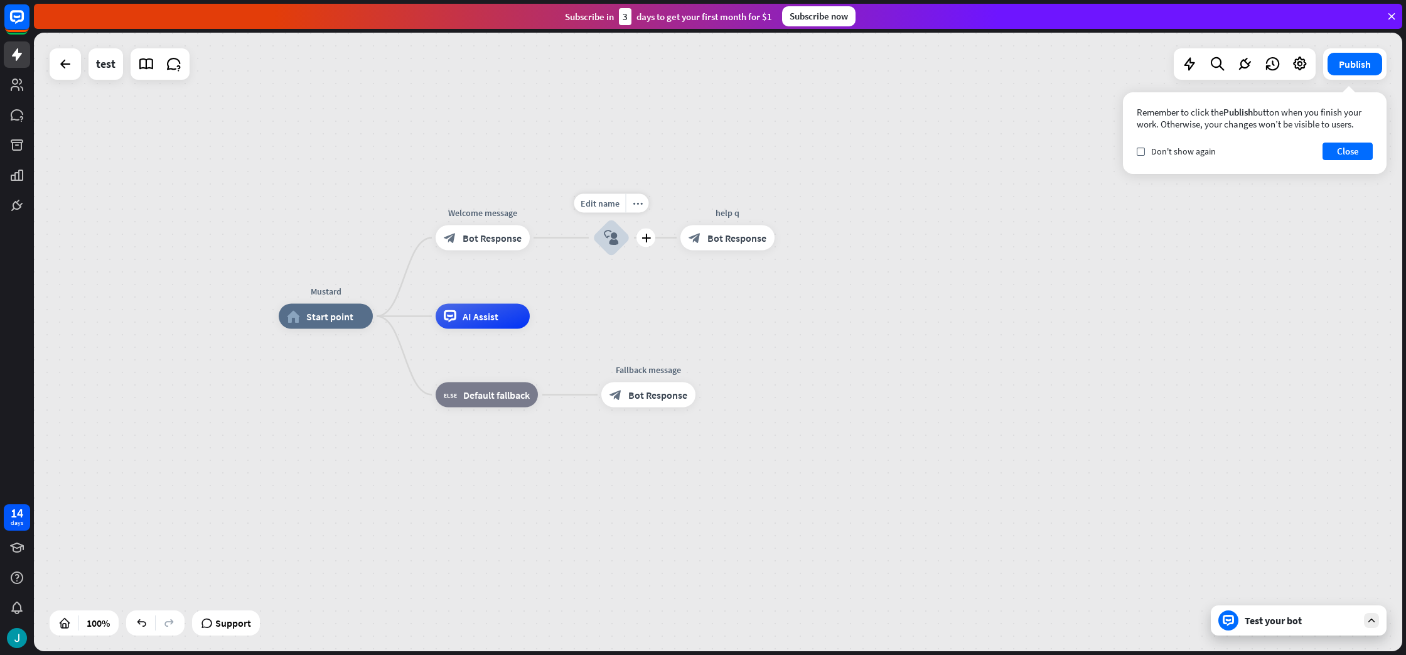
click at [639, 237] on div "plus" at bounding box center [646, 238] width 19 height 19
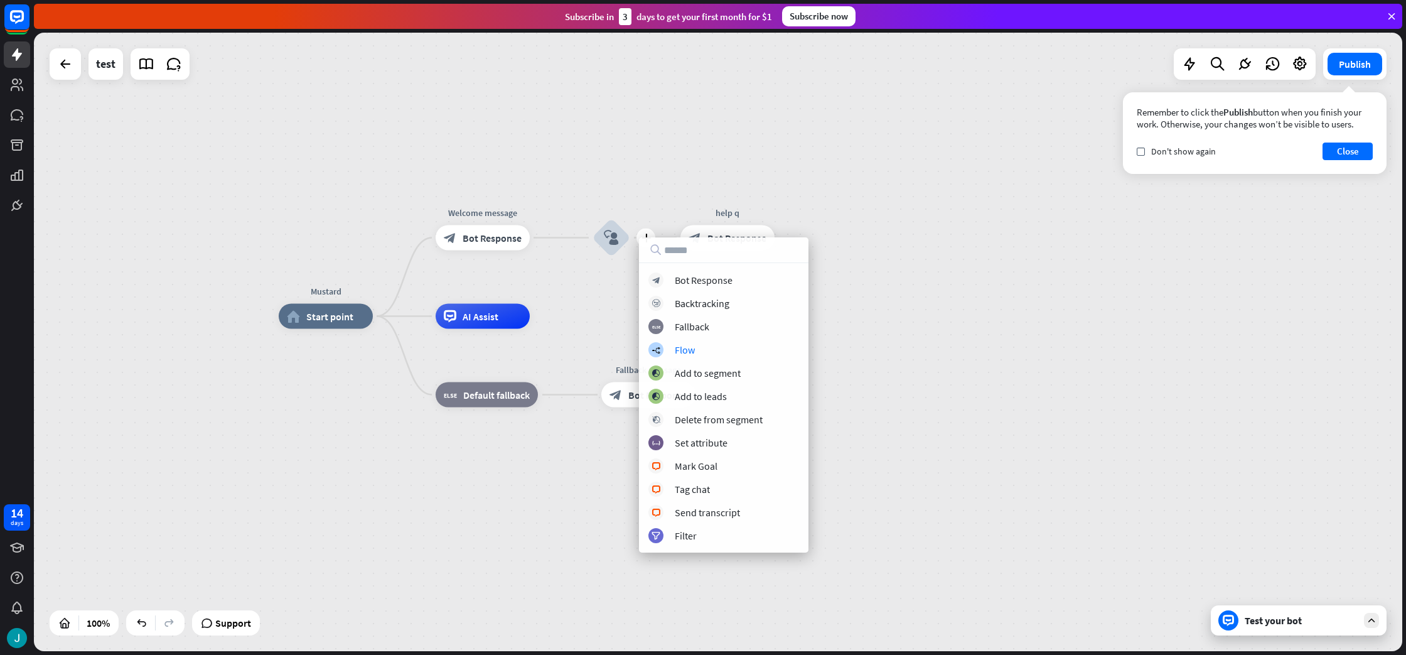
click at [873, 341] on div "Mustard home_2 Start point Welcome message block_bot_response Bot Response plus…" at bounding box center [963, 625] width 1369 height 618
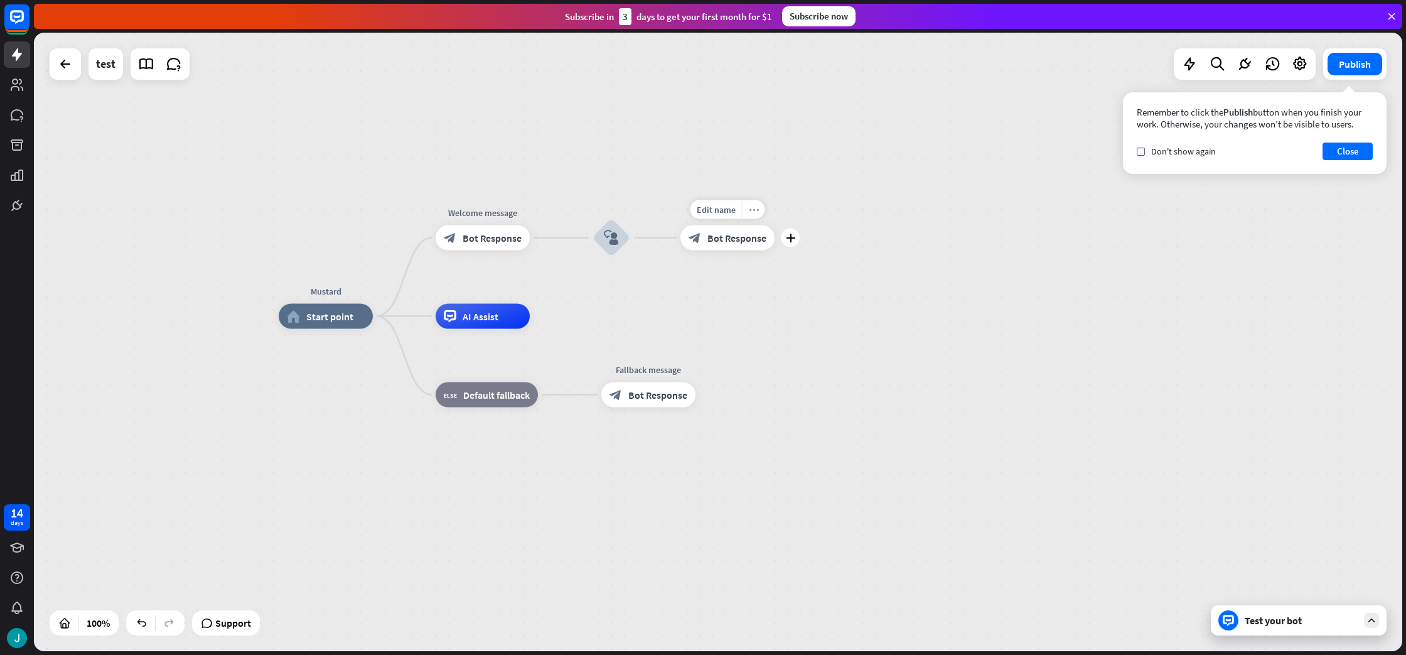
click at [757, 207] on icon "more_horiz" at bounding box center [754, 209] width 10 height 9
click at [748, 213] on div "more_horiz" at bounding box center [753, 210] width 23 height 19
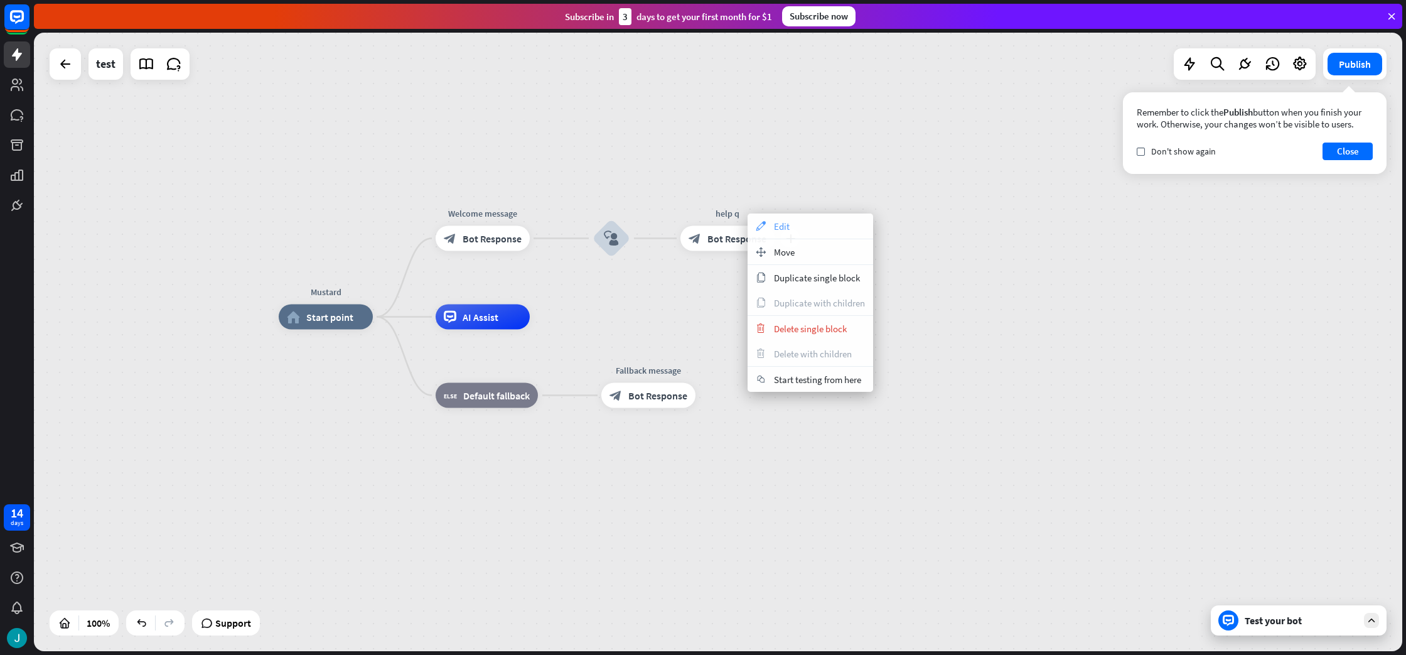
click at [788, 235] on div "appearance Edit" at bounding box center [811, 225] width 126 height 25
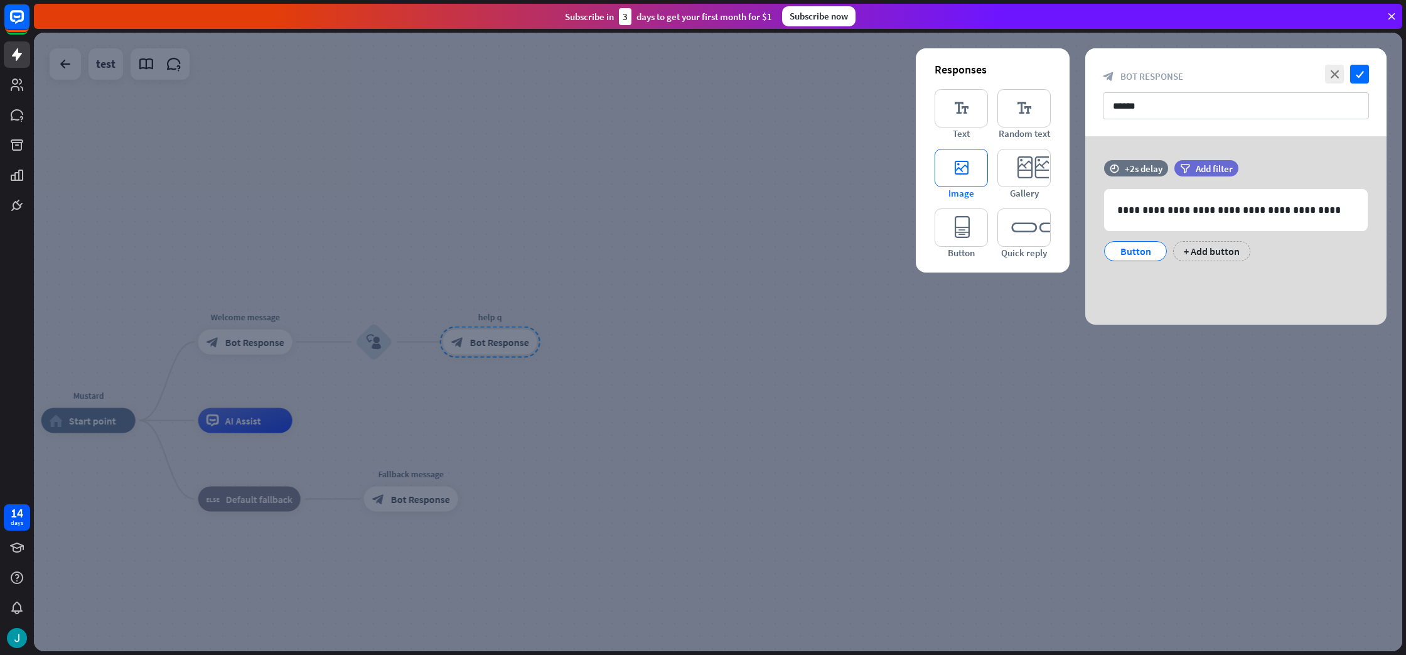
click at [963, 193] on span "Image" at bounding box center [962, 193] width 26 height 12
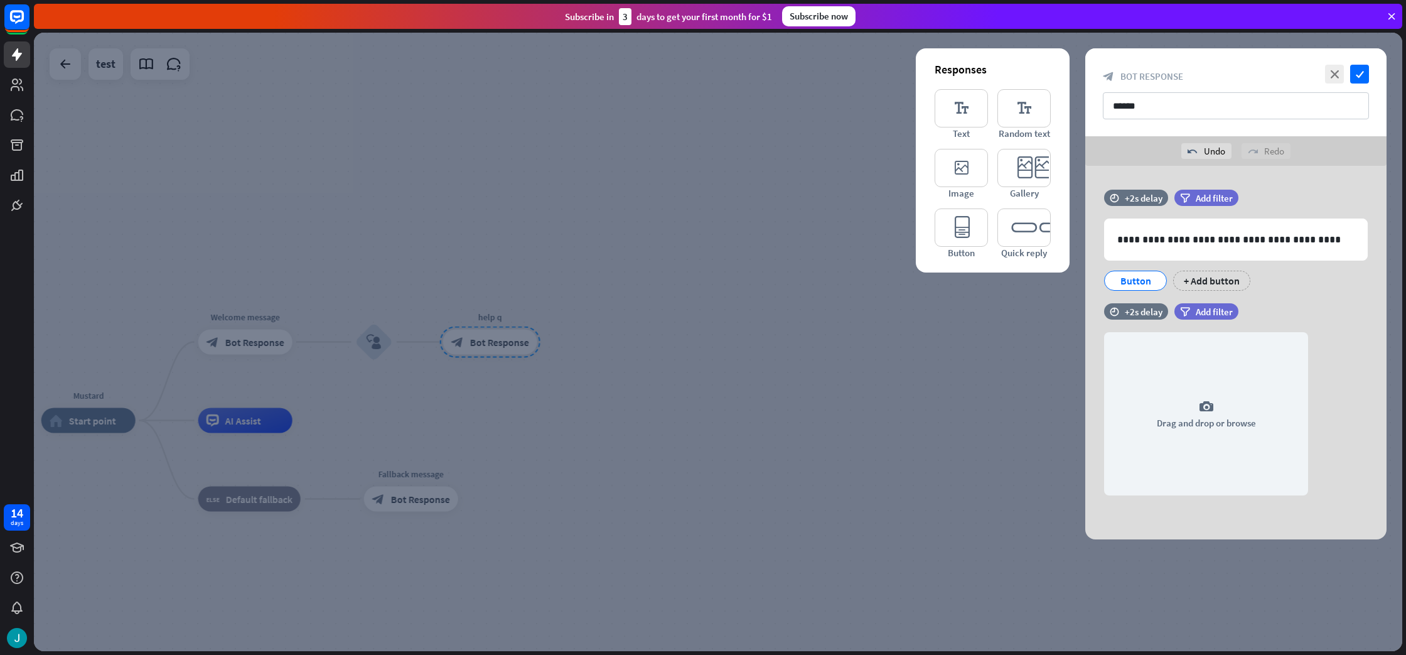
click at [843, 256] on div at bounding box center [718, 342] width 1369 height 618
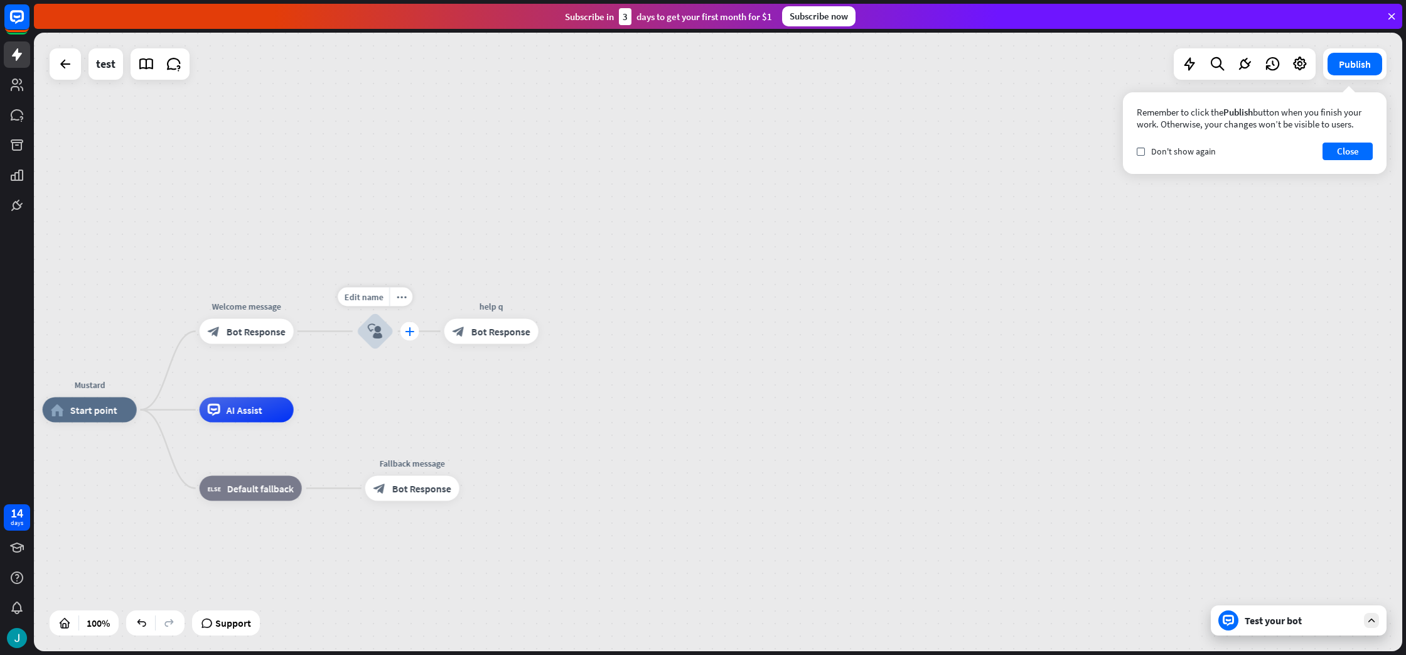
click at [410, 330] on div "plus" at bounding box center [410, 331] width 19 height 19
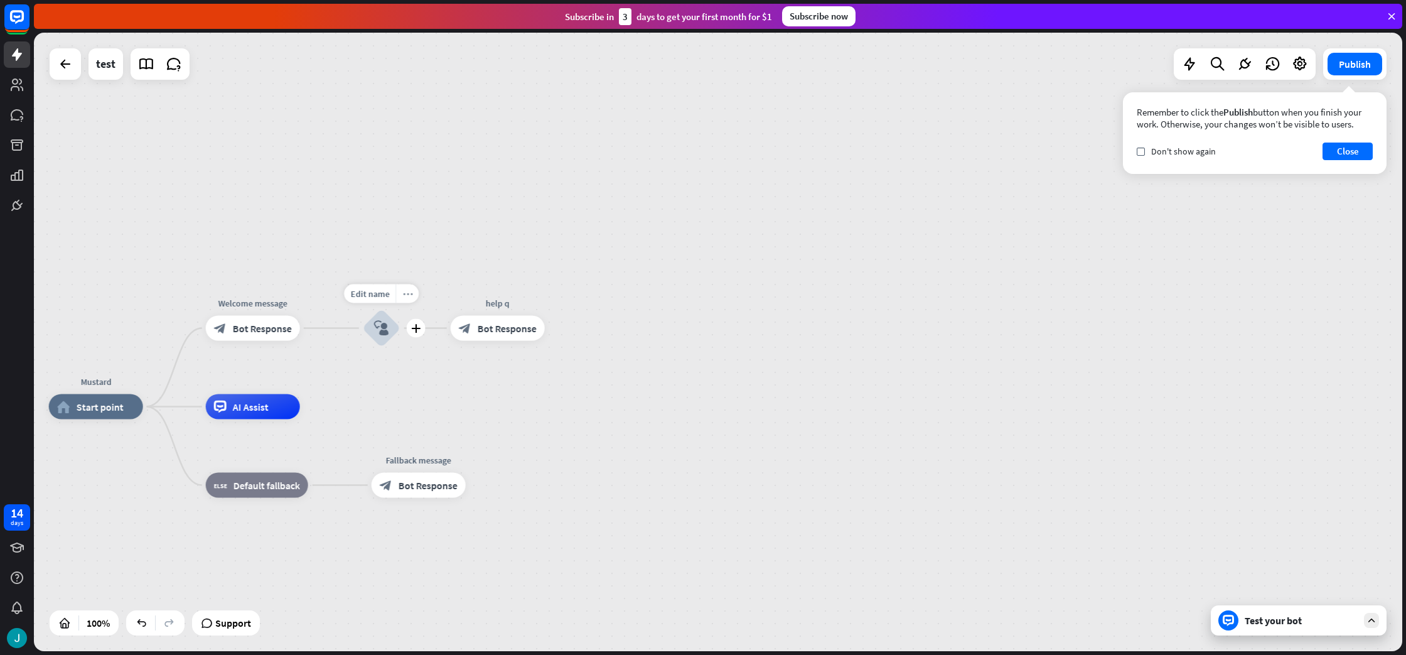
click at [406, 295] on icon "more_horiz" at bounding box center [407, 293] width 10 height 9
click at [412, 328] on icon "plus" at bounding box center [416, 328] width 9 height 9
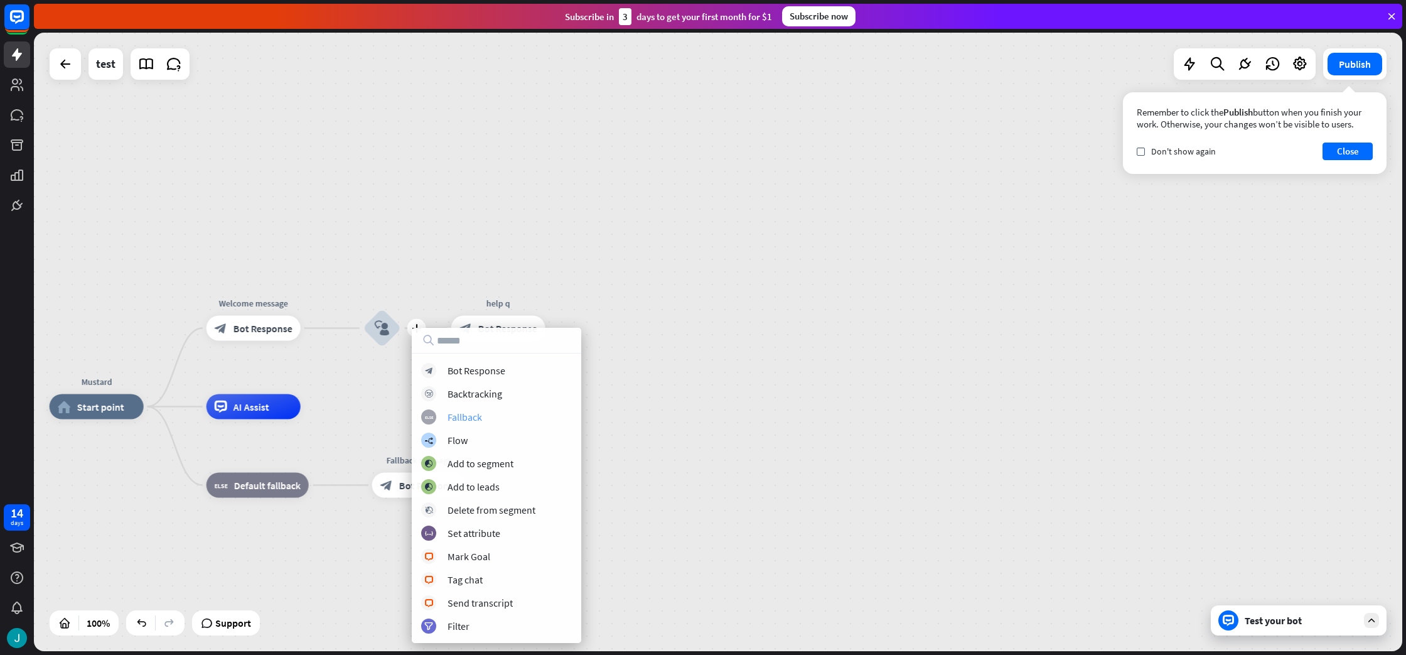
click at [480, 419] on div "Fallback" at bounding box center [465, 417] width 35 height 13
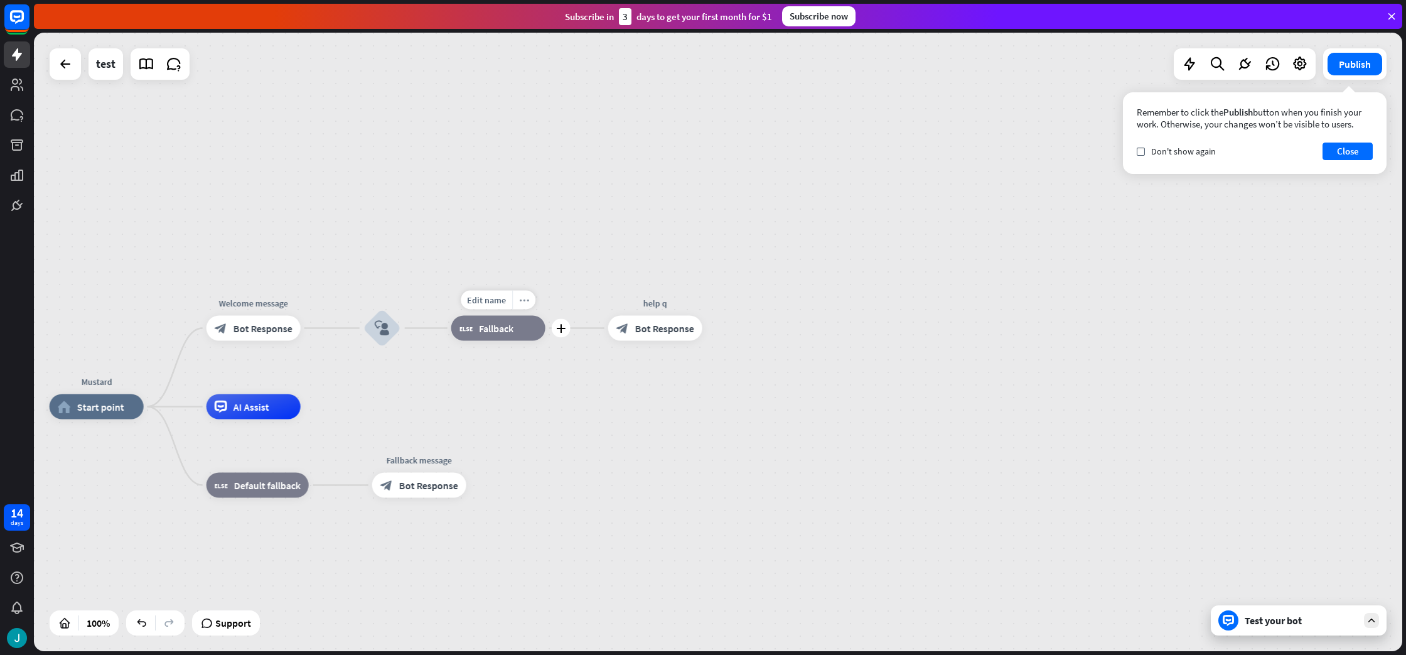
click at [524, 304] on icon "more_horiz" at bounding box center [524, 299] width 10 height 9
click at [523, 298] on icon "more_horiz" at bounding box center [524, 299] width 10 height 9
click at [516, 332] on div "block_fallback Fallback" at bounding box center [498, 328] width 94 height 25
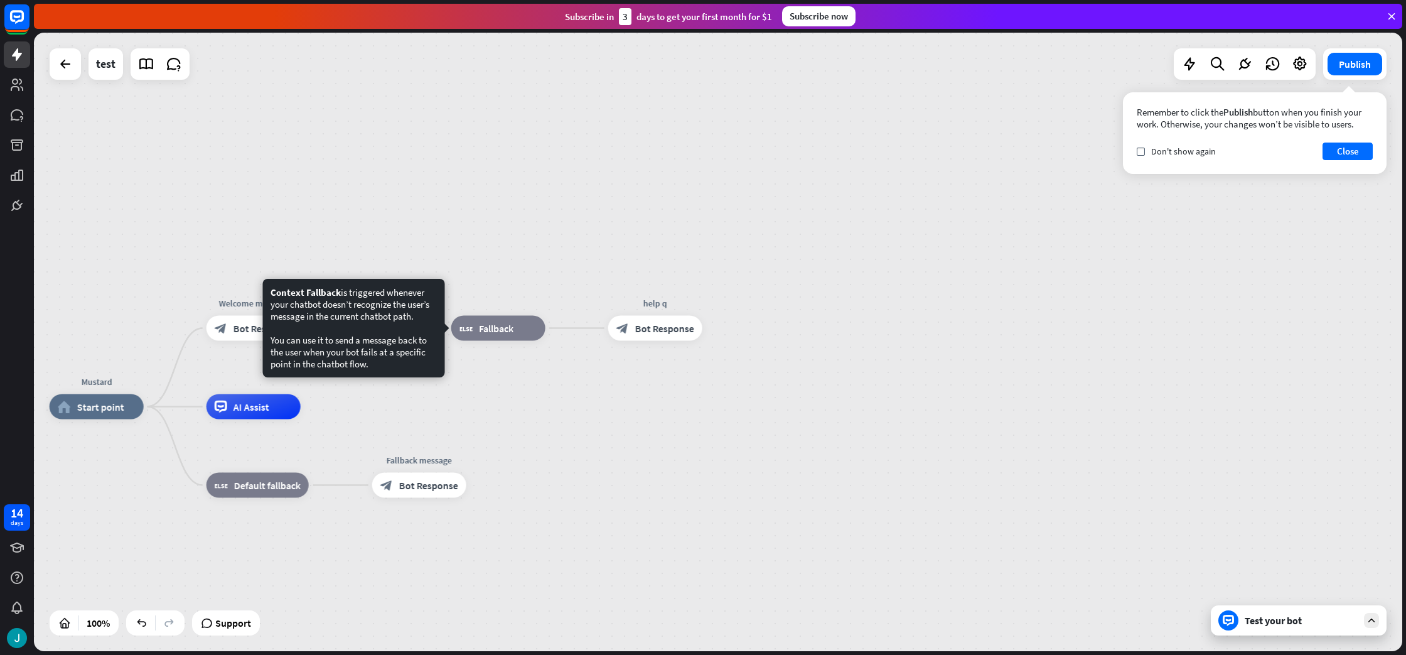
click at [502, 397] on div "Mustard home_2 Start point Welcome message block_bot_response Bot Response bloc…" at bounding box center [718, 342] width 1369 height 618
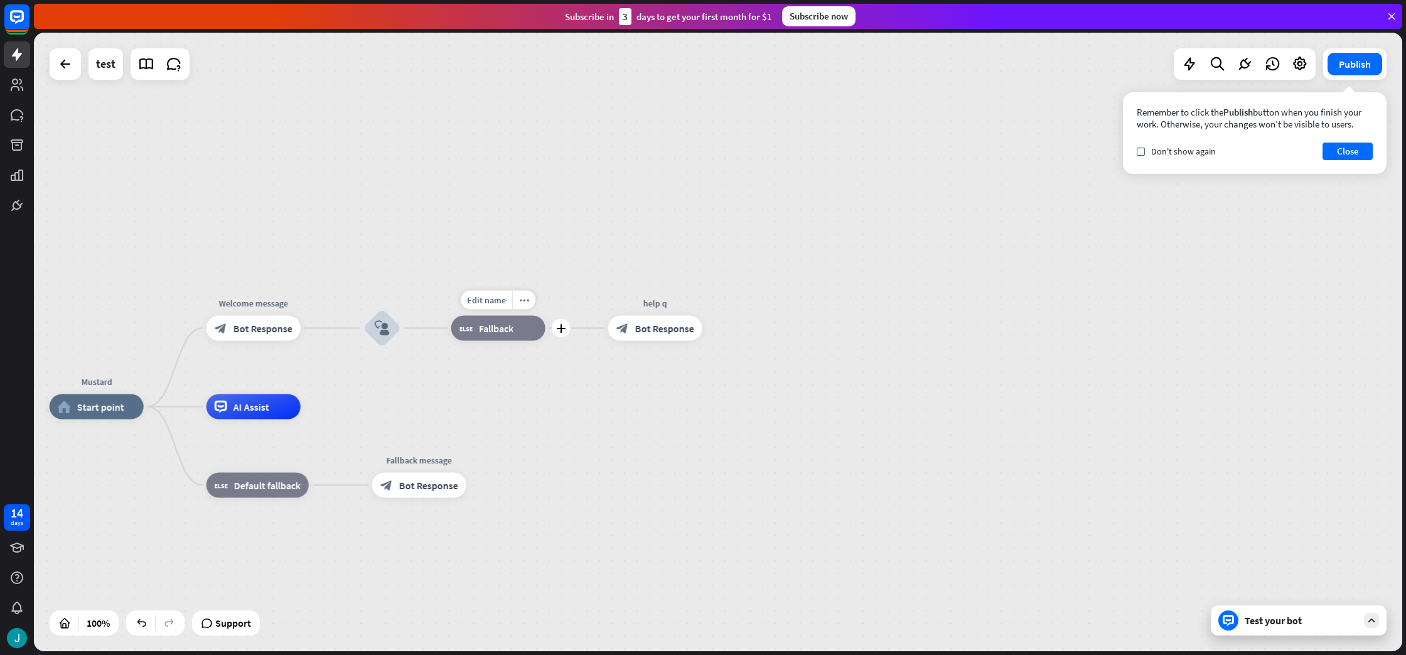
click at [508, 327] on span "Fallback" at bounding box center [496, 328] width 35 height 13
click at [529, 302] on div "more_horiz" at bounding box center [523, 300] width 23 height 19
click at [524, 295] on icon "more_horiz" at bounding box center [524, 299] width 10 height 9
click at [520, 301] on icon "more_horiz" at bounding box center [524, 299] width 10 height 9
click at [521, 301] on icon "more_horiz" at bounding box center [524, 299] width 10 height 9
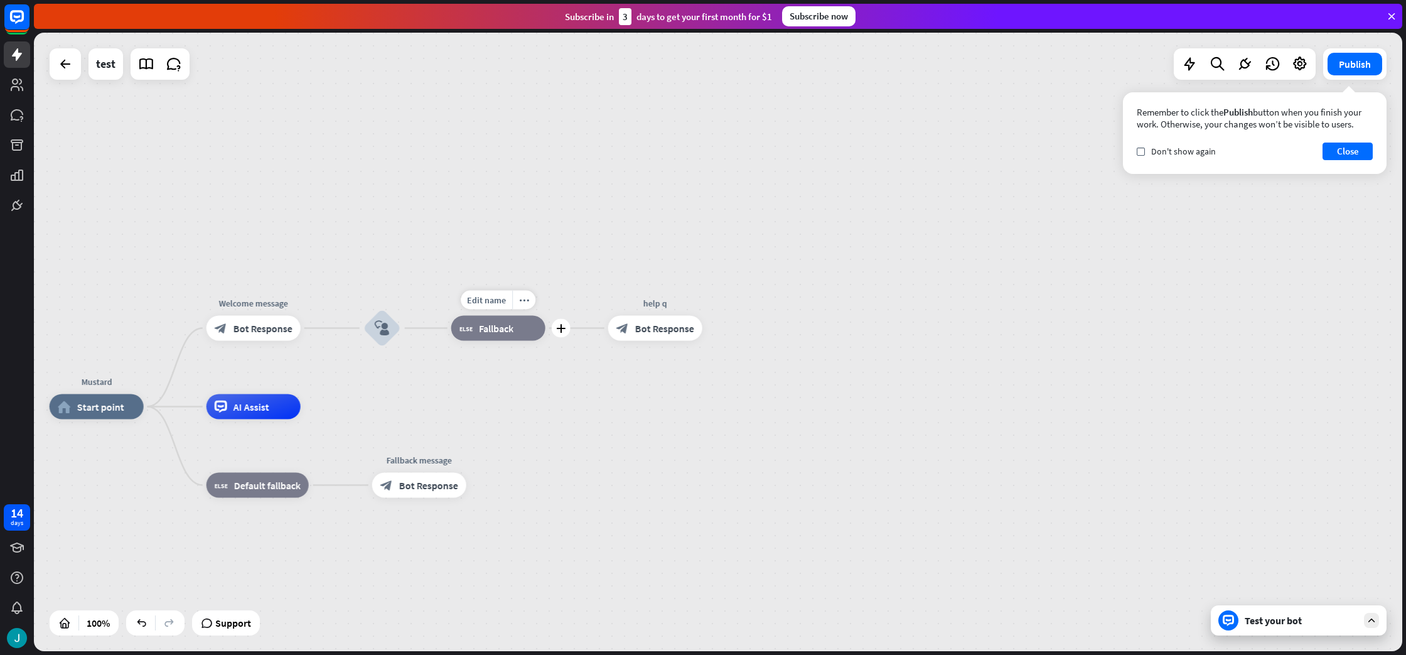
click at [521, 301] on icon "more_horiz" at bounding box center [524, 299] width 10 height 9
click at [533, 299] on div "more_horiz" at bounding box center [523, 300] width 23 height 19
click at [520, 300] on icon "more_horiz" at bounding box center [524, 299] width 10 height 9
click at [521, 298] on icon "more_horiz" at bounding box center [524, 299] width 10 height 9
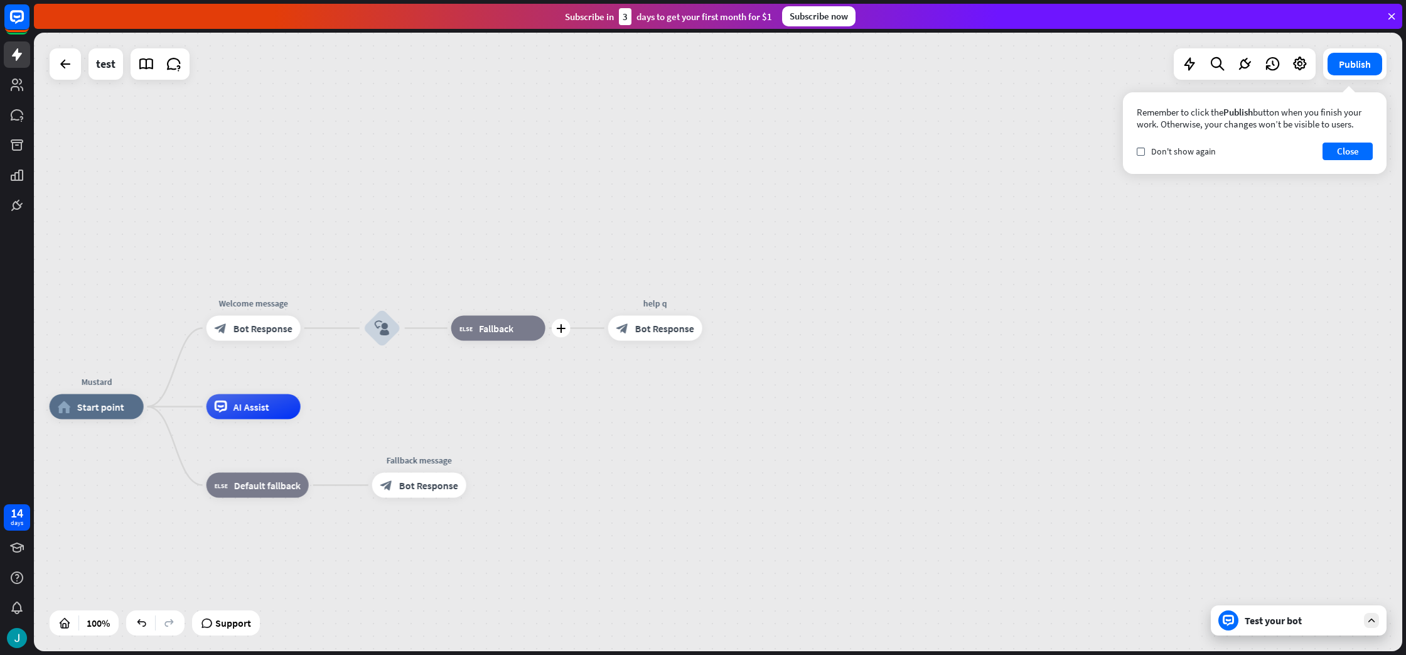
click at [521, 298] on icon "more_horiz" at bounding box center [524, 299] width 10 height 9
click at [564, 277] on div "Mustard home_2 Start point Welcome message block_bot_response Bot Response bloc…" at bounding box center [718, 342] width 1369 height 618
click at [523, 301] on icon "more_horiz" at bounding box center [524, 299] width 10 height 9
click at [524, 295] on icon "more_horiz" at bounding box center [524, 299] width 10 height 9
click at [556, 236] on div "Mustard home_2 Start point Welcome message block_bot_response Bot Response bloc…" at bounding box center [718, 342] width 1369 height 618
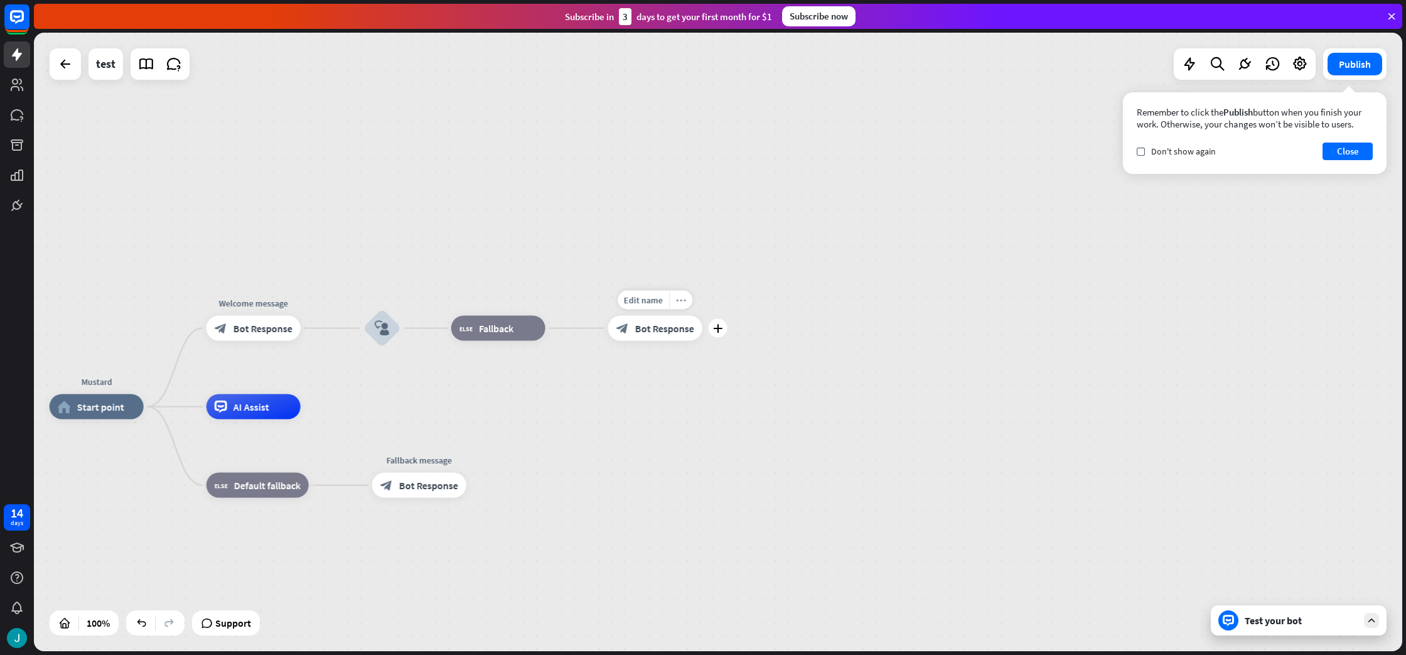
click at [680, 299] on icon "more_horiz" at bounding box center [681, 299] width 10 height 9
drag, startPoint x: 680, startPoint y: 299, endPoint x: 466, endPoint y: 183, distance: 243.5
click at [680, 299] on icon "more_horiz" at bounding box center [681, 299] width 10 height 9
